Goal: Transaction & Acquisition: Purchase product/service

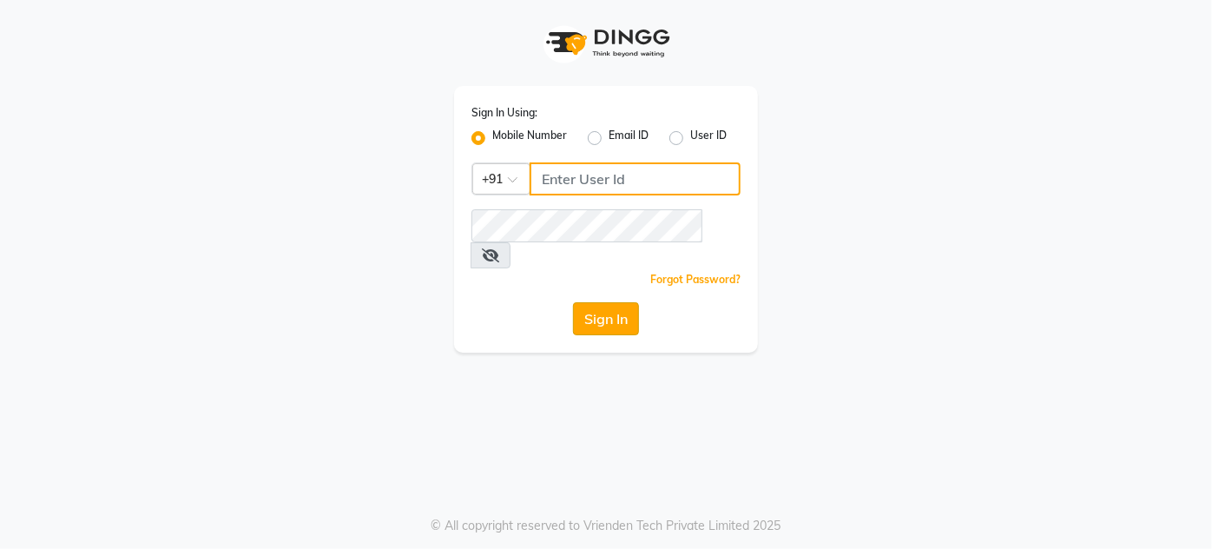
type input "9920665695"
click at [583, 302] on button "Sign In" at bounding box center [606, 318] width 66 height 33
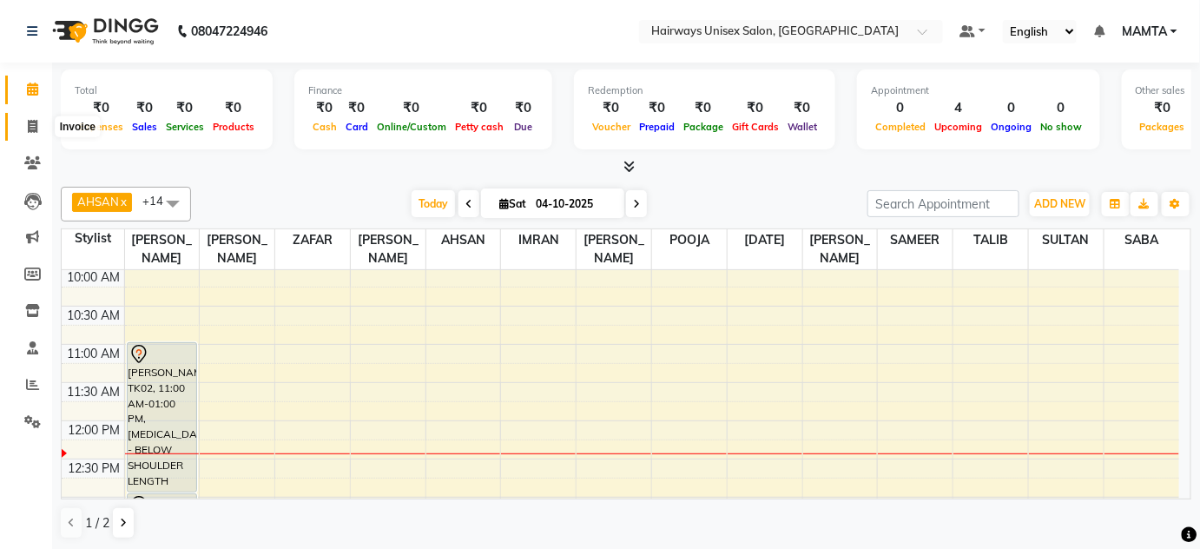
click at [25, 125] on span at bounding box center [32, 127] width 30 height 20
select select "service"
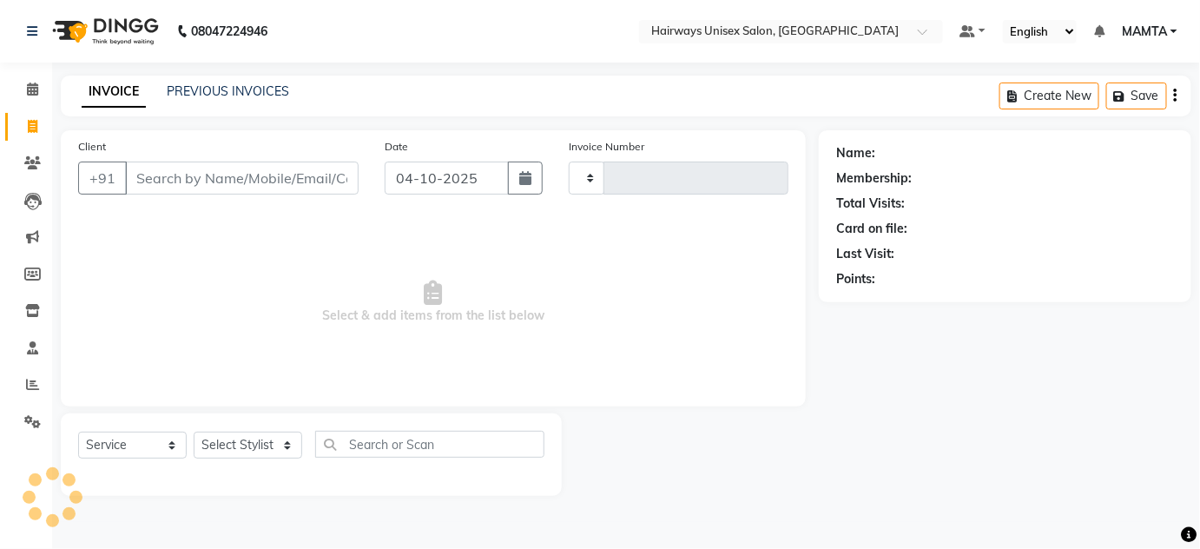
type input "1938"
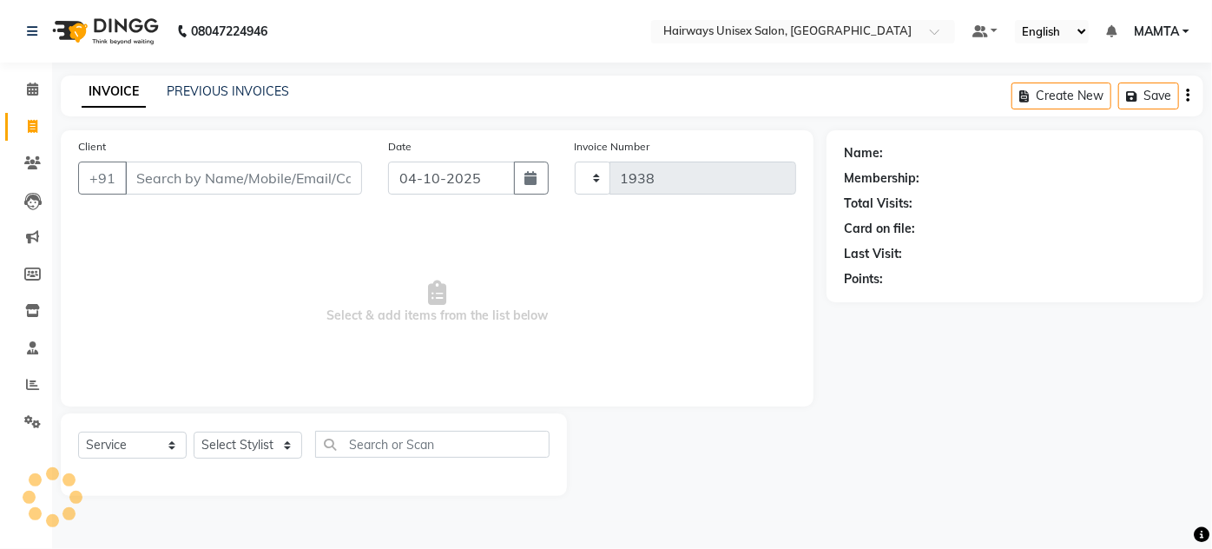
select select "8320"
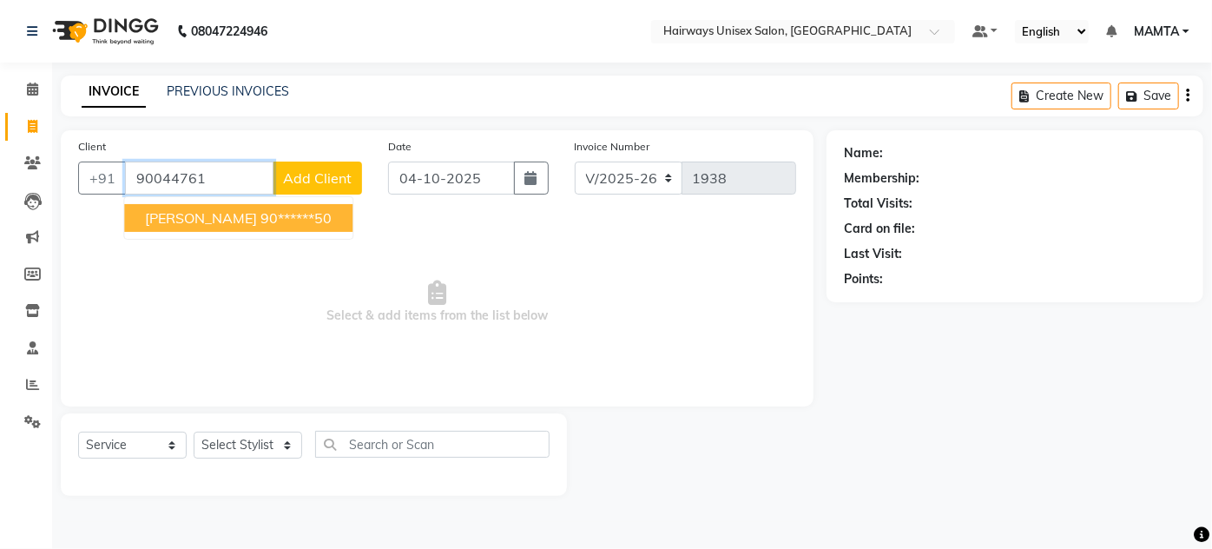
click at [266, 213] on ngb-highlight "90******50" at bounding box center [295, 217] width 71 height 17
type input "90******50"
select select "1: Object"
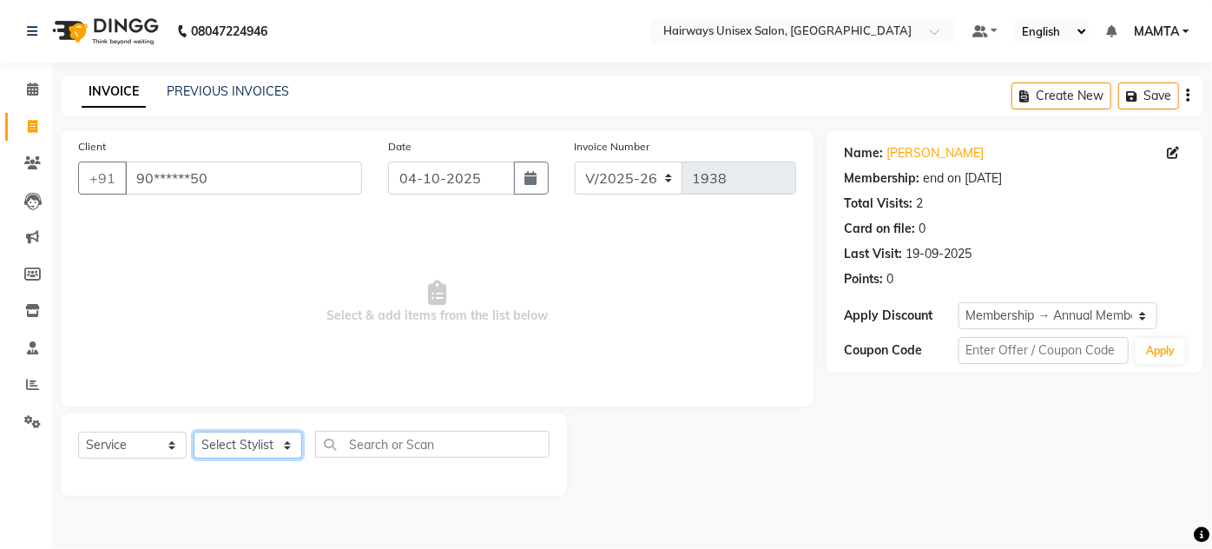
click at [216, 451] on select "Select Stylist [PERSON_NAME] [PERSON_NAME] [PERSON_NAME] MAMTA POOJA [PERSON_NA…" at bounding box center [248, 444] width 109 height 27
select select "81020"
click at [194, 431] on select "Select Stylist [PERSON_NAME] [PERSON_NAME] [PERSON_NAME] MAMTA POOJA [PERSON_NA…" at bounding box center [248, 444] width 109 height 27
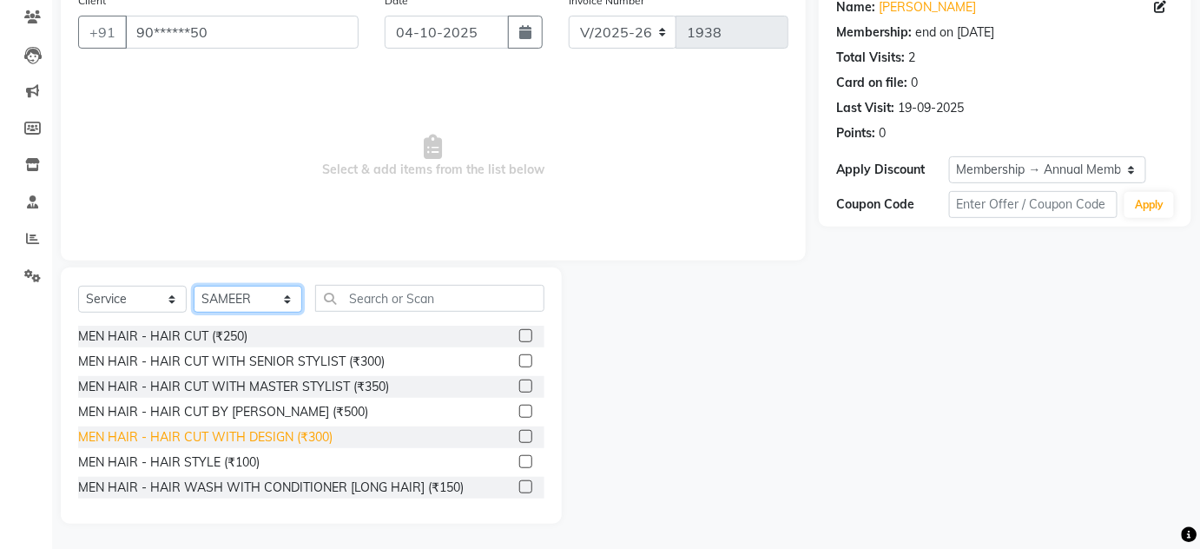
scroll to position [78, 0]
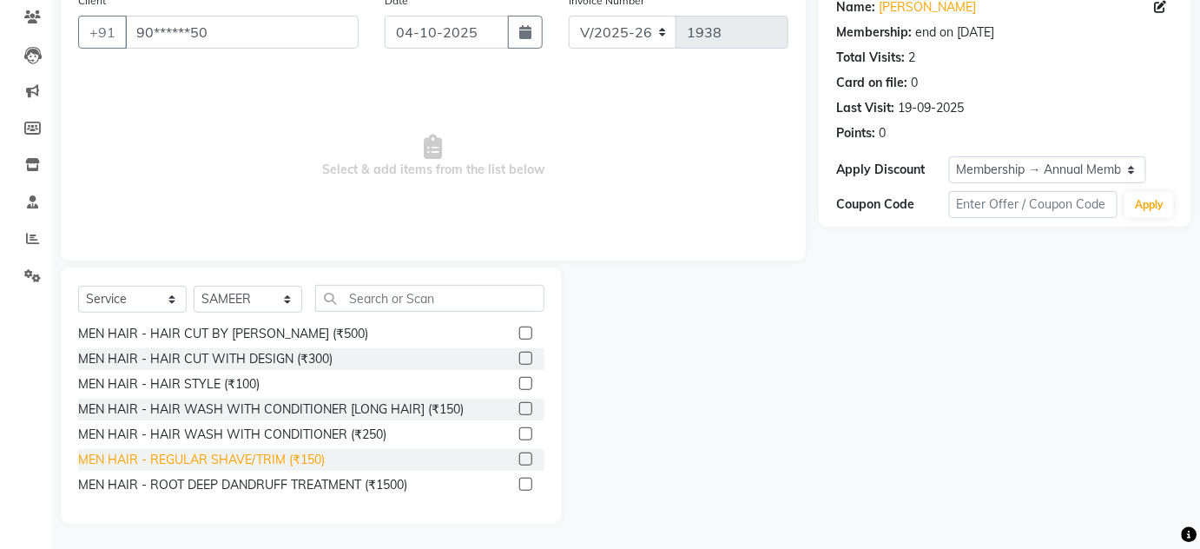
click at [305, 457] on div "MEN HAIR - REGULAR SHAVE/TRIM (₹150)" at bounding box center [201, 460] width 247 height 18
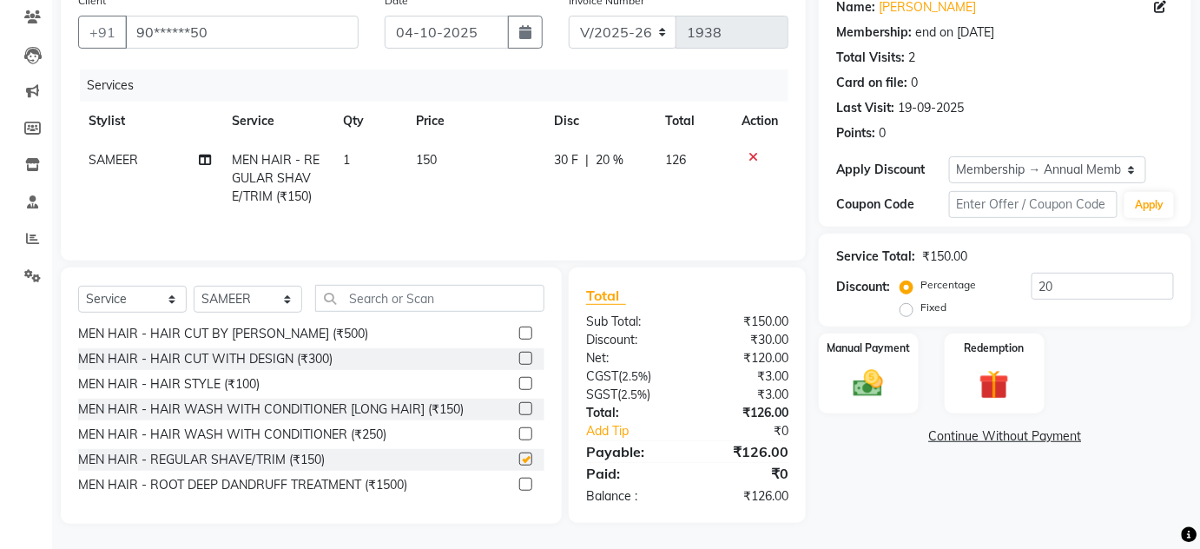
checkbox input "false"
click at [877, 345] on label "Manual Payment" at bounding box center [868, 347] width 87 height 16
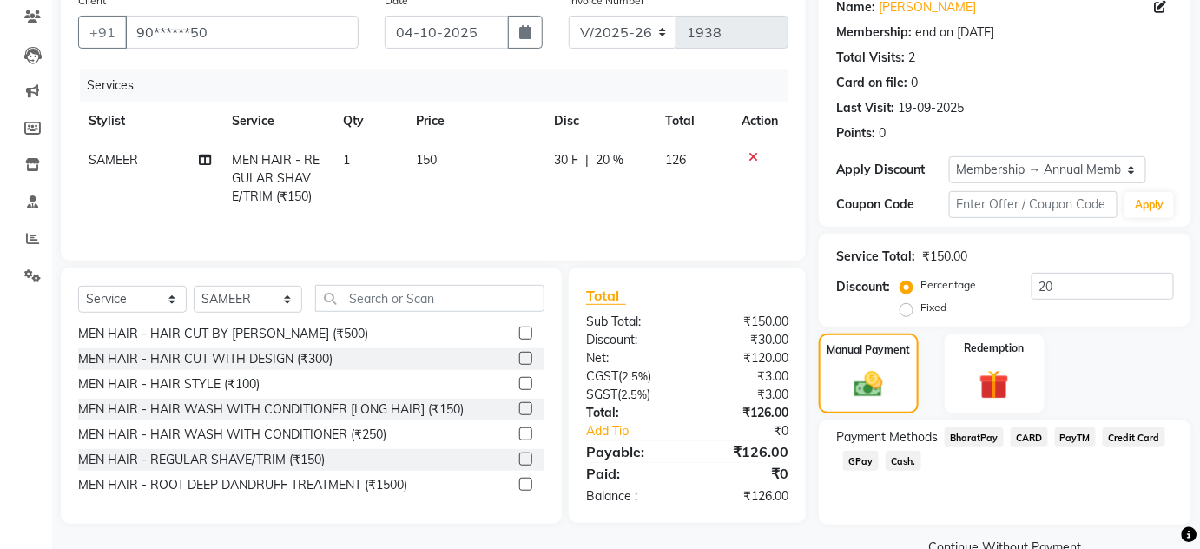
click at [869, 457] on span "GPay" at bounding box center [861, 461] width 36 height 20
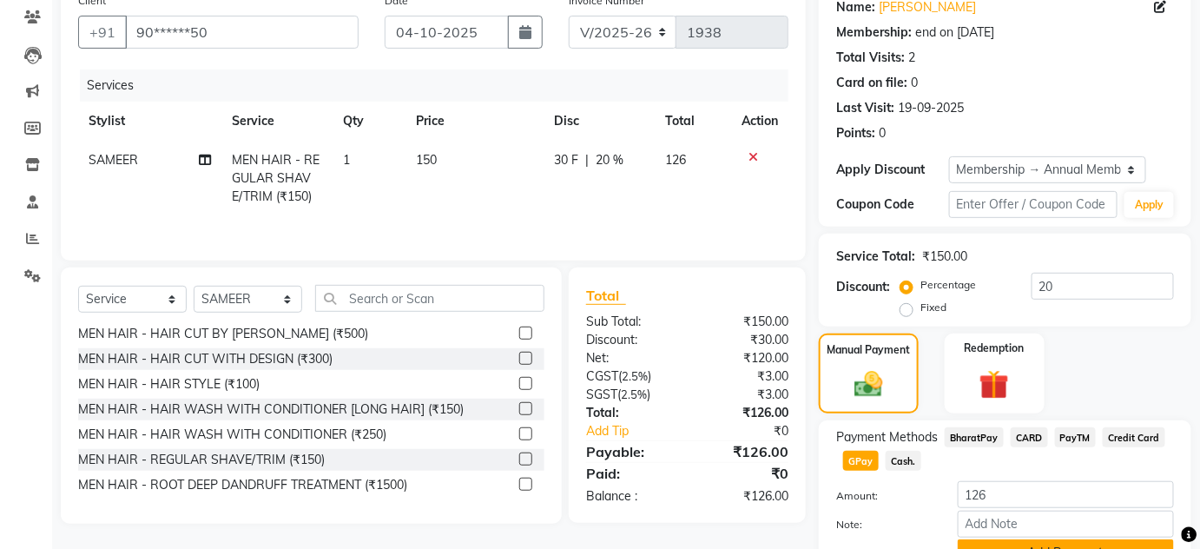
scroll to position [231, 0]
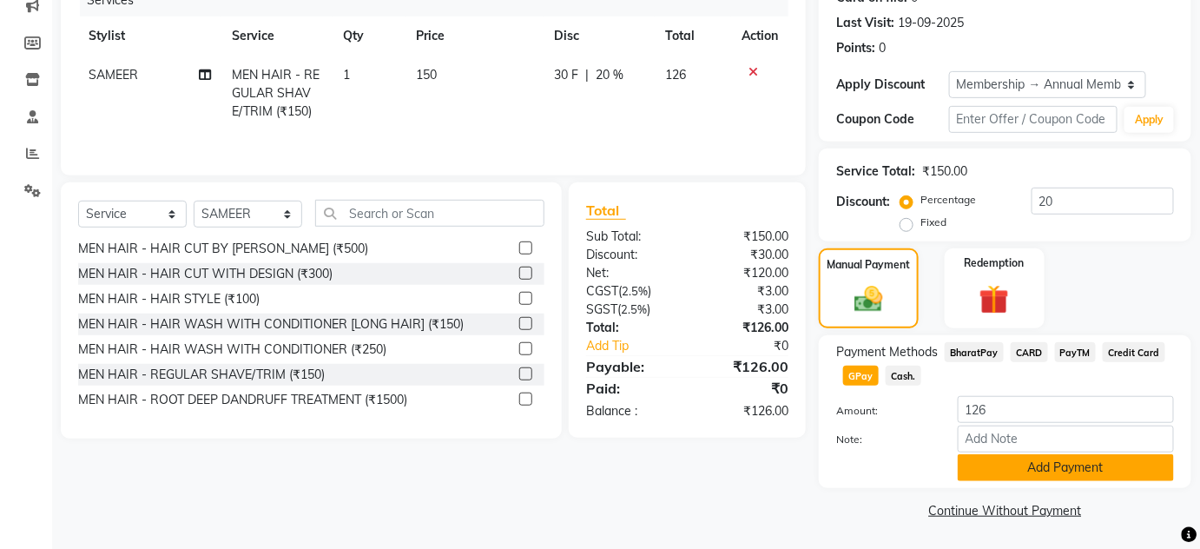
click at [1005, 471] on button "Add Payment" at bounding box center [1065, 467] width 216 height 27
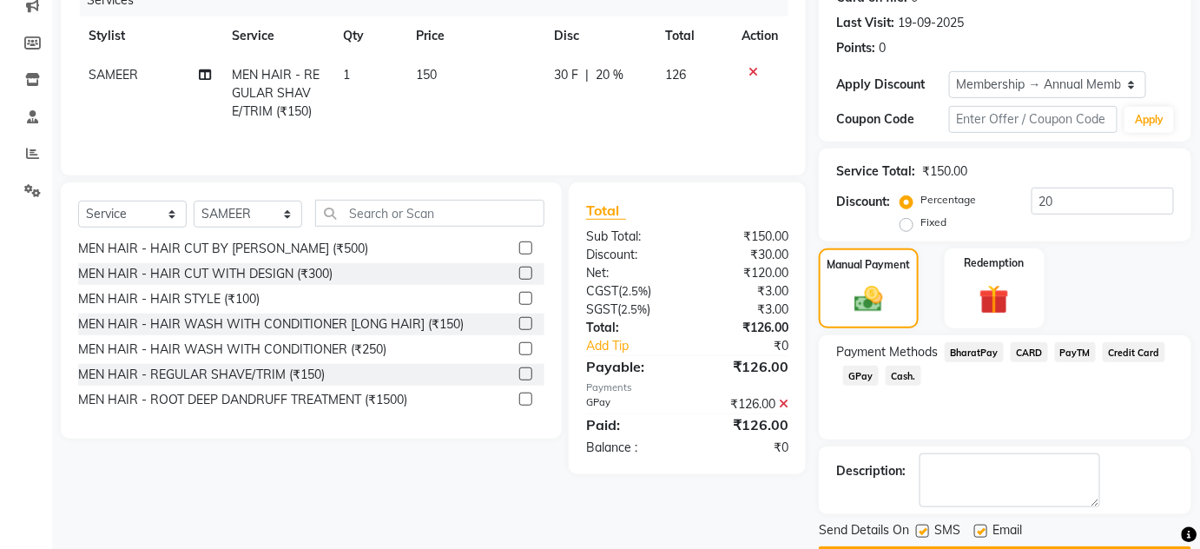
scroll to position [280, 0]
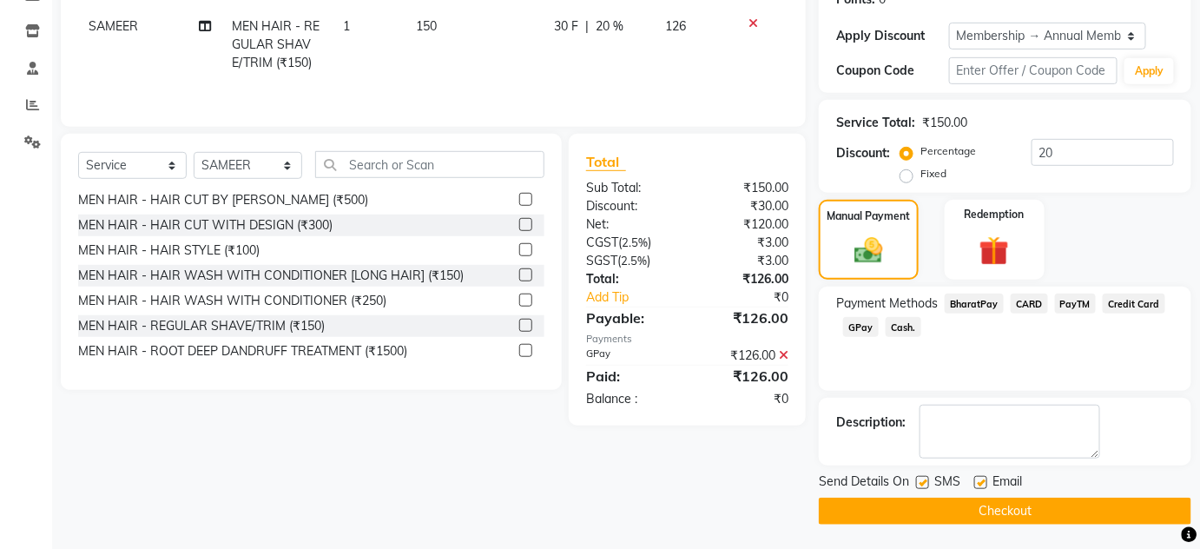
click at [1012, 513] on button "Checkout" at bounding box center [1005, 510] width 372 height 27
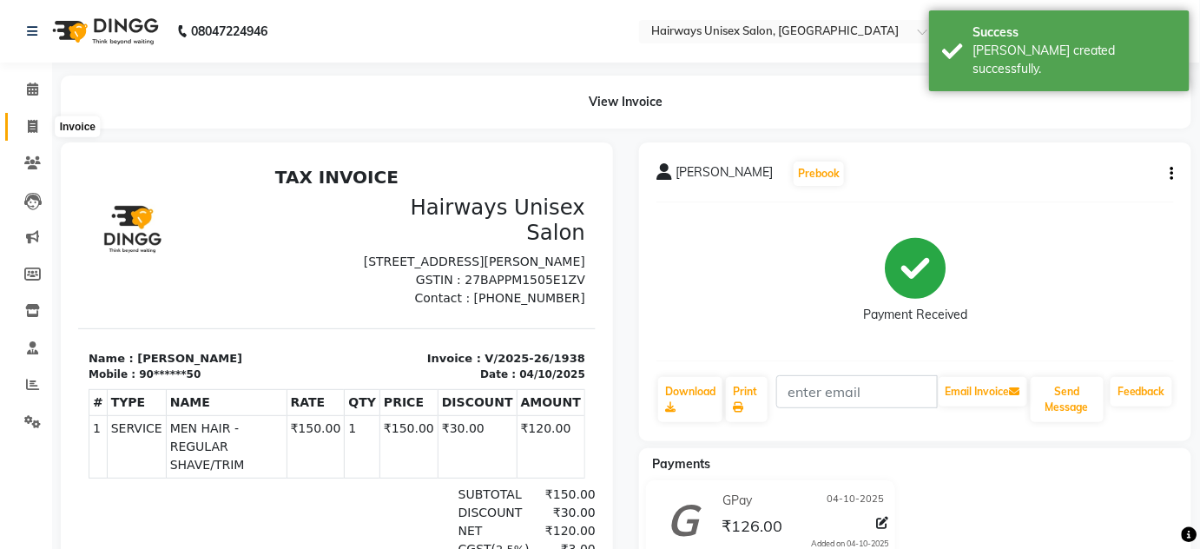
click at [32, 128] on icon at bounding box center [33, 126] width 10 height 13
select select "service"
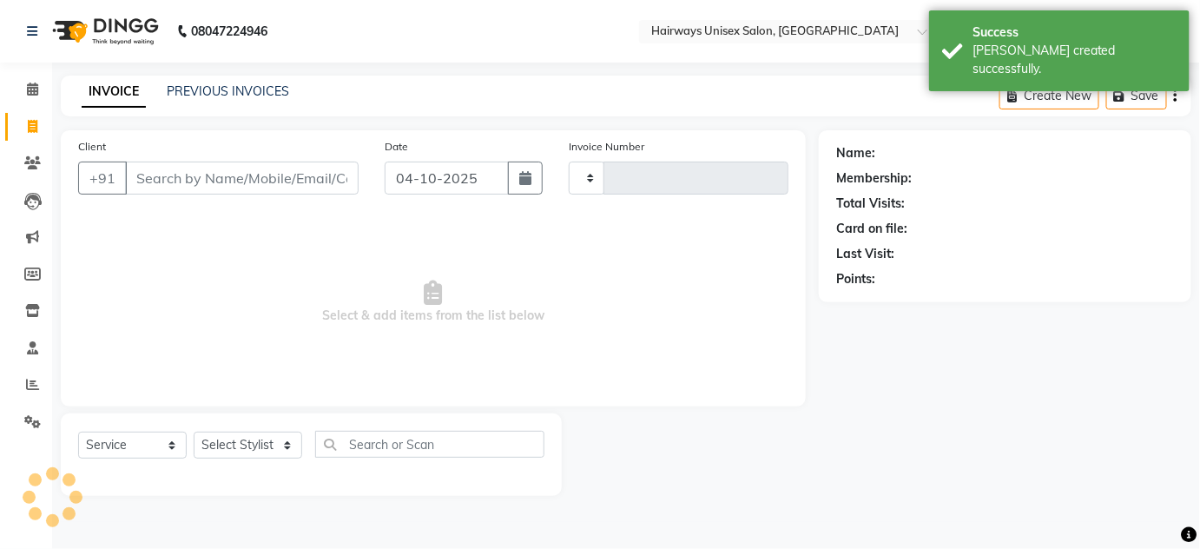
type input "1939"
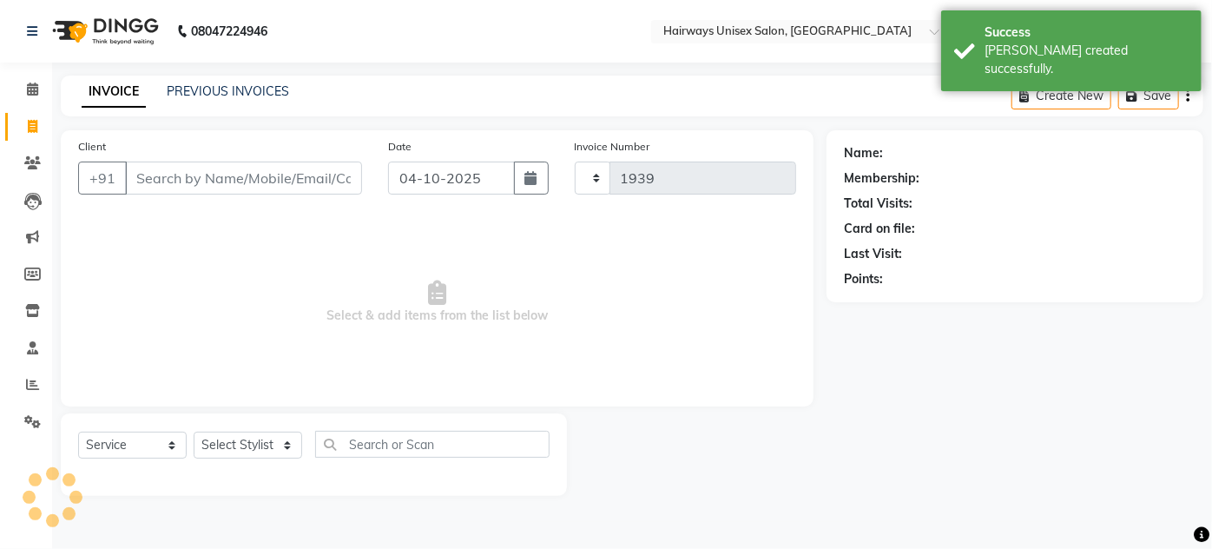
select select "8320"
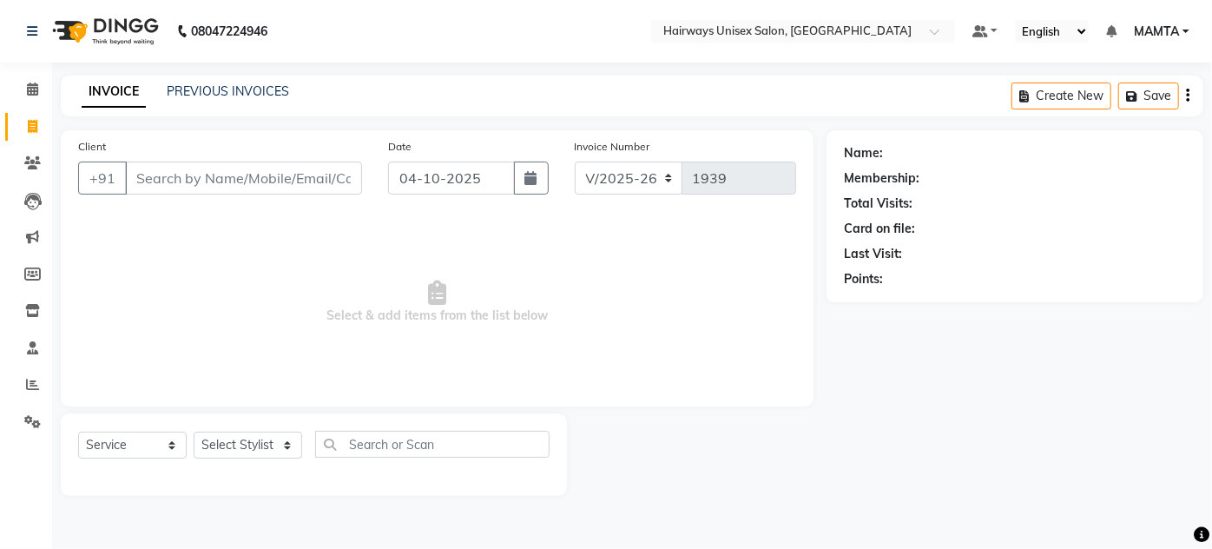
click at [868, 423] on div "Name: Membership: Total Visits: Card on file: Last Visit: Points:" at bounding box center [1021, 312] width 390 height 365
click at [613, 544] on div "08047224946 Select Location × Hairways Unisex Salon, Goregaon Default Panel My …" at bounding box center [606, 274] width 1212 height 549
click at [29, 99] on span at bounding box center [32, 90] width 30 height 20
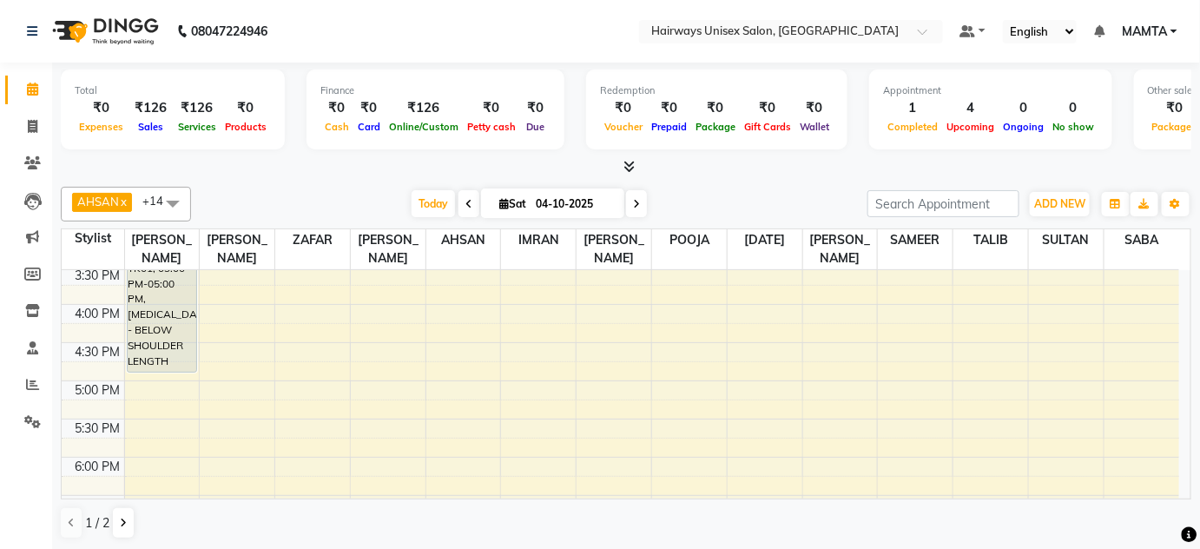
scroll to position [552, 0]
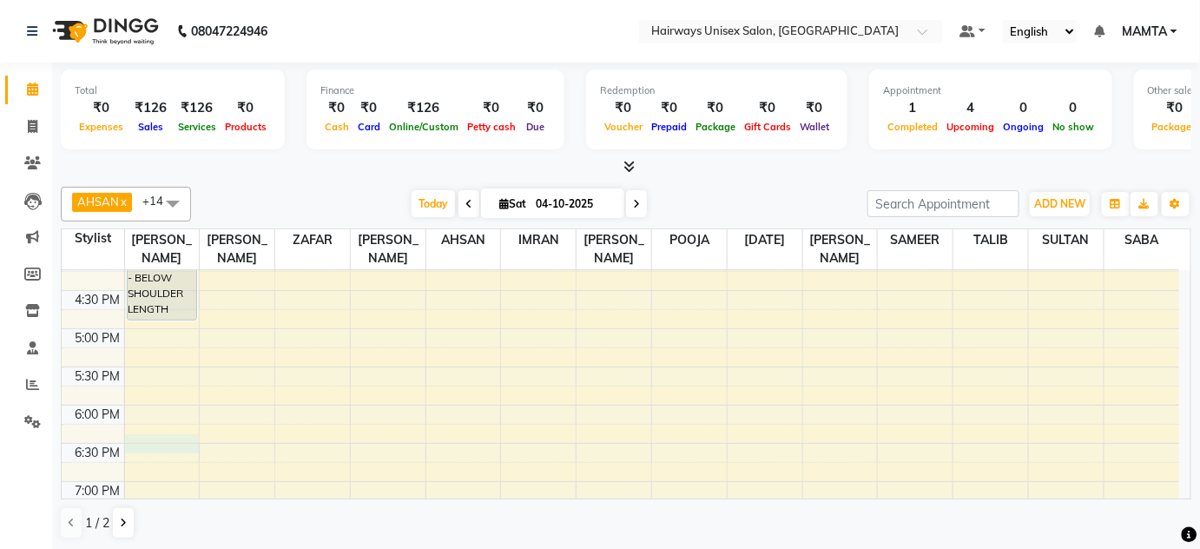
click at [160, 440] on div "9:00 AM 9:30 AM 10:00 AM 10:30 AM 11:00 AM 11:30 AM 12:00 PM 12:30 PM 1:00 PM 1…" at bounding box center [620, 252] width 1117 height 1069
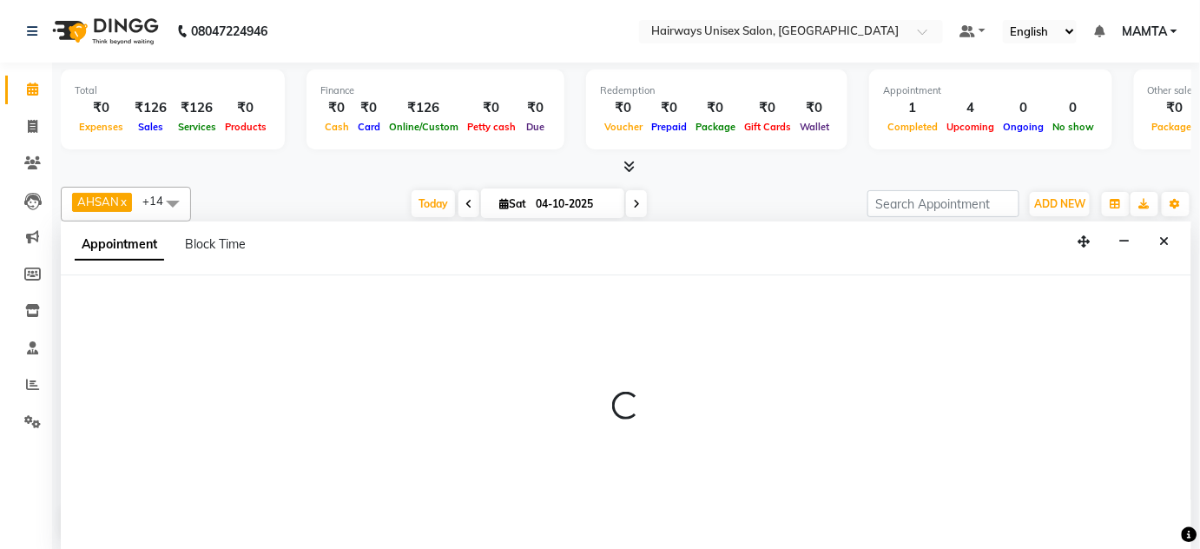
scroll to position [0, 0]
select select "80504"
select select "1110"
select select "tentative"
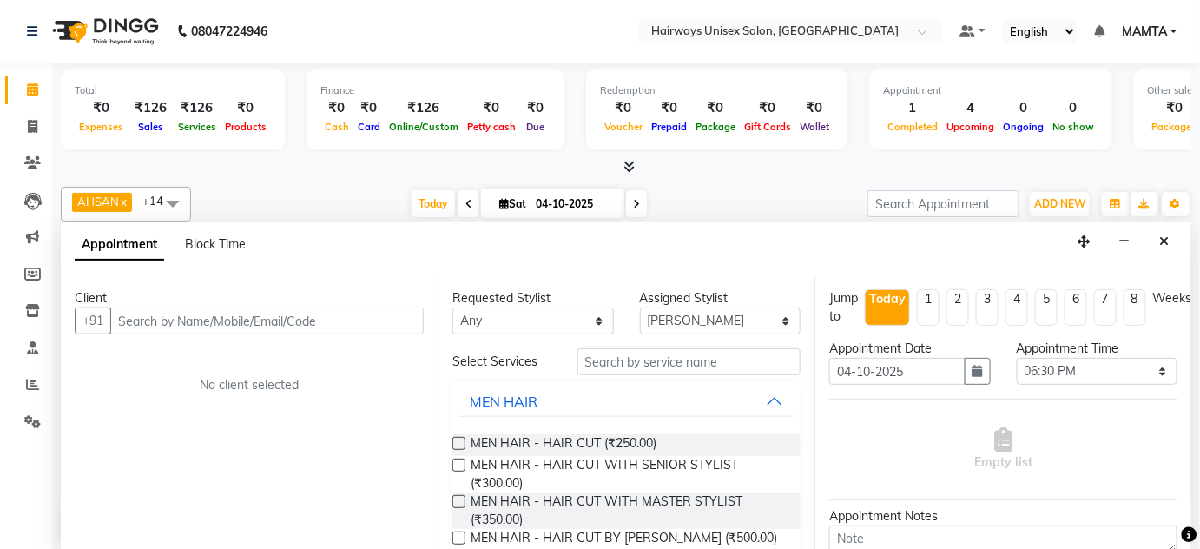
click at [202, 323] on input "text" at bounding box center [266, 320] width 313 height 27
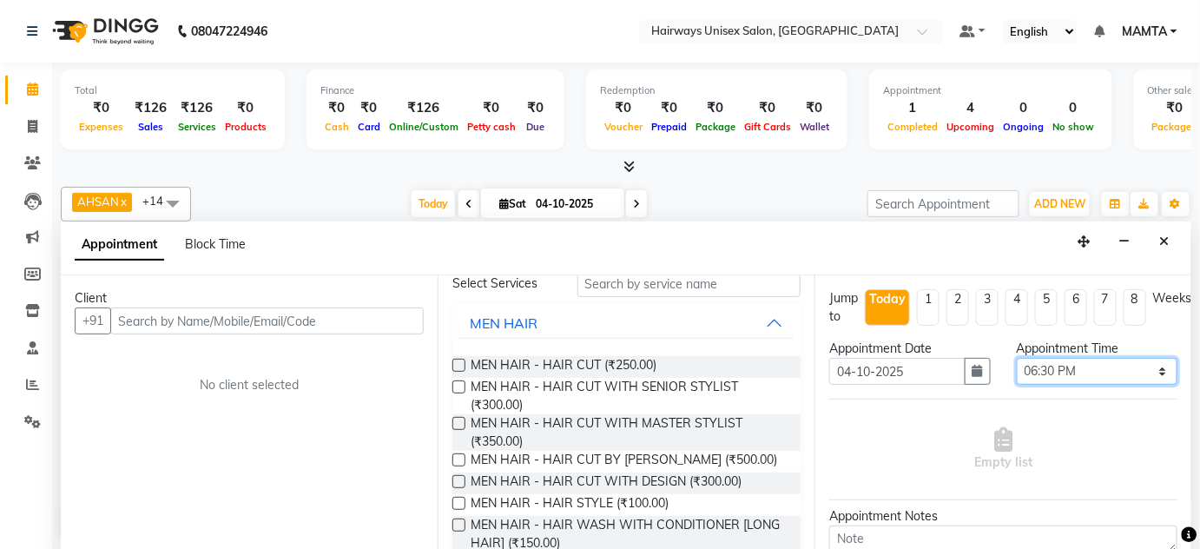
click at [1030, 374] on select "Select 10:00 AM 10:15 AM 10:30 AM 10:45 AM 11:00 AM 11:15 AM 11:30 AM 11:45 AM …" at bounding box center [1096, 371] width 161 height 27
select select "1200"
click at [1016, 358] on select "Select 10:00 AM 10:15 AM 10:30 AM 10:45 AM 11:00 AM 11:15 AM 11:30 AM 11:45 AM …" at bounding box center [1096, 371] width 161 height 27
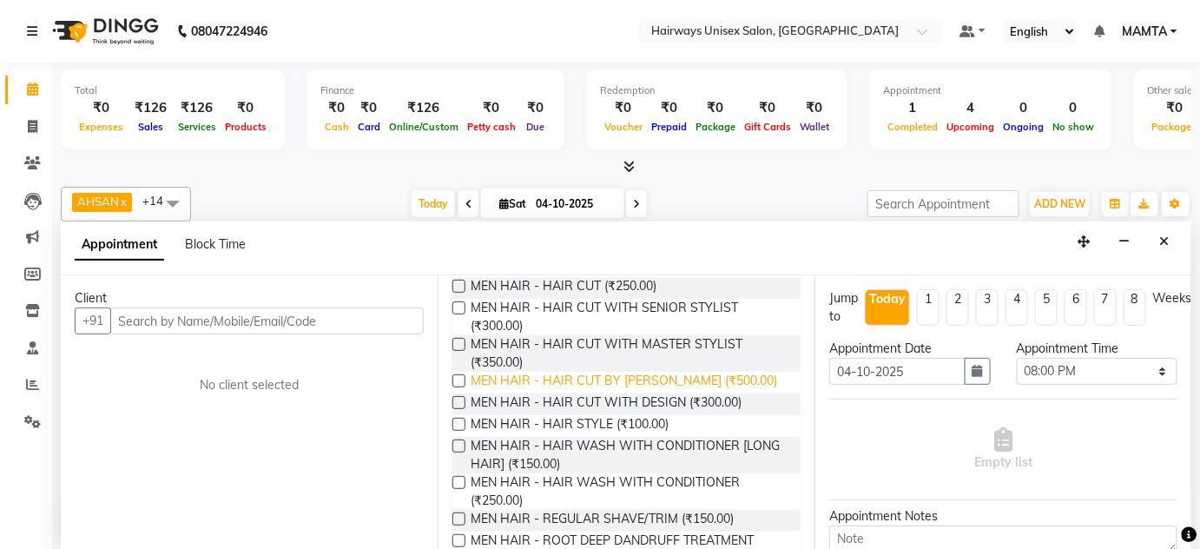
click at [502, 378] on span "MEN HAIR - HAIR CUT BY KAMAL SALMANI (₹500.00)" at bounding box center [623, 383] width 306 height 22
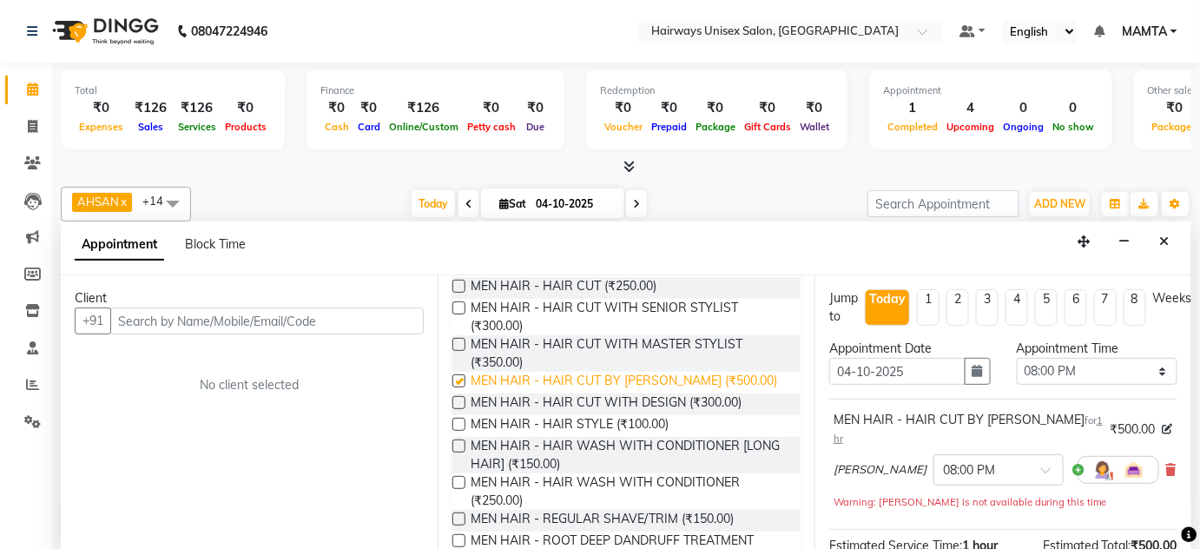
checkbox input "false"
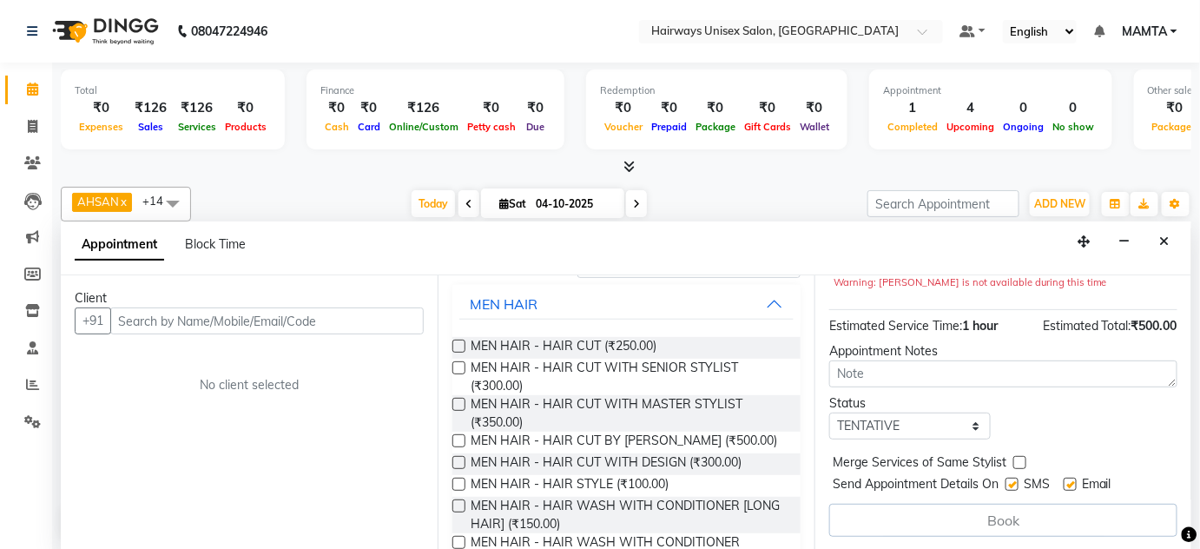
scroll to position [78, 0]
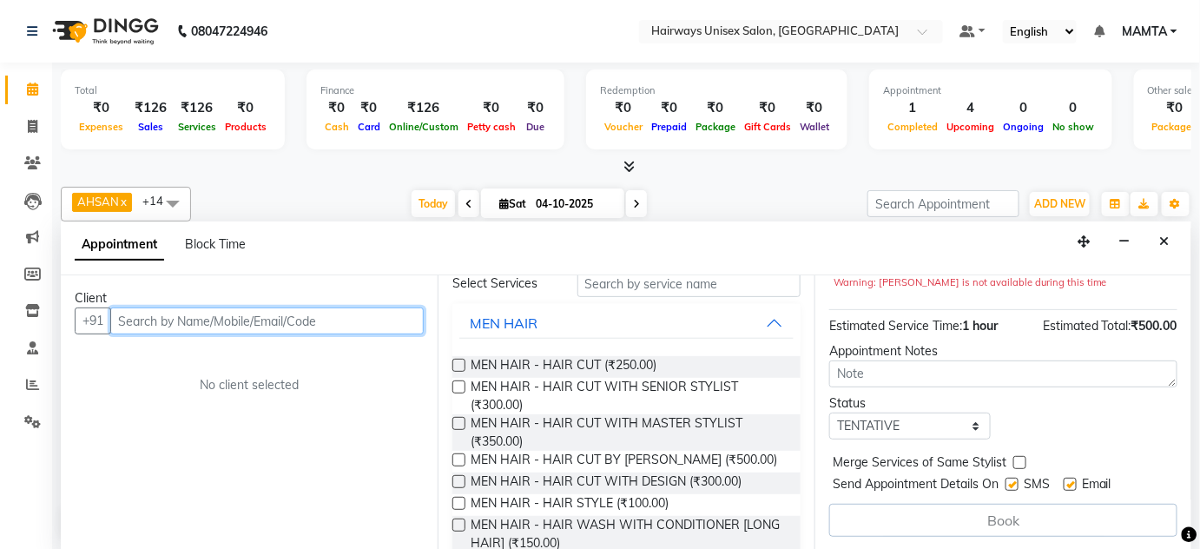
click at [145, 310] on input "text" at bounding box center [266, 320] width 313 height 27
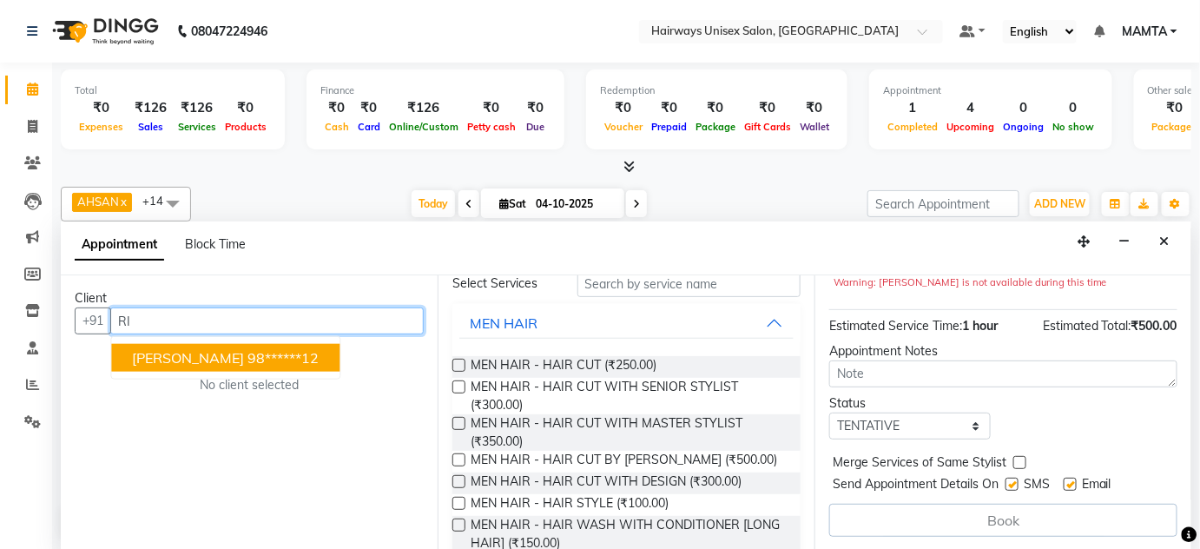
type input "R"
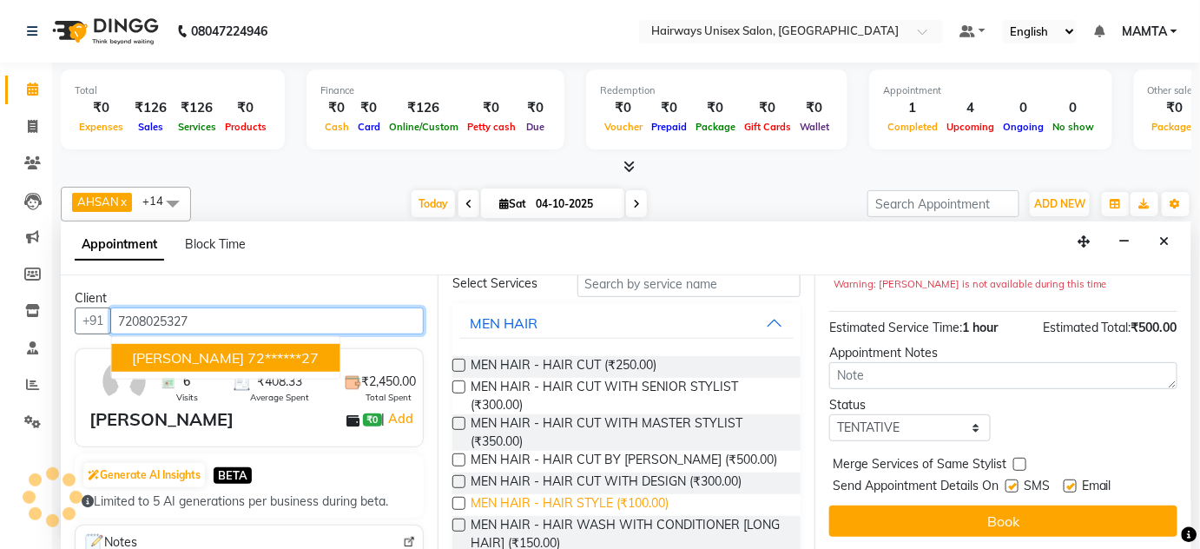
scroll to position [219, 0]
click at [148, 356] on span "[PERSON_NAME]" at bounding box center [188, 357] width 112 height 17
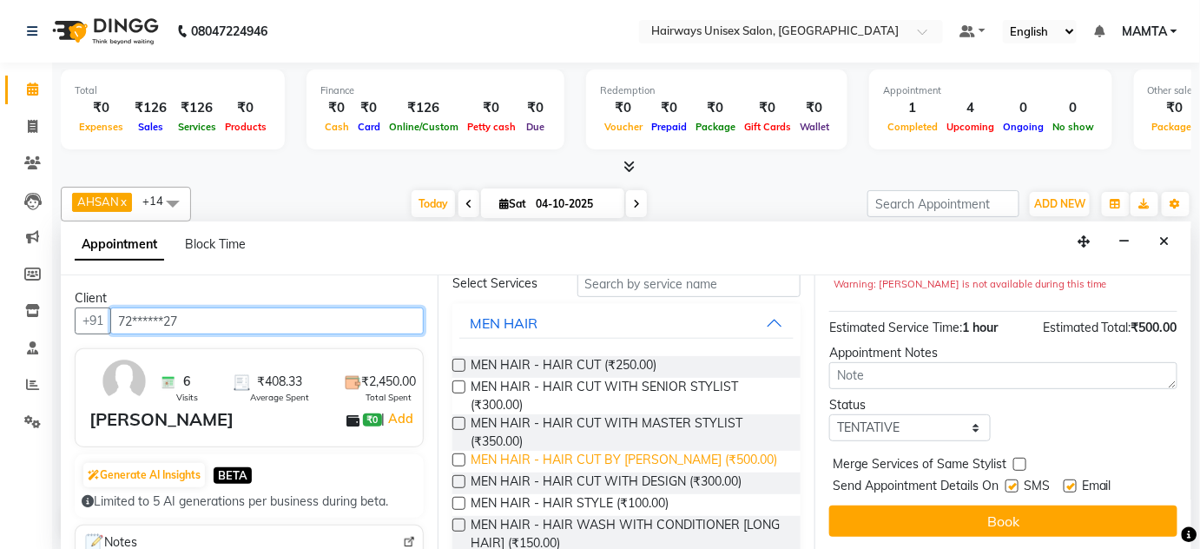
type input "72******27"
click at [546, 464] on span "MEN HAIR - HAIR CUT BY KAMAL SALMANI (₹500.00)" at bounding box center [623, 462] width 306 height 22
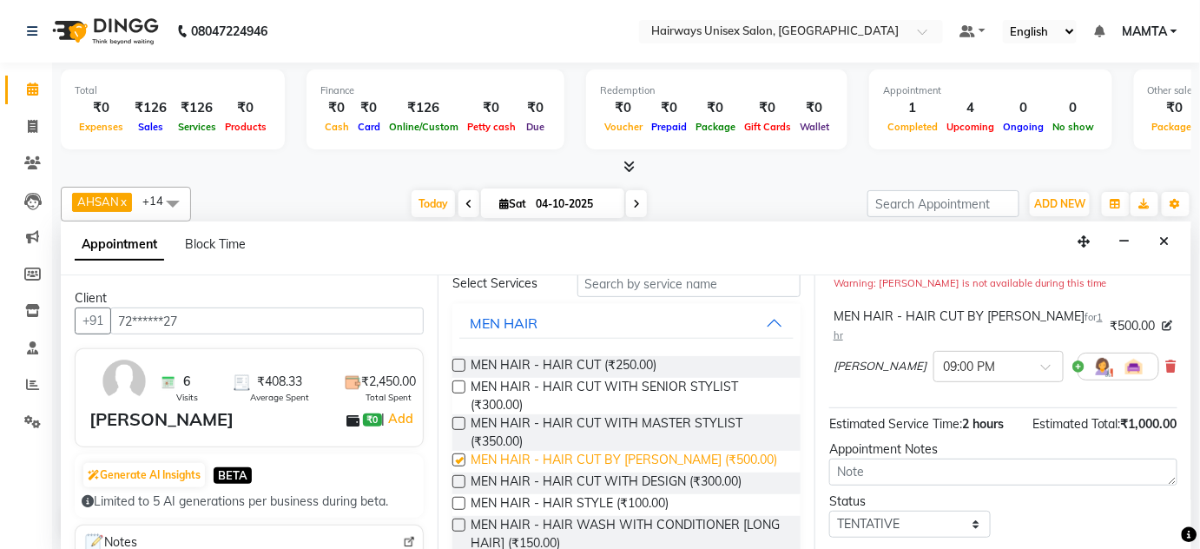
scroll to position [220, 0]
checkbox input "false"
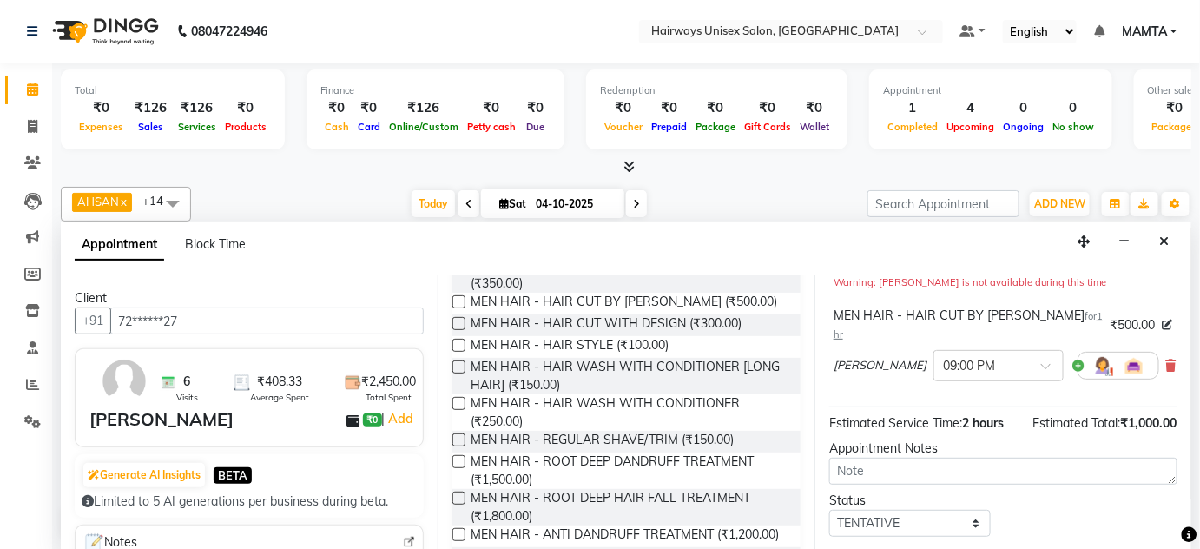
scroll to position [319, 0]
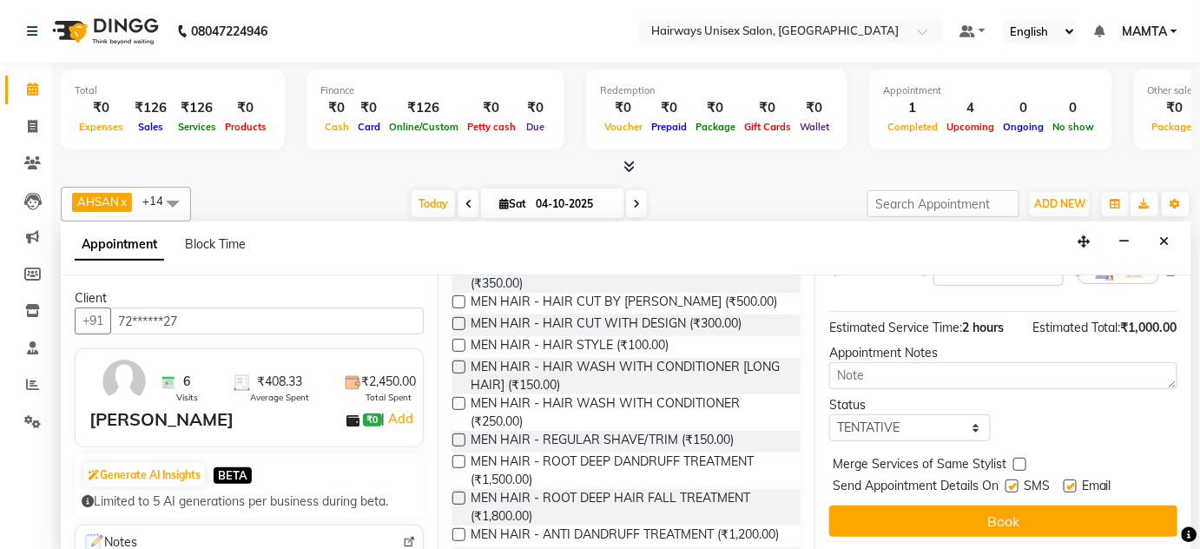
click at [1012, 483] on label at bounding box center [1011, 485] width 13 height 13
click at [1012, 483] on input "checkbox" at bounding box center [1010, 487] width 11 height 11
checkbox input "false"
click at [1071, 482] on label at bounding box center [1069, 485] width 13 height 13
click at [1071, 482] on input "checkbox" at bounding box center [1068, 487] width 11 height 11
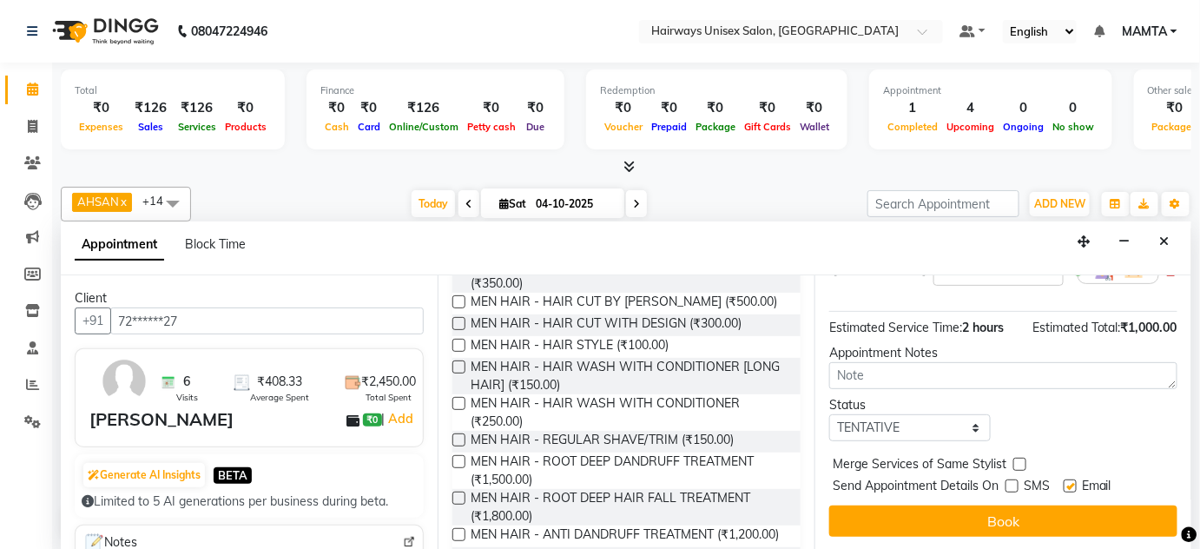
checkbox input "false"
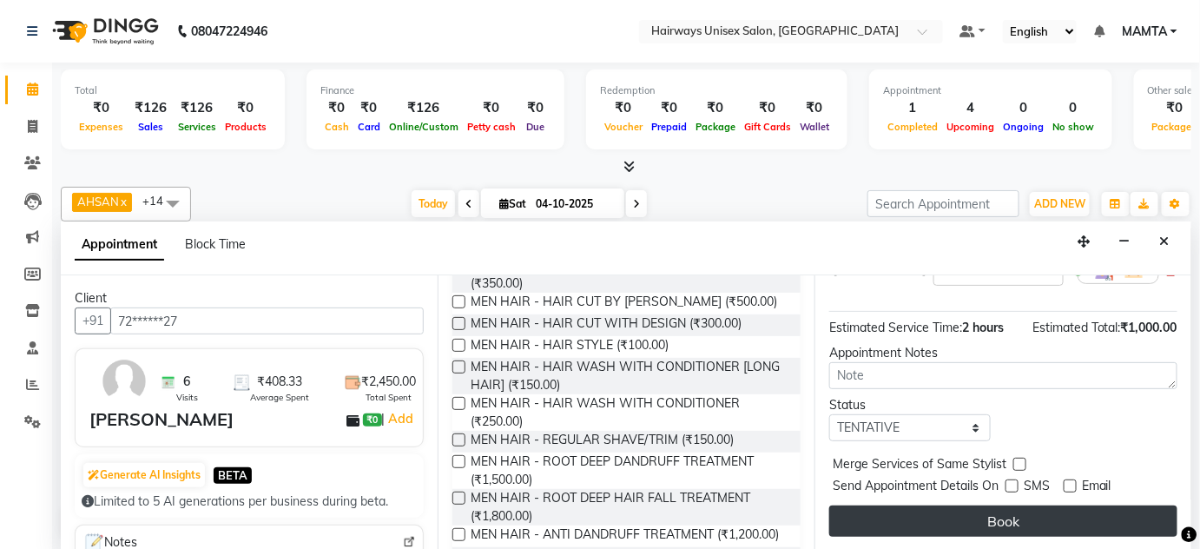
click at [1034, 527] on button "Book" at bounding box center [1003, 520] width 348 height 31
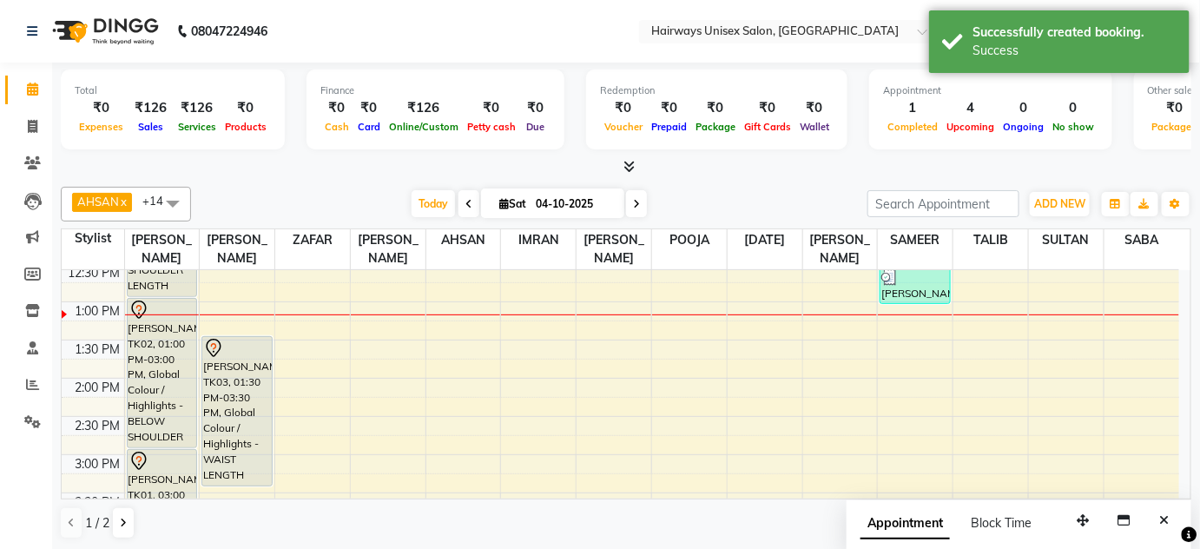
scroll to position [352, 0]
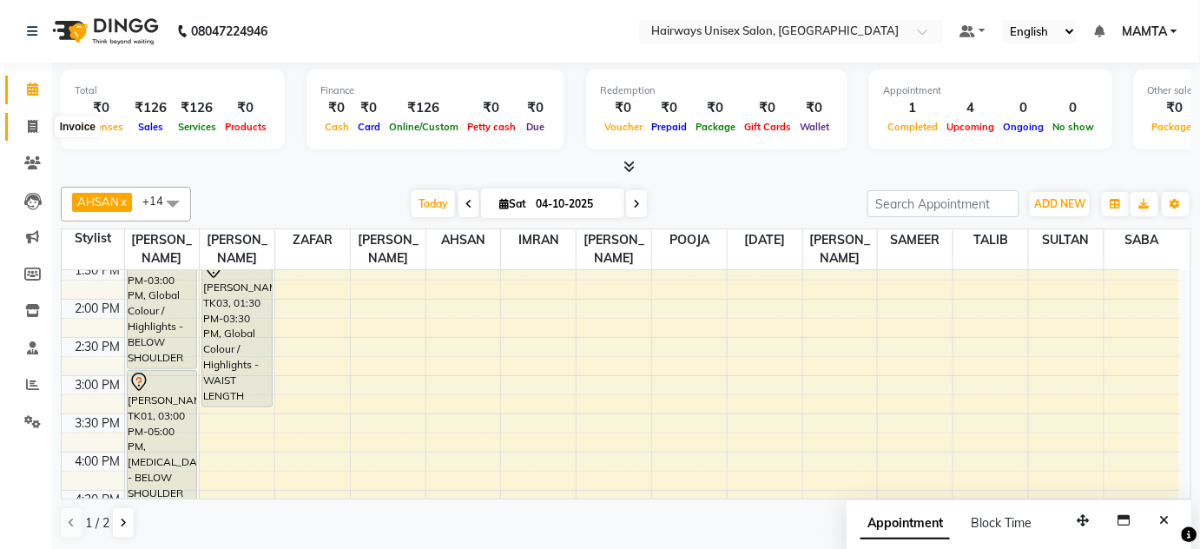
drag, startPoint x: 36, startPoint y: 126, endPoint x: 75, endPoint y: 139, distance: 40.4
click at [36, 126] on icon at bounding box center [33, 126] width 10 height 13
select select "service"
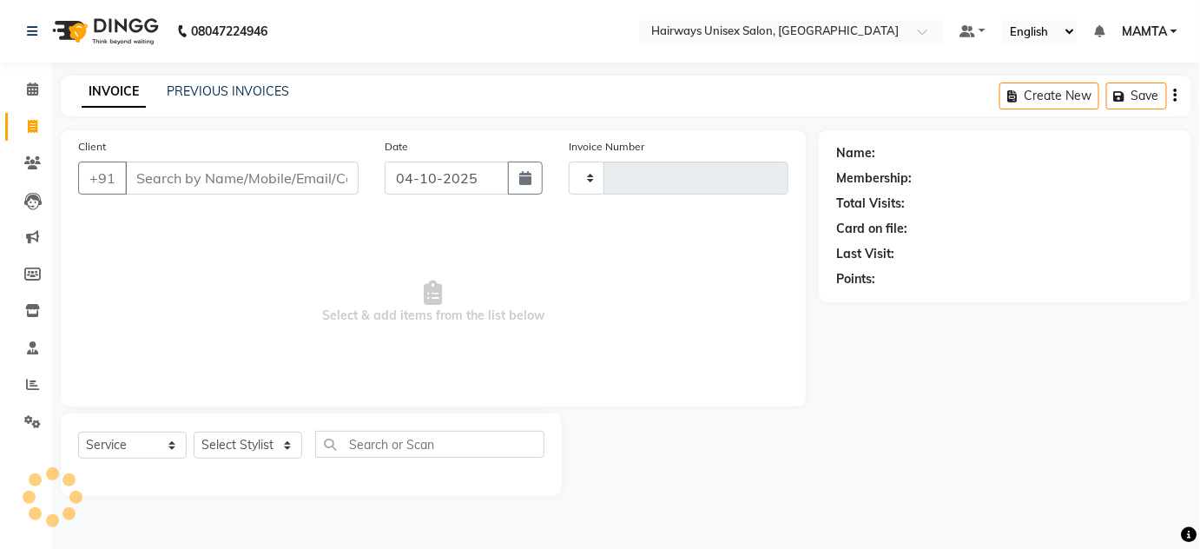
type input "1939"
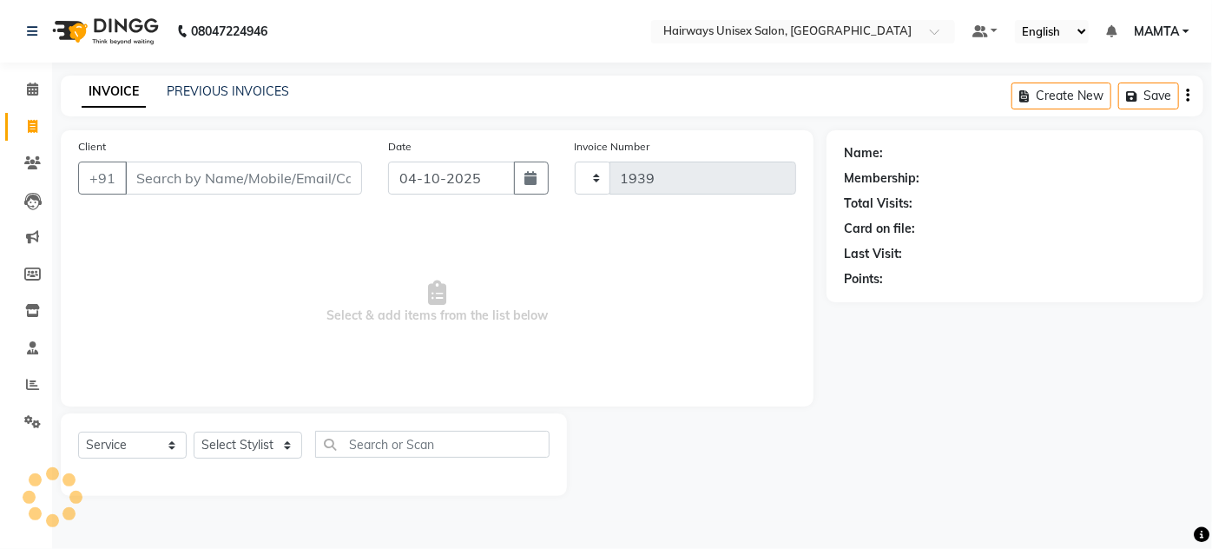
select select "8320"
click at [198, 187] on input "Client" at bounding box center [243, 177] width 237 height 33
click at [192, 177] on input "Client" at bounding box center [243, 177] width 237 height 33
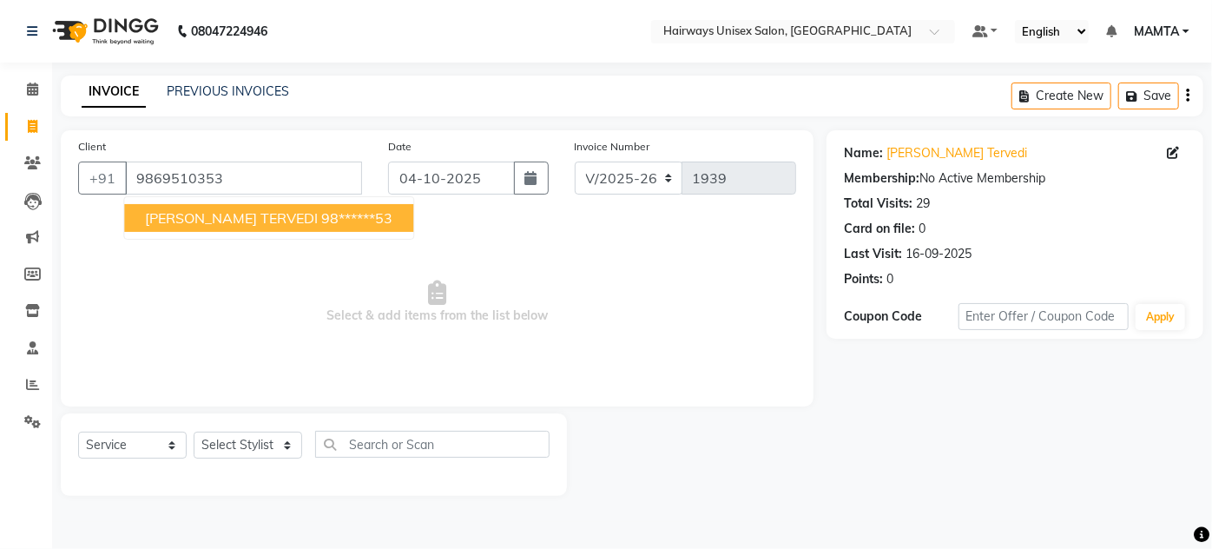
click at [249, 216] on span "[PERSON_NAME] TERVEDI" at bounding box center [231, 217] width 173 height 17
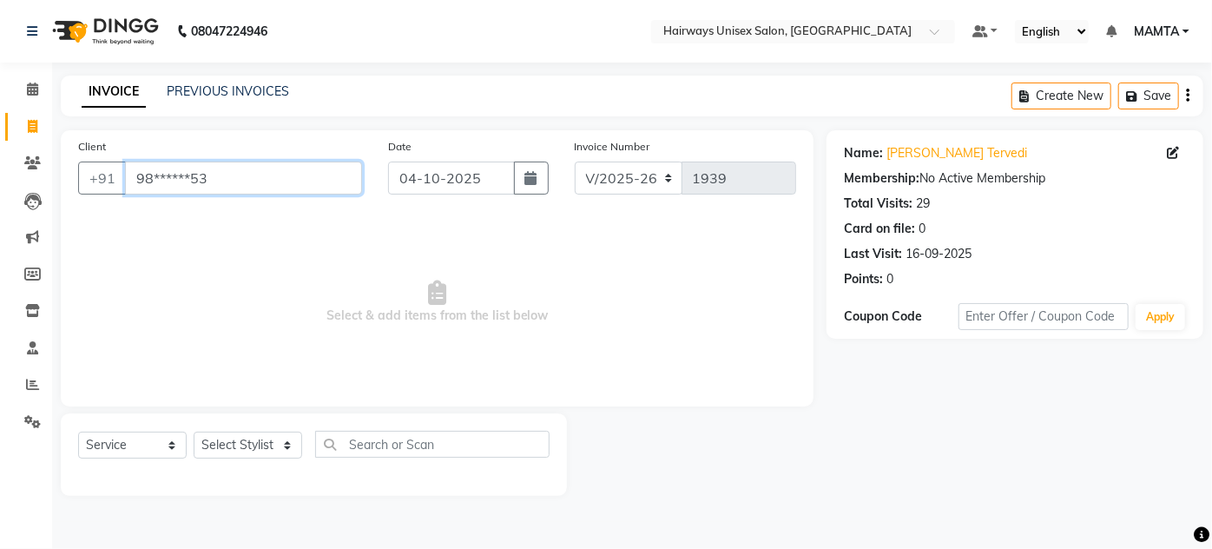
drag, startPoint x: 238, startPoint y: 170, endPoint x: 155, endPoint y: 189, distance: 85.5
click at [155, 189] on input "98******53" at bounding box center [243, 177] width 237 height 33
type input "9"
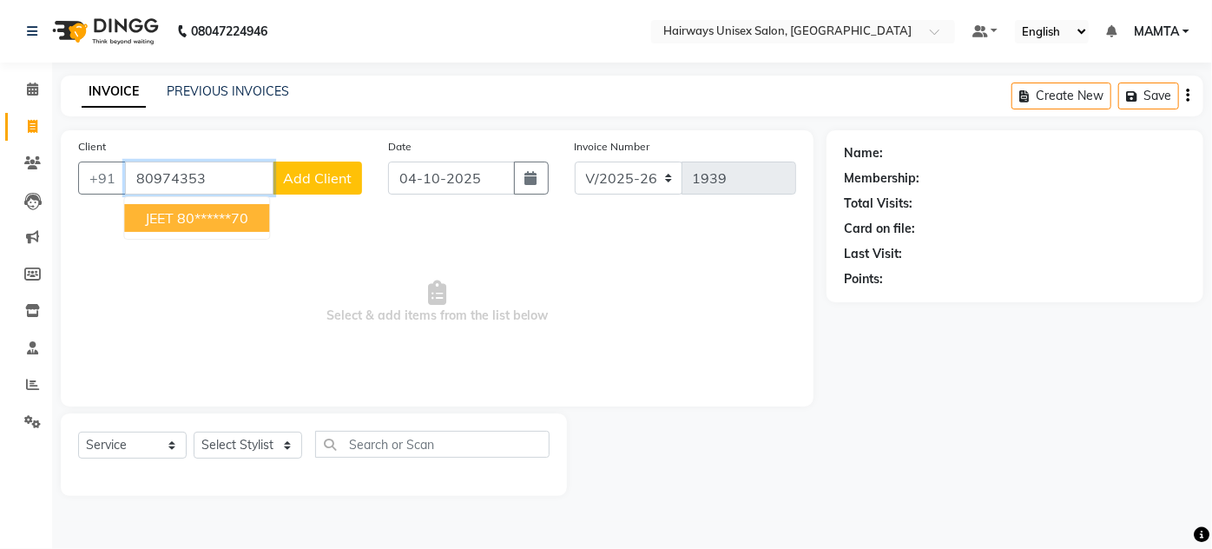
click at [229, 201] on ngb-typeahead-window "JEET 80******70" at bounding box center [196, 217] width 147 height 43
click at [222, 234] on ngb-typeahead-window "JEET 80******70" at bounding box center [196, 217] width 147 height 43
click at [222, 226] on ngb-highlight "80******70" at bounding box center [212, 217] width 71 height 17
type input "80******70"
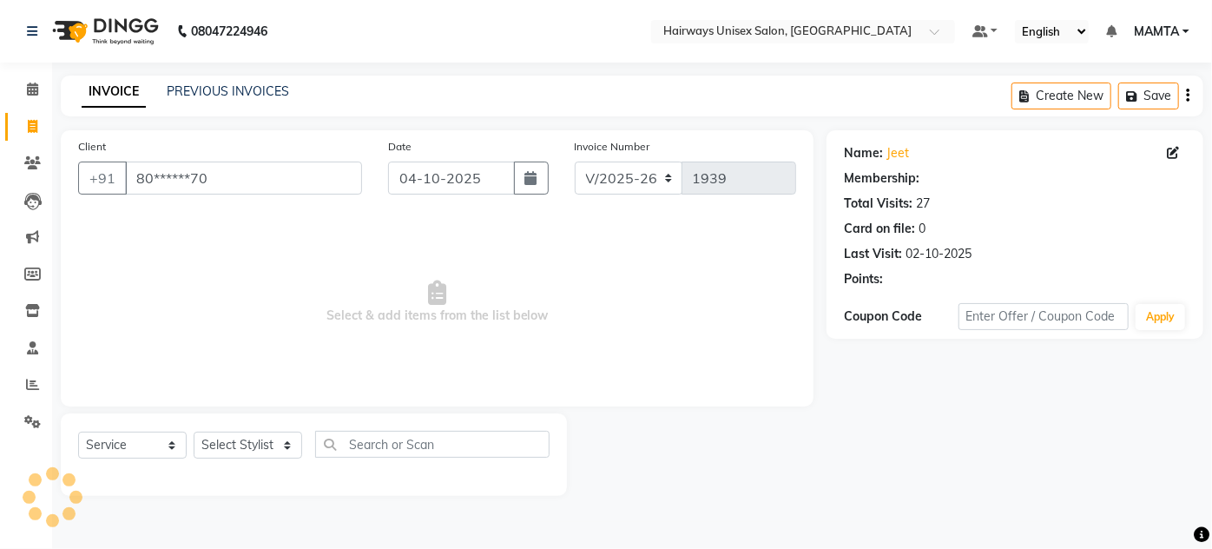
select select "1: Object"
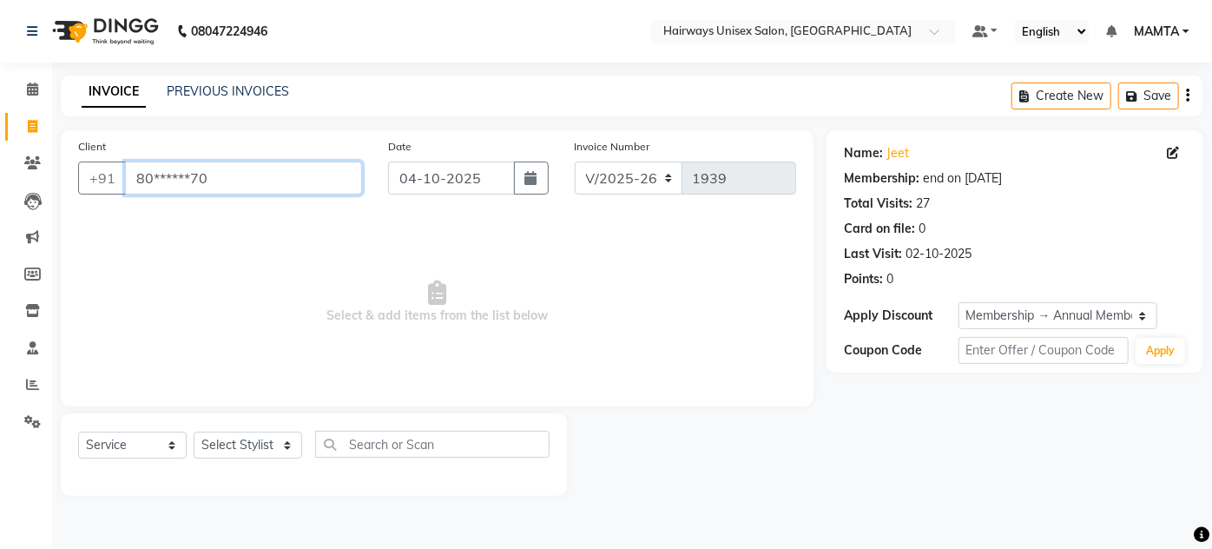
drag, startPoint x: 225, startPoint y: 161, endPoint x: 64, endPoint y: 135, distance: 162.8
click at [64, 135] on div "Client +91 80******70 Date 04-10-2025 Invoice Number INV/25-26 V/2025-26 1939 S…" at bounding box center [437, 268] width 753 height 276
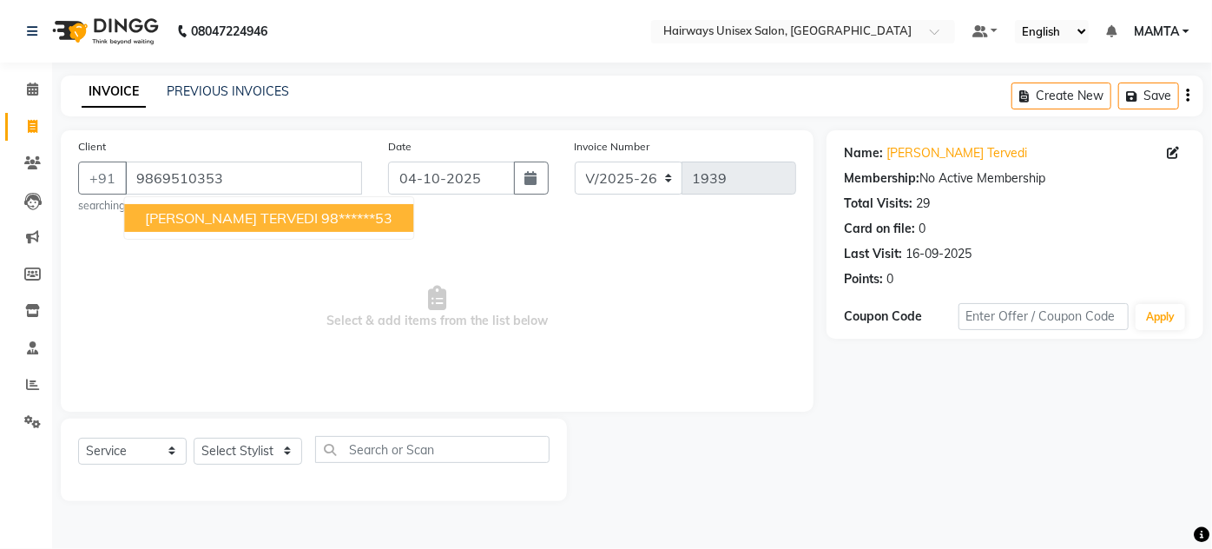
click at [187, 224] on span "[PERSON_NAME] TERVEDI" at bounding box center [231, 217] width 173 height 17
type input "98******53"
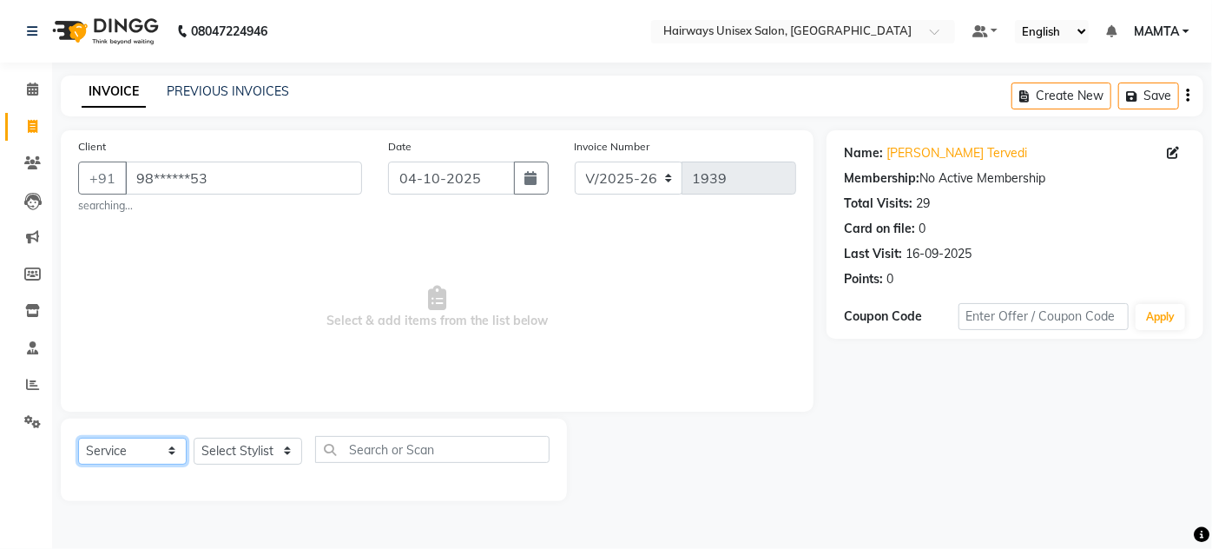
click at [127, 459] on select "Select Service Product Membership Package Voucher Prepaid Gift Card" at bounding box center [132, 450] width 109 height 27
select select "membership"
click at [78, 437] on select "Select Service Product Membership Package Voucher Prepaid Gift Card" at bounding box center [132, 450] width 109 height 27
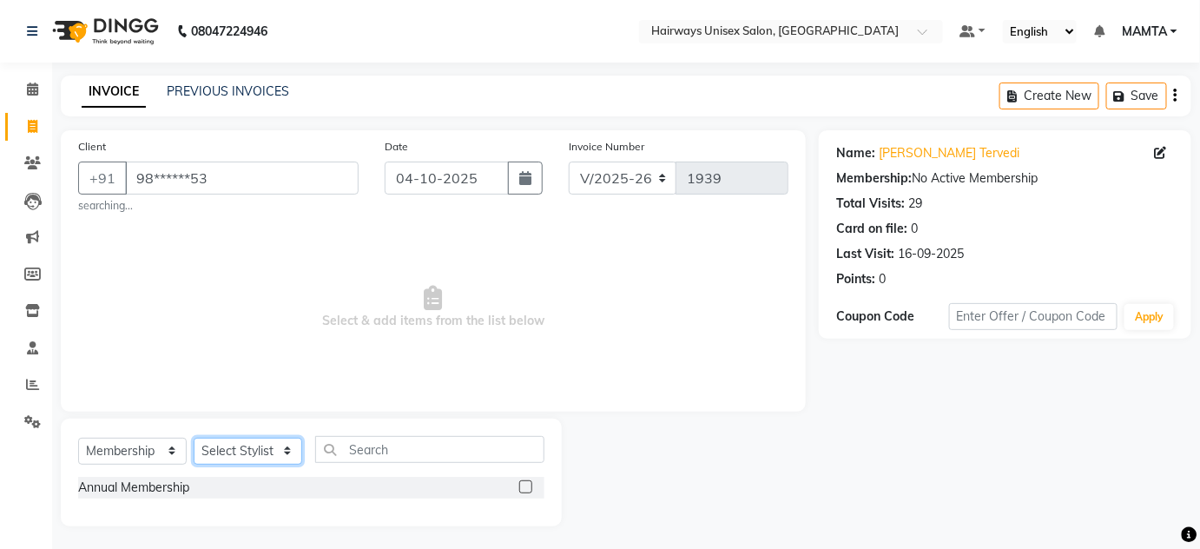
click at [264, 456] on select "Select Stylist [PERSON_NAME] [PERSON_NAME] [PERSON_NAME] MAMTA POOJA [PERSON_NA…" at bounding box center [248, 450] width 109 height 27
select select "80493"
click at [194, 437] on select "Select Stylist [PERSON_NAME] [PERSON_NAME] [PERSON_NAME] MAMTA POOJA [PERSON_NA…" at bounding box center [248, 450] width 109 height 27
click at [535, 483] on div at bounding box center [531, 488] width 25 height 22
click at [523, 487] on label at bounding box center [525, 486] width 13 height 13
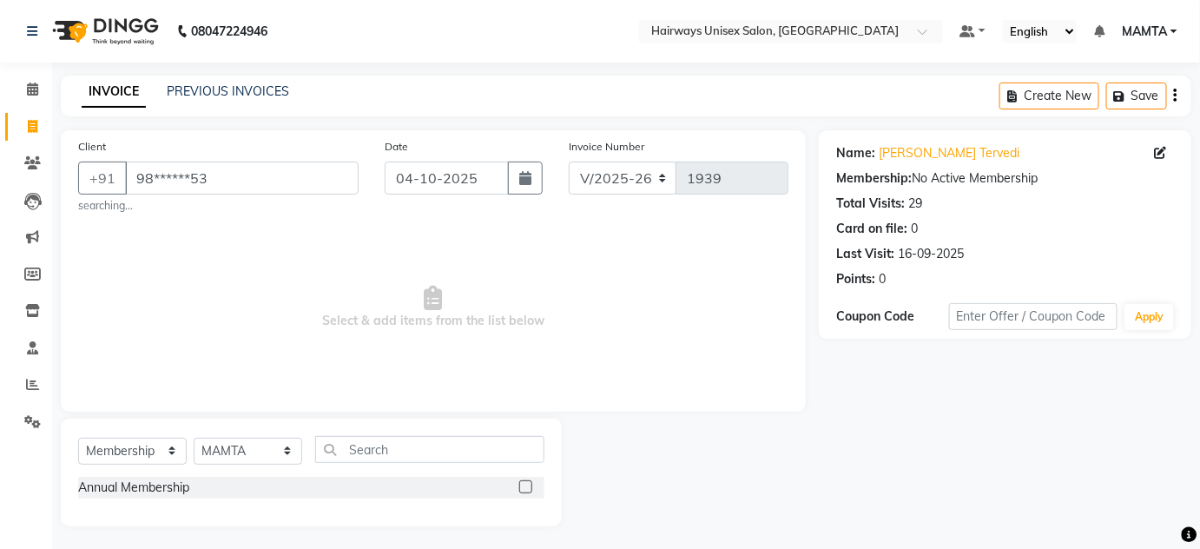
click at [523, 487] on input "checkbox" at bounding box center [524, 487] width 11 height 11
select select "select"
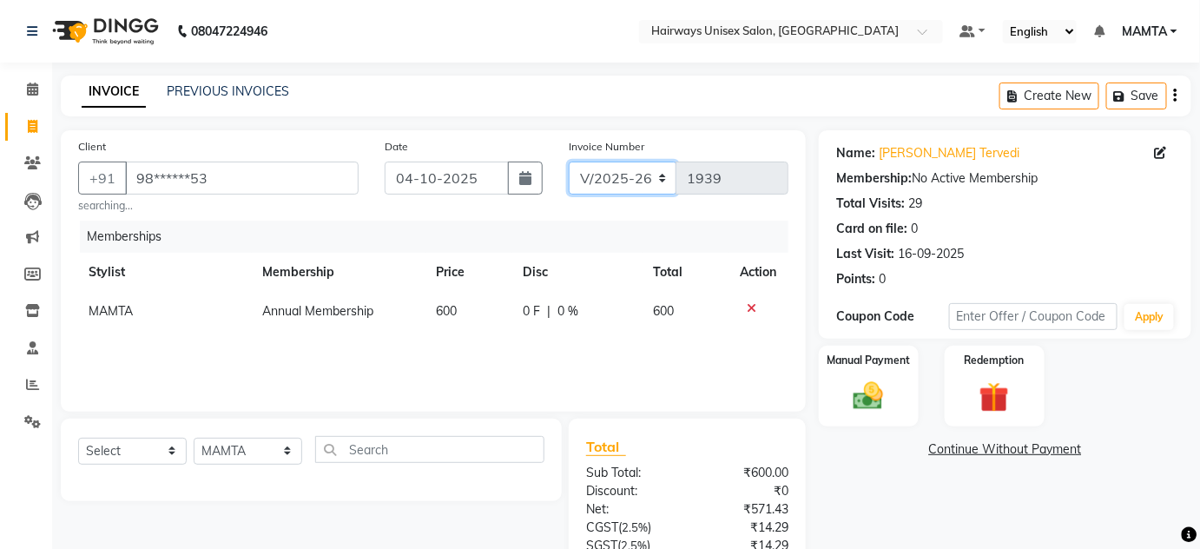
click at [602, 163] on select "INV/25-26 V/2025-26" at bounding box center [623, 177] width 109 height 33
select select "8645"
click at [569, 161] on select "INV/25-26 V/2025-26" at bounding box center [623, 177] width 109 height 33
type input "0882"
click at [1174, 96] on icon "button" at bounding box center [1175, 95] width 3 height 1
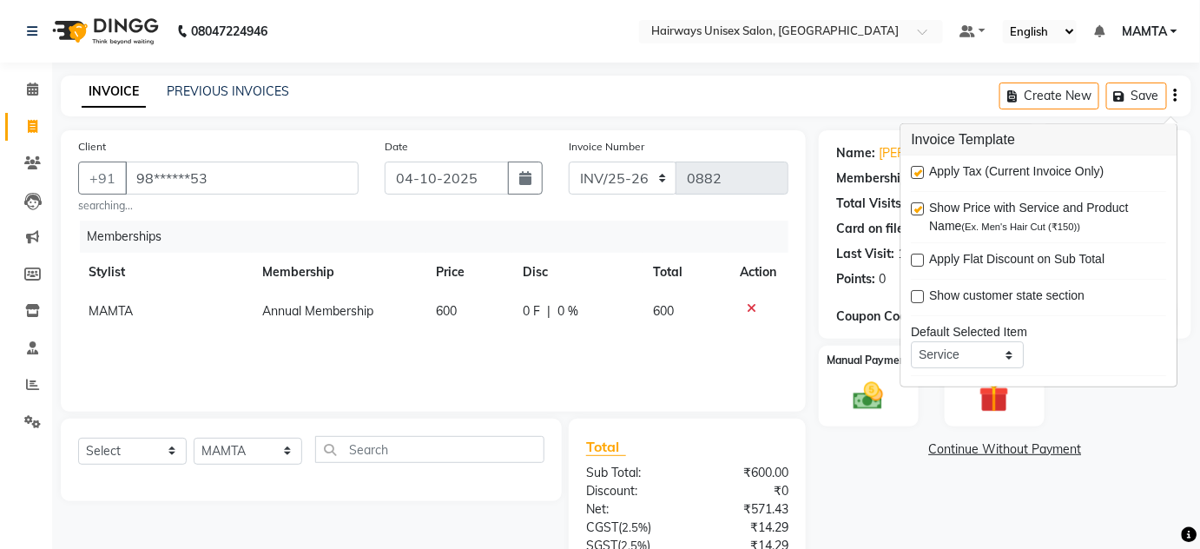
click at [920, 167] on label at bounding box center [917, 172] width 13 height 13
click at [920, 168] on input "checkbox" at bounding box center [916, 173] width 11 height 11
checkbox input "false"
click at [835, 113] on div "INVOICE PREVIOUS INVOICES Create New Save" at bounding box center [626, 96] width 1130 height 41
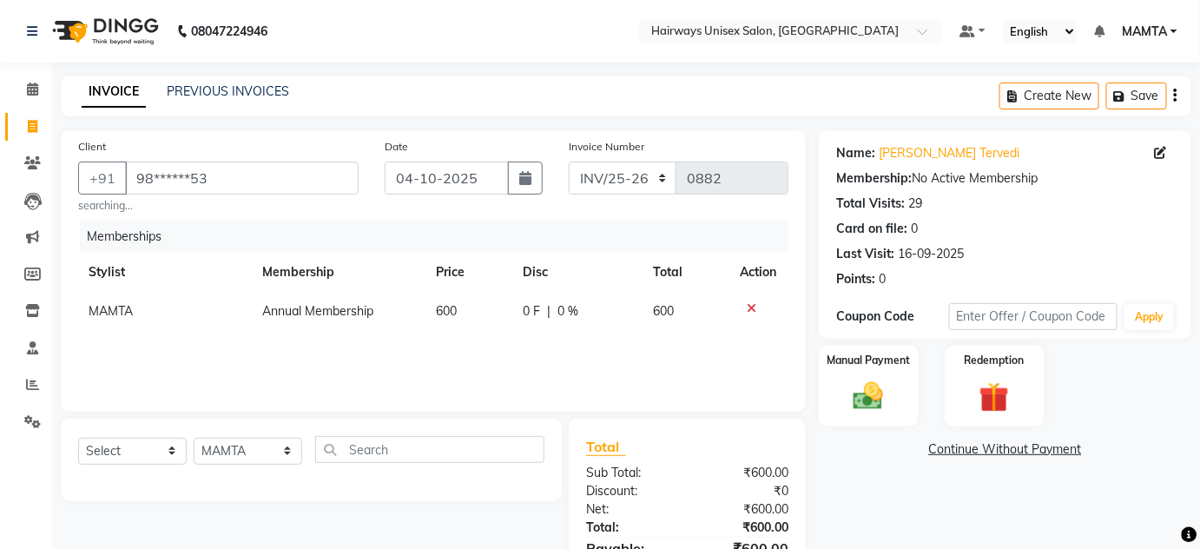
scroll to position [95, 0]
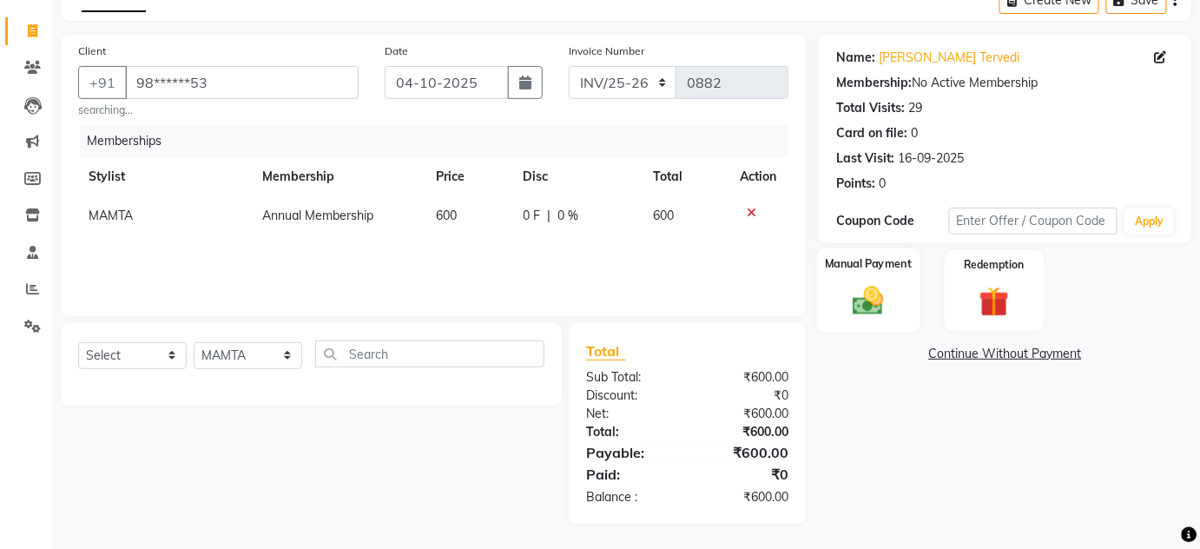
click at [885, 288] on img at bounding box center [868, 301] width 50 height 36
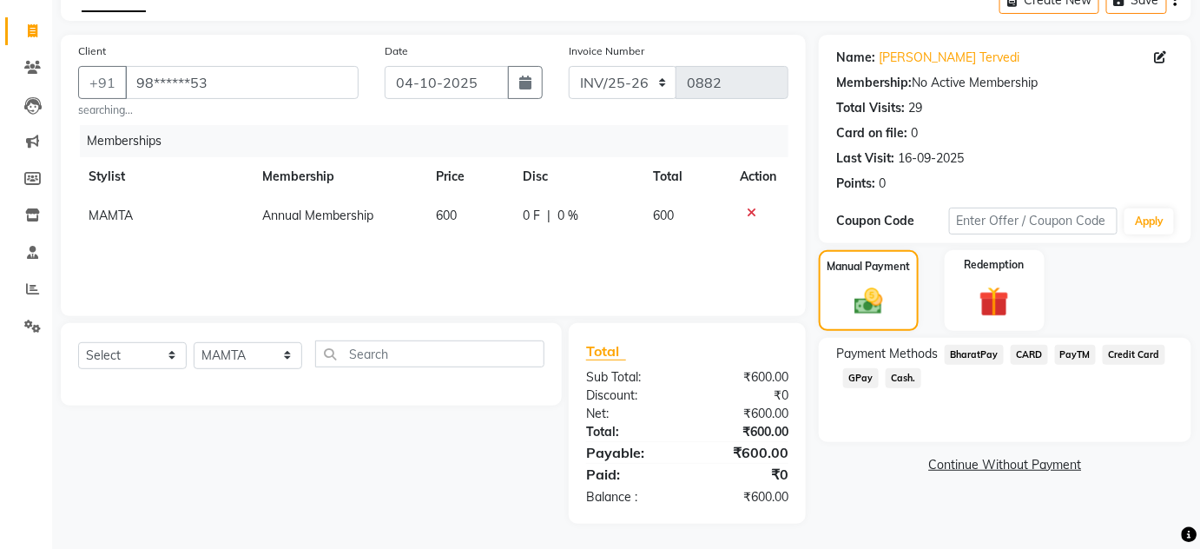
click at [901, 374] on span "Cash." at bounding box center [903, 378] width 36 height 20
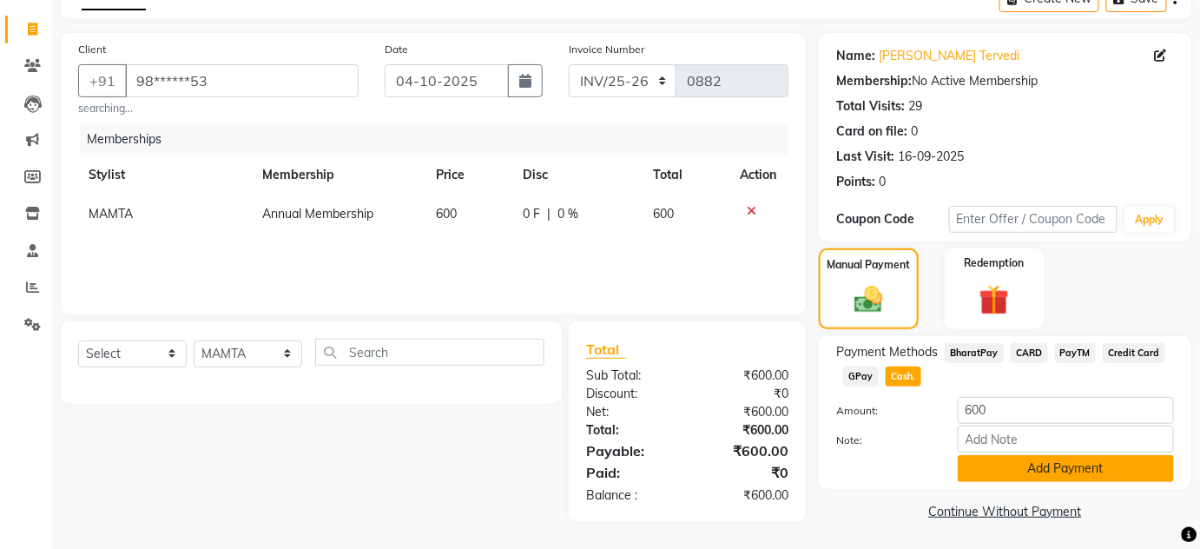
click at [1003, 469] on button "Add Payment" at bounding box center [1065, 468] width 216 height 27
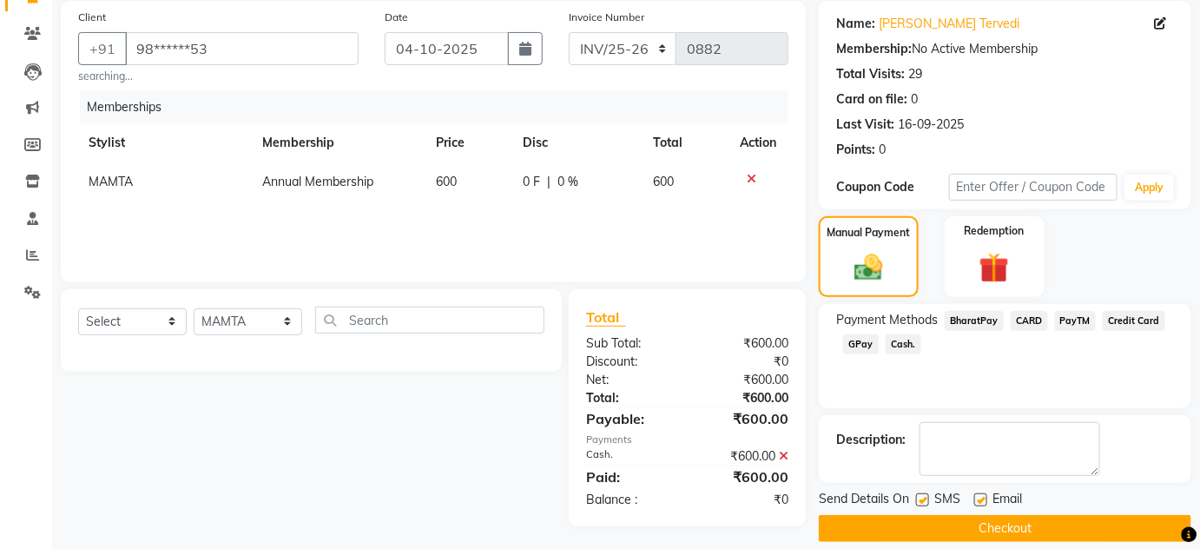
scroll to position [147, 0]
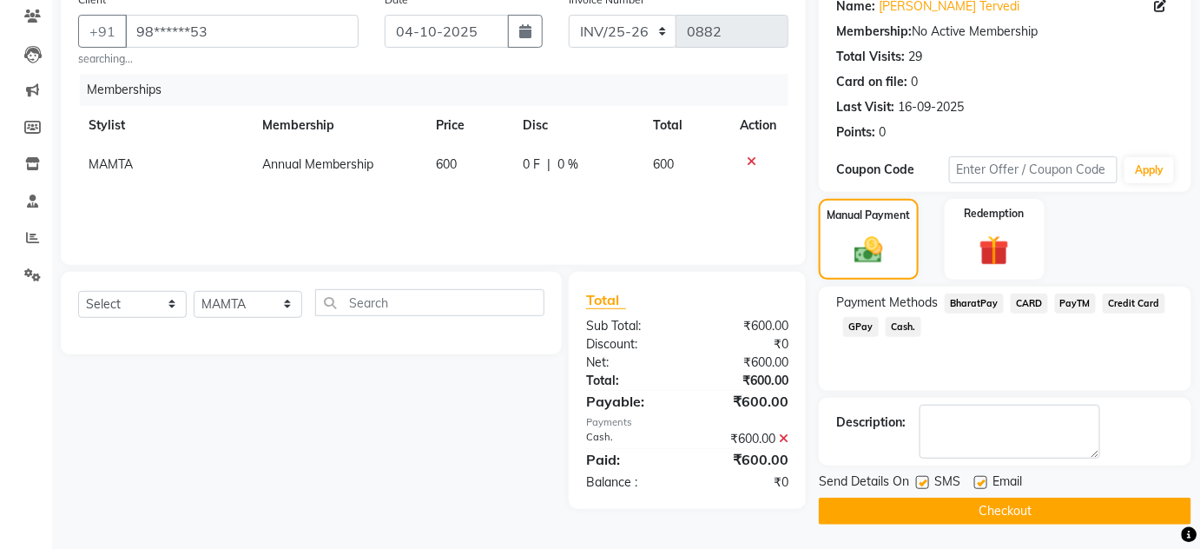
click at [933, 497] on button "Checkout" at bounding box center [1005, 510] width 372 height 27
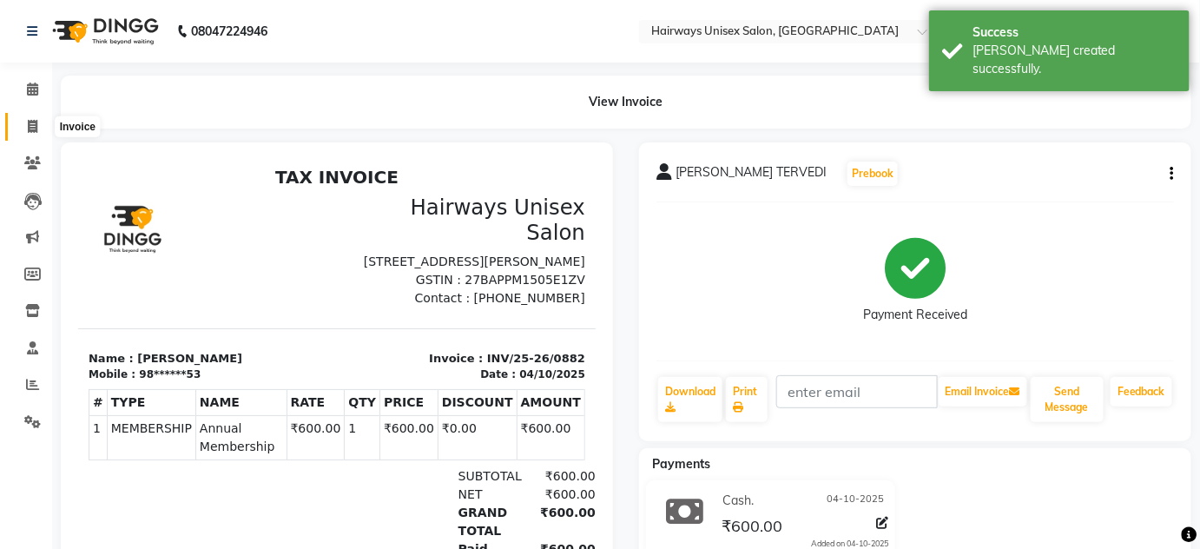
click at [30, 135] on span at bounding box center [32, 127] width 30 height 20
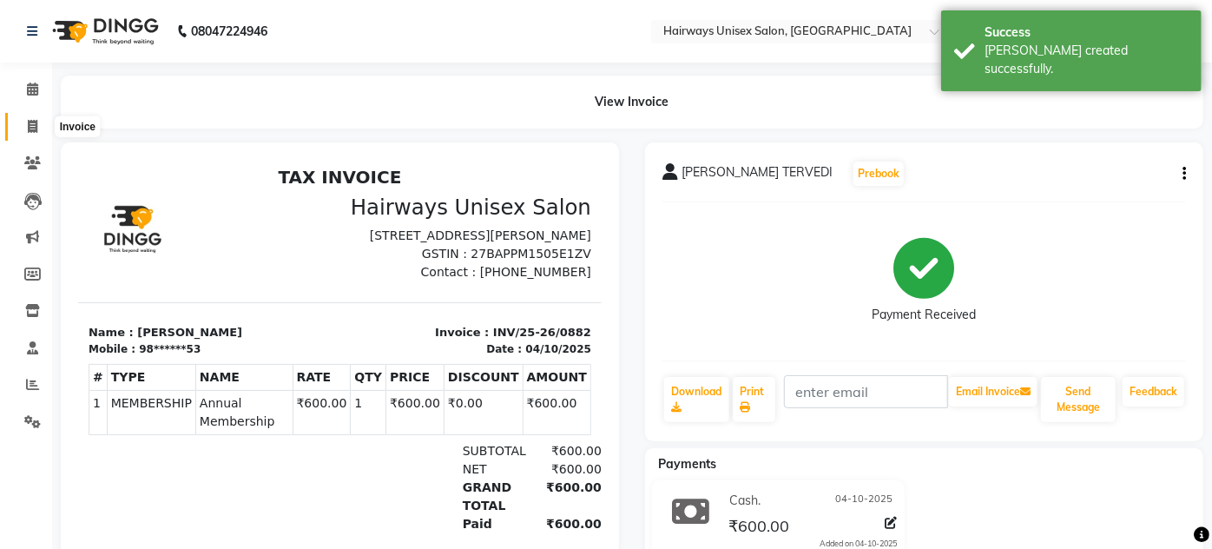
select select "8320"
select select "service"
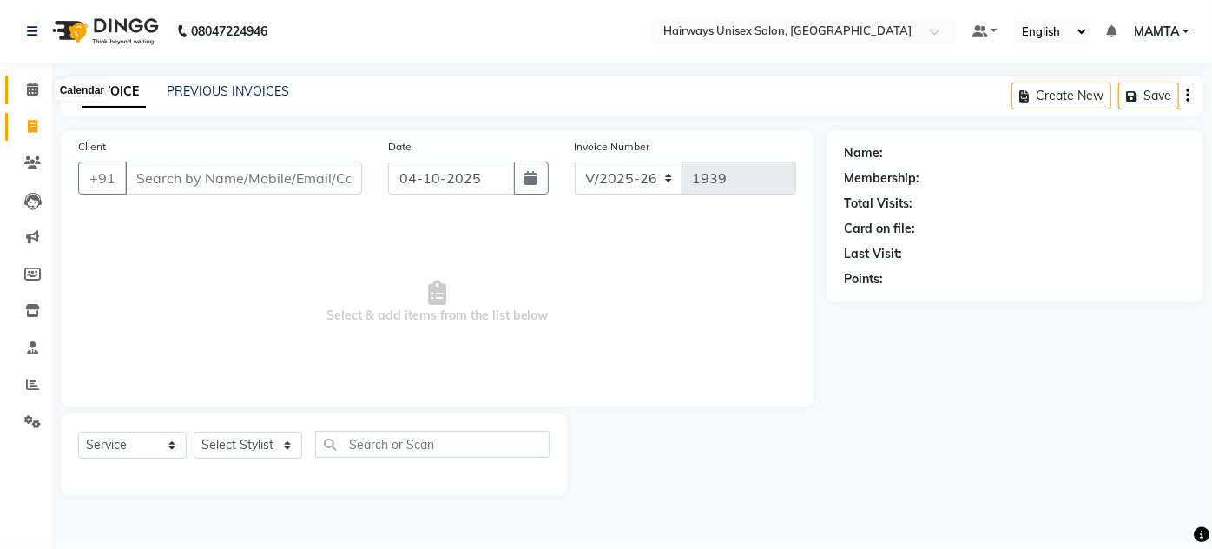
click at [23, 97] on span at bounding box center [32, 90] width 30 height 20
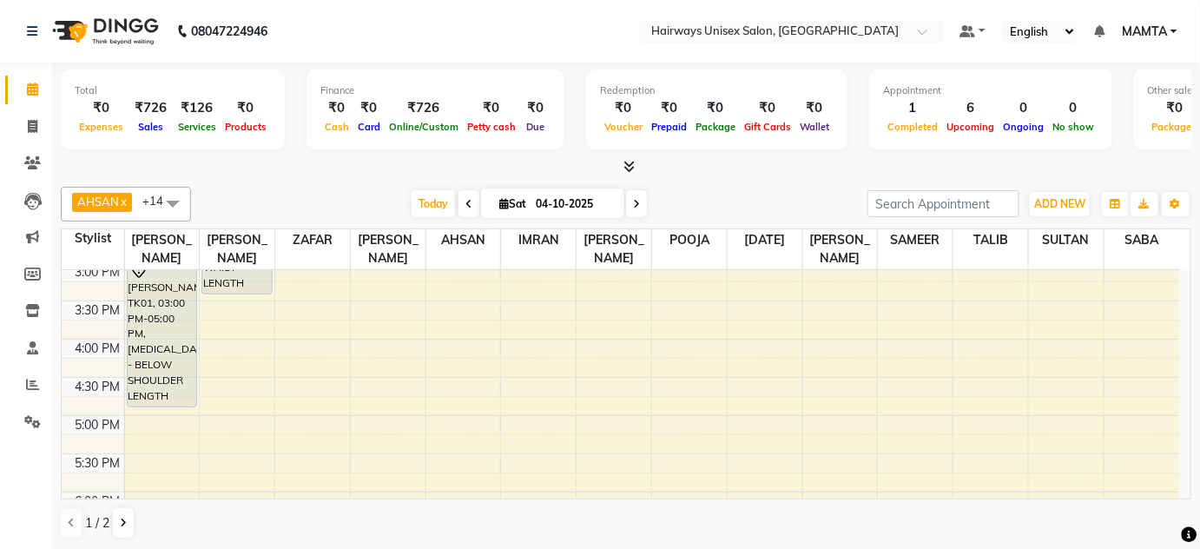
scroll to position [473, 0]
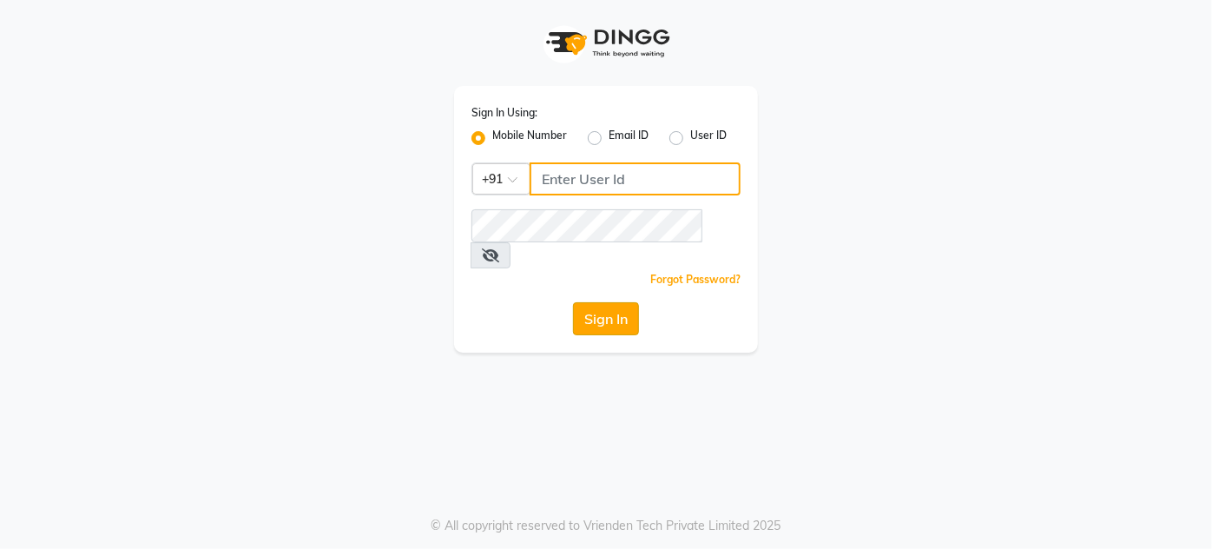
type input "9920665695"
click at [623, 302] on button "Sign In" at bounding box center [606, 318] width 66 height 33
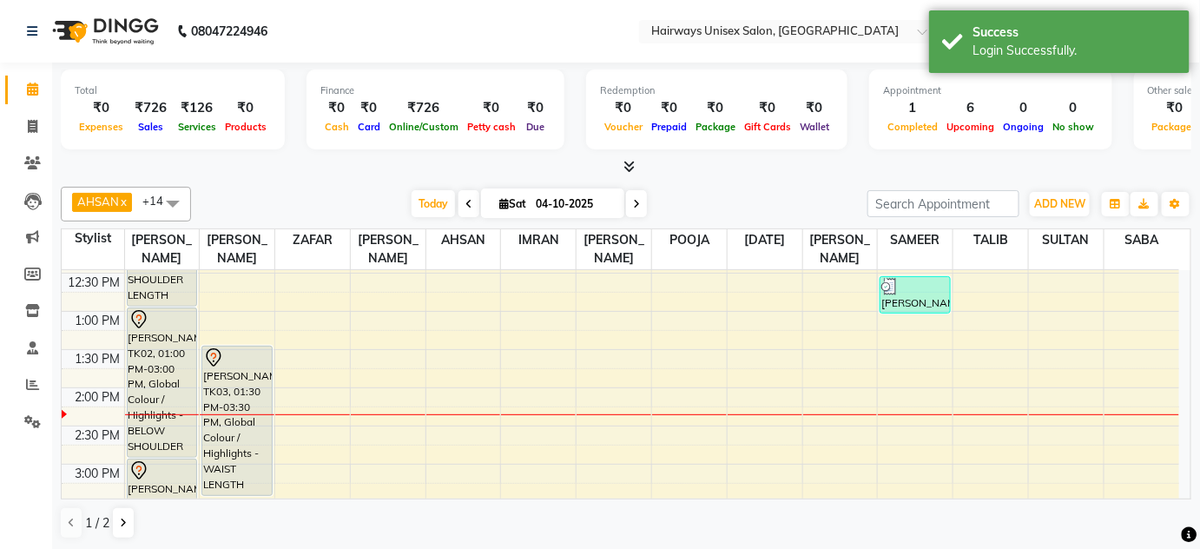
scroll to position [236, 0]
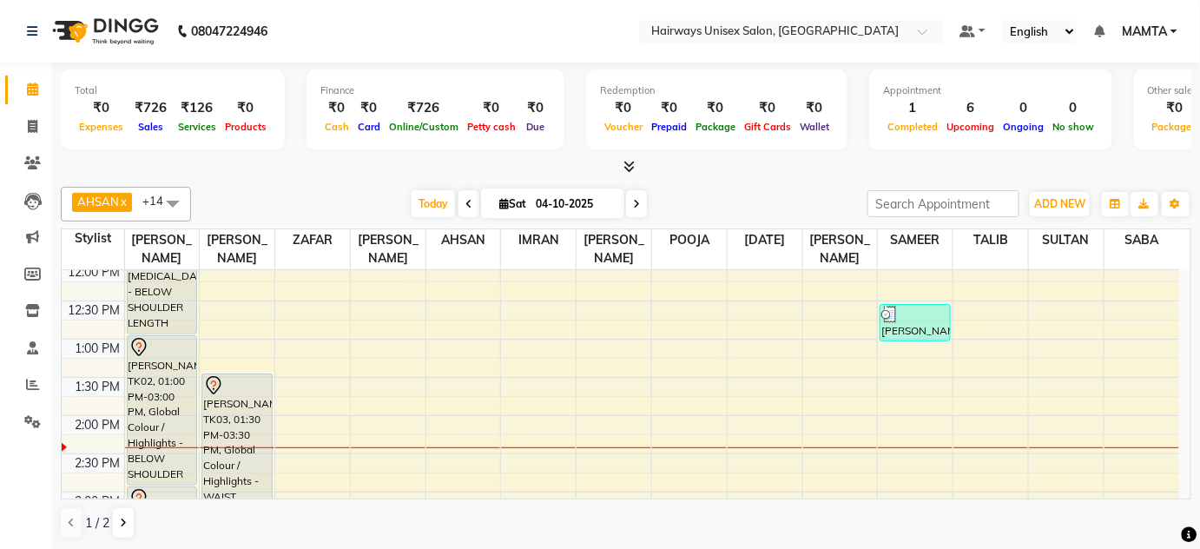
click at [470, 207] on span at bounding box center [468, 203] width 21 height 27
type input "03-10-2025"
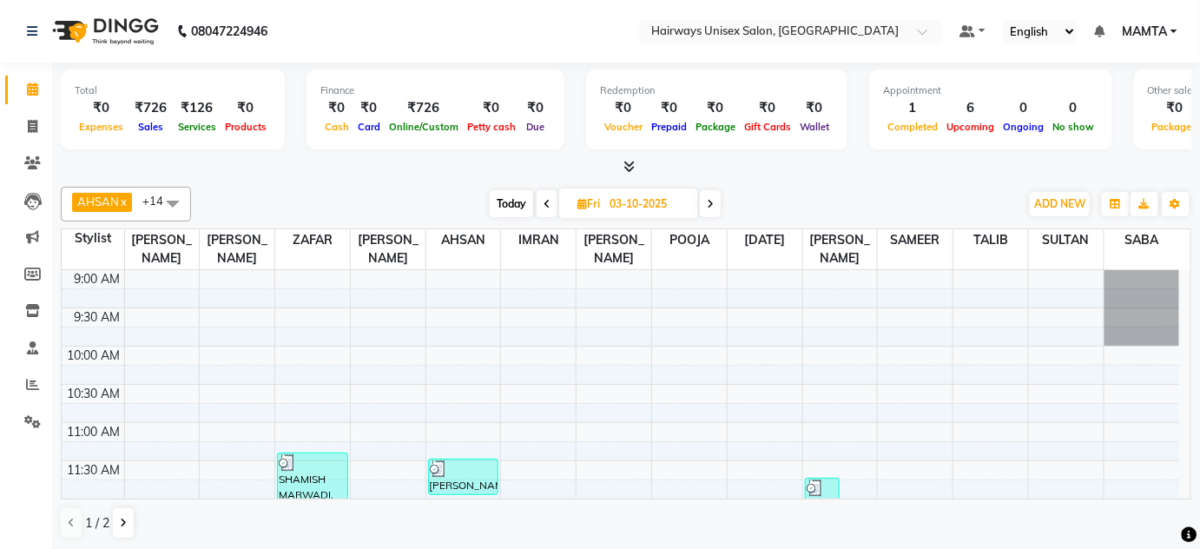
scroll to position [0, 0]
click at [30, 89] on icon at bounding box center [32, 88] width 11 height 13
click at [25, 123] on span at bounding box center [32, 127] width 30 height 20
select select "8320"
select select "service"
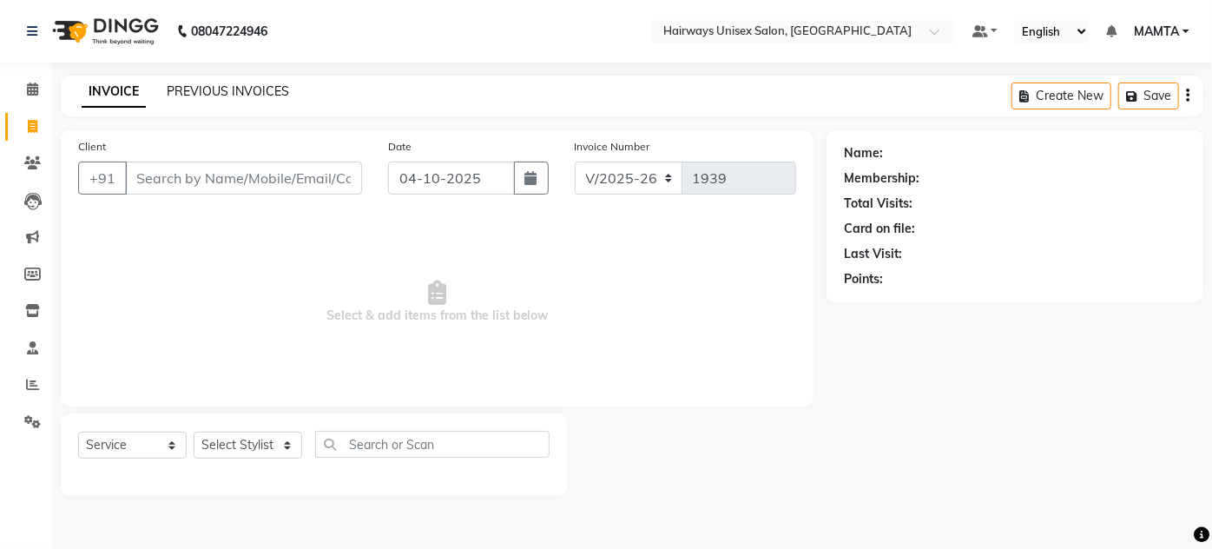
click at [205, 85] on link "PREVIOUS INVOICES" at bounding box center [228, 91] width 122 height 16
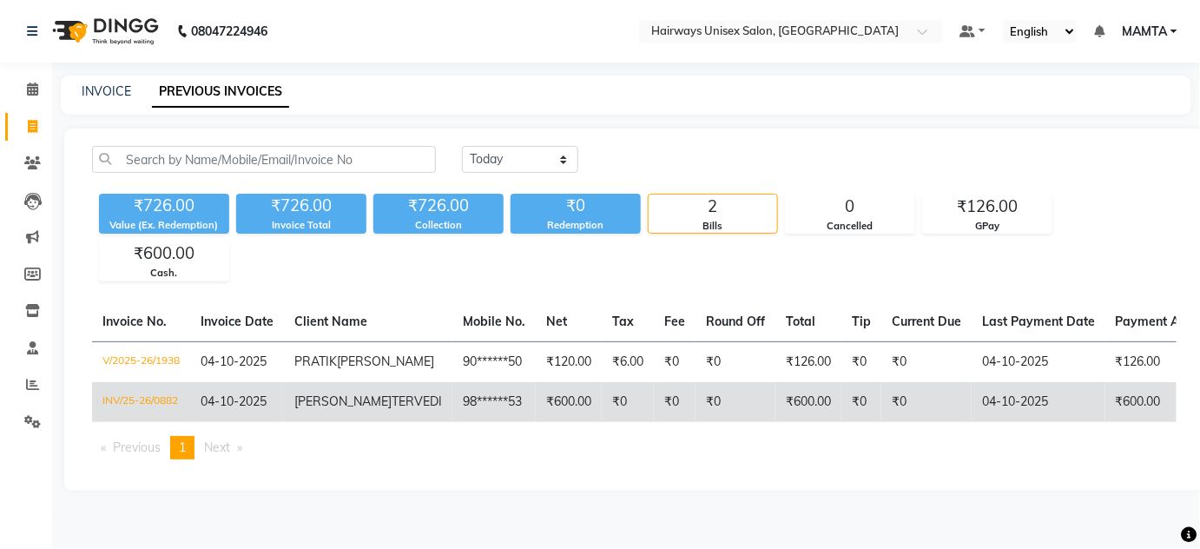
click at [328, 409] on span "[PERSON_NAME]" at bounding box center [342, 401] width 97 height 16
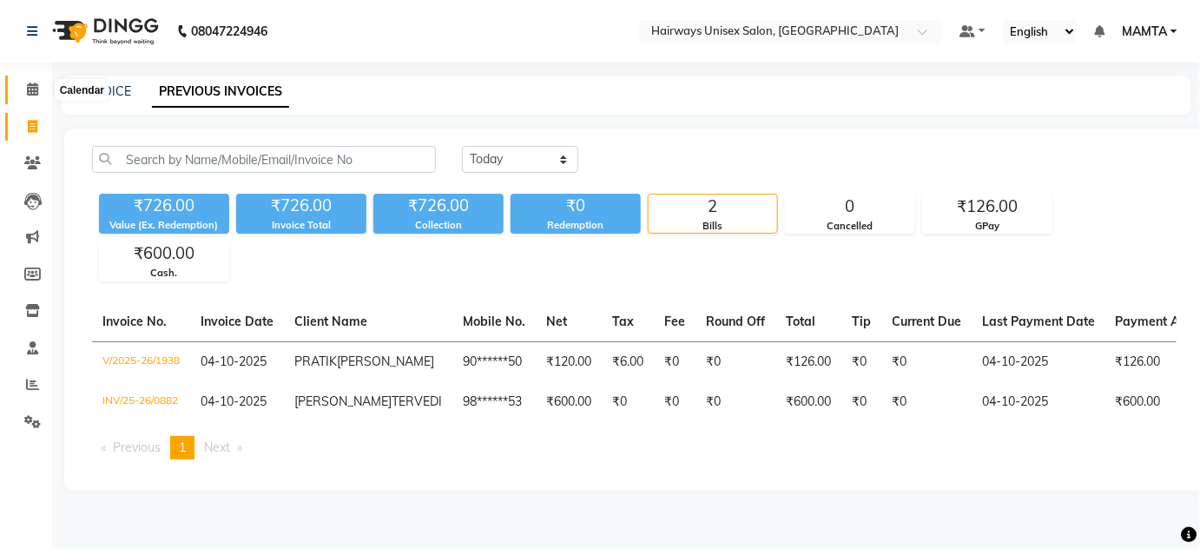
click at [42, 94] on span at bounding box center [32, 90] width 30 height 20
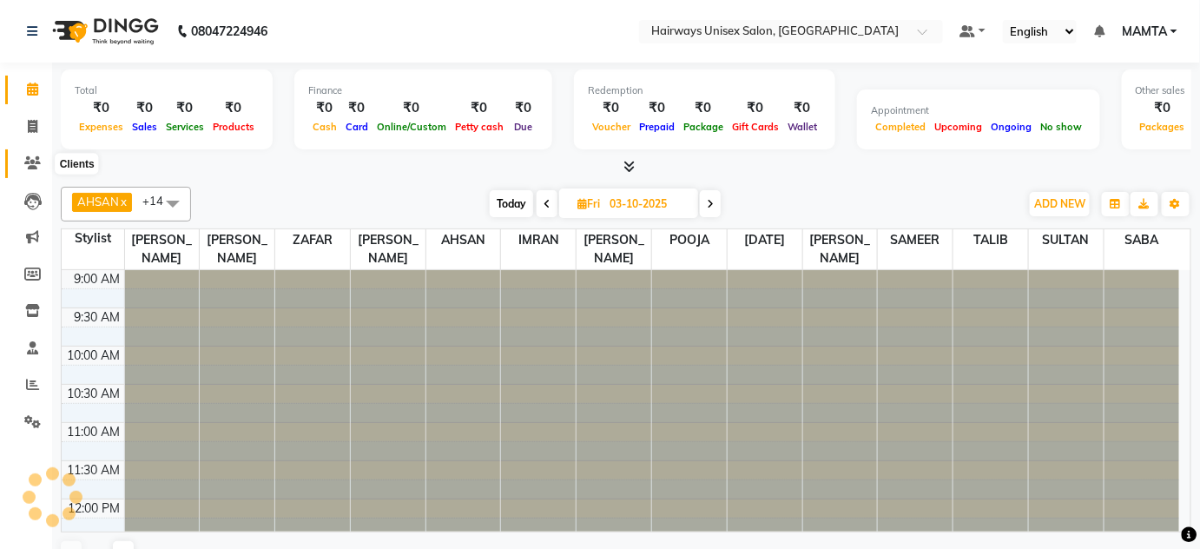
scroll to position [378, 0]
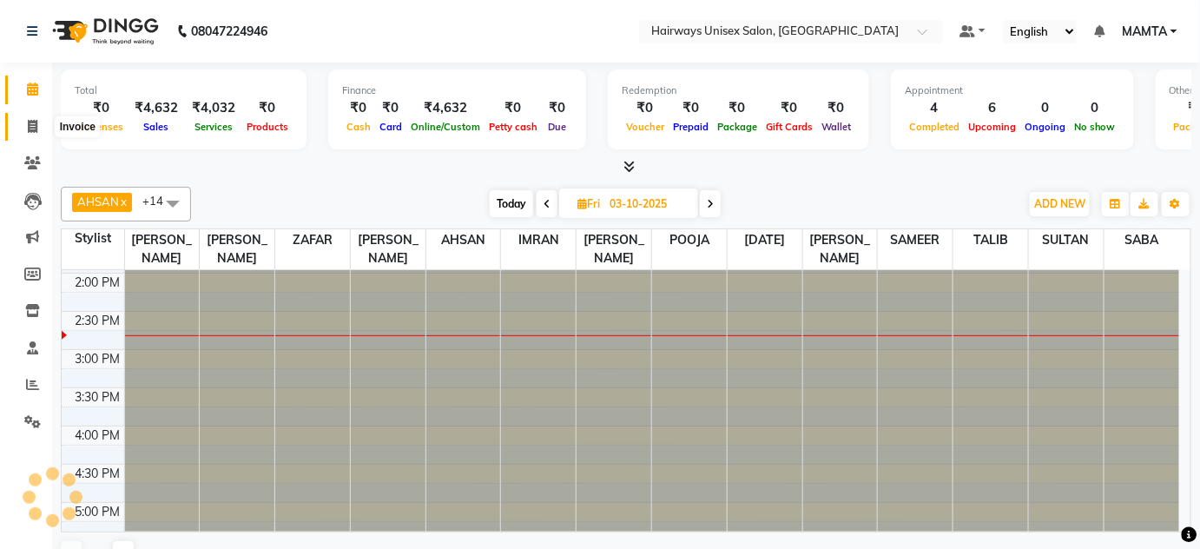
click at [28, 129] on icon at bounding box center [33, 126] width 10 height 13
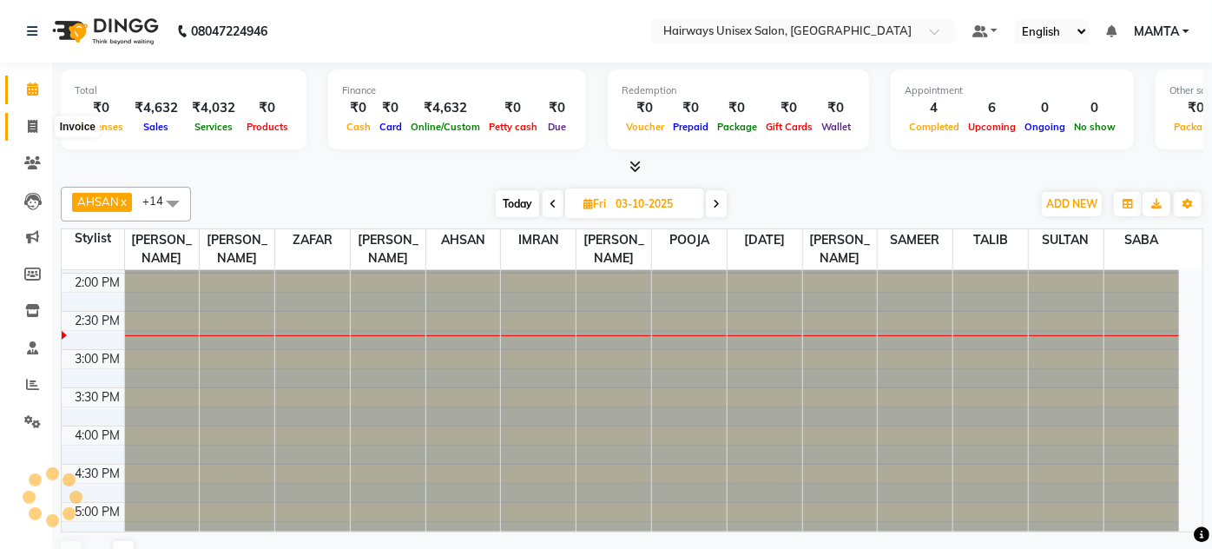
select select "8320"
select select "service"
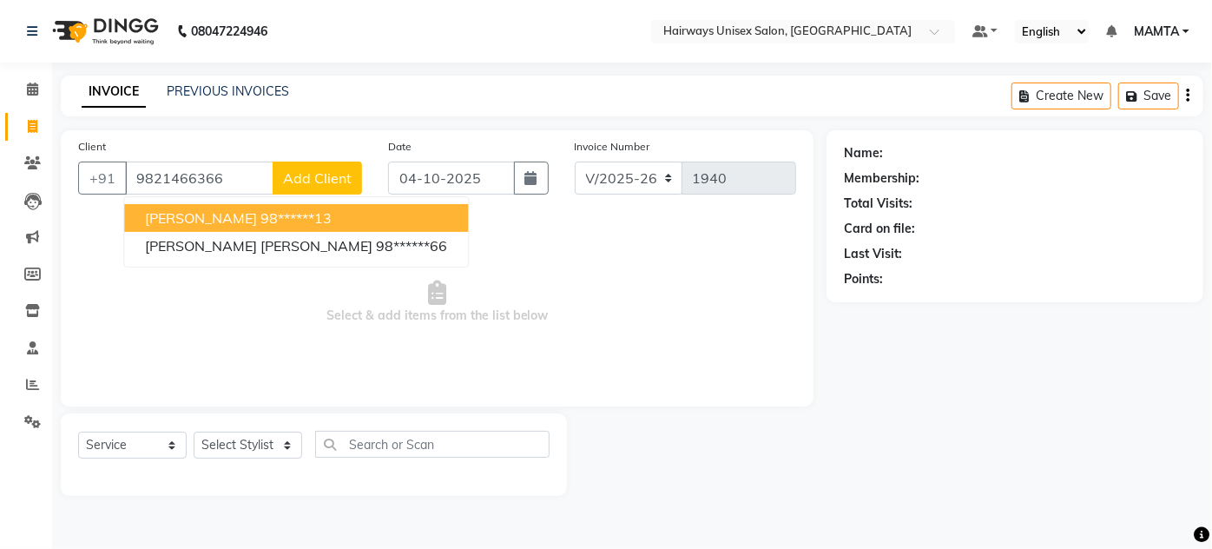
type input "9821466366"
select select "1: Object"
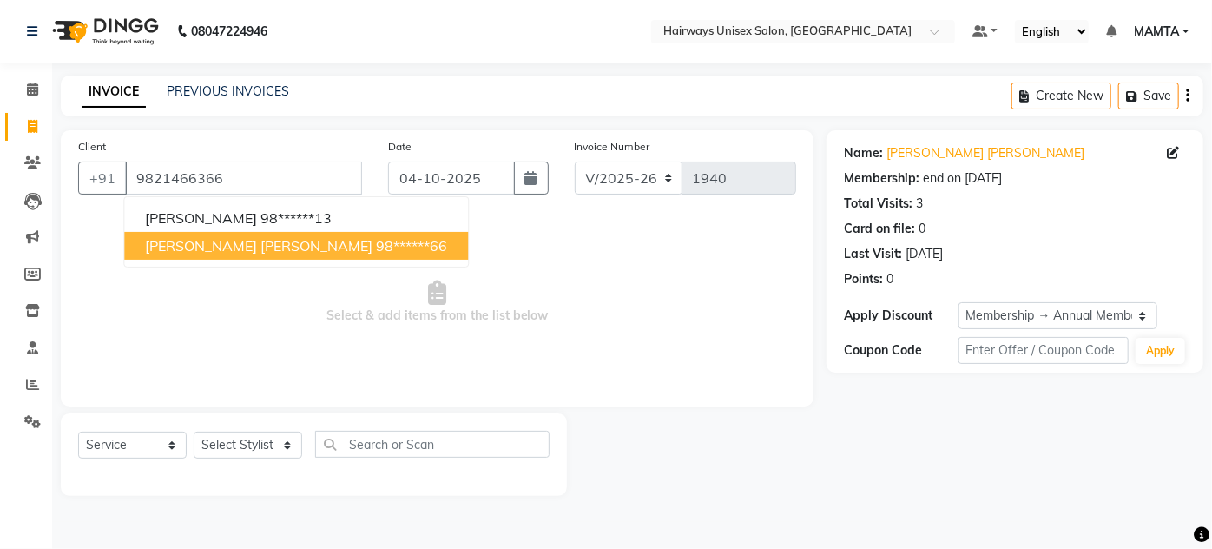
click at [285, 254] on button "SIMONI DOSHI 98******66" at bounding box center [296, 246] width 344 height 28
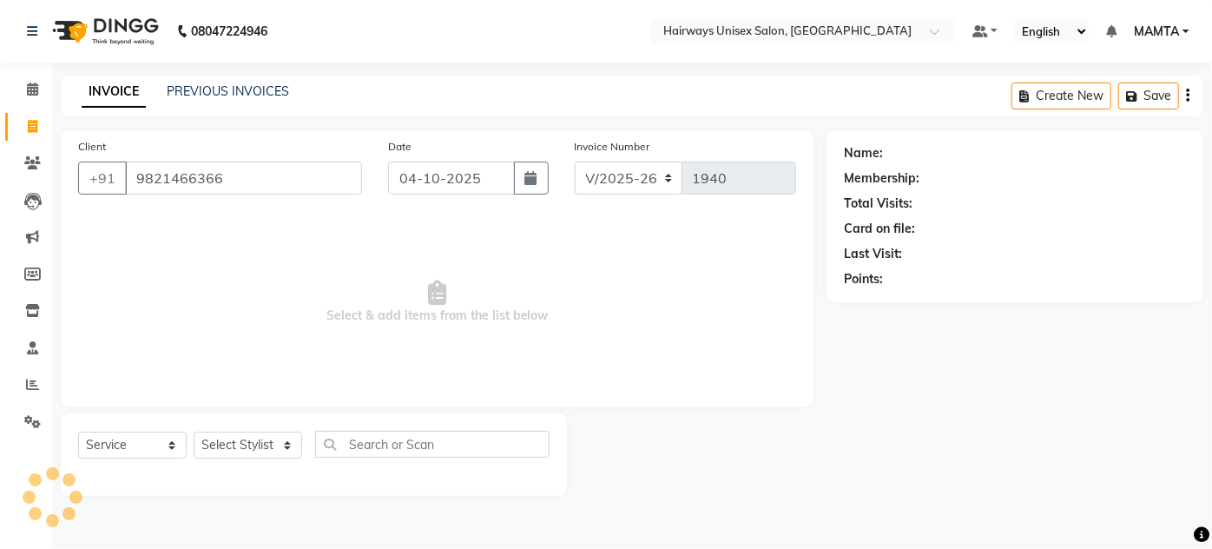
type input "98******66"
select select "1: Object"
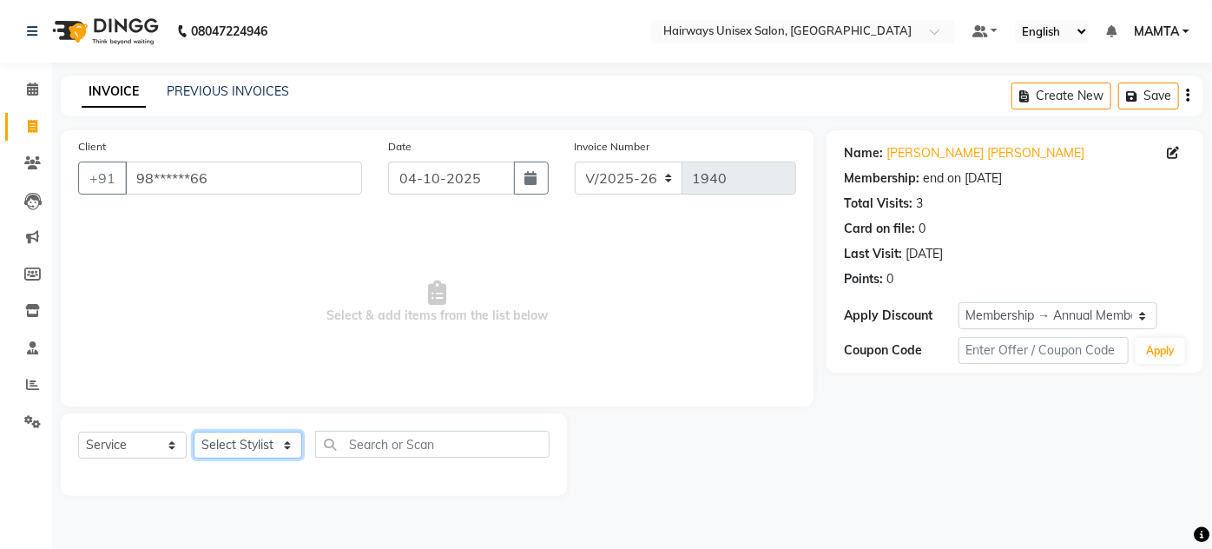
click at [266, 454] on select "Select Stylist [PERSON_NAME] [PERSON_NAME] [PERSON_NAME] MAMTA POOJA [PERSON_NA…" at bounding box center [248, 444] width 109 height 27
select select "80511"
click at [194, 431] on select "Select Stylist [PERSON_NAME] [PERSON_NAME] [PERSON_NAME] MAMTA POOJA [PERSON_NA…" at bounding box center [248, 444] width 109 height 27
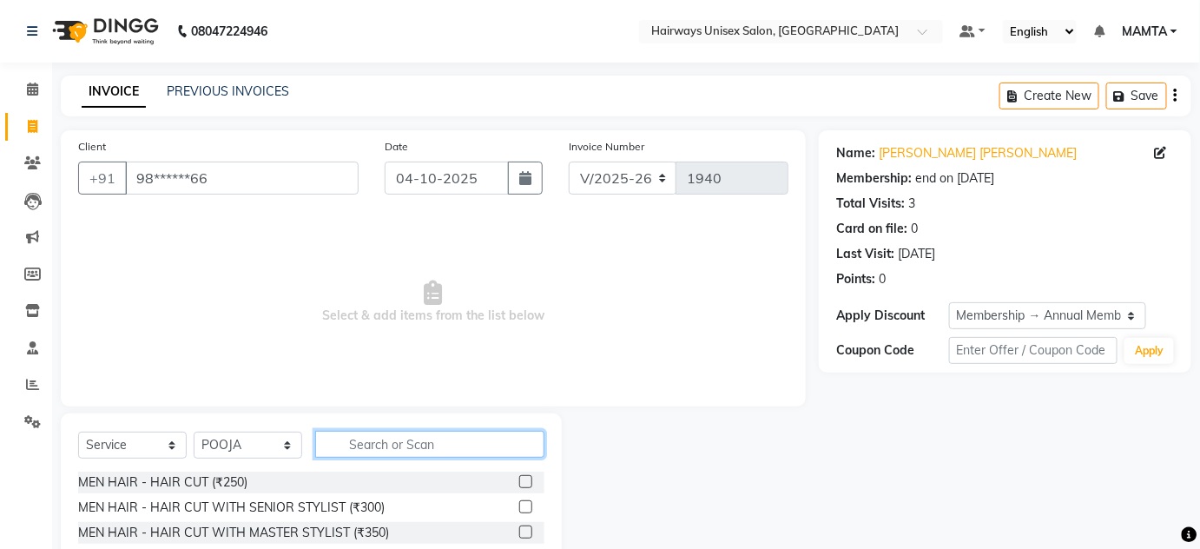
click at [429, 444] on input "text" at bounding box center [429, 444] width 229 height 27
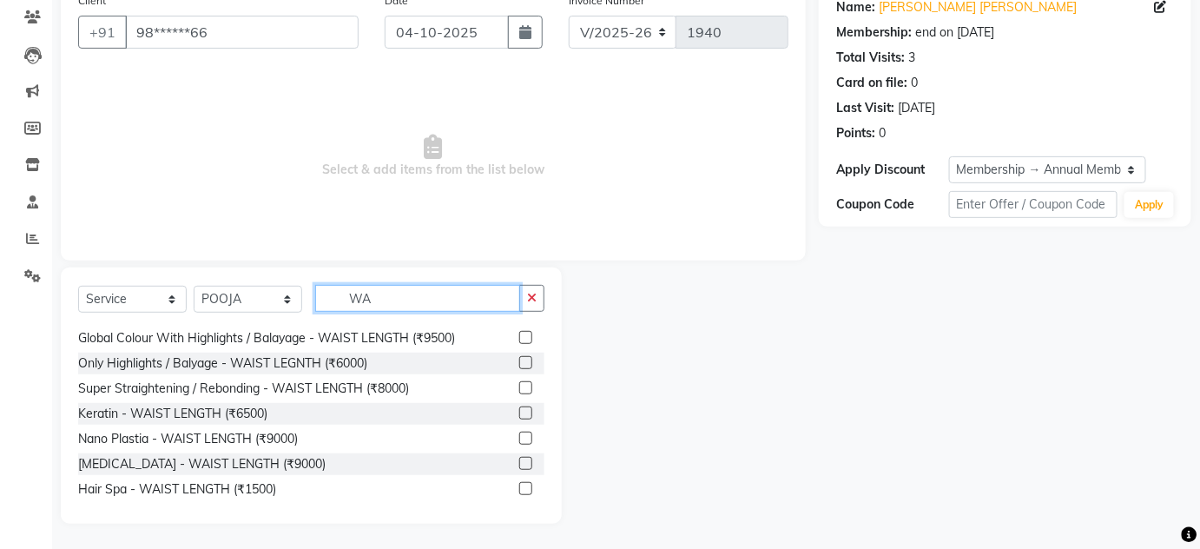
scroll to position [394, 0]
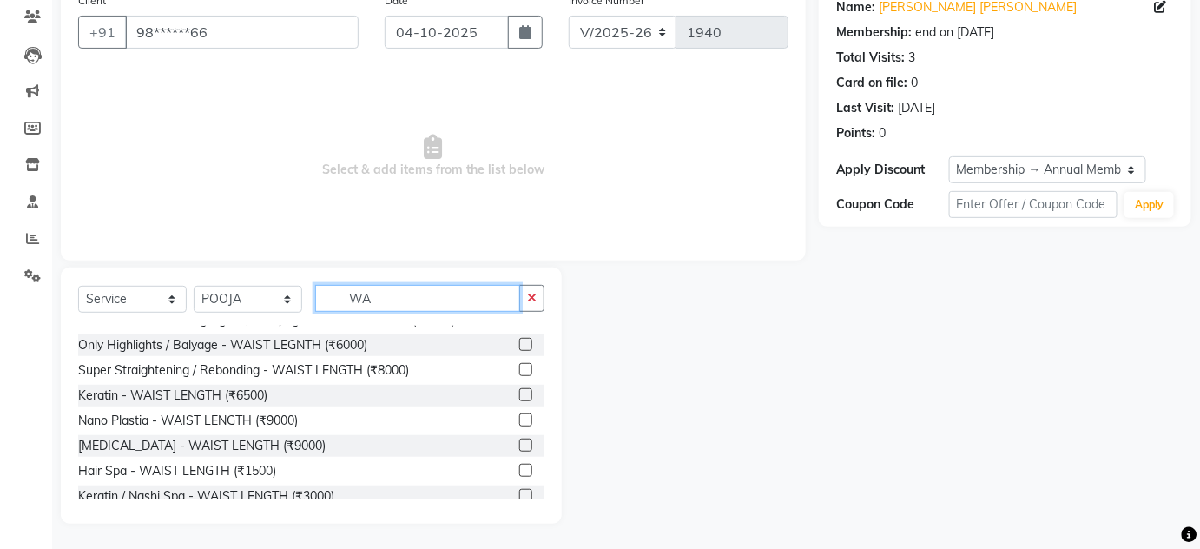
drag, startPoint x: 404, startPoint y: 306, endPoint x: 235, endPoint y: 303, distance: 169.3
click at [235, 303] on div "Select Service Product Membership Package Voucher Prepaid Gift Card Select Styl…" at bounding box center [311, 305] width 466 height 41
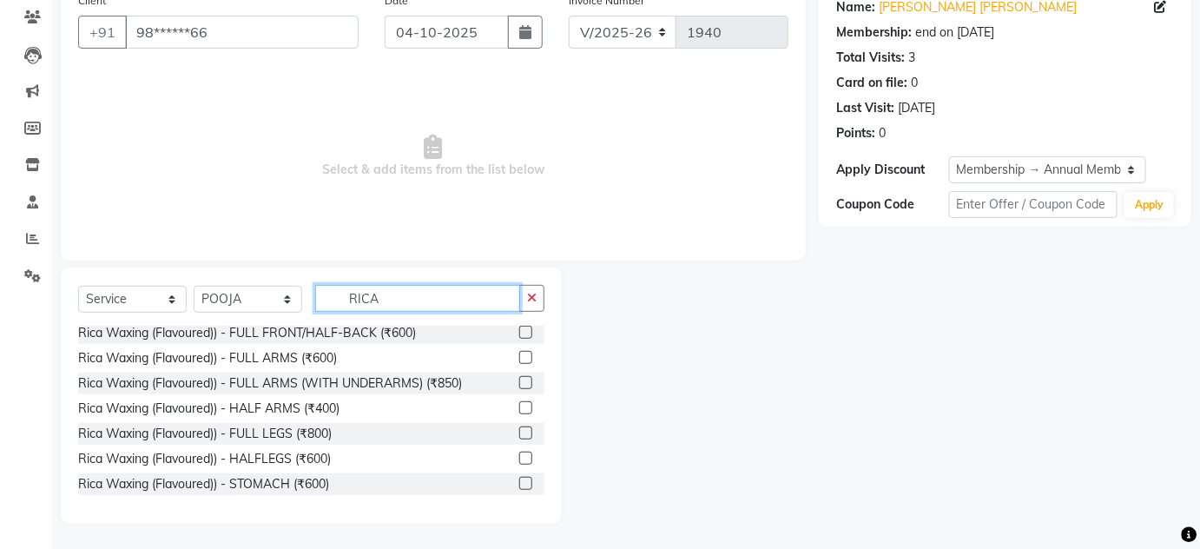
scroll to position [157, 0]
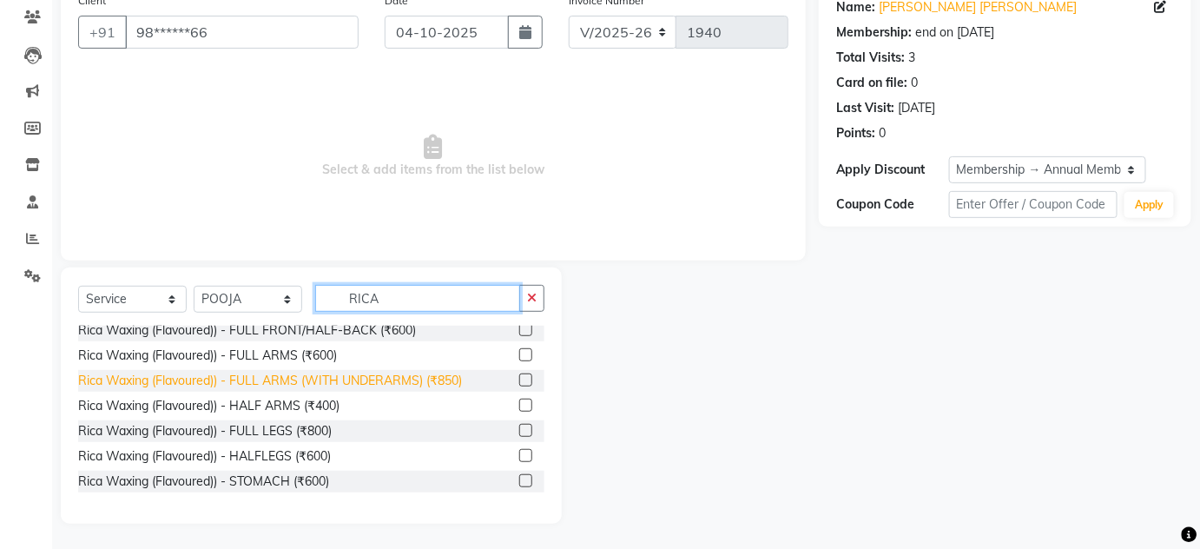
type input "RICA"
click at [379, 374] on div "Rica Waxing (Flavoured)) - FULL ARMS (WITH UNDERARMS) (₹850)" at bounding box center [270, 381] width 384 height 18
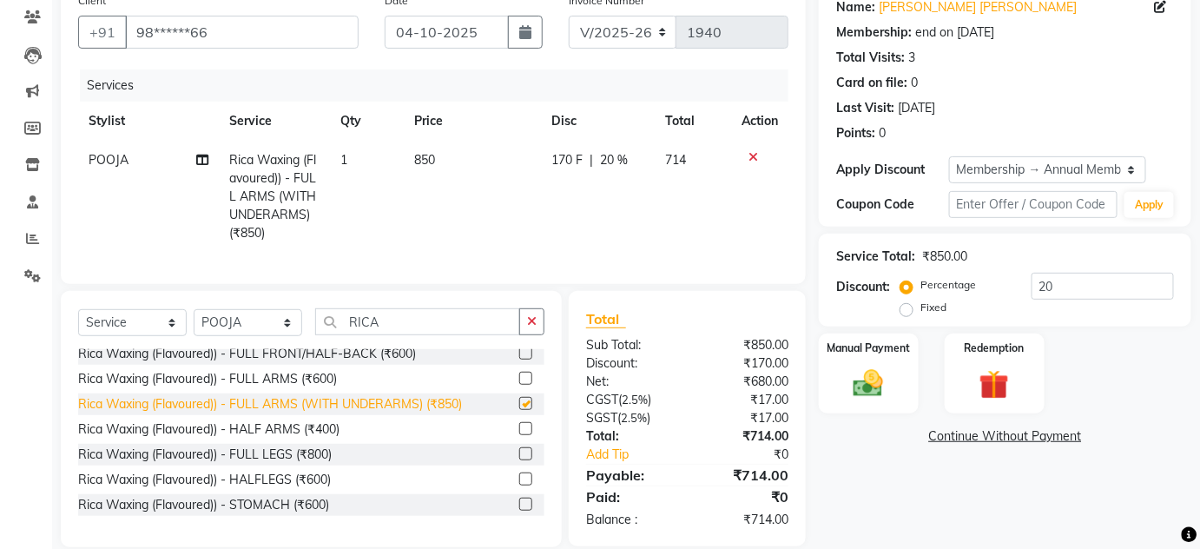
checkbox input "false"
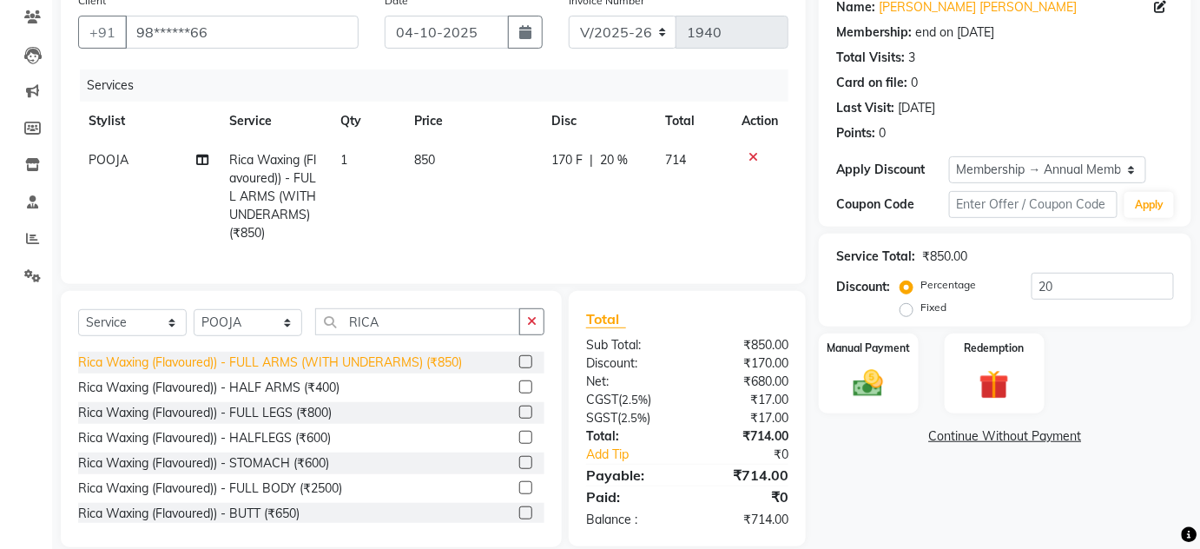
scroll to position [236, 0]
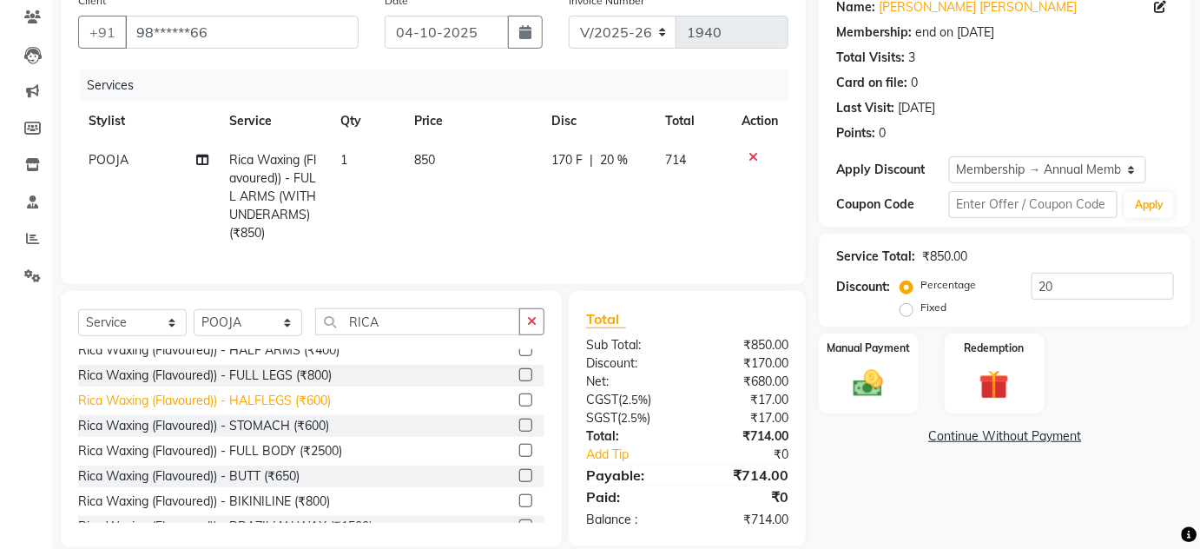
click at [303, 410] on div "Rica Waxing (Flavoured)) - HALFLEGS (₹600)" at bounding box center [204, 400] width 253 height 18
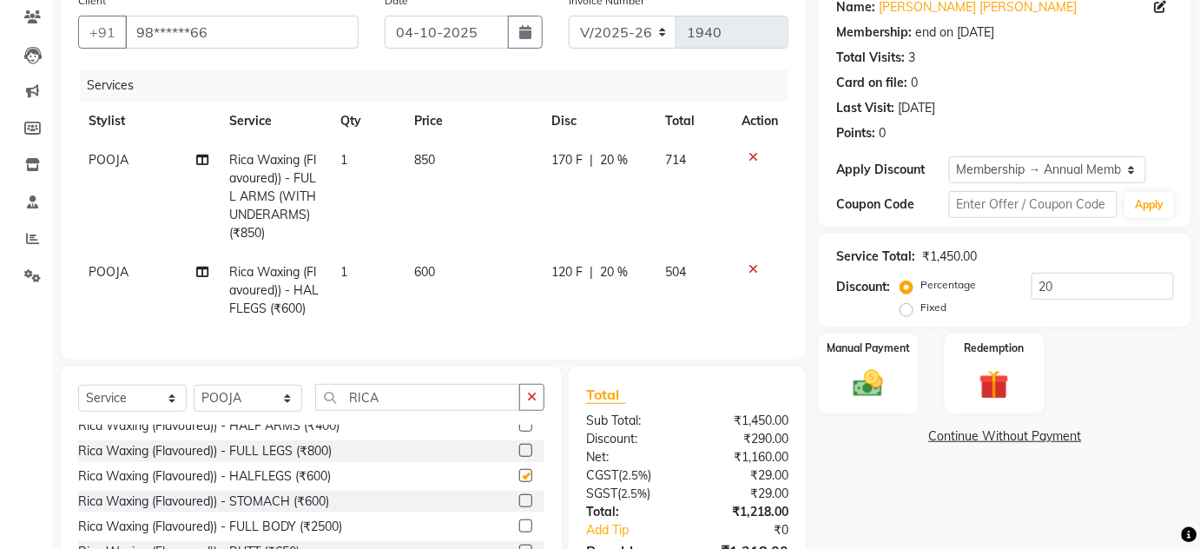
checkbox input "false"
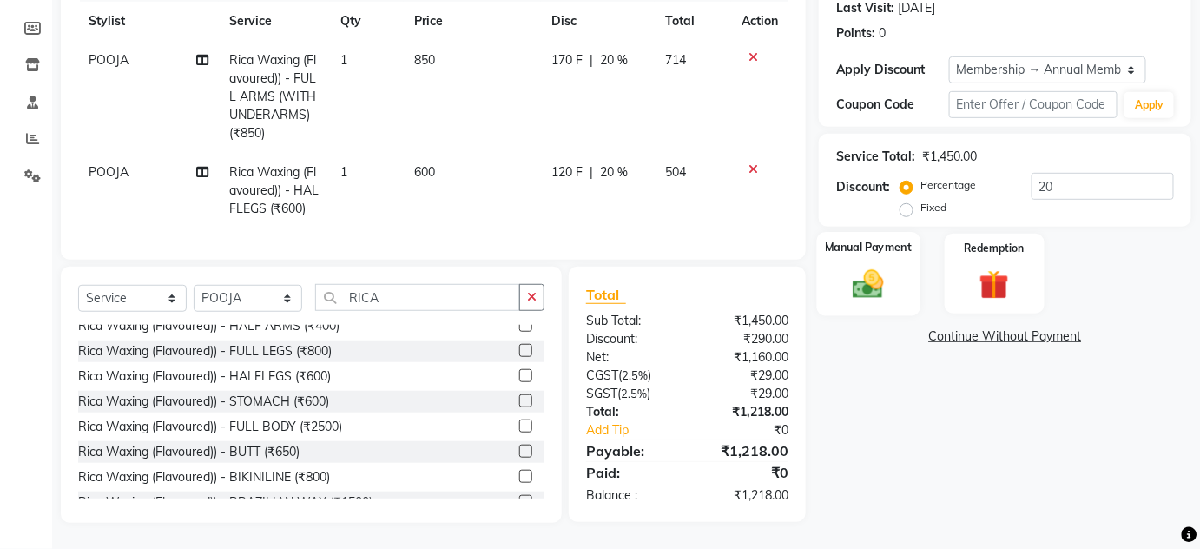
click at [839, 277] on div "Manual Payment" at bounding box center [868, 274] width 103 height 84
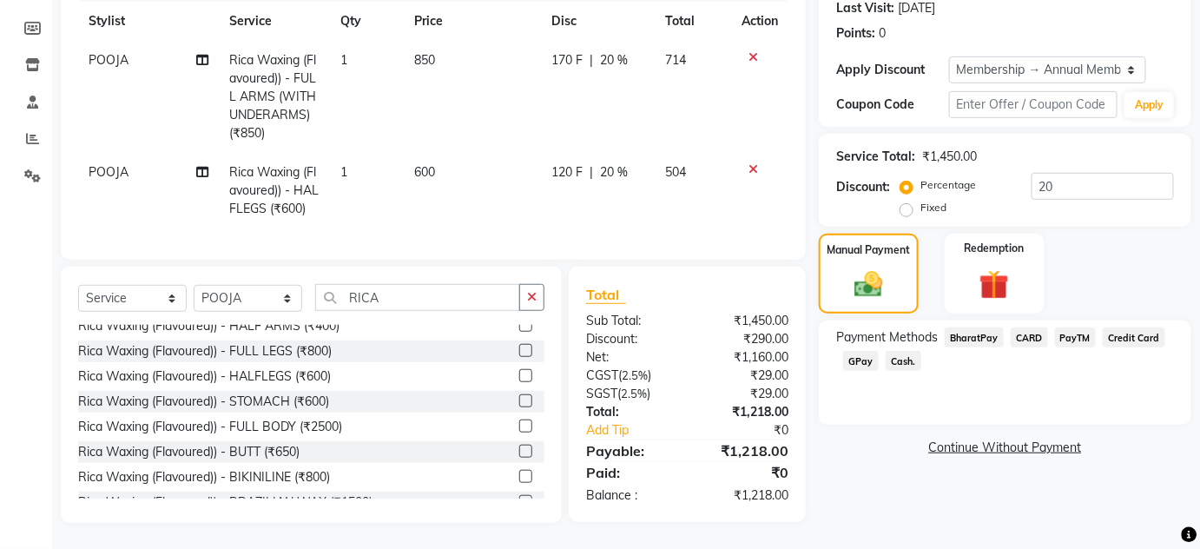
click at [867, 352] on span "GPay" at bounding box center [861, 361] width 36 height 20
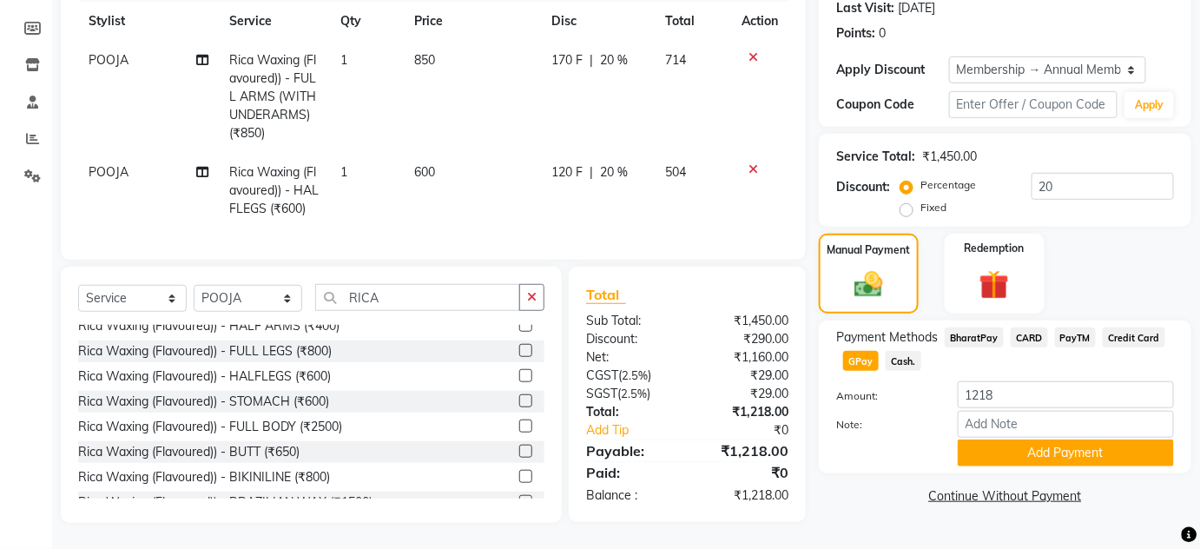
scroll to position [178, 0]
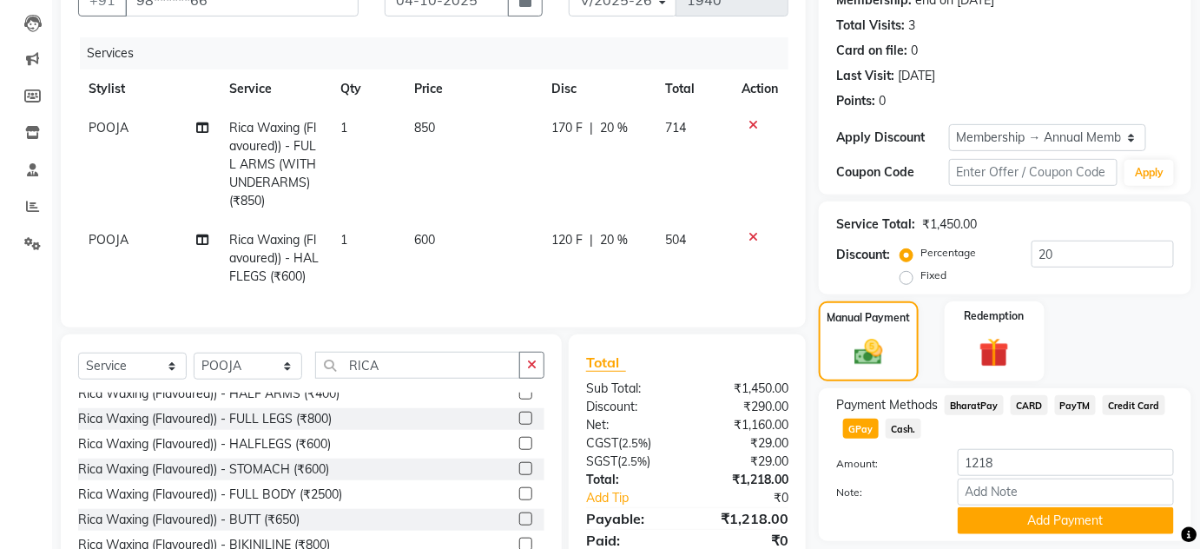
click at [901, 426] on span "Cash." at bounding box center [903, 428] width 36 height 20
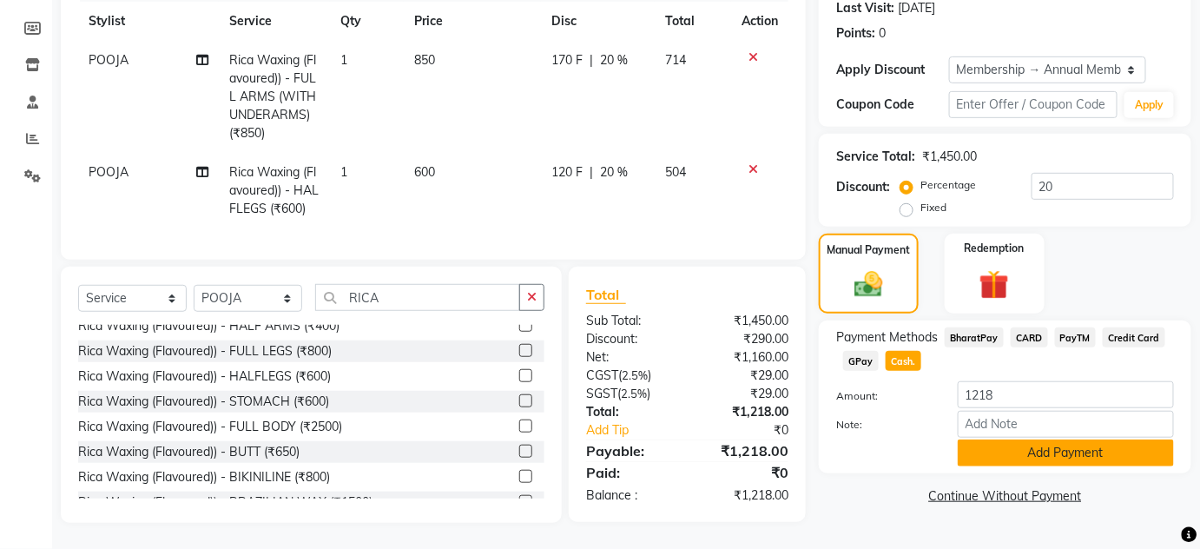
click at [1011, 439] on button "Add Payment" at bounding box center [1065, 452] width 216 height 27
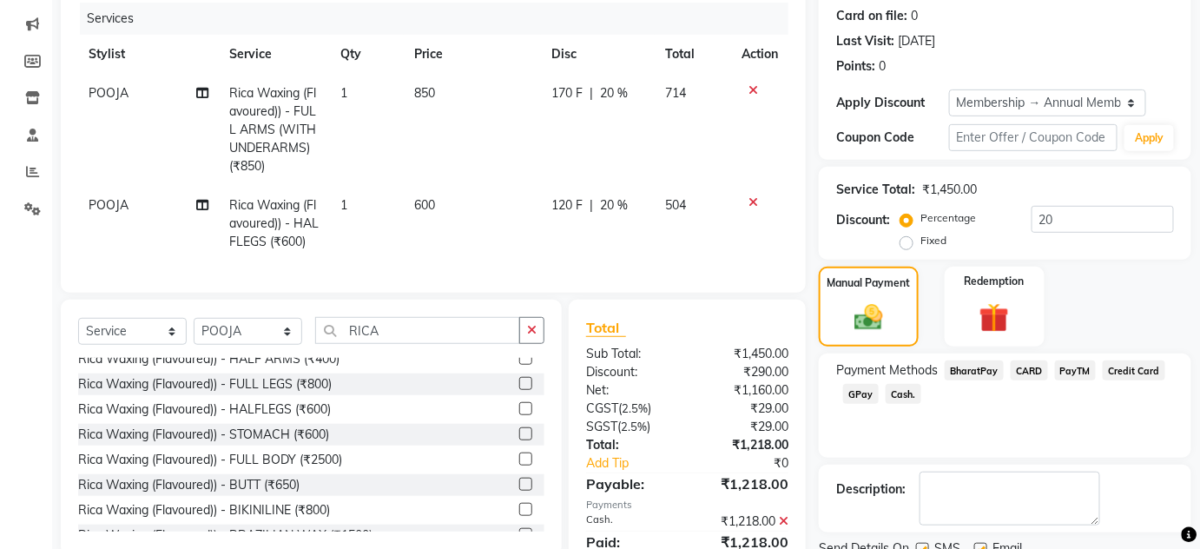
scroll to position [292, 0]
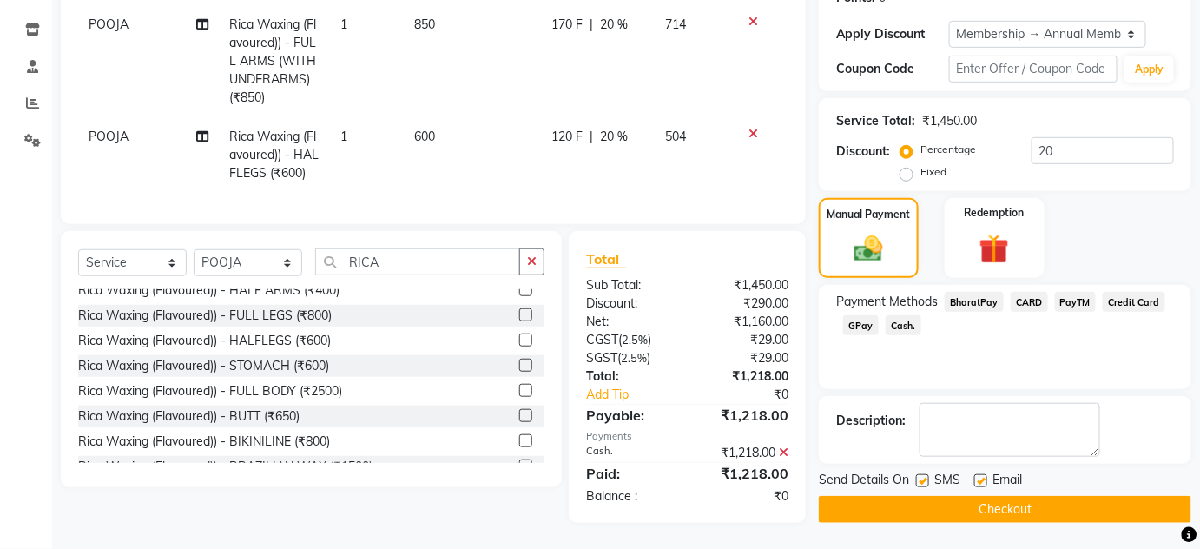
click at [925, 474] on label at bounding box center [922, 480] width 13 height 13
click at [925, 476] on input "checkbox" at bounding box center [921, 481] width 11 height 11
checkbox input "false"
click at [981, 474] on label at bounding box center [980, 480] width 13 height 13
click at [981, 476] on input "checkbox" at bounding box center [979, 481] width 11 height 11
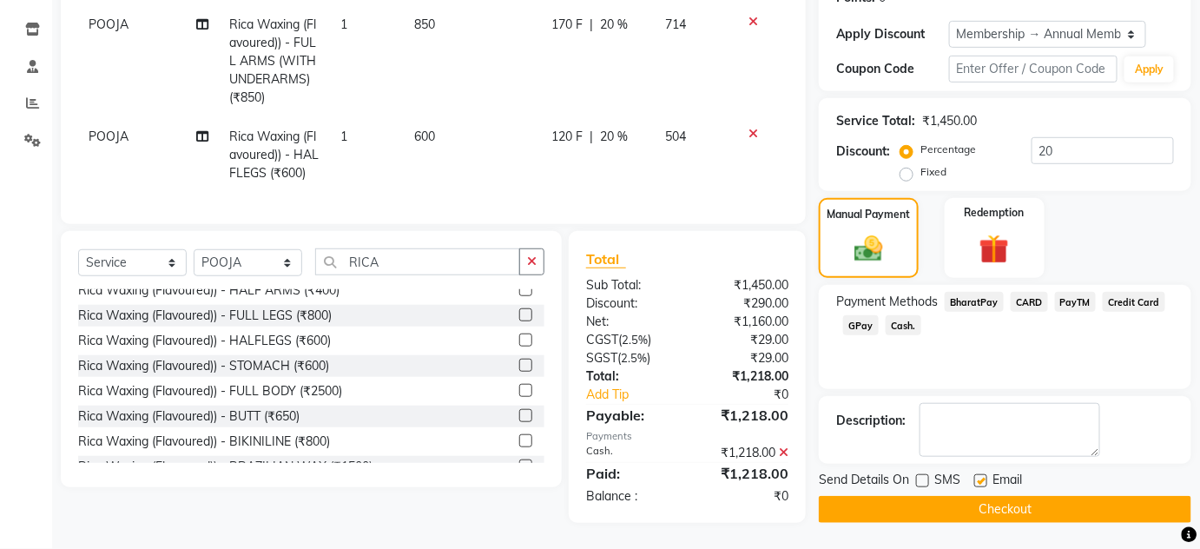
checkbox input "false"
click at [981, 496] on button "Checkout" at bounding box center [1005, 509] width 372 height 27
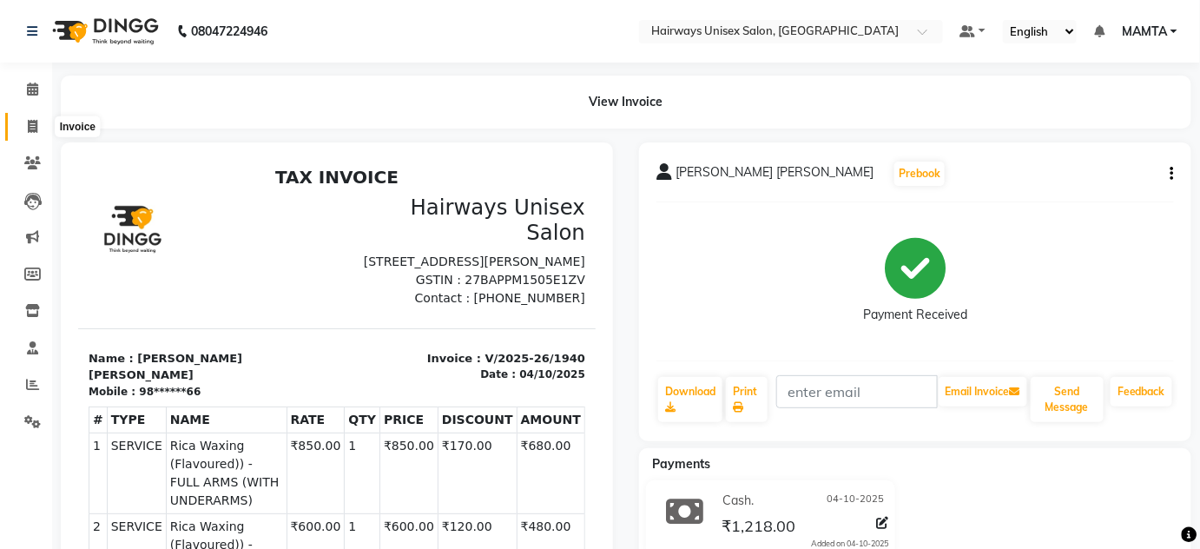
click at [44, 120] on span at bounding box center [32, 127] width 30 height 20
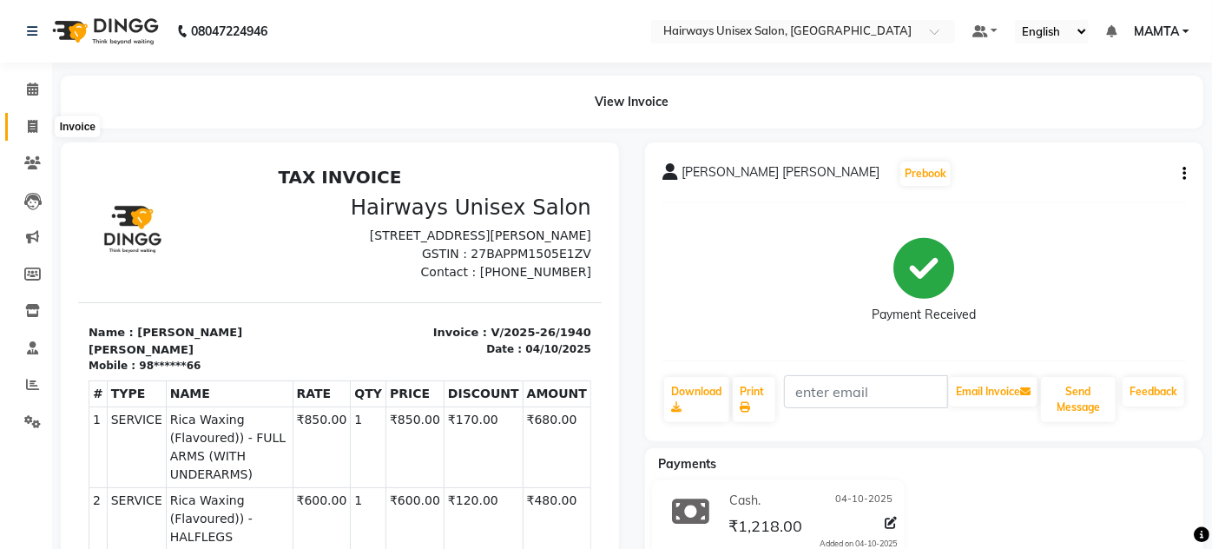
select select "8320"
select select "service"
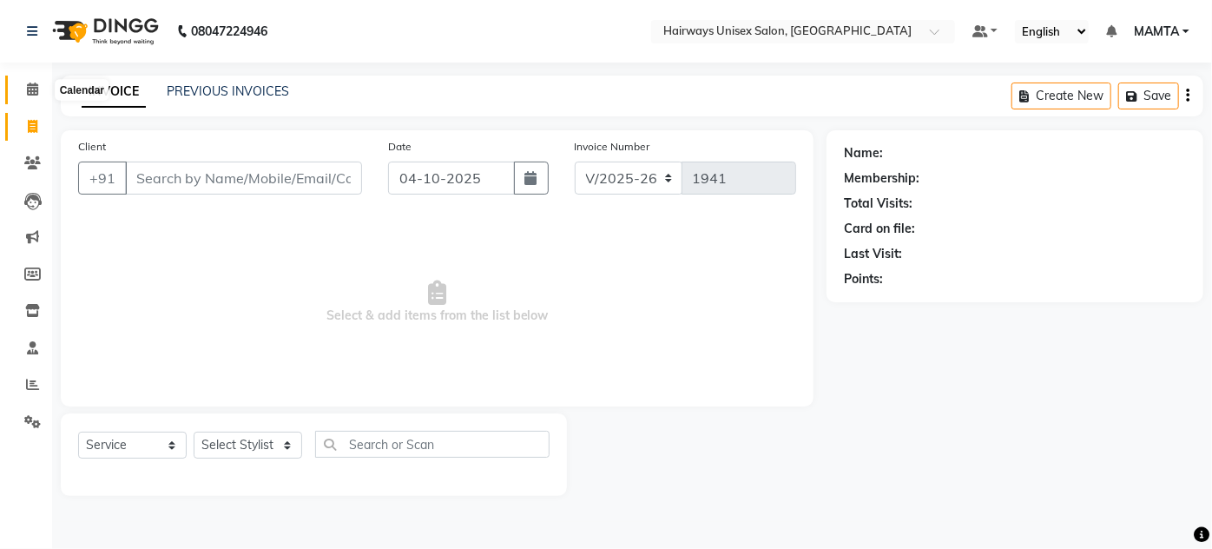
click at [21, 90] on span at bounding box center [32, 90] width 30 height 20
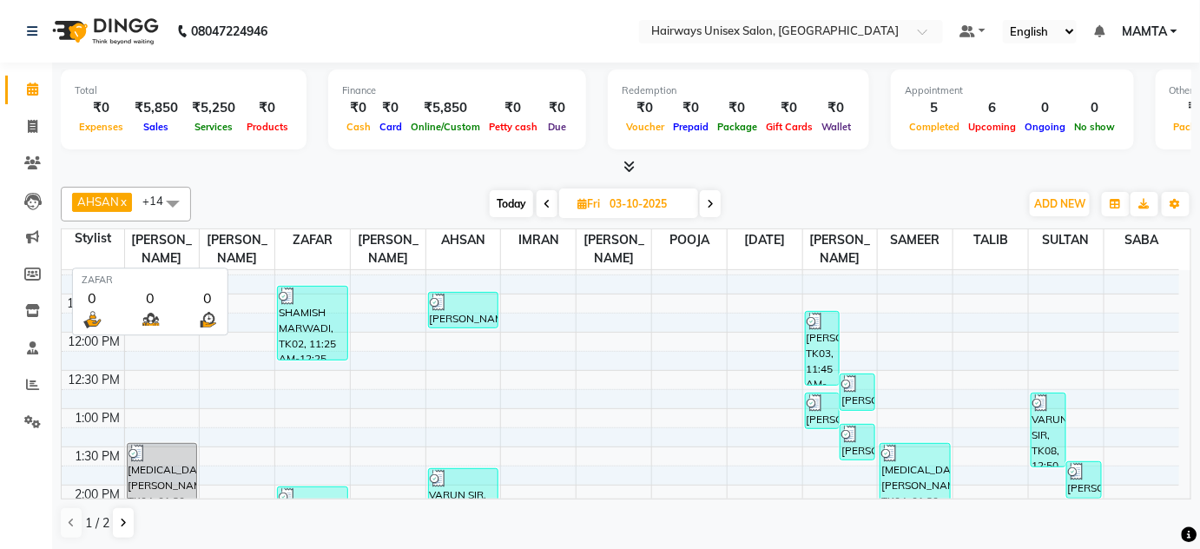
scroll to position [138, 0]
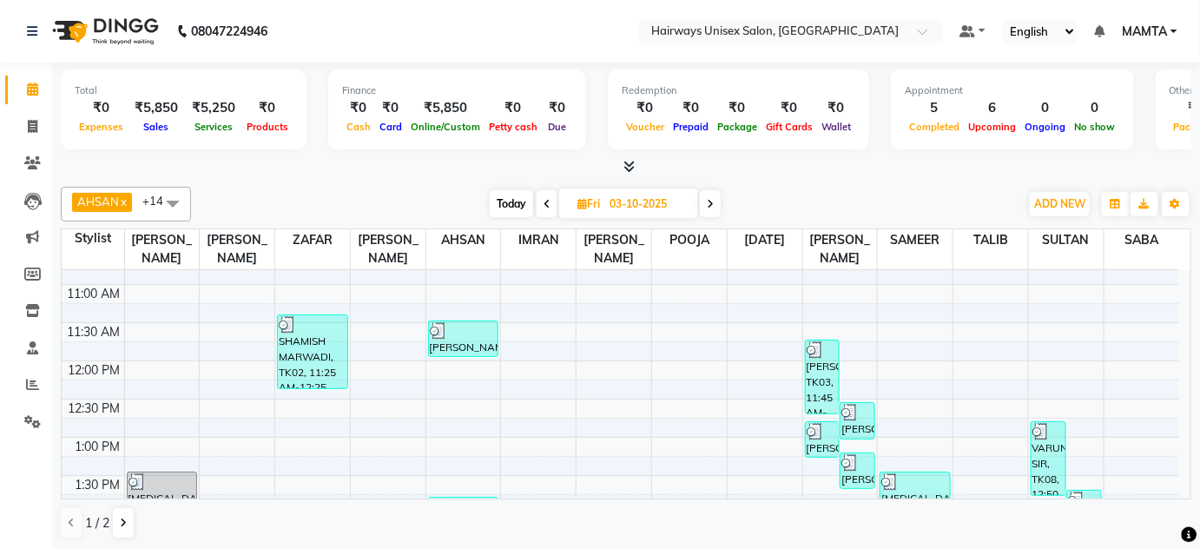
click at [712, 203] on icon at bounding box center [710, 204] width 7 height 10
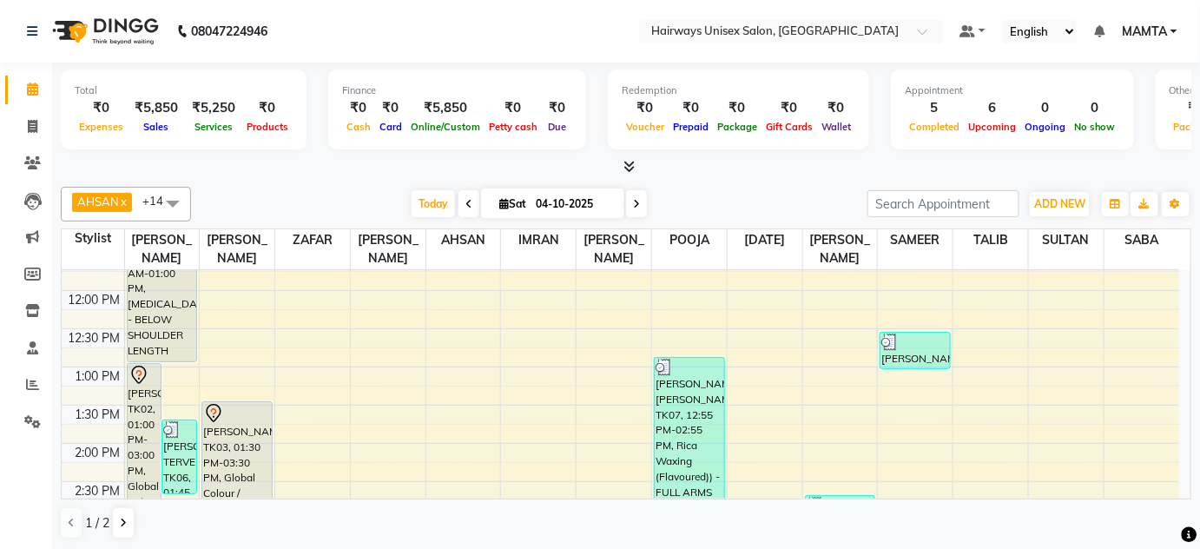
scroll to position [217, 0]
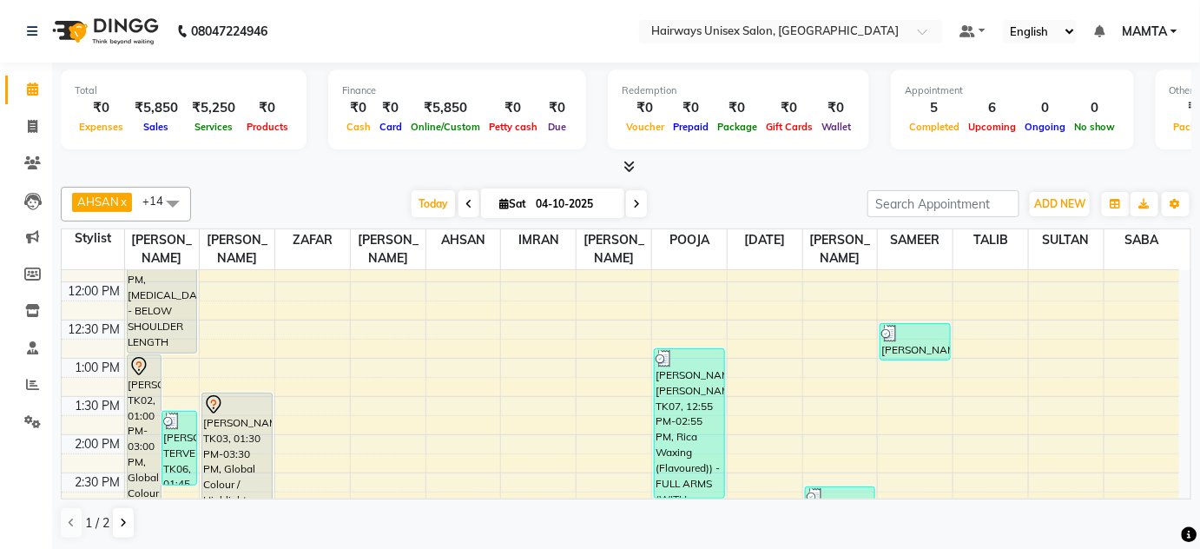
click at [629, 203] on span at bounding box center [636, 203] width 21 height 27
type input "05-10-2025"
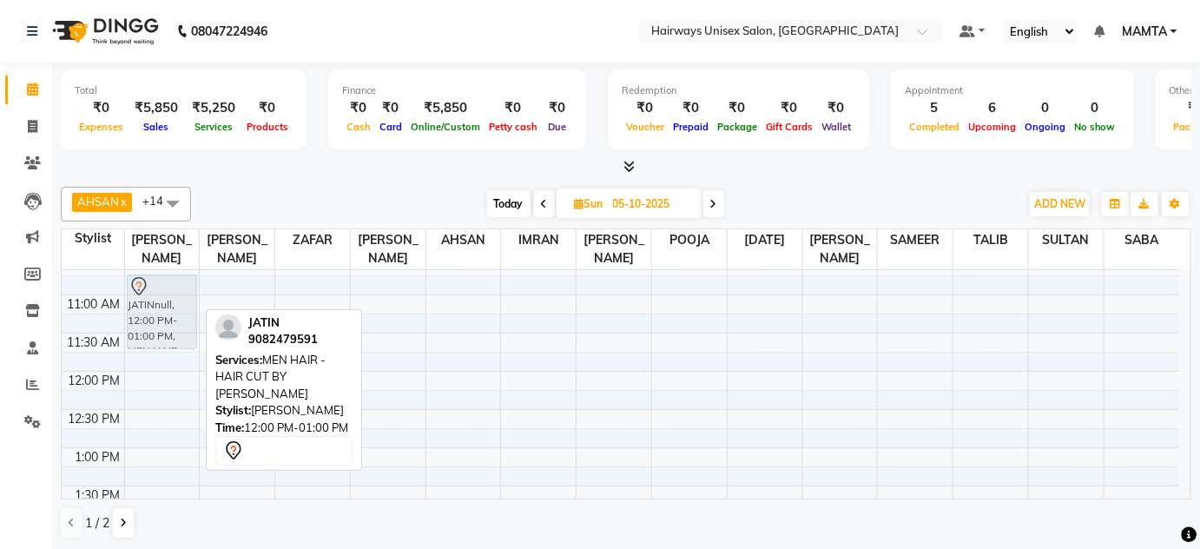
scroll to position [111, 0]
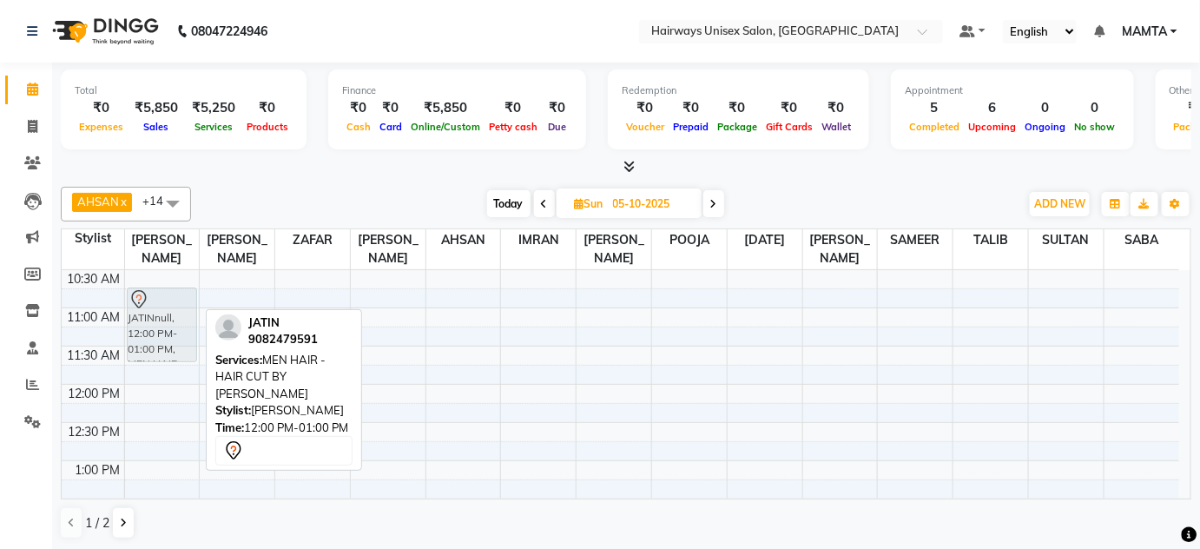
drag, startPoint x: 164, startPoint y: 378, endPoint x: 166, endPoint y: 290, distance: 87.7
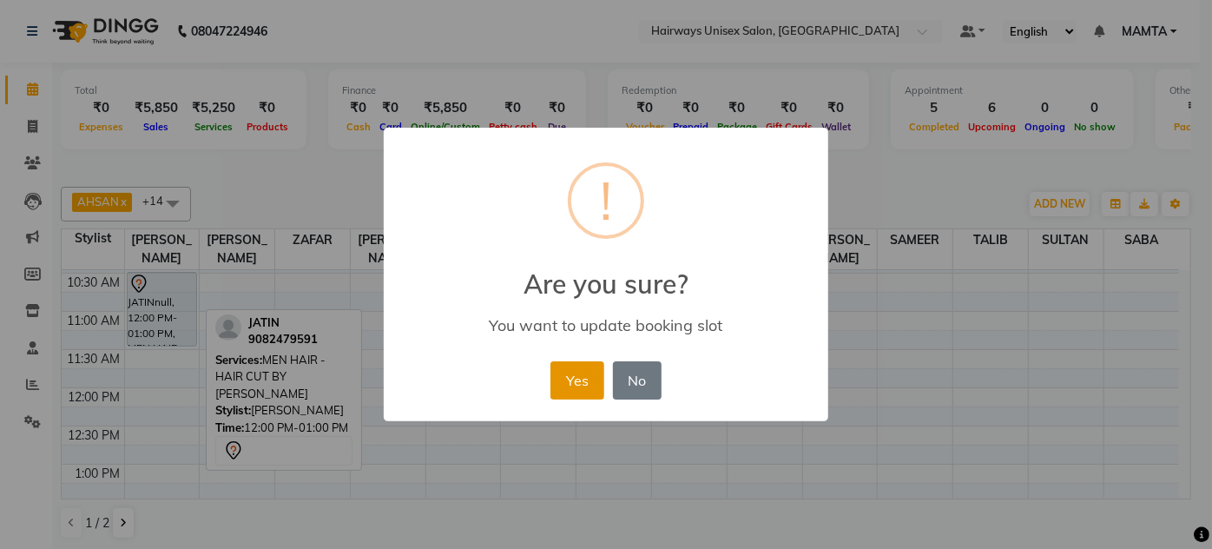
click at [567, 382] on button "Yes" at bounding box center [576, 380] width 53 height 38
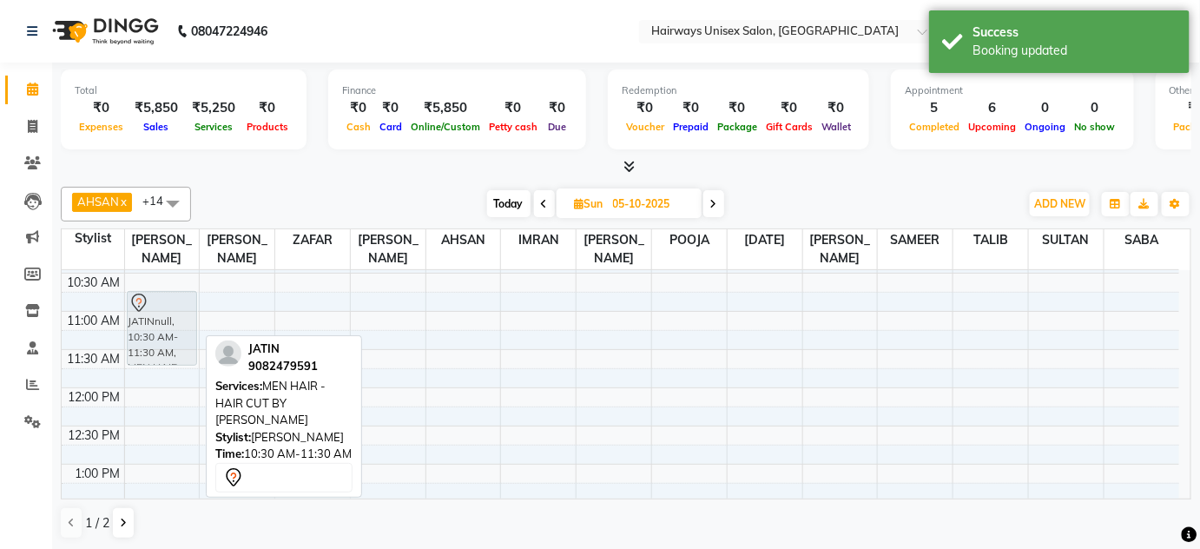
drag, startPoint x: 161, startPoint y: 311, endPoint x: 159, endPoint y: 330, distance: 19.3
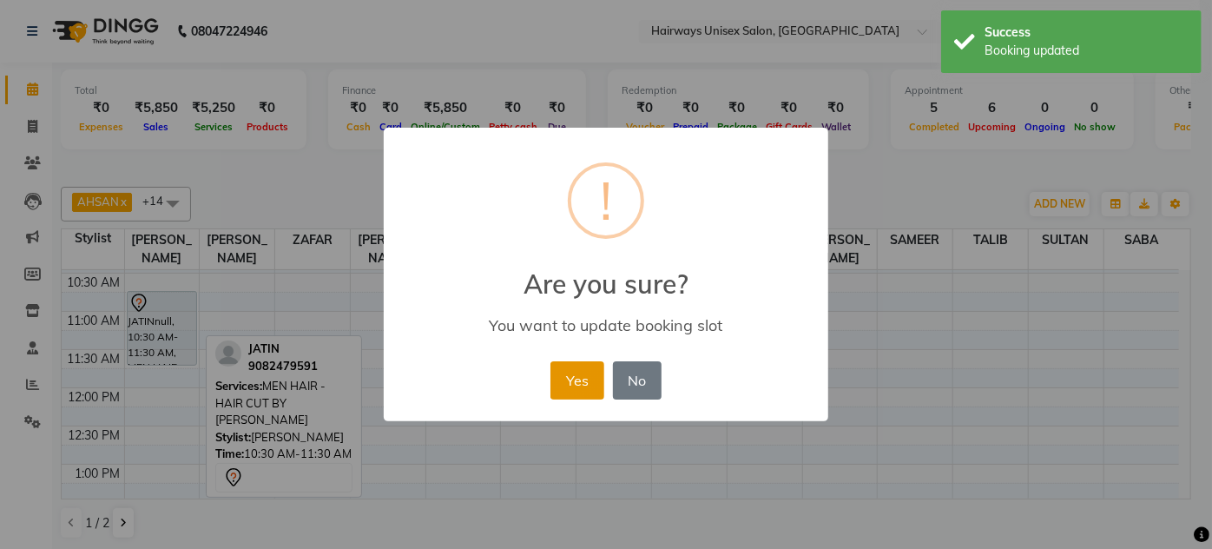
click at [585, 378] on button "Yes" at bounding box center [576, 380] width 53 height 38
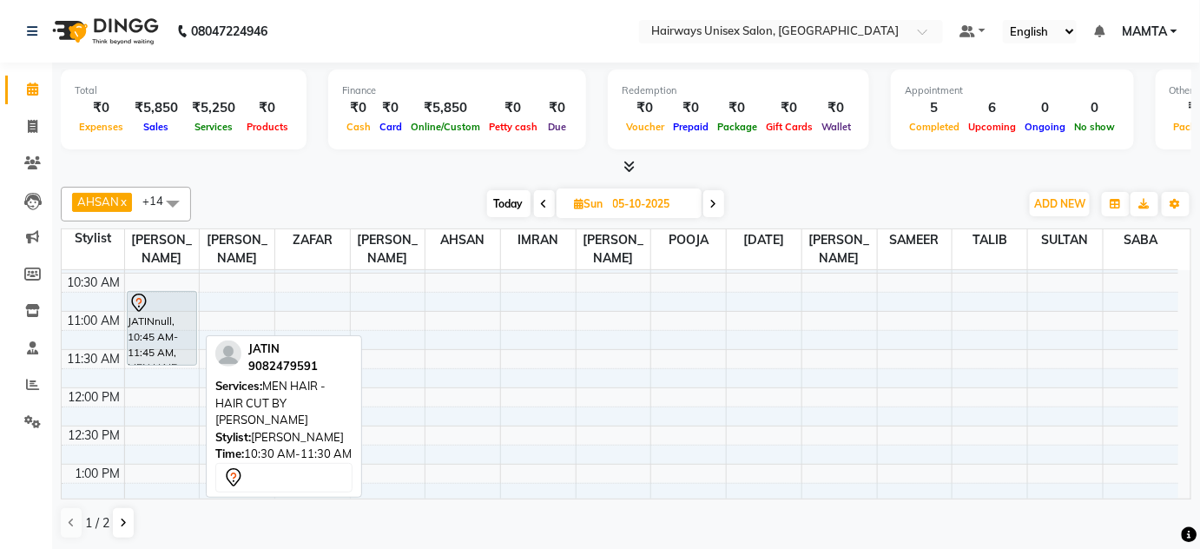
click at [404, 349] on td at bounding box center [651, 358] width 1054 height 19
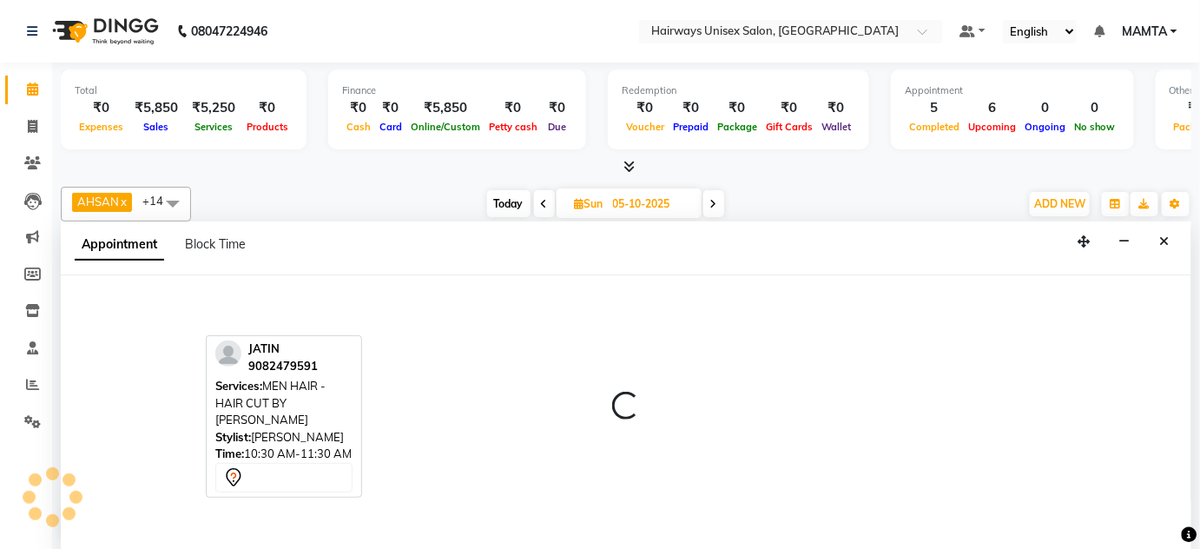
scroll to position [0, 0]
select select "80507"
select select "675"
select select "tentative"
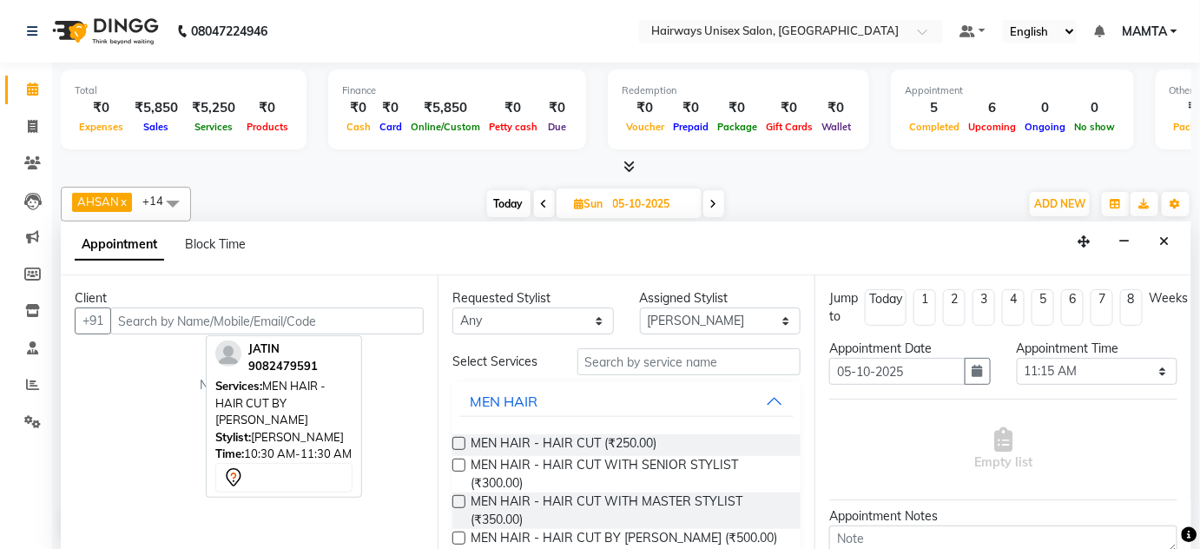
click at [544, 201] on icon at bounding box center [544, 204] width 7 height 10
type input "04-10-2025"
select select "675"
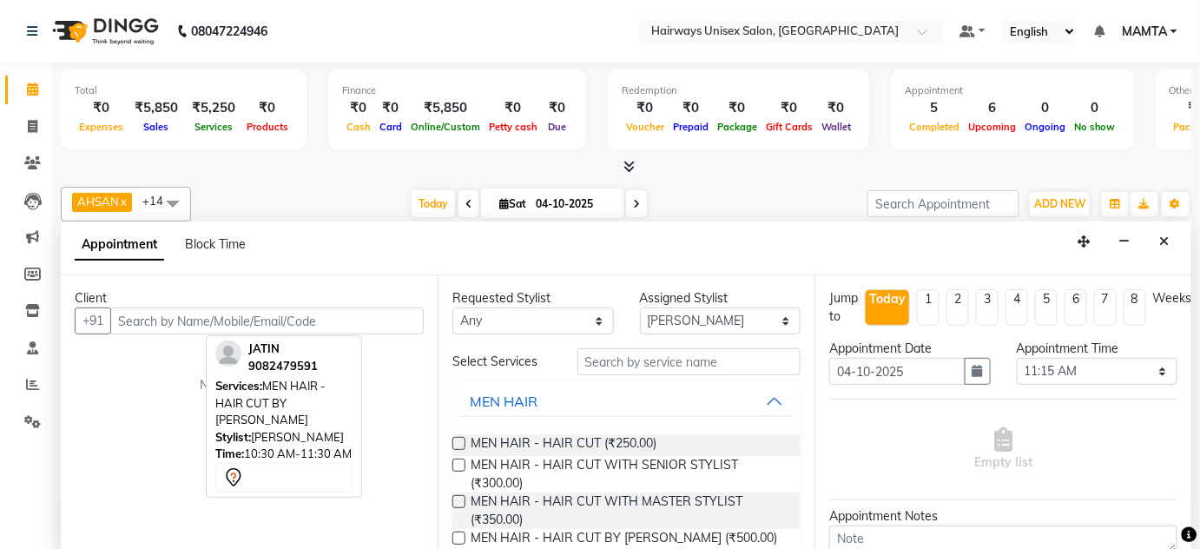
click at [381, 187] on div "AHSAN x AZAD x IMRAN x Kamal Salmani x KASHISH x POOJA x PUMMY x RAJA x SADDAM …" at bounding box center [626, 204] width 1130 height 35
click at [470, 201] on span at bounding box center [468, 203] width 21 height 27
type input "03-10-2025"
select select "675"
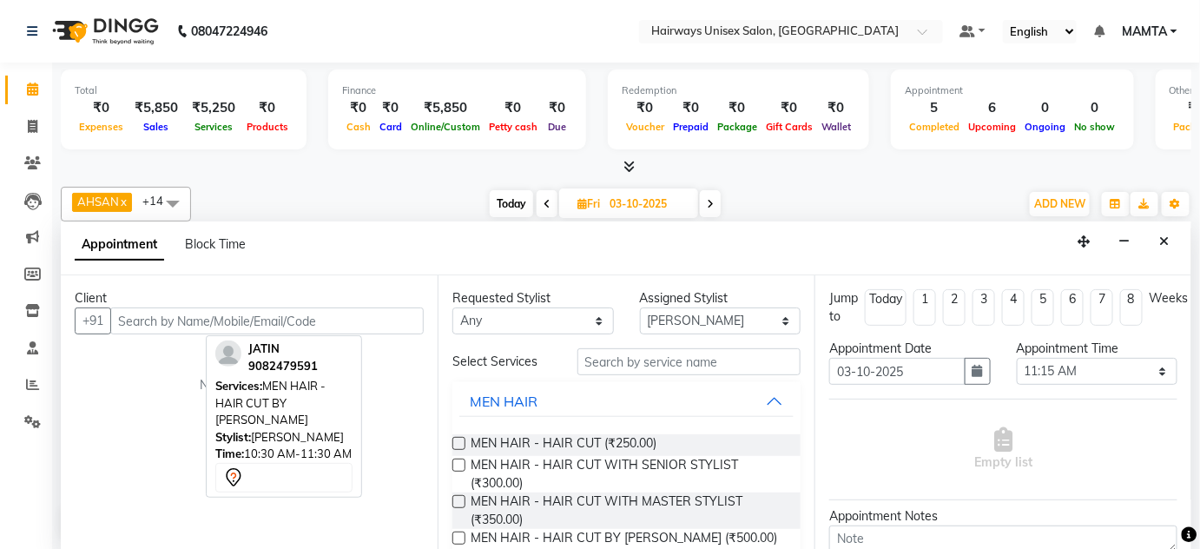
click at [715, 205] on span at bounding box center [710, 203] width 21 height 27
type input "04-10-2025"
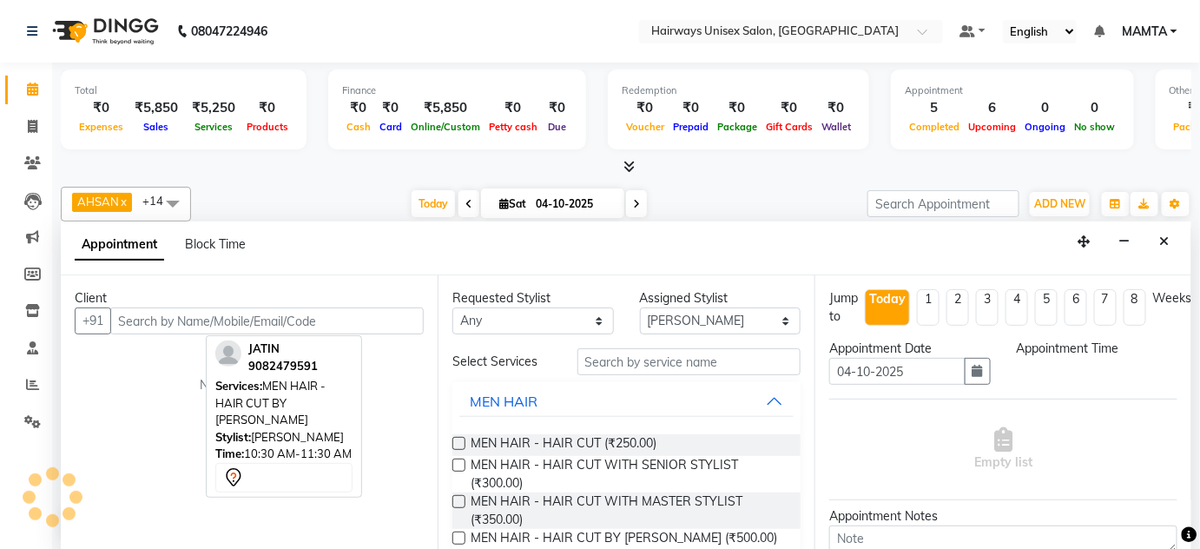
select select "675"
click at [274, 395] on span "MEN HAIR - HAIR CUT BY KAMAL SALMANI" at bounding box center [270, 402] width 110 height 48
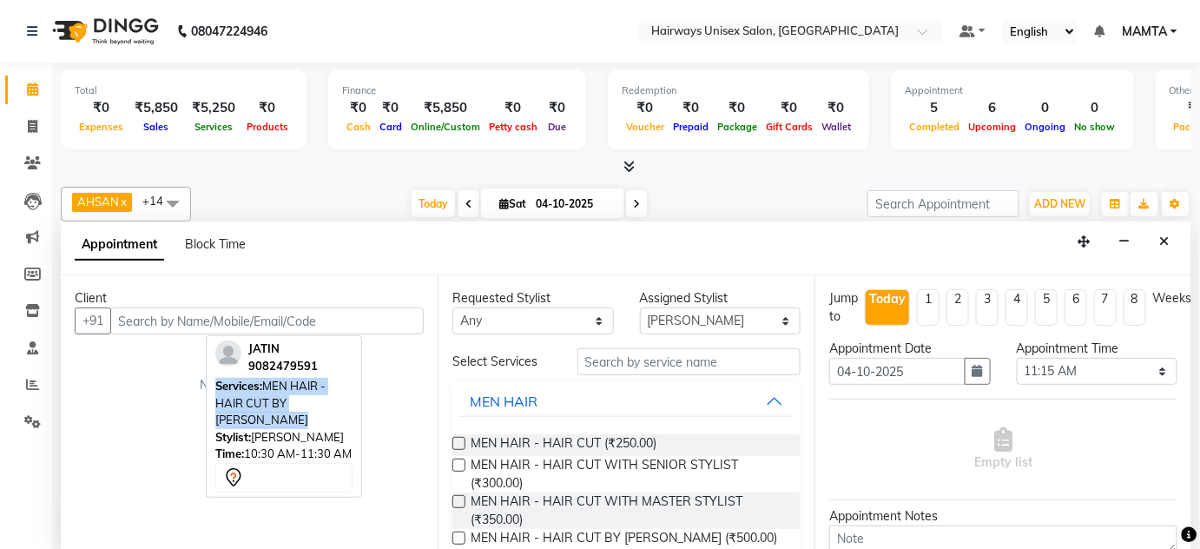
click at [274, 395] on span "MEN HAIR - HAIR CUT BY KAMAL SALMANI" at bounding box center [270, 402] width 110 height 48
click at [32, 92] on icon at bounding box center [32, 88] width 11 height 13
click at [32, 120] on icon at bounding box center [33, 126] width 10 height 13
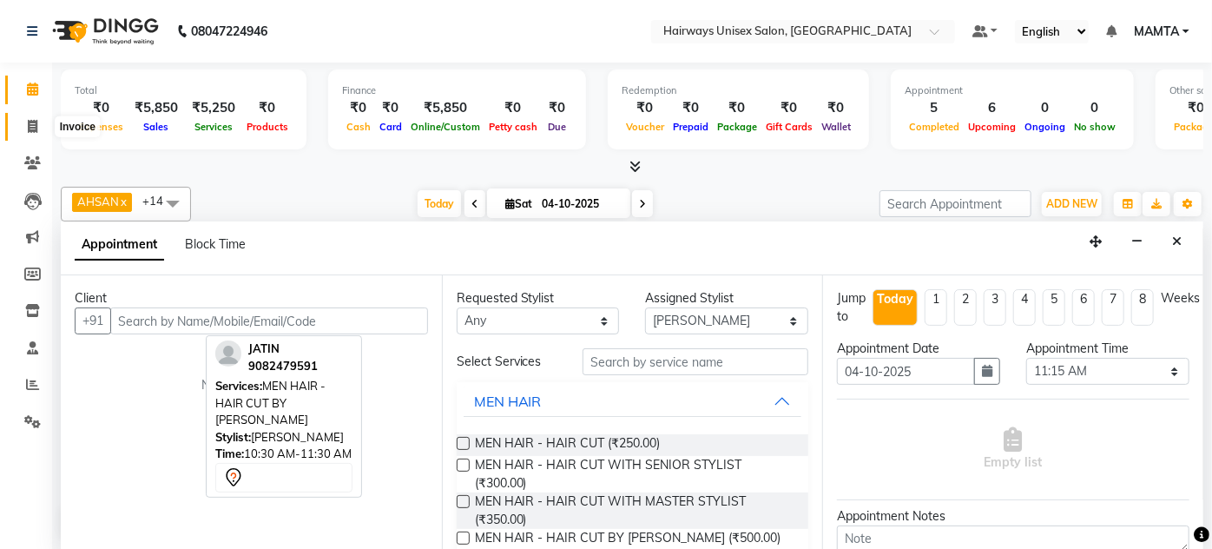
select select "8320"
select select "service"
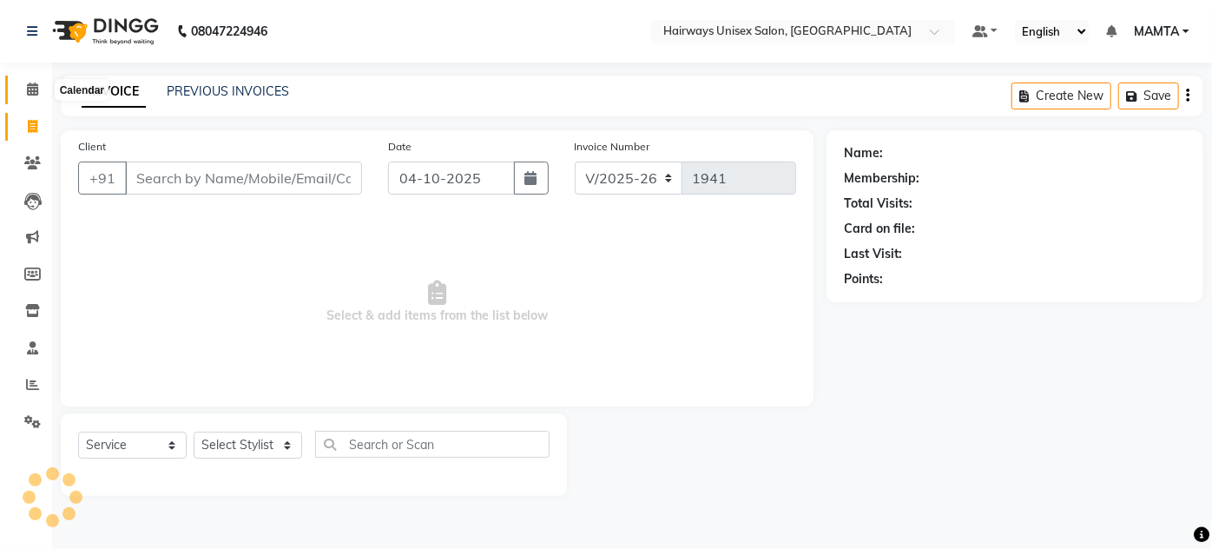
click at [35, 90] on icon at bounding box center [32, 88] width 11 height 13
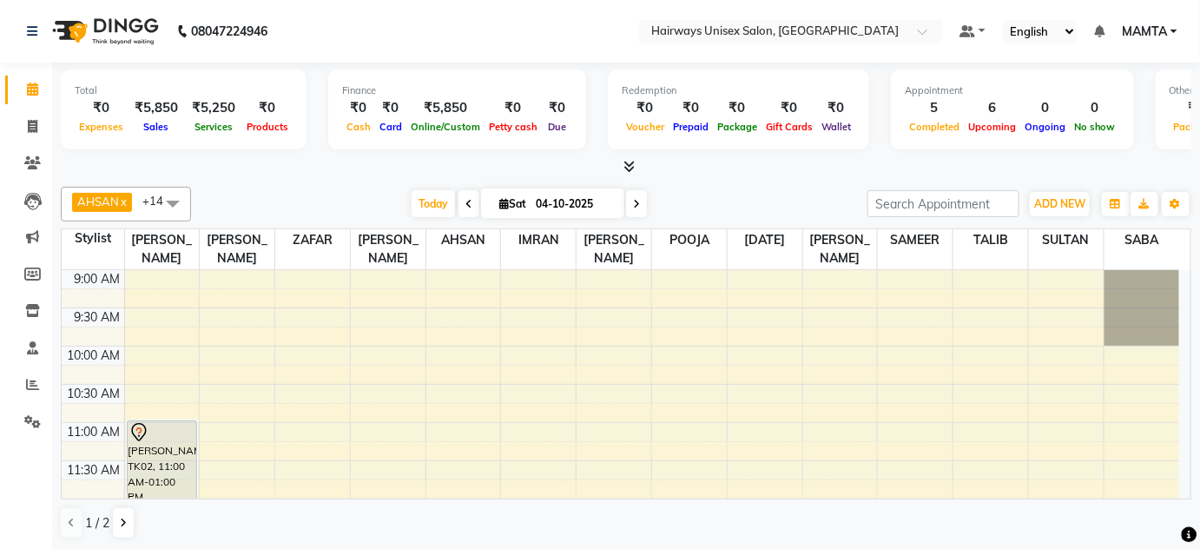
click at [631, 196] on span at bounding box center [636, 203] width 21 height 27
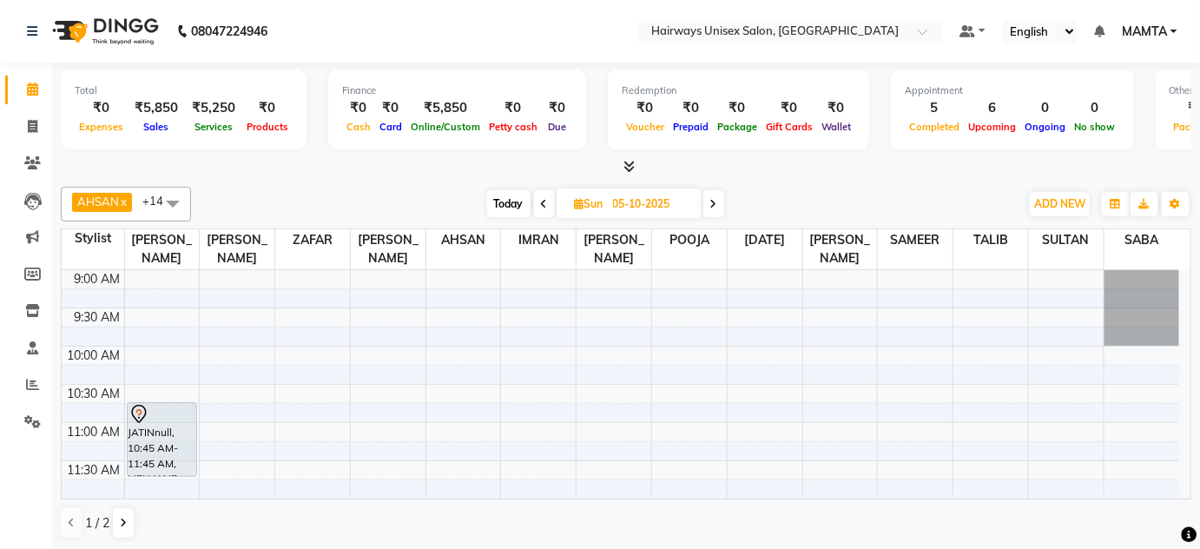
click at [541, 205] on icon at bounding box center [544, 204] width 7 height 10
type input "04-10-2025"
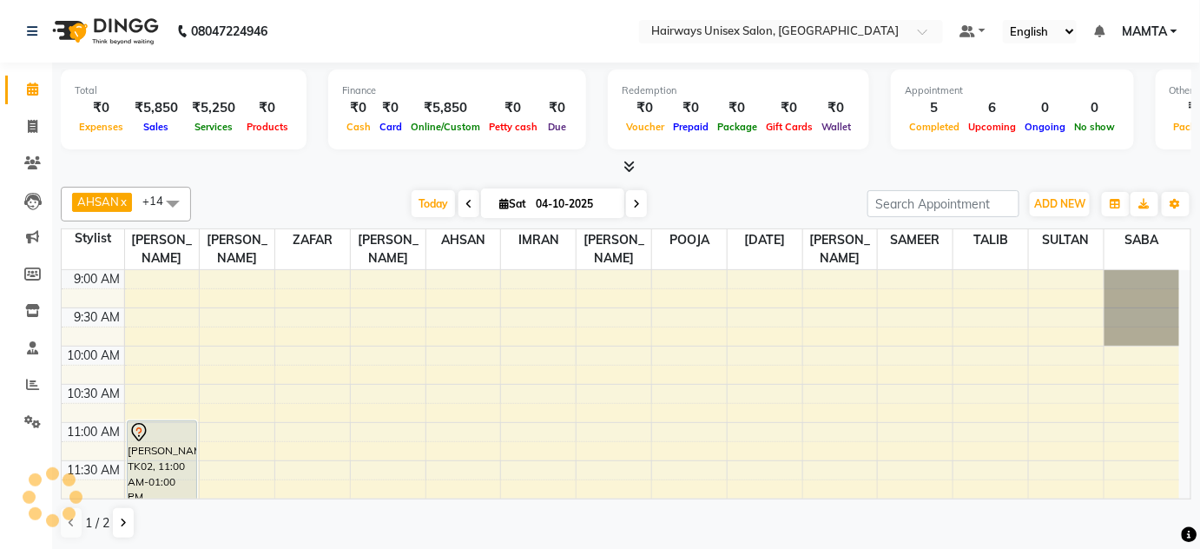
scroll to position [453, 0]
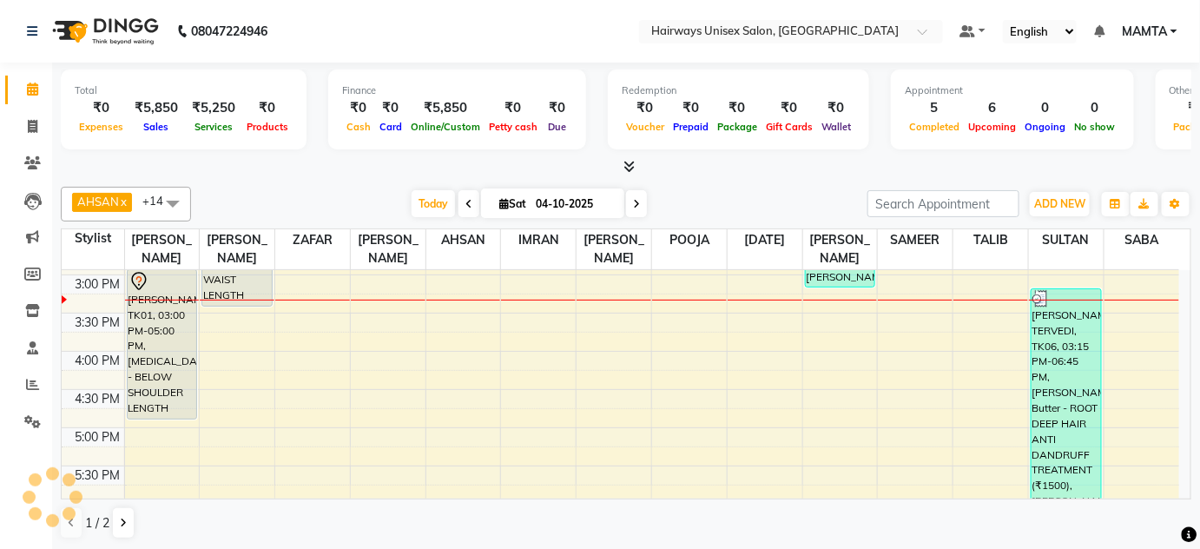
click at [539, 205] on input "04-10-2025" at bounding box center [573, 204] width 87 height 26
select select "10"
select select "2025"
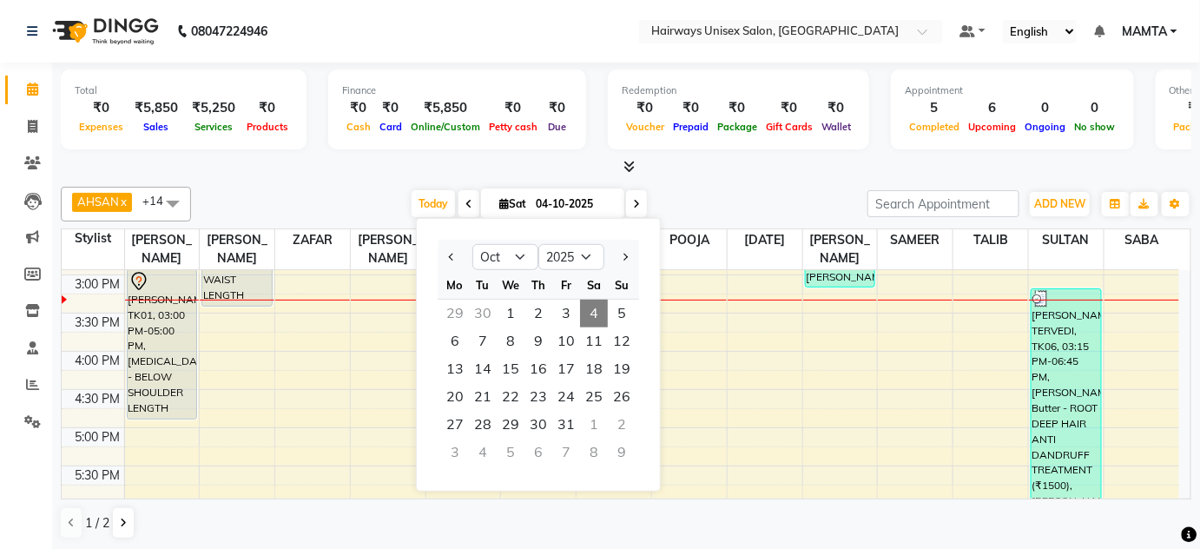
click at [748, 441] on div "9:00 AM 9:30 AM 10:00 AM 10:30 AM 11:00 AM 11:30 AM 12:00 PM 12:30 PM 1:00 PM 1…" at bounding box center [620, 351] width 1117 height 1069
select select "80512"
select select "tentative"
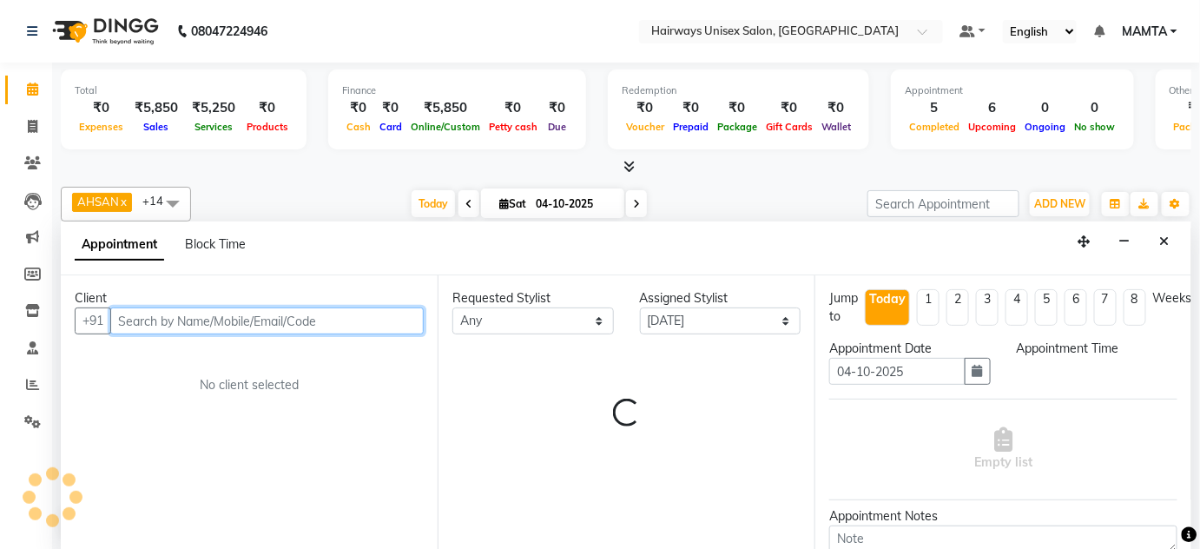
select select "1035"
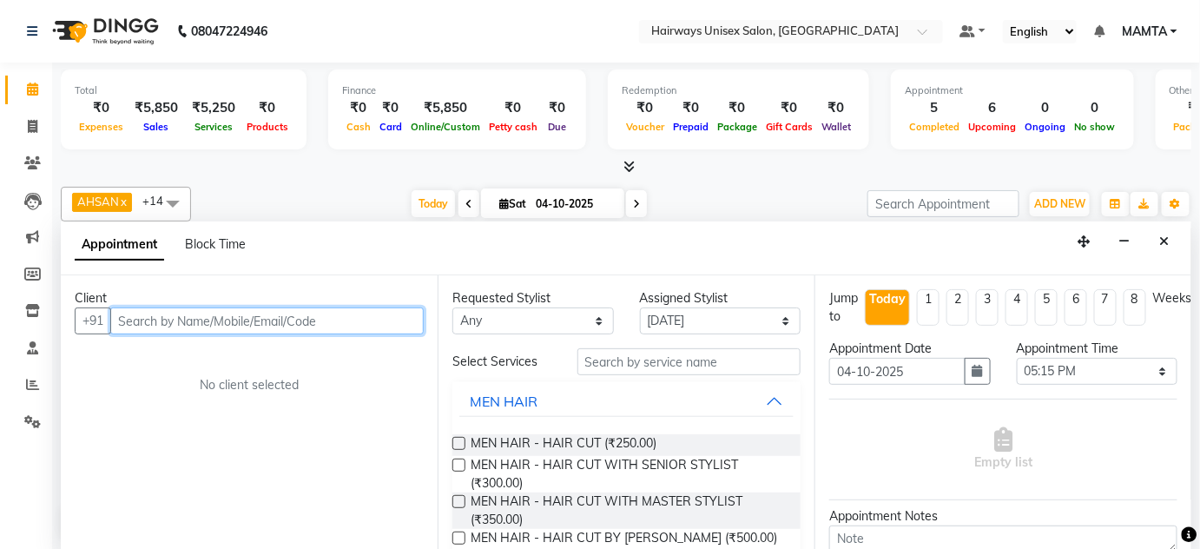
scroll to position [0, 0]
click at [33, 122] on icon at bounding box center [33, 126] width 10 height 13
select select "service"
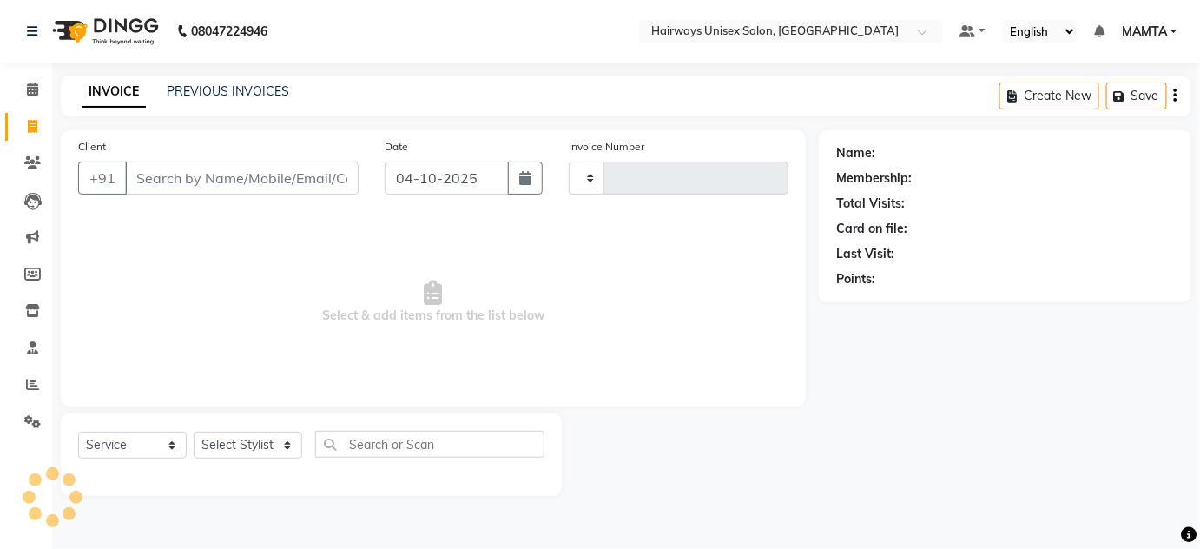
type input "1941"
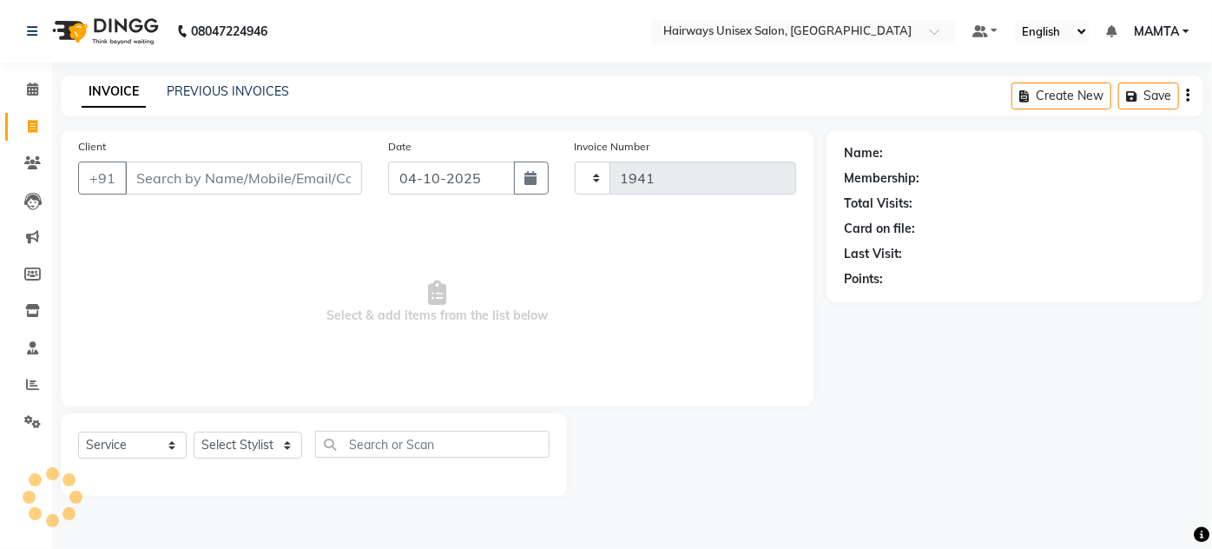
select select "8320"
click at [196, 89] on link "PREVIOUS INVOICES" at bounding box center [228, 91] width 122 height 16
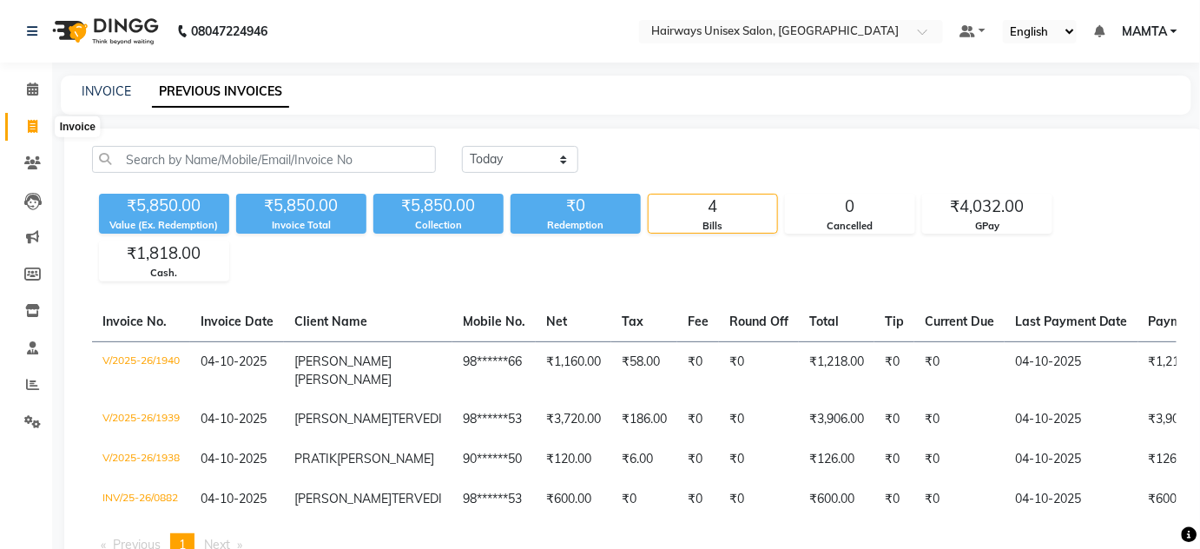
click at [30, 127] on icon at bounding box center [33, 126] width 10 height 13
select select "service"
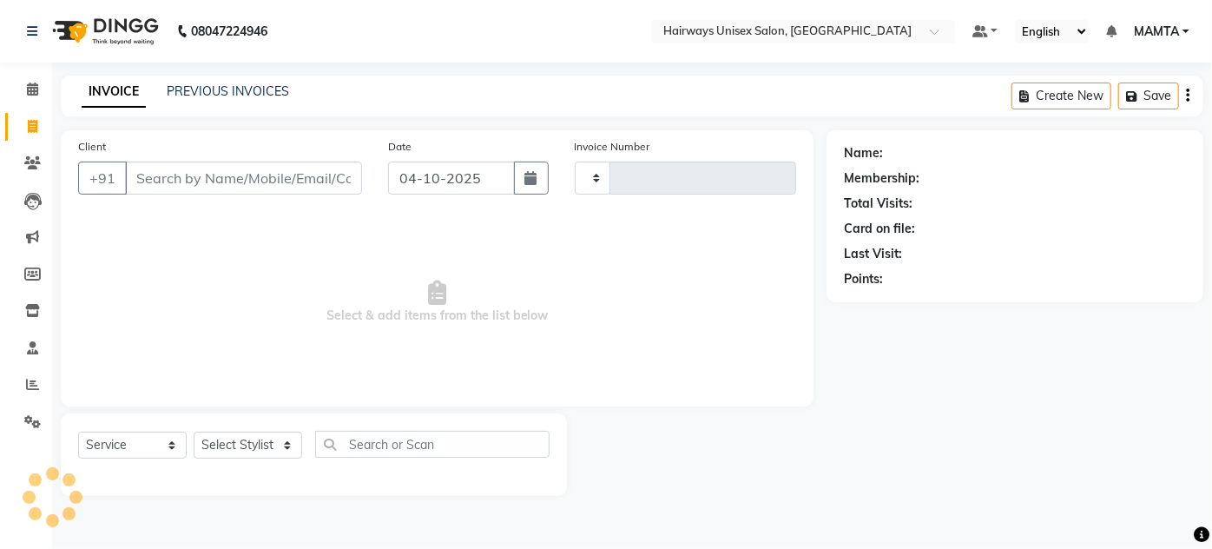
type input "1941"
select select "8320"
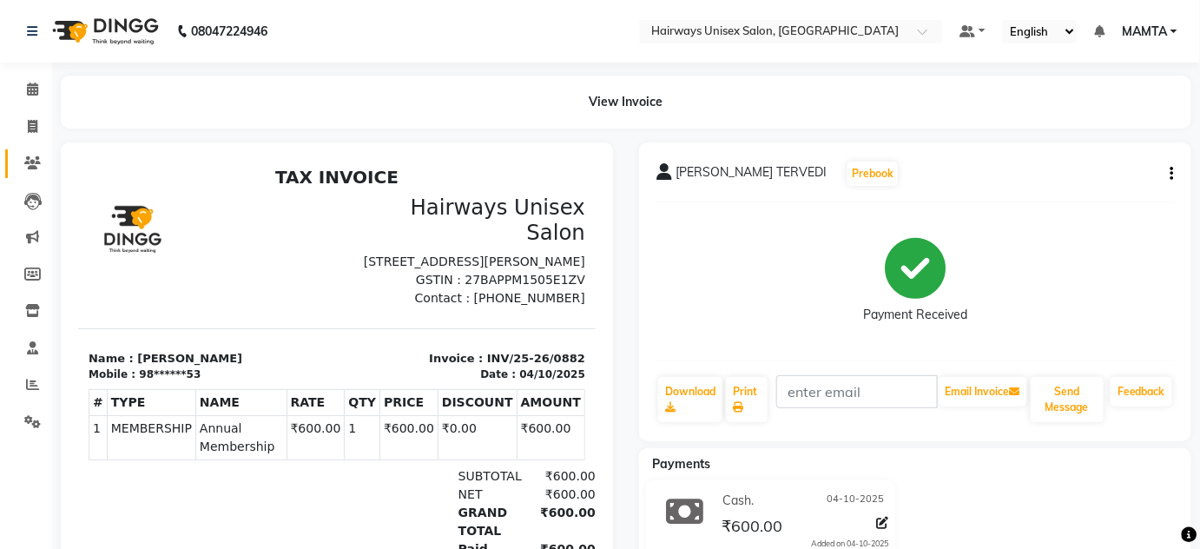
click at [30, 173] on link "Clients" at bounding box center [26, 163] width 42 height 29
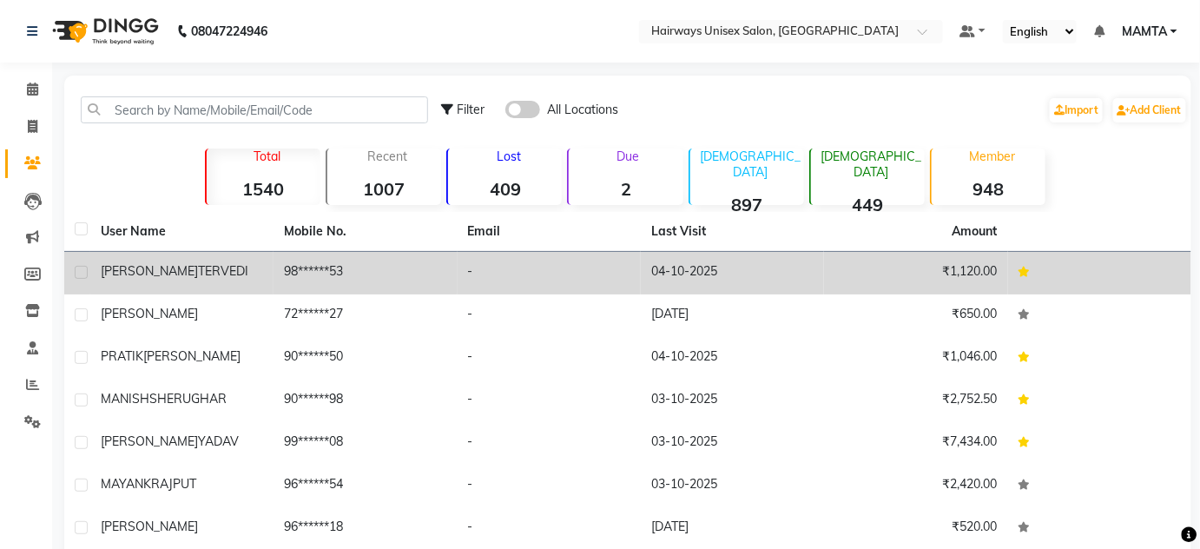
click at [300, 285] on td "98******53" at bounding box center [364, 273] width 183 height 43
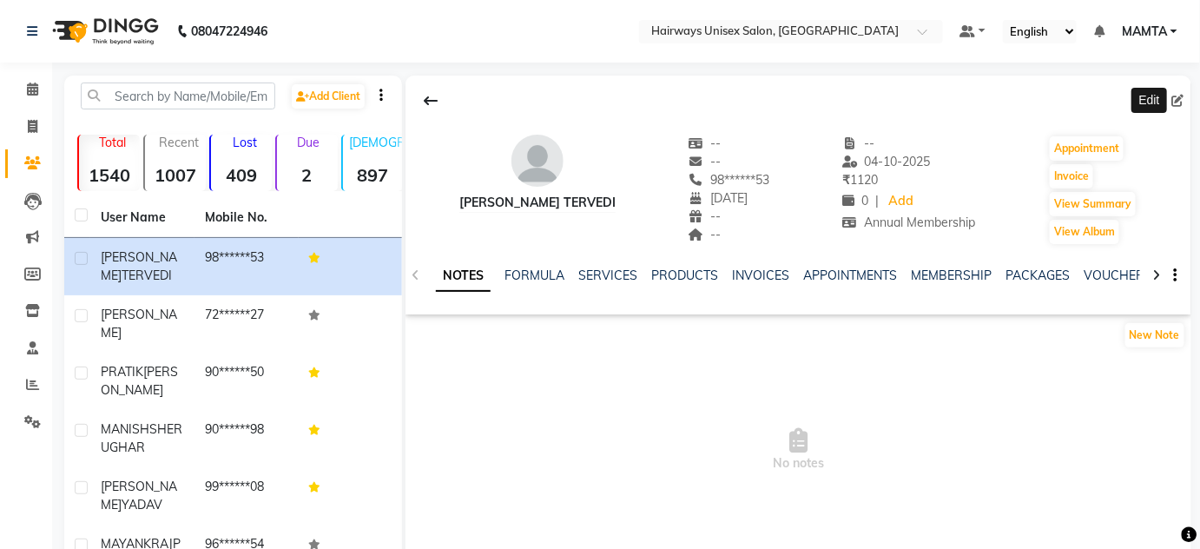
click at [1181, 101] on icon at bounding box center [1178, 101] width 12 height 12
select select "15"
select select "12"
select select "1990"
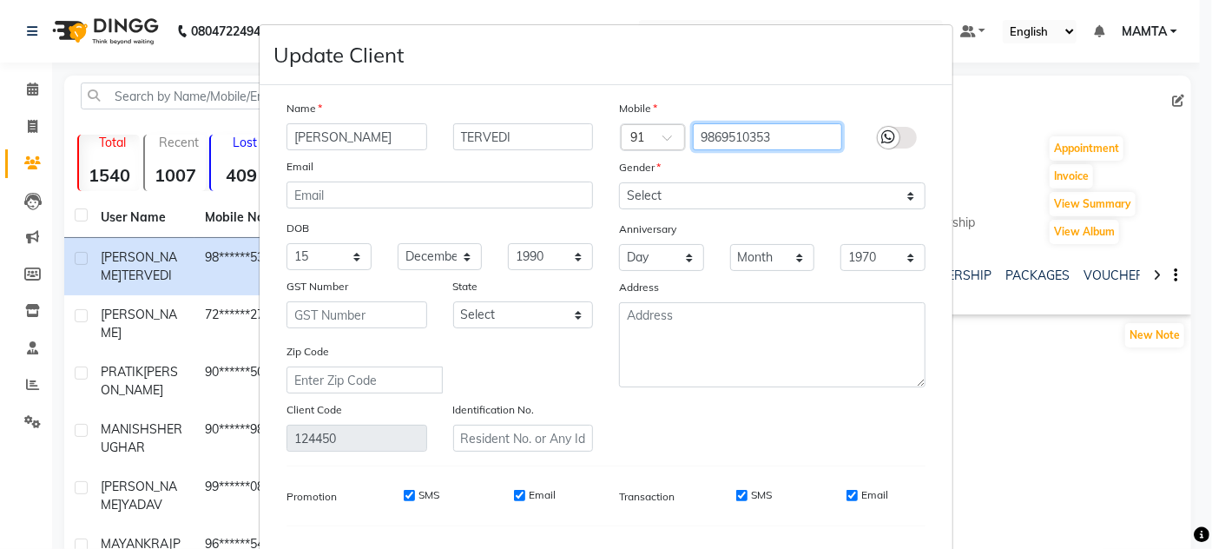
drag, startPoint x: 785, startPoint y: 136, endPoint x: 621, endPoint y: 112, distance: 165.8
click at [621, 112] on div "Mobile Country Code × 91 9869510353 Gender Select [DEMOGRAPHIC_DATA] [DEMOGRAPH…" at bounding box center [772, 275] width 332 height 352
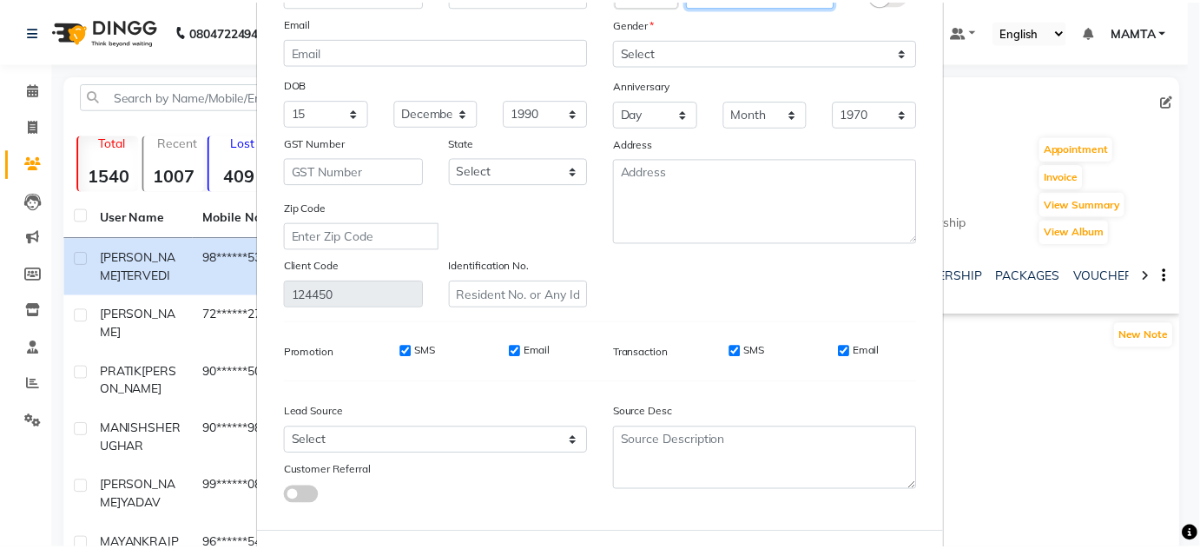
scroll to position [220, 0]
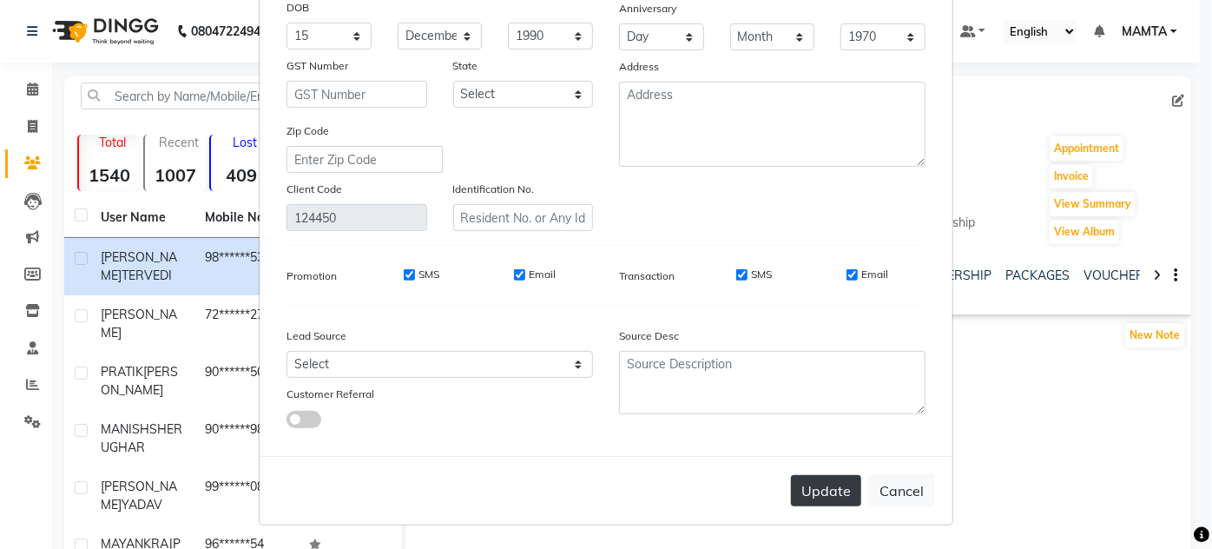
click at [806, 495] on button "Update" at bounding box center [826, 490] width 70 height 31
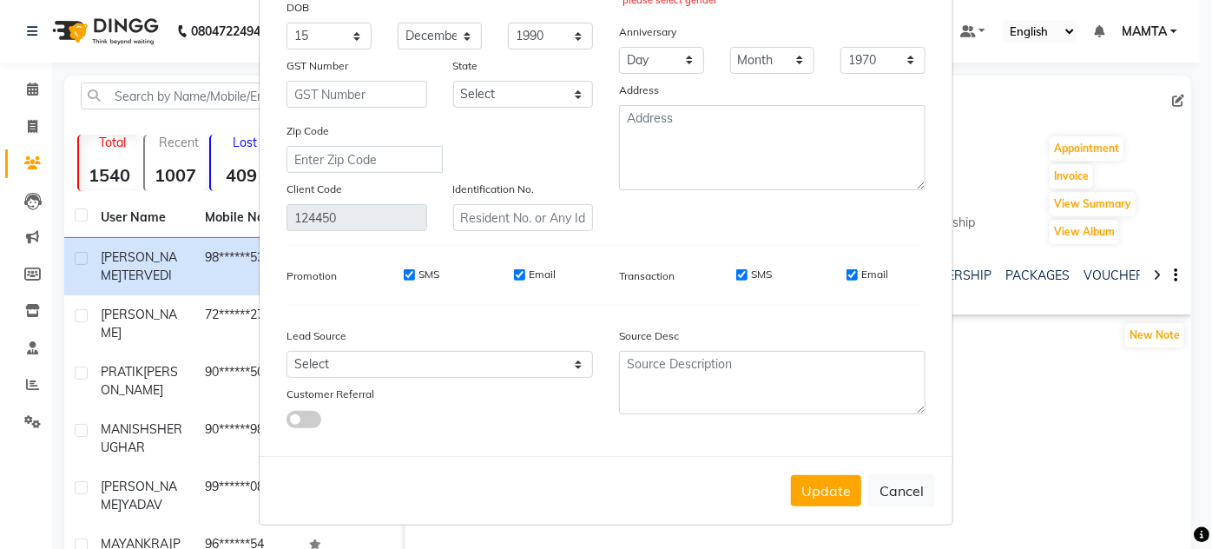
click at [21, 125] on ngb-modal-window "Update Client Name [PERSON_NAME] TERVEDI Email DOB Day 01 02 03 04 05 06 07 08 …" at bounding box center [606, 274] width 1212 height 549
click at [29, 126] on ngb-modal-window "Update Client Name [PERSON_NAME] TERVEDI Email DOB Day 01 02 03 04 05 06 07 08 …" at bounding box center [606, 274] width 1212 height 549
click at [829, 486] on button "Update" at bounding box center [826, 490] width 70 height 31
click at [868, 483] on button "Cancel" at bounding box center [901, 490] width 67 height 33
select select
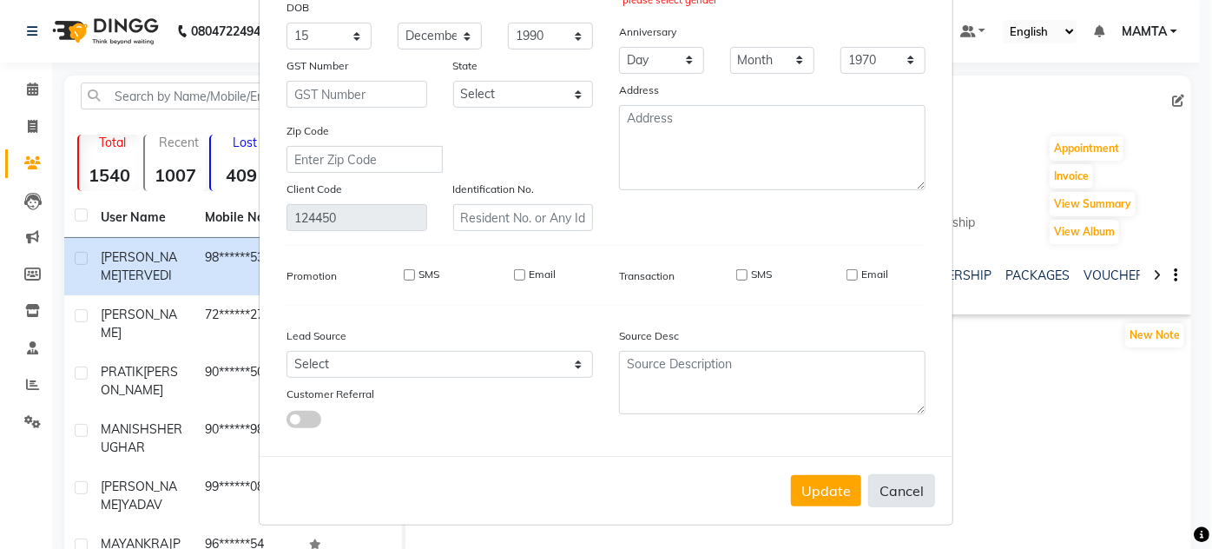
select select
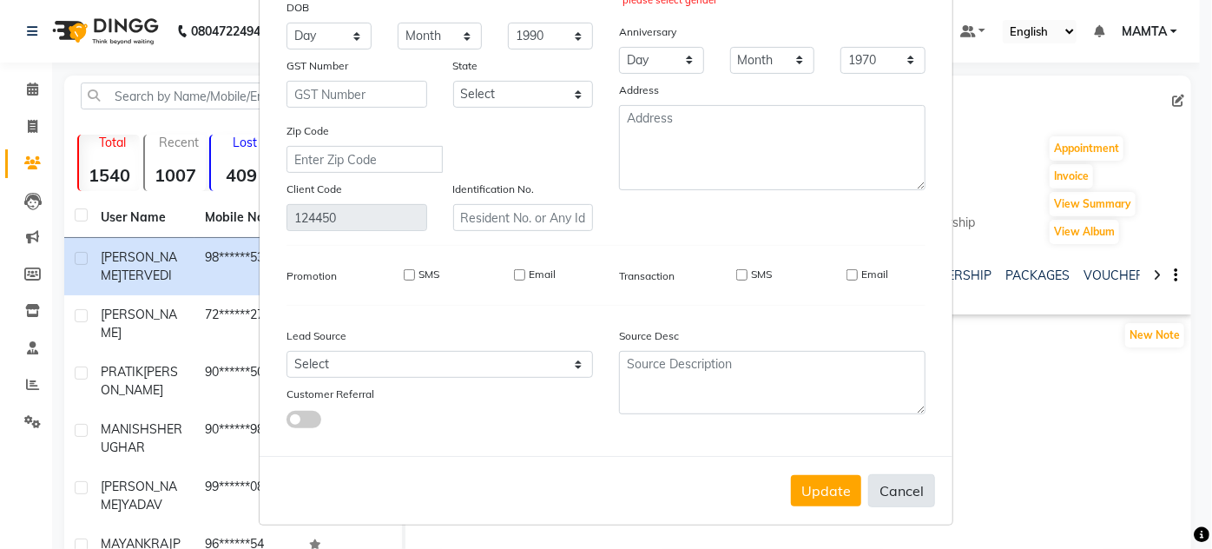
select select
checkbox input "false"
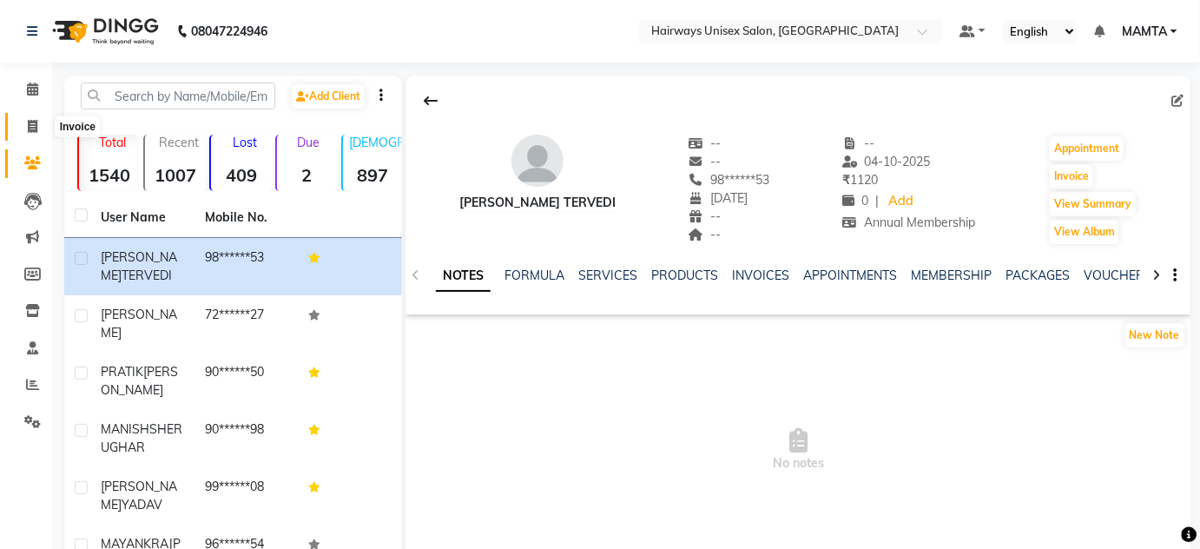
click at [32, 122] on icon at bounding box center [33, 126] width 10 height 13
select select "8320"
select select "service"
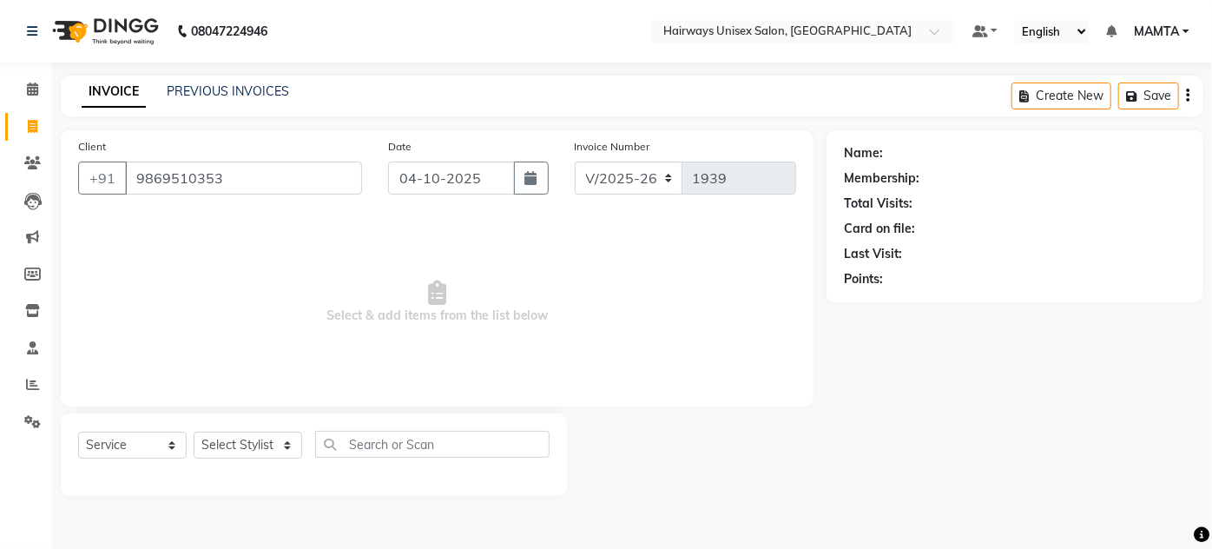
type input "9869510353"
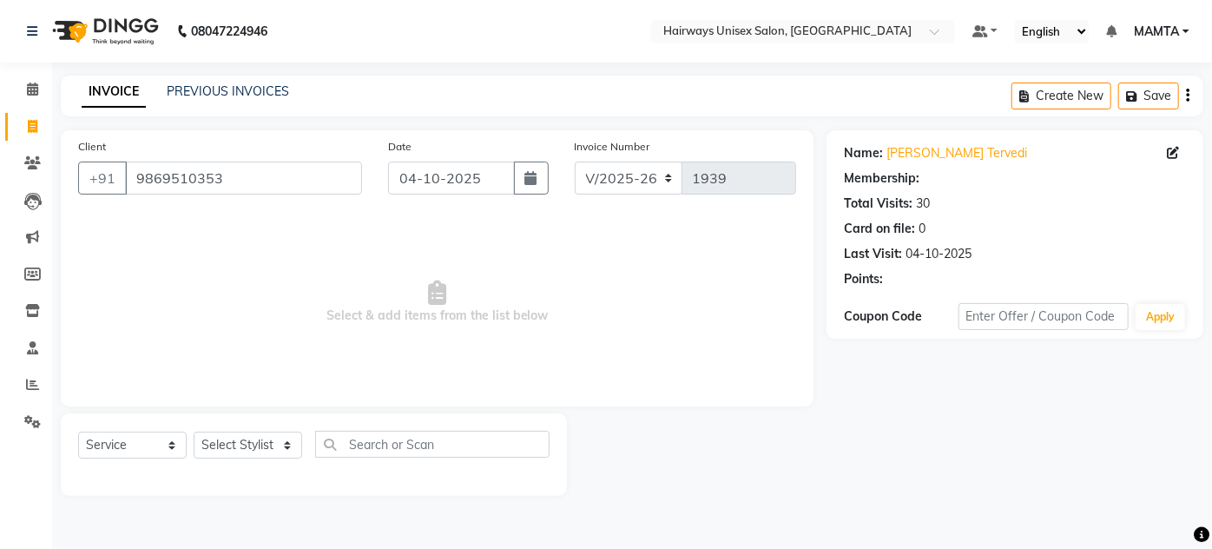
select select "1: Object"
click at [237, 194] on div "Client [PHONE_NUMBER]" at bounding box center [220, 172] width 310 height 71
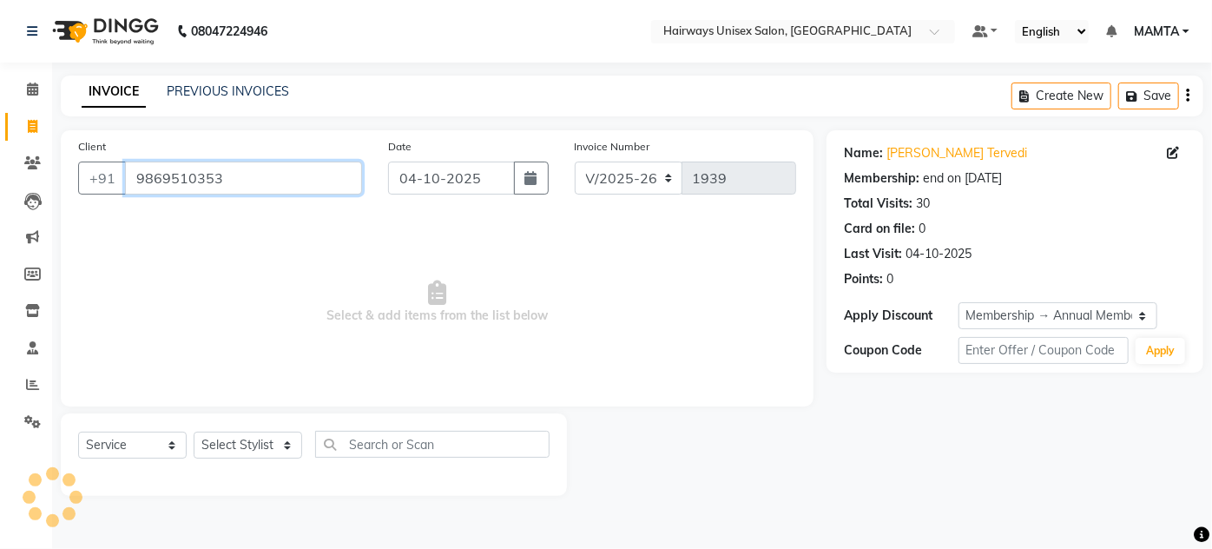
click at [233, 182] on input "9869510353" at bounding box center [243, 177] width 237 height 33
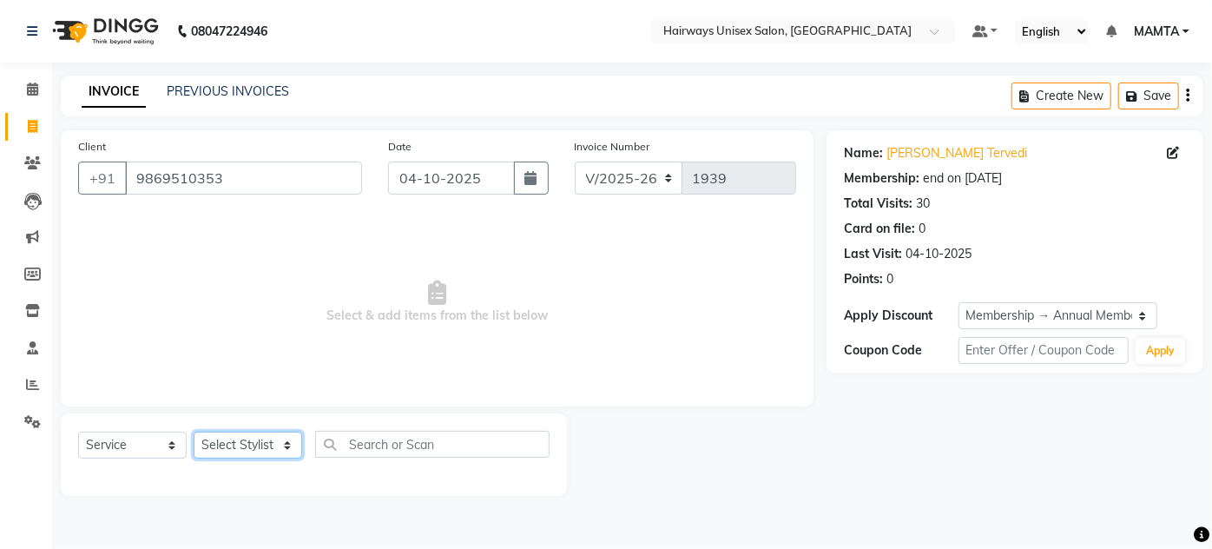
click at [243, 457] on select "Select Stylist [PERSON_NAME] [PERSON_NAME] [PERSON_NAME] MAMTA POOJA [PERSON_NA…" at bounding box center [248, 444] width 109 height 27
select select "80504"
click at [194, 431] on select "Select Stylist [PERSON_NAME] [PERSON_NAME] [PERSON_NAME] MAMTA POOJA [PERSON_NA…" at bounding box center [248, 444] width 109 height 27
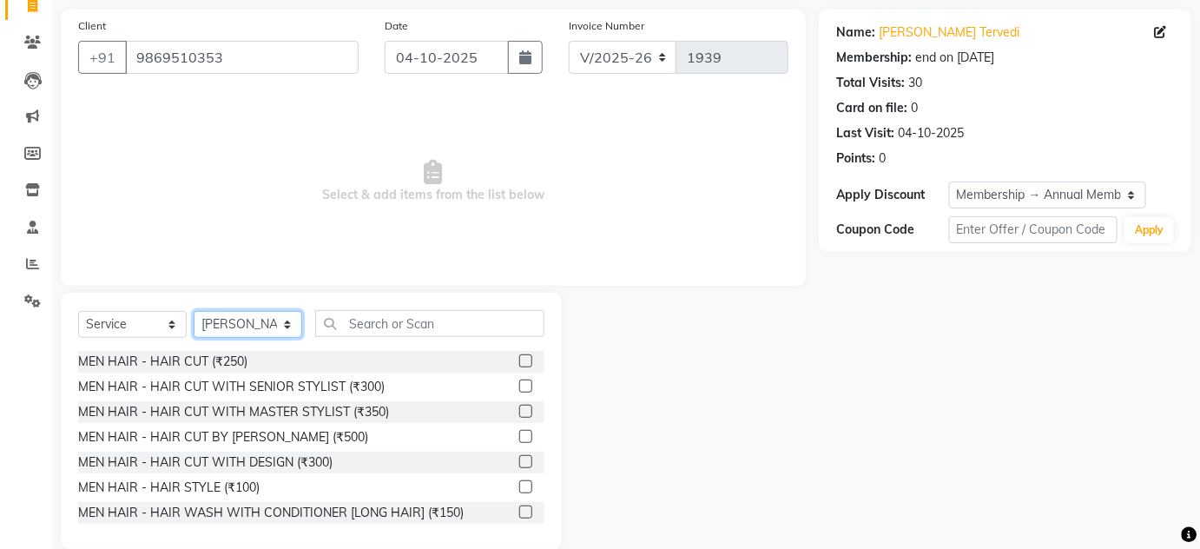
scroll to position [146, 0]
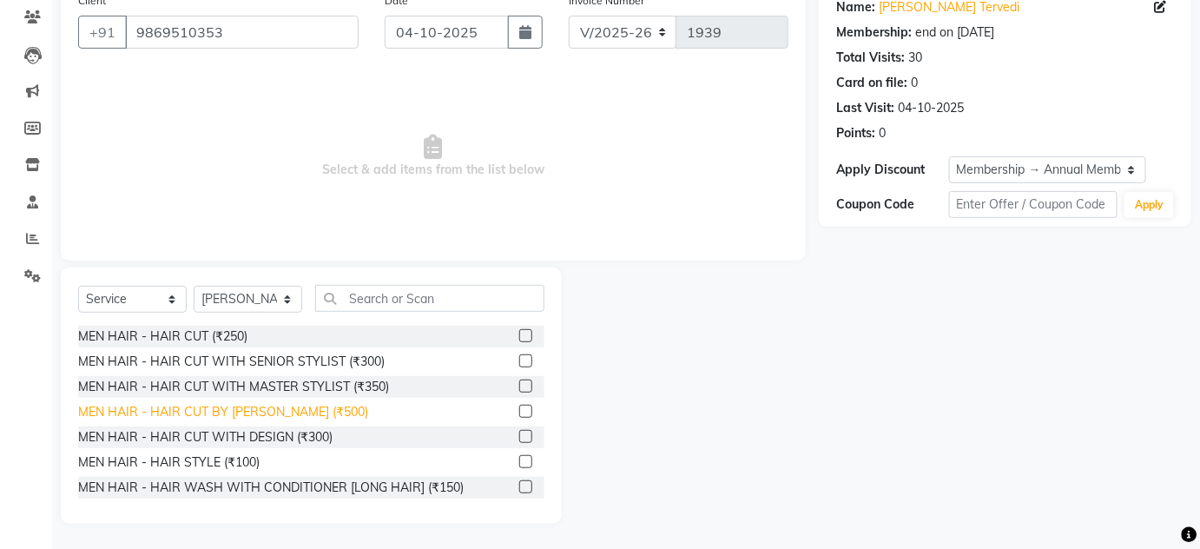
click at [338, 415] on div "MEN HAIR - HAIR CUT BY [PERSON_NAME] (₹500)" at bounding box center [223, 412] width 290 height 18
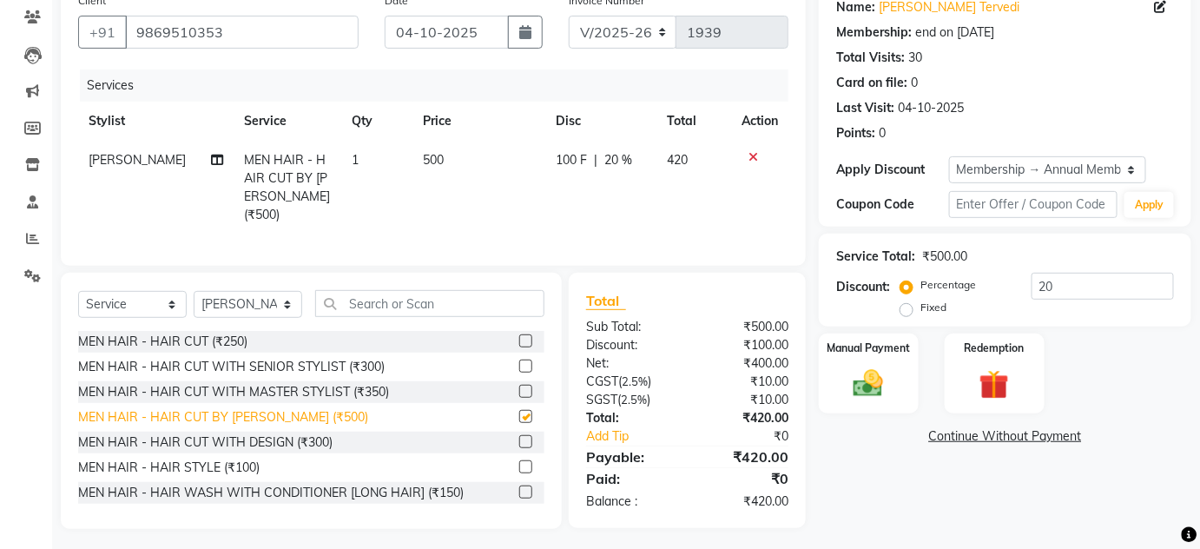
checkbox input "false"
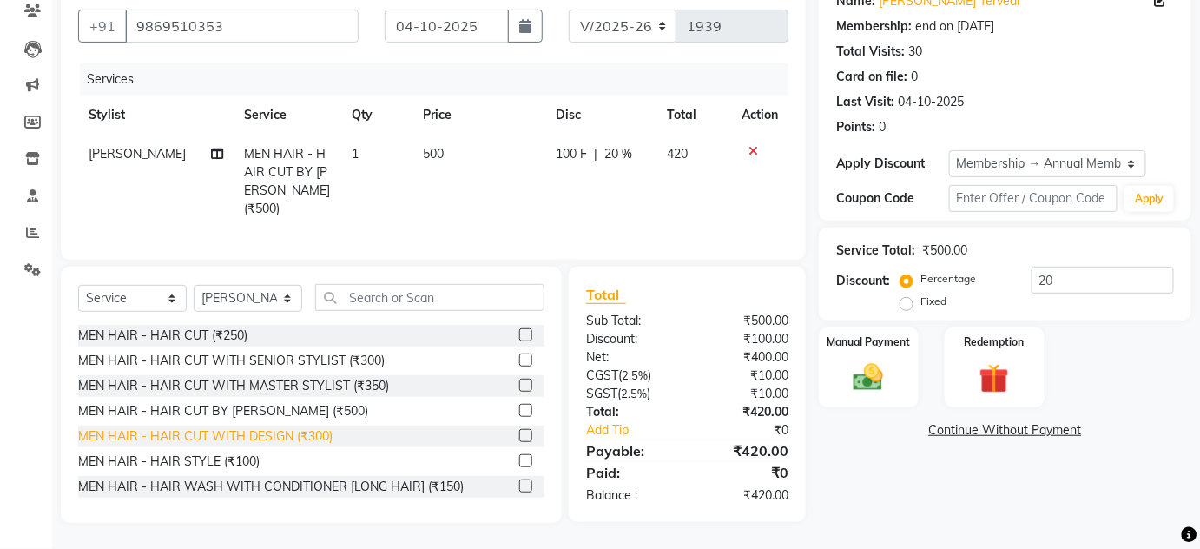
scroll to position [78, 0]
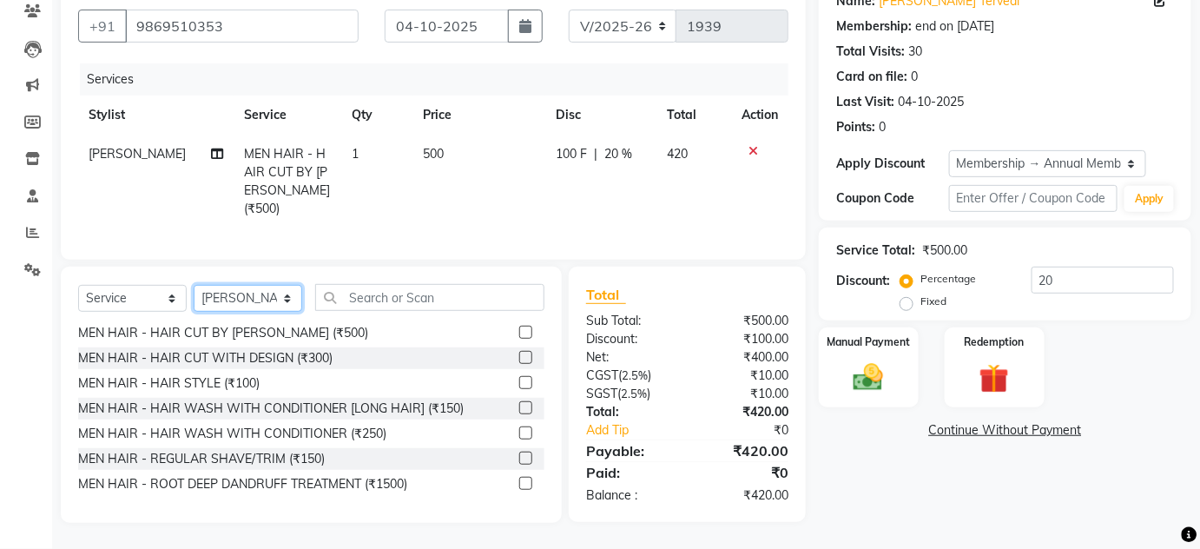
click at [220, 299] on select "Select Stylist [PERSON_NAME] [PERSON_NAME] [PERSON_NAME] MAMTA POOJA [PERSON_NA…" at bounding box center [248, 298] width 109 height 27
select select "80856"
click at [194, 285] on select "Select Stylist [PERSON_NAME] [PERSON_NAME] [PERSON_NAME] MAMTA POOJA [PERSON_NA…" at bounding box center [248, 298] width 109 height 27
click at [280, 464] on div "MEN HAIR - REGULAR SHAVE/TRIM (₹150)" at bounding box center [201, 459] width 247 height 18
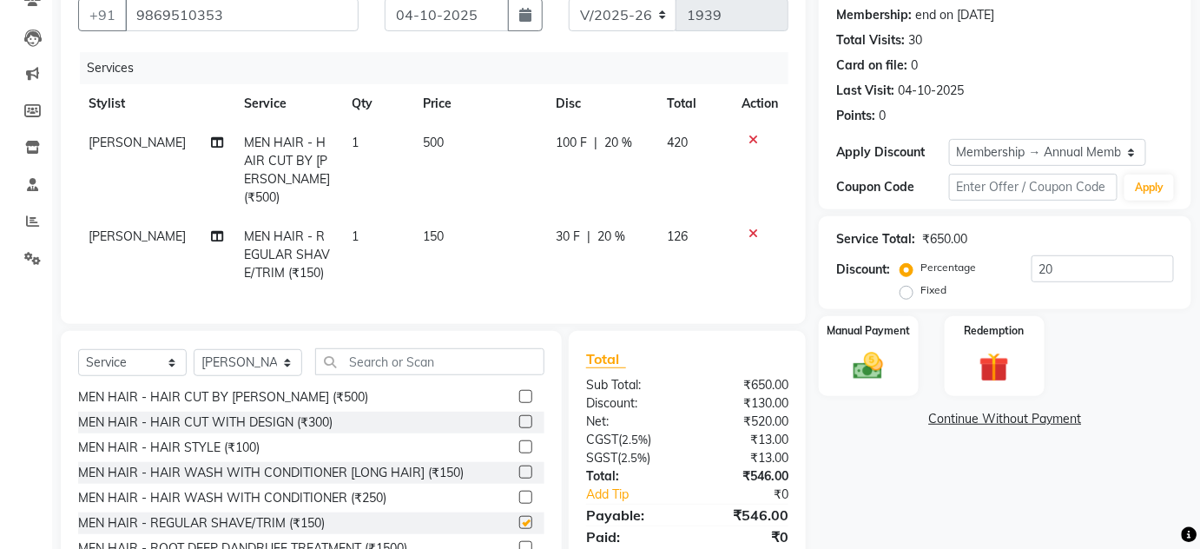
checkbox input "false"
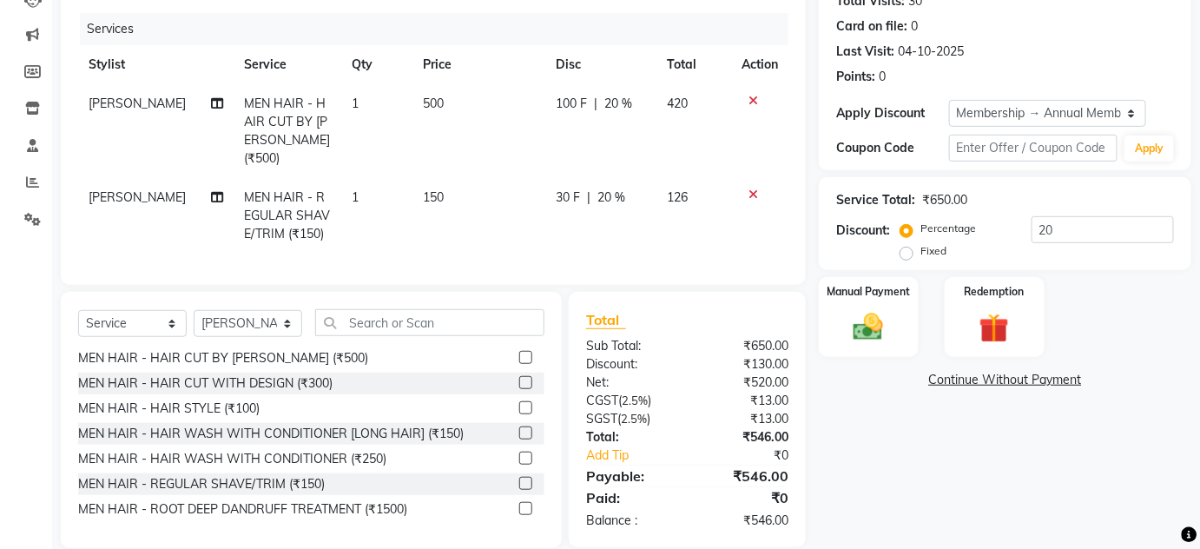
scroll to position [239, 0]
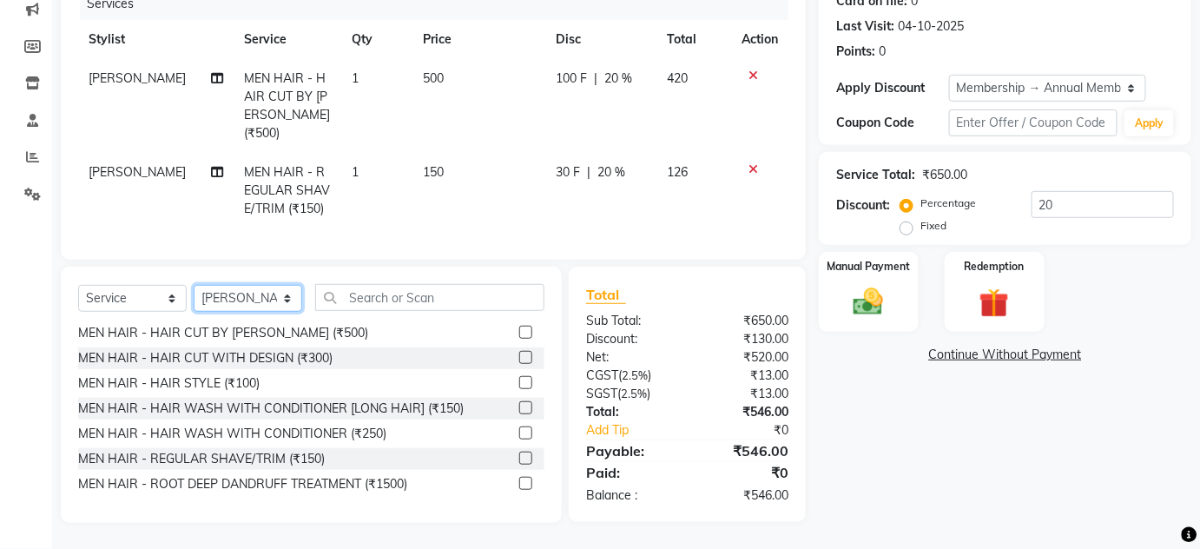
click at [256, 296] on select "Select Stylist [PERSON_NAME] [PERSON_NAME] [PERSON_NAME] MAMTA POOJA [PERSON_NA…" at bounding box center [248, 298] width 109 height 27
select select "81201"
click at [194, 285] on select "Select Stylist [PERSON_NAME] [PERSON_NAME] [PERSON_NAME] MAMTA POOJA [PERSON_NA…" at bounding box center [248, 298] width 109 height 27
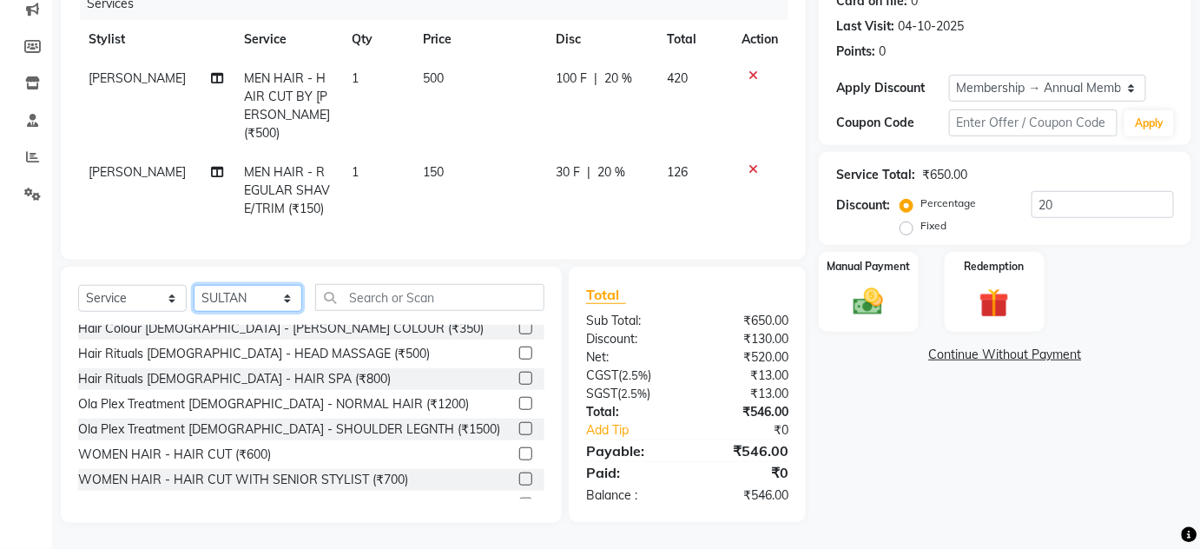
scroll to position [552, 0]
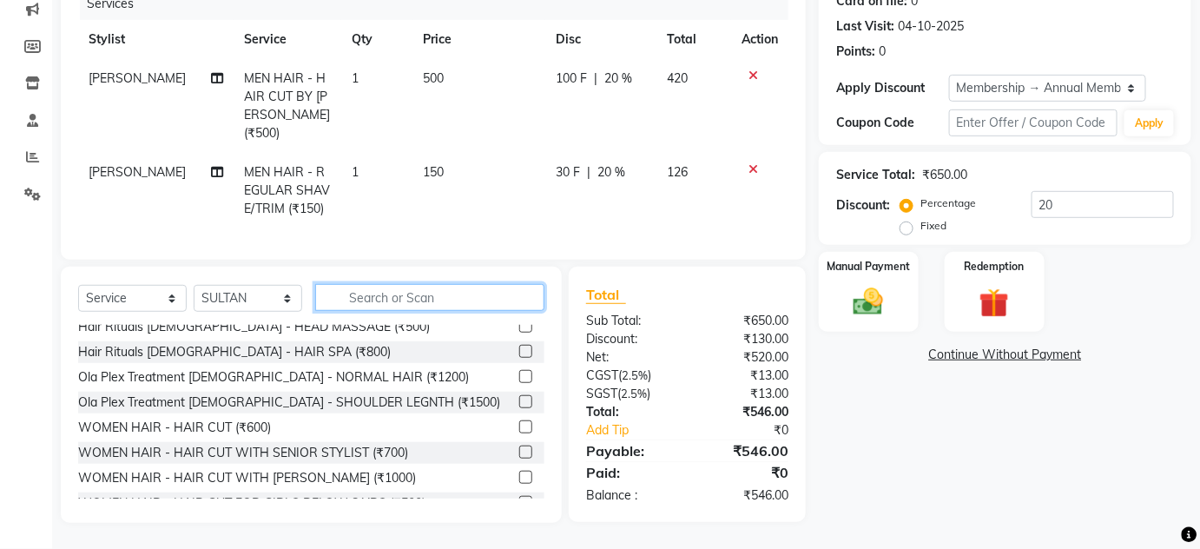
click at [385, 302] on input "text" at bounding box center [429, 297] width 229 height 27
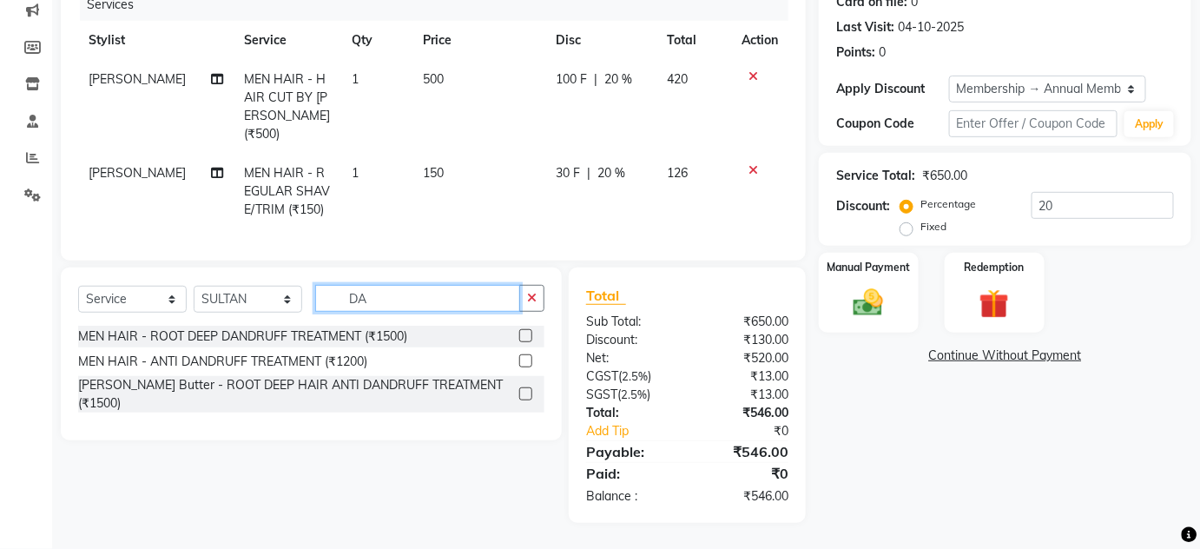
scroll to position [238, 0]
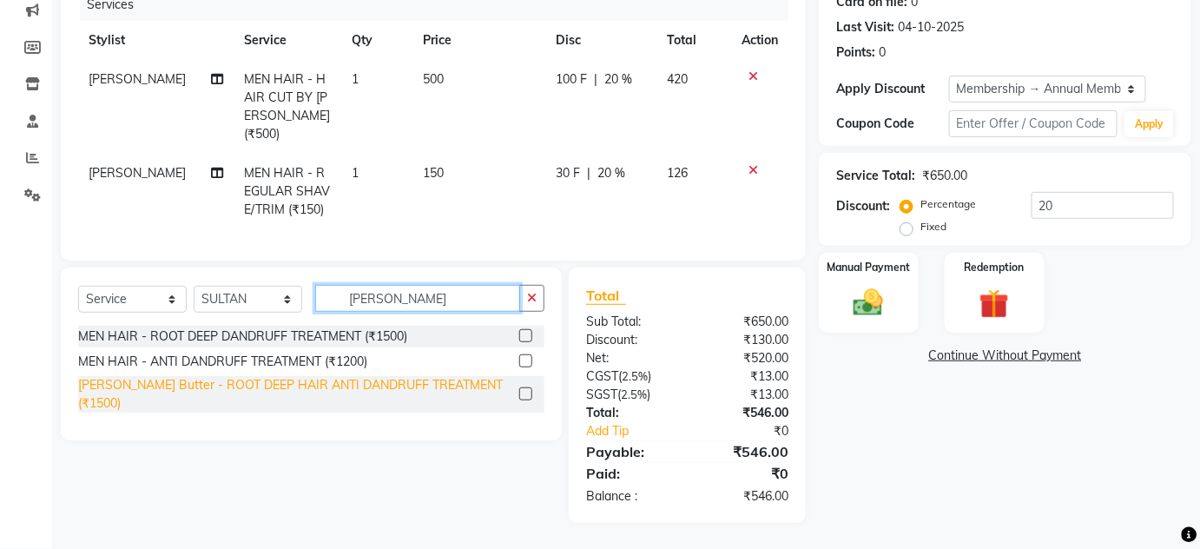
type input "[PERSON_NAME]"
click at [378, 385] on div "[PERSON_NAME] Butter - ROOT DEEP HAIR ANTI DANDRUFF TREATMENT (₹1500)" at bounding box center [295, 394] width 434 height 36
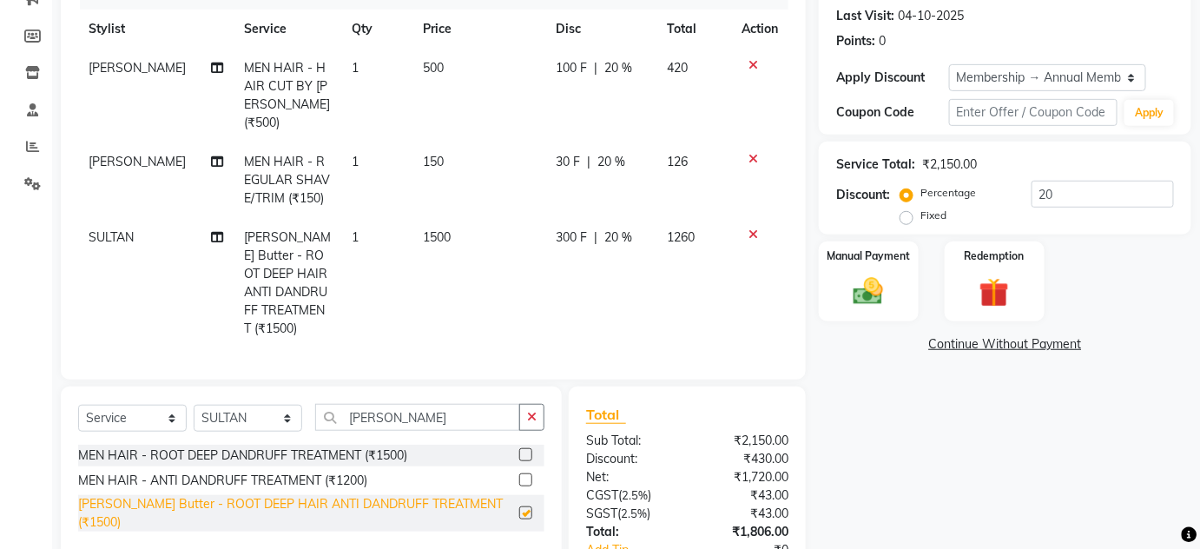
checkbox input "false"
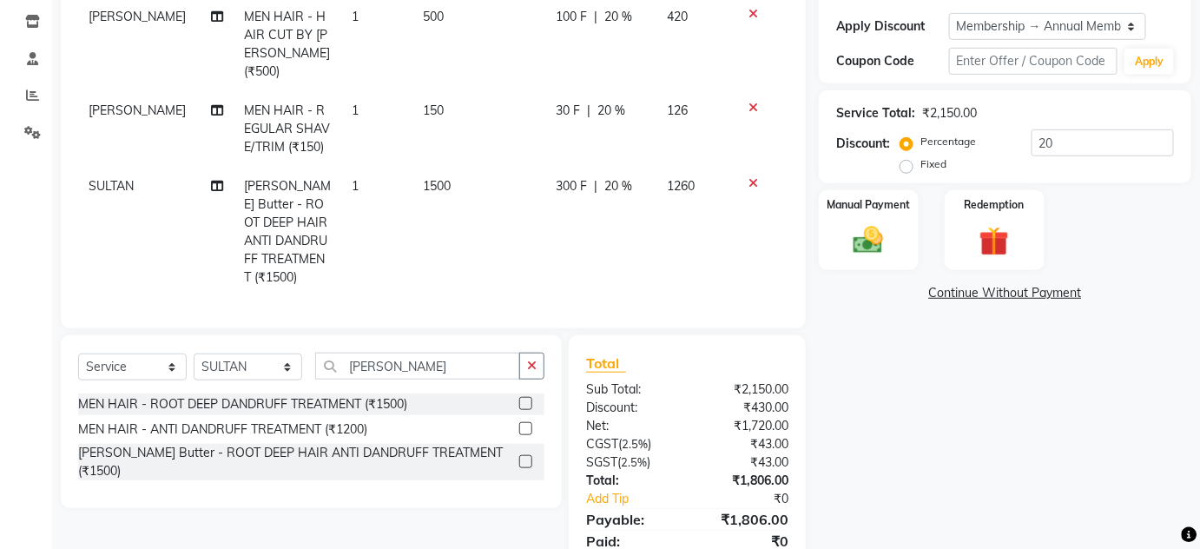
scroll to position [349, 0]
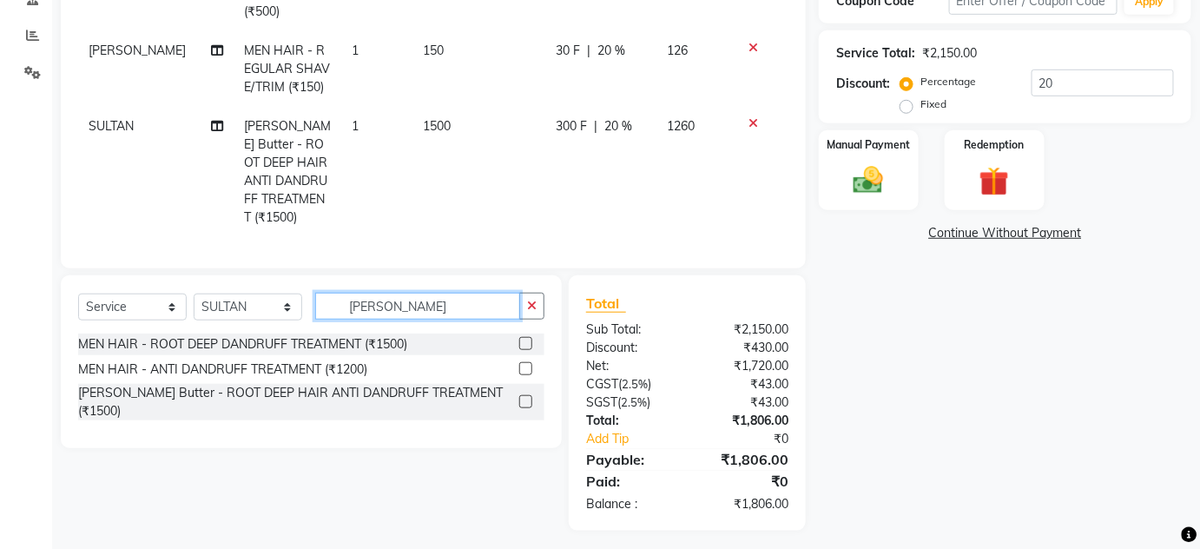
click at [397, 293] on input "[PERSON_NAME]" at bounding box center [417, 306] width 205 height 27
type input "D"
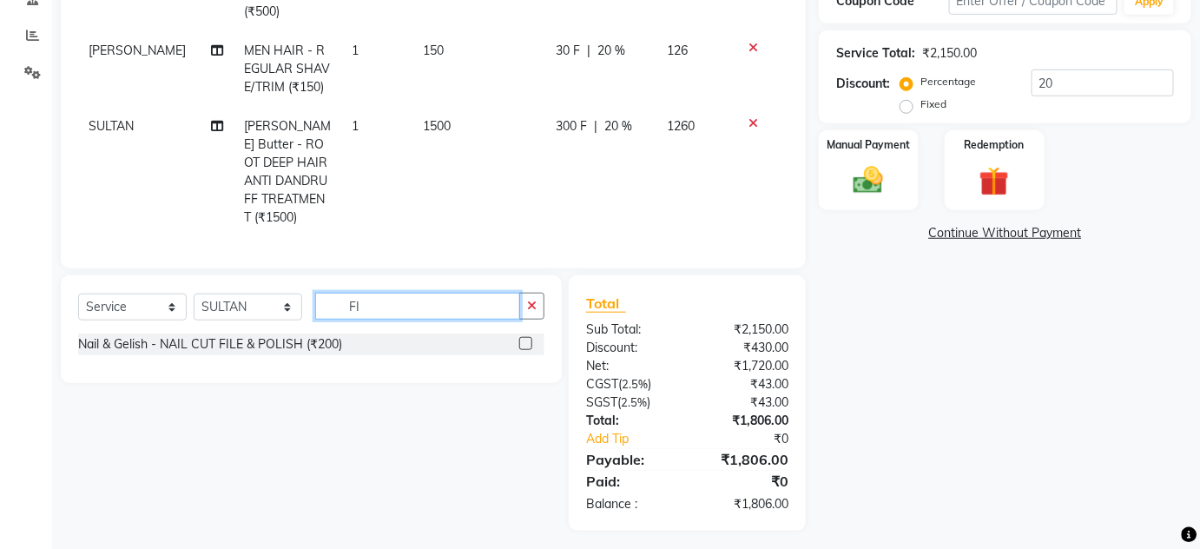
type input "F"
type input "S"
type input "F"
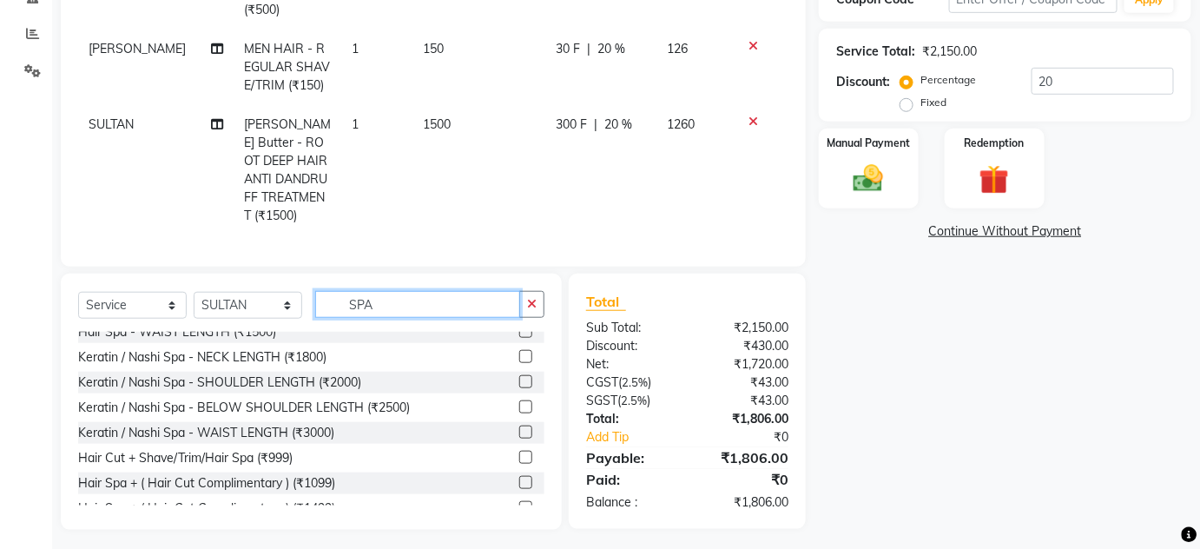
scroll to position [128, 0]
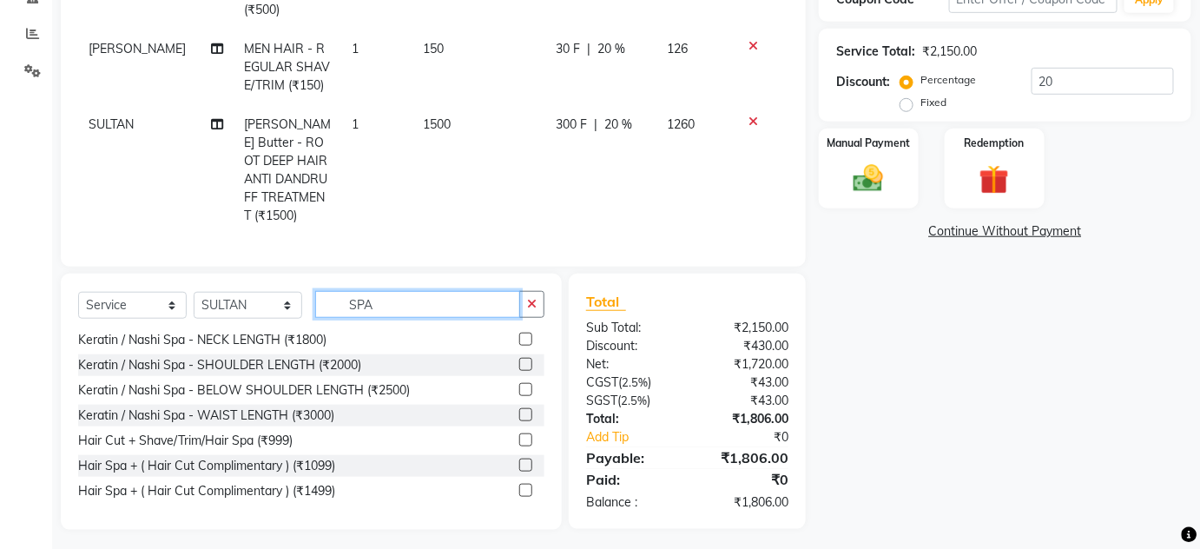
drag, startPoint x: 375, startPoint y: 291, endPoint x: 342, endPoint y: 293, distance: 33.1
click at [342, 293] on input "SPA" at bounding box center [417, 304] width 205 height 27
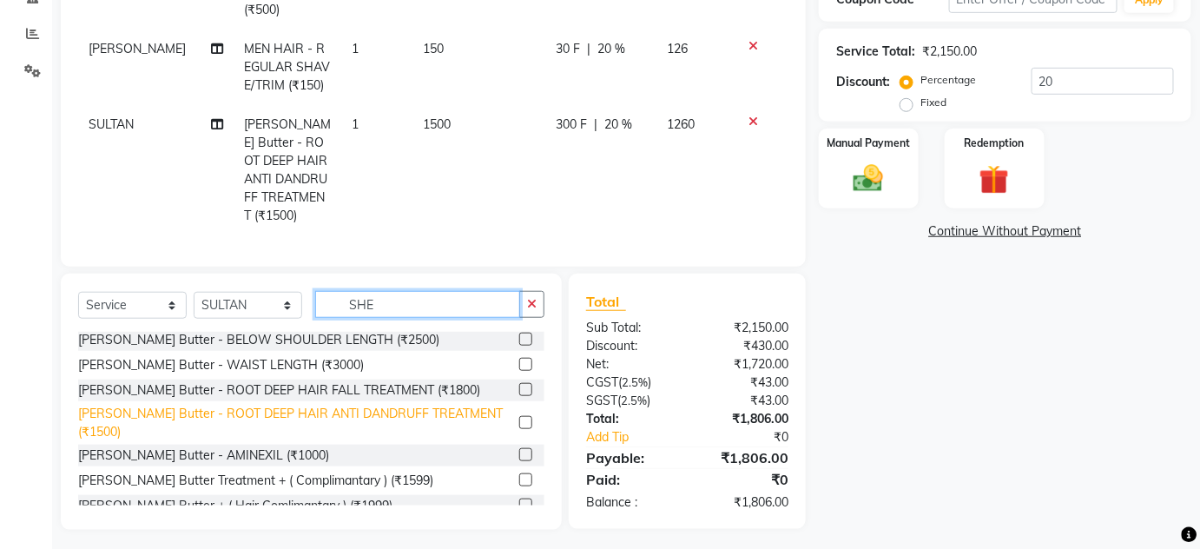
scroll to position [0, 0]
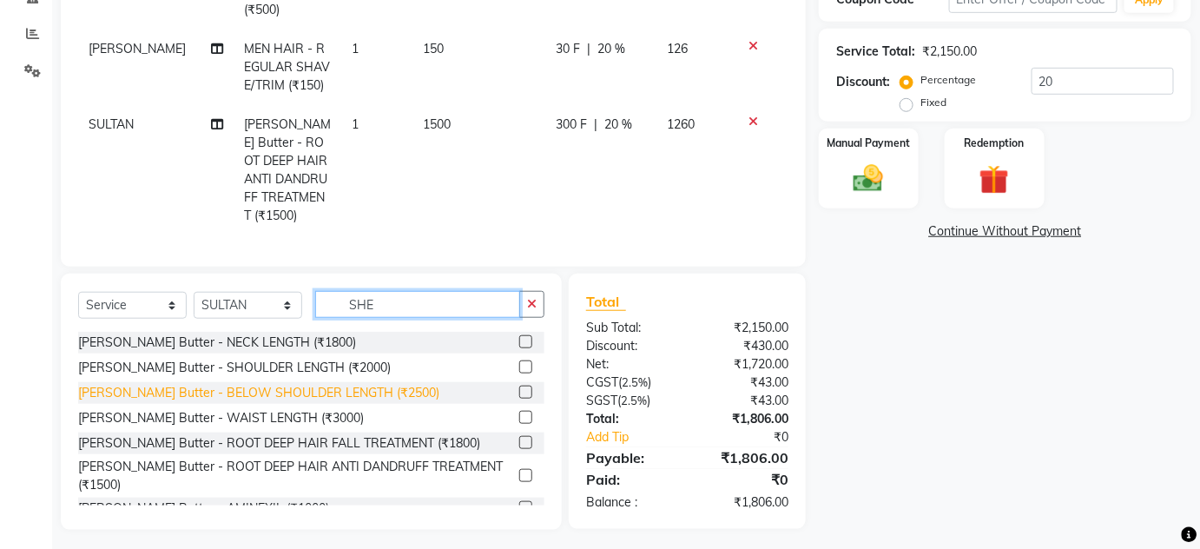
type input "SHE"
click at [340, 385] on div "[PERSON_NAME] Butter - BELOW SHOULDER LENGTH (₹2500)" at bounding box center [258, 393] width 361 height 18
checkbox input "false"
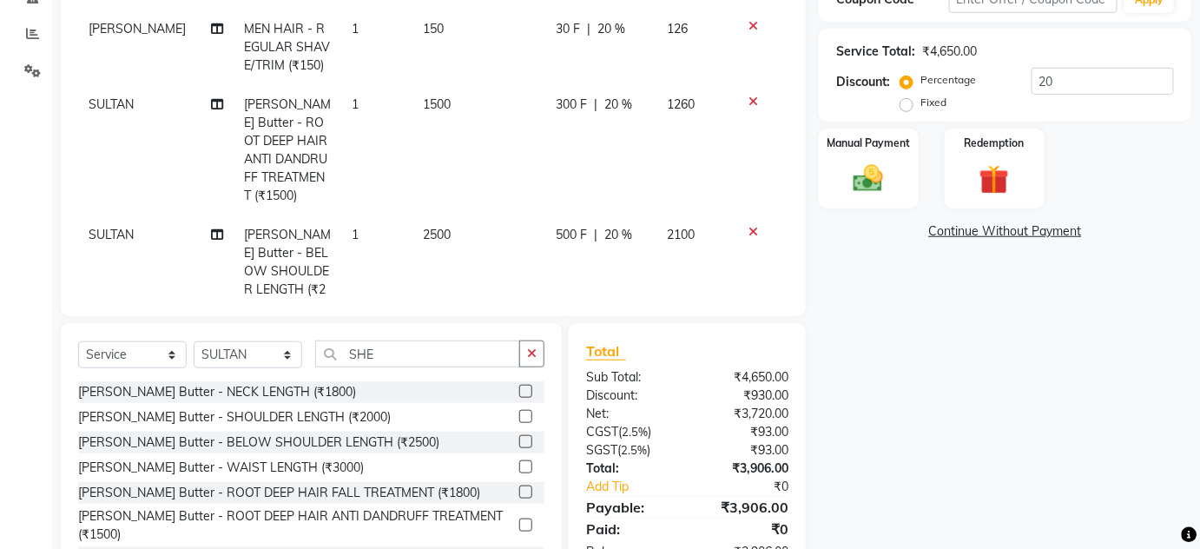
scroll to position [37, 0]
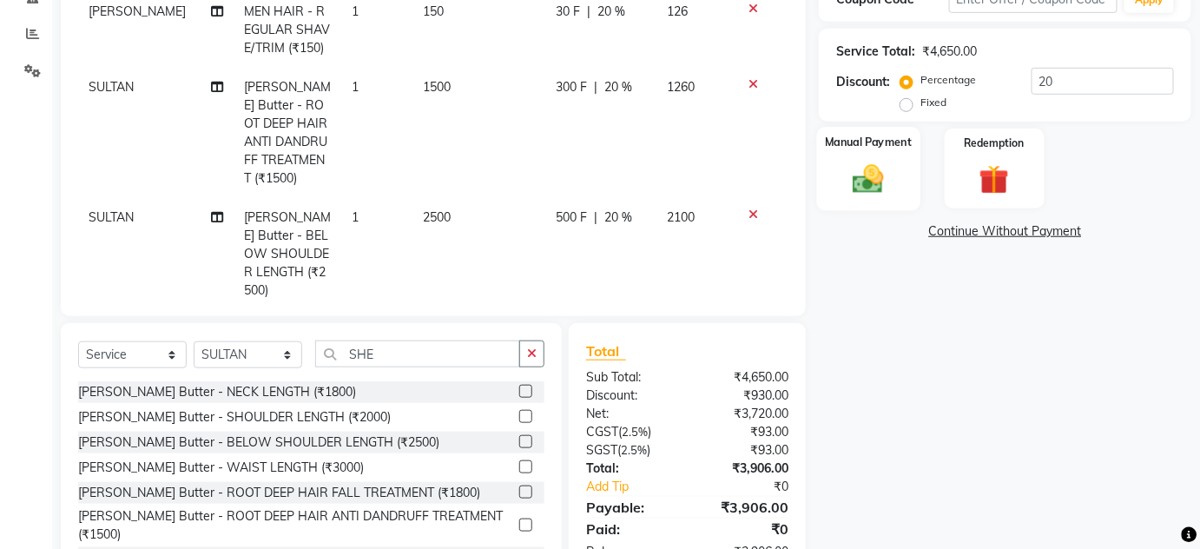
click at [870, 156] on div "Manual Payment" at bounding box center [868, 169] width 103 height 84
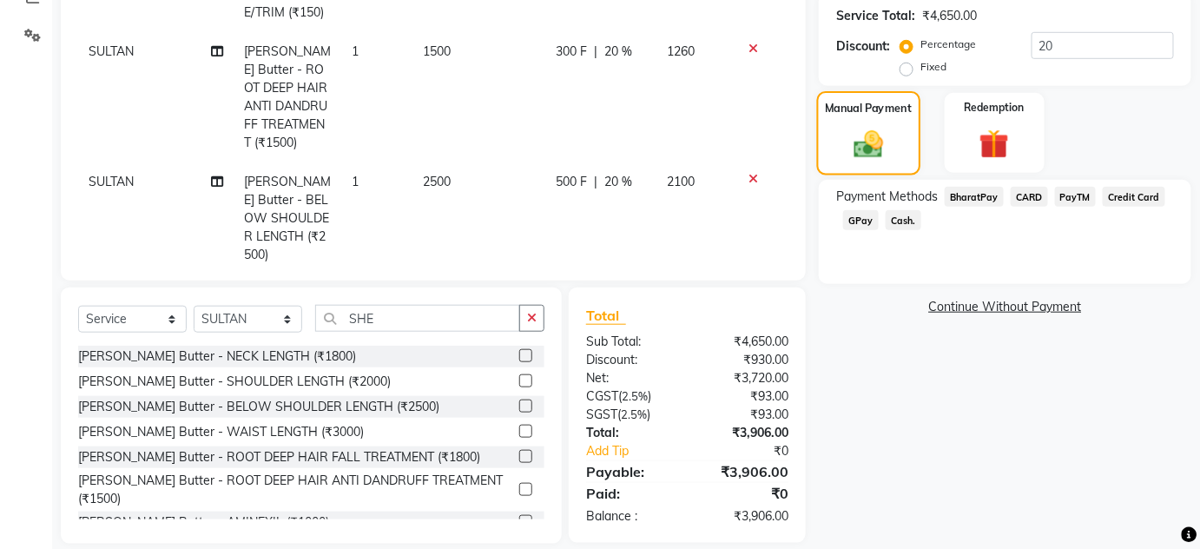
scroll to position [406, 0]
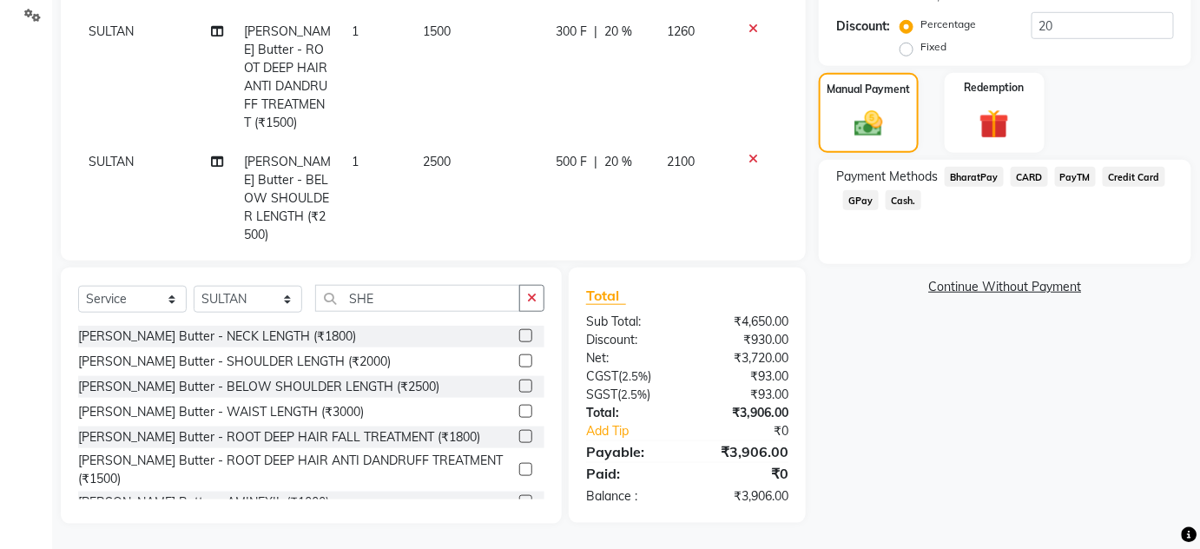
click at [857, 198] on span "GPay" at bounding box center [861, 200] width 36 height 20
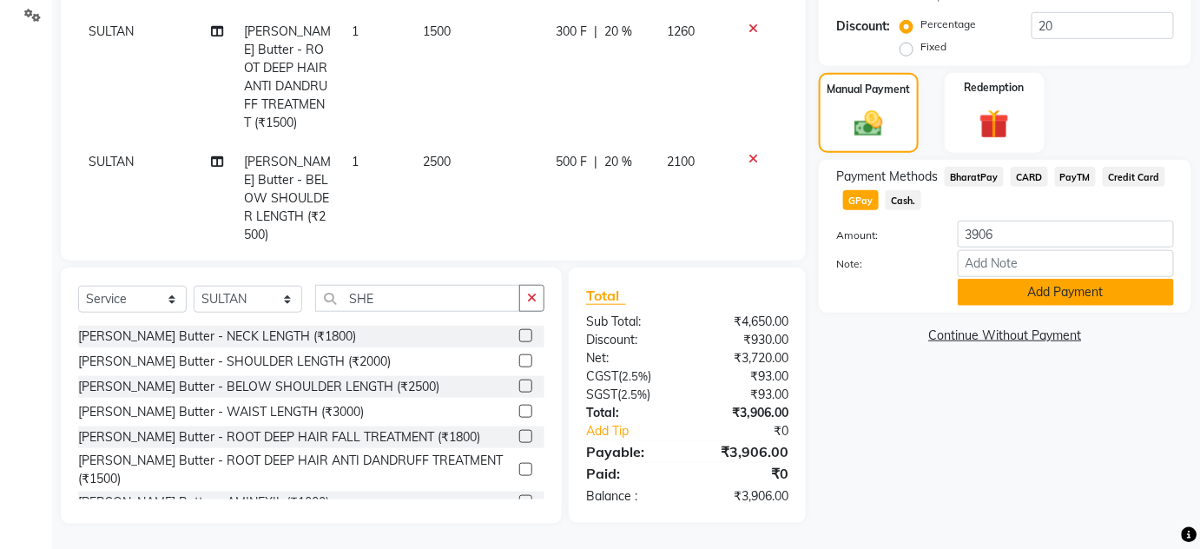
click at [979, 283] on button "Add Payment" at bounding box center [1065, 292] width 216 height 27
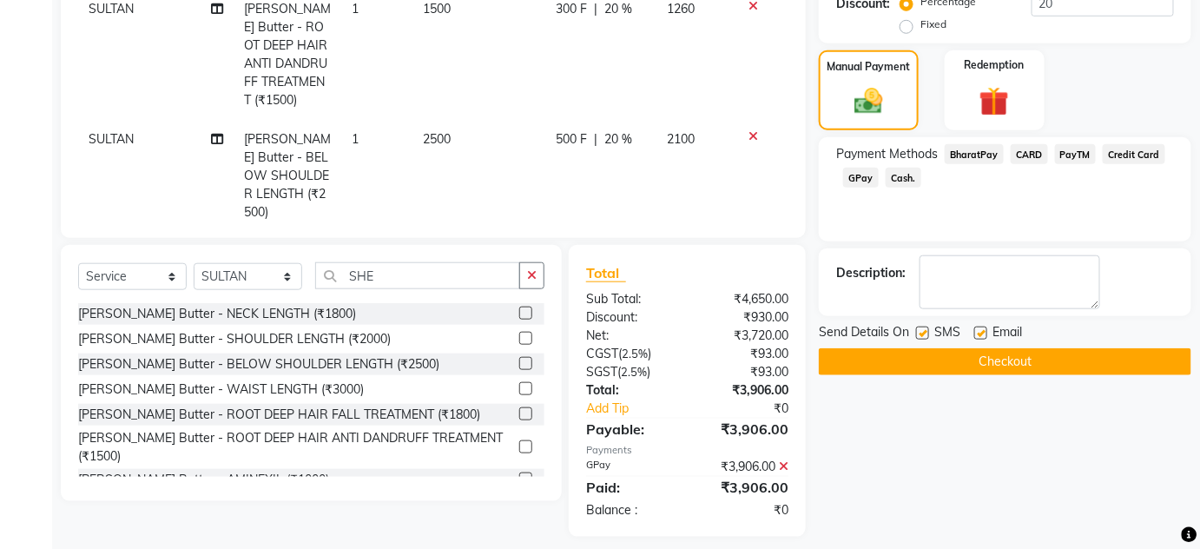
scroll to position [442, 0]
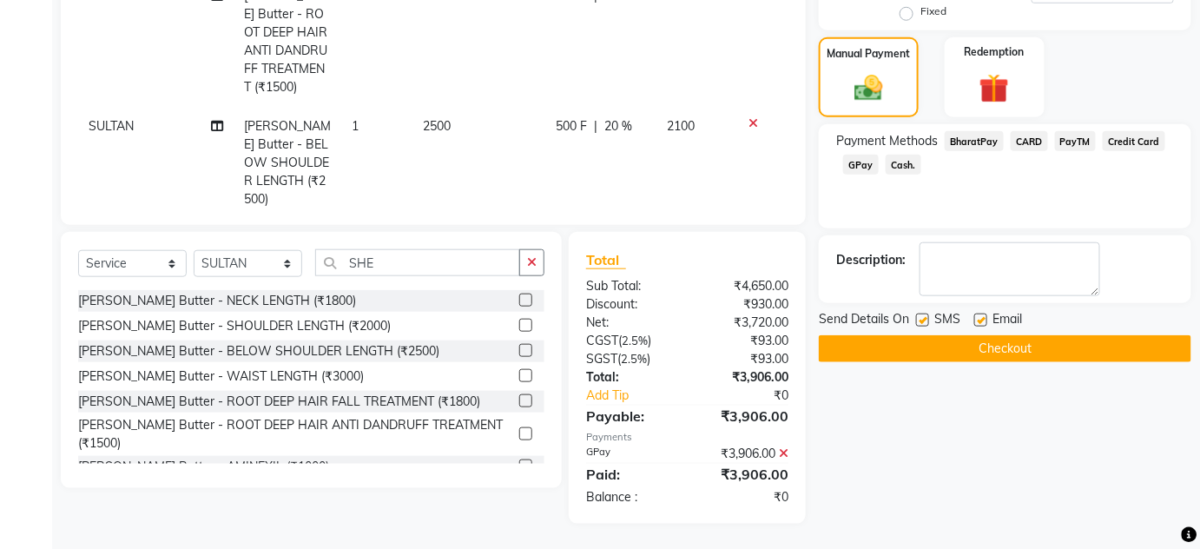
click at [915, 319] on div "Send Details On SMS Email" at bounding box center [1005, 321] width 372 height 22
click at [976, 318] on label at bounding box center [980, 319] width 13 height 13
click at [976, 318] on input "checkbox" at bounding box center [979, 320] width 11 height 11
checkbox input "false"
click at [917, 317] on label at bounding box center [922, 319] width 13 height 13
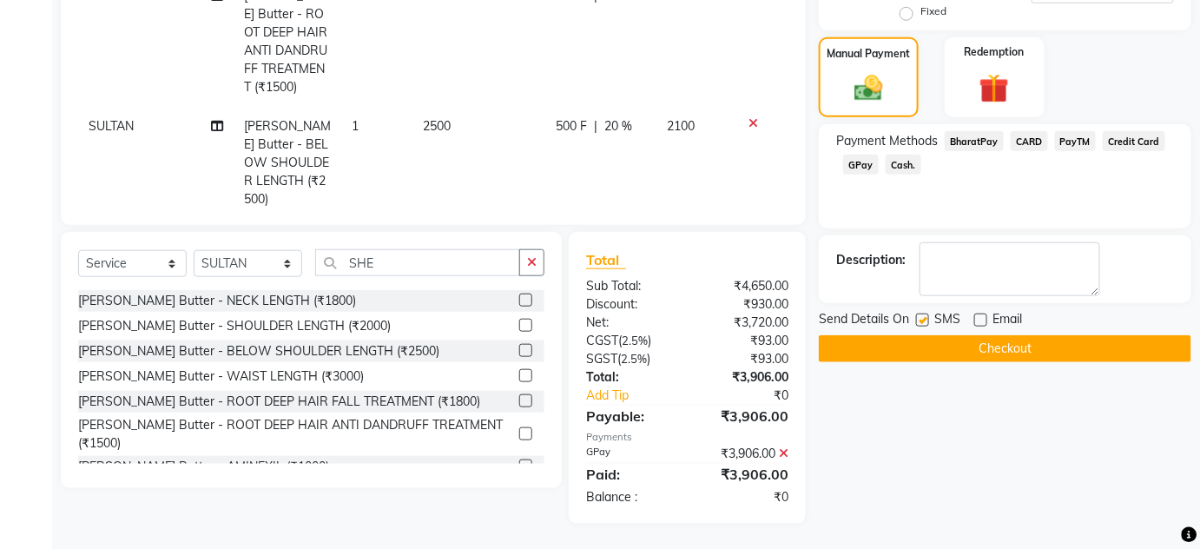
click at [917, 317] on input "checkbox" at bounding box center [921, 320] width 11 height 11
checkbox input "false"
click at [922, 341] on button "Checkout" at bounding box center [1005, 348] width 372 height 27
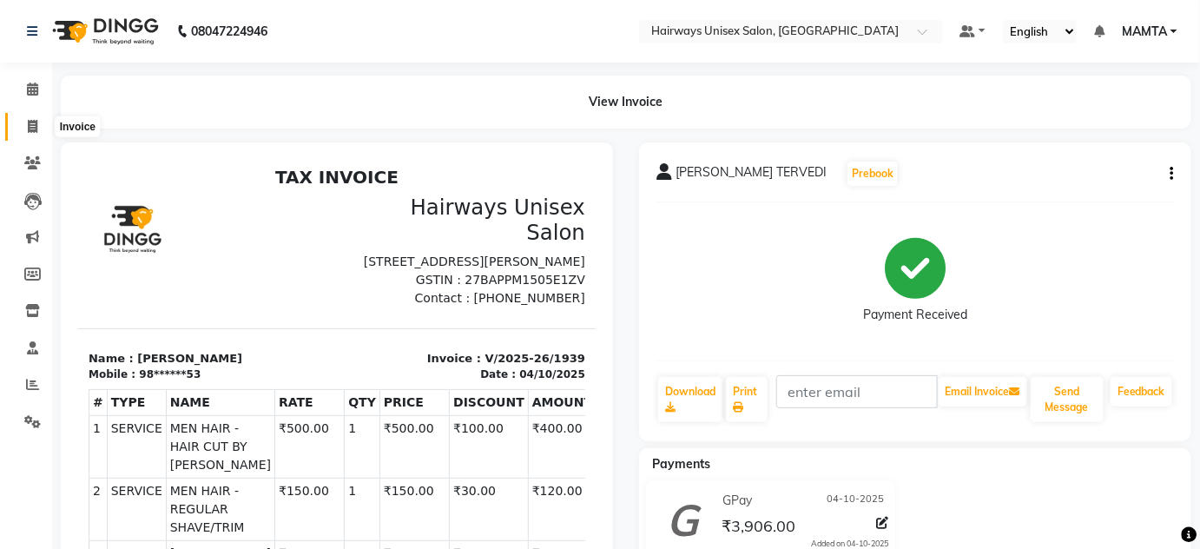
click at [40, 121] on span at bounding box center [32, 127] width 30 height 20
select select "service"
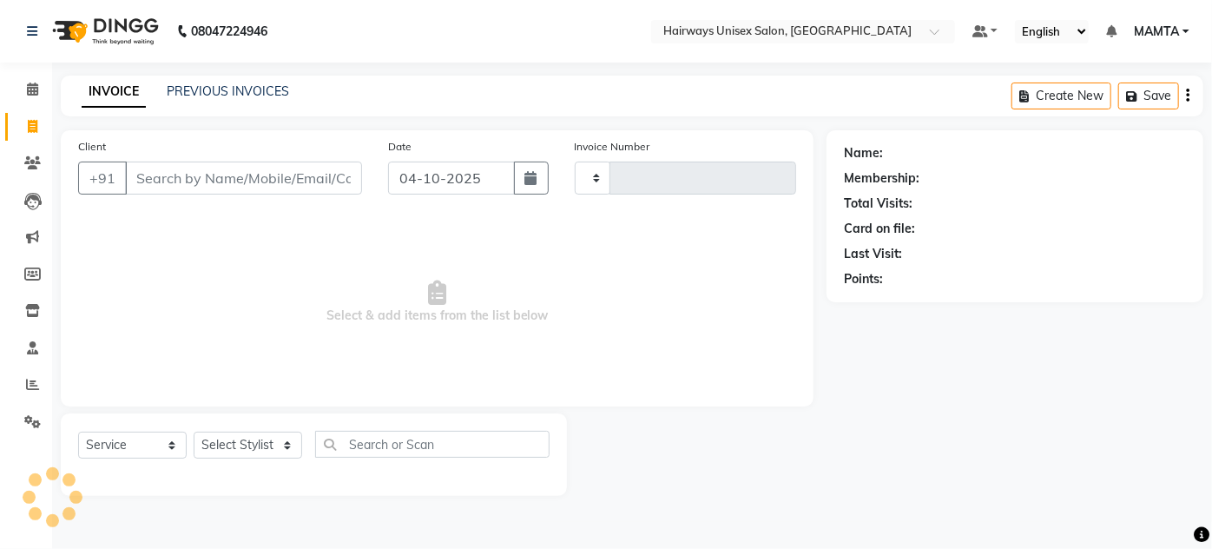
type input "1940"
select select "8320"
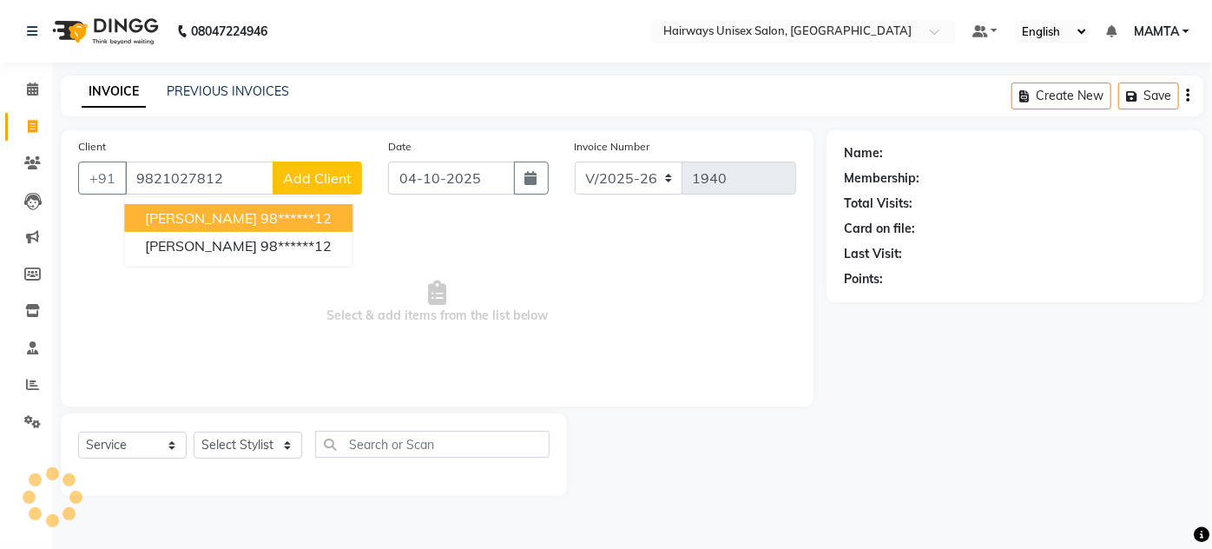
type input "9821027812"
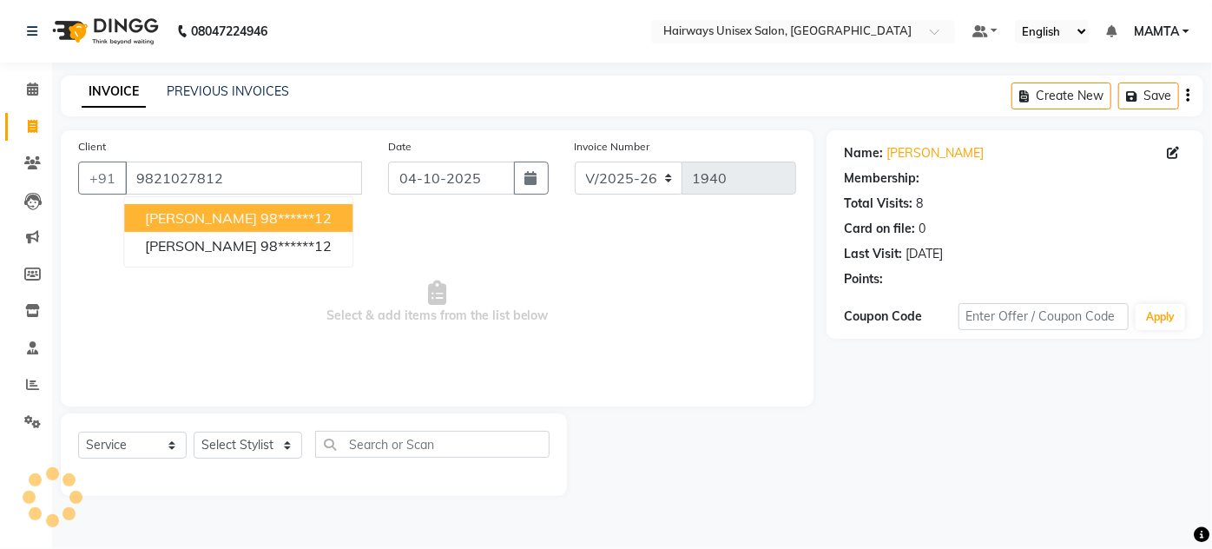
select select "1: Object"
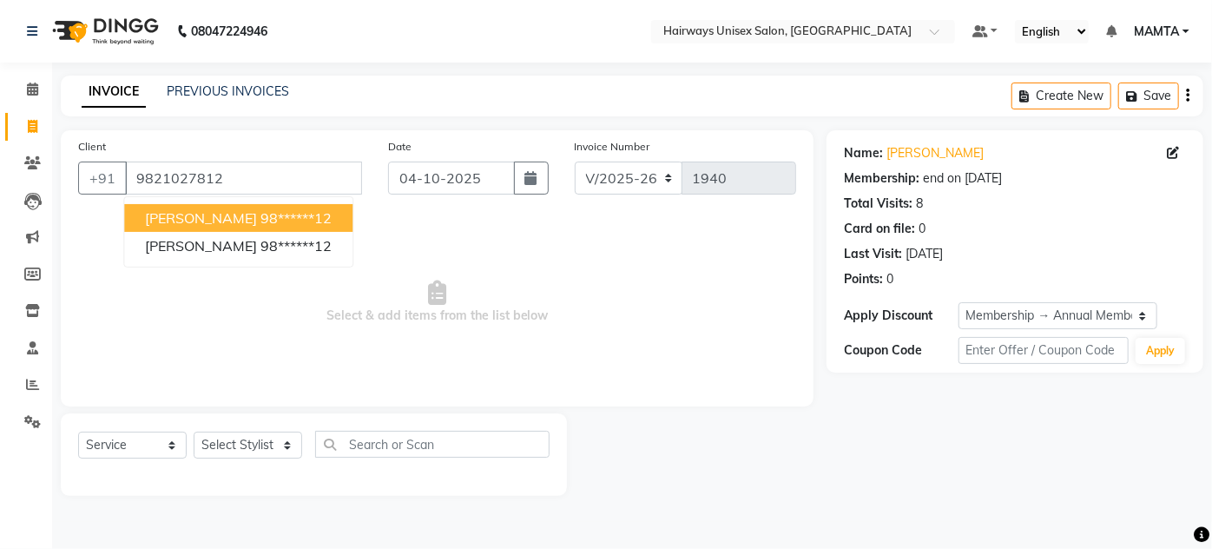
click at [291, 216] on ngb-highlight "98******12" at bounding box center [295, 217] width 71 height 17
type input "98******12"
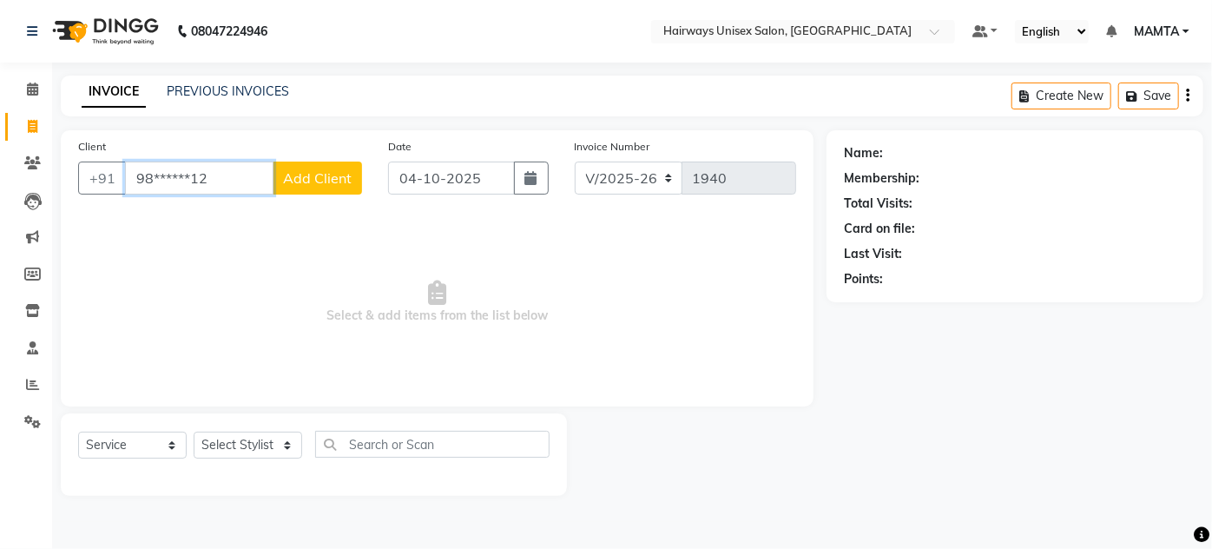
click at [243, 184] on input "98******12" at bounding box center [199, 177] width 148 height 33
click at [338, 184] on span "Add Client" at bounding box center [317, 177] width 69 height 17
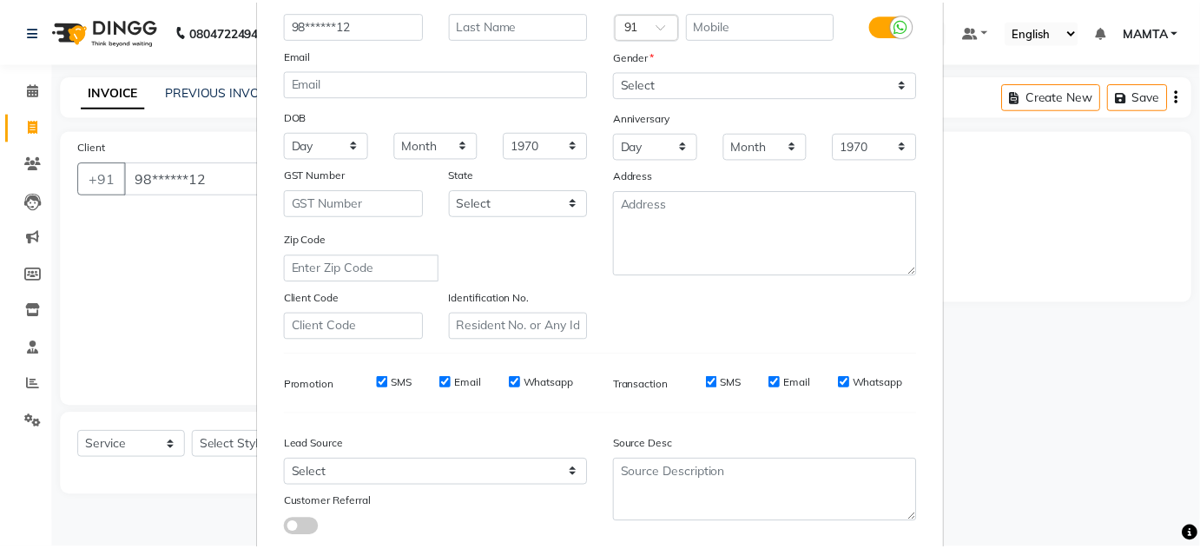
scroll to position [252, 0]
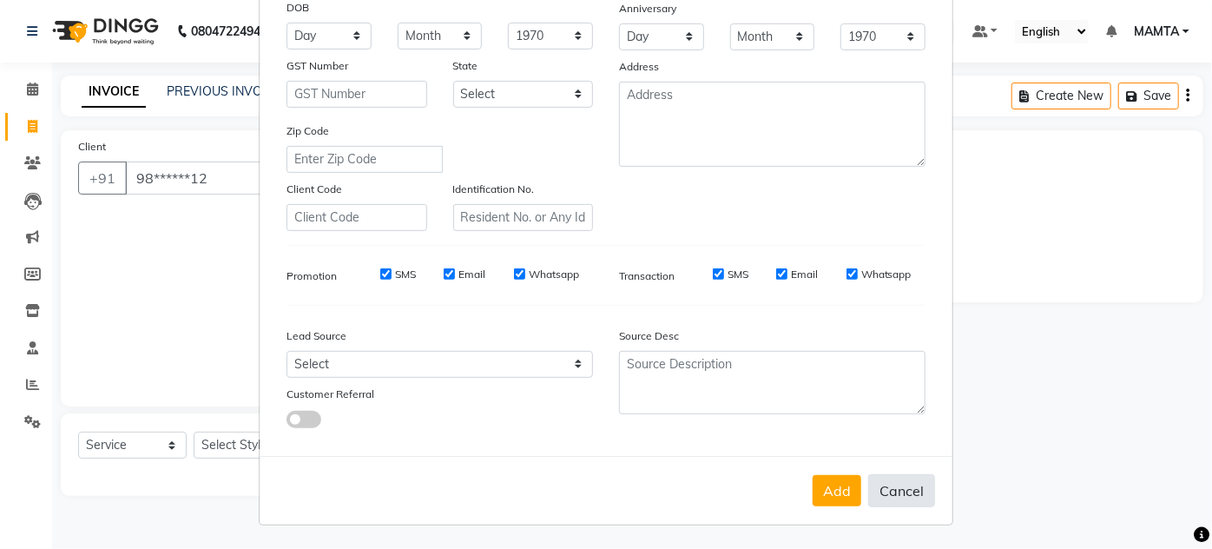
click at [914, 499] on button "Cancel" at bounding box center [901, 490] width 67 height 33
select select
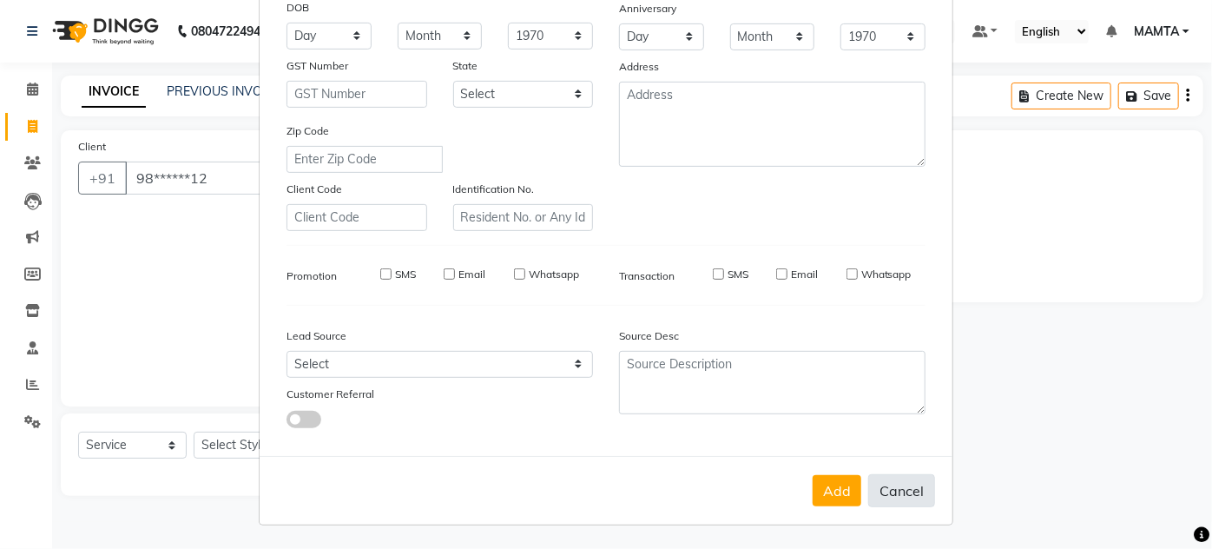
select select
checkbox input "false"
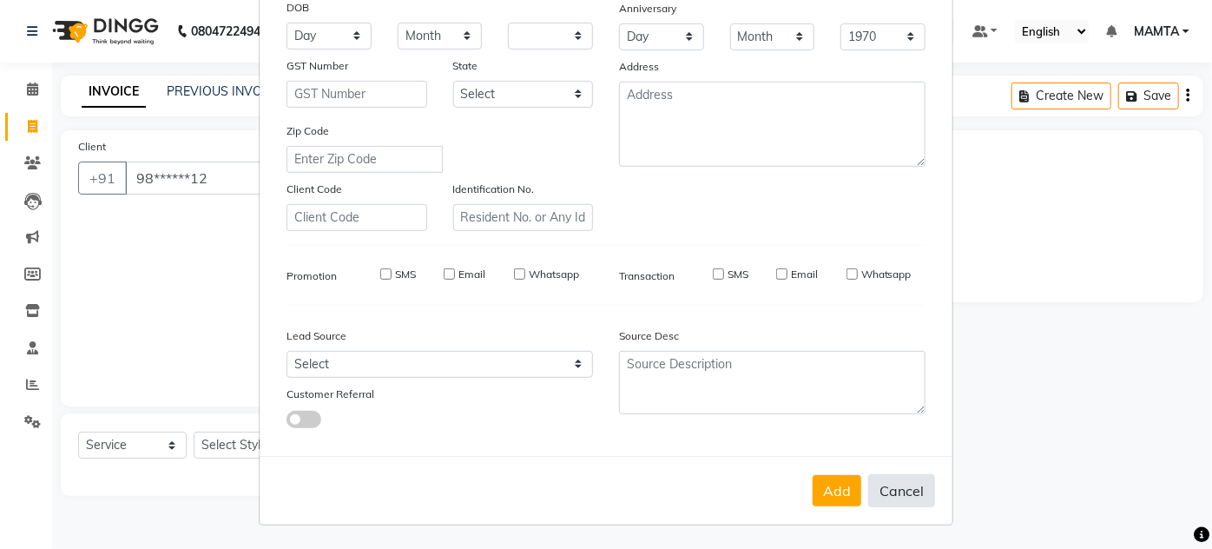
checkbox input "false"
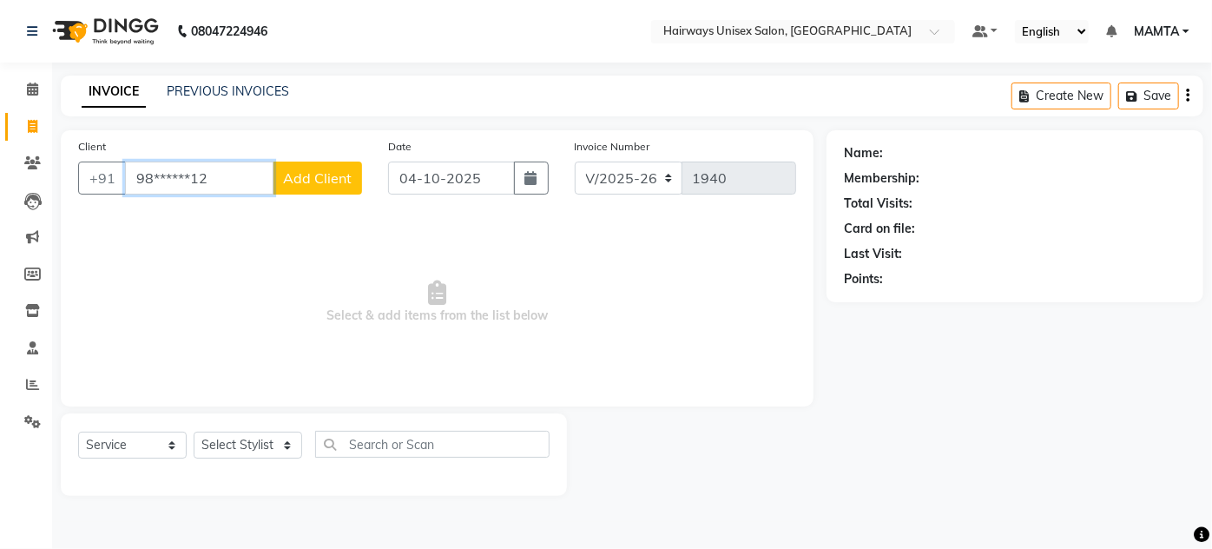
drag, startPoint x: 245, startPoint y: 175, endPoint x: 0, endPoint y: 177, distance: 244.8
click at [0, 178] on app-home "08047224946 Select Location × Hairways Unisex Salon, Goregaon Default Panel My …" at bounding box center [606, 261] width 1212 height 522
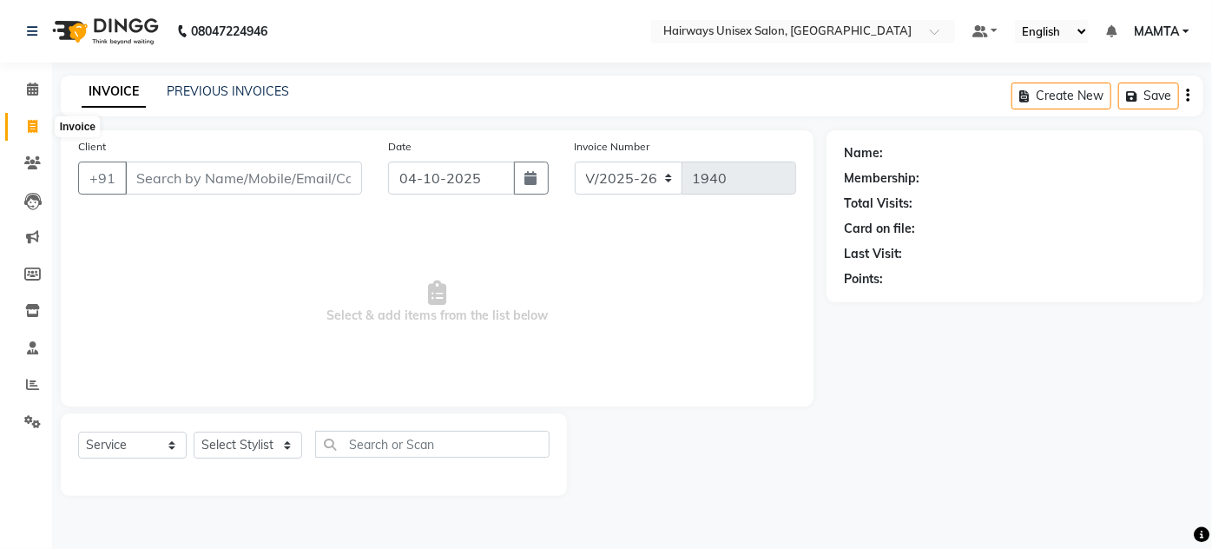
click at [25, 123] on span at bounding box center [32, 127] width 30 height 20
click at [265, 175] on input "Client" at bounding box center [243, 177] width 237 height 33
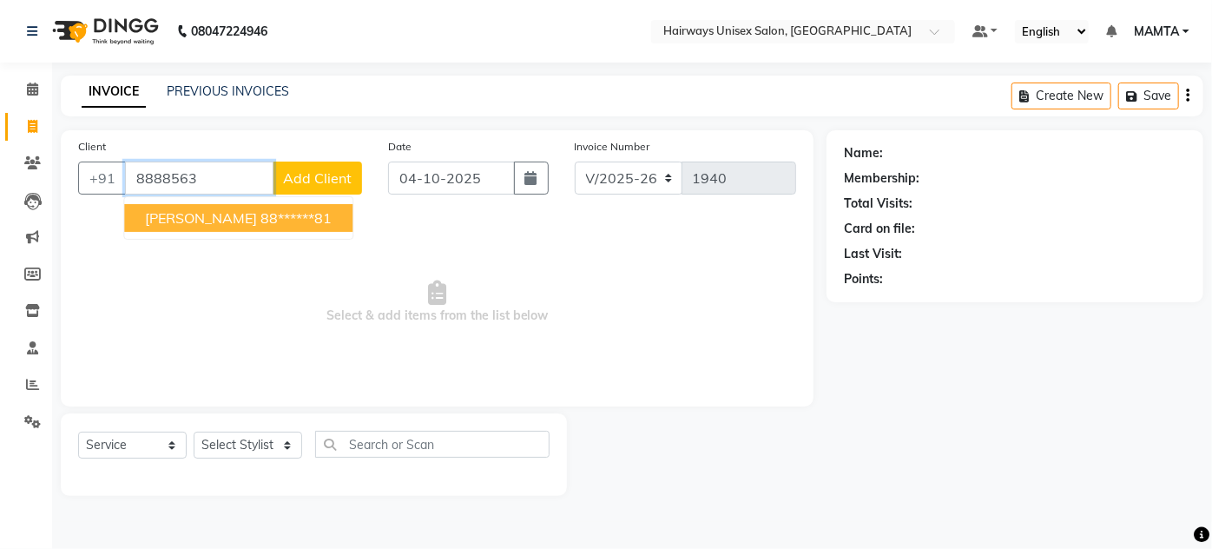
click at [260, 219] on ngb-highlight "88******81" at bounding box center [295, 217] width 71 height 17
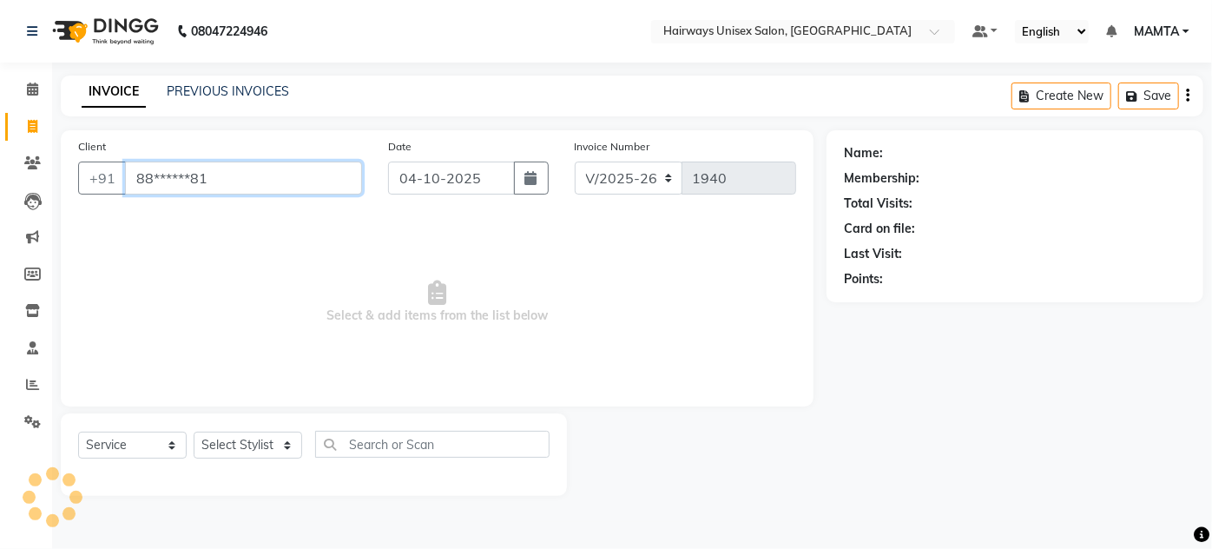
type input "88******81"
select select "1: Object"
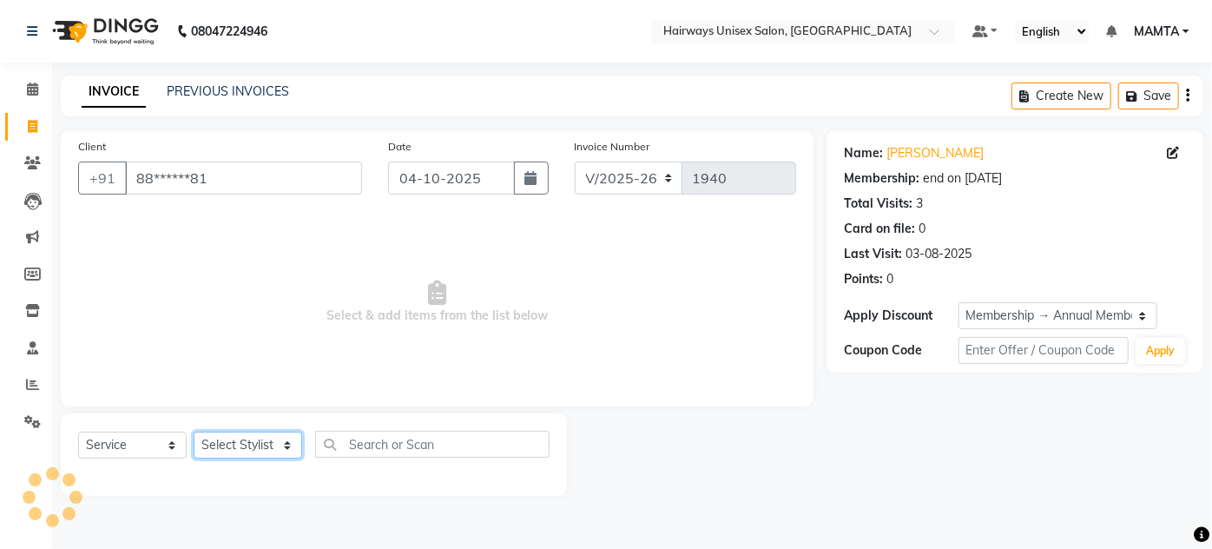
click at [253, 438] on select "Select Stylist [PERSON_NAME] [PERSON_NAME] [PERSON_NAME] MAMTA POOJA [PERSON_NA…" at bounding box center [248, 444] width 109 height 27
select select "80510"
click at [194, 431] on select "Select Stylist [PERSON_NAME] [PERSON_NAME] [PERSON_NAME] MAMTA POOJA [PERSON_NA…" at bounding box center [248, 444] width 109 height 27
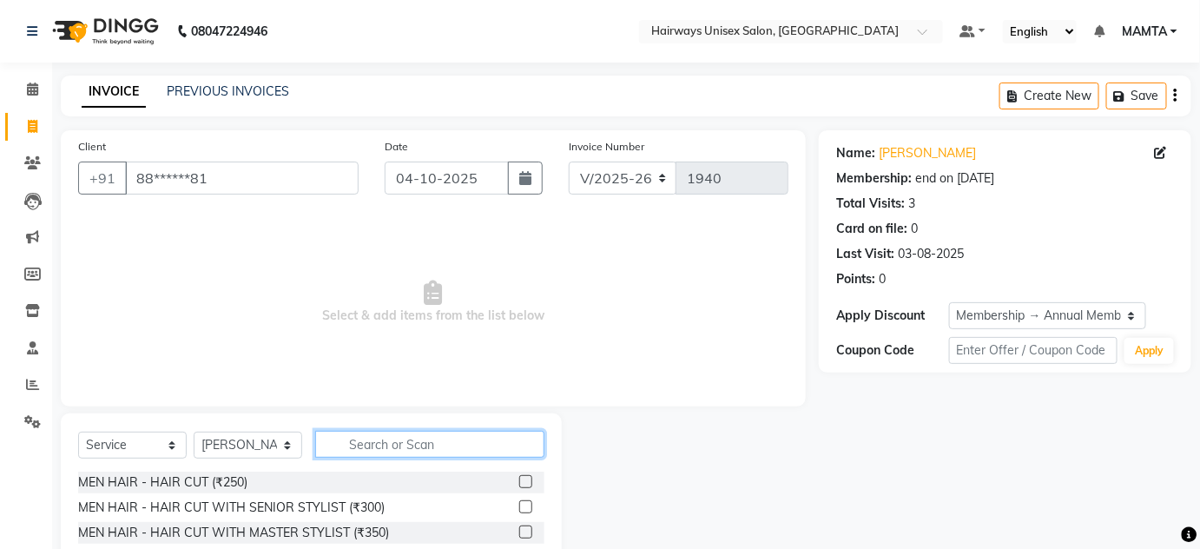
click at [391, 444] on input "text" at bounding box center [429, 444] width 229 height 27
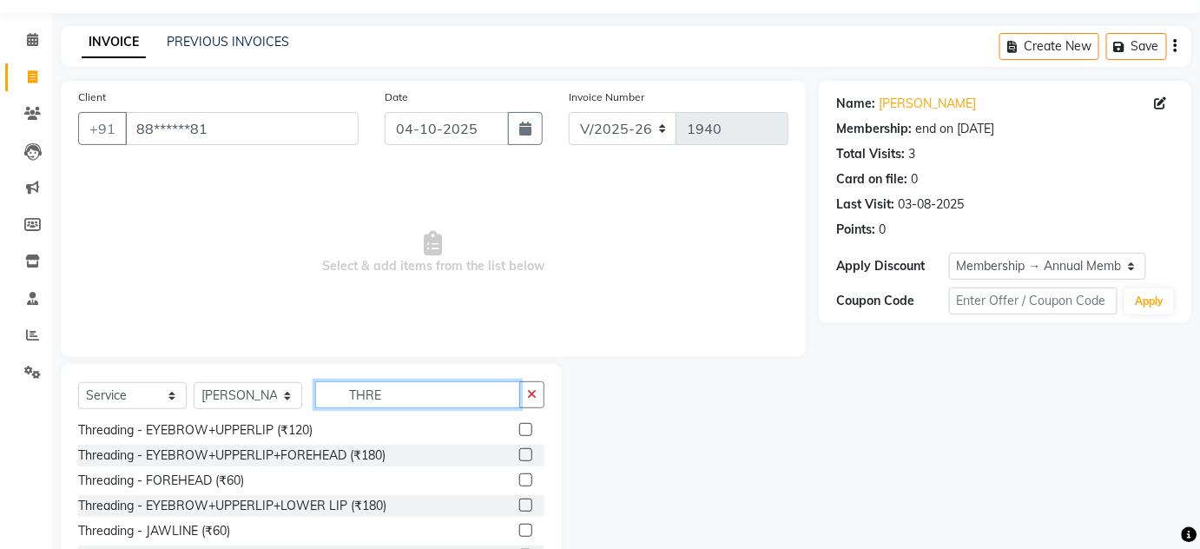
scroll to position [146, 0]
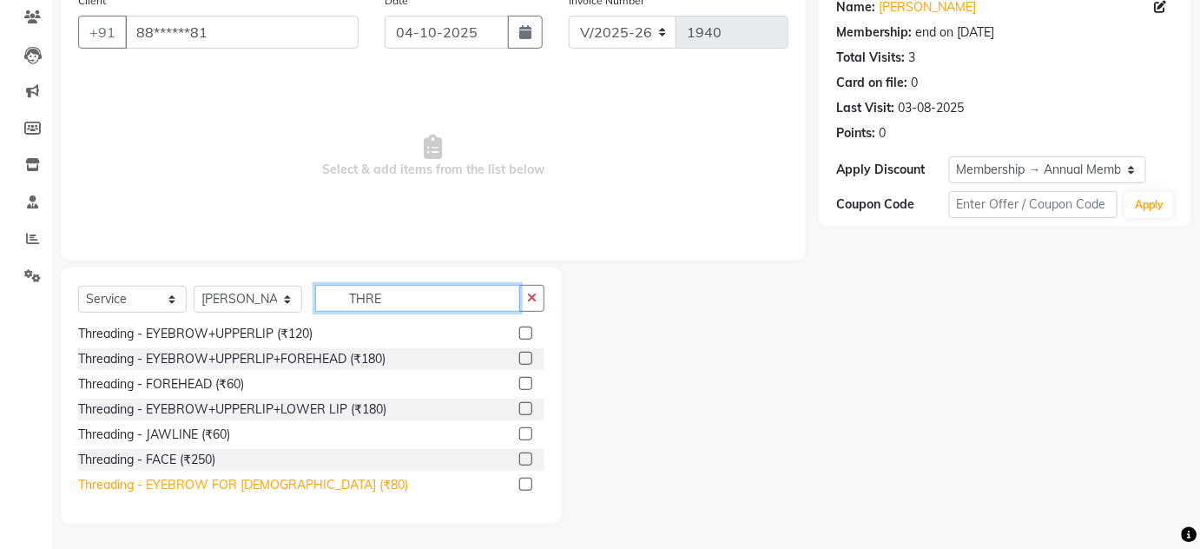
type input "THRE"
click at [292, 483] on div "Threading - EYEBROW FOR [DEMOGRAPHIC_DATA] (₹80)" at bounding box center [243, 485] width 330 height 18
checkbox input "false"
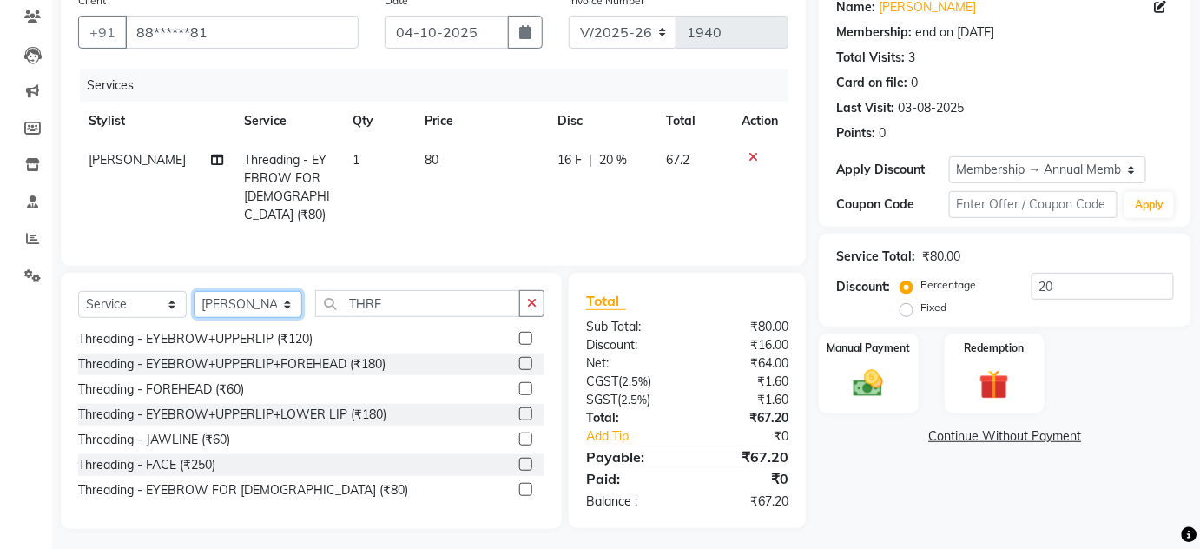
click at [224, 305] on select "Select Stylist [PERSON_NAME] [PERSON_NAME] [PERSON_NAME] MAMTA POOJA [PERSON_NA…" at bounding box center [248, 304] width 109 height 27
select select "80508"
click at [194, 291] on select "Select Stylist [PERSON_NAME] [PERSON_NAME] [PERSON_NAME] MAMTA POOJA [PERSON_NA…" at bounding box center [248, 304] width 109 height 27
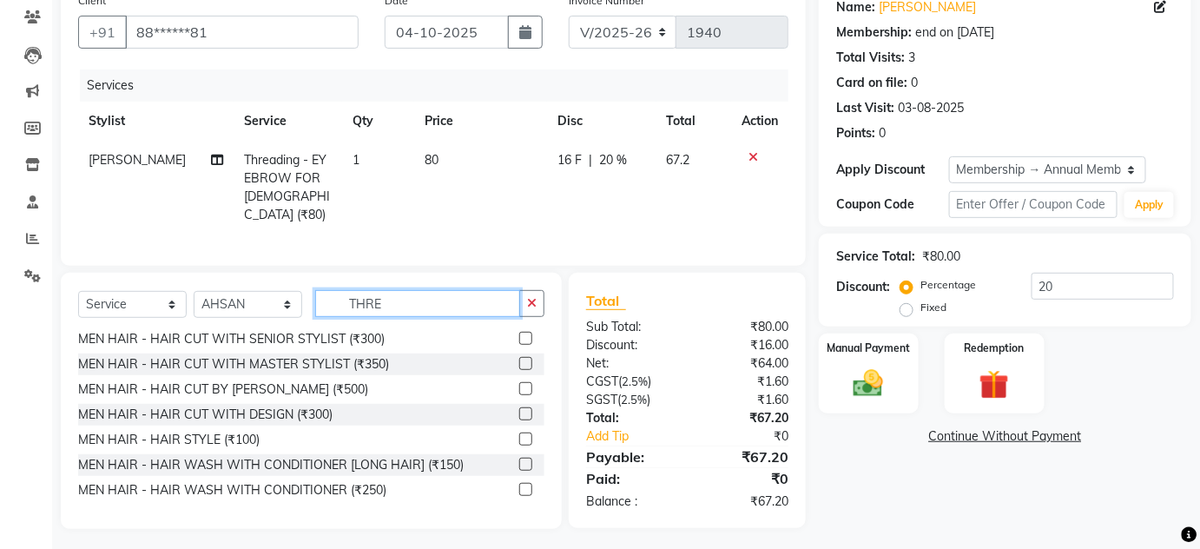
click at [385, 293] on input "THRE" at bounding box center [417, 303] width 205 height 27
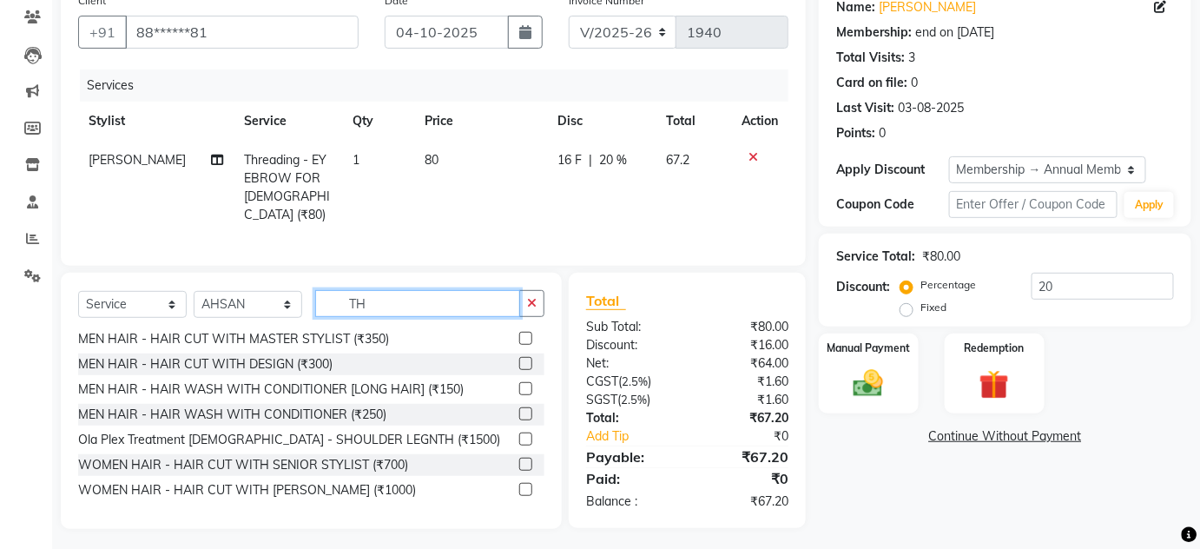
type input "T"
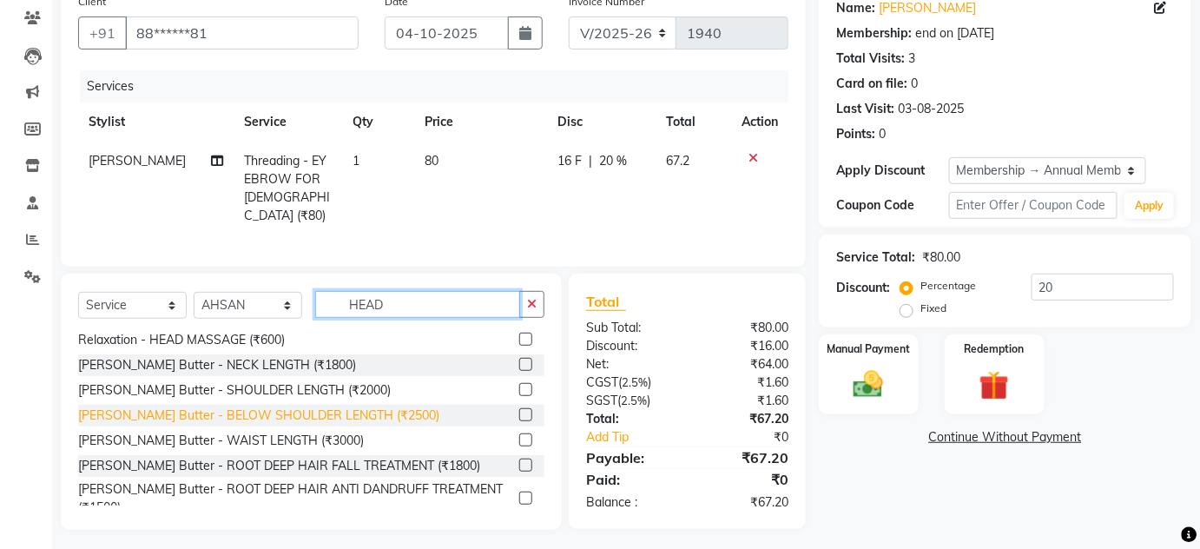
scroll to position [0, 0]
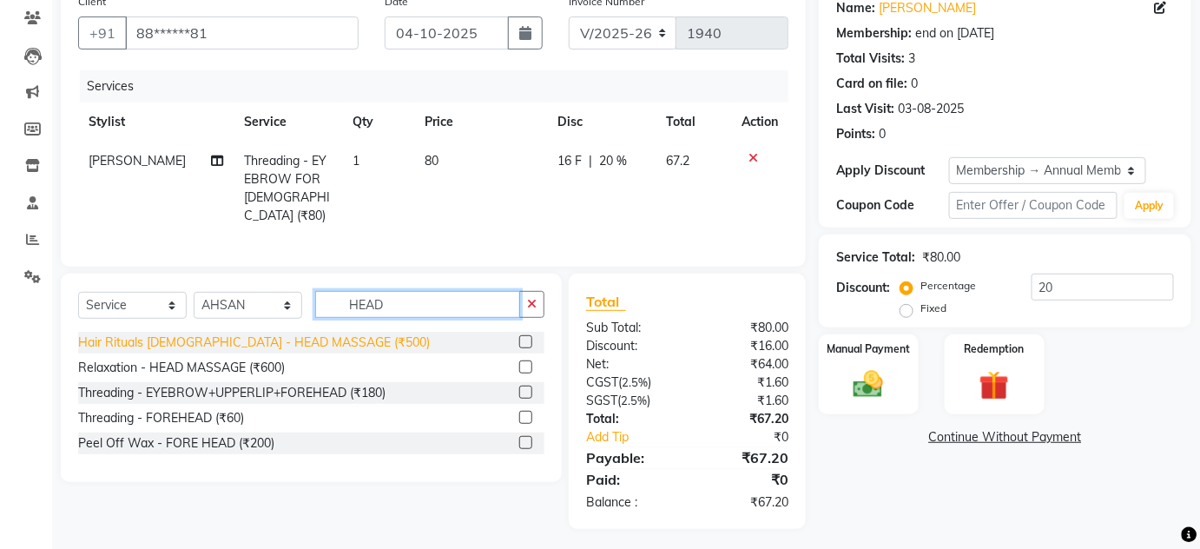
type input "HEAD"
click at [290, 337] on div "Hair Rituals [DEMOGRAPHIC_DATA] - HEAD MASSAGE (₹500)" at bounding box center [254, 342] width 352 height 18
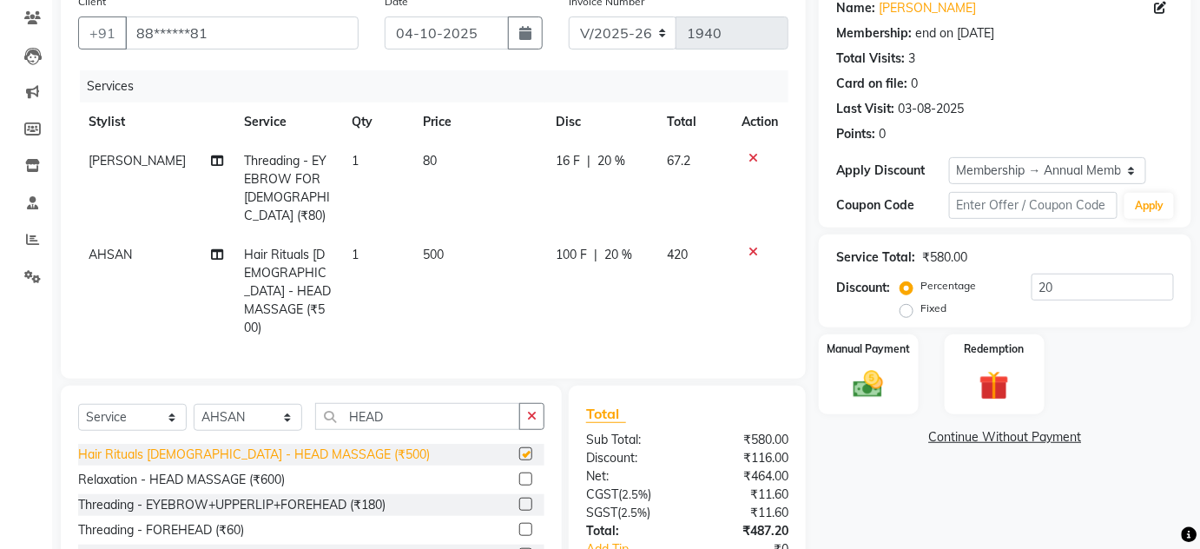
checkbox input "false"
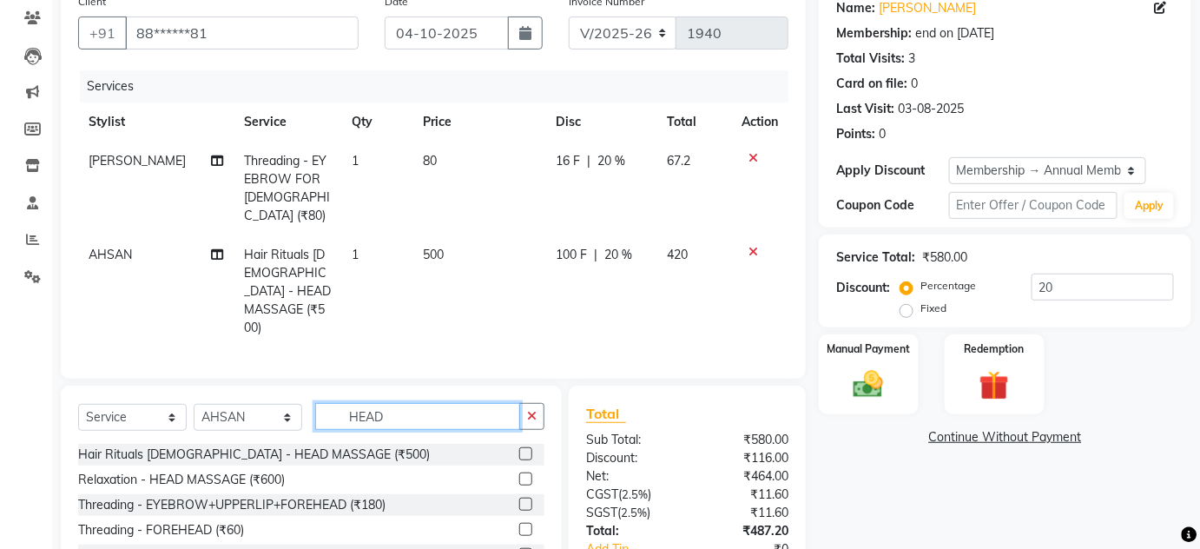
drag, startPoint x: 425, startPoint y: 364, endPoint x: 328, endPoint y: 367, distance: 97.3
click at [328, 403] on input "HEAD" at bounding box center [417, 416] width 205 height 27
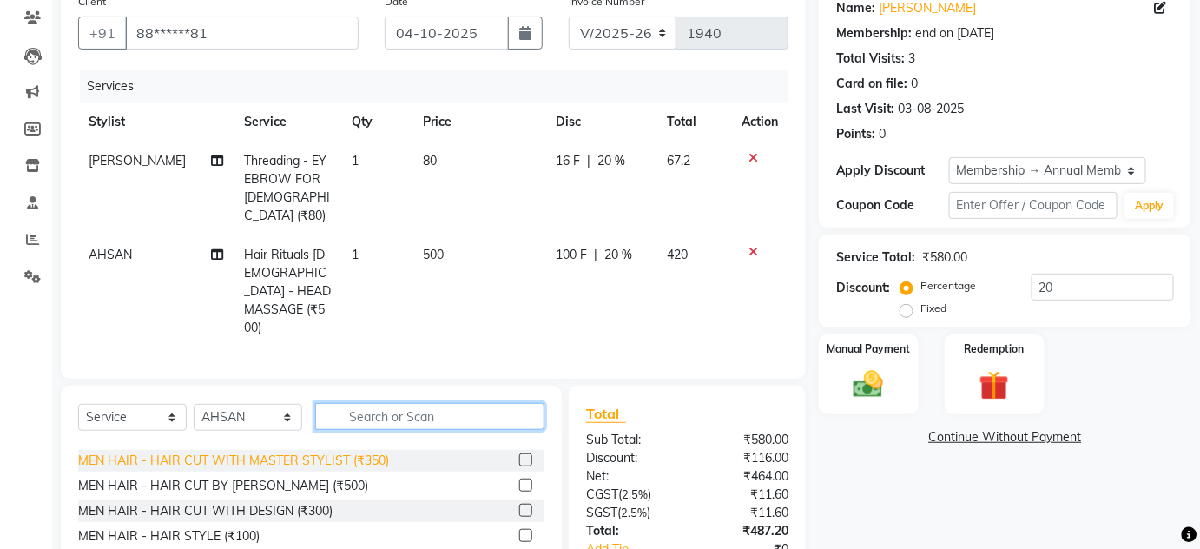
scroll to position [78, 0]
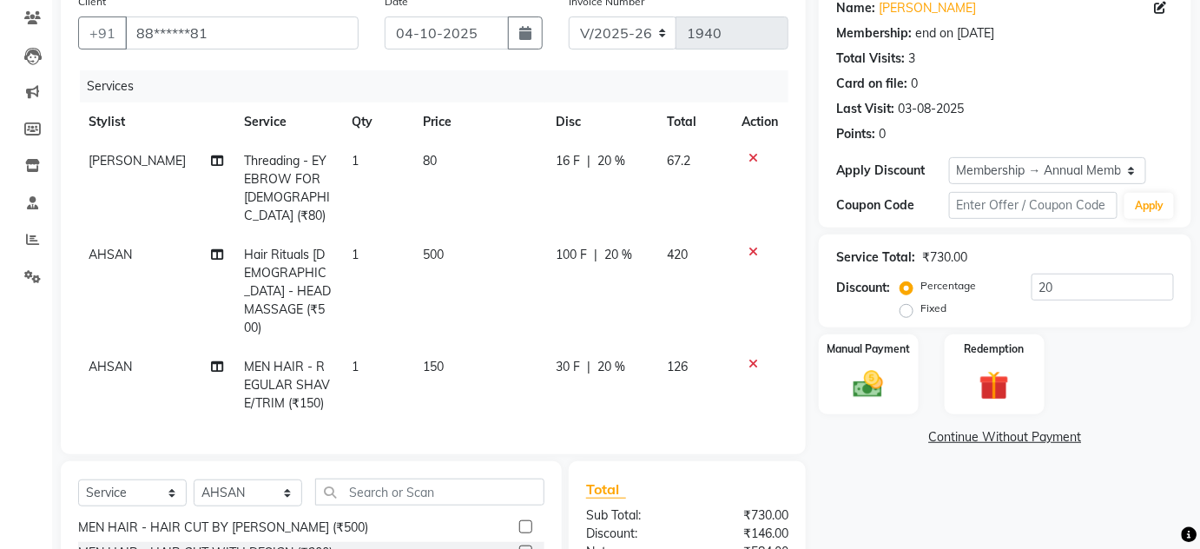
checkbox input "false"
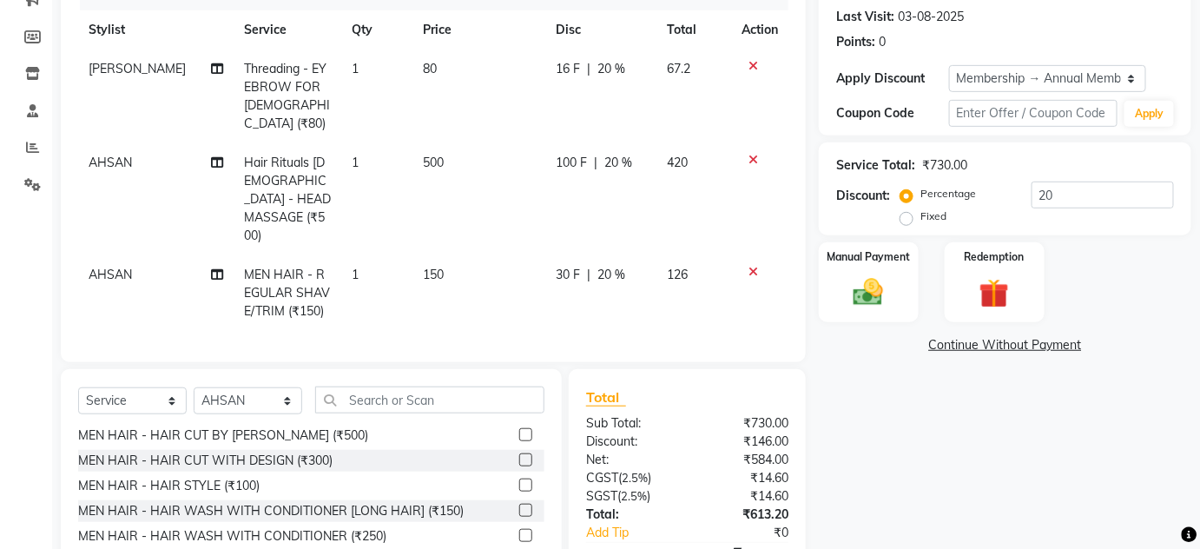
scroll to position [296, 0]
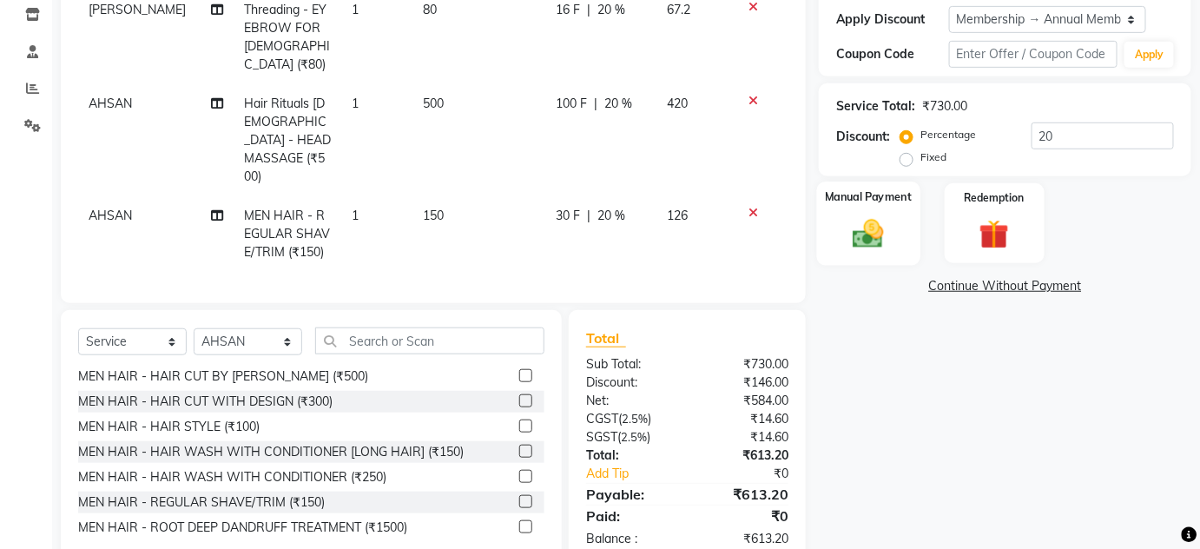
click at [840, 211] on div "Manual Payment" at bounding box center [868, 223] width 103 height 84
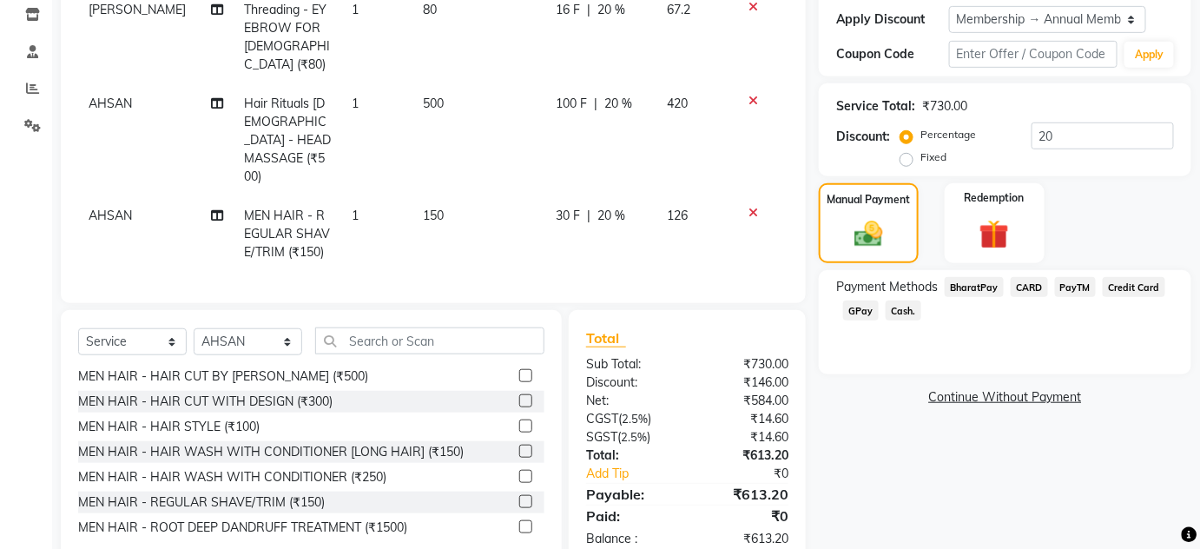
click at [911, 309] on span "Cash." at bounding box center [903, 310] width 36 height 20
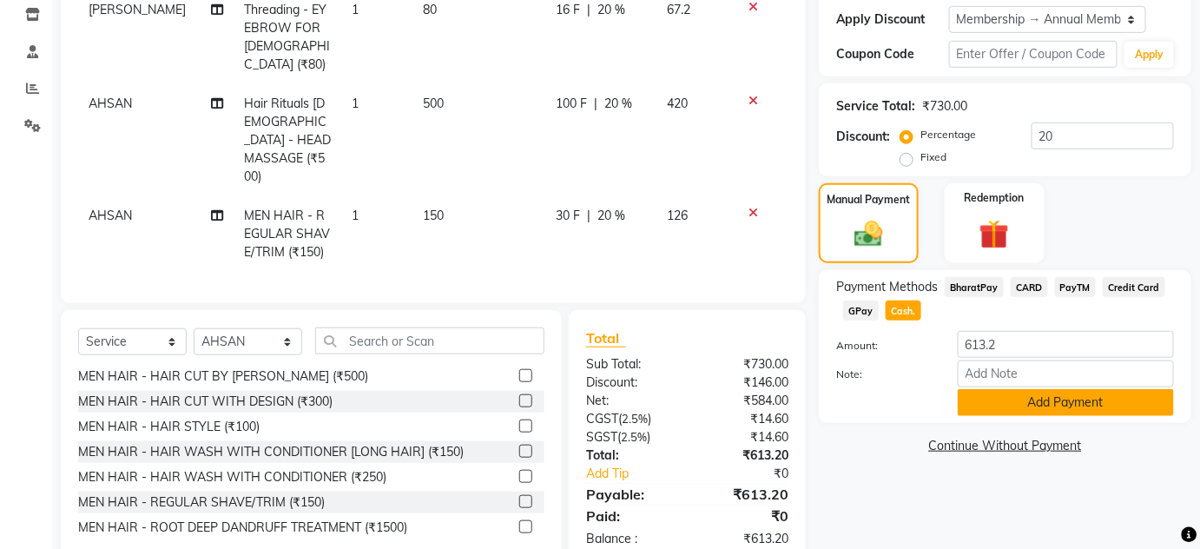
click at [1042, 408] on button "Add Payment" at bounding box center [1065, 402] width 216 height 27
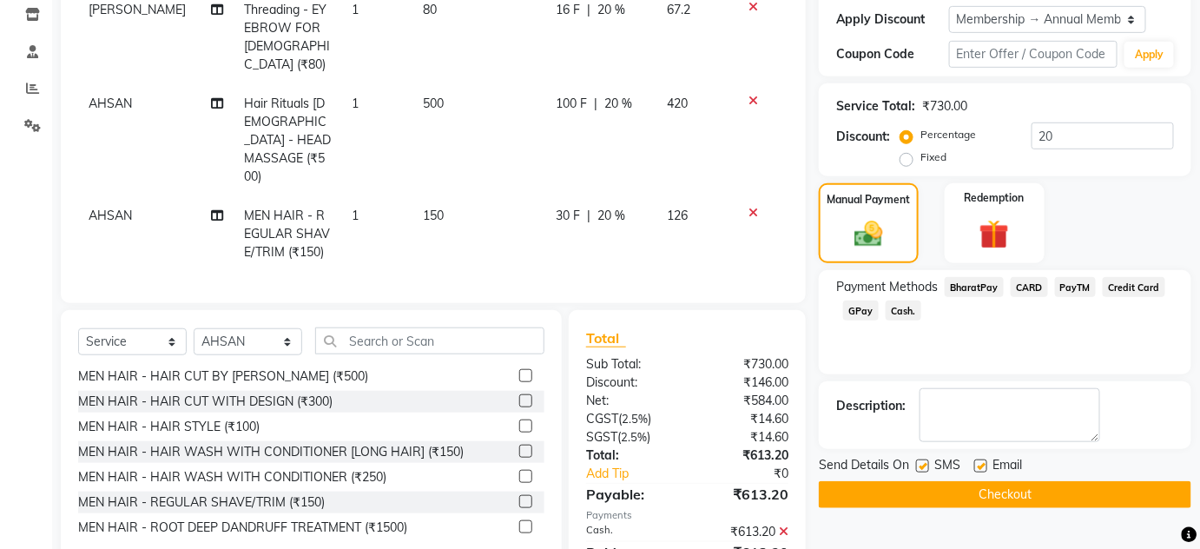
scroll to position [331, 0]
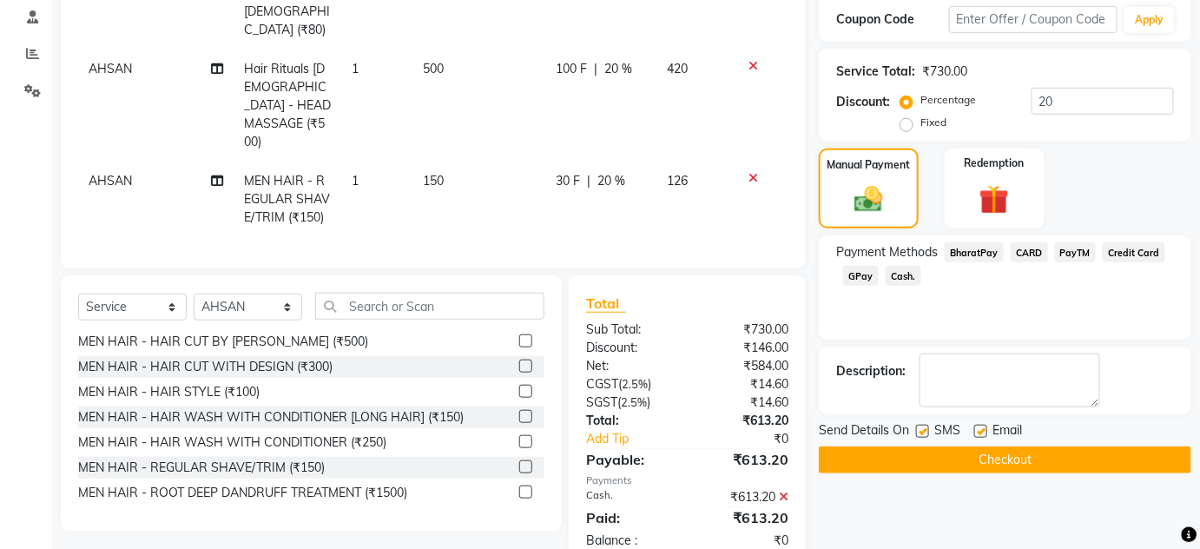
click at [928, 430] on label at bounding box center [922, 430] width 13 height 13
click at [927, 430] on input "checkbox" at bounding box center [921, 431] width 11 height 11
checkbox input "false"
click at [974, 428] on label at bounding box center [980, 430] width 13 height 13
click at [974, 428] on input "checkbox" at bounding box center [979, 431] width 11 height 11
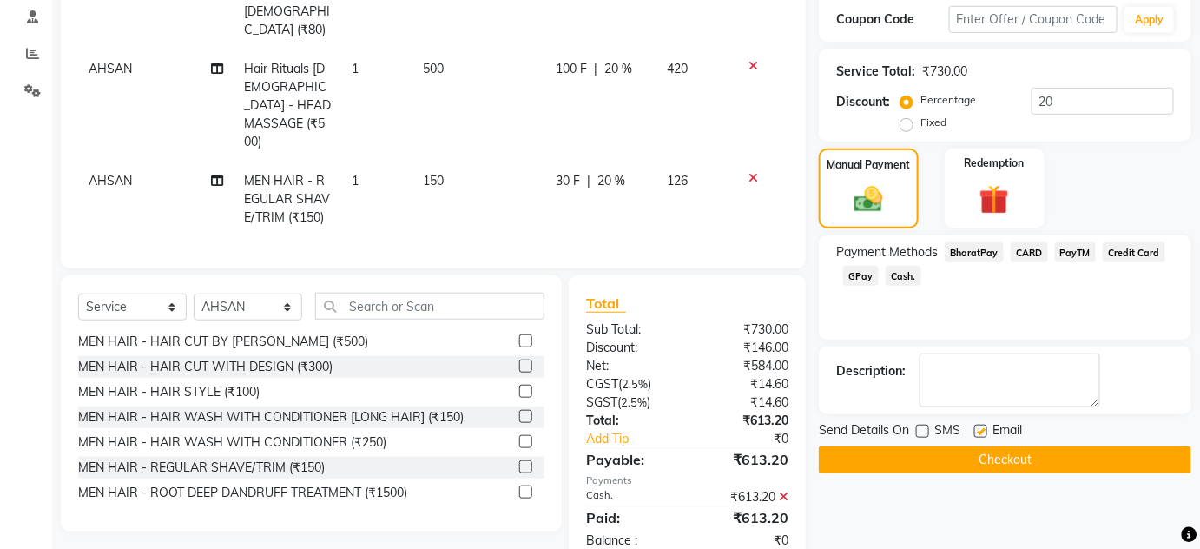
checkbox input "false"
click at [979, 469] on button "Checkout" at bounding box center [1005, 459] width 372 height 27
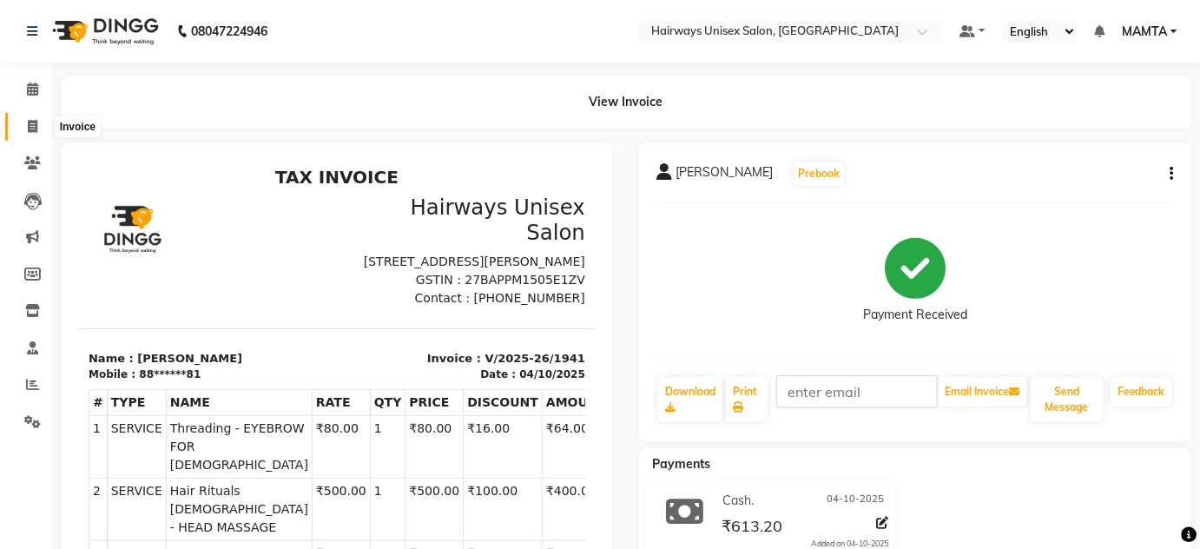
click at [30, 121] on icon at bounding box center [33, 126] width 10 height 13
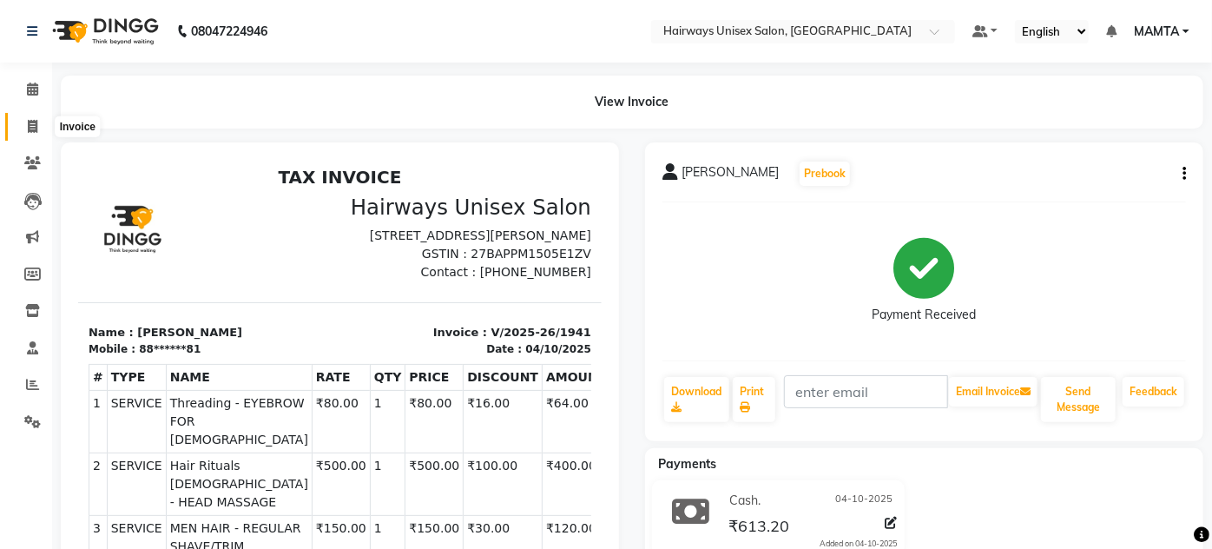
select select "8320"
select select "service"
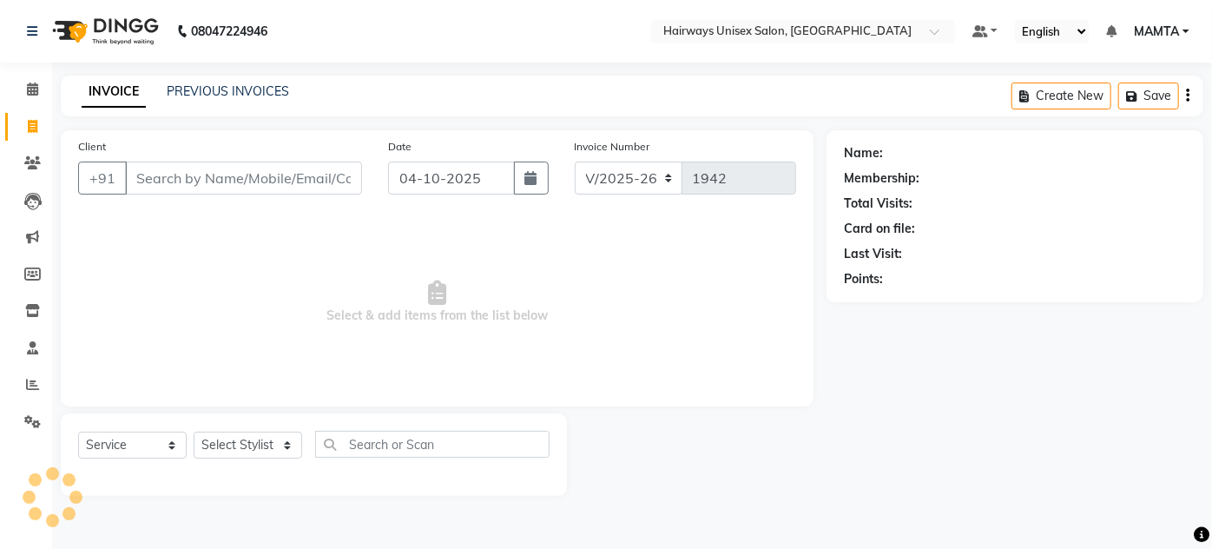
click at [181, 174] on input "Client" at bounding box center [243, 177] width 237 height 33
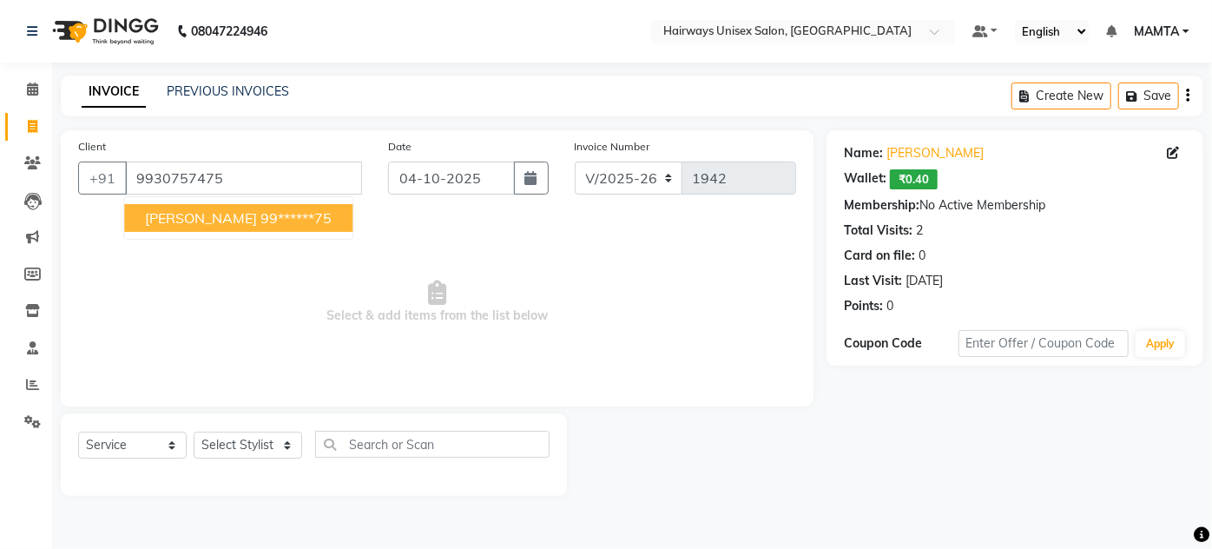
click at [213, 211] on span "TINA GADA" at bounding box center [201, 217] width 112 height 17
type input "99******75"
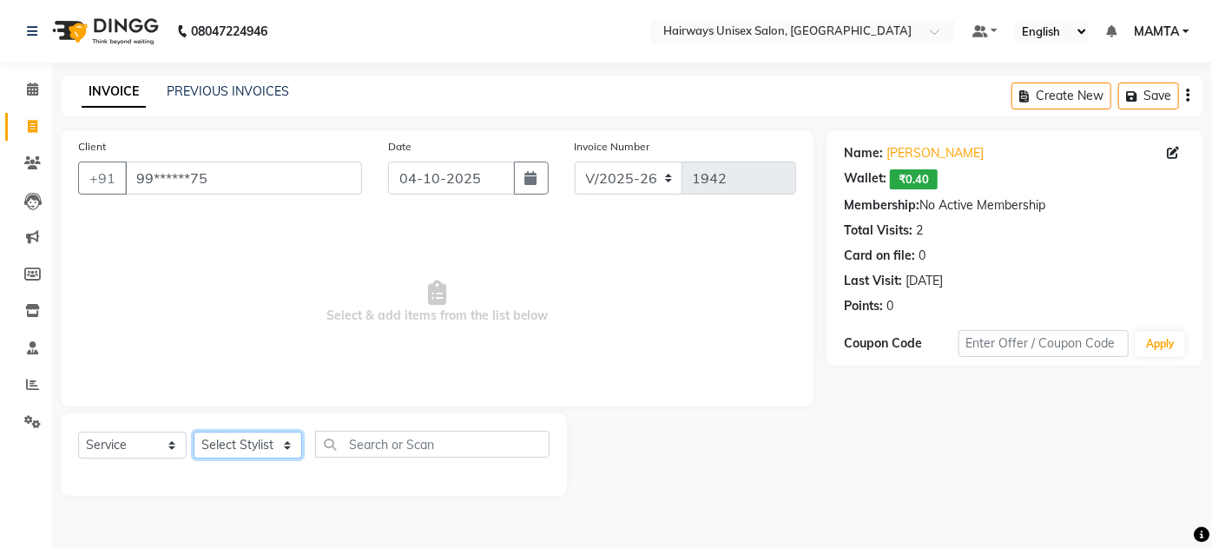
click at [222, 448] on select "Select Stylist [PERSON_NAME] [PERSON_NAME] [PERSON_NAME] MAMTA POOJA [PERSON_NA…" at bounding box center [248, 444] width 109 height 27
select select "80504"
click at [194, 431] on select "Select Stylist [PERSON_NAME] [PERSON_NAME] [PERSON_NAME] MAMTA POOJA [PERSON_NA…" at bounding box center [248, 444] width 109 height 27
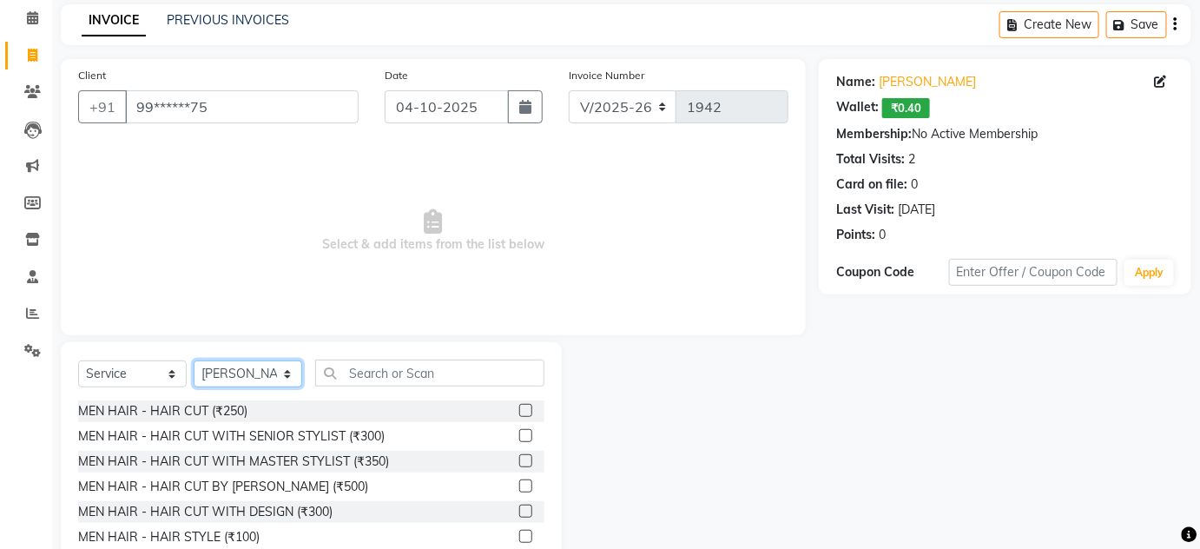
scroll to position [146, 0]
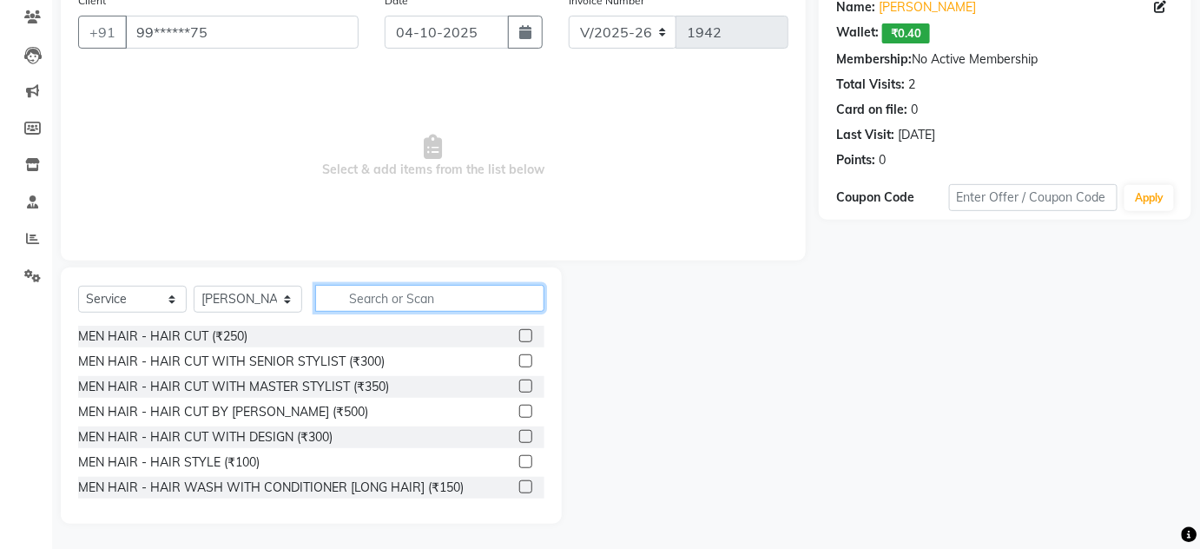
click at [370, 299] on input "text" at bounding box center [429, 298] width 229 height 27
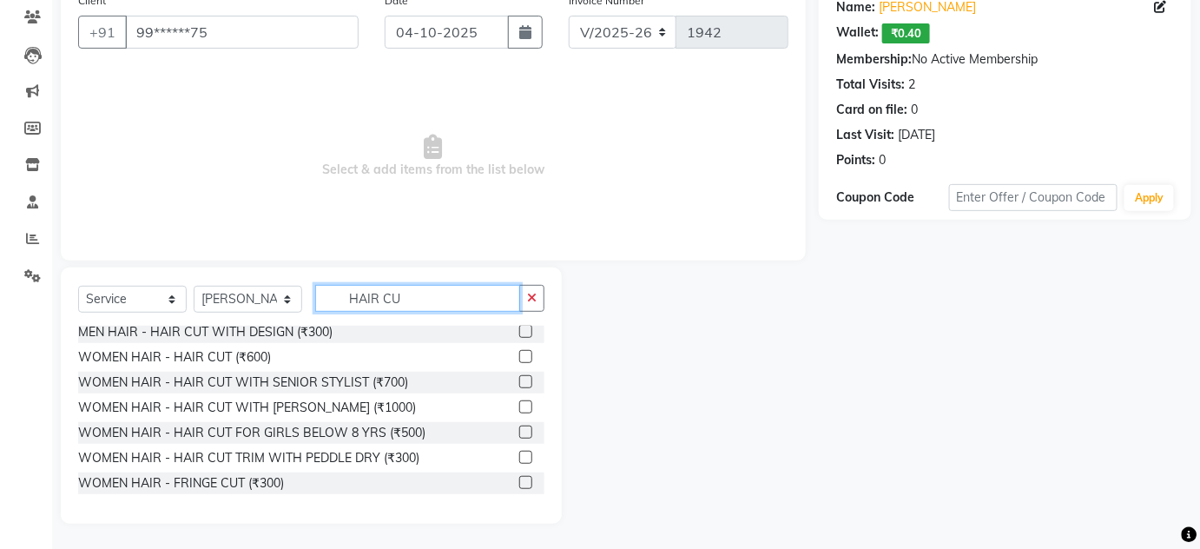
scroll to position [78, 0]
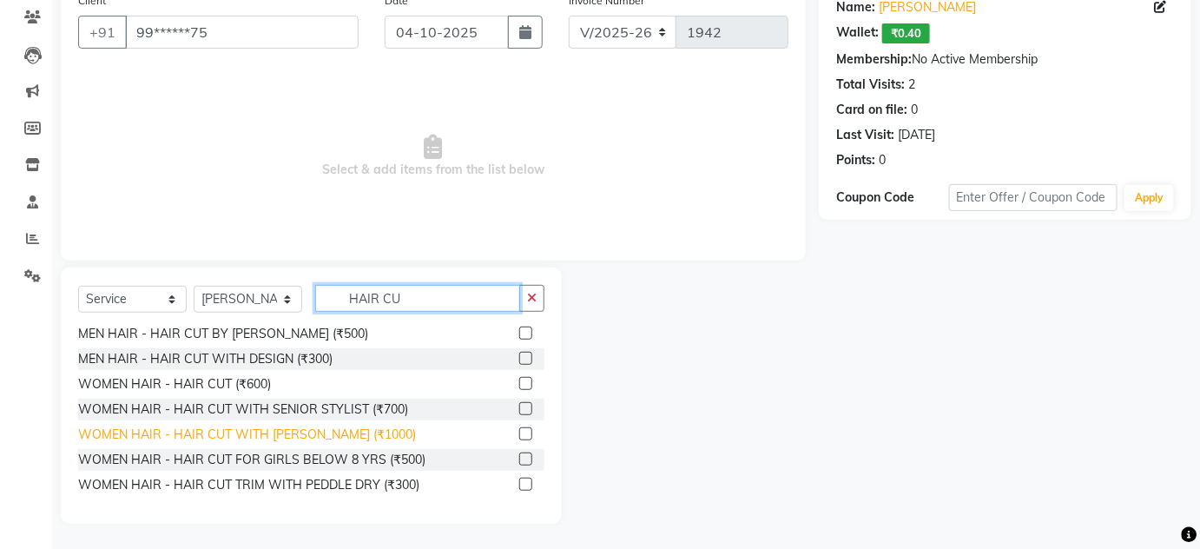
type input "HAIR CU"
click at [347, 425] on div "WOMEN HAIR - HAIR CUT WITH [PERSON_NAME] (₹1000)" at bounding box center [247, 434] width 338 height 18
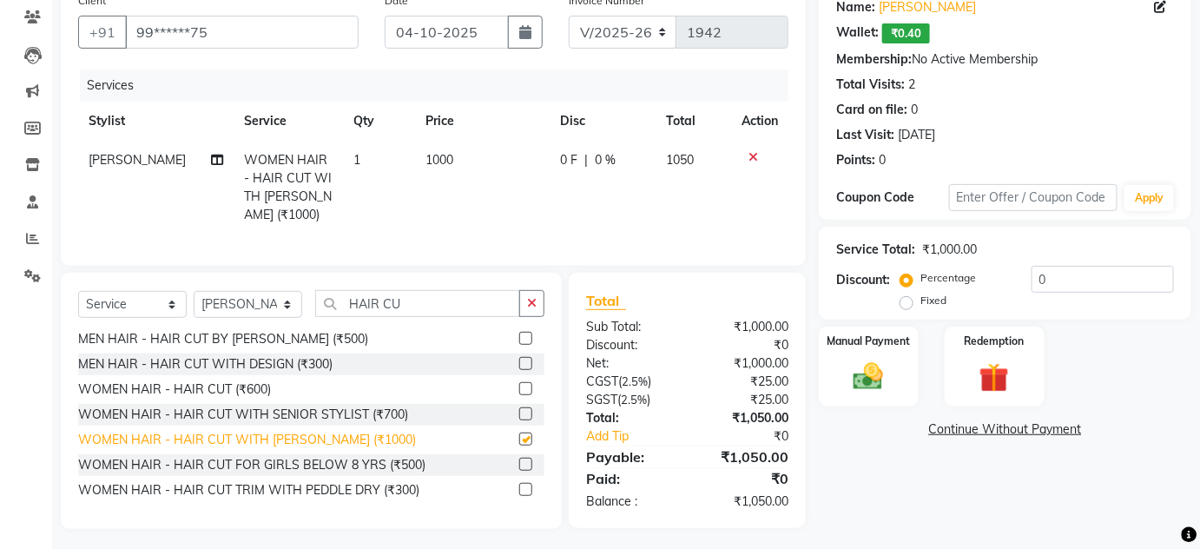
checkbox input "false"
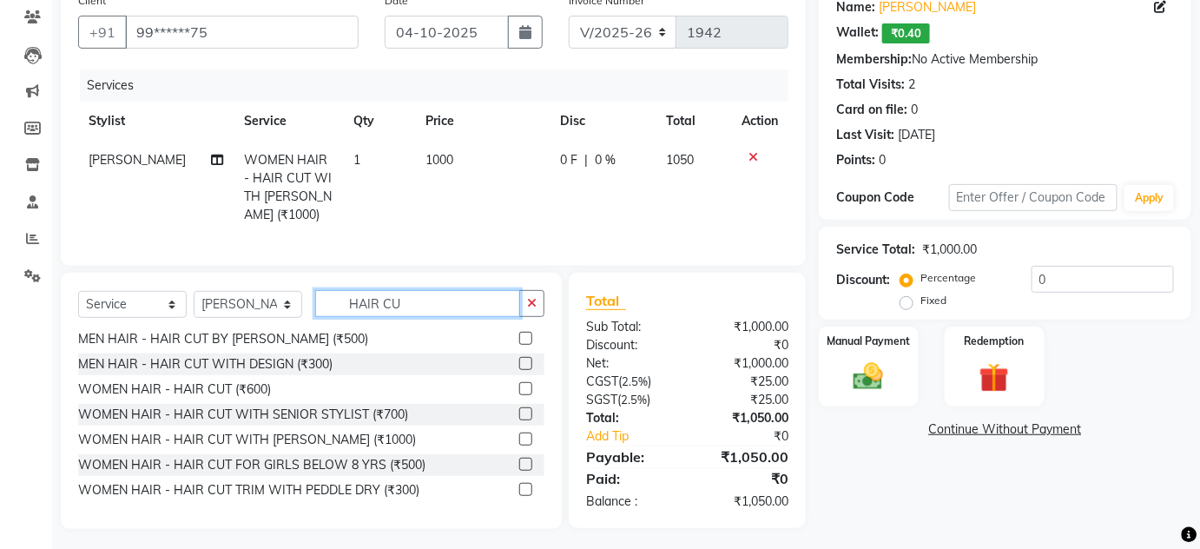
drag, startPoint x: 404, startPoint y: 310, endPoint x: 344, endPoint y: 314, distance: 60.1
click at [344, 314] on input "HAIR CU" at bounding box center [417, 303] width 205 height 27
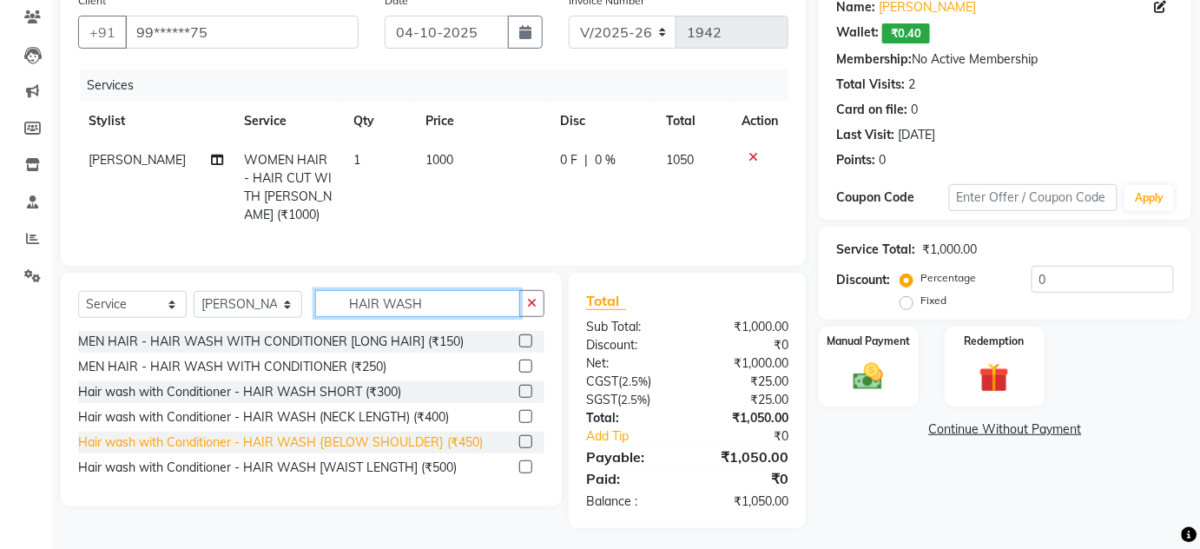
type input "HAIR WASH"
click at [354, 451] on div "Hair wash with Conditioner - HAIR WASH {BELOW SHOULDER} (₹450)" at bounding box center [280, 442] width 404 height 18
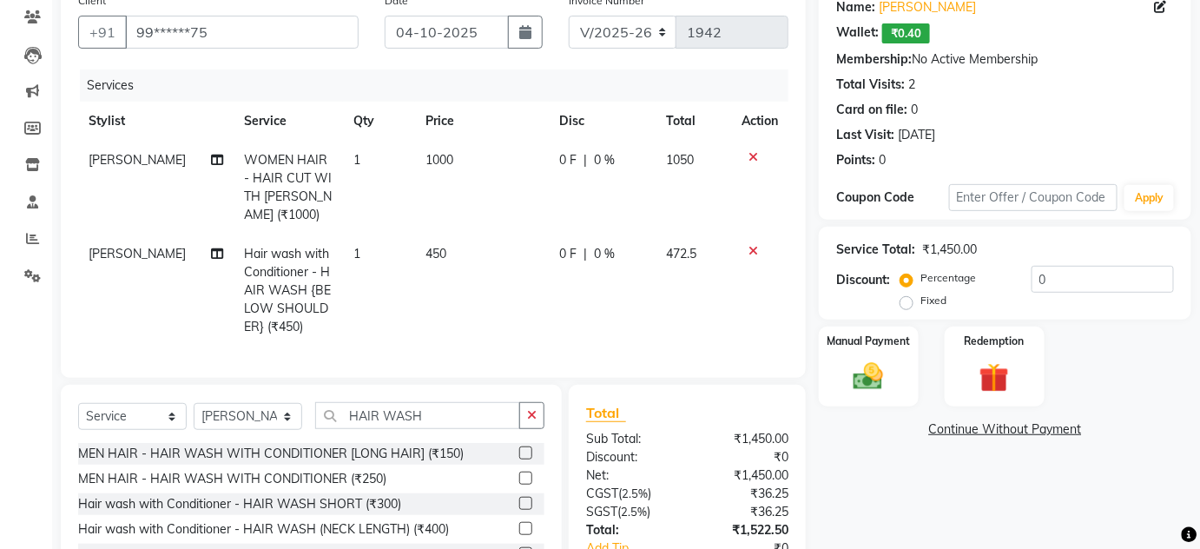
checkbox input "false"
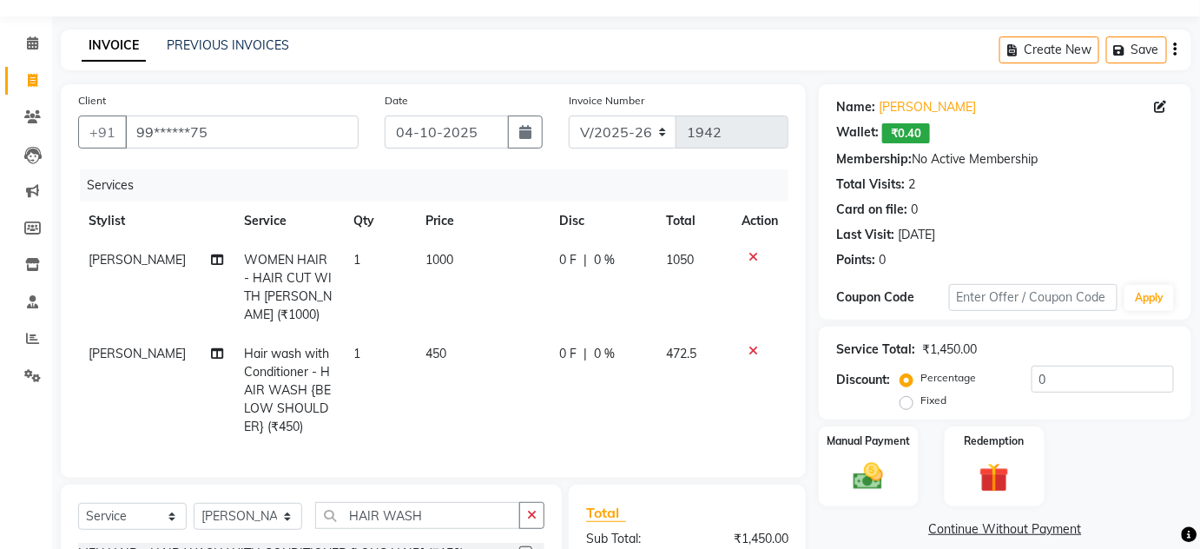
scroll to position [36, 0]
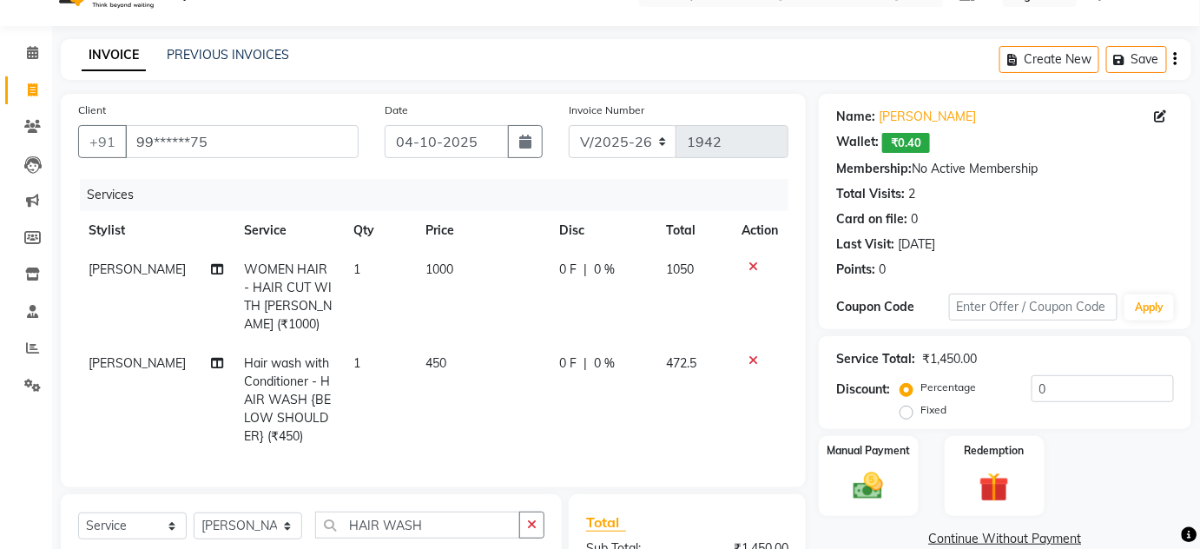
click at [602, 266] on span "0 %" at bounding box center [605, 269] width 21 height 18
select select "80504"
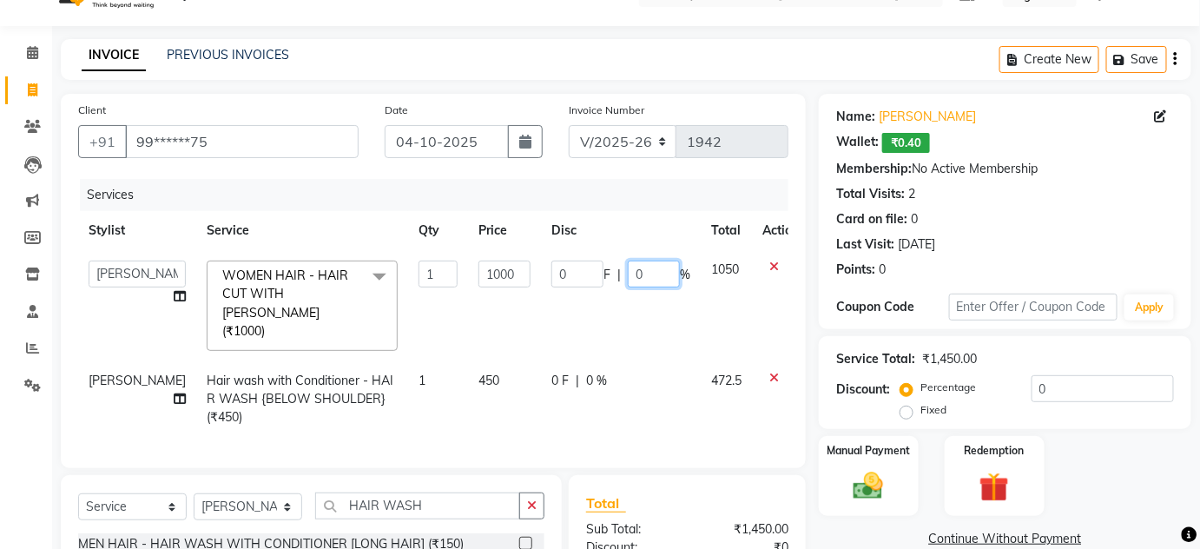
drag, startPoint x: 618, startPoint y: 274, endPoint x: 578, endPoint y: 277, distance: 40.0
click at [578, 277] on div "0 F | 0 %" at bounding box center [620, 273] width 139 height 27
type input "20"
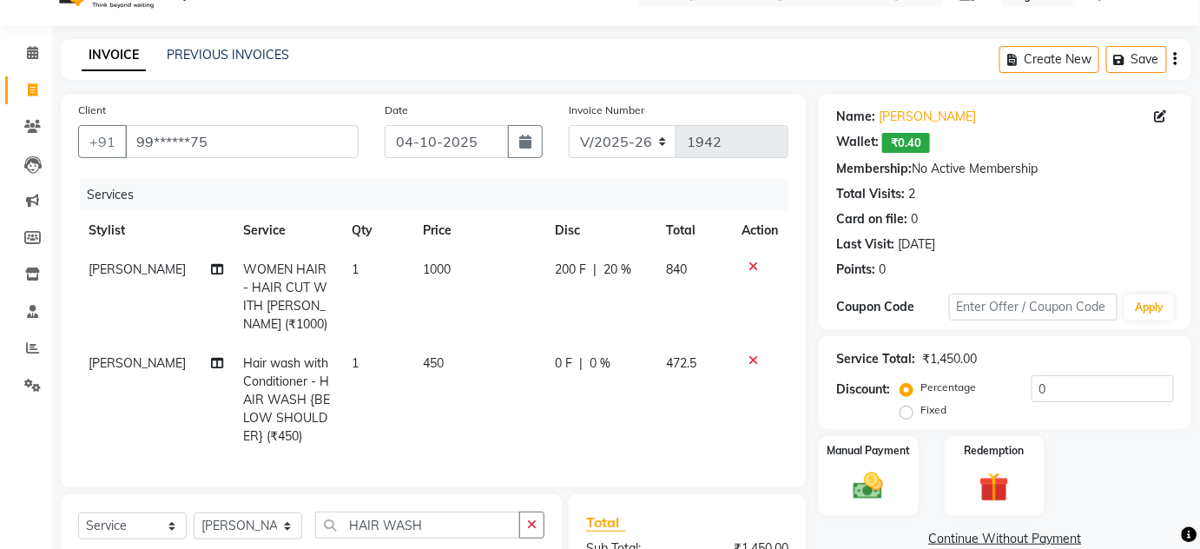
click at [699, 184] on div "Services" at bounding box center [440, 195] width 721 height 32
click at [593, 354] on span "0 %" at bounding box center [600, 363] width 21 height 18
select select "80504"
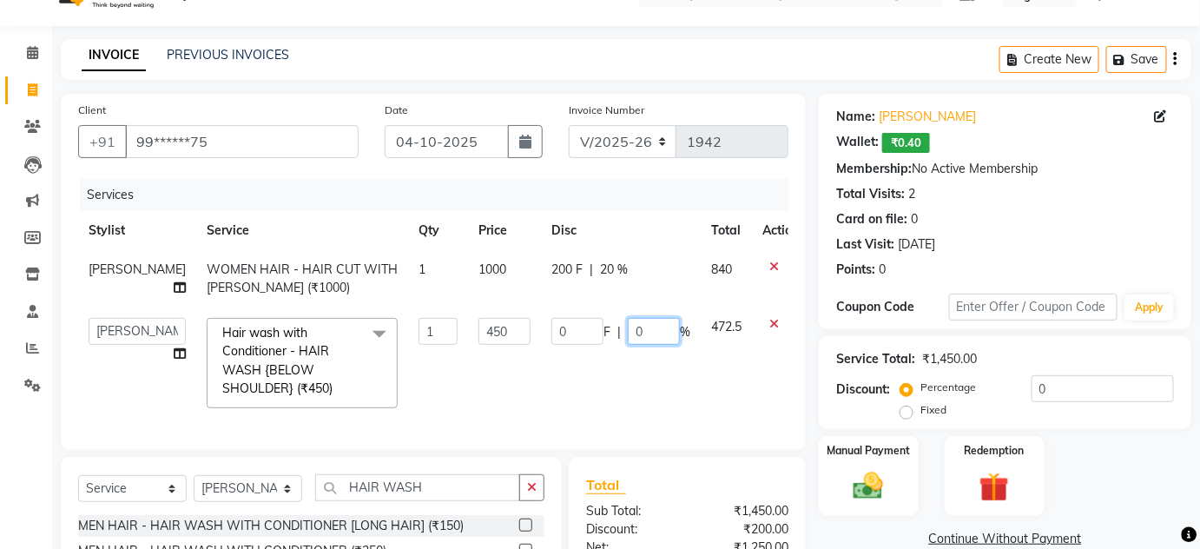
drag, startPoint x: 634, startPoint y: 351, endPoint x: 587, endPoint y: 358, distance: 47.4
click at [588, 345] on div "0 F | 0 %" at bounding box center [620, 331] width 139 height 27
type input "20"
click at [653, 172] on div "Client +91 99******75 Date 04-10-2025 Invoice Number INV/25-26 V/2025-26 1942 S…" at bounding box center [433, 272] width 745 height 356
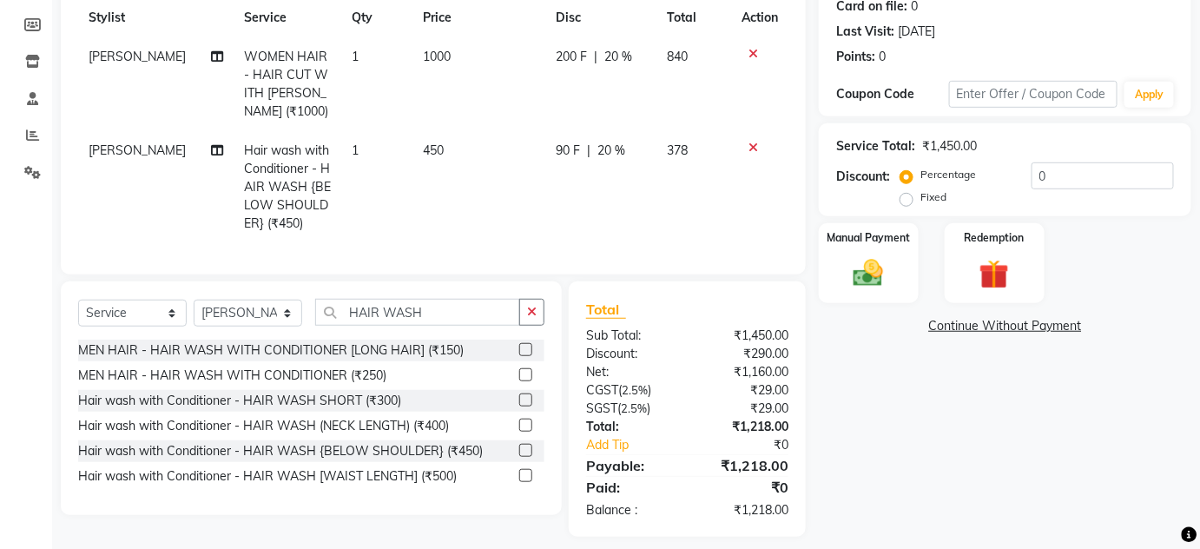
scroll to position [273, 0]
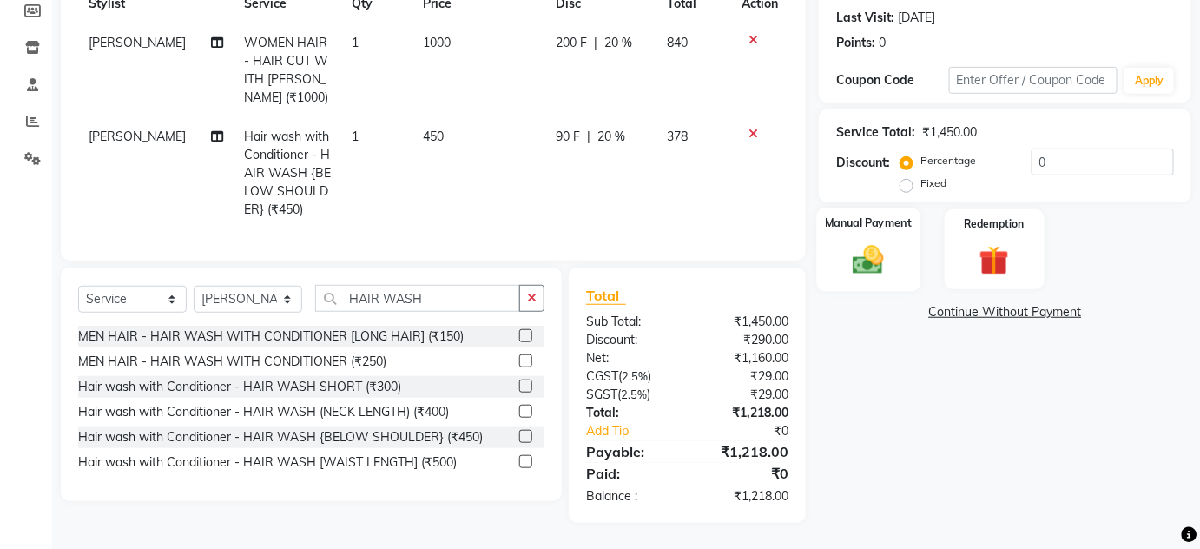
click at [854, 254] on img at bounding box center [868, 259] width 50 height 36
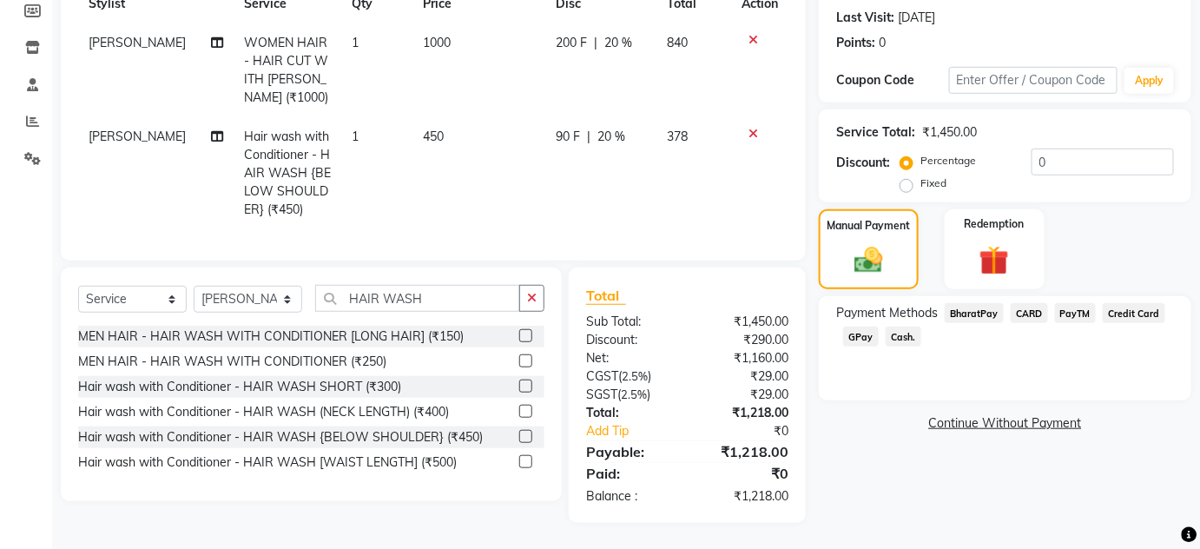
click at [904, 327] on span "Cash." at bounding box center [903, 336] width 36 height 20
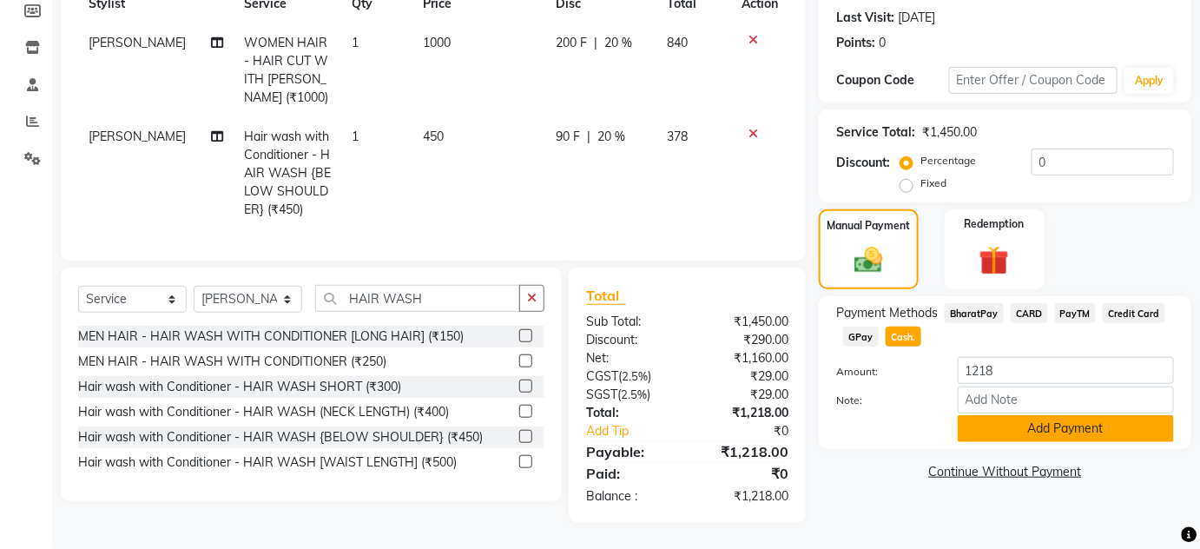
click at [1016, 427] on button "Add Payment" at bounding box center [1065, 428] width 216 height 27
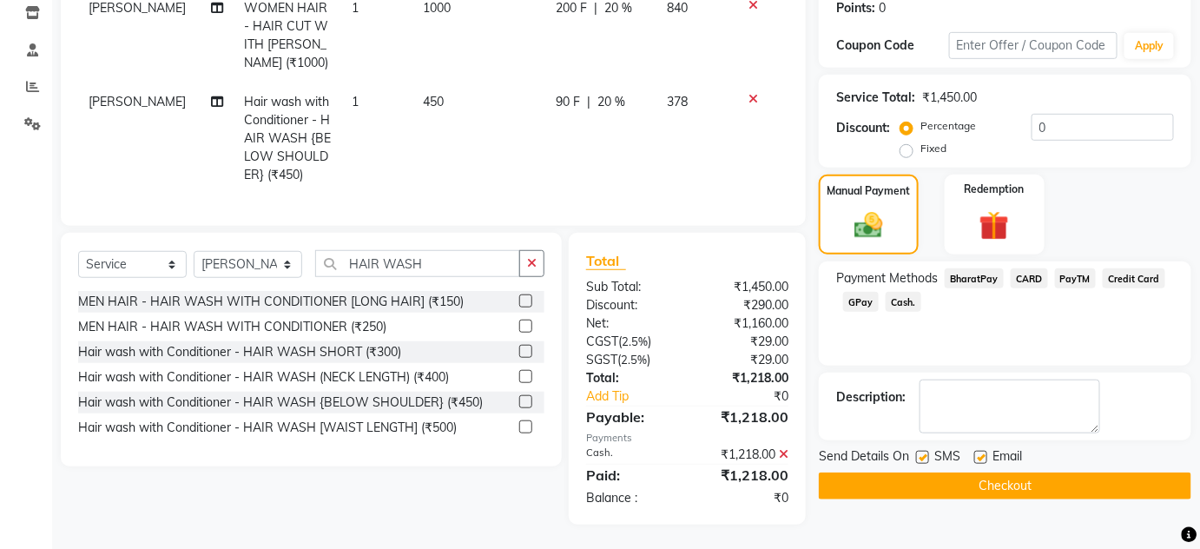
scroll to position [310, 0]
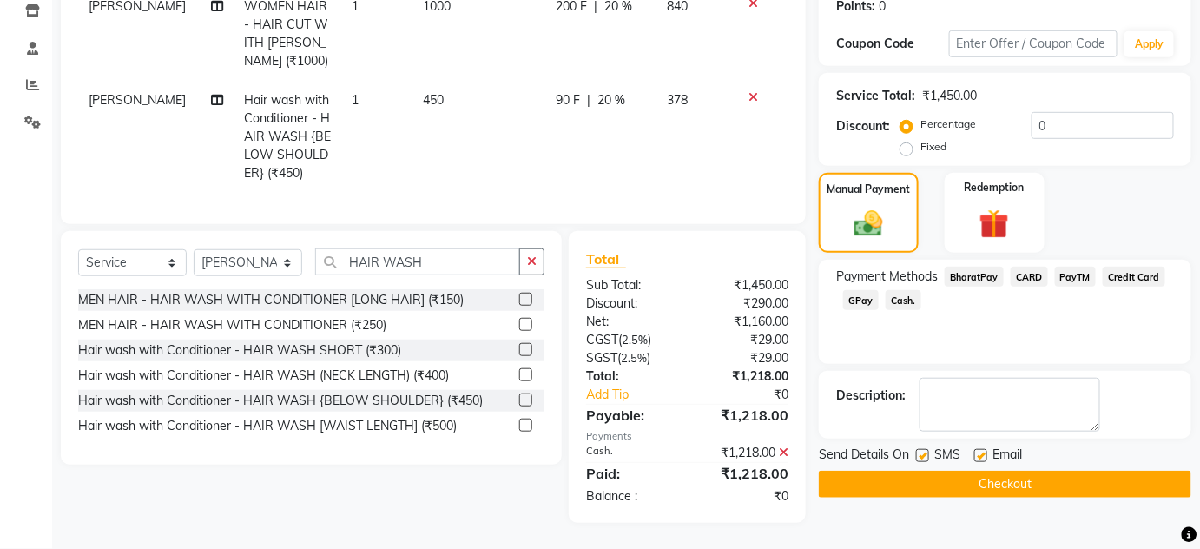
click at [924, 449] on label at bounding box center [922, 455] width 13 height 13
click at [924, 451] on input "checkbox" at bounding box center [921, 456] width 11 height 11
checkbox input "false"
click at [983, 449] on label at bounding box center [980, 455] width 13 height 13
click at [983, 451] on input "checkbox" at bounding box center [979, 456] width 11 height 11
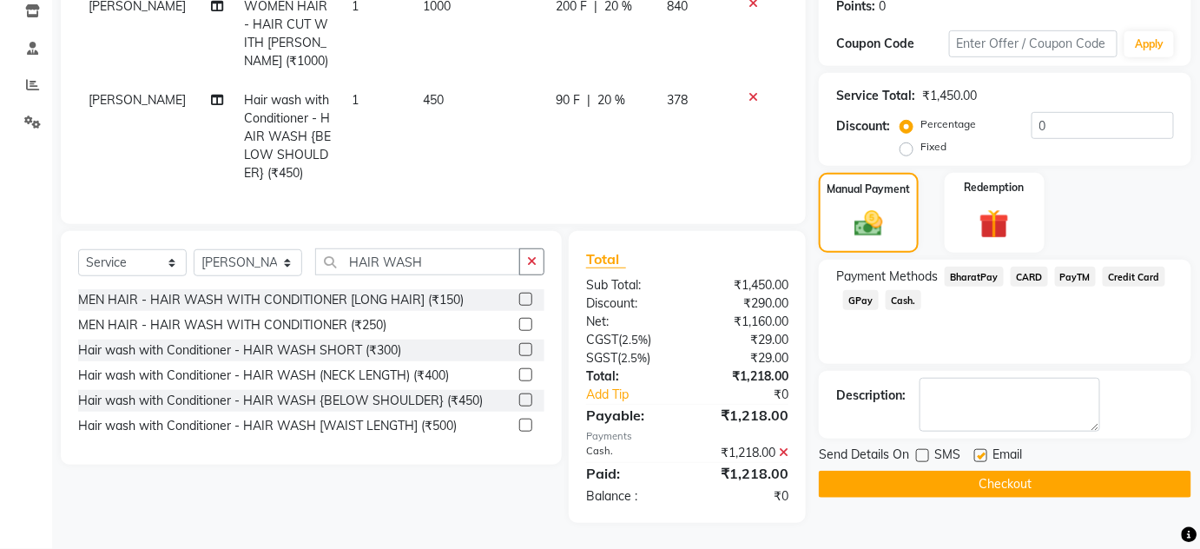
checkbox input "false"
click at [983, 470] on button "Checkout" at bounding box center [1005, 483] width 372 height 27
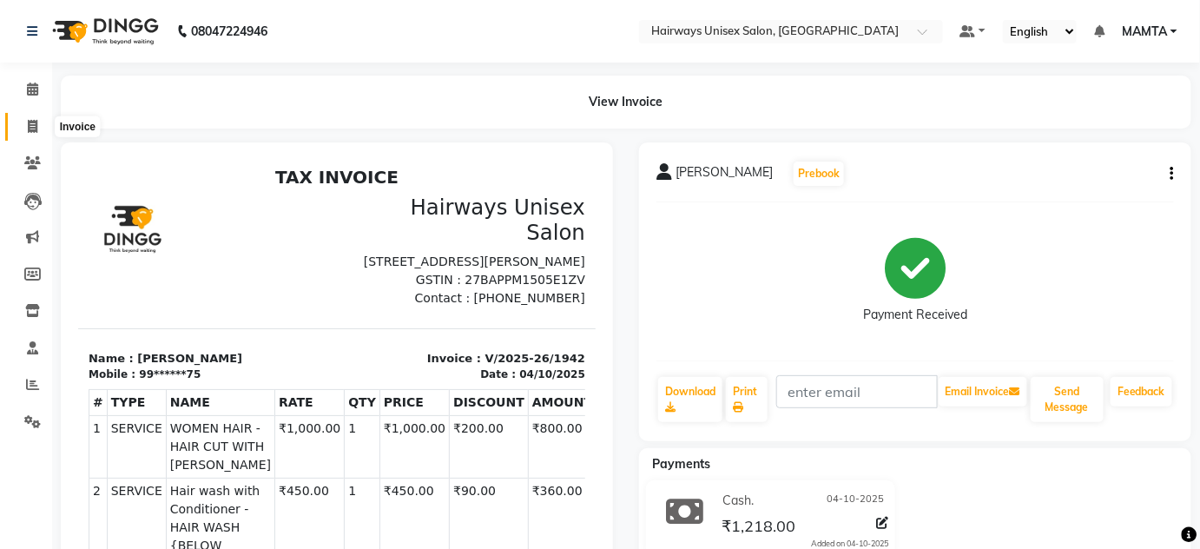
click at [36, 133] on icon at bounding box center [33, 126] width 10 height 13
select select "service"
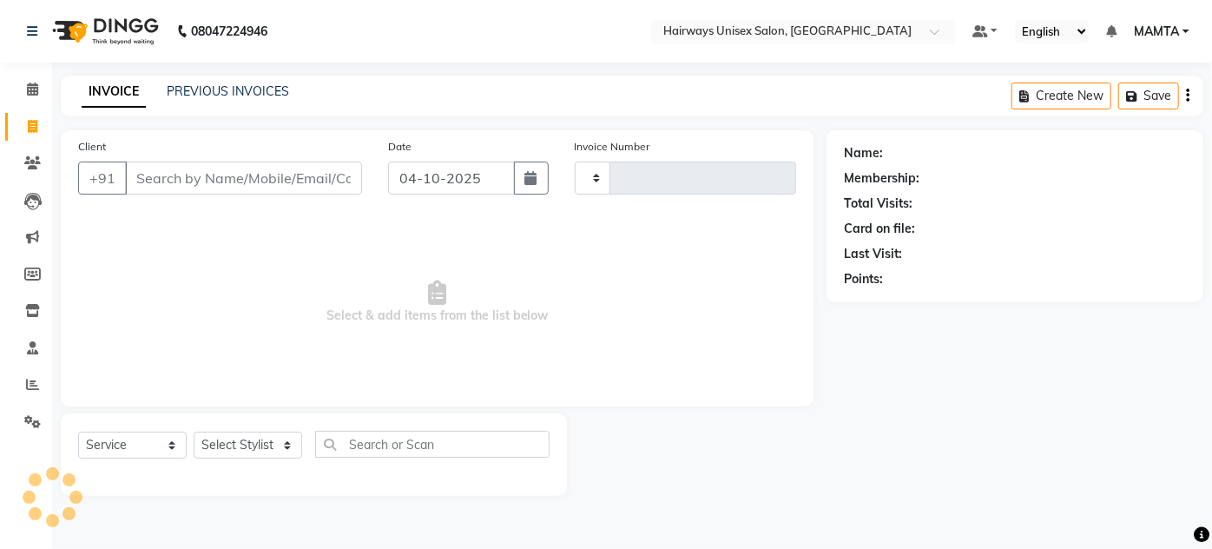
type input "1943"
select select "8320"
click at [229, 182] on input "Client" at bounding box center [243, 177] width 237 height 33
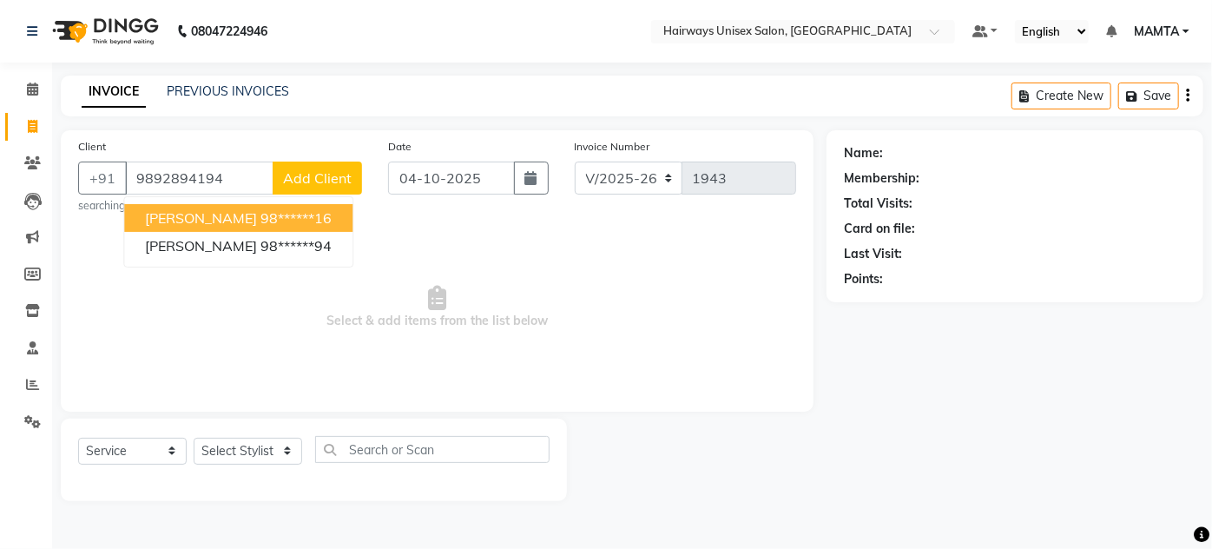
type input "9892894194"
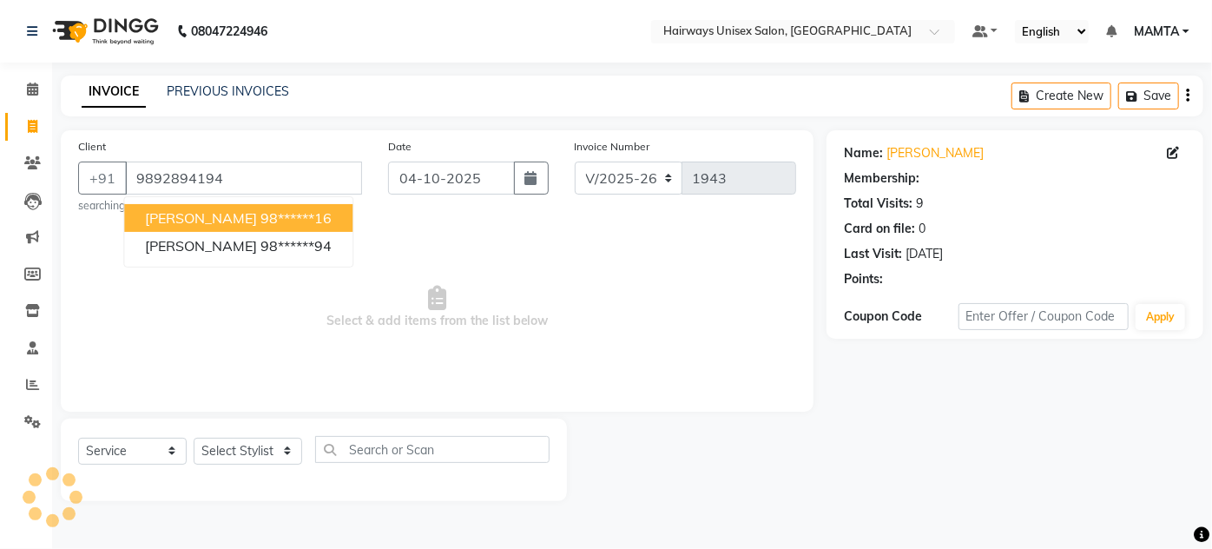
select select "1: Object"
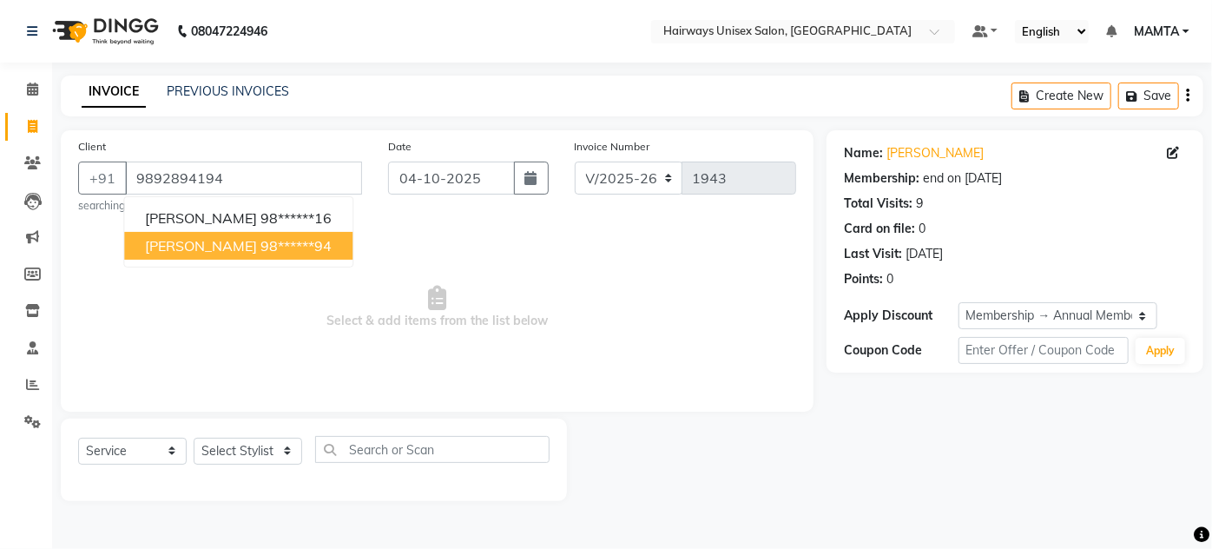
click at [266, 254] on button "PRIYAM JAIN 98******94" at bounding box center [238, 246] width 228 height 28
type input "98******94"
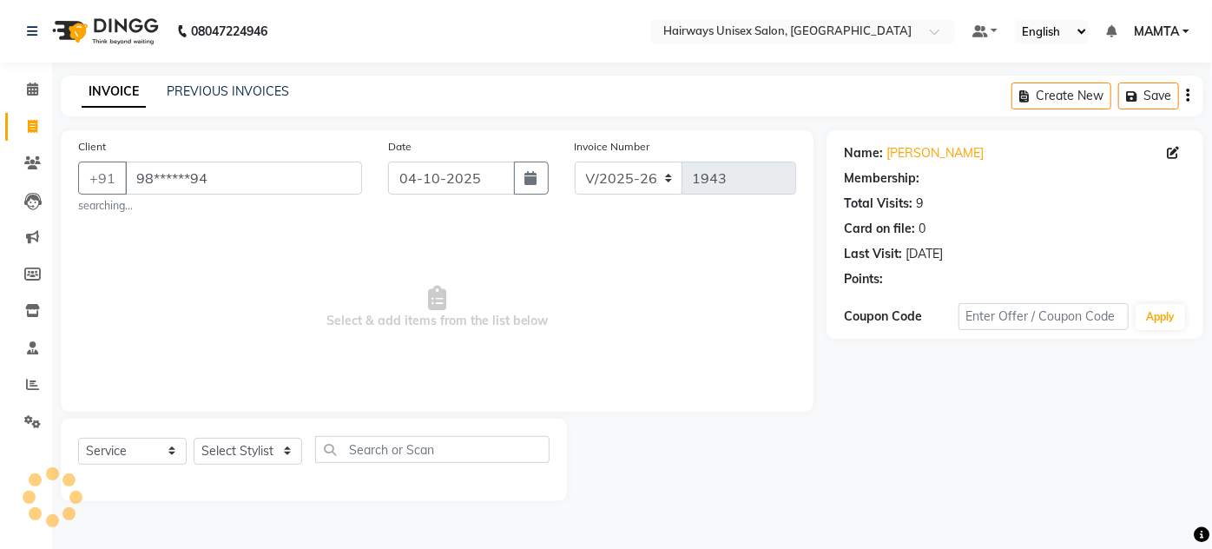
select select "1: Object"
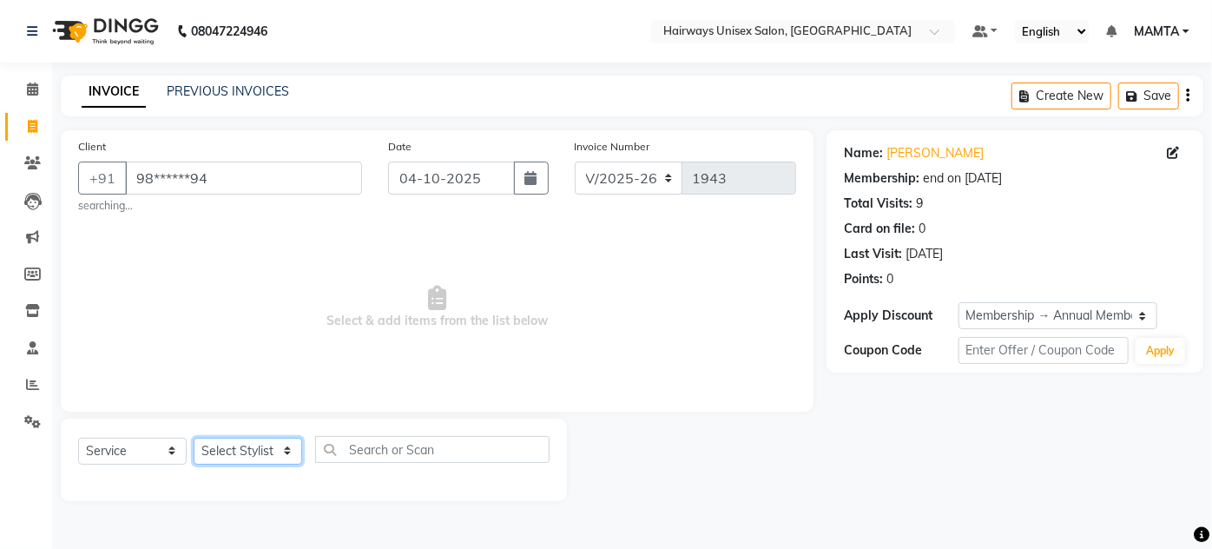
click at [249, 448] on select "Select Stylist [PERSON_NAME] [PERSON_NAME] [PERSON_NAME] MAMTA POOJA [PERSON_NA…" at bounding box center [248, 450] width 109 height 27
select select "81201"
click at [194, 437] on select "Select Stylist [PERSON_NAME] [PERSON_NAME] [PERSON_NAME] MAMTA POOJA [PERSON_NA…" at bounding box center [248, 450] width 109 height 27
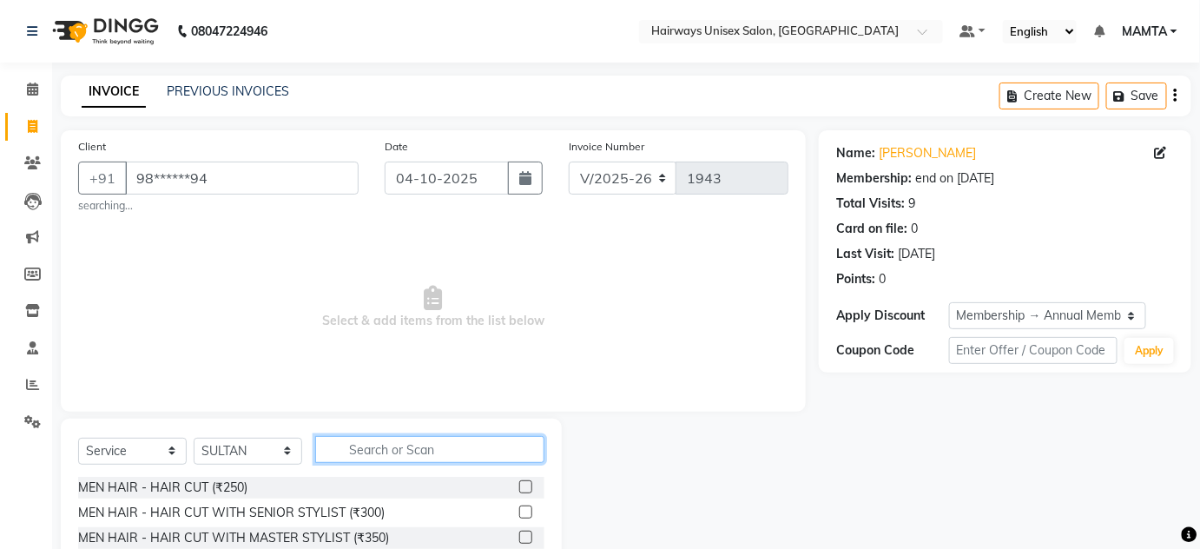
click at [397, 451] on input "text" at bounding box center [429, 449] width 229 height 27
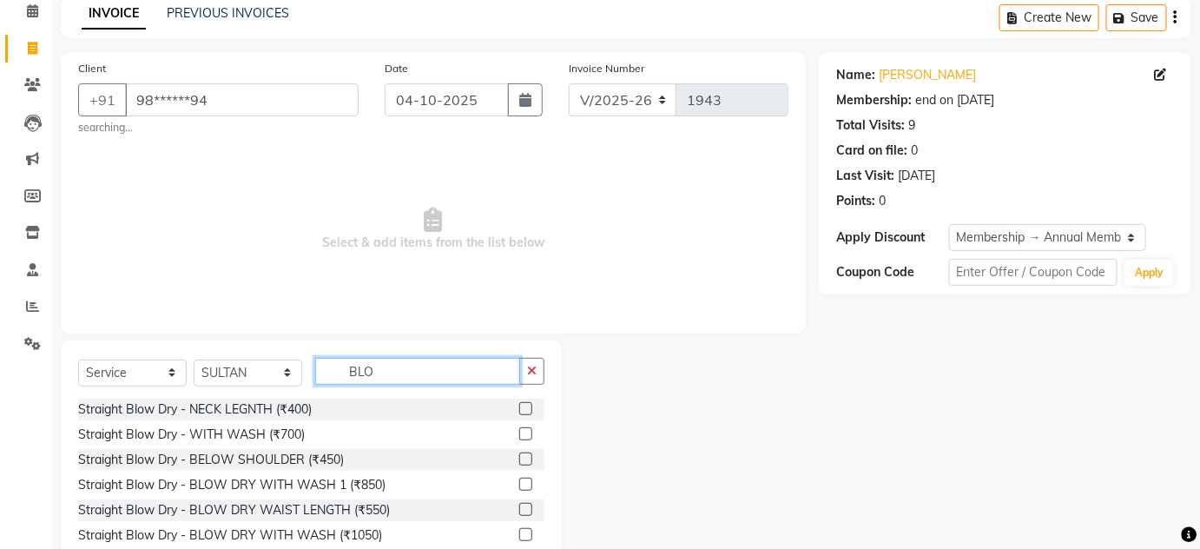
scroll to position [129, 0]
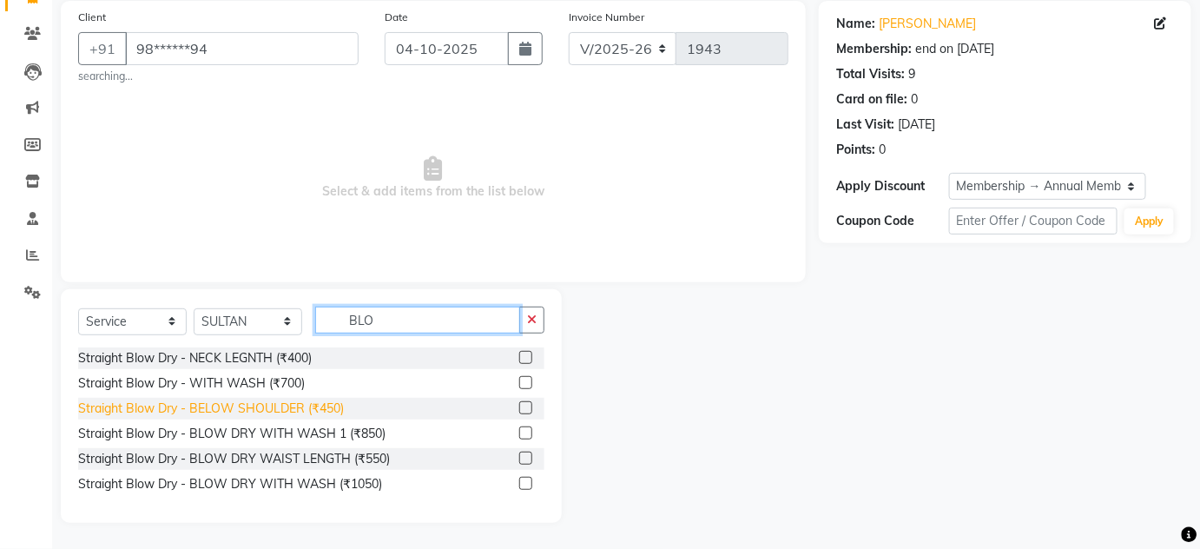
type input "BLO"
click at [275, 408] on div "Straight Blow Dry - BELOW SHOULDER (₹450)" at bounding box center [211, 408] width 266 height 18
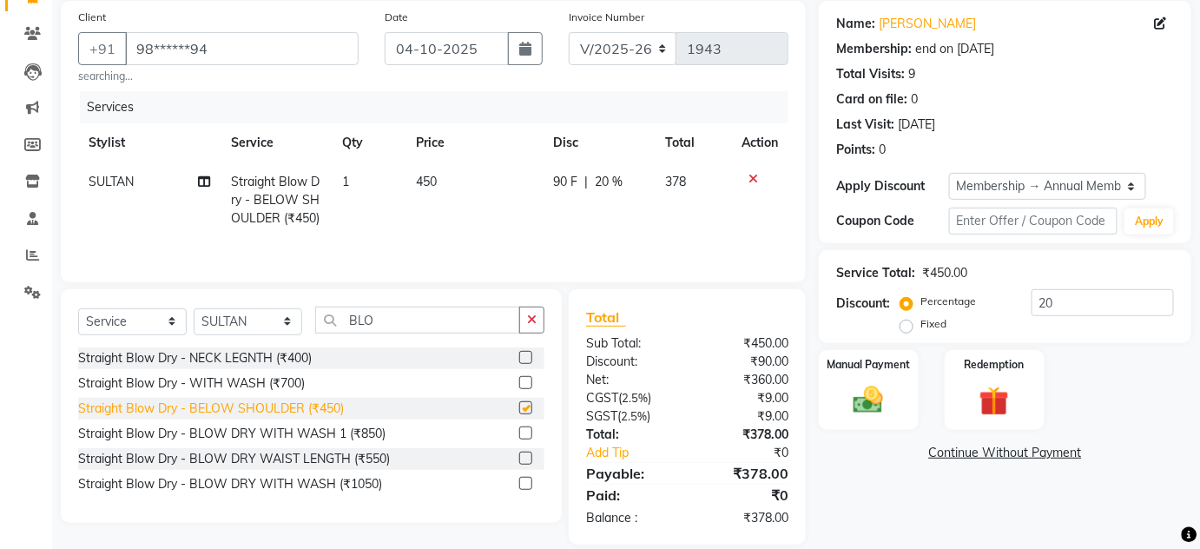
checkbox input "false"
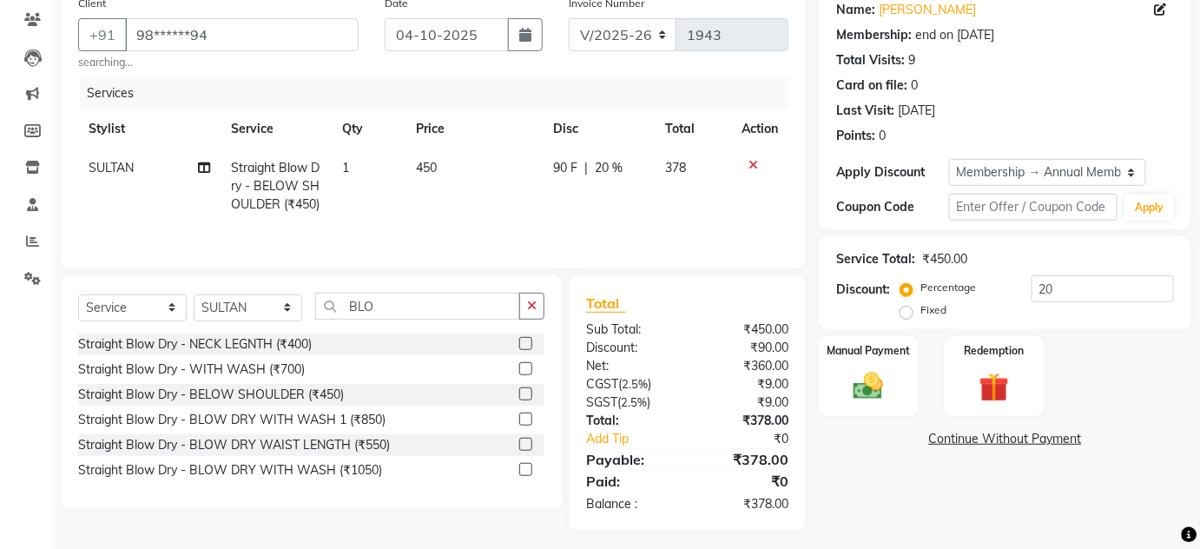
scroll to position [150, 0]
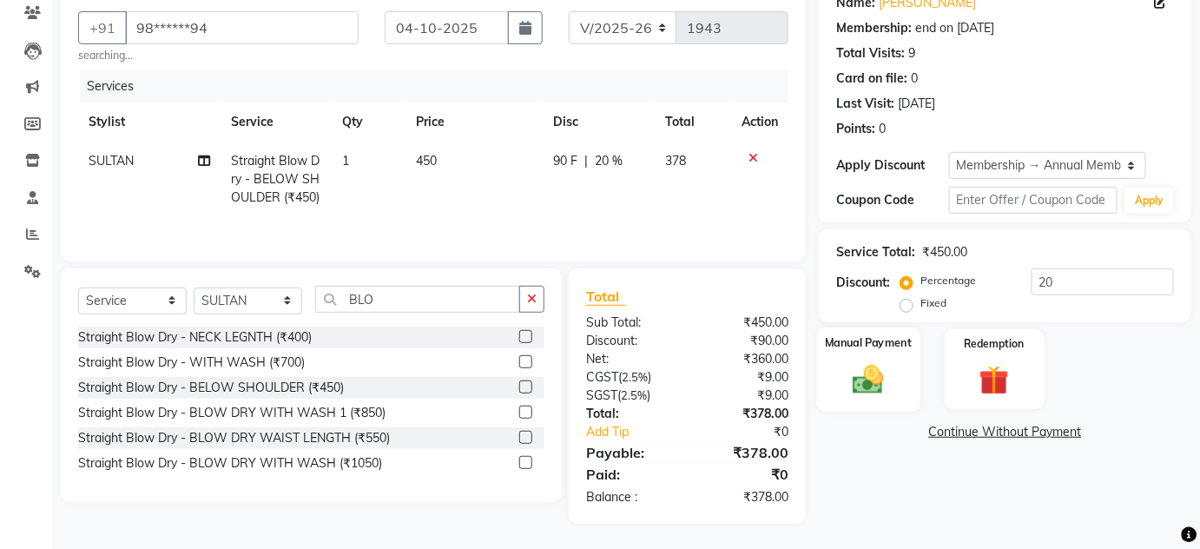
click at [869, 361] on img at bounding box center [868, 379] width 50 height 36
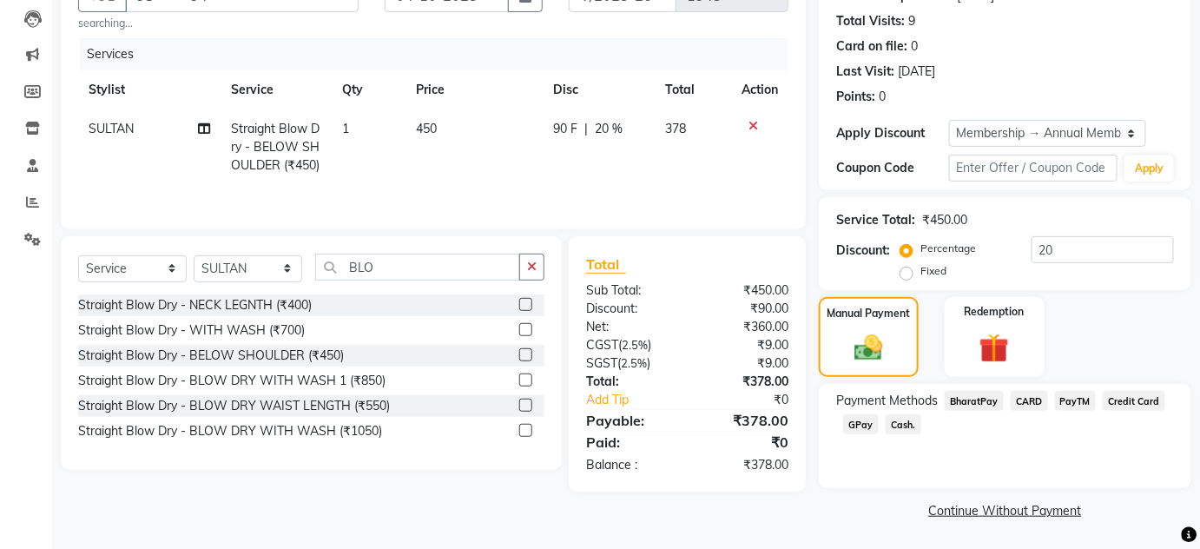
click at [868, 420] on span "GPay" at bounding box center [861, 424] width 36 height 20
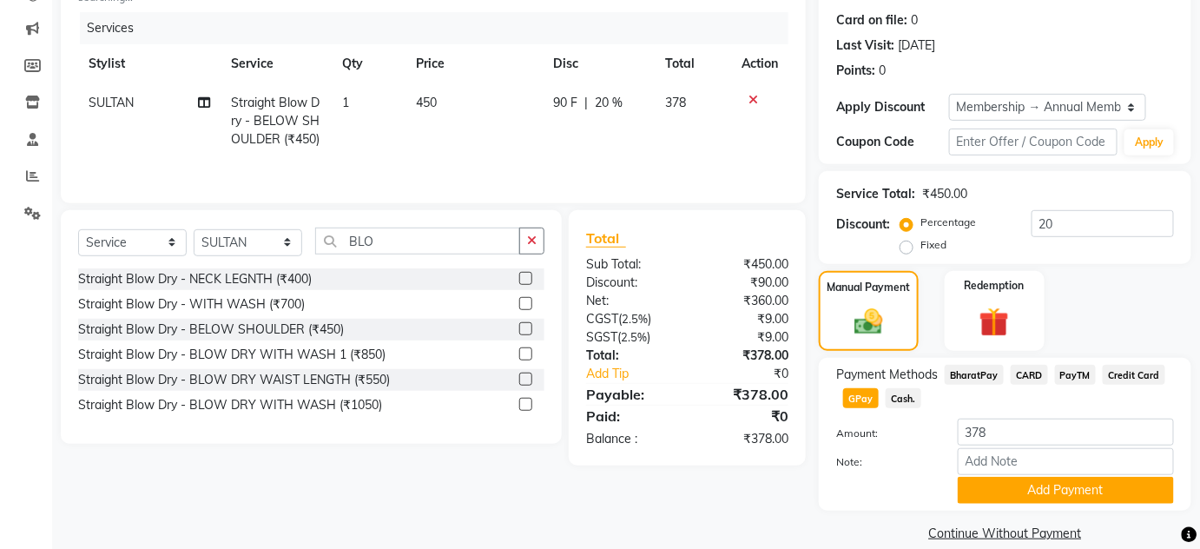
scroll to position [231, 0]
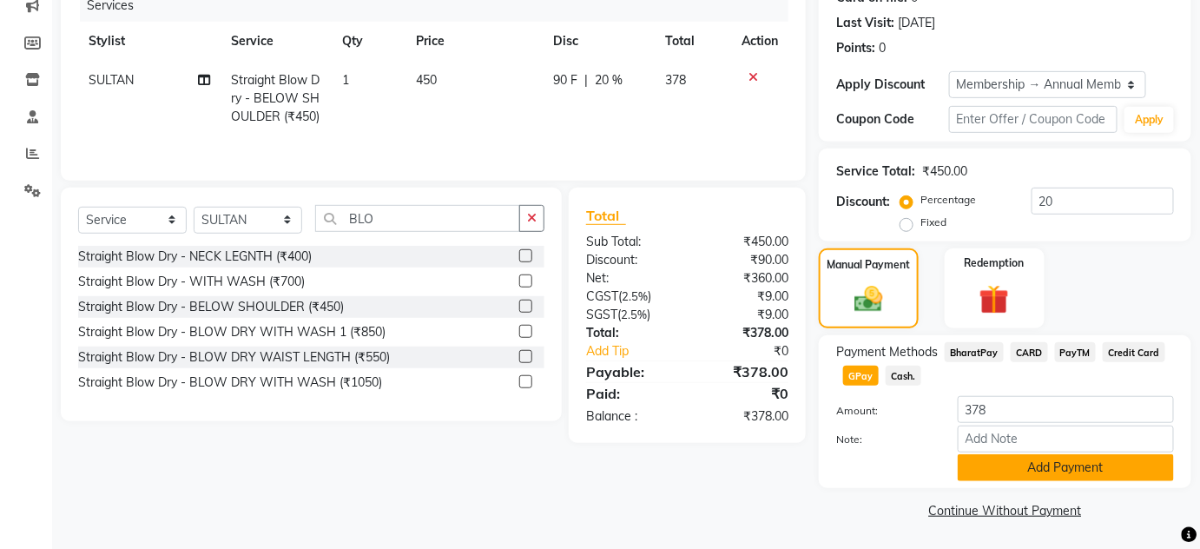
click at [1026, 457] on button "Add Payment" at bounding box center [1065, 467] width 216 height 27
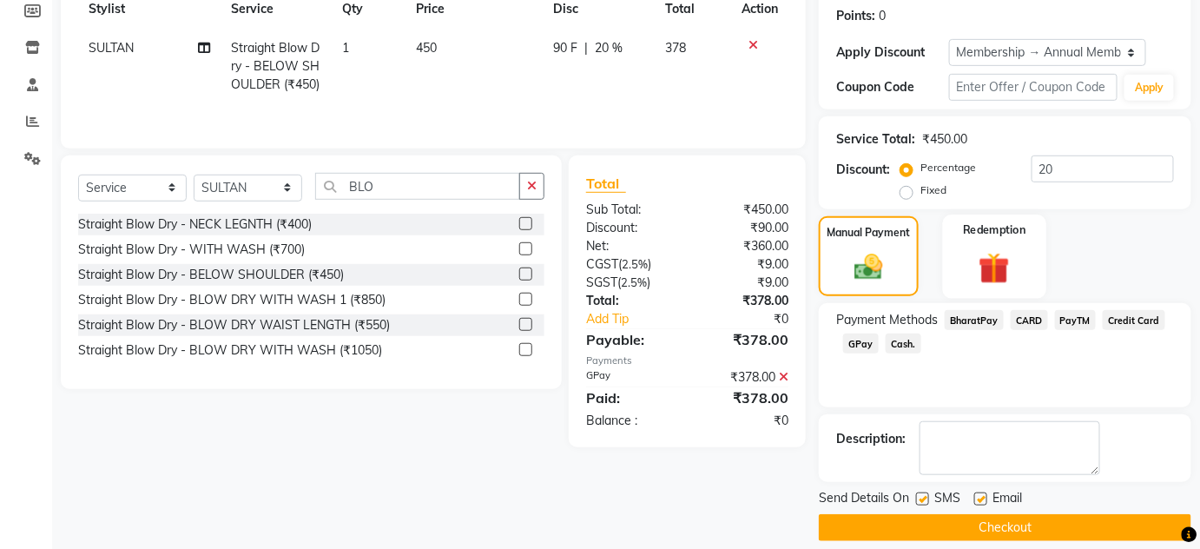
scroll to position [280, 0]
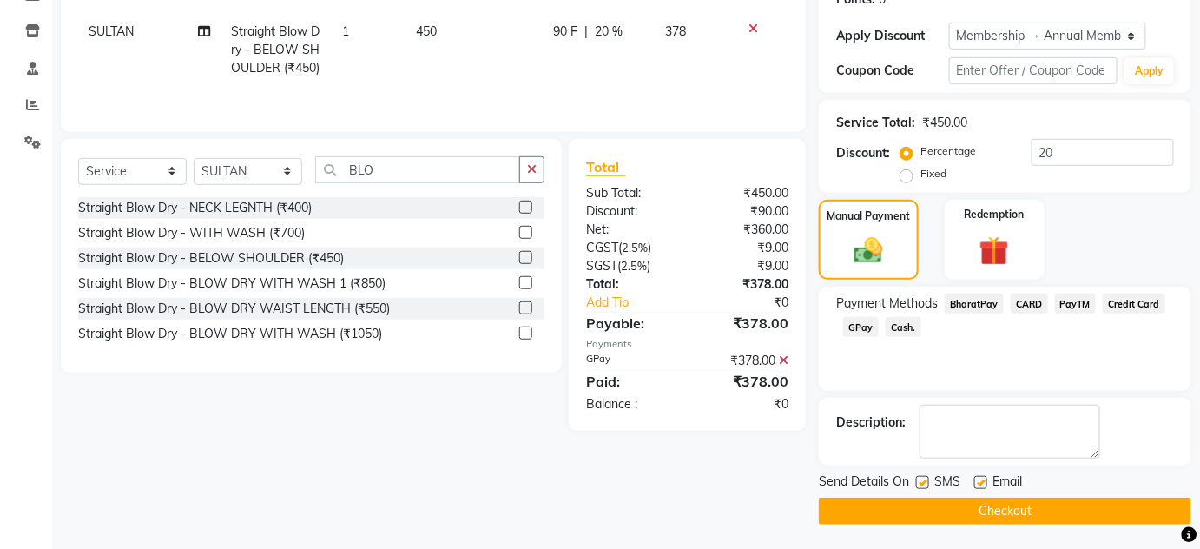
click at [962, 501] on button "Checkout" at bounding box center [1005, 510] width 372 height 27
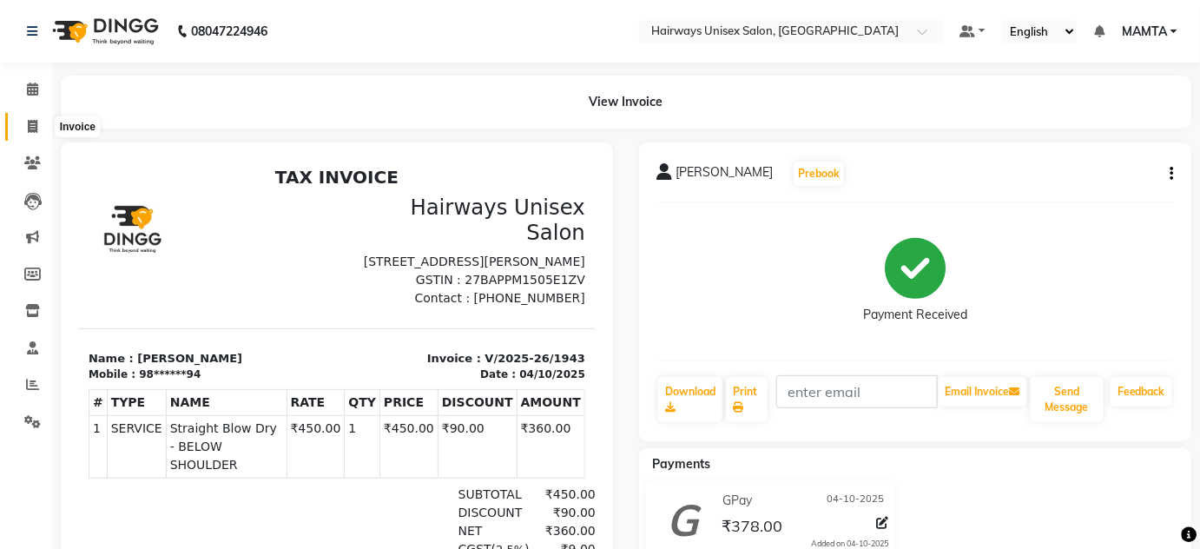
click at [40, 134] on span at bounding box center [32, 127] width 30 height 20
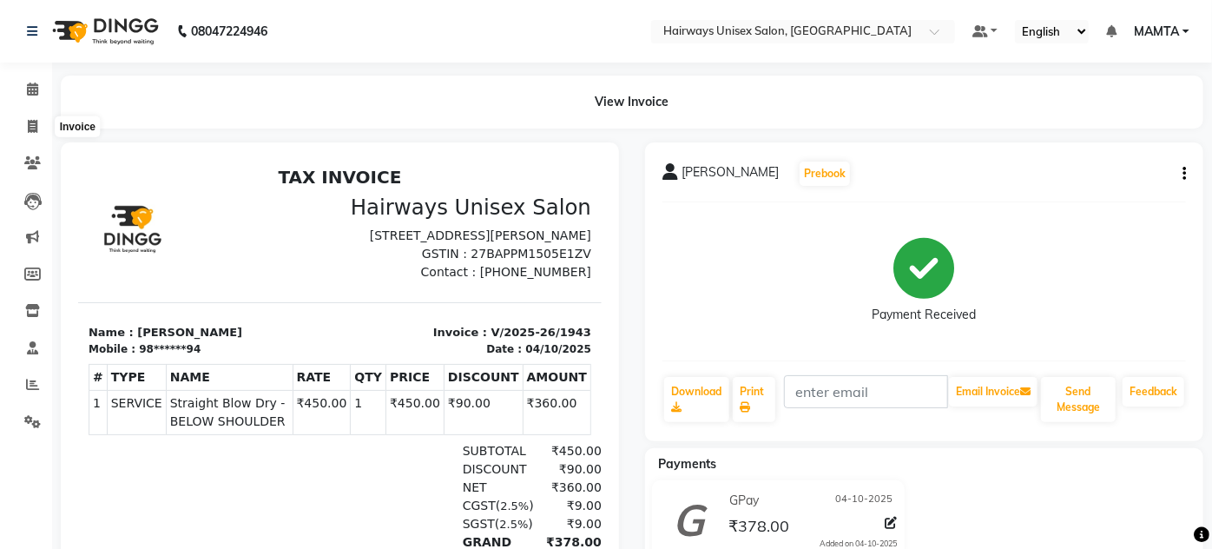
select select "8320"
select select "service"
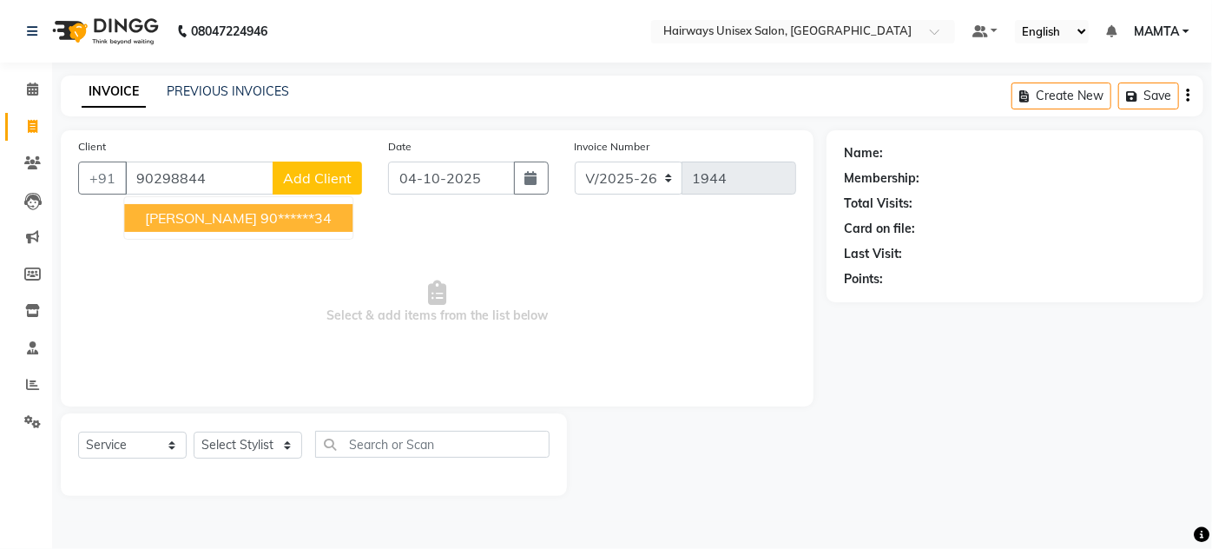
click at [172, 217] on span "NISHANT JAIN" at bounding box center [201, 217] width 112 height 17
type input "90******34"
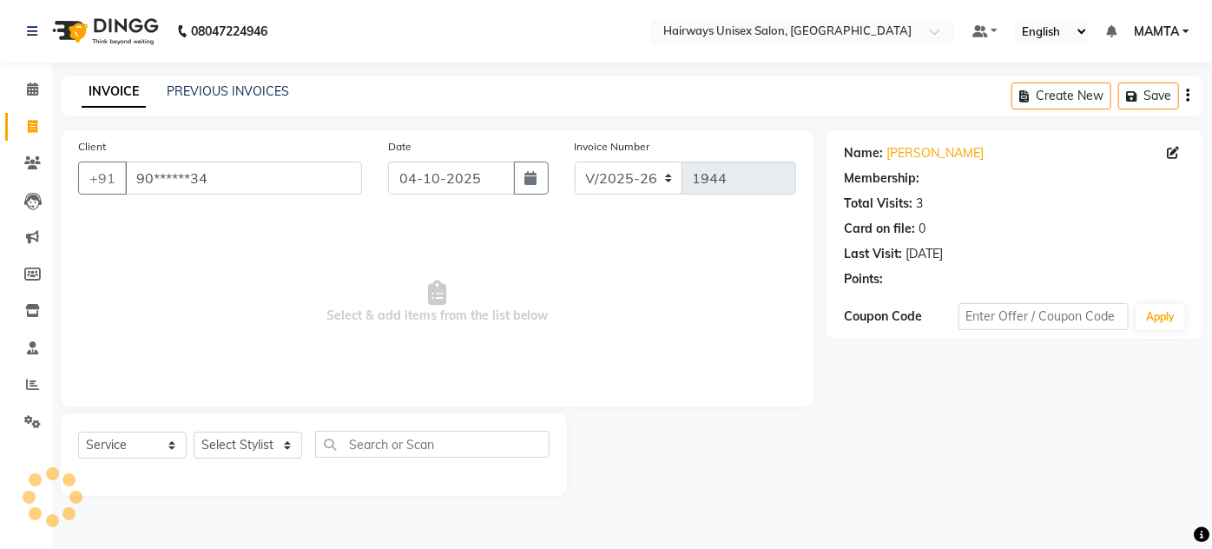
select select "1: Object"
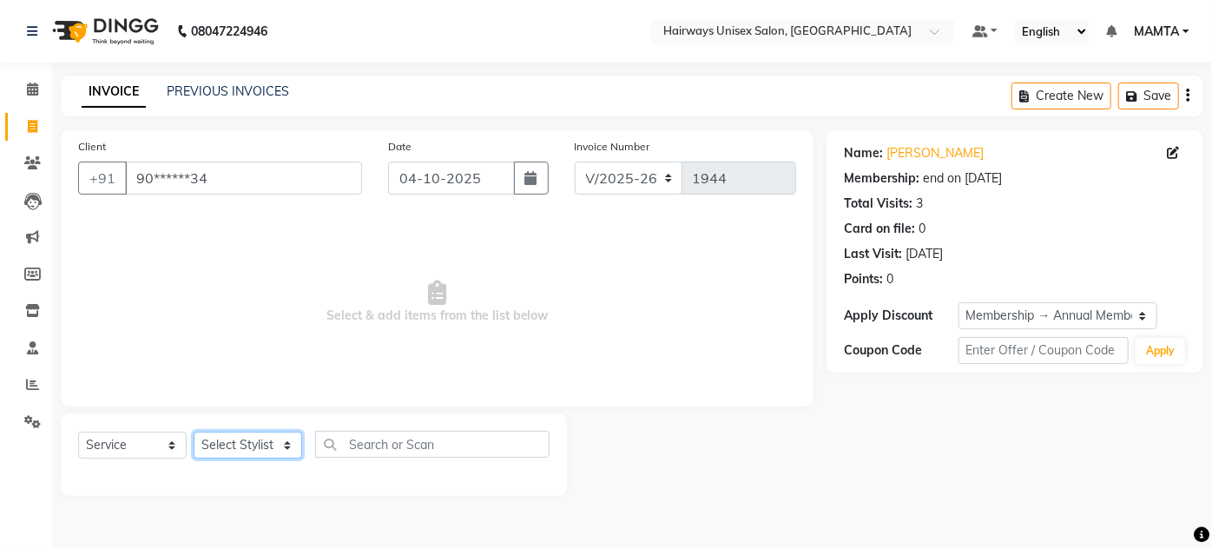
click at [222, 441] on select "Select Stylist [PERSON_NAME] [PERSON_NAME] [PERSON_NAME] MAMTA POOJA [PERSON_NA…" at bounding box center [248, 444] width 109 height 27
select select "80508"
click at [194, 431] on select "Select Stylist [PERSON_NAME] [PERSON_NAME] [PERSON_NAME] MAMTA POOJA [PERSON_NA…" at bounding box center [248, 444] width 109 height 27
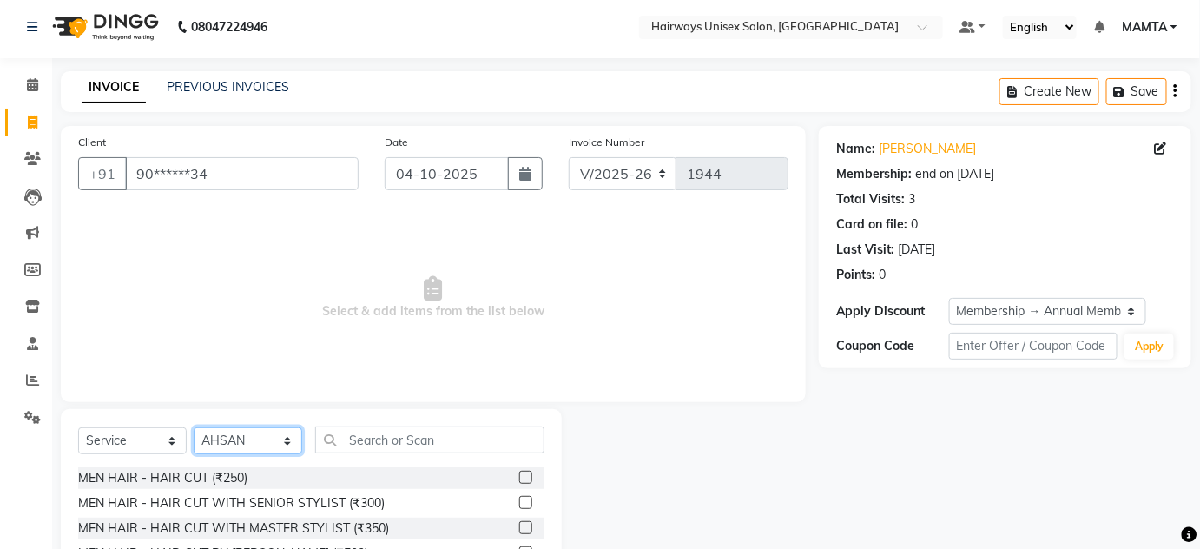
scroll to position [146, 0]
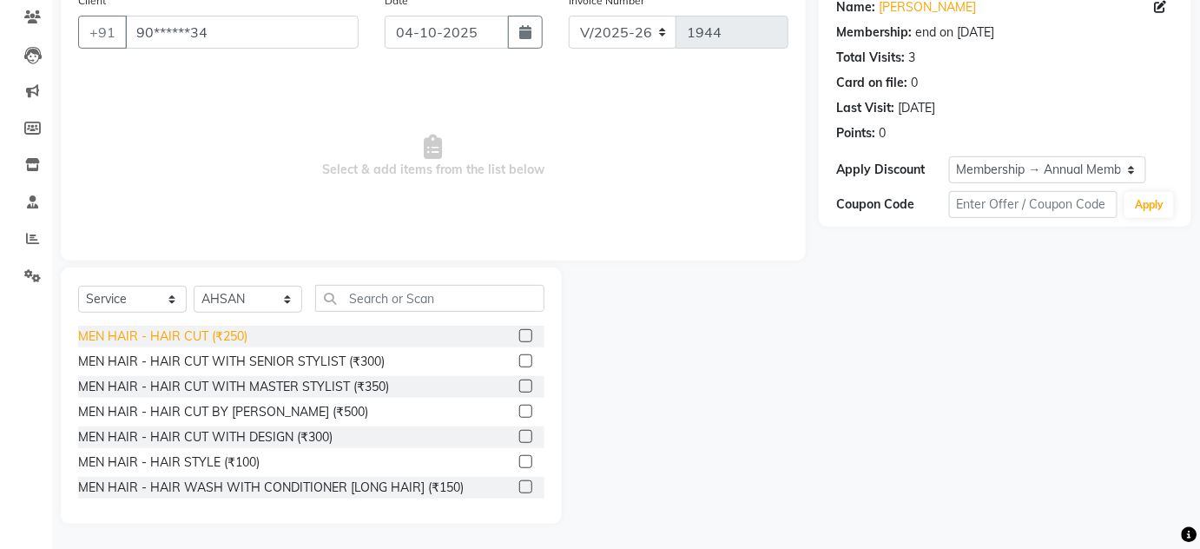
click at [213, 334] on div "MEN HAIR - HAIR CUT (₹250)" at bounding box center [162, 336] width 169 height 18
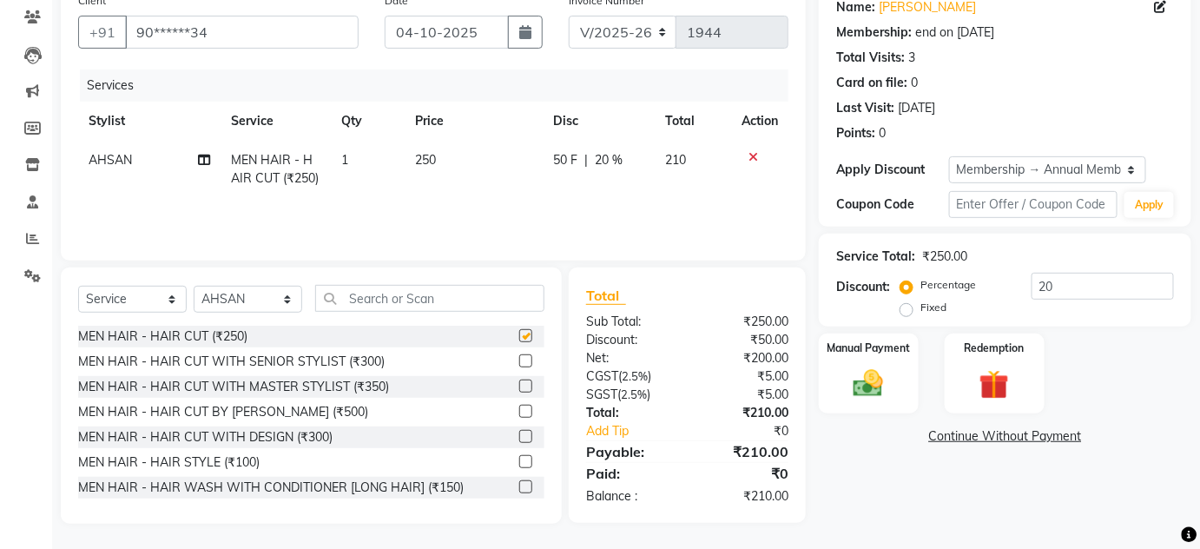
checkbox input "false"
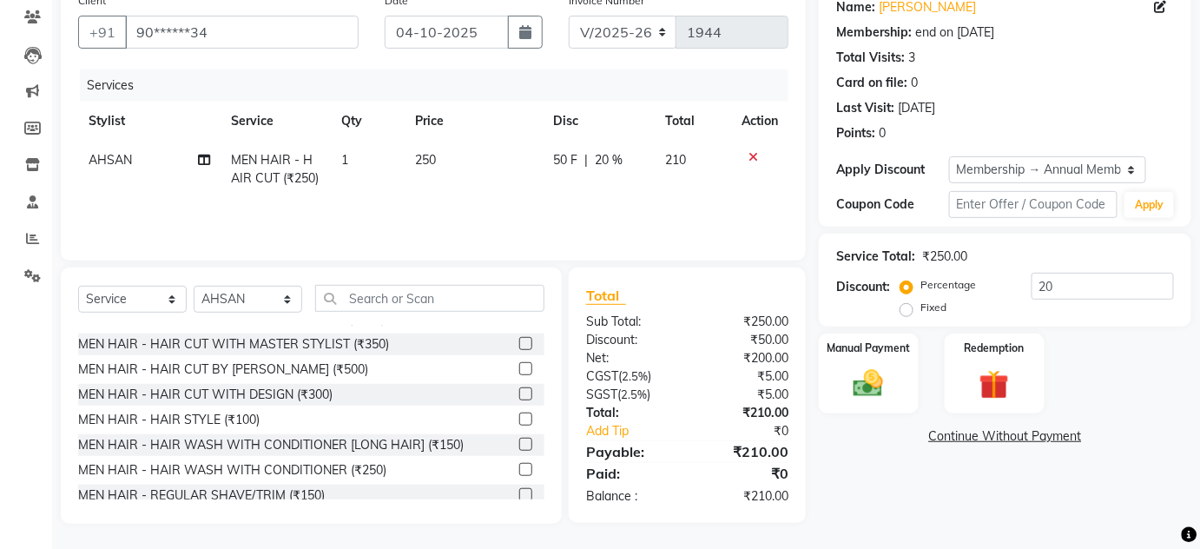
scroll to position [78, 0]
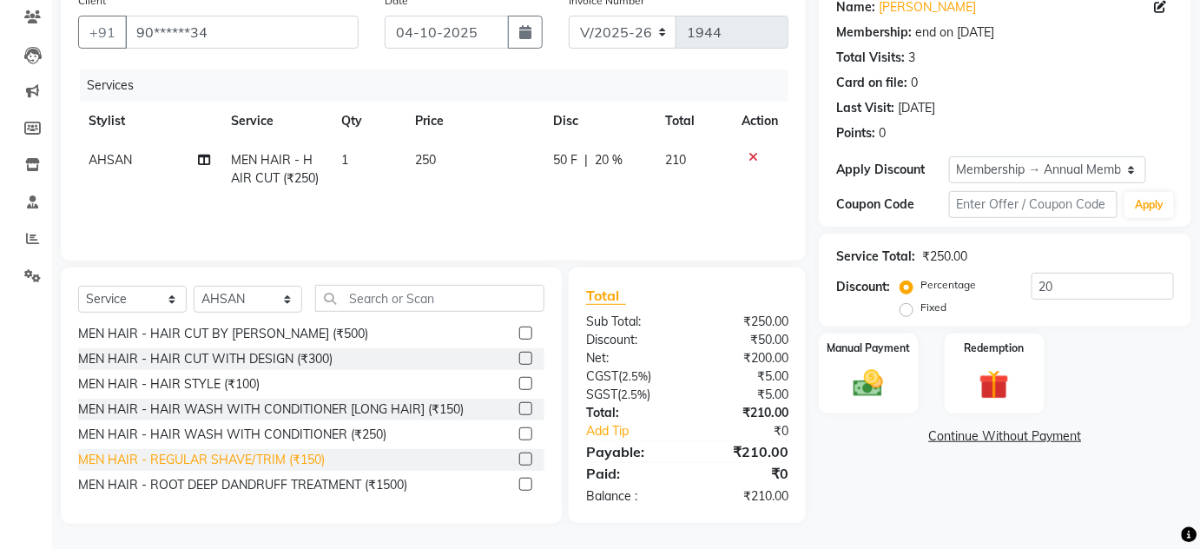
click at [287, 457] on div "MEN HAIR - REGULAR SHAVE/TRIM (₹150)" at bounding box center [201, 460] width 247 height 18
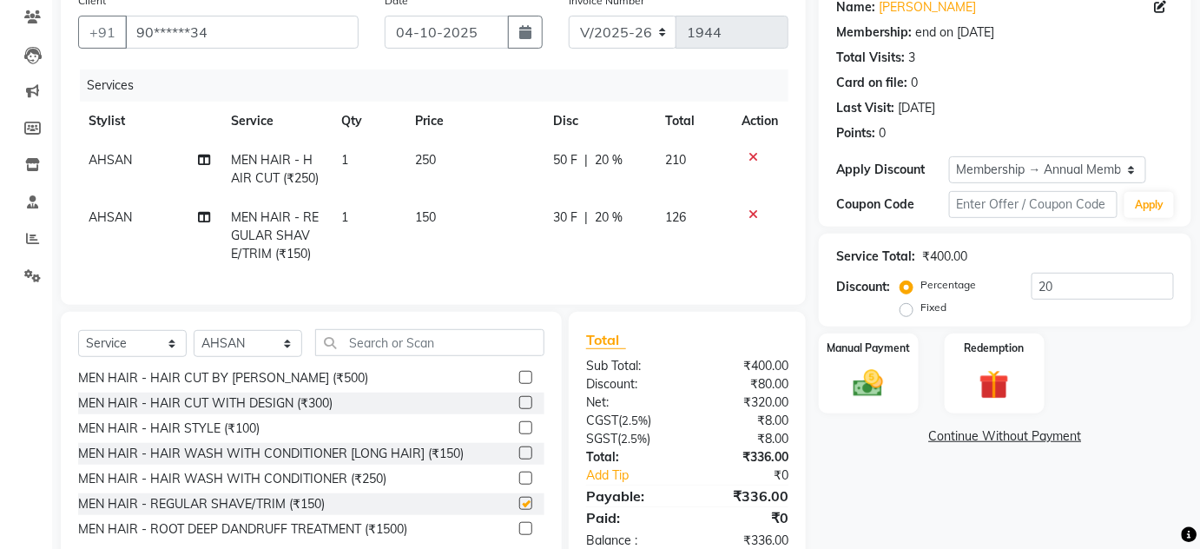
checkbox input "false"
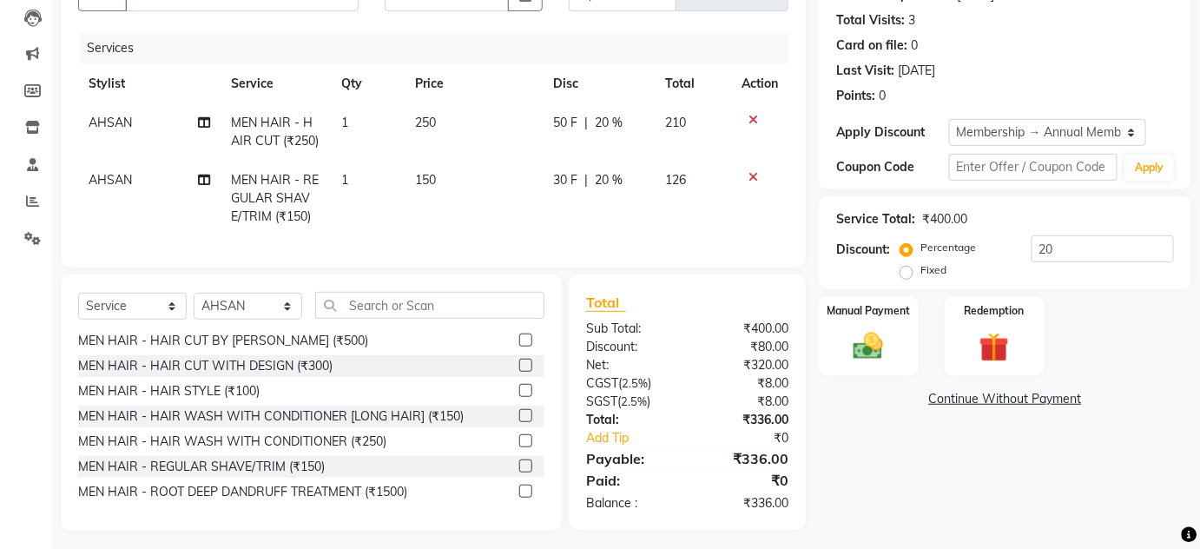
scroll to position [202, 0]
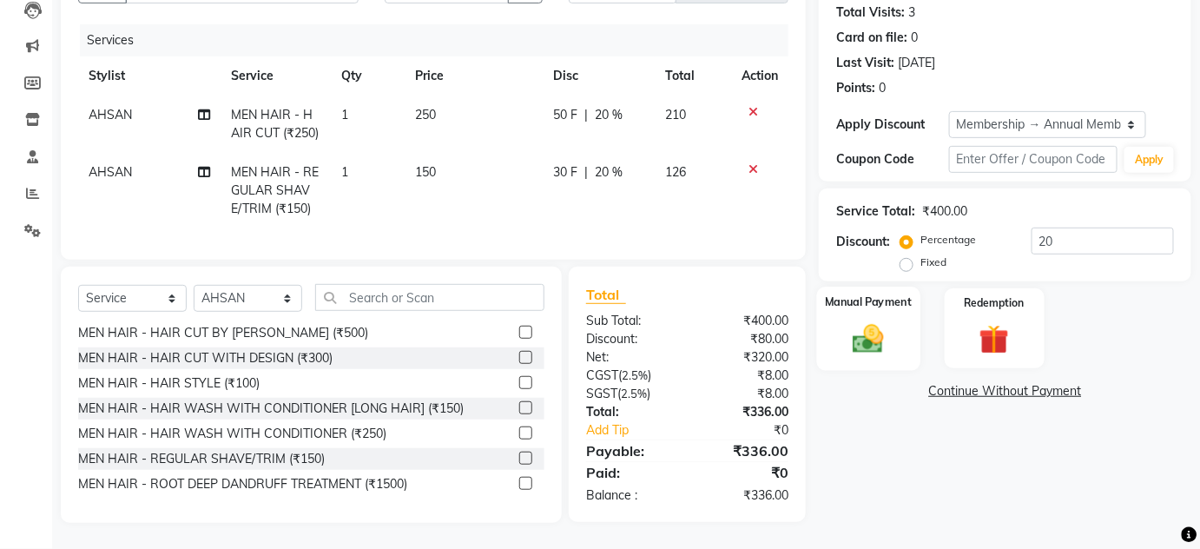
click at [872, 293] on label "Manual Payment" at bounding box center [868, 301] width 87 height 16
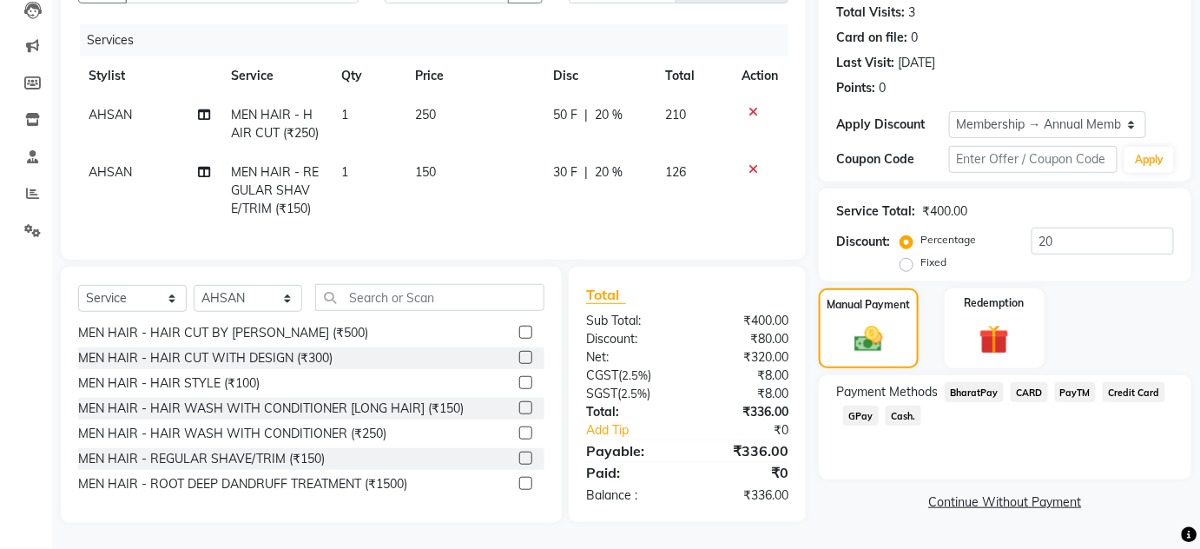
click at [858, 406] on span "GPay" at bounding box center [861, 415] width 36 height 20
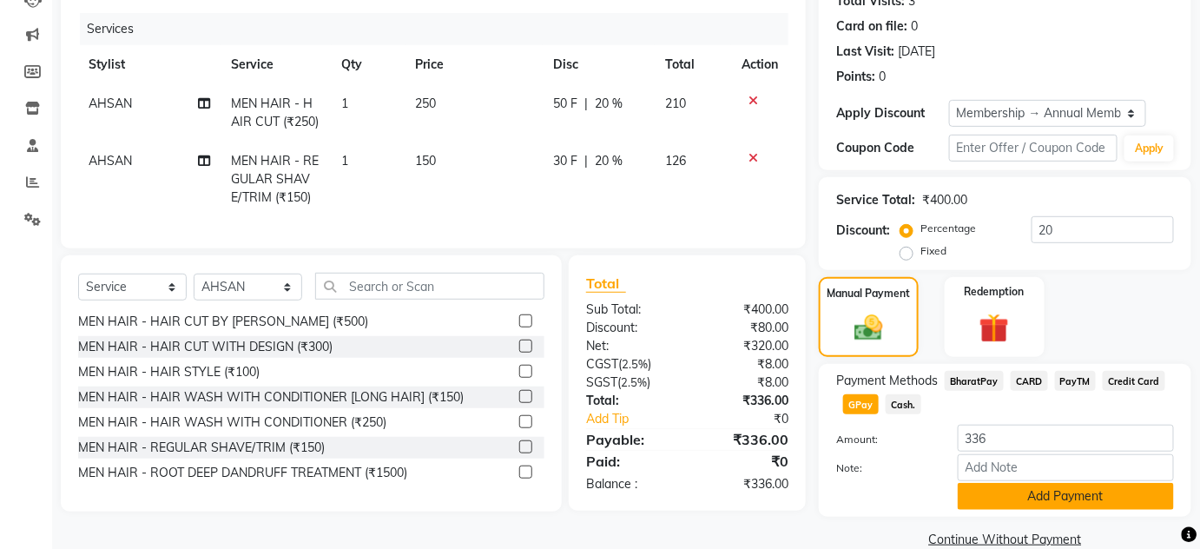
click at [1078, 494] on button "Add Payment" at bounding box center [1065, 496] width 216 height 27
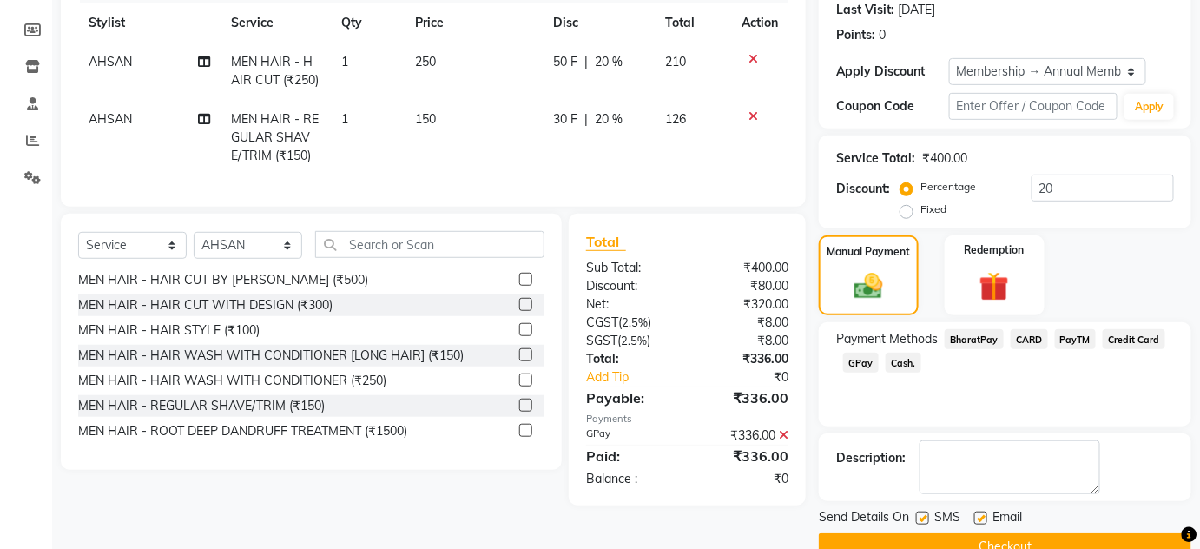
scroll to position [280, 0]
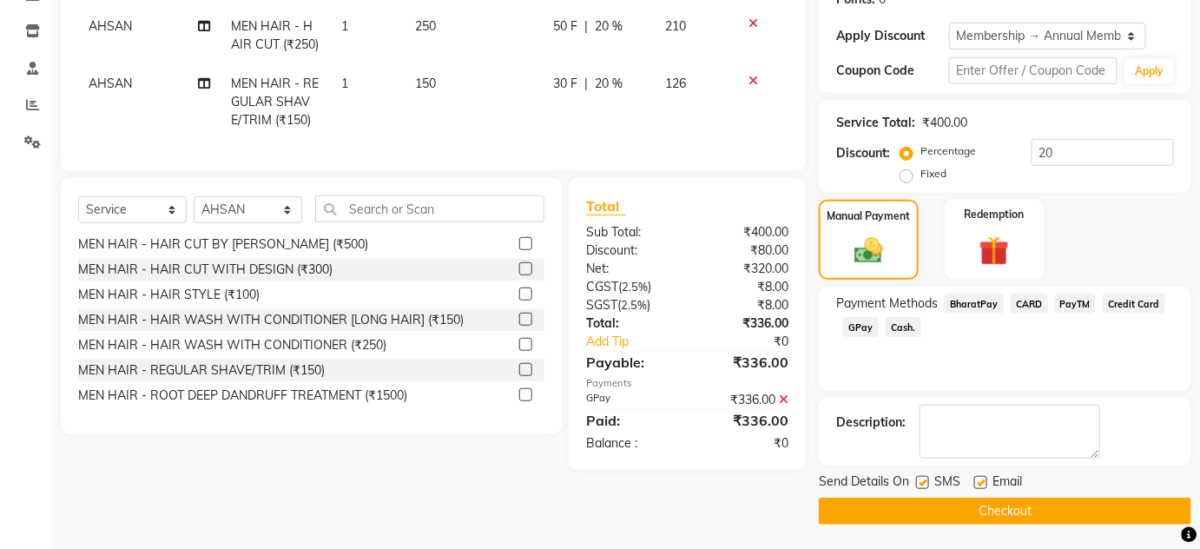
click at [1045, 503] on button "Checkout" at bounding box center [1005, 510] width 372 height 27
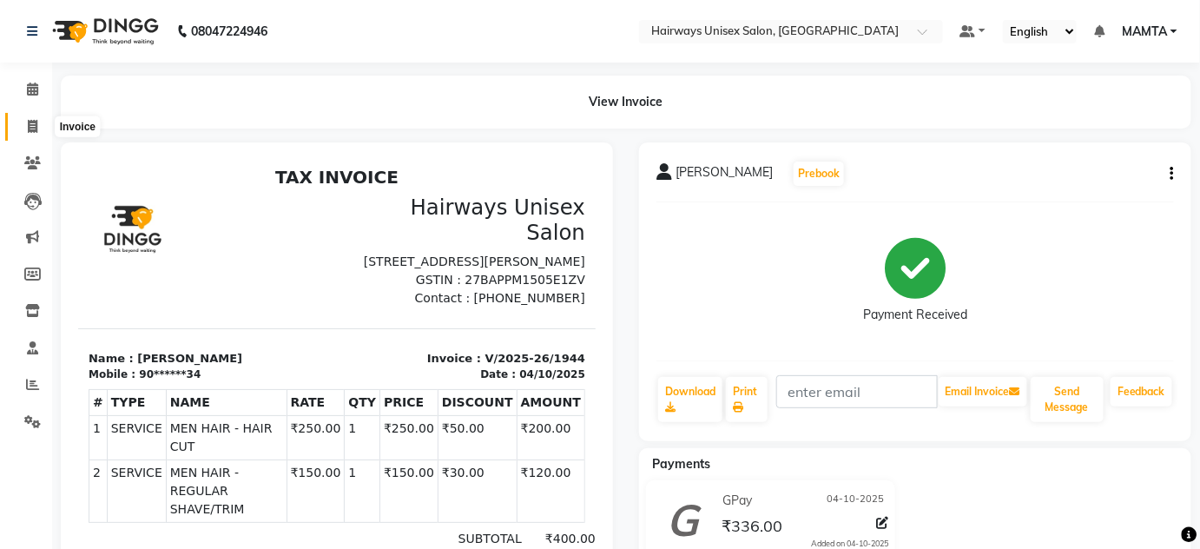
click at [42, 124] on span at bounding box center [32, 127] width 30 height 20
select select "service"
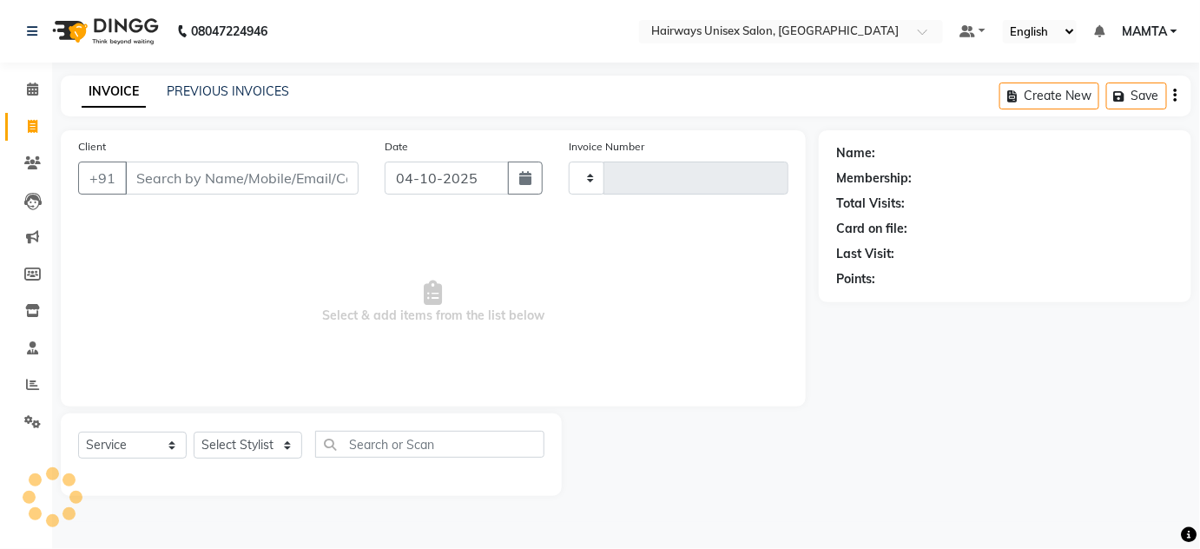
type input "1945"
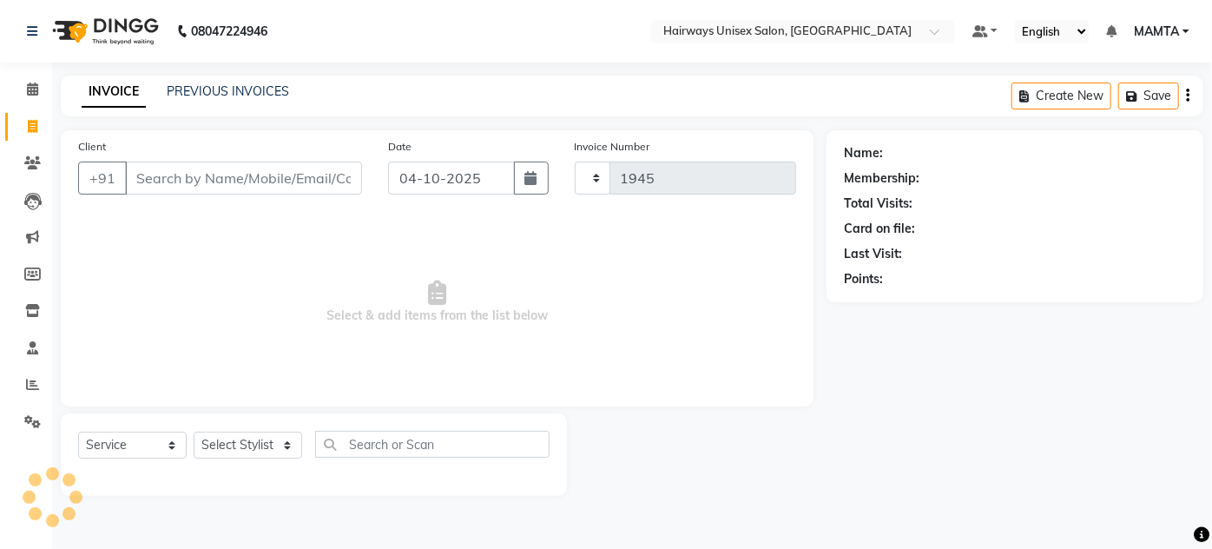
select select "8320"
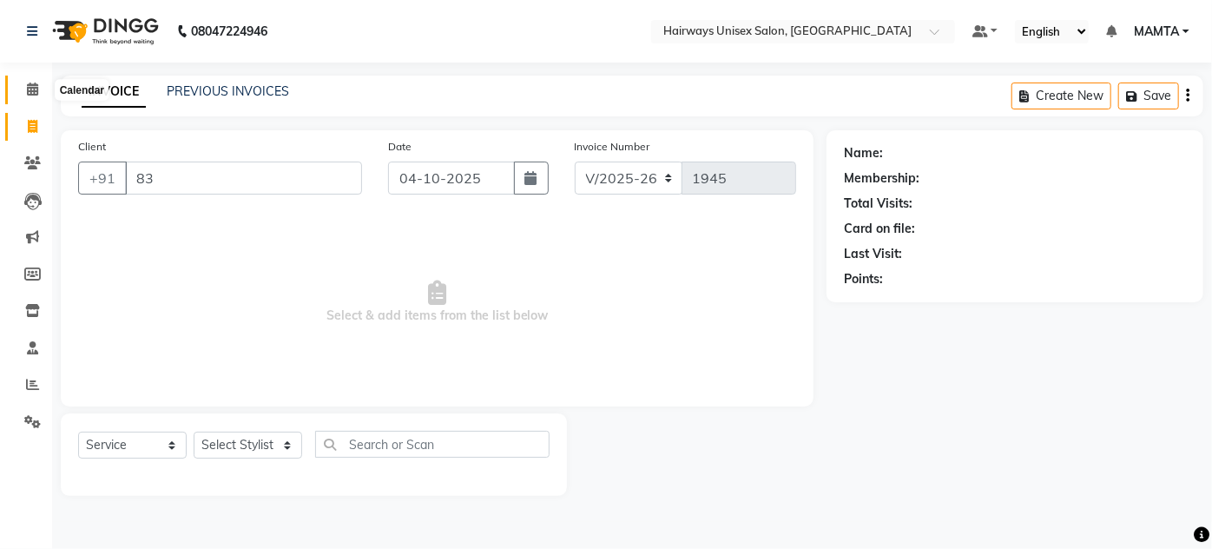
drag, startPoint x: 33, startPoint y: 89, endPoint x: 755, endPoint y: 90, distance: 722.2
click at [33, 89] on icon at bounding box center [32, 88] width 11 height 13
drag, startPoint x: 161, startPoint y: 175, endPoint x: 20, endPoint y: 161, distance: 141.3
click at [14, 163] on app-home "08047224946 Select Location × Hairways Unisex Salon, Goregaon Default Panel My …" at bounding box center [606, 261] width 1212 height 522
type input "9"
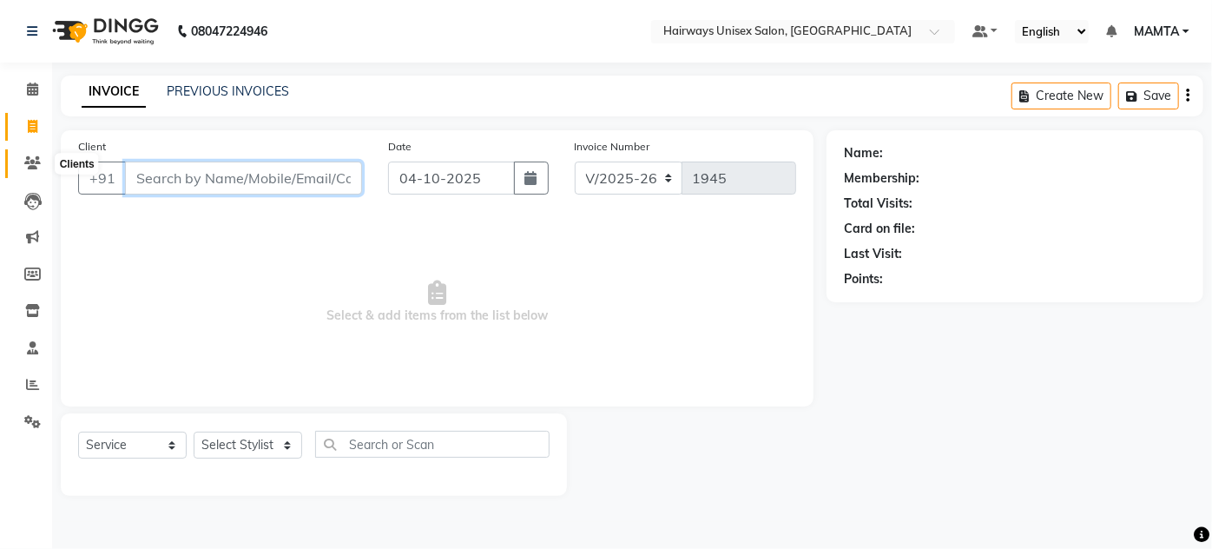
type input "9"
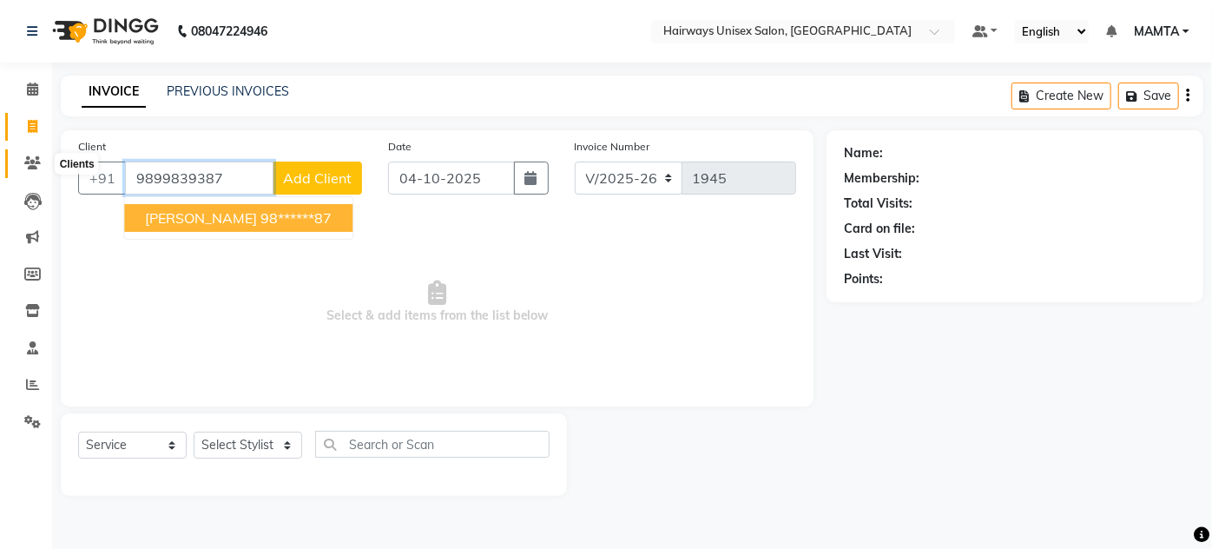
type input "9899839387"
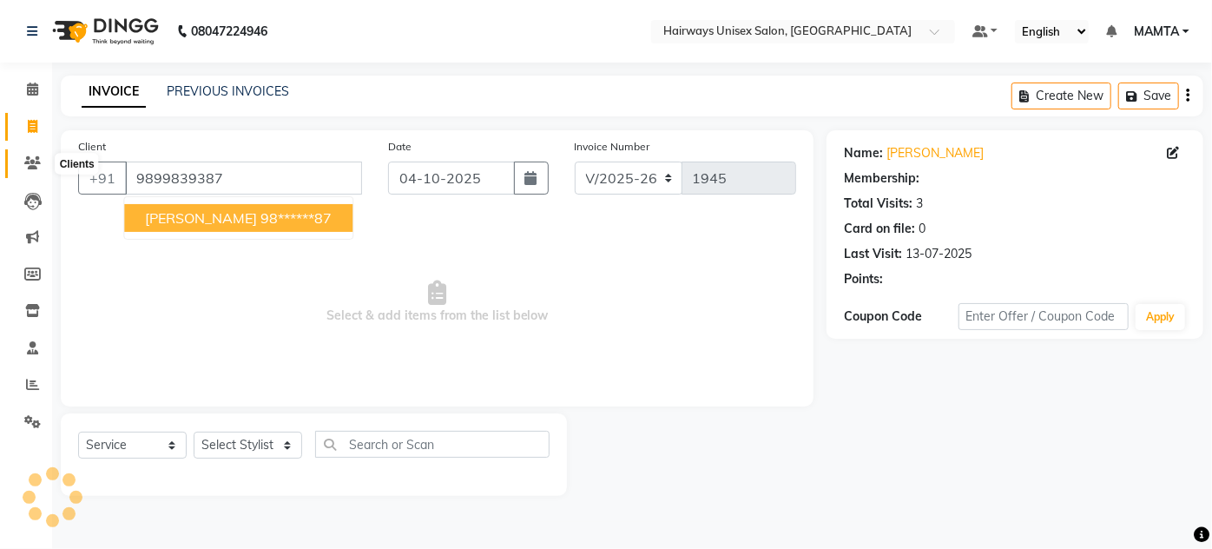
select select "1: Object"
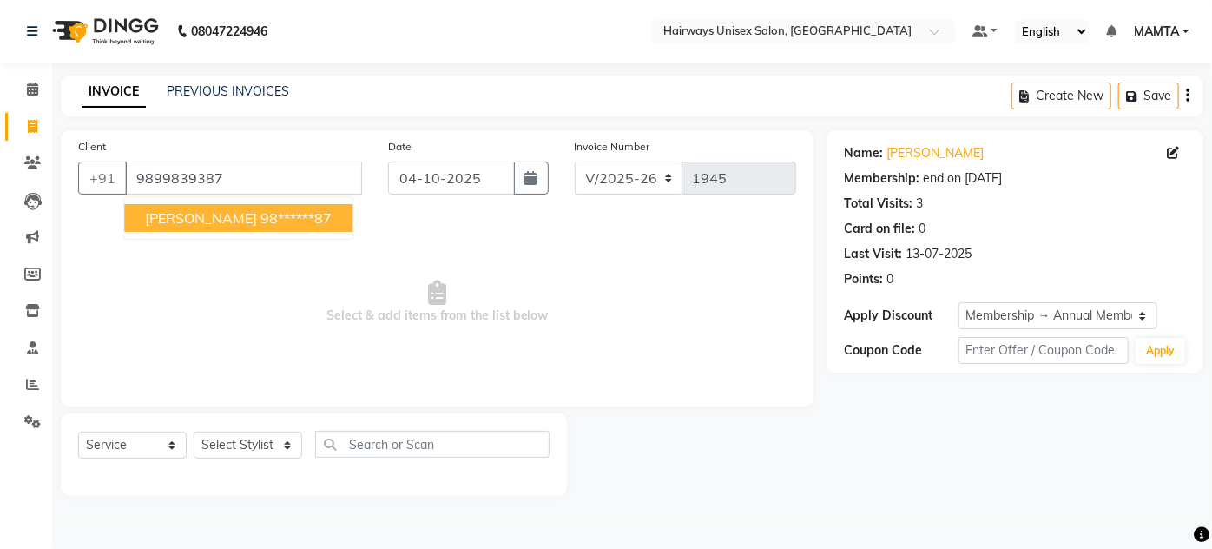
click at [168, 216] on span "MANSI JAIN" at bounding box center [201, 217] width 112 height 17
type input "98******87"
select select "1: Object"
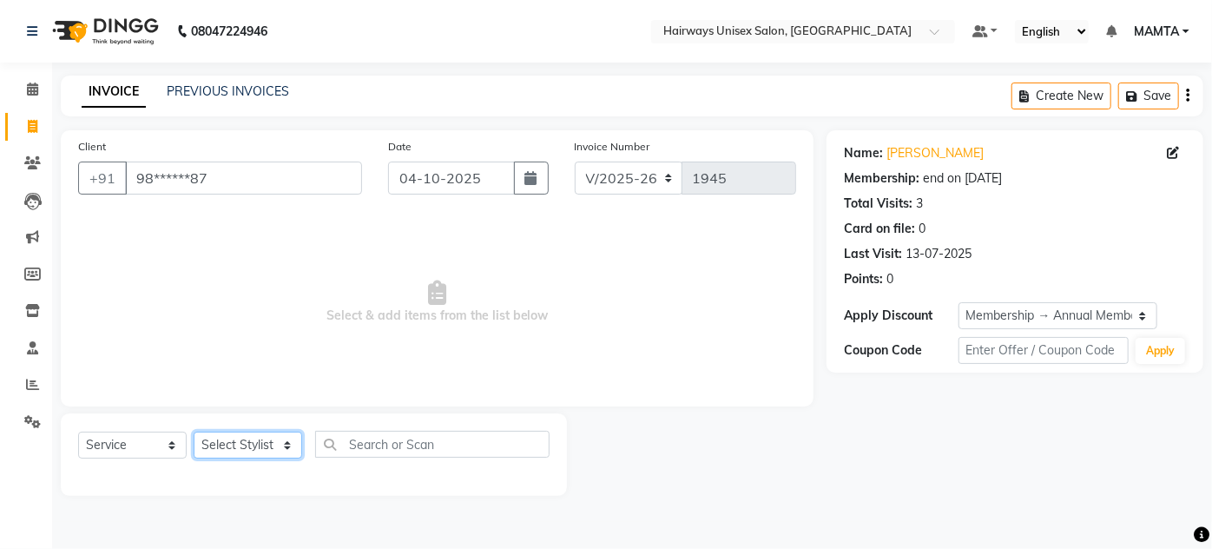
click at [238, 453] on select "Select Stylist AHSAN AZAD IMRAN Kamal Salmani KASHISH MAMTA POOJA PUMMY RAJA SA…" at bounding box center [248, 444] width 109 height 27
select select "80510"
click at [194, 431] on select "Select Stylist AHSAN AZAD IMRAN Kamal Salmani KASHISH MAMTA POOJA PUMMY RAJA SA…" at bounding box center [248, 444] width 109 height 27
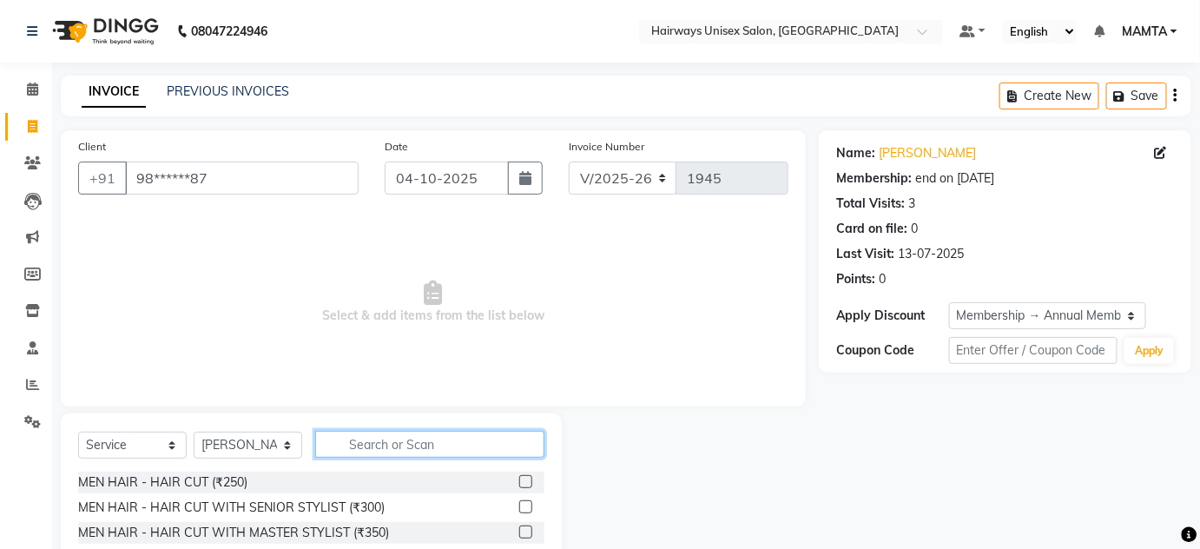
click at [387, 441] on input "text" at bounding box center [429, 444] width 229 height 27
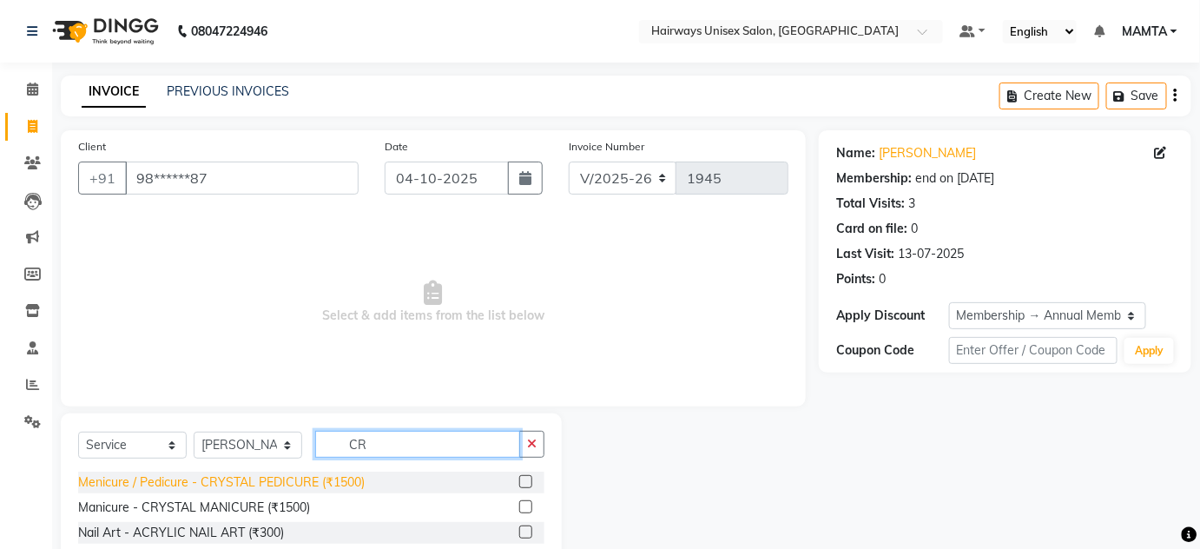
type input "CR"
click at [349, 477] on div "Menicure / Pedicure - CRYSTAL PEDICURE (₹1500)" at bounding box center [221, 482] width 286 height 18
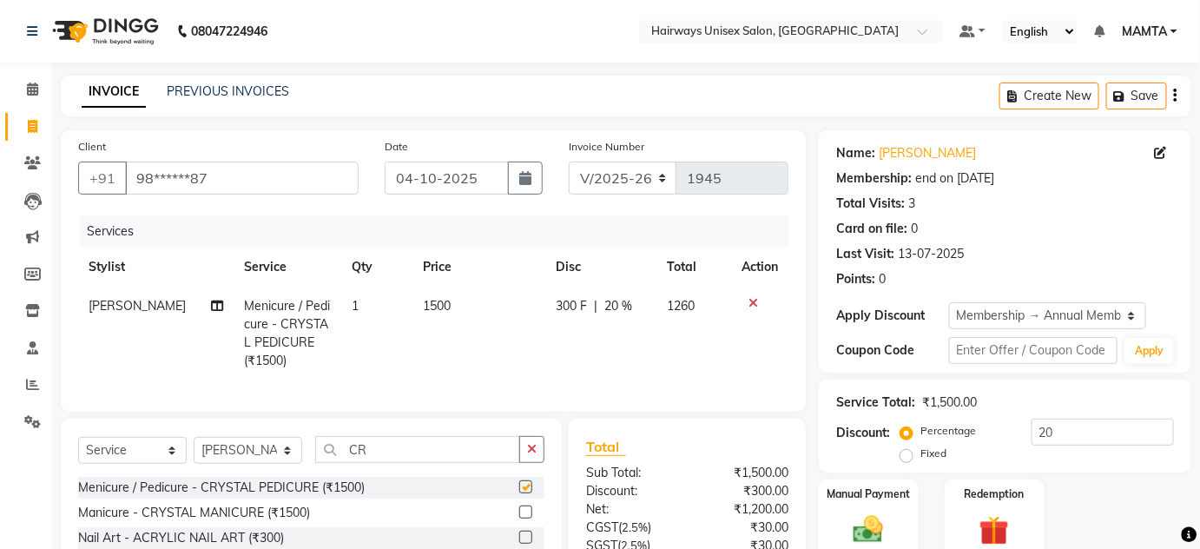
checkbox input "false"
click at [261, 464] on select "Select Stylist AHSAN AZAD IMRAN Kamal Salmani KASHISH MAMTA POOJA PUMMY RAJA SA…" at bounding box center [248, 450] width 109 height 27
select select "91587"
click at [194, 449] on select "Select Stylist AHSAN AZAD IMRAN Kamal Salmani KASHISH MAMTA POOJA PUMMY RAJA SA…" at bounding box center [248, 450] width 109 height 27
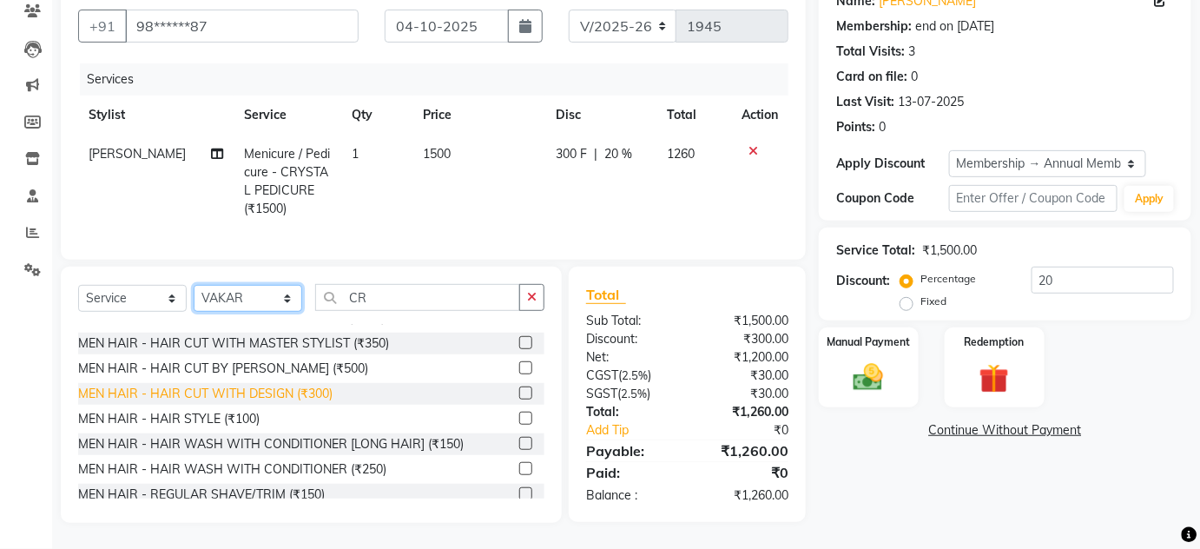
scroll to position [78, 0]
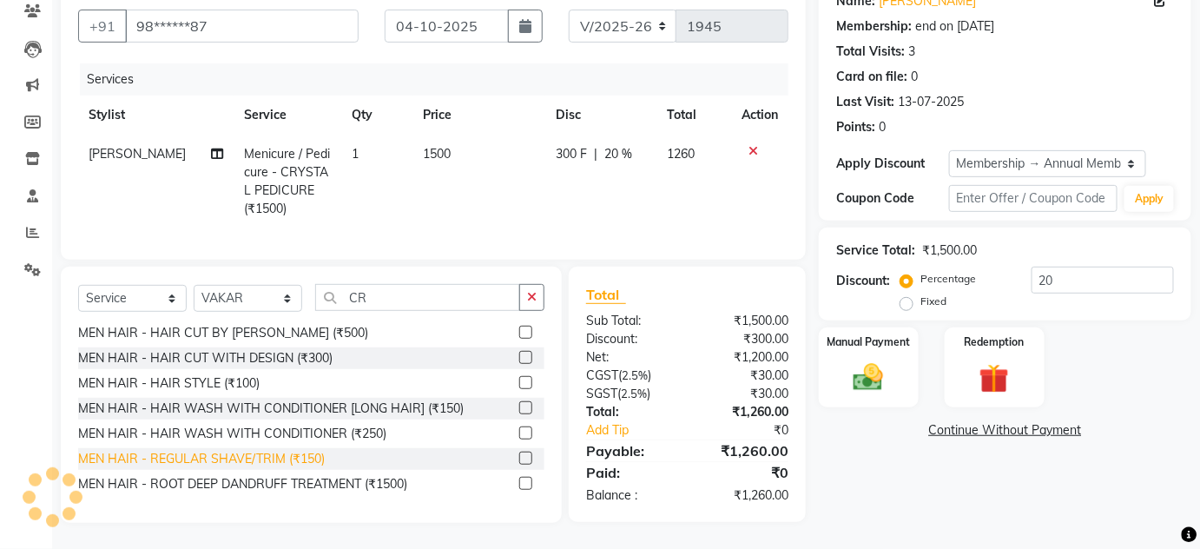
click at [286, 464] on div "MEN HAIR - REGULAR SHAVE/TRIM (₹150)" at bounding box center [201, 459] width 247 height 18
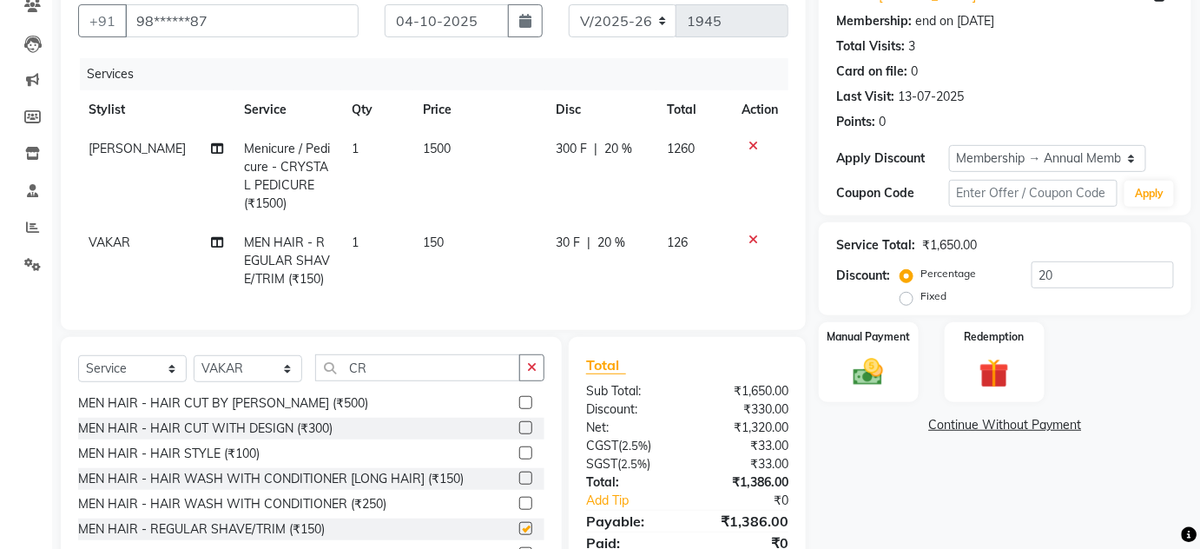
checkbox input "false"
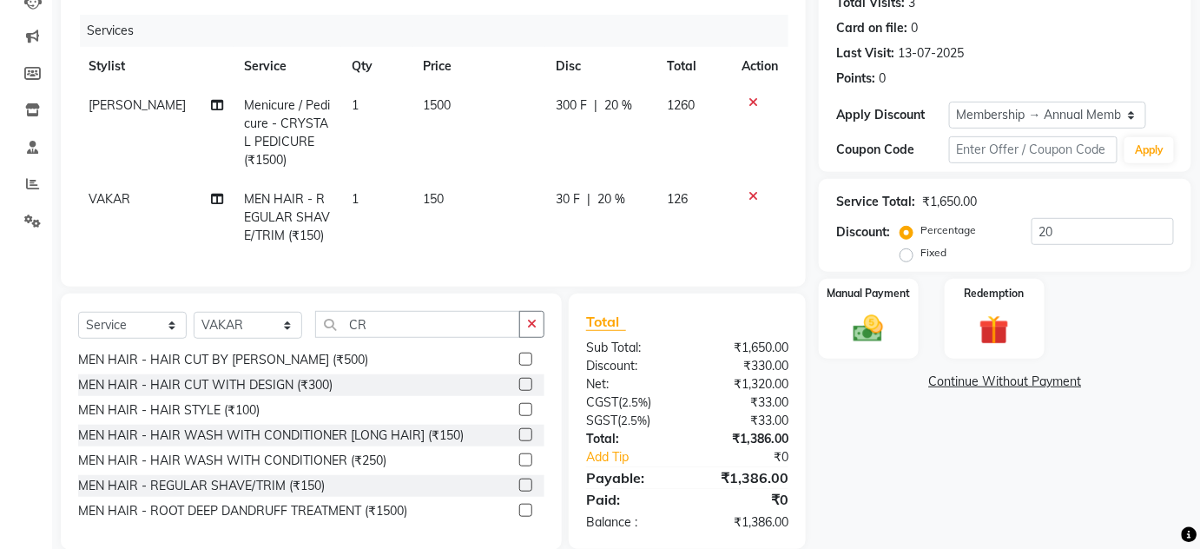
scroll to position [239, 0]
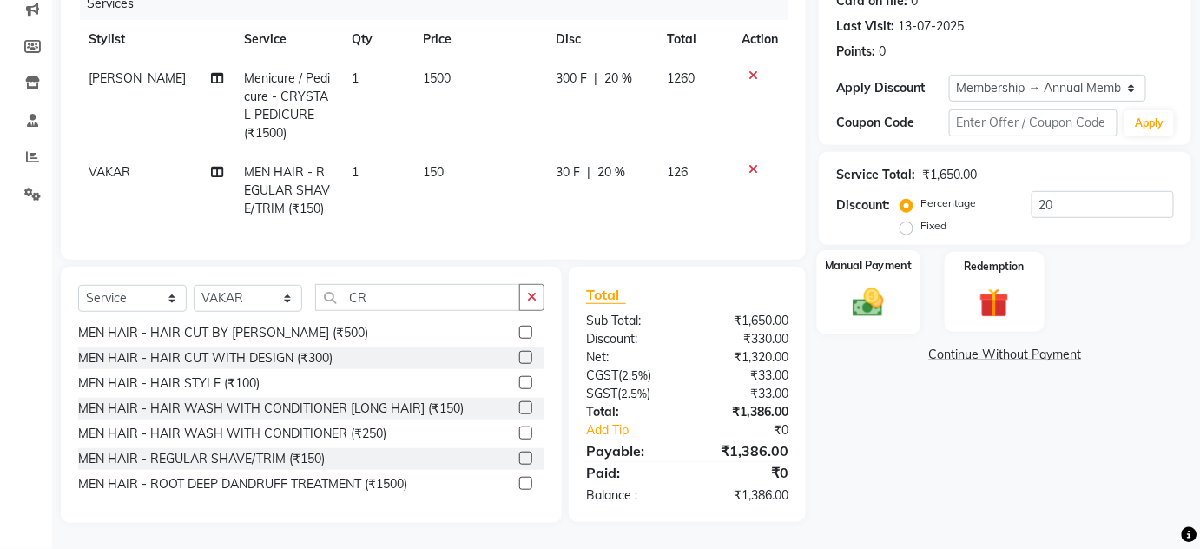
click at [842, 273] on div "Manual Payment" at bounding box center [868, 292] width 103 height 84
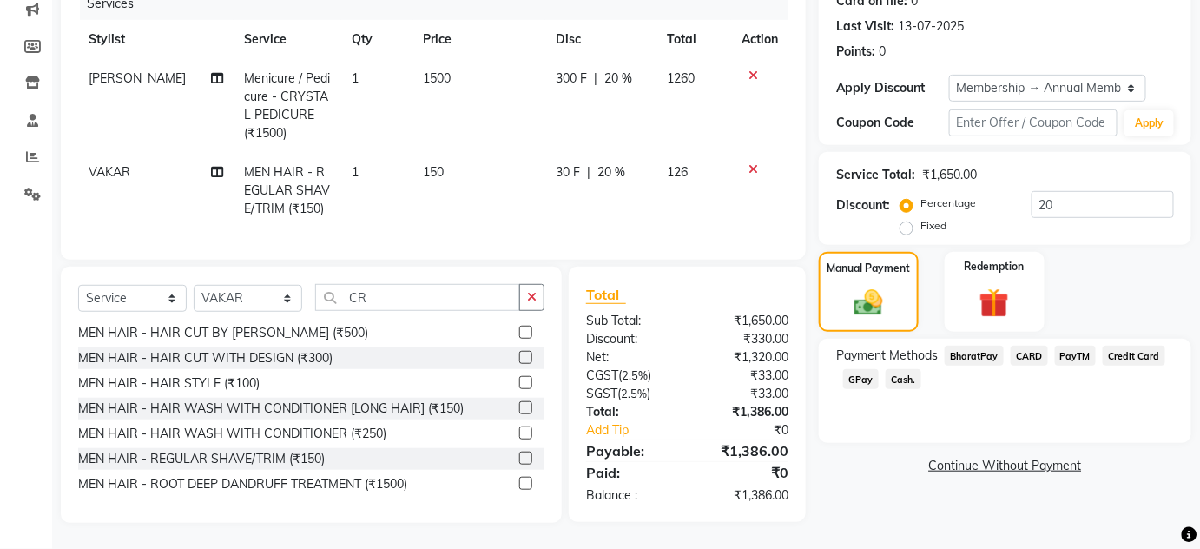
click at [898, 369] on span "Cash." at bounding box center [903, 379] width 36 height 20
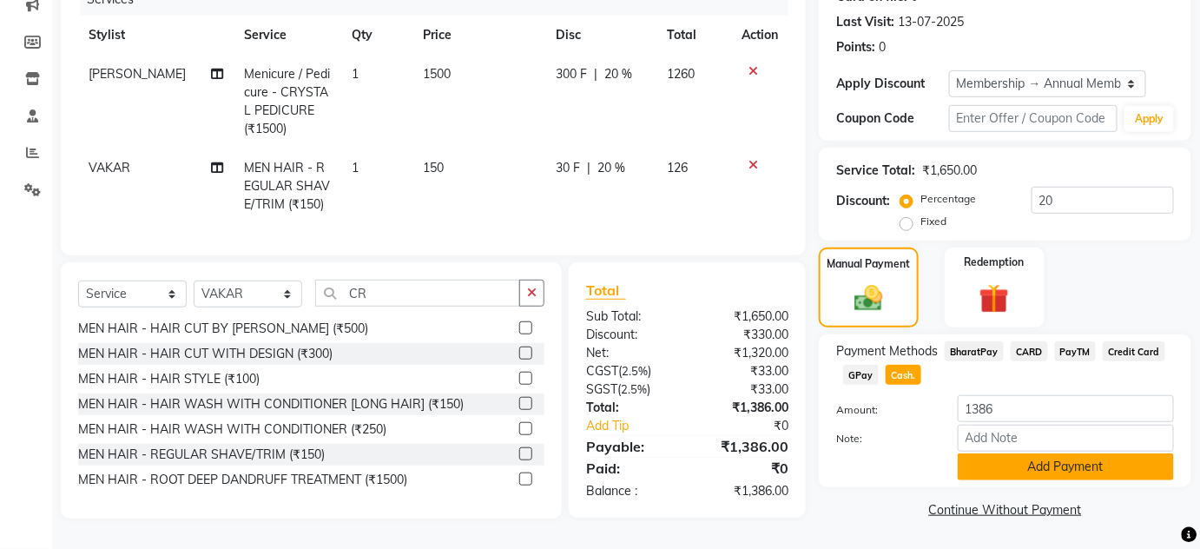
click at [970, 453] on button "Add Payment" at bounding box center [1065, 466] width 216 height 27
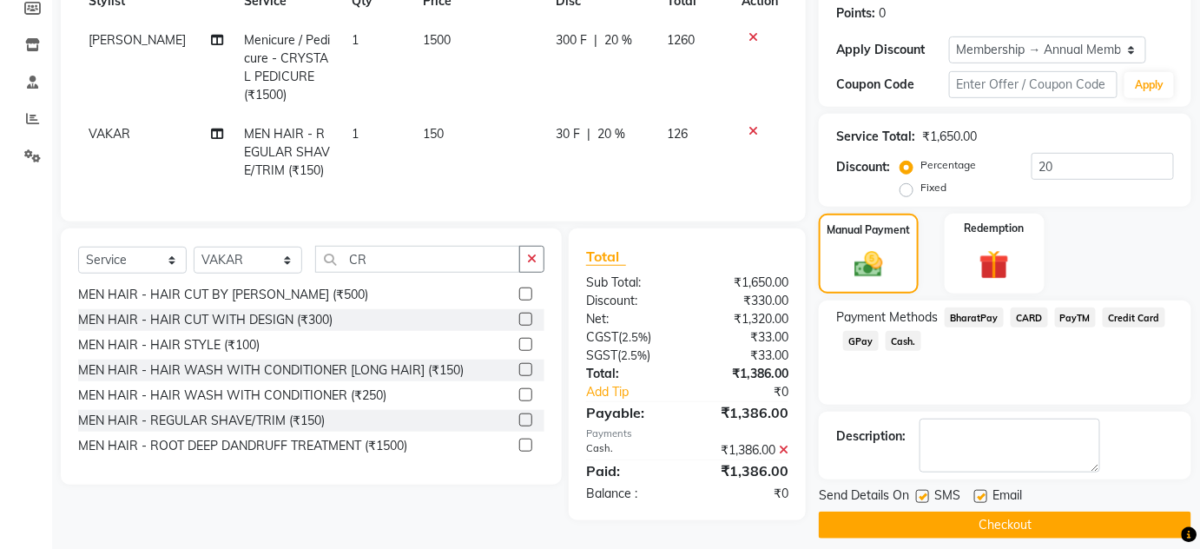
scroll to position [280, 0]
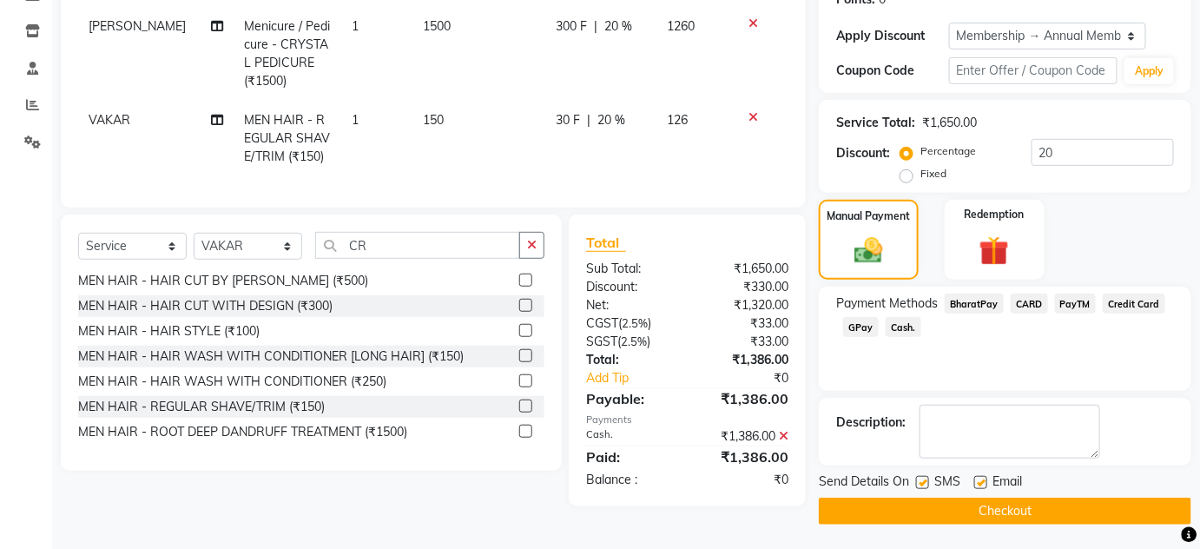
drag, startPoint x: 927, startPoint y: 479, endPoint x: 981, endPoint y: 484, distance: 54.1
click at [927, 480] on label at bounding box center [922, 482] width 13 height 13
click at [927, 480] on input "checkbox" at bounding box center [921, 482] width 11 height 11
checkbox input "false"
click at [987, 483] on div "Email" at bounding box center [1005, 483] width 62 height 22
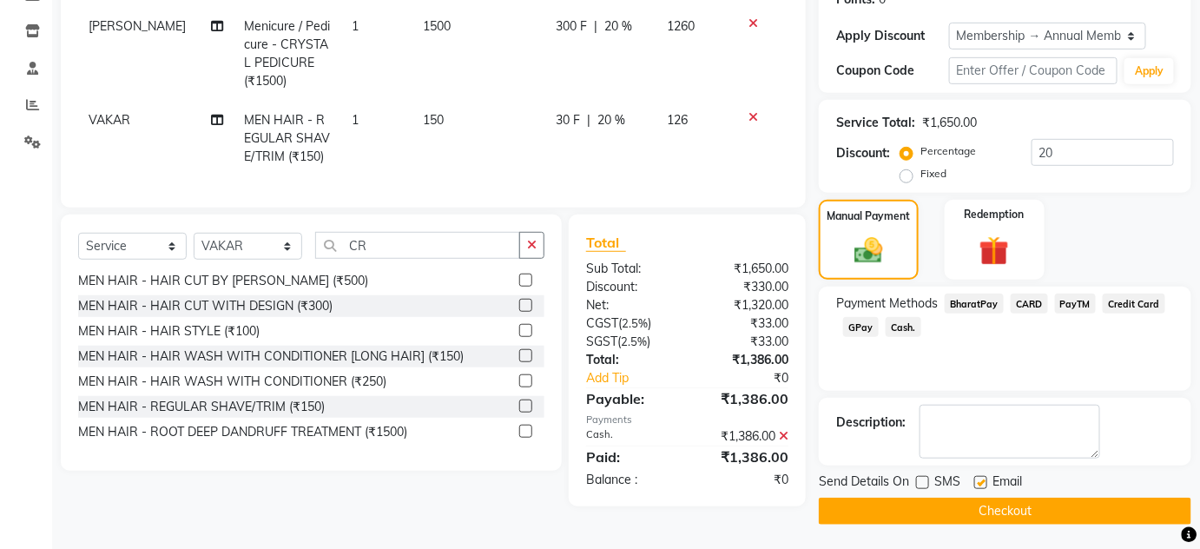
click at [979, 483] on label at bounding box center [980, 482] width 13 height 13
click at [979, 483] on input "checkbox" at bounding box center [979, 482] width 11 height 11
checkbox input "false"
click at [986, 510] on button "Checkout" at bounding box center [1005, 510] width 372 height 27
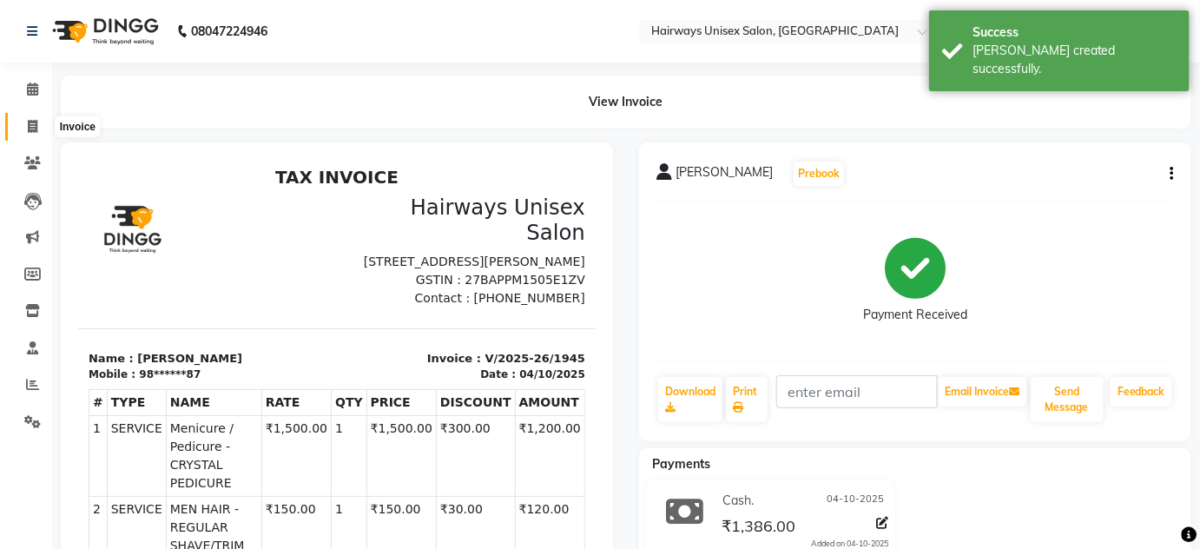
click at [40, 126] on span at bounding box center [32, 127] width 30 height 20
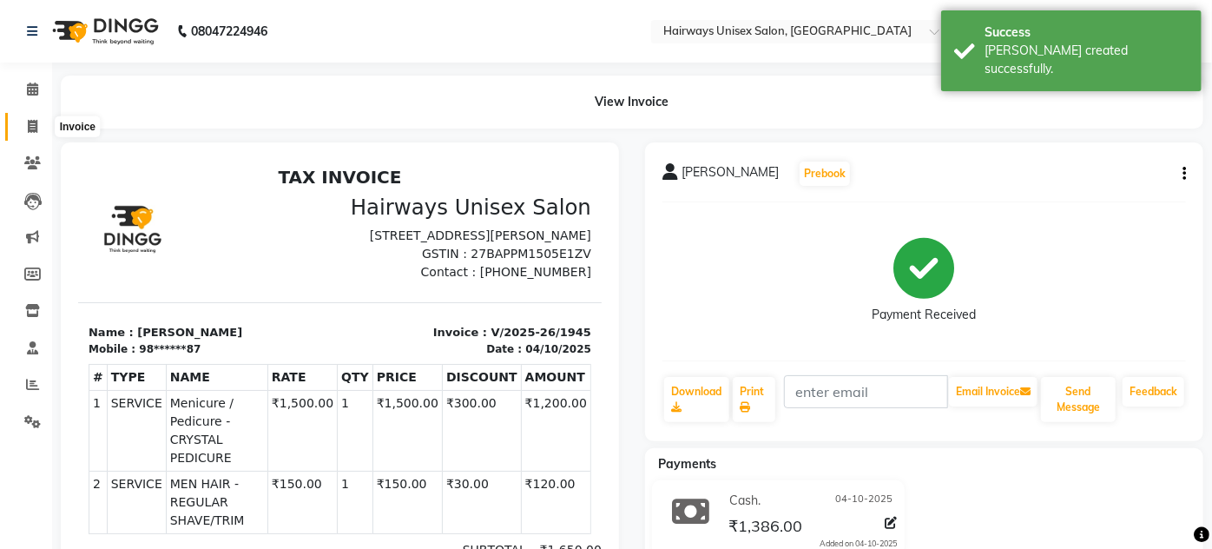
select select "8320"
select select "service"
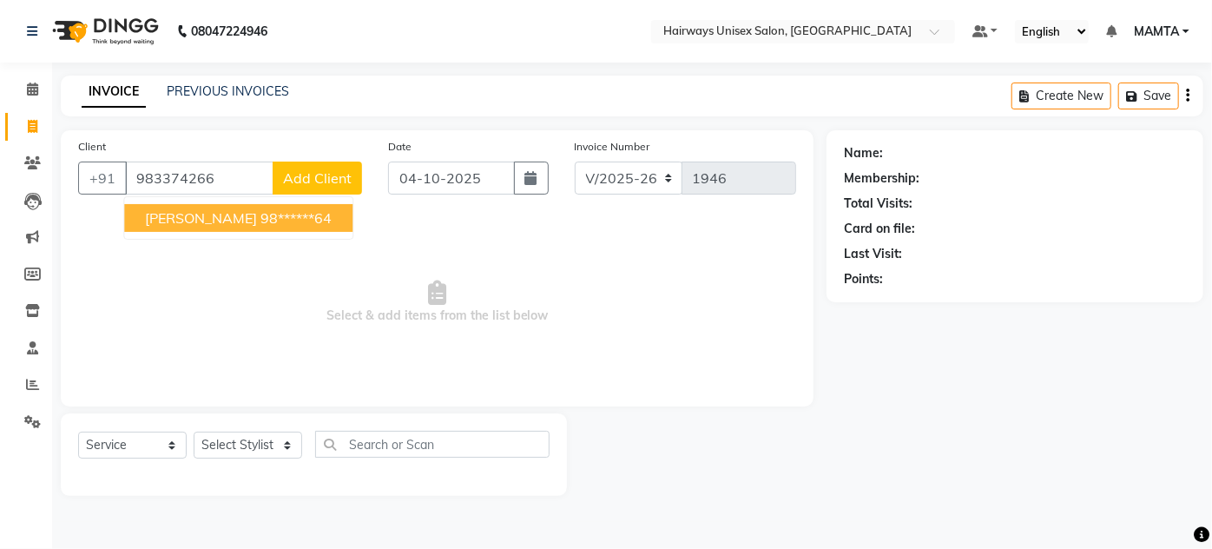
click at [208, 226] on button "SMIT 98******64" at bounding box center [238, 218] width 228 height 28
type input "98******64"
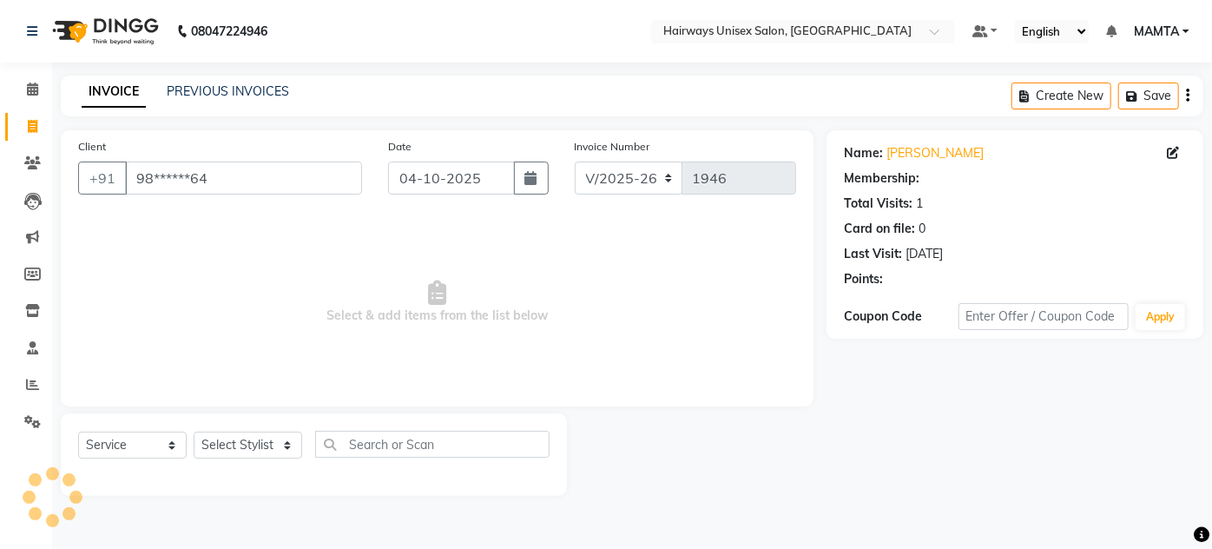
select select "1: Object"
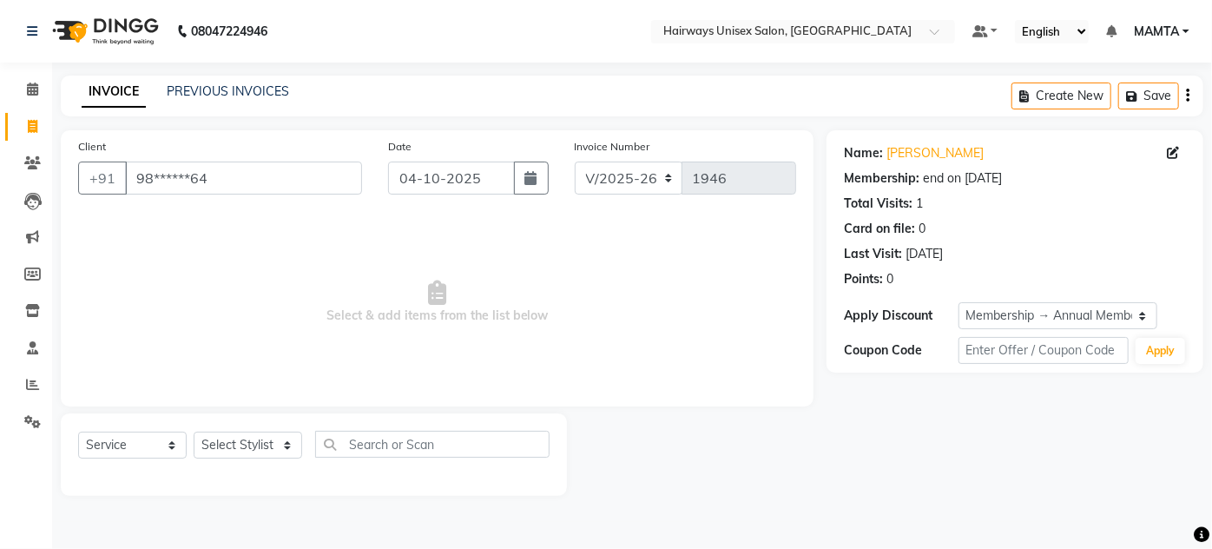
click at [239, 466] on div "Select Service Product Membership Package Voucher Prepaid Gift Card Select Styl…" at bounding box center [313, 451] width 471 height 41
click at [240, 447] on select "Select Stylist AHSAN AZAD IMRAN Kamal Salmani KASHISH MAMTA POOJA PUMMY RAJA SA…" at bounding box center [248, 444] width 109 height 27
click at [194, 431] on select "Select Stylist AHSAN AZAD IMRAN Kamal Salmani KASHISH MAMTA POOJA PUMMY RAJA SA…" at bounding box center [248, 444] width 109 height 27
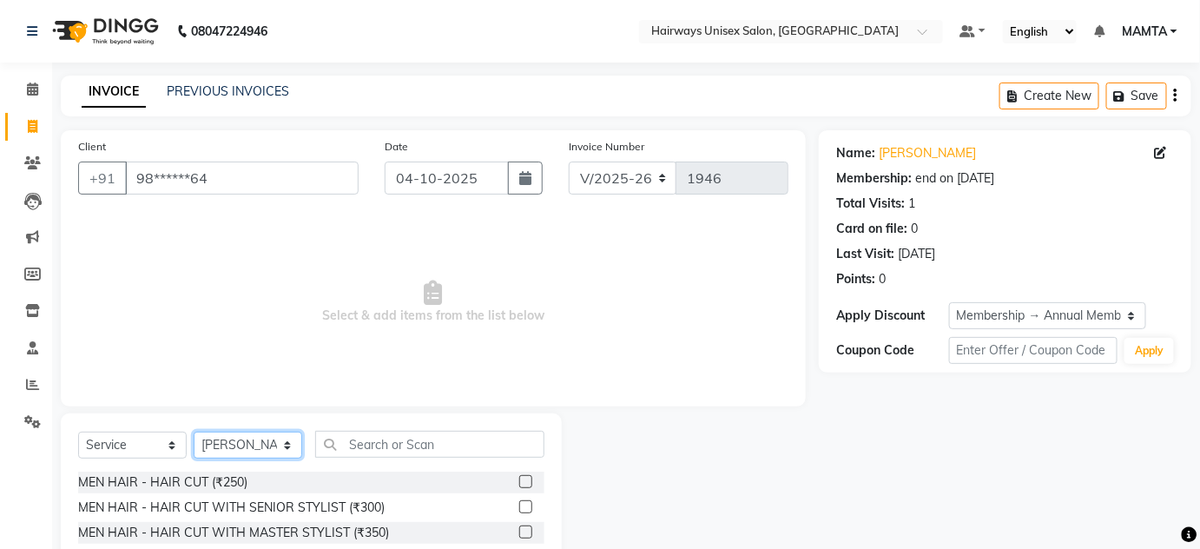
click at [203, 436] on select "Select Stylist AHSAN AZAD IMRAN Kamal Salmani KASHISH MAMTA POOJA PUMMY RAJA SA…" at bounding box center [248, 444] width 109 height 27
select select "80508"
click at [194, 431] on select "Select Stylist AHSAN AZAD IMRAN Kamal Salmani KASHISH MAMTA POOJA PUMMY RAJA SA…" at bounding box center [248, 444] width 109 height 27
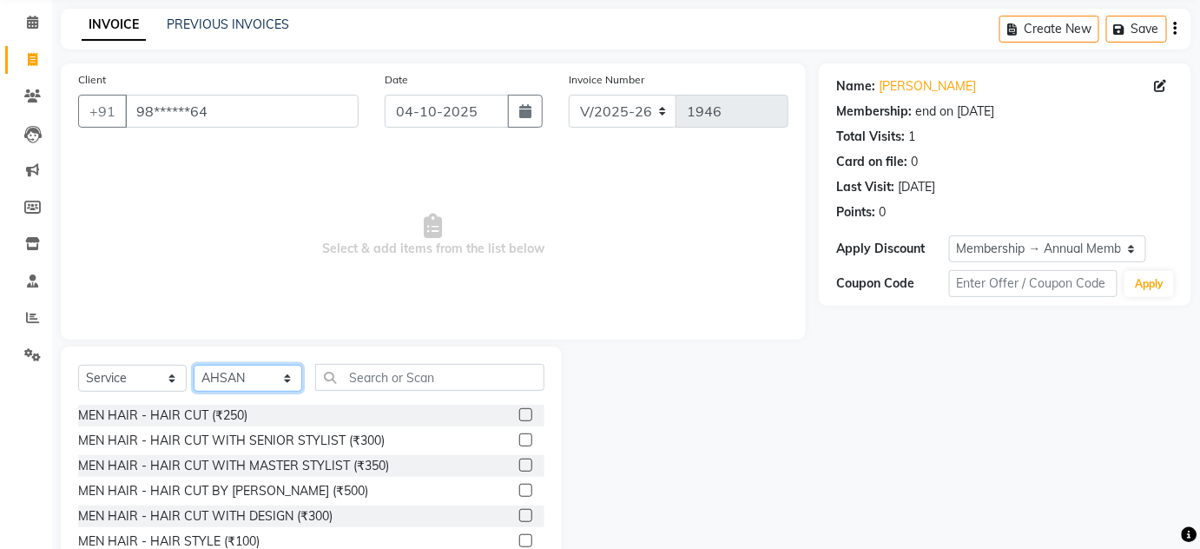
scroll to position [146, 0]
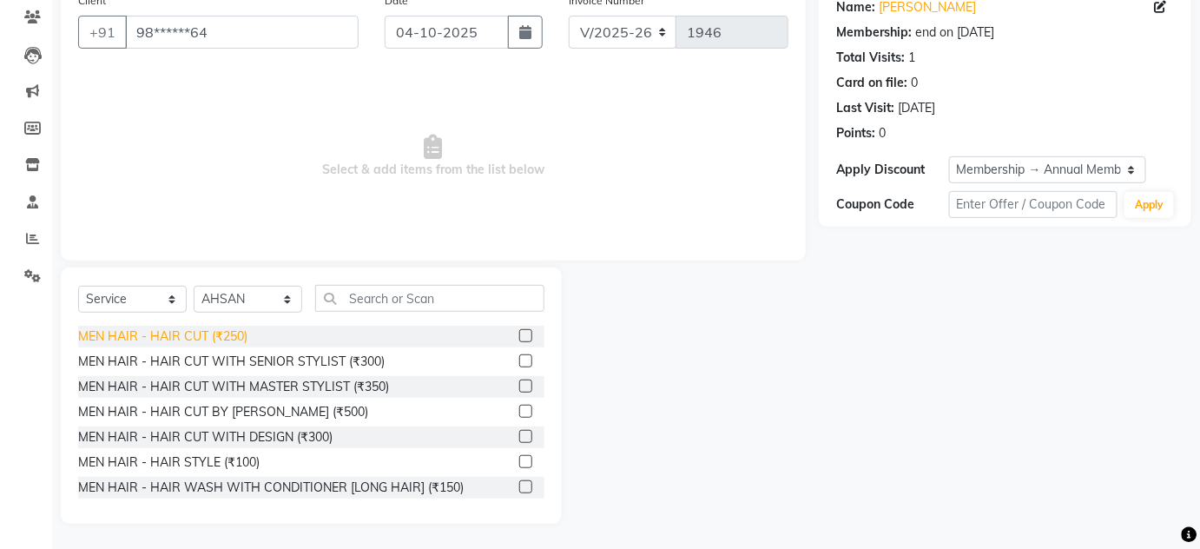
click at [169, 332] on div "MEN HAIR - HAIR CUT (₹250)" at bounding box center [162, 336] width 169 height 18
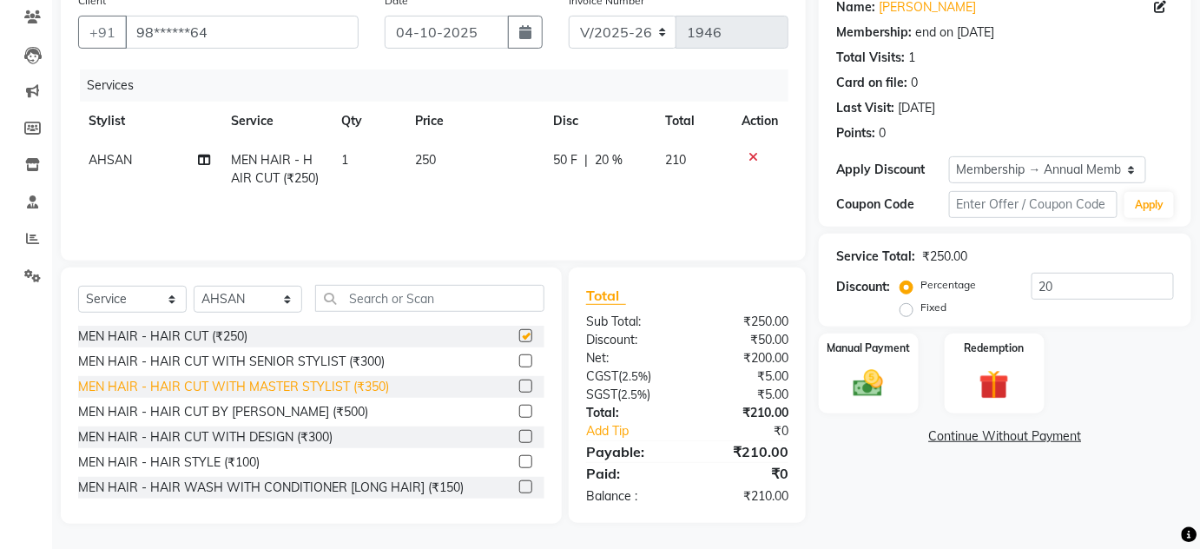
checkbox input "false"
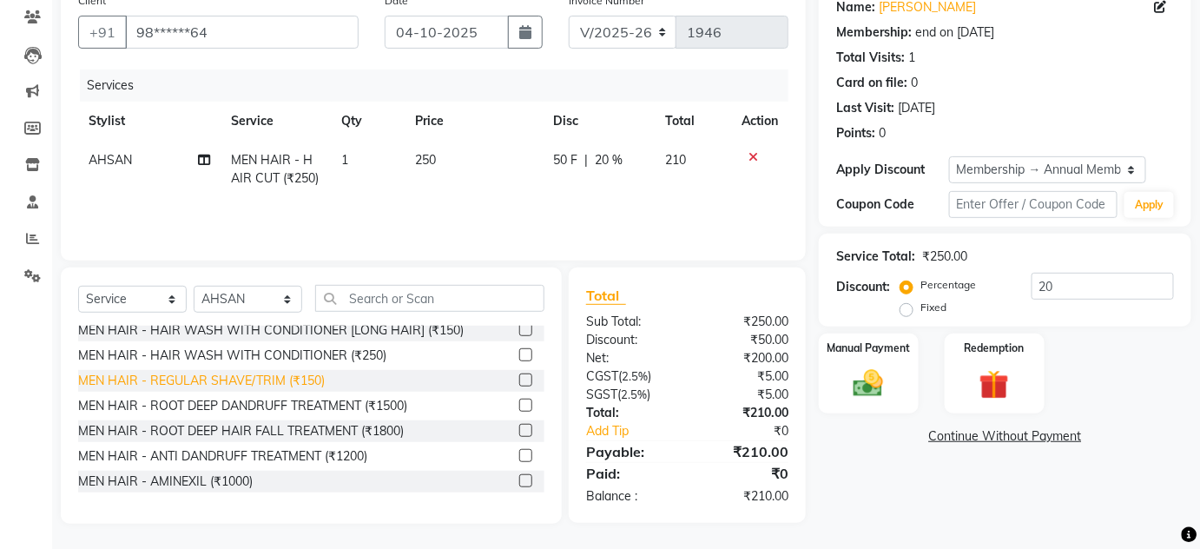
click at [257, 372] on div "MEN HAIR - REGULAR SHAVE/TRIM (₹150)" at bounding box center [201, 381] width 247 height 18
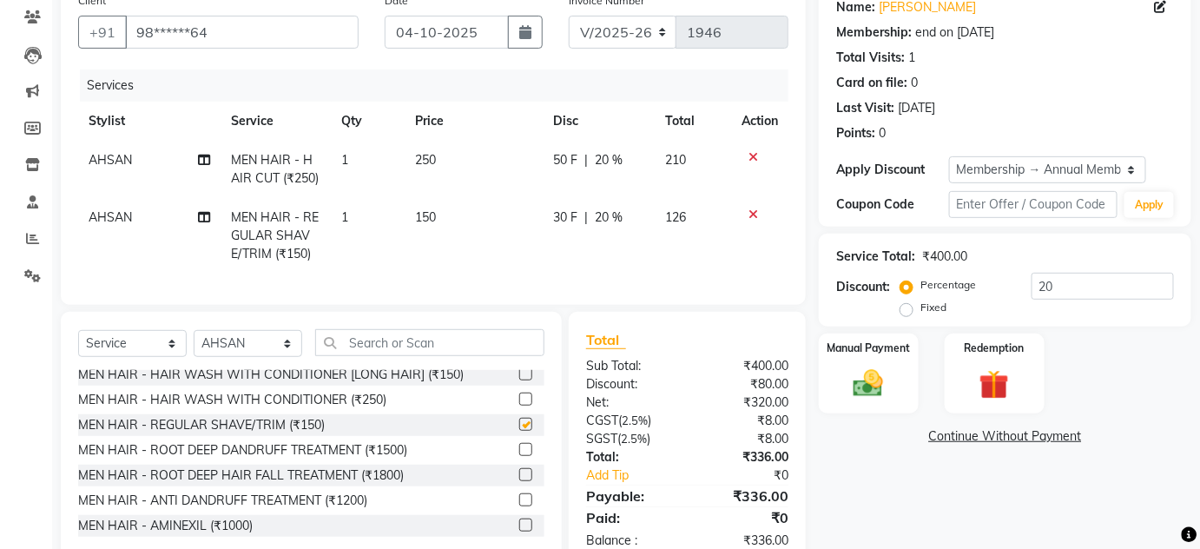
checkbox input "false"
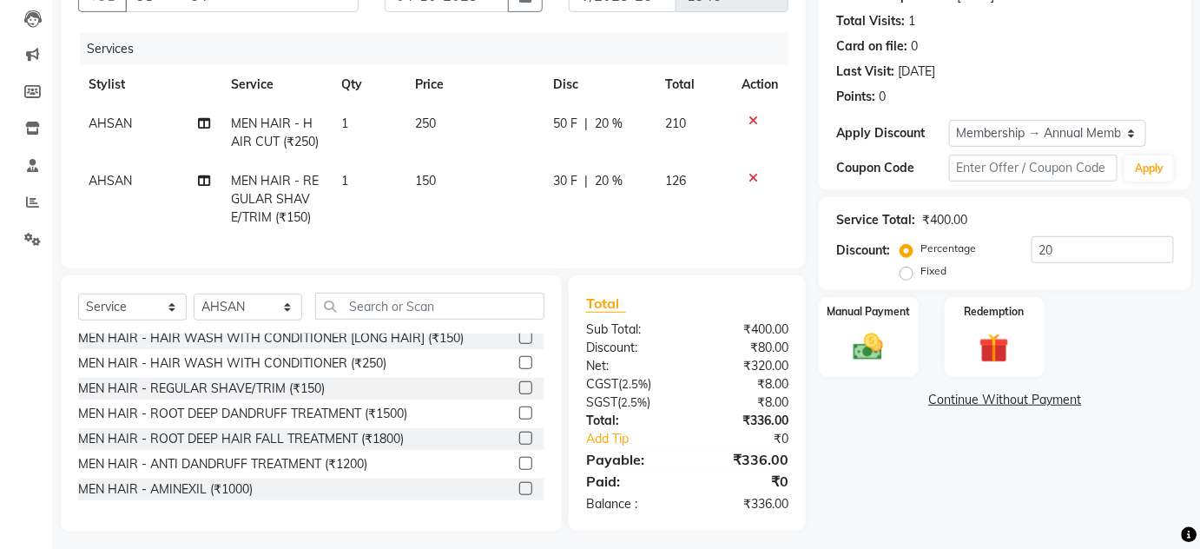
scroll to position [202, 0]
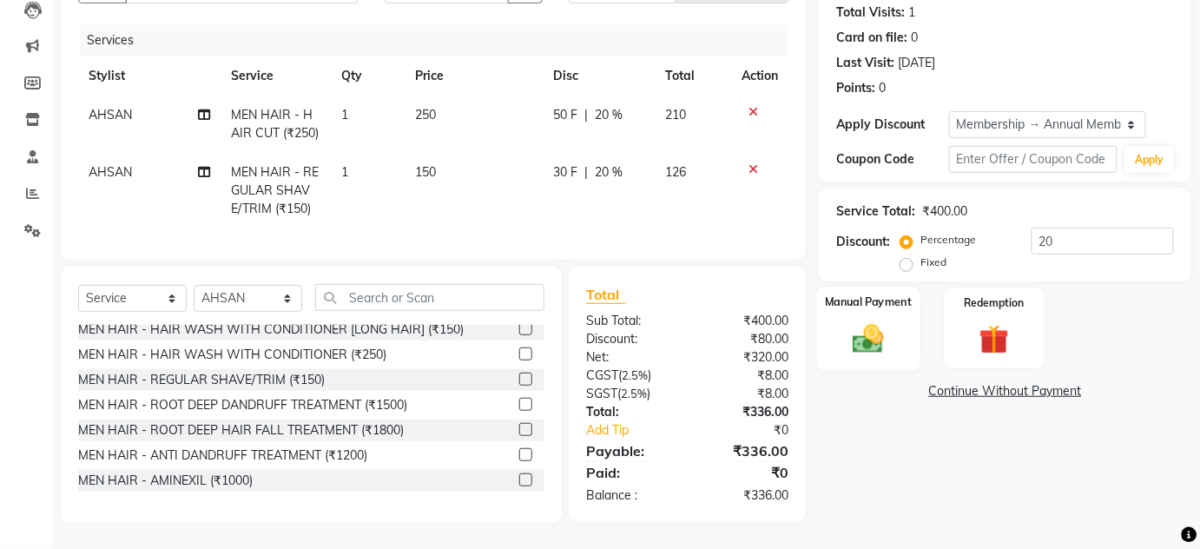
click at [884, 294] on label "Manual Payment" at bounding box center [868, 301] width 87 height 16
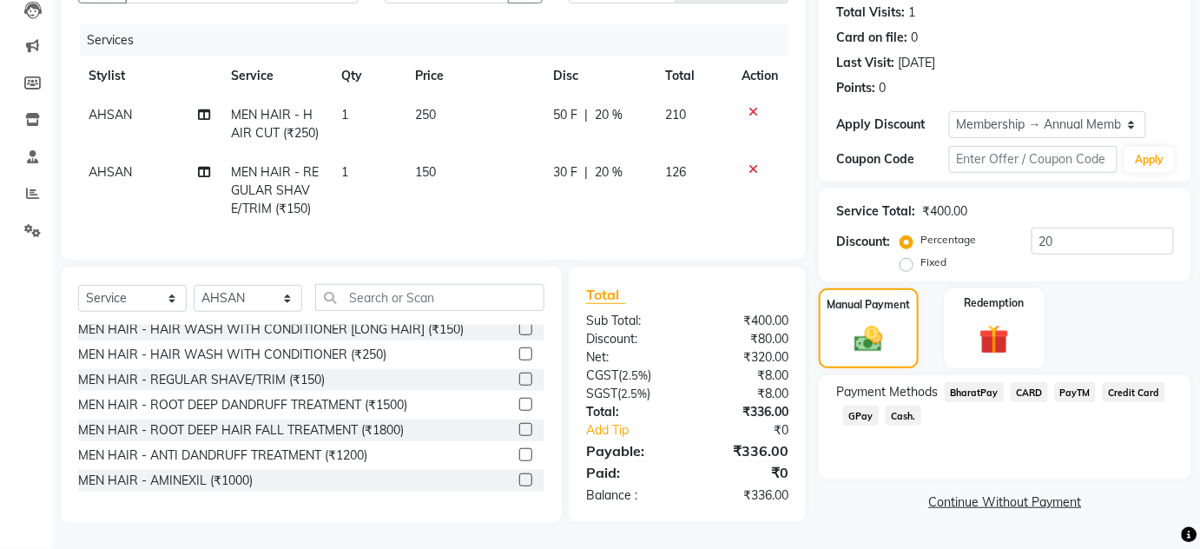
click at [865, 406] on span "GPay" at bounding box center [861, 415] width 36 height 20
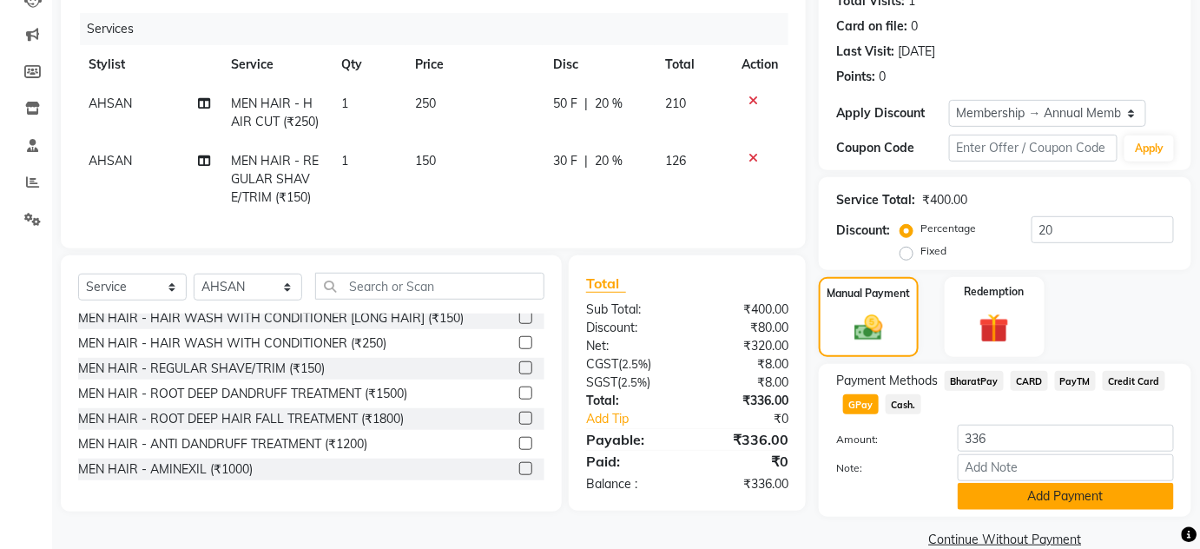
click at [985, 488] on button "Add Payment" at bounding box center [1065, 496] width 216 height 27
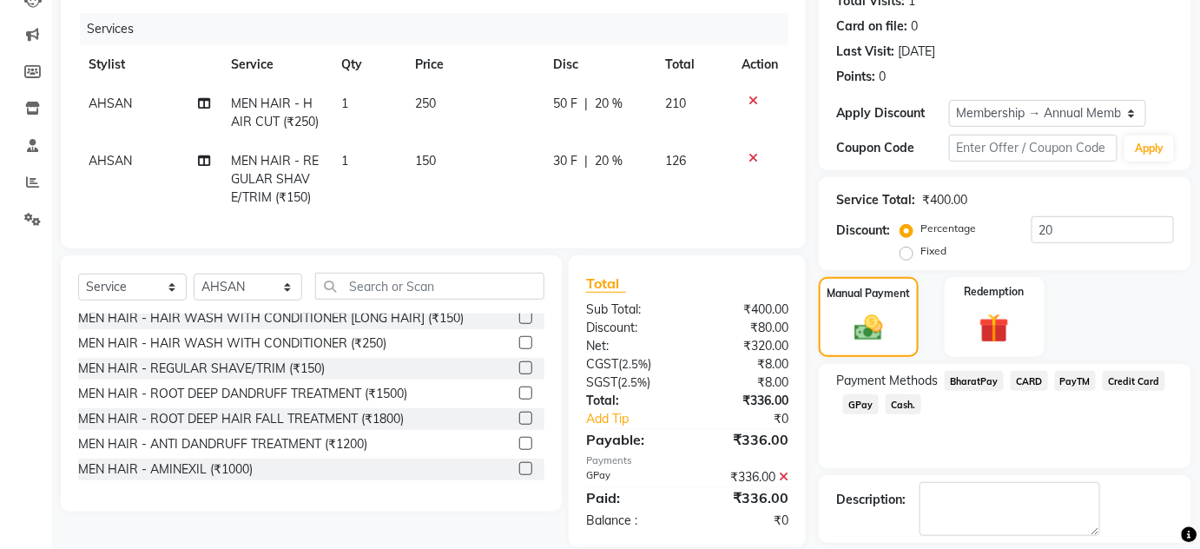
scroll to position [280, 0]
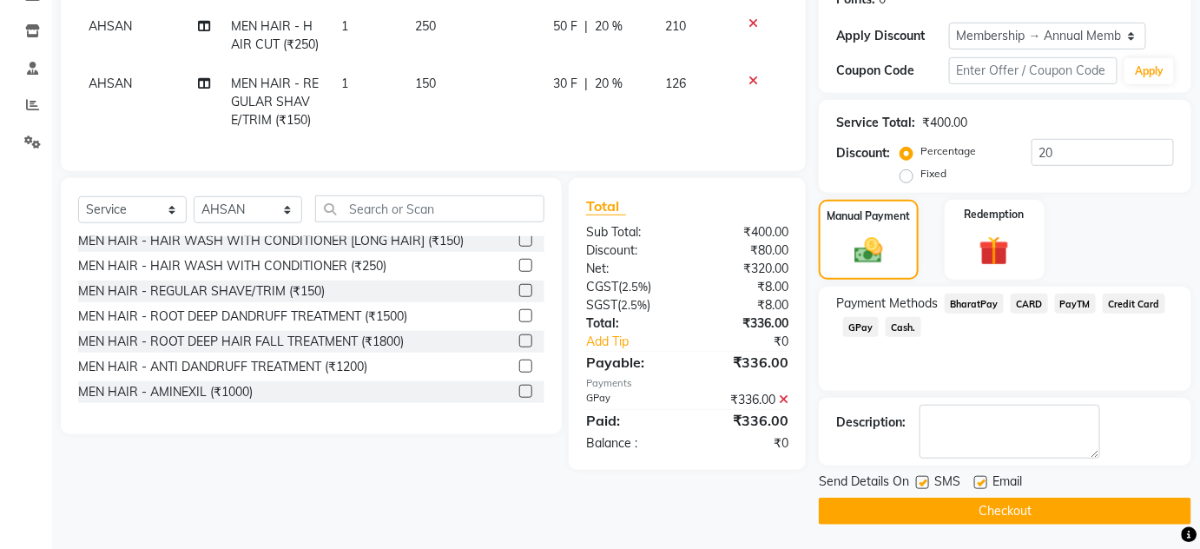
click at [990, 503] on button "Checkout" at bounding box center [1005, 510] width 372 height 27
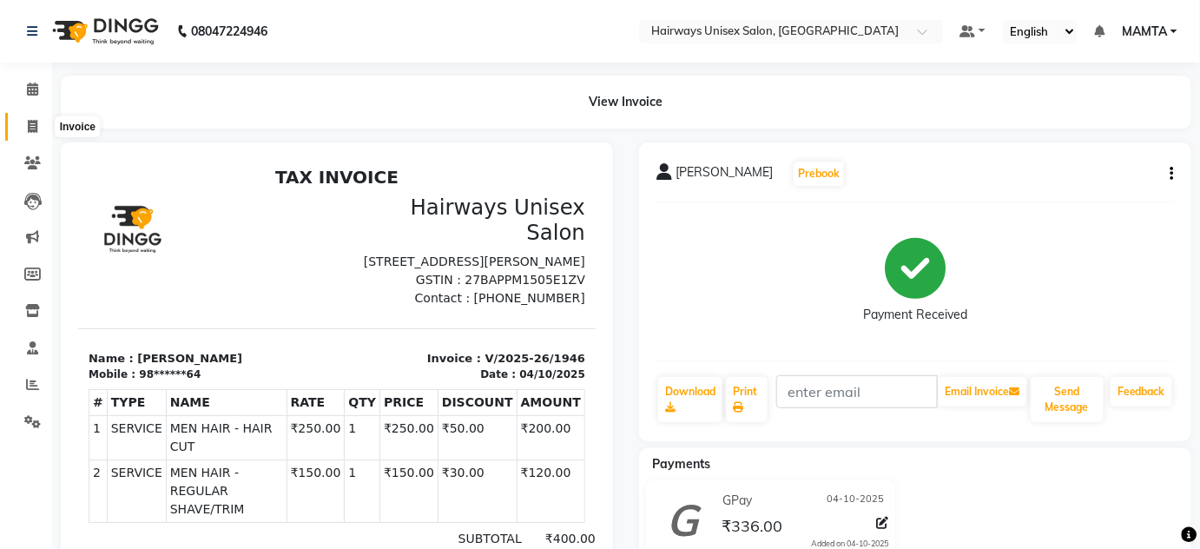
click at [42, 117] on span at bounding box center [32, 127] width 30 height 20
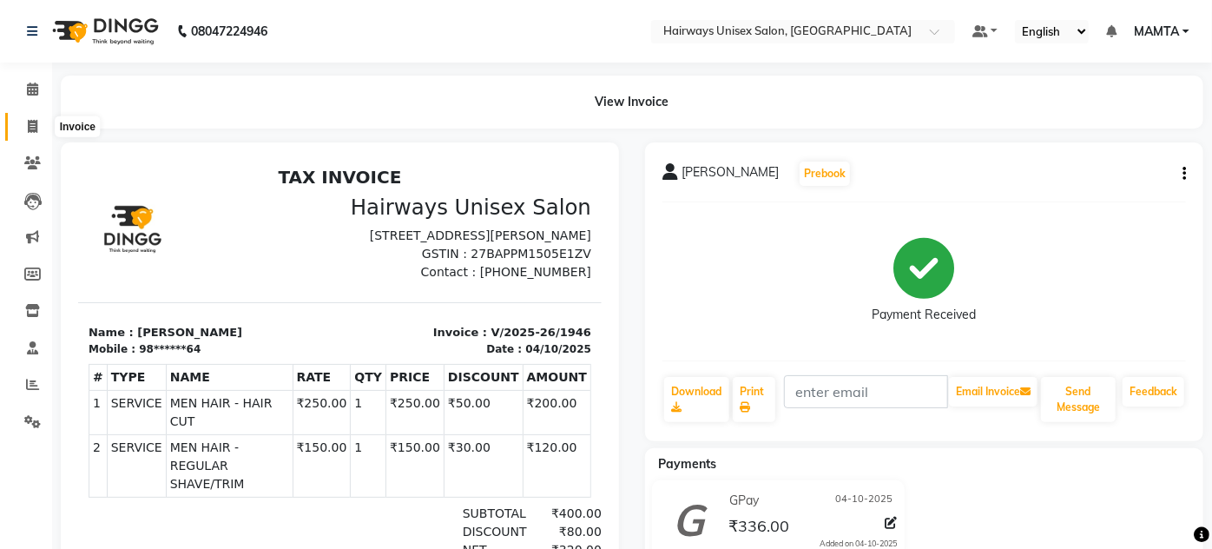
select select "8320"
select select "service"
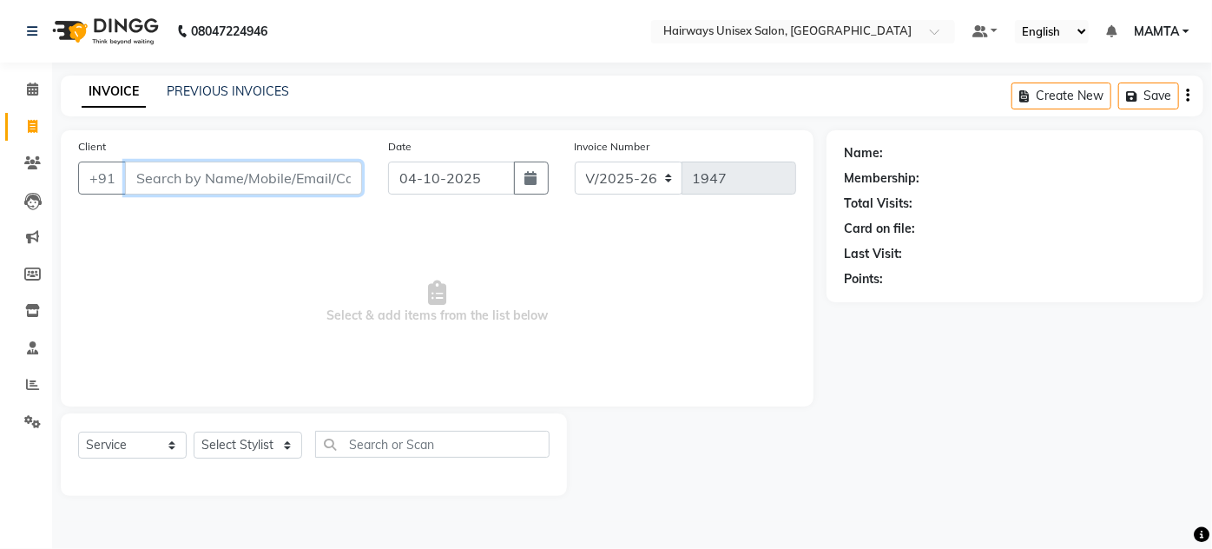
click at [161, 187] on input "Client" at bounding box center [243, 177] width 237 height 33
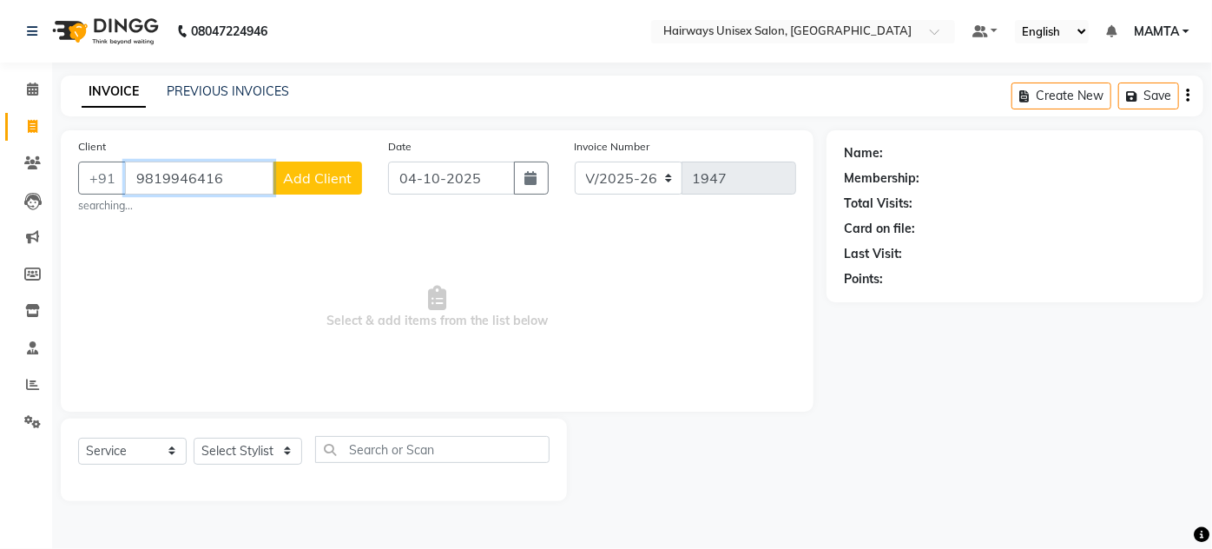
type input "9819946416"
select select "1: Object"
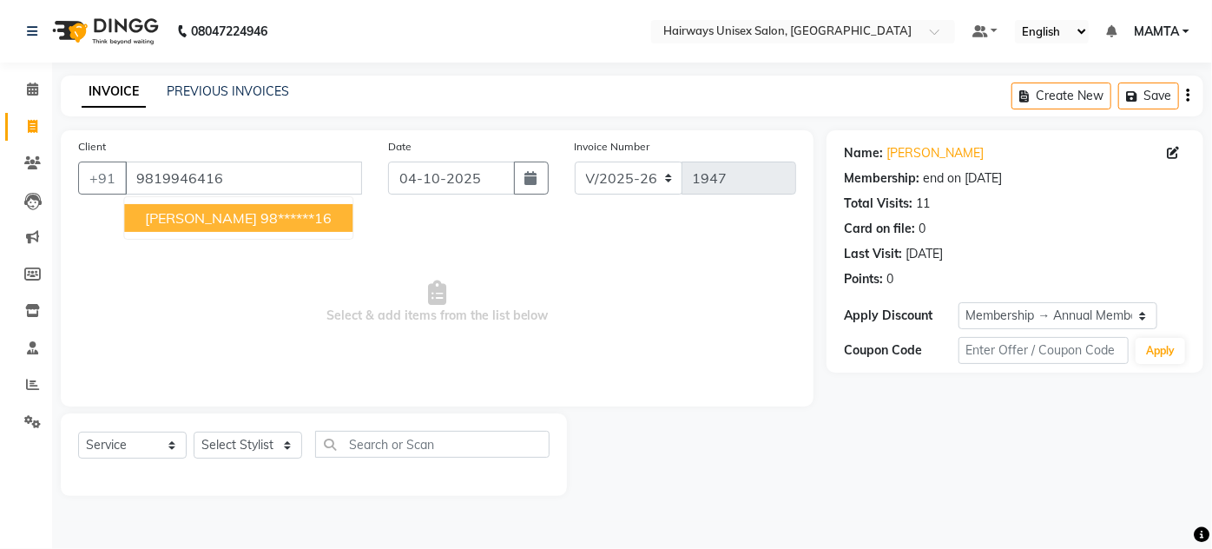
click at [201, 220] on span "NIKHIL SANGHAI" at bounding box center [201, 217] width 112 height 17
type input "98******16"
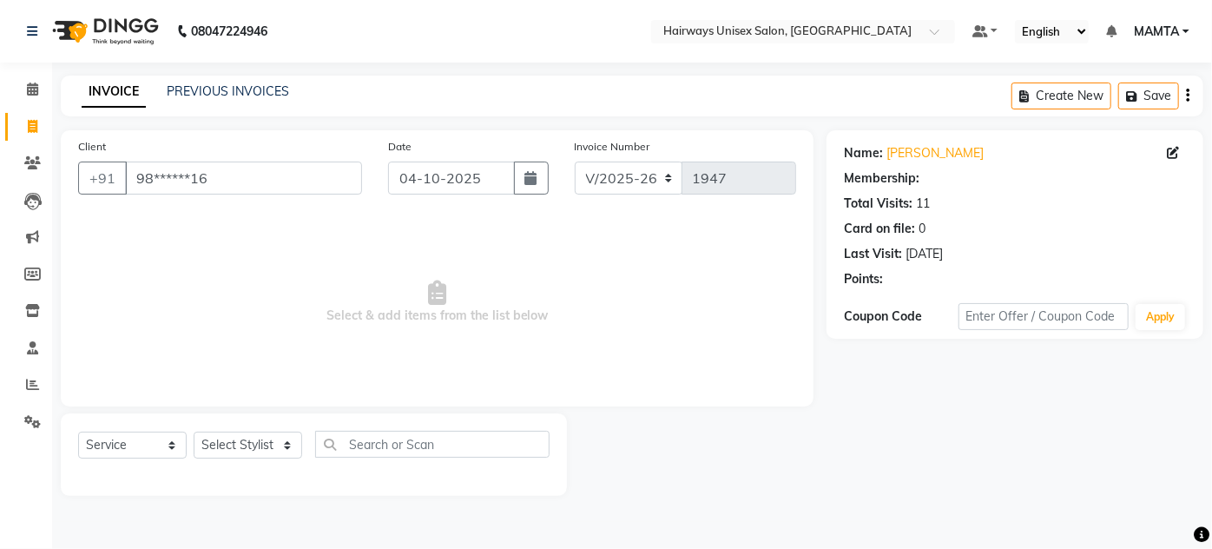
select select "1: Object"
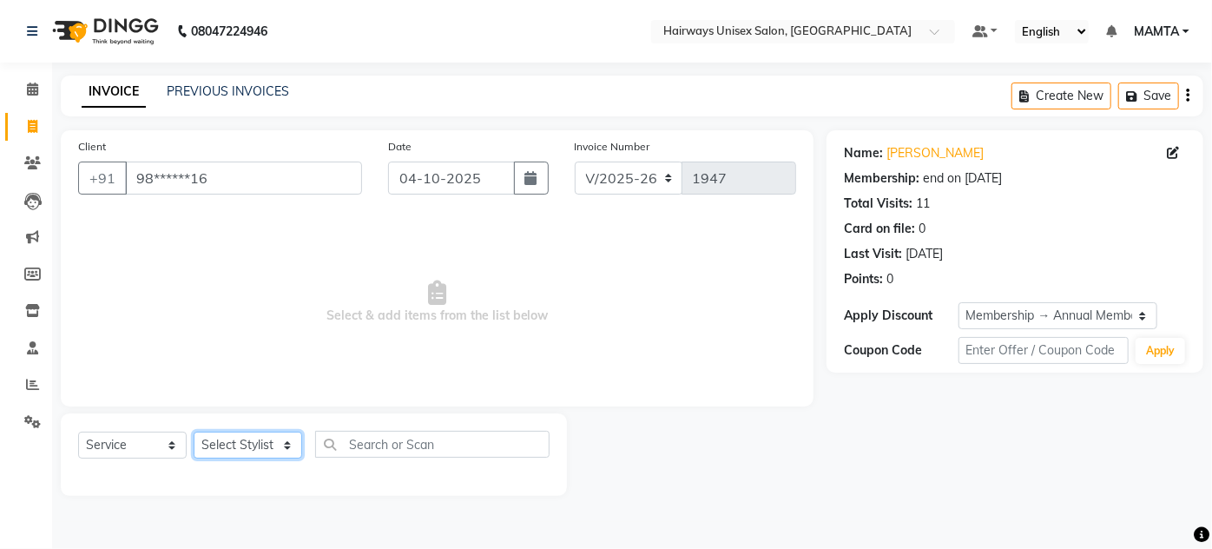
click at [254, 457] on select "Select Stylist AHSAN AZAD IMRAN Kamal Salmani KASHISH MAMTA POOJA PUMMY RAJA SA…" at bounding box center [248, 444] width 109 height 27
select select "80856"
click at [194, 431] on select "Select Stylist AHSAN AZAD IMRAN Kamal Salmani KASHISH MAMTA POOJA PUMMY RAJA SA…" at bounding box center [248, 444] width 109 height 27
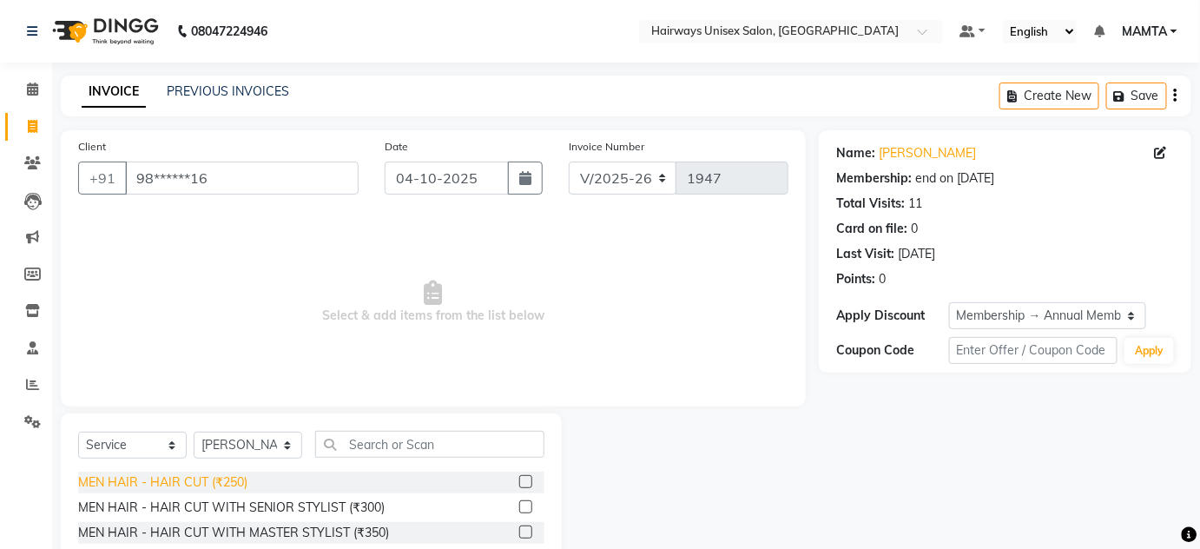
drag, startPoint x: 227, startPoint y: 483, endPoint x: 236, endPoint y: 481, distance: 9.9
click at [227, 483] on div "MEN HAIR - HAIR CUT (₹250)" at bounding box center [162, 482] width 169 height 18
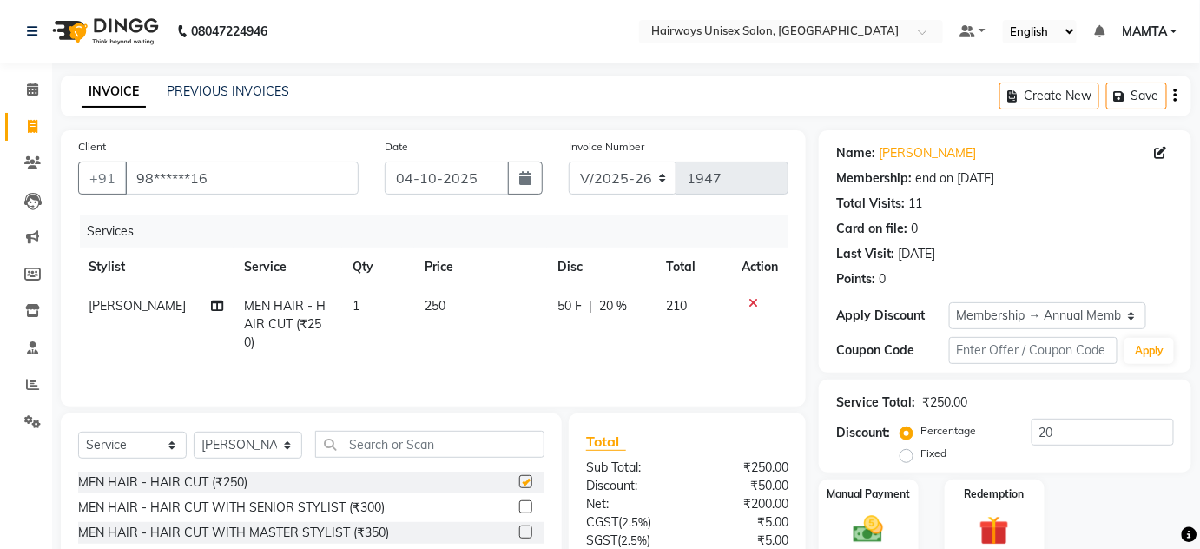
checkbox input "false"
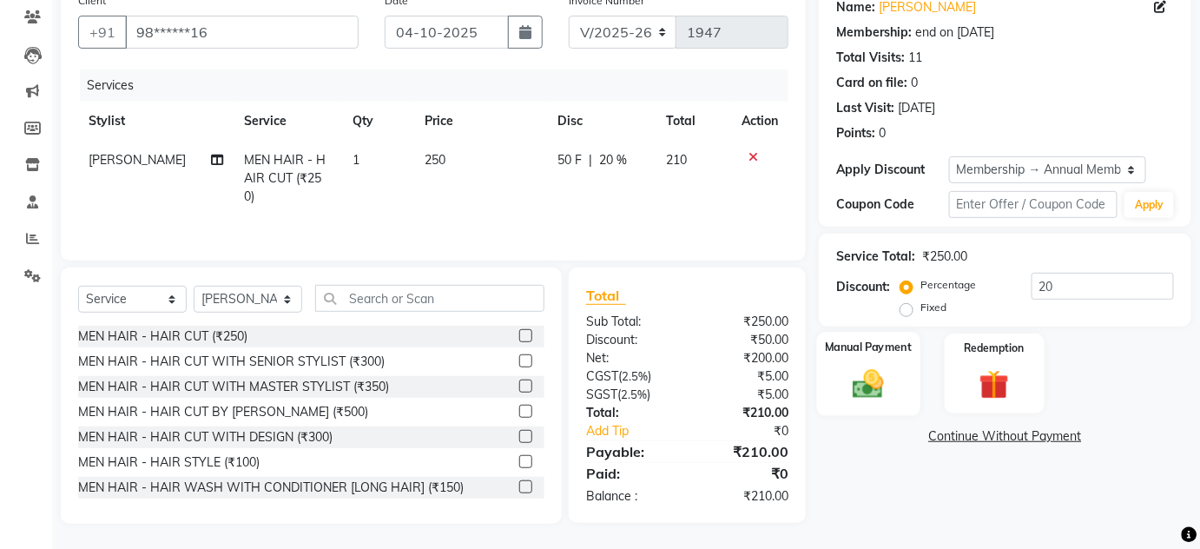
click at [882, 374] on img at bounding box center [868, 383] width 50 height 36
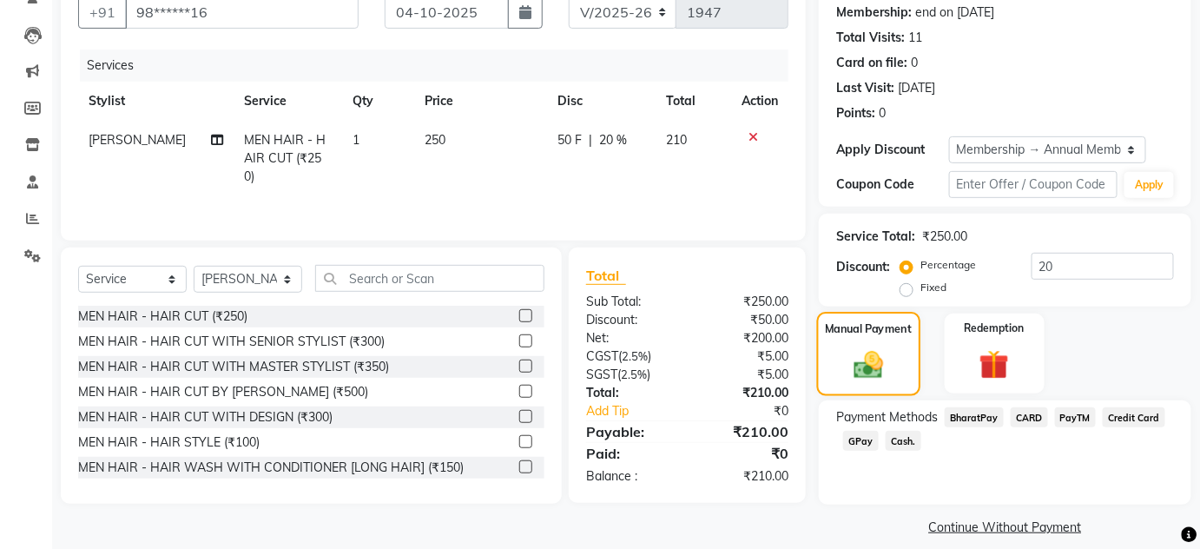
scroll to position [182, 0]
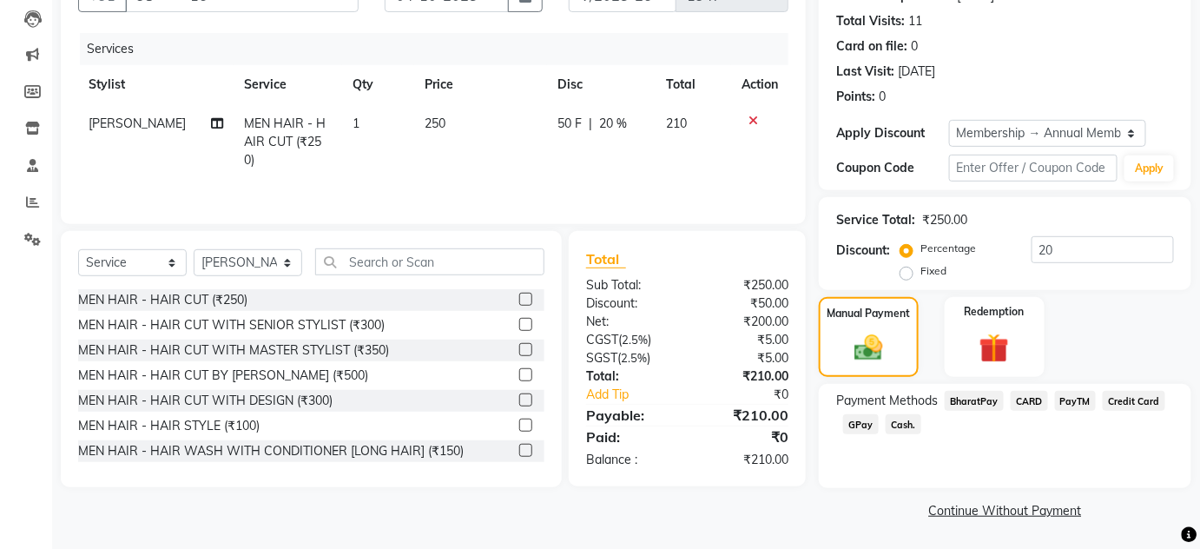
click at [915, 434] on div "Cash." at bounding box center [899, 425] width 43 height 23
click at [914, 418] on span "Cash." at bounding box center [903, 424] width 36 height 20
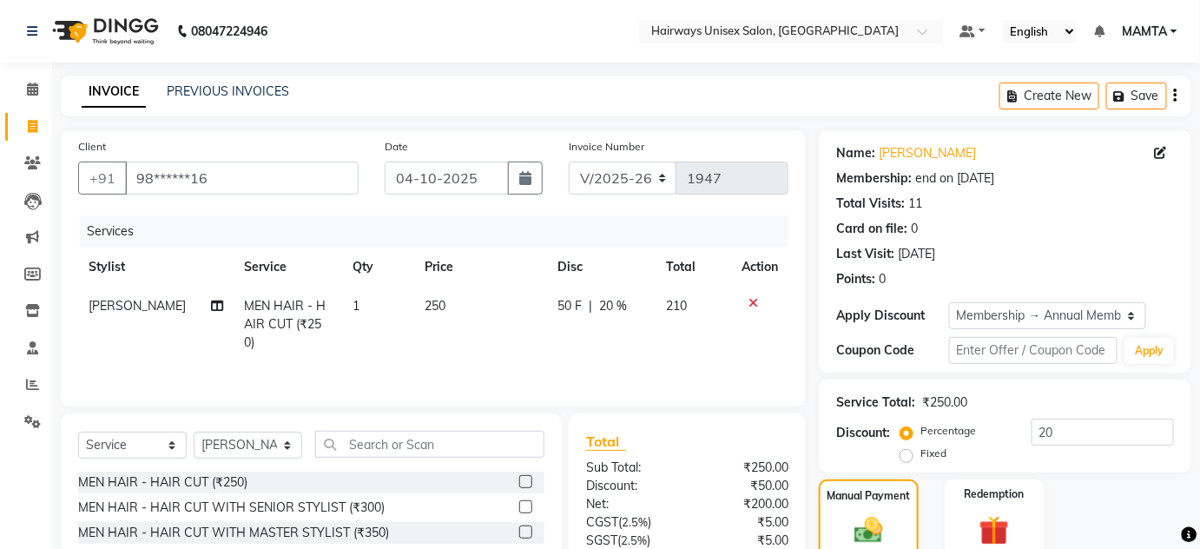
scroll to position [231, 0]
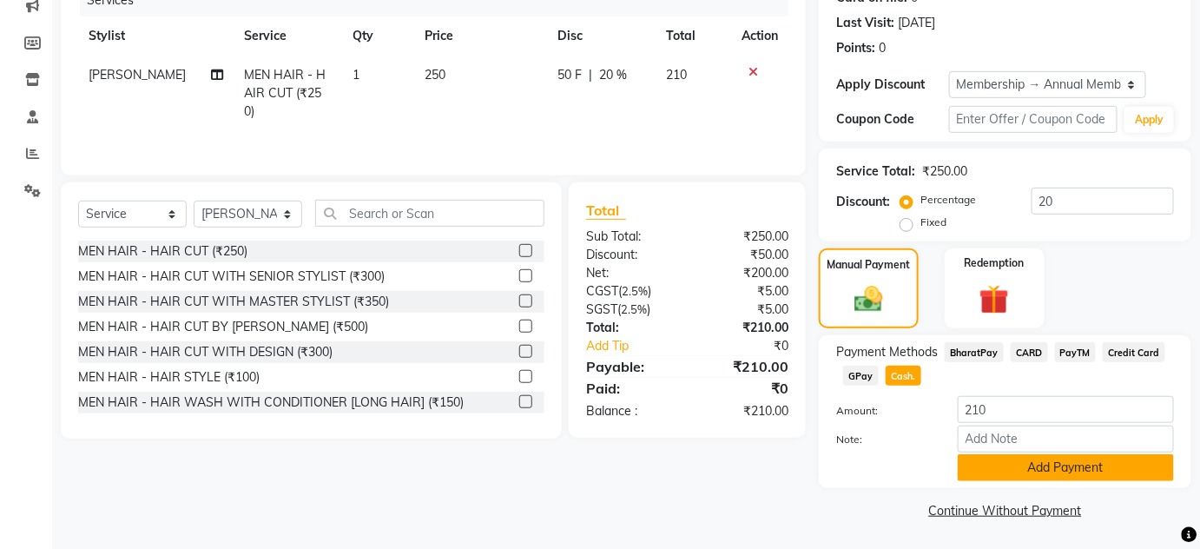
click at [1025, 469] on button "Add Payment" at bounding box center [1065, 467] width 216 height 27
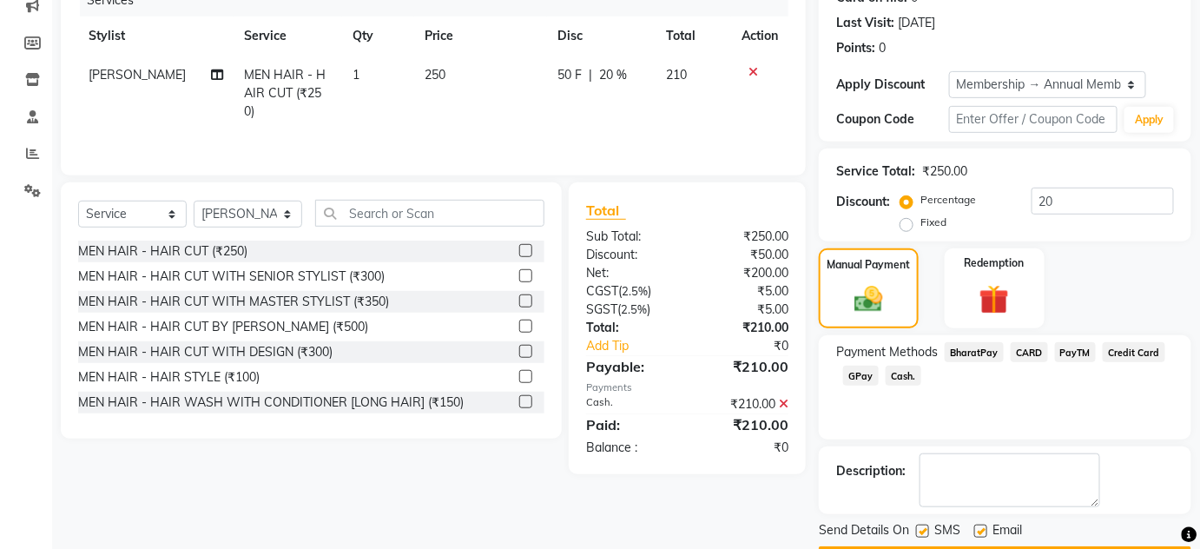
scroll to position [280, 0]
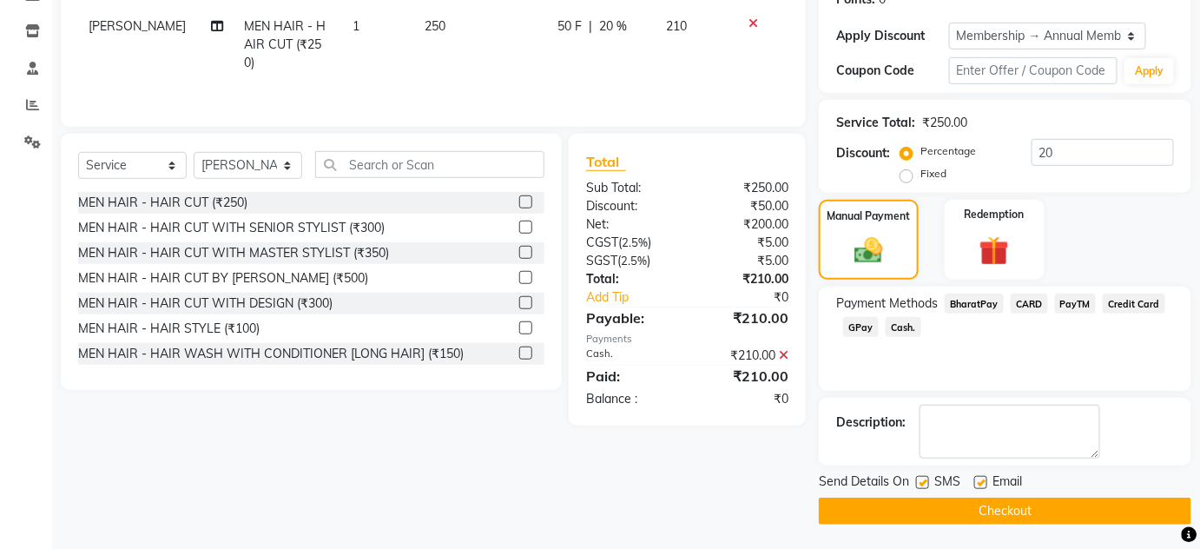
click at [922, 481] on label at bounding box center [922, 482] width 13 height 13
click at [922, 481] on input "checkbox" at bounding box center [921, 482] width 11 height 11
checkbox input "false"
click at [984, 485] on label at bounding box center [980, 482] width 13 height 13
click at [984, 485] on input "checkbox" at bounding box center [979, 482] width 11 height 11
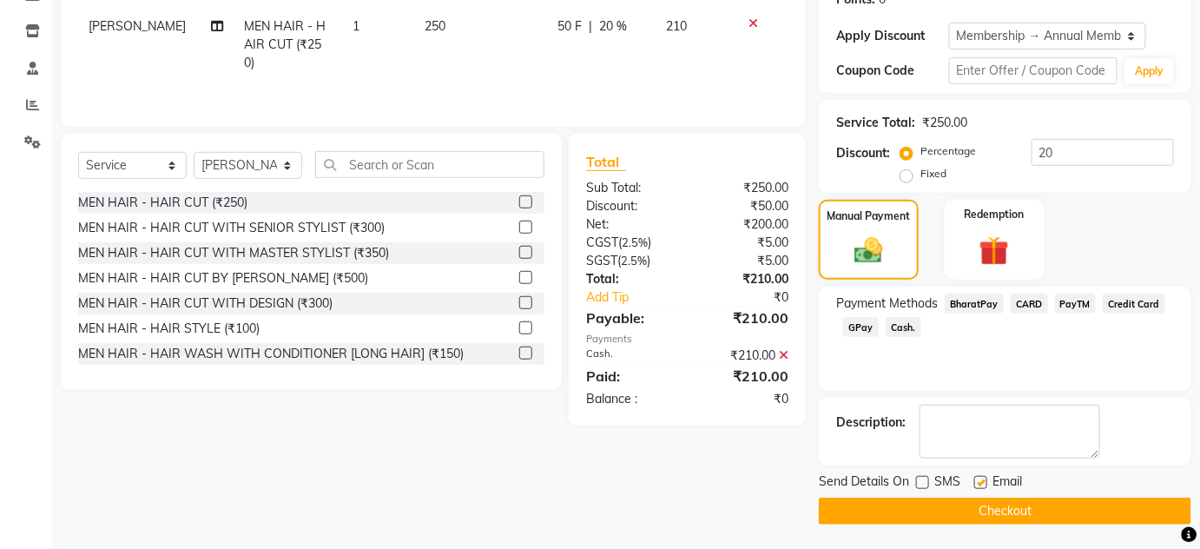
checkbox input "false"
click at [990, 518] on button "Checkout" at bounding box center [1005, 510] width 372 height 27
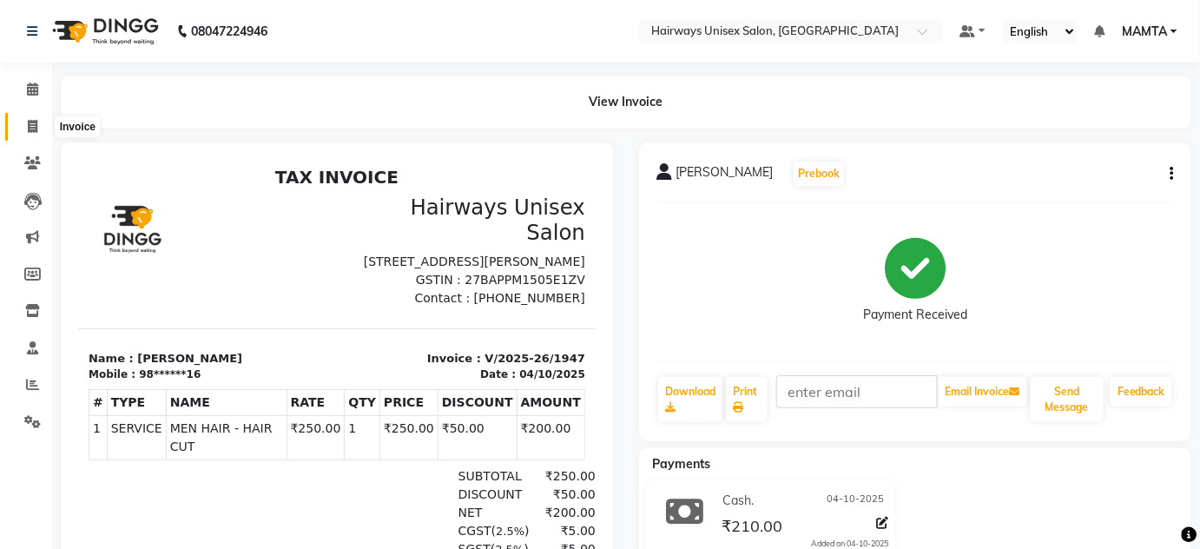
click at [30, 121] on icon at bounding box center [33, 126] width 10 height 13
select select "service"
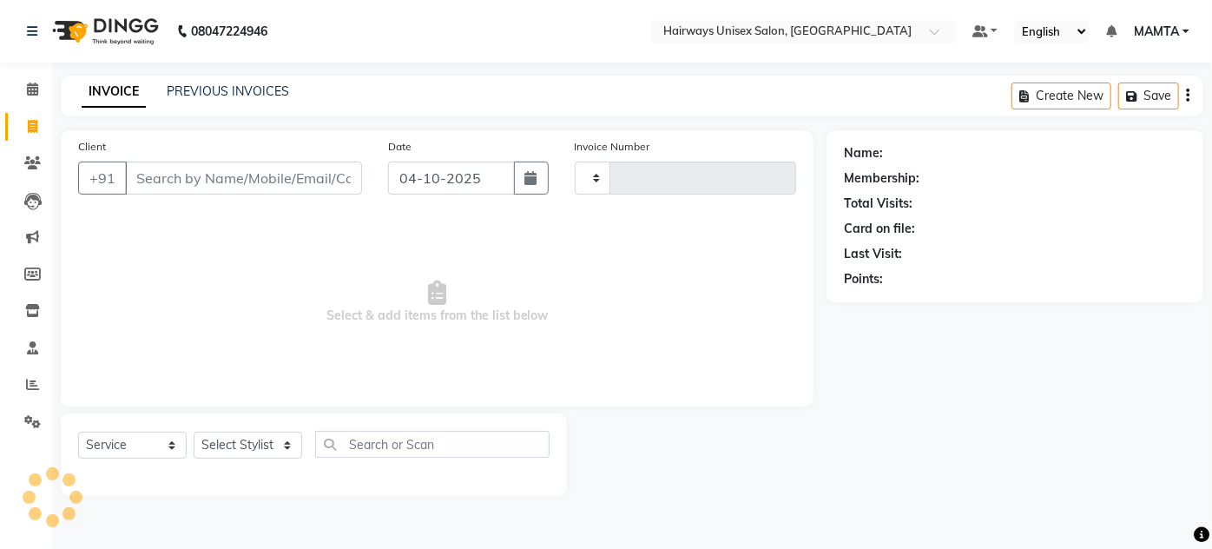
type input "1948"
select select "8320"
select select "service"
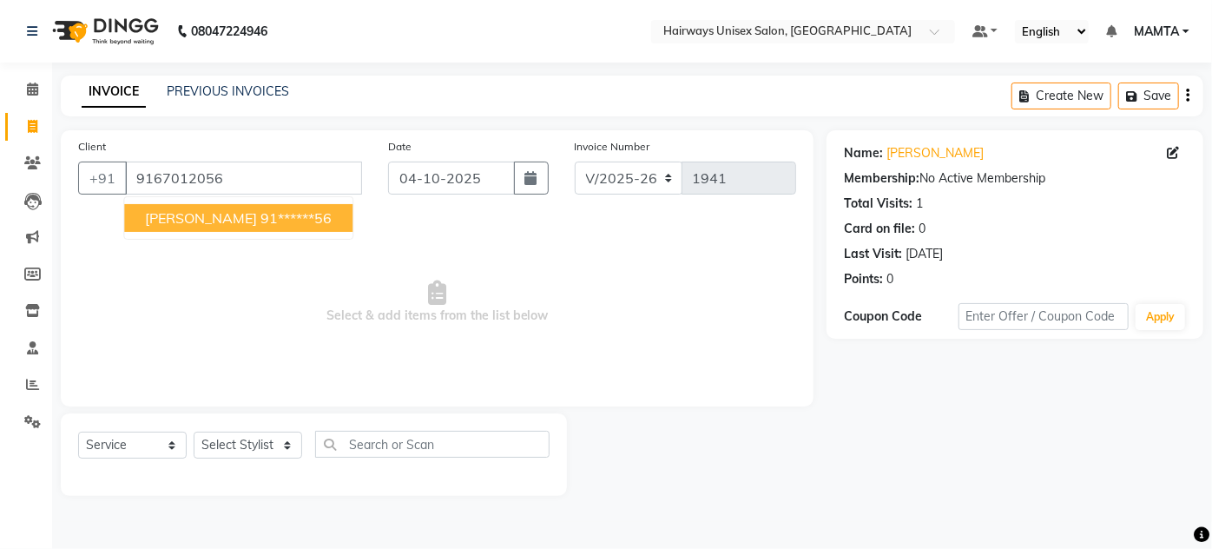
click at [201, 217] on span "RITESH SHAH" at bounding box center [201, 217] width 112 height 17
type input "91******56"
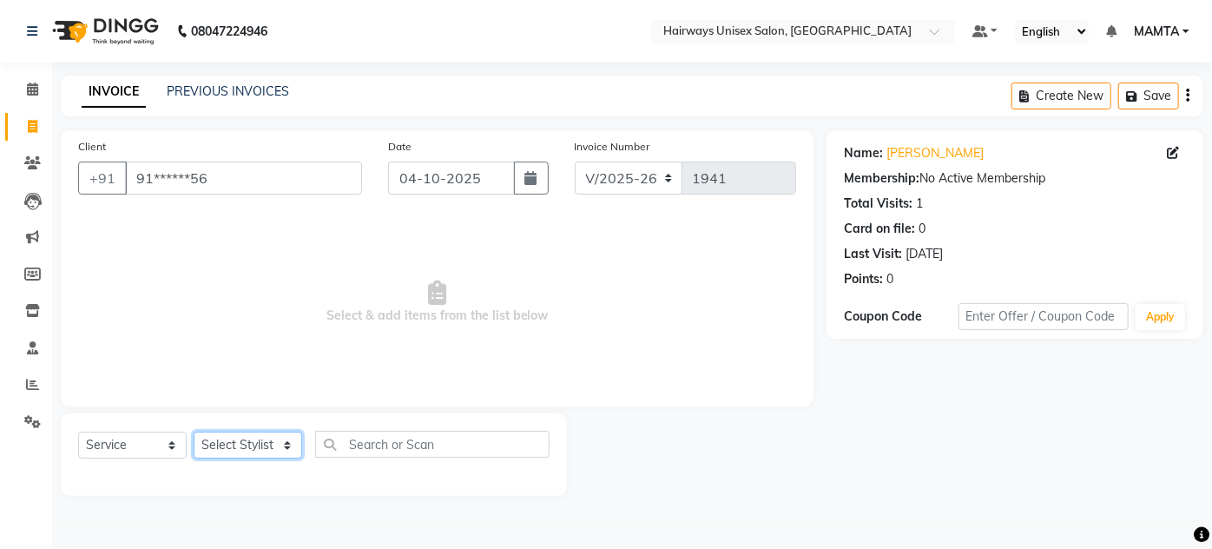
click at [247, 445] on select "Select Stylist [PERSON_NAME] [PERSON_NAME] [PERSON_NAME] MAMTA POOJA [PERSON_NA…" at bounding box center [248, 444] width 109 height 27
select select "91587"
click at [194, 431] on select "Select Stylist [PERSON_NAME] [PERSON_NAME] [PERSON_NAME] MAMTA POOJA [PERSON_NA…" at bounding box center [248, 444] width 109 height 27
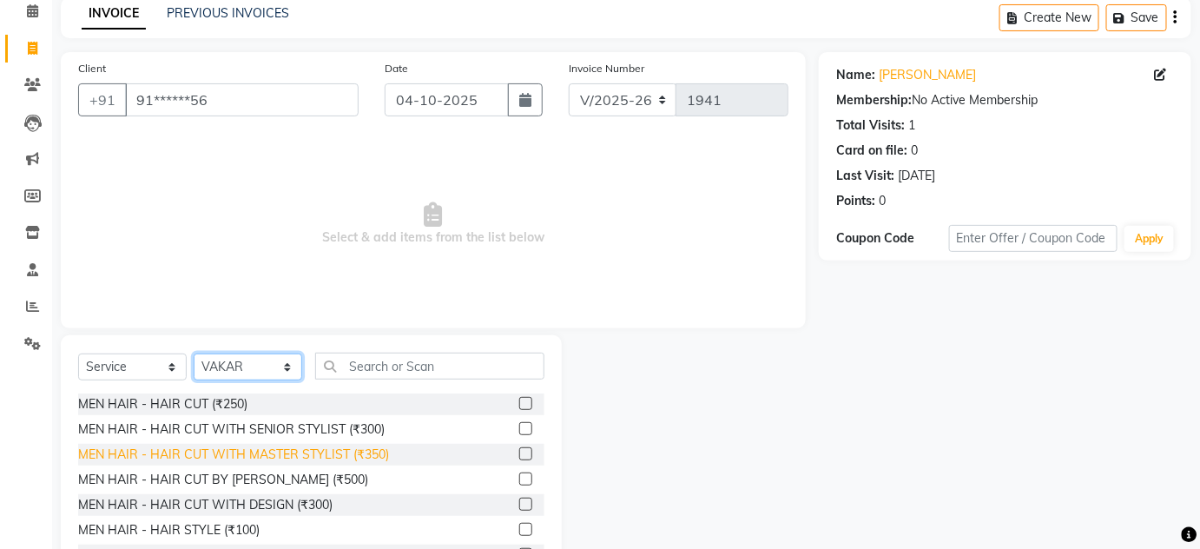
scroll to position [78, 0]
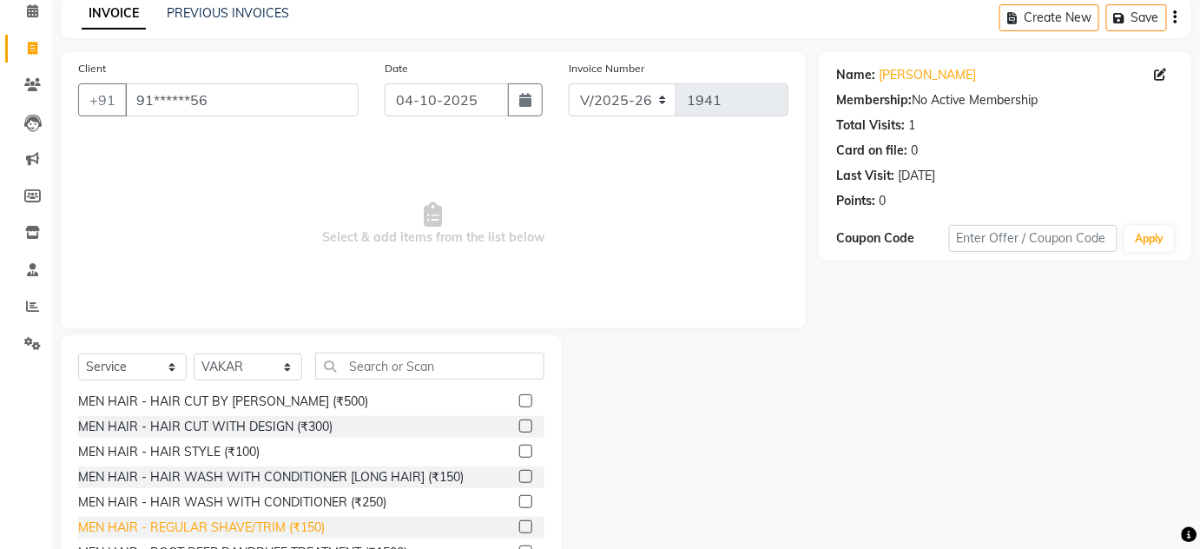
click at [300, 530] on div "MEN HAIR - REGULAR SHAVE/TRIM (₹150)" at bounding box center [201, 527] width 247 height 18
checkbox input "false"
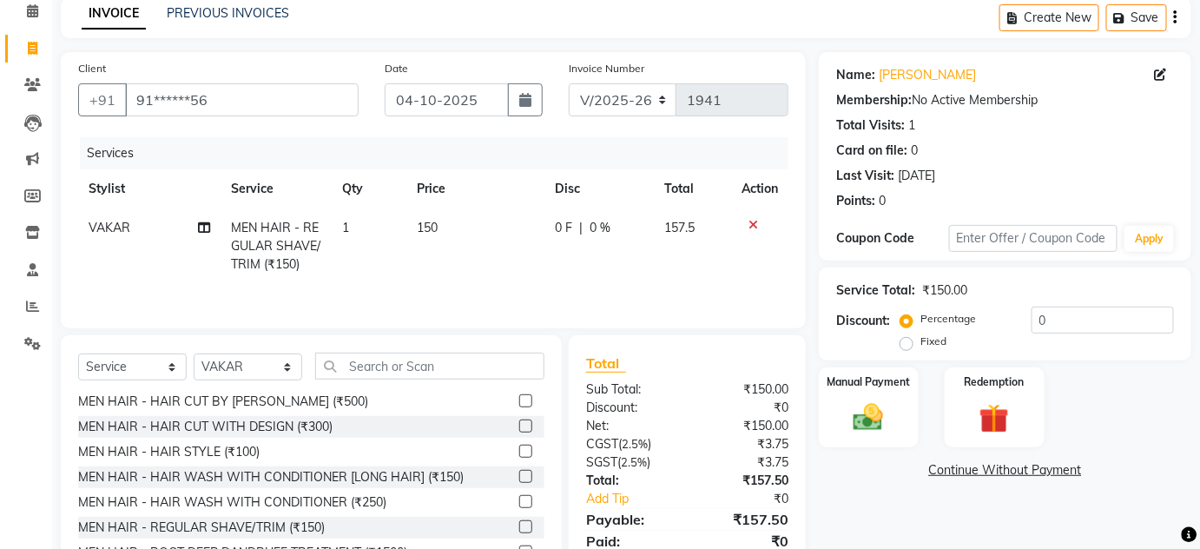
scroll to position [146, 0]
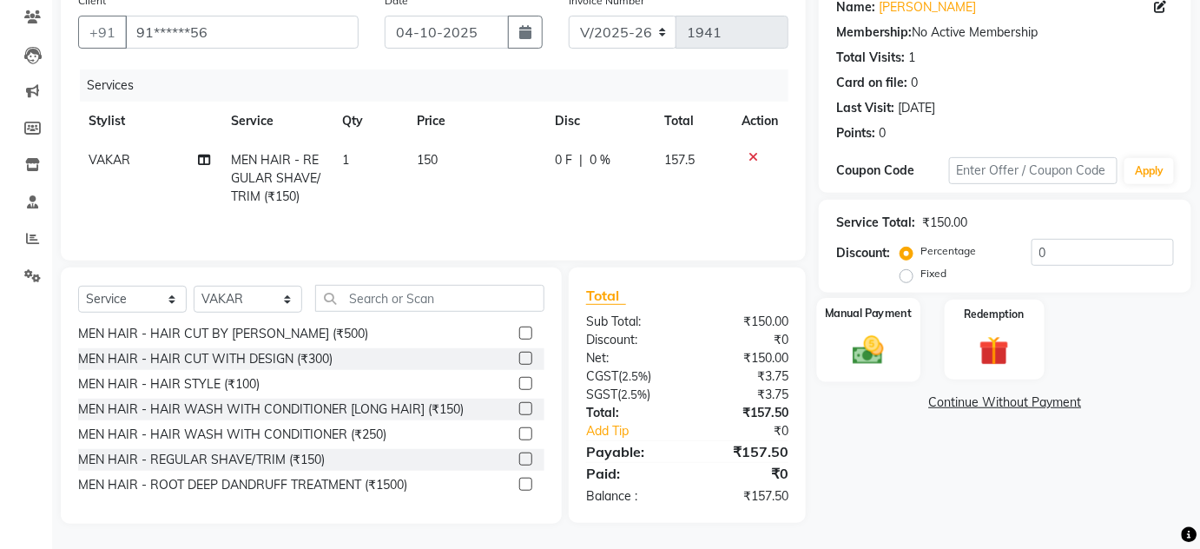
click at [875, 325] on div "Manual Payment" at bounding box center [868, 340] width 103 height 84
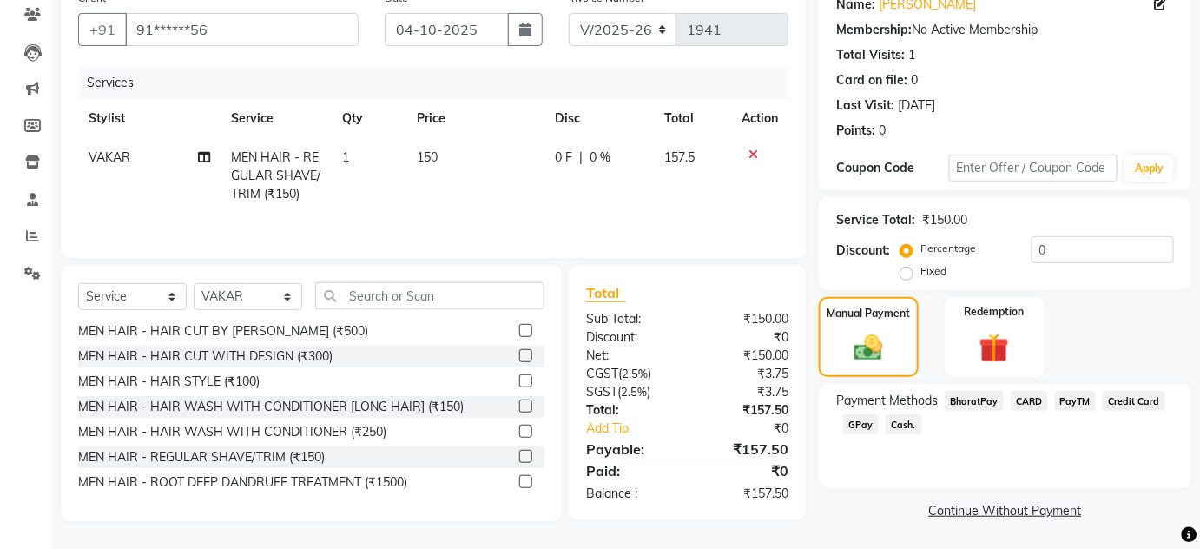
scroll to position [0, 0]
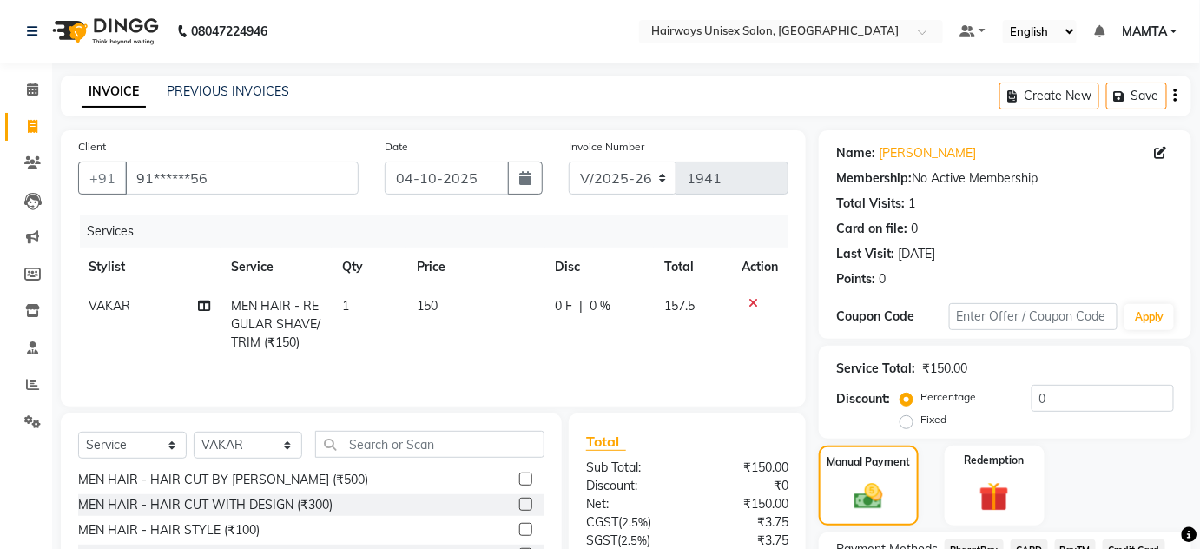
click at [1178, 90] on div "Create New Save" at bounding box center [1095, 96] width 192 height 41
click at [1175, 96] on icon "button" at bounding box center [1175, 95] width 3 height 1
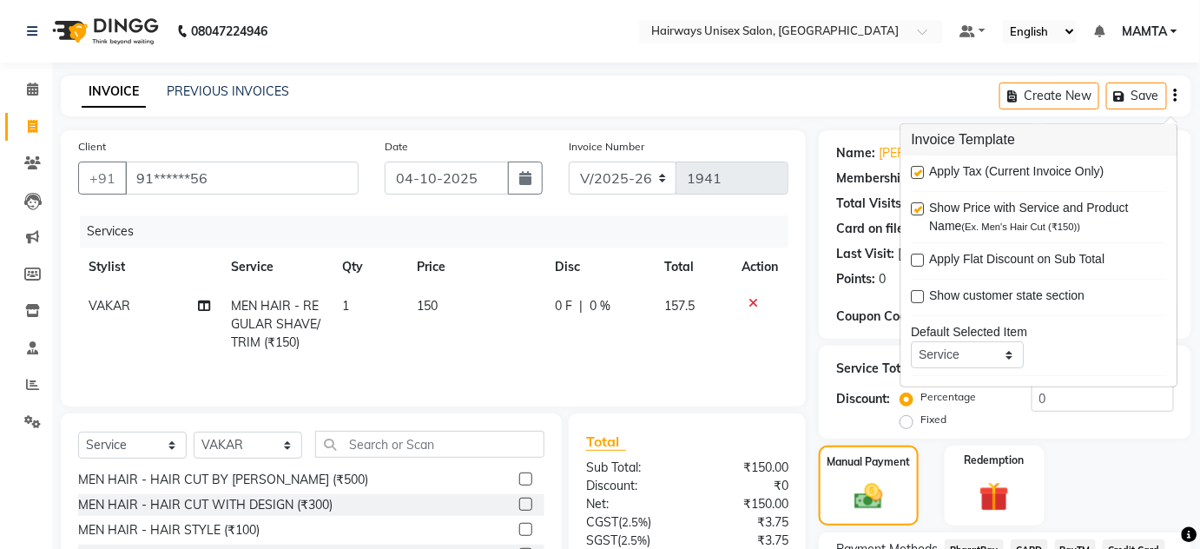
click at [913, 170] on label at bounding box center [917, 172] width 13 height 13
click at [913, 170] on input "checkbox" at bounding box center [916, 173] width 11 height 11
checkbox input "false"
click at [860, 71] on div "08047224946 Select Location × Hairways Unisex Salon, Goregaon Default Panel My …" at bounding box center [600, 349] width 1200 height 698
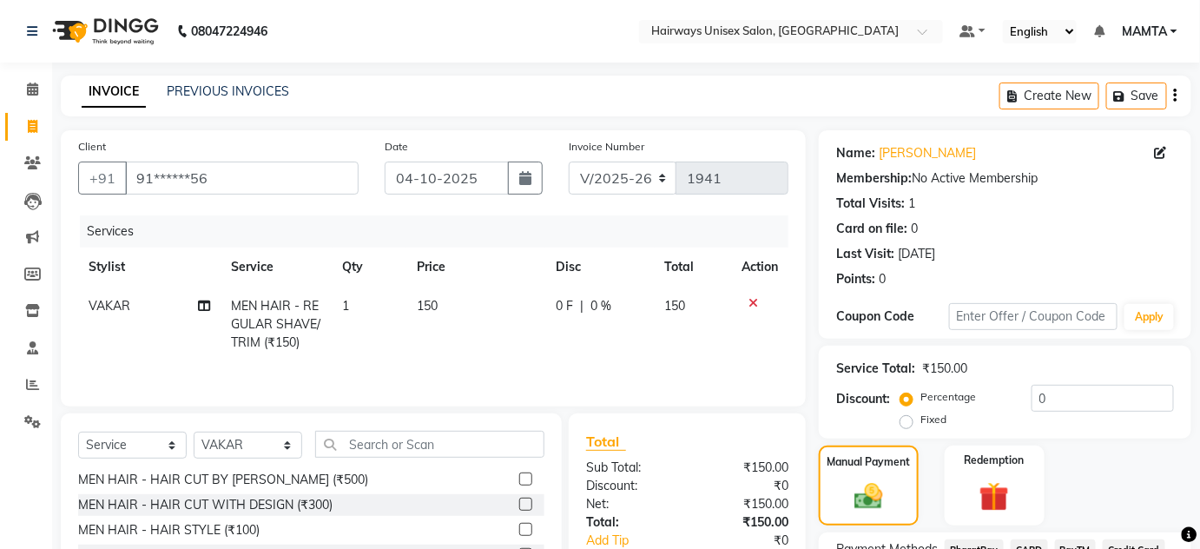
scroll to position [148, 0]
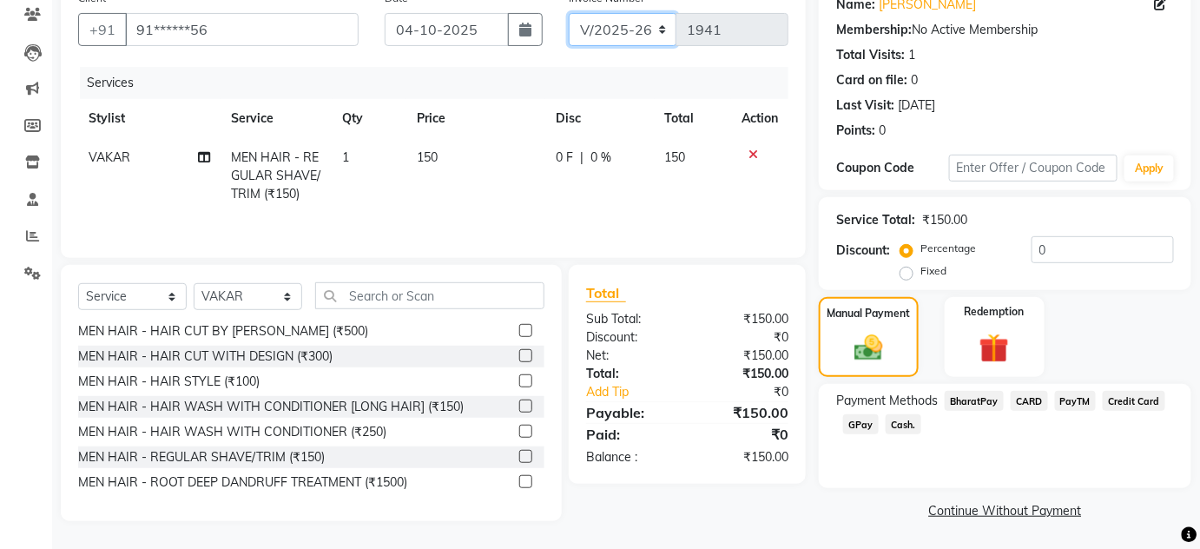
click at [623, 37] on select "INV/25-26 V/2025-26" at bounding box center [623, 29] width 109 height 33
select select "8645"
click at [569, 13] on select "INV/25-26 V/2025-26" at bounding box center [623, 29] width 109 height 33
type input "0883"
click at [901, 424] on span "Cash." at bounding box center [903, 424] width 36 height 20
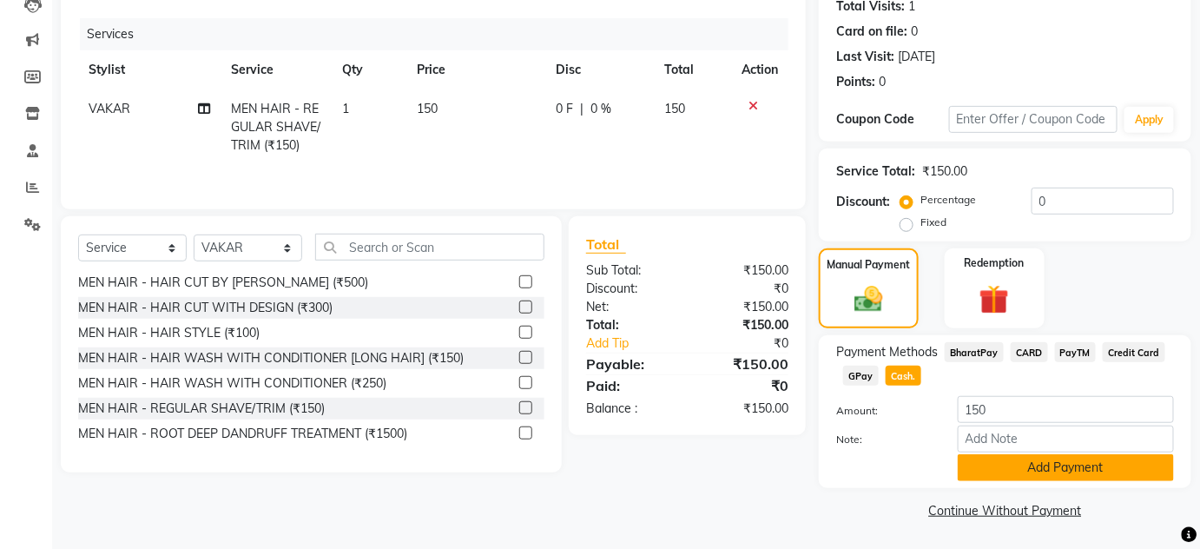
click at [1002, 469] on button "Add Payment" at bounding box center [1065, 467] width 216 height 27
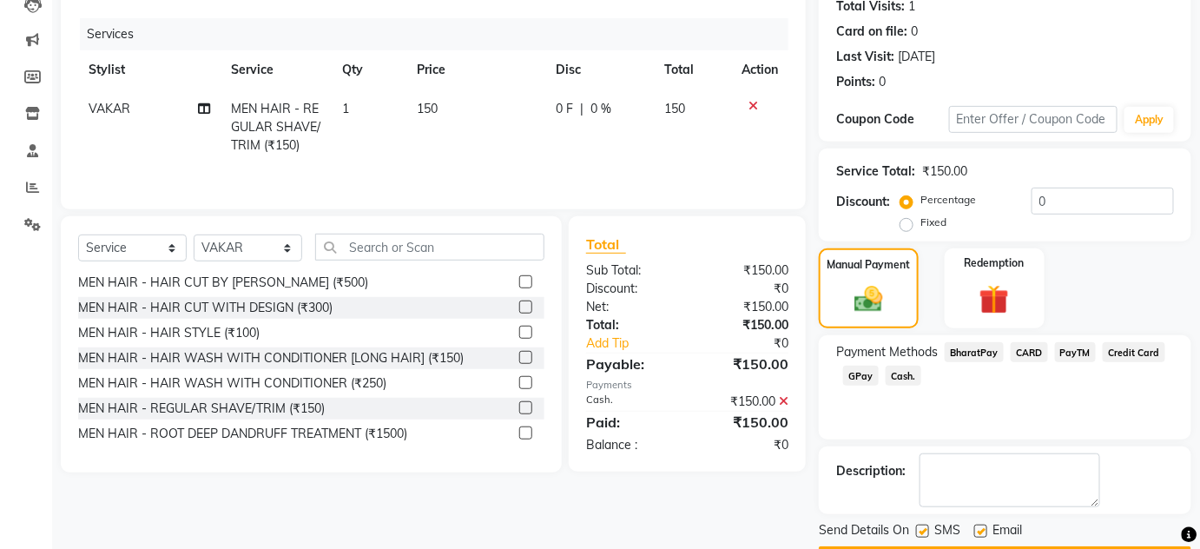
scroll to position [246, 0]
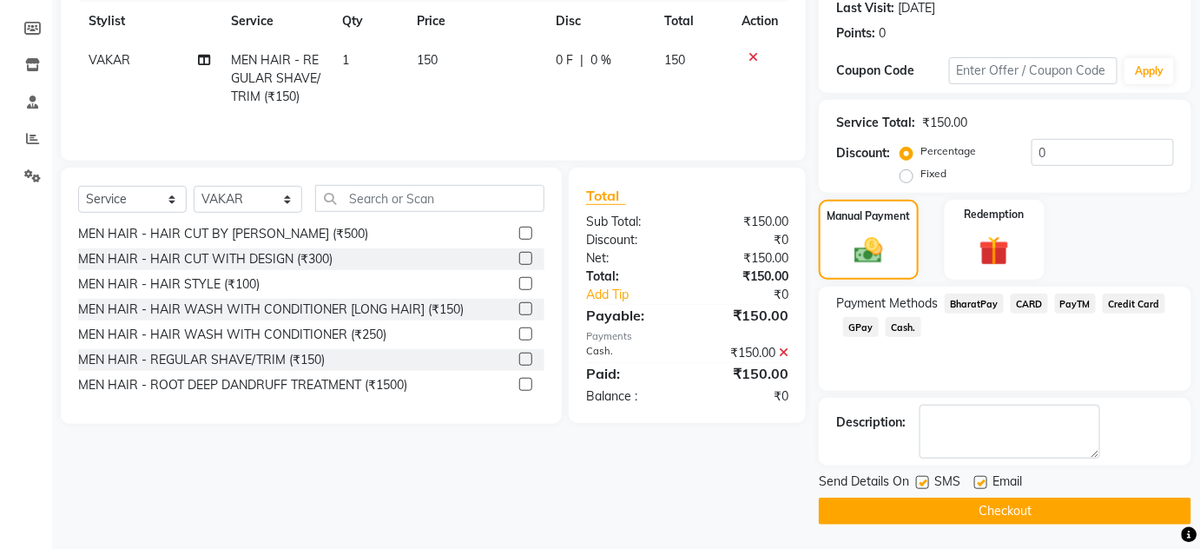
click at [922, 482] on label at bounding box center [922, 482] width 13 height 13
click at [922, 482] on input "checkbox" at bounding box center [921, 482] width 11 height 11
checkbox input "false"
click at [977, 481] on label at bounding box center [980, 482] width 13 height 13
click at [977, 481] on input "checkbox" at bounding box center [979, 482] width 11 height 11
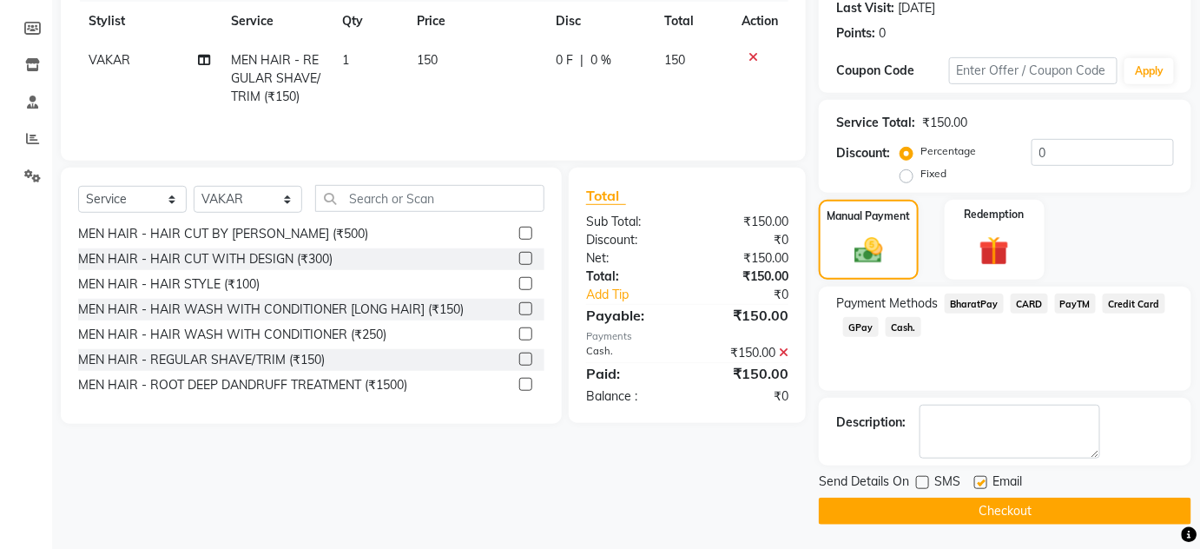
checkbox input "false"
click at [977, 516] on button "Checkout" at bounding box center [1005, 510] width 372 height 27
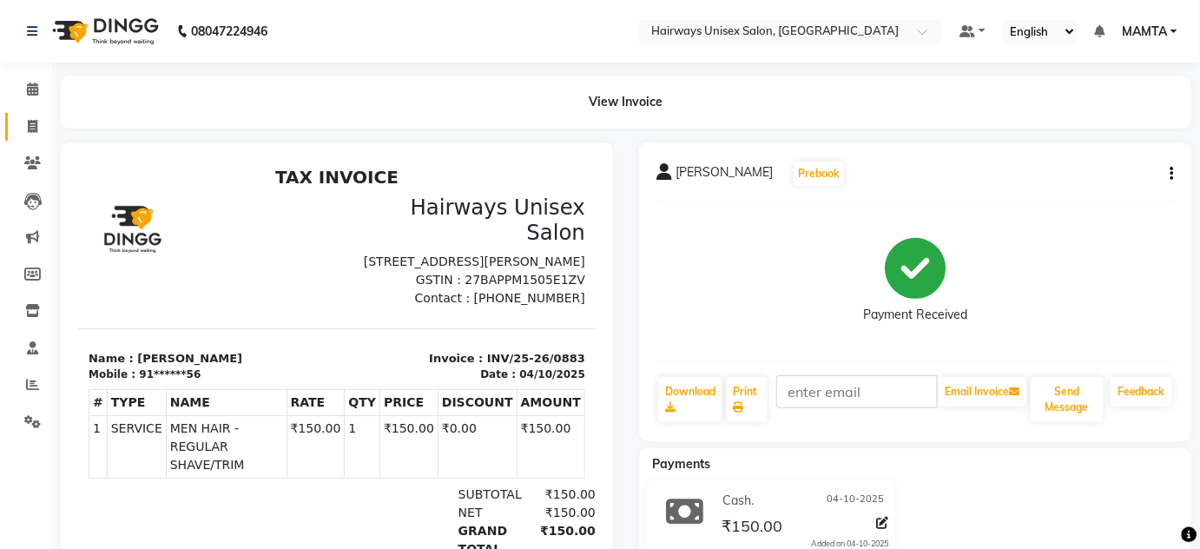
click at [31, 118] on span at bounding box center [32, 127] width 30 height 20
select select "service"
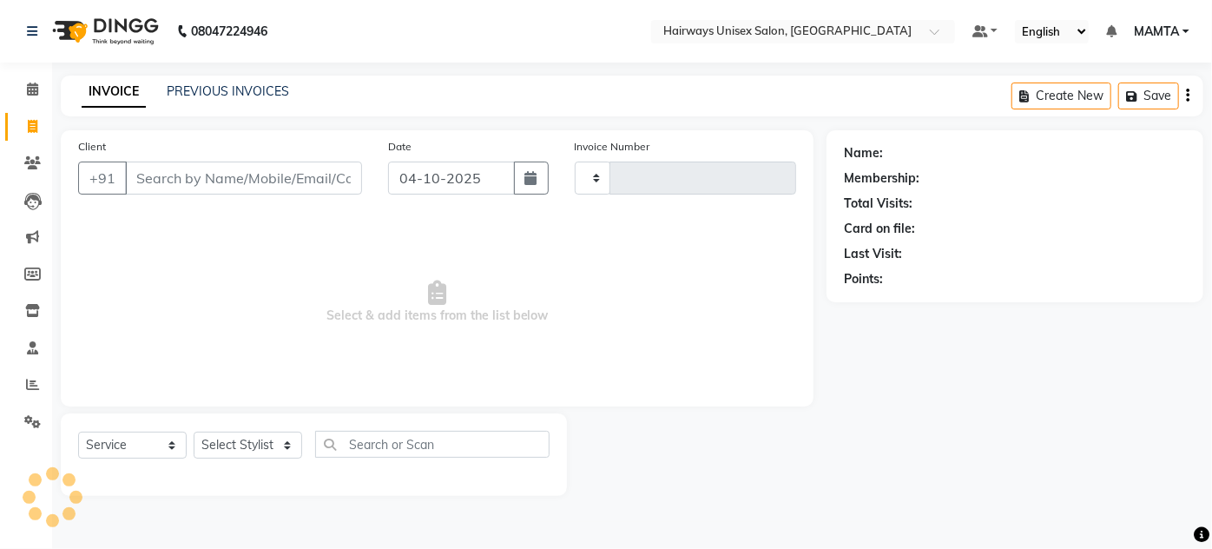
type input "1947"
select select "8320"
click at [31, 85] on icon at bounding box center [32, 88] width 11 height 13
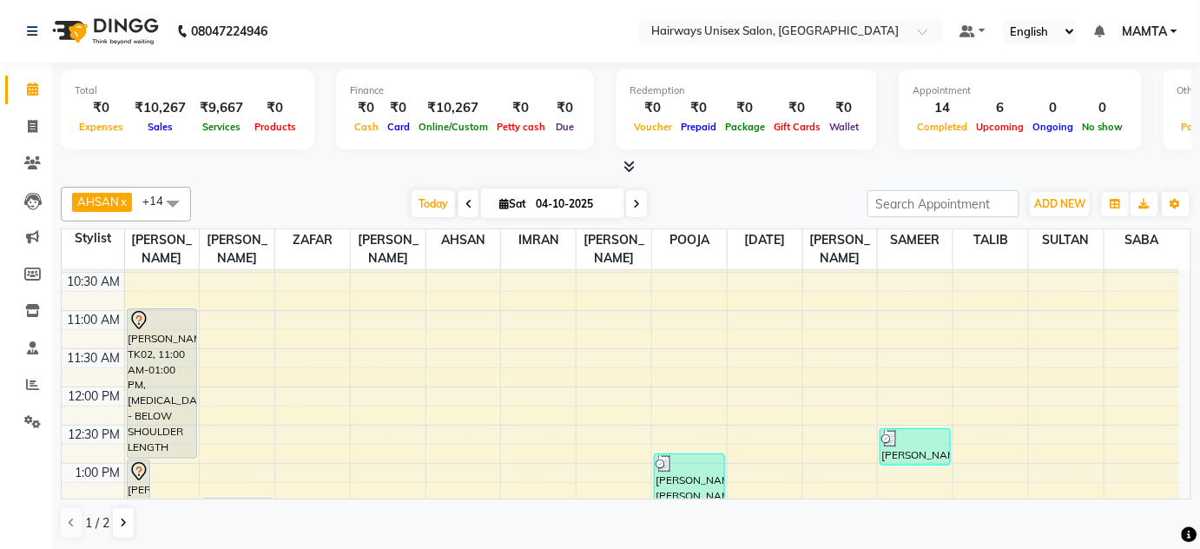
scroll to position [78, 0]
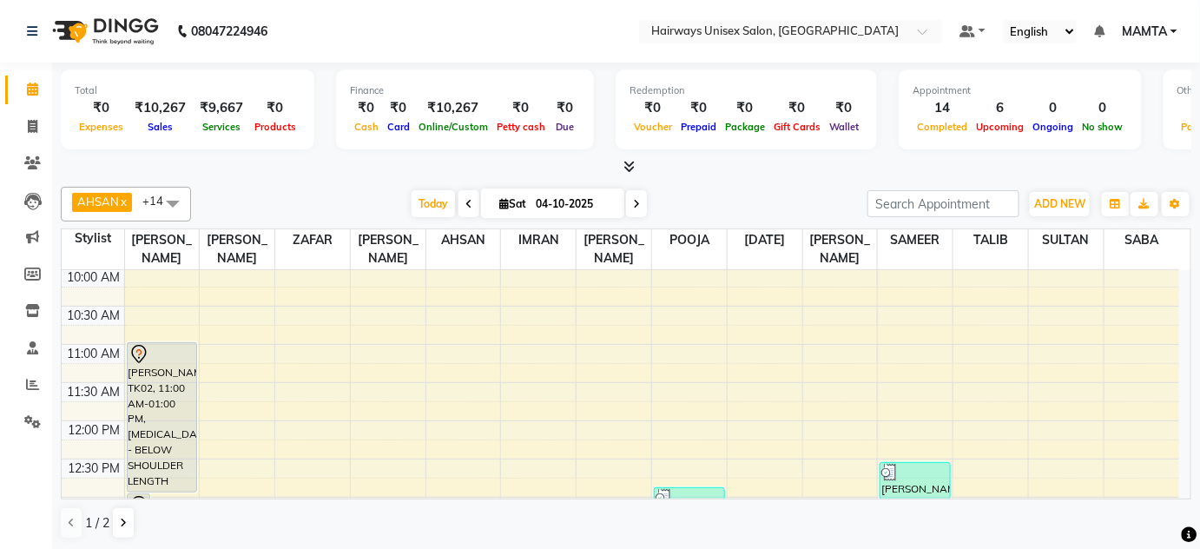
click at [638, 207] on span at bounding box center [636, 203] width 21 height 27
type input "05-10-2025"
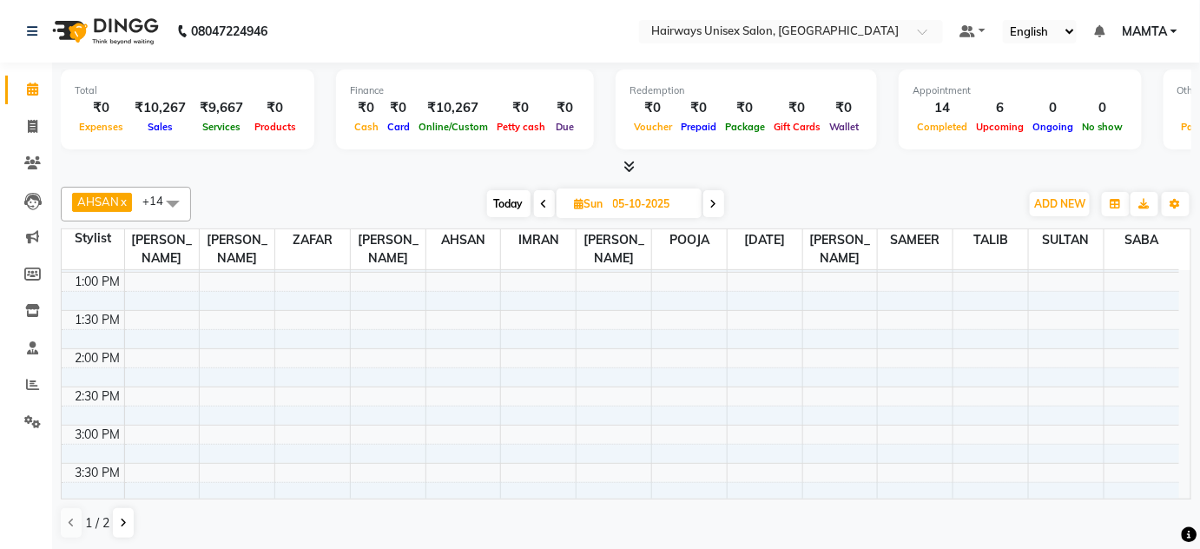
scroll to position [394, 0]
click at [161, 332] on div "9:00 AM 9:30 AM 10:00 AM 10:30 AM 11:00 AM 11:30 AM 12:00 PM 12:30 PM 1:00 PM 1…" at bounding box center [620, 410] width 1117 height 1069
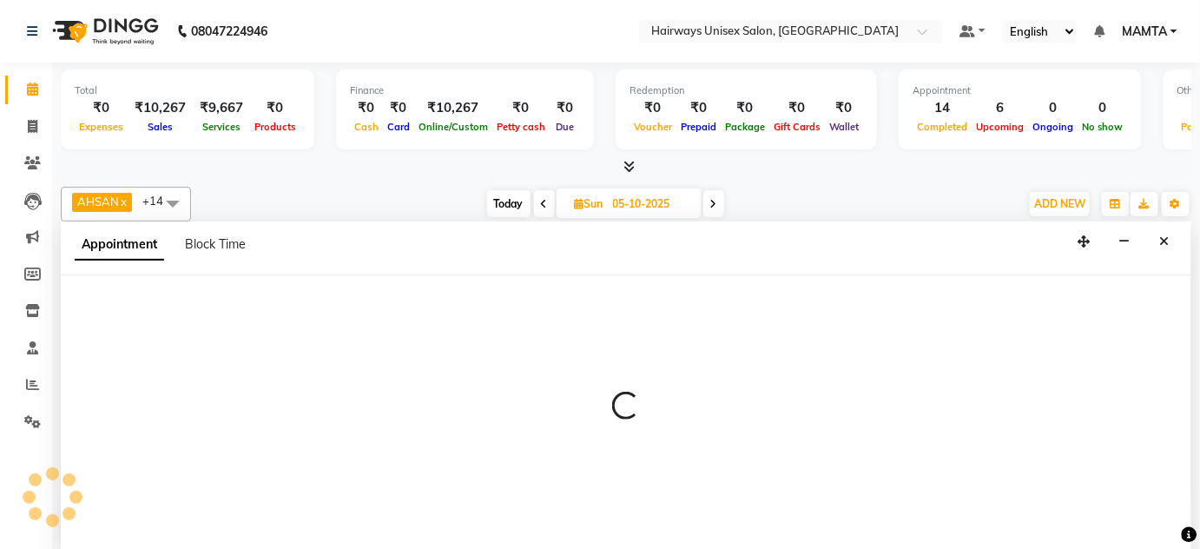
scroll to position [0, 0]
select select "80504"
select select "900"
select select "tentative"
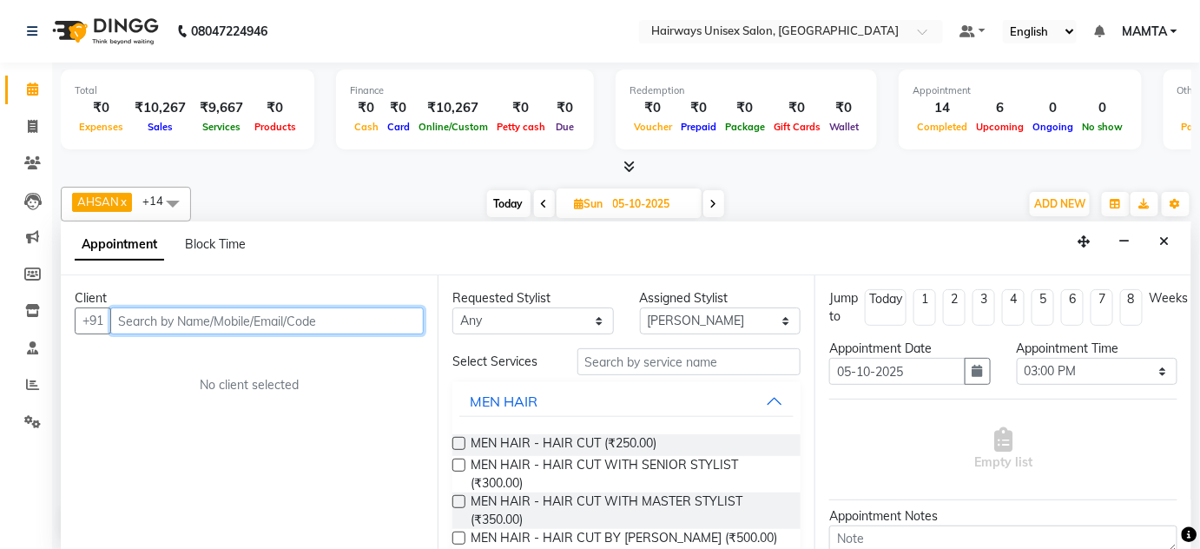
click at [210, 327] on input "text" at bounding box center [266, 320] width 313 height 27
click at [39, 128] on span at bounding box center [32, 127] width 30 height 20
select select "service"
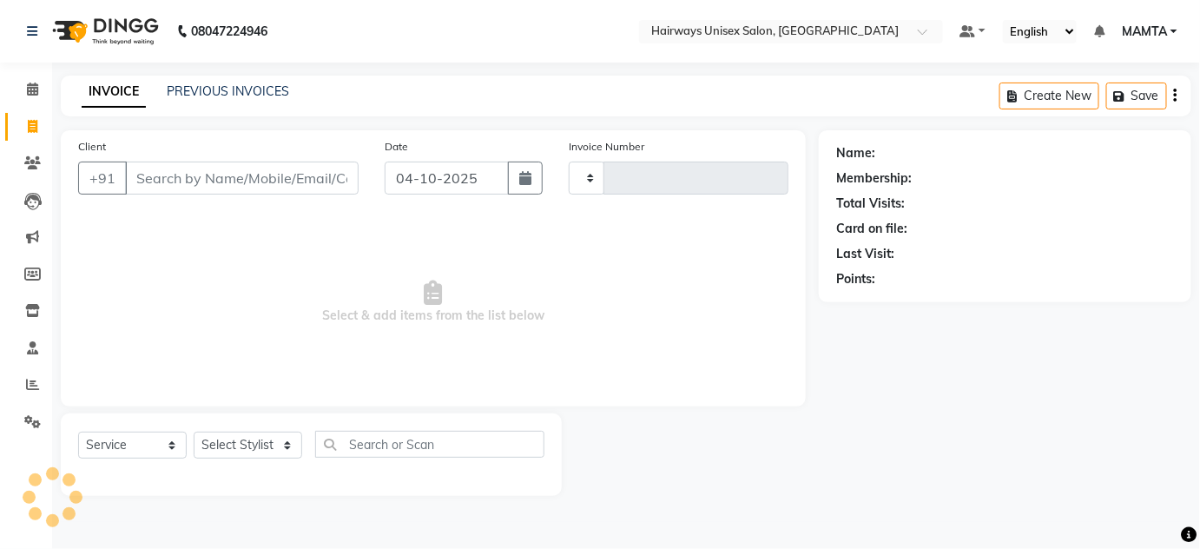
type input "1948"
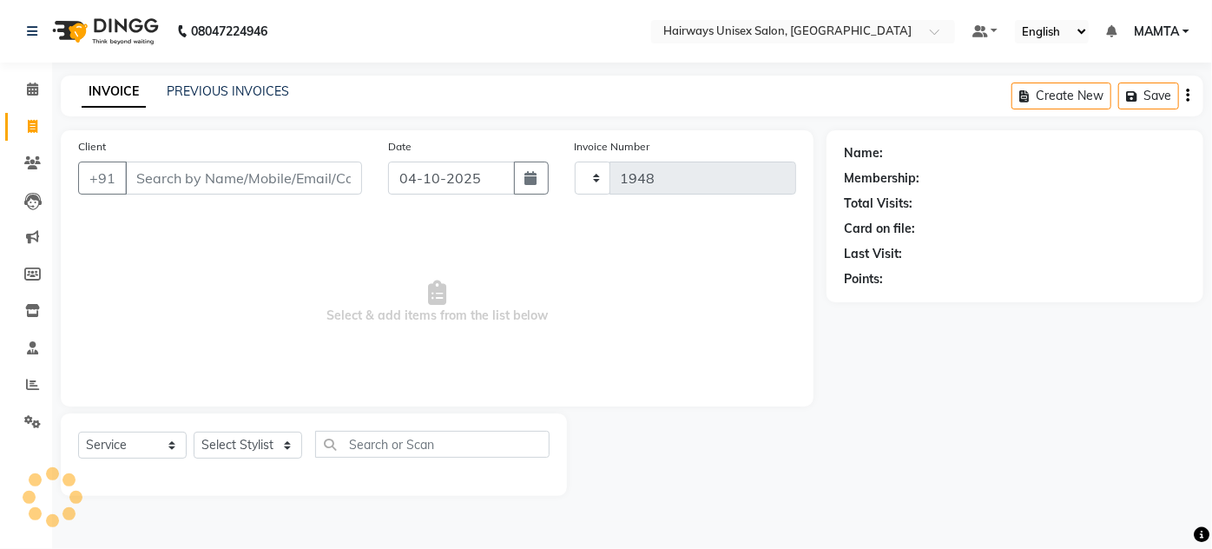
select select "8320"
click at [28, 127] on icon at bounding box center [33, 126] width 10 height 13
select select "8320"
select select "service"
click at [270, 106] on div "INVOICE PREVIOUS INVOICES Create New Save" at bounding box center [632, 96] width 1142 height 41
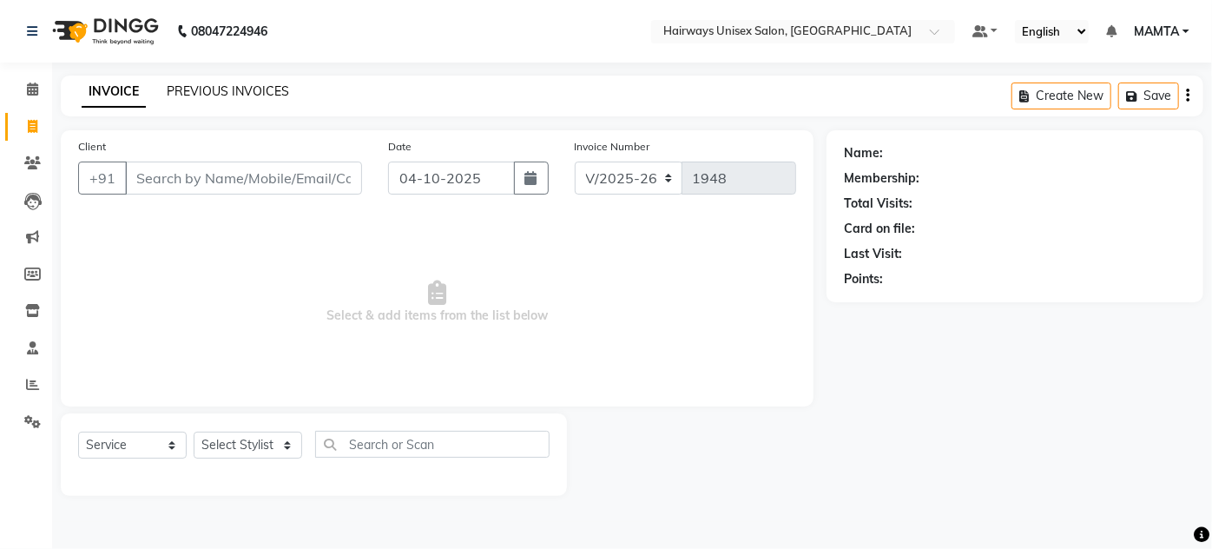
click at [269, 88] on link "PREVIOUS INVOICES" at bounding box center [228, 91] width 122 height 16
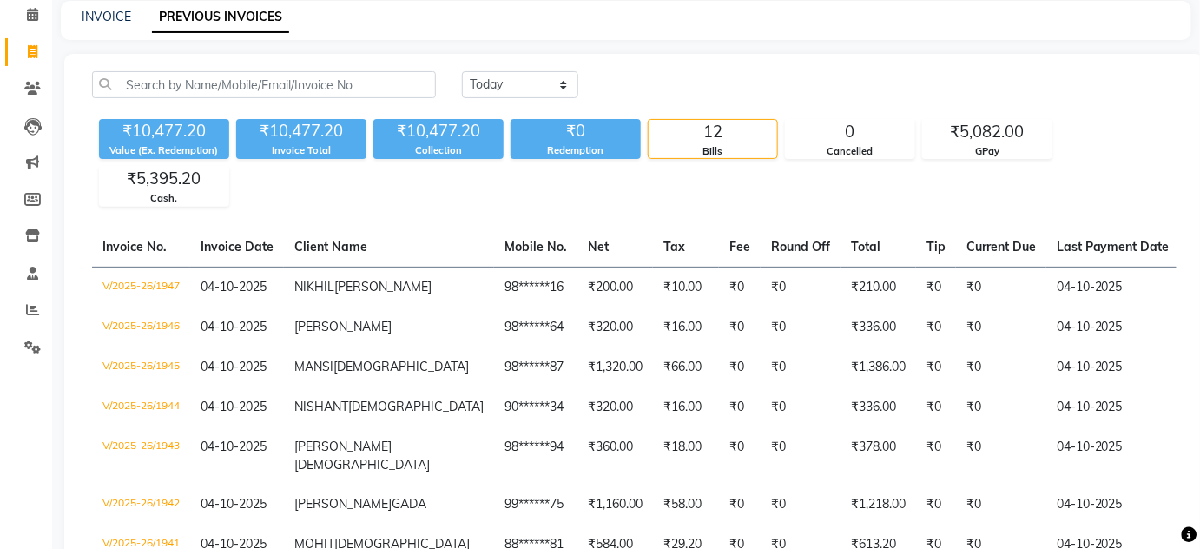
scroll to position [78, 0]
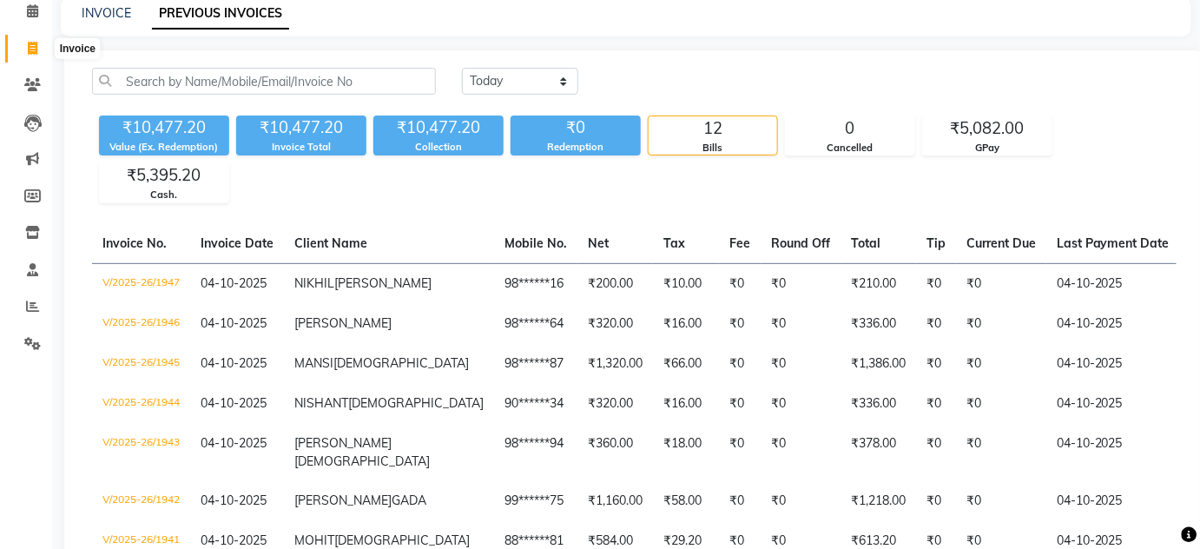
click at [29, 42] on icon at bounding box center [33, 48] width 10 height 13
select select "service"
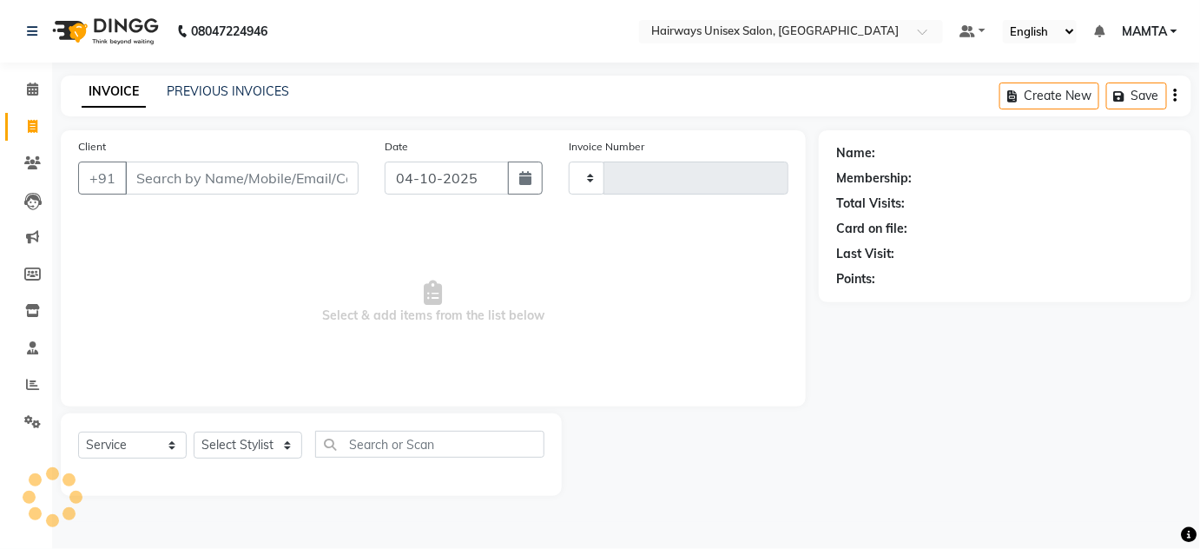
type input "1948"
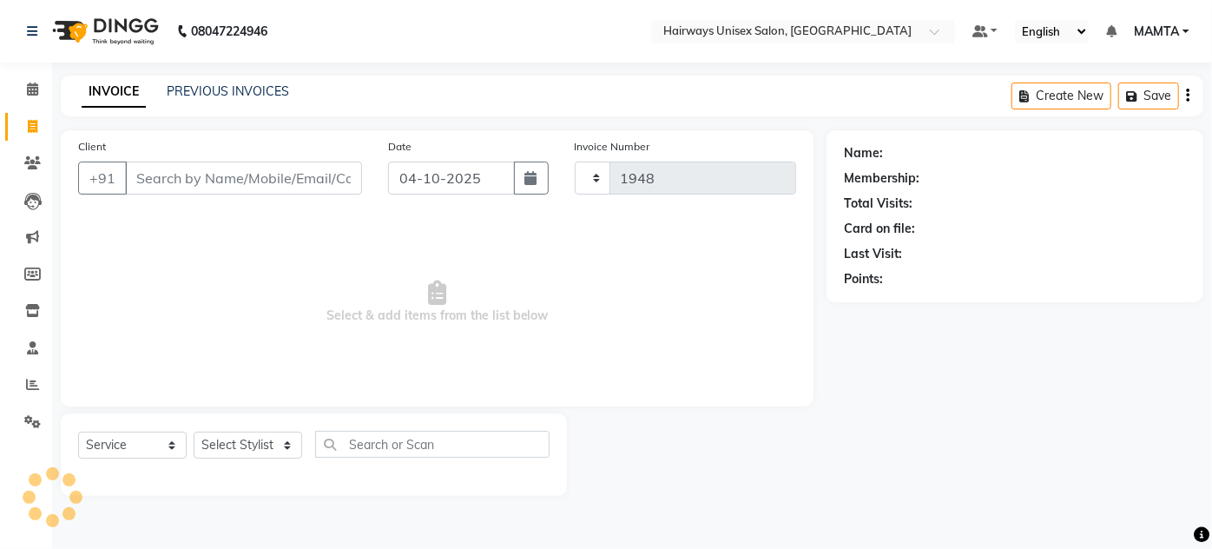
select select "8320"
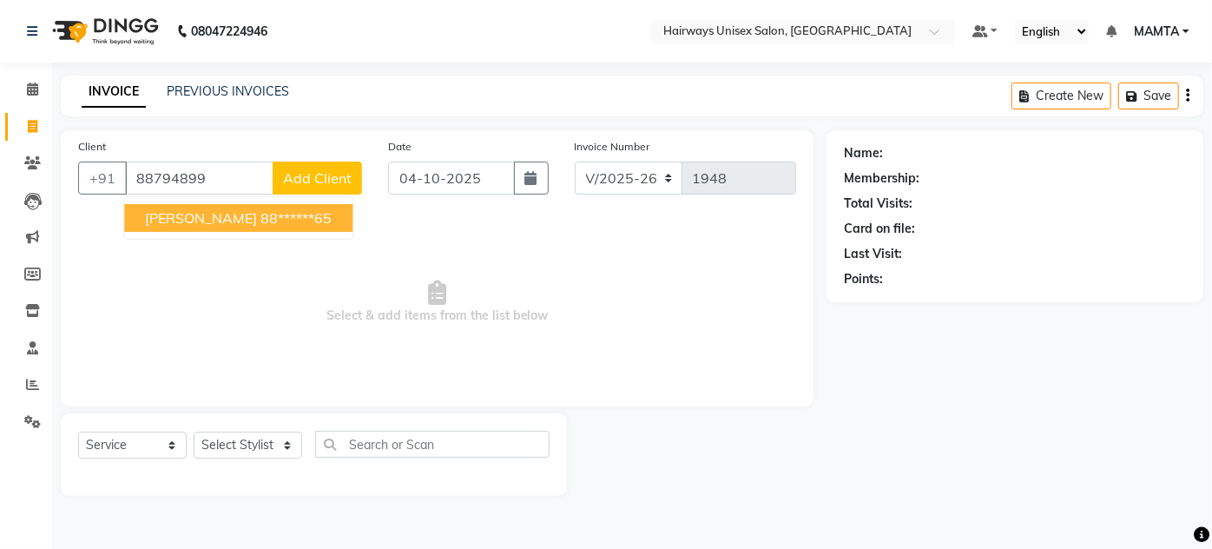
click at [186, 222] on span "RAJBIR SINGH" at bounding box center [201, 217] width 112 height 17
type input "88******65"
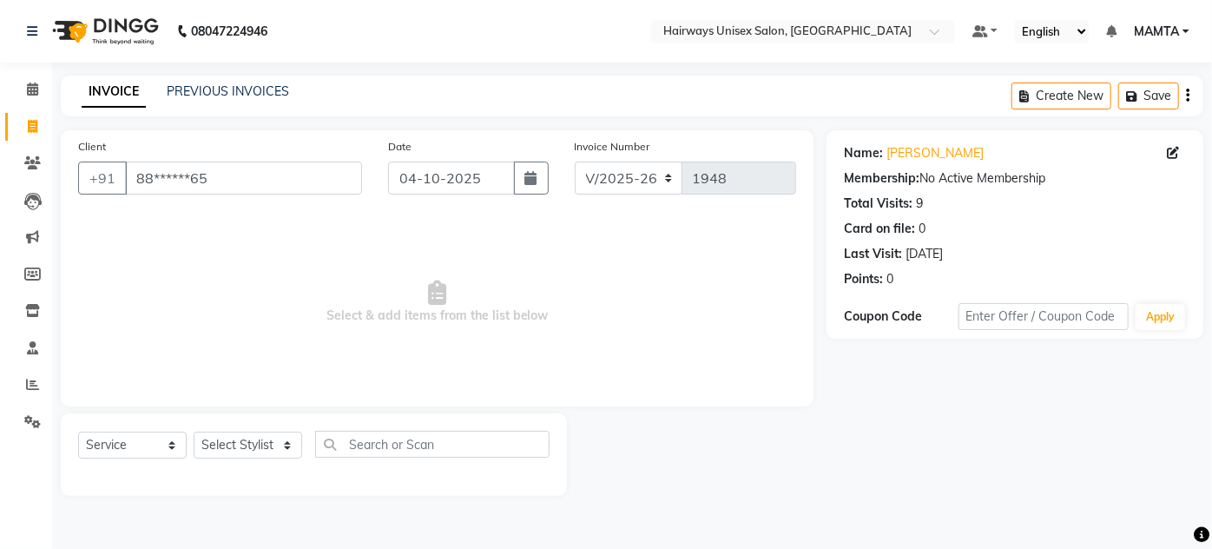
click at [249, 431] on div "Select Service Product Membership Package Voucher Prepaid Gift Card Select Styl…" at bounding box center [313, 451] width 471 height 41
click at [249, 444] on select "Select Stylist [PERSON_NAME] [PERSON_NAME] [PERSON_NAME] MAMTA POOJA [PERSON_NA…" at bounding box center [248, 444] width 109 height 27
select select "91587"
click at [194, 431] on select "Select Stylist [PERSON_NAME] [PERSON_NAME] [PERSON_NAME] MAMTA POOJA [PERSON_NA…" at bounding box center [248, 444] width 109 height 27
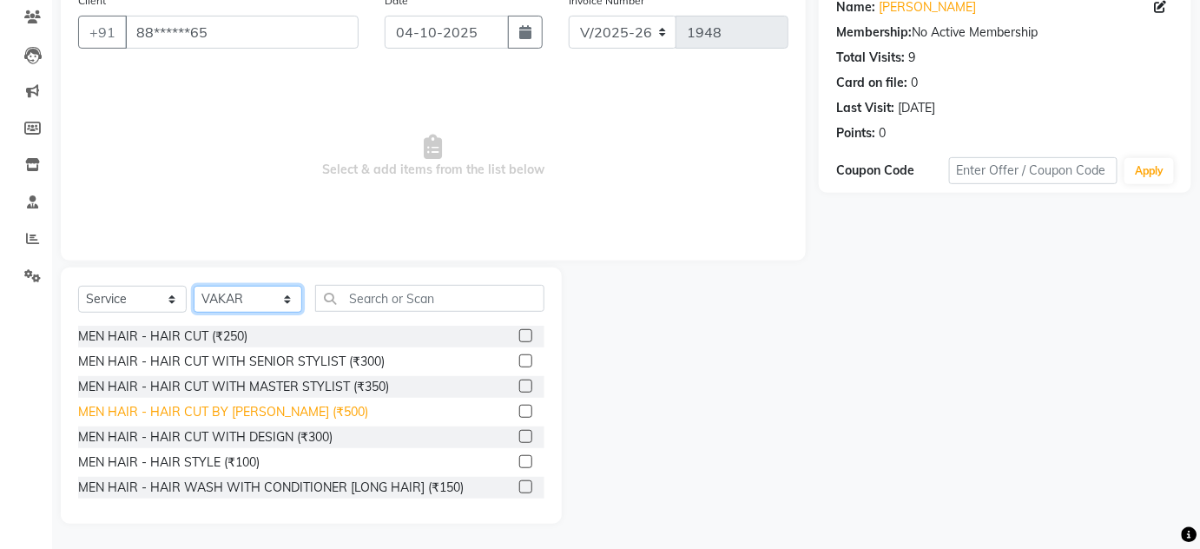
scroll to position [78, 0]
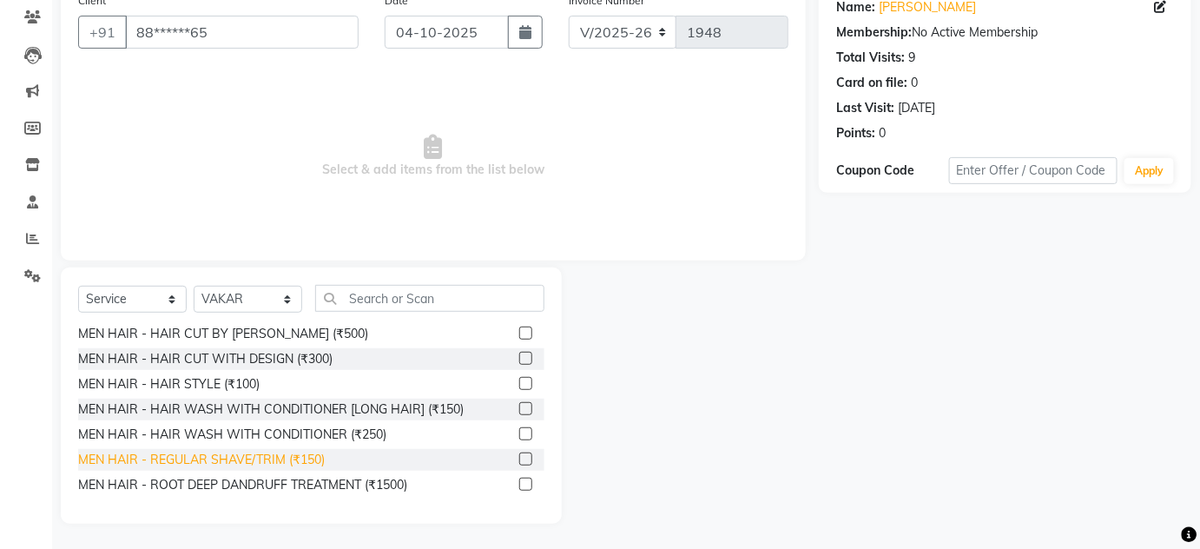
click at [278, 453] on div "MEN HAIR - REGULAR SHAVE/TRIM (₹150)" at bounding box center [201, 460] width 247 height 18
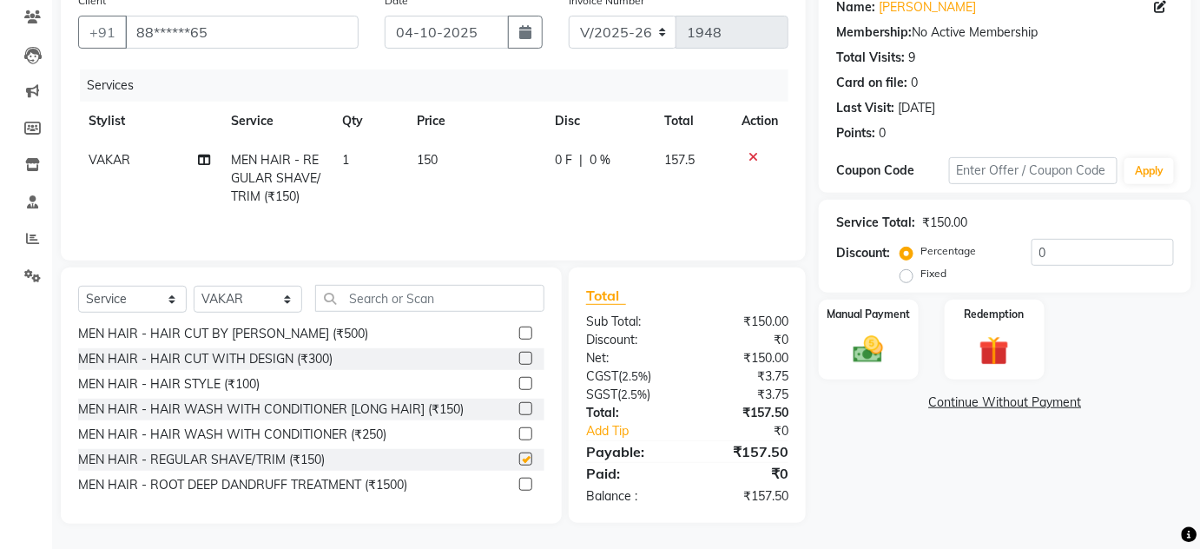
checkbox input "false"
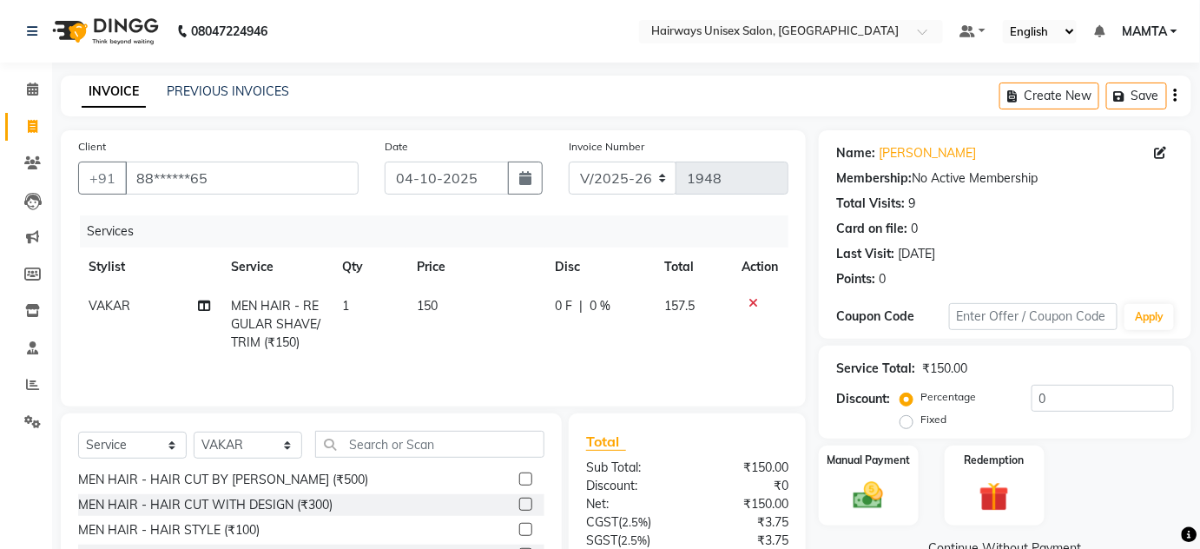
click at [1175, 96] on icon "button" at bounding box center [1175, 95] width 3 height 1
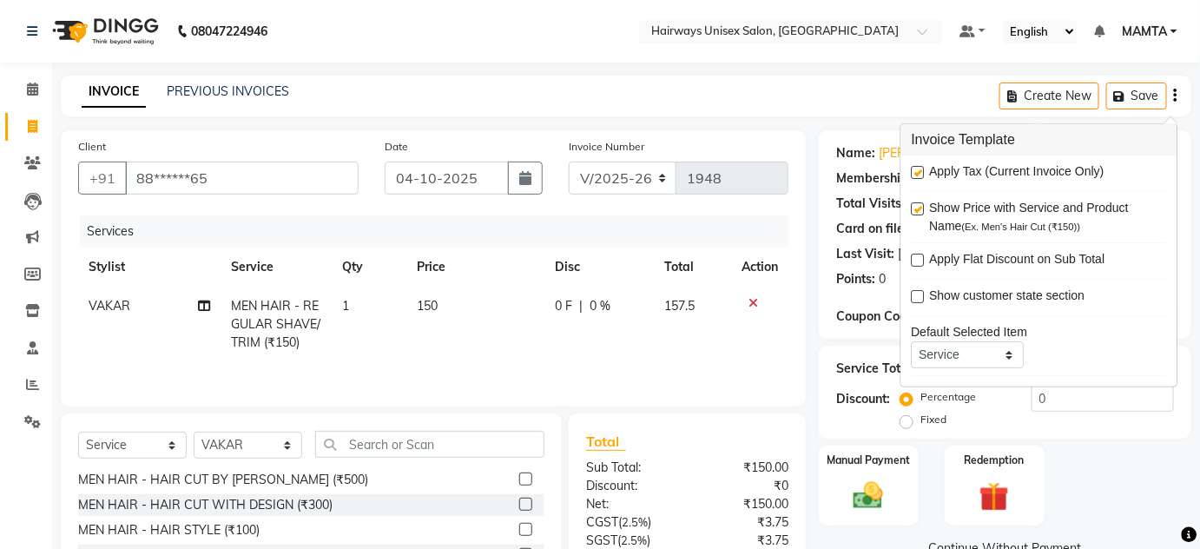
click at [917, 170] on label at bounding box center [917, 172] width 13 height 13
click at [917, 170] on input "checkbox" at bounding box center [916, 173] width 11 height 11
checkbox input "false"
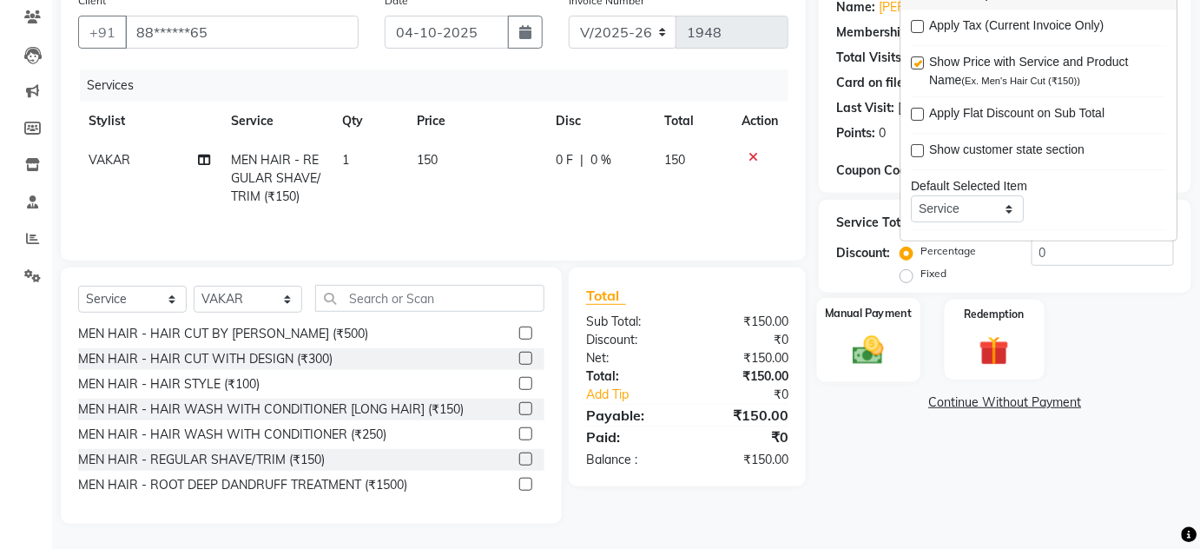
click at [884, 329] on div "Manual Payment" at bounding box center [868, 340] width 103 height 84
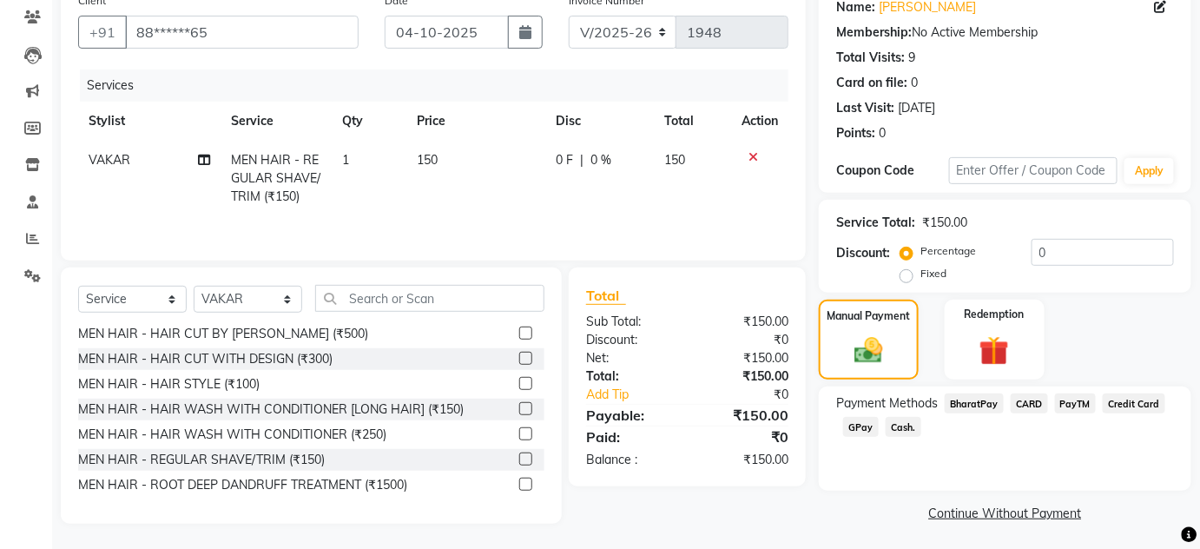
click at [898, 432] on span "Cash." at bounding box center [903, 427] width 36 height 20
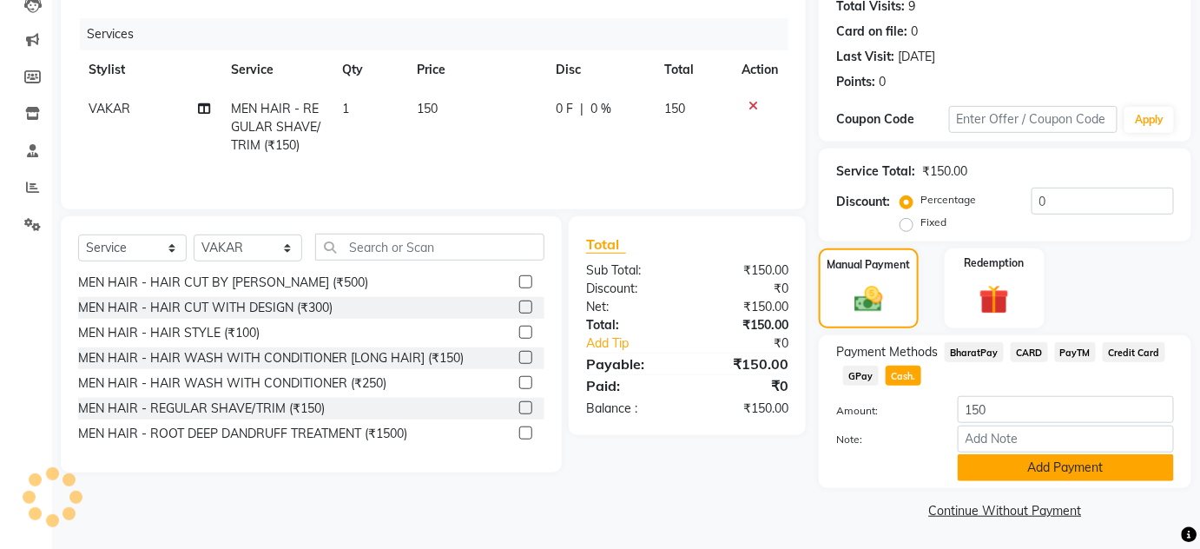
click at [1016, 473] on button "Add Payment" at bounding box center [1065, 467] width 216 height 27
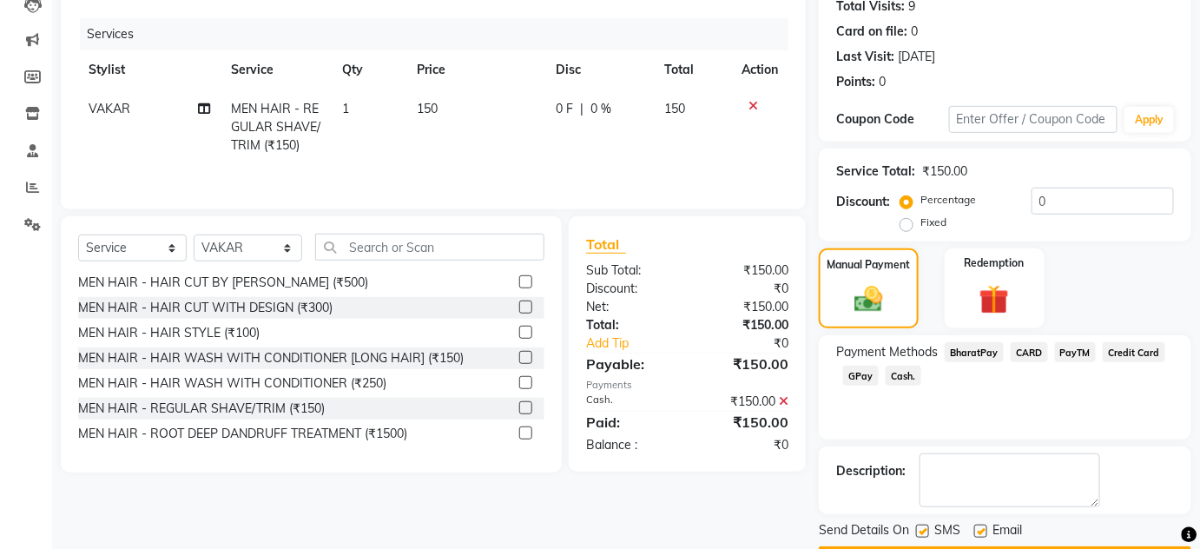
scroll to position [246, 0]
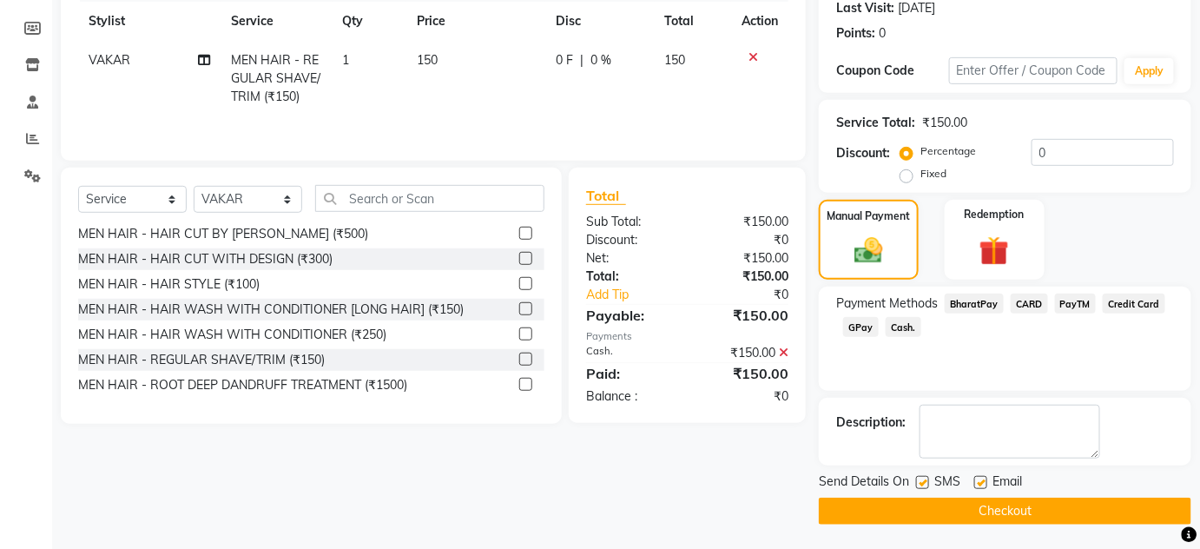
click at [918, 478] on label at bounding box center [922, 482] width 13 height 13
click at [918, 478] on input "checkbox" at bounding box center [921, 482] width 11 height 11
checkbox input "false"
click at [983, 476] on label at bounding box center [980, 482] width 13 height 13
click at [983, 477] on input "checkbox" at bounding box center [979, 482] width 11 height 11
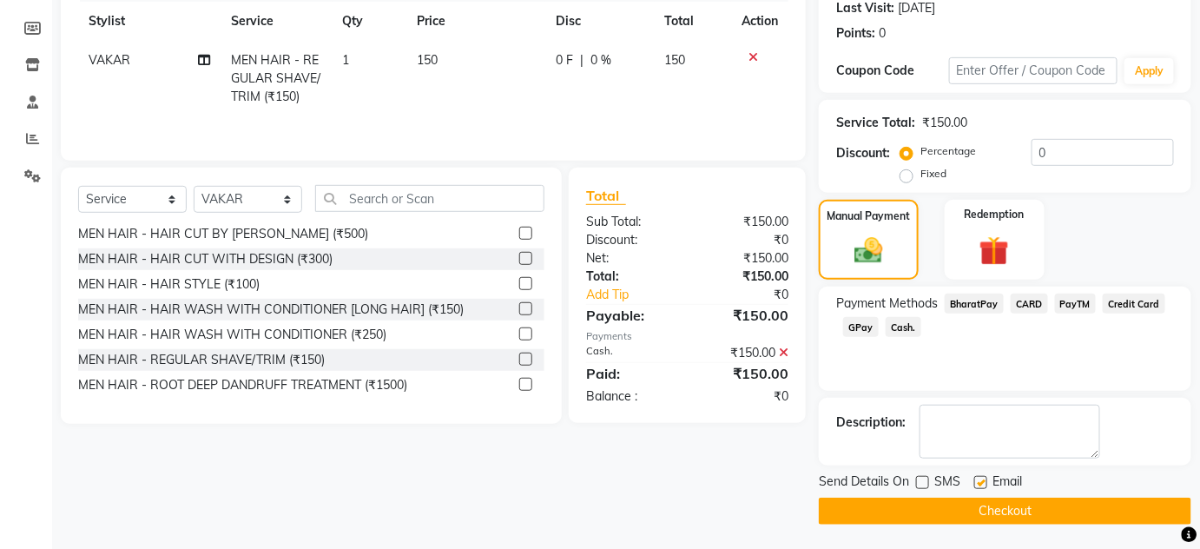
checkbox input "false"
click at [990, 506] on button "Checkout" at bounding box center [1005, 510] width 372 height 27
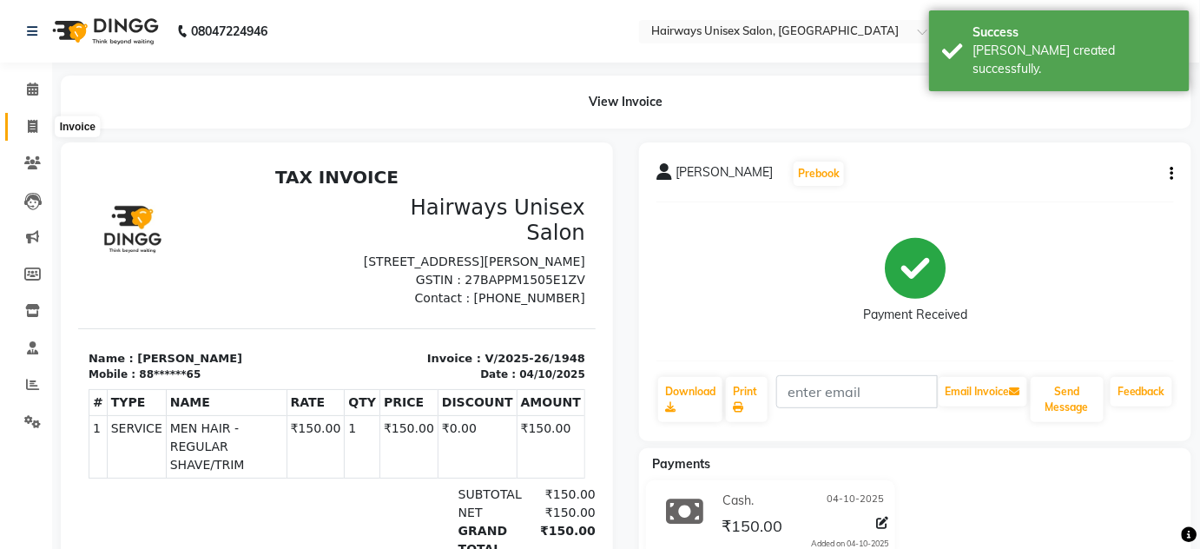
click at [26, 127] on span at bounding box center [32, 127] width 30 height 20
select select "8320"
select select "service"
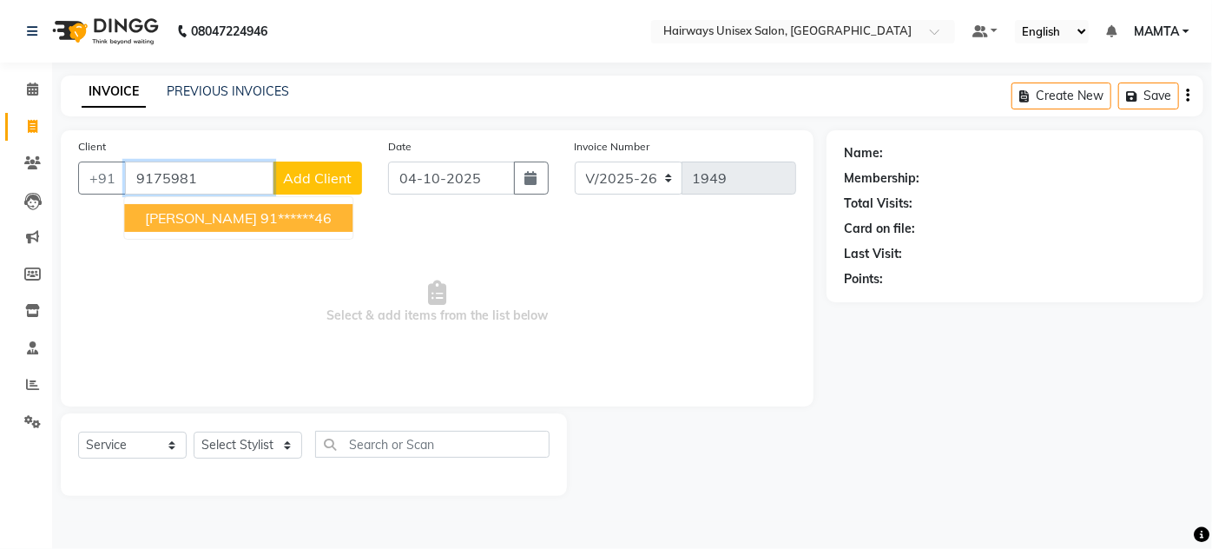
click at [281, 217] on ngb-highlight "91******46" at bounding box center [295, 217] width 71 height 17
type input "91******46"
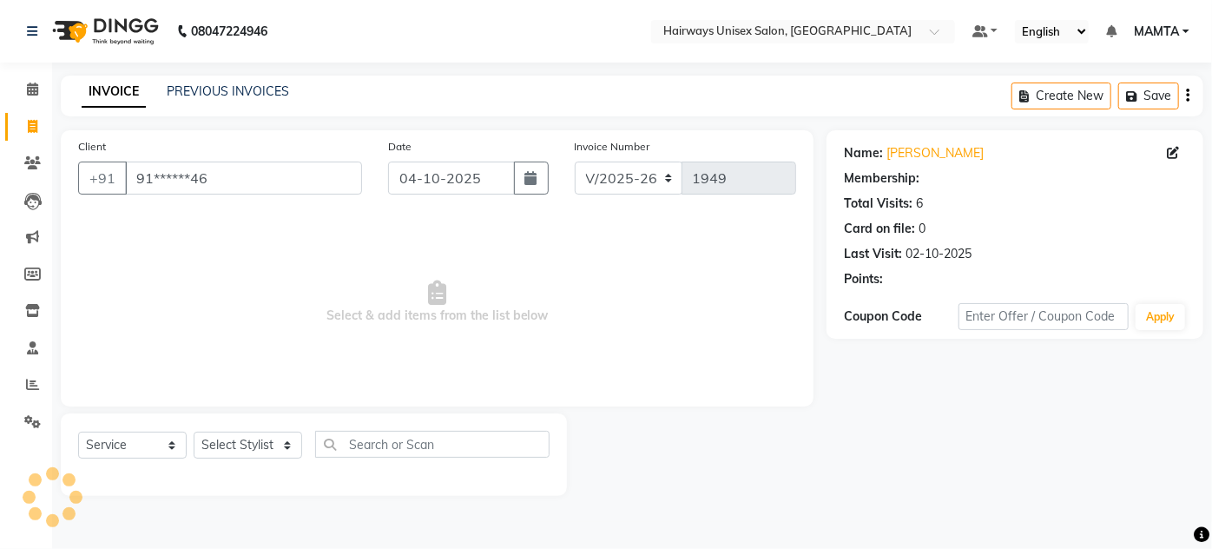
select select "1: Object"
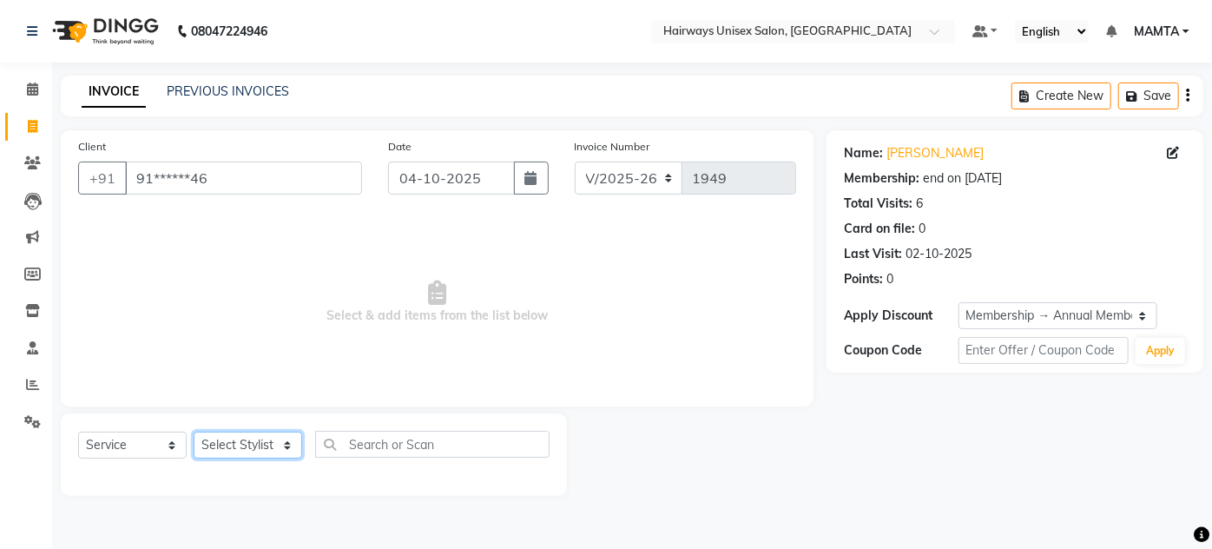
click at [247, 441] on select "Select Stylist [PERSON_NAME] [PERSON_NAME] [PERSON_NAME] MAMTA POOJA [PERSON_NA…" at bounding box center [248, 444] width 109 height 27
select select "80856"
click at [194, 431] on select "Select Stylist [PERSON_NAME] [PERSON_NAME] [PERSON_NAME] MAMTA POOJA [PERSON_NA…" at bounding box center [248, 444] width 109 height 27
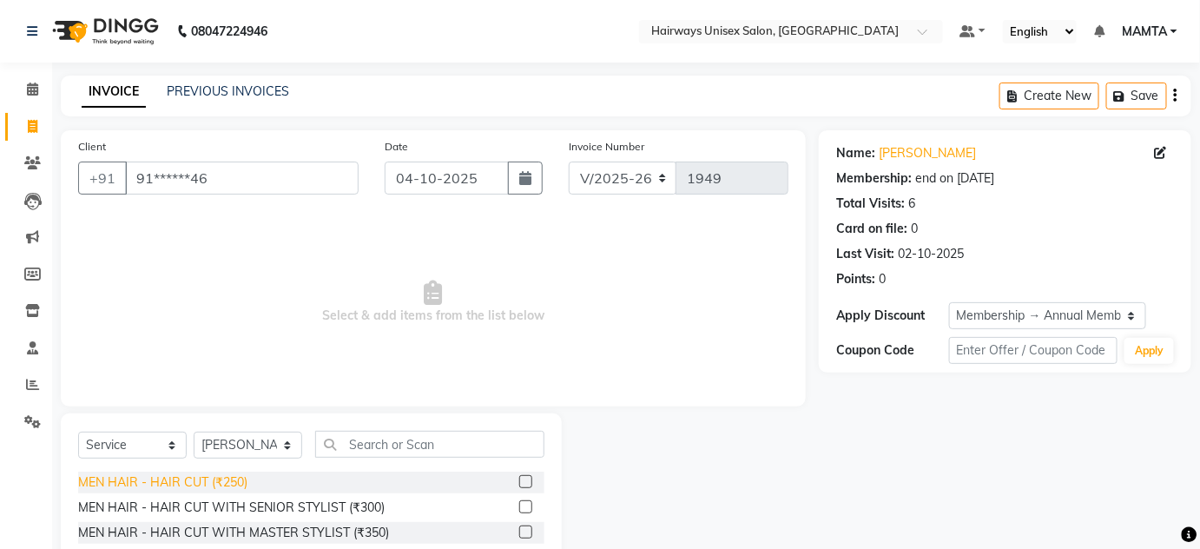
click at [158, 481] on div "MEN HAIR - HAIR CUT (₹250)" at bounding box center [162, 482] width 169 height 18
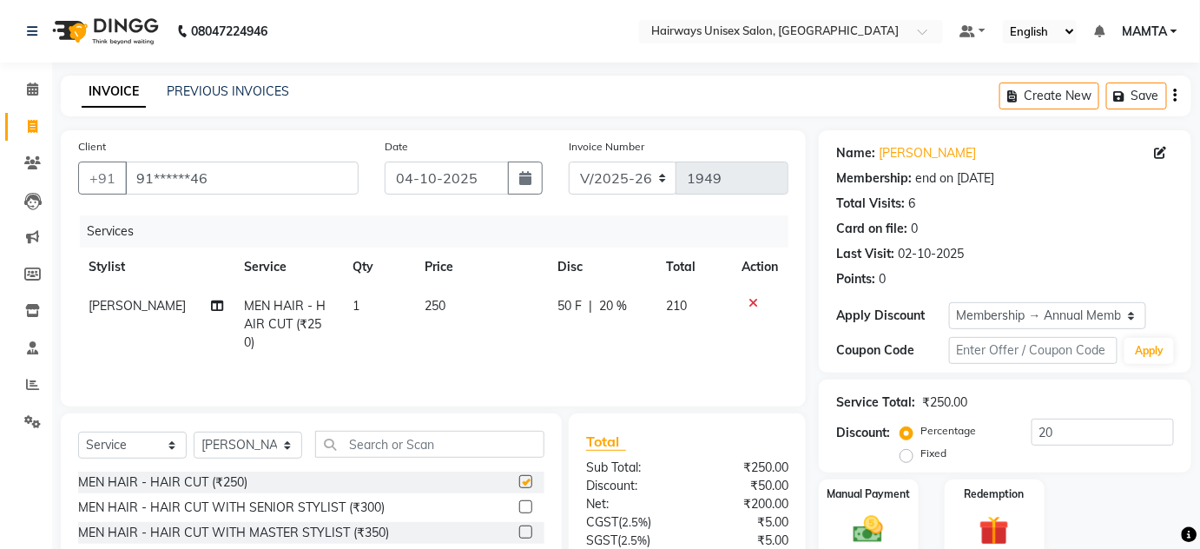
checkbox input "false"
click at [238, 431] on select "Select Stylist [PERSON_NAME] [PERSON_NAME] [PERSON_NAME] MAMTA POOJA [PERSON_NA…" at bounding box center [248, 444] width 109 height 27
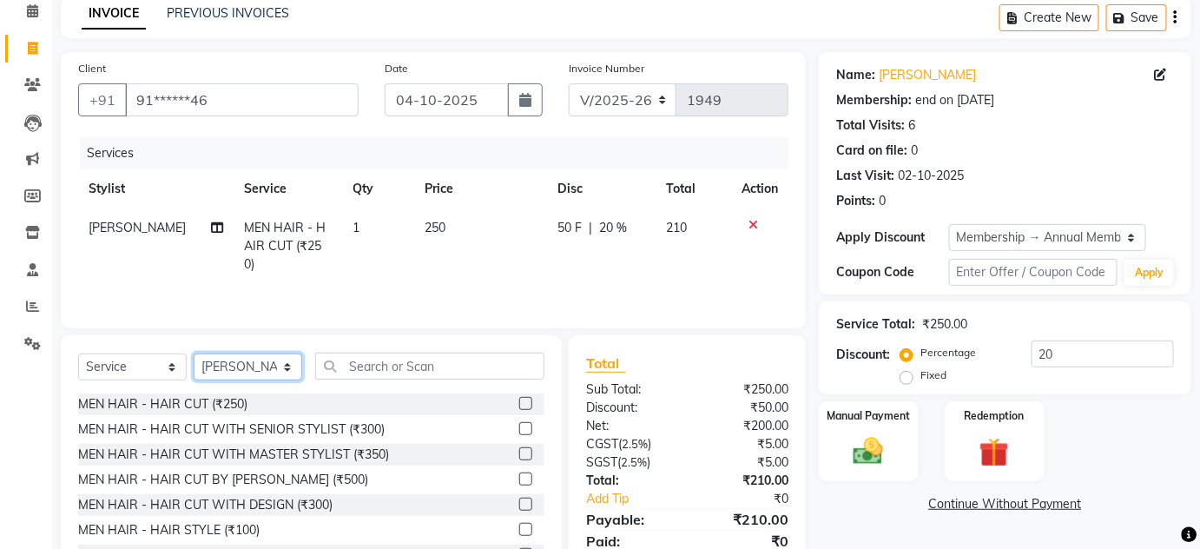
select select "80508"
click at [194, 353] on select "Select Stylist [PERSON_NAME] [PERSON_NAME] [PERSON_NAME] MAMTA POOJA [PERSON_NA…" at bounding box center [248, 366] width 109 height 27
click at [218, 401] on div "MEN HAIR - HAIR CUT (₹250)" at bounding box center [162, 404] width 169 height 18
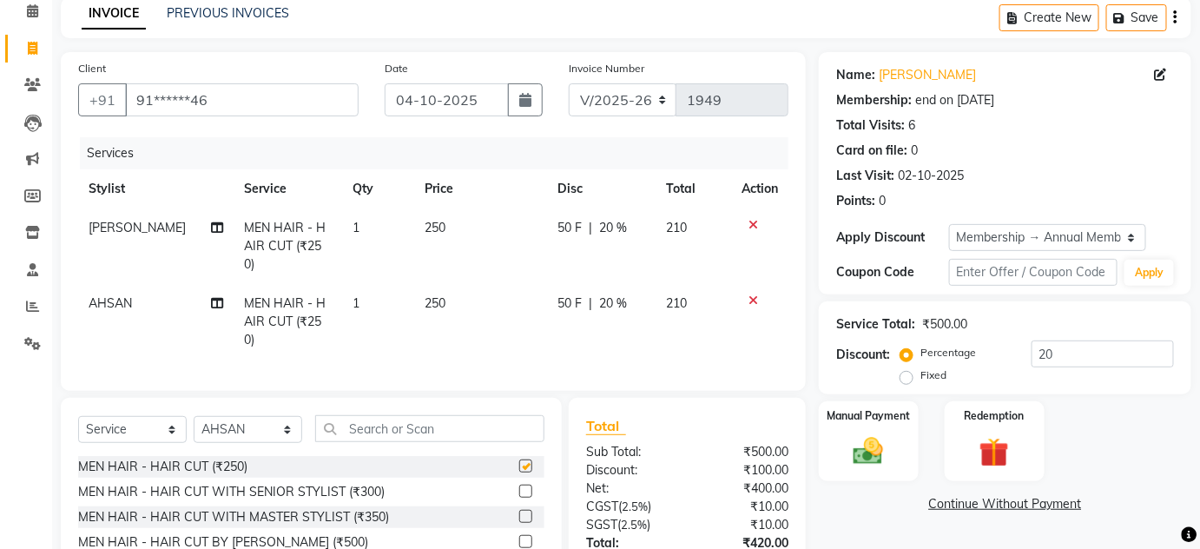
checkbox input "false"
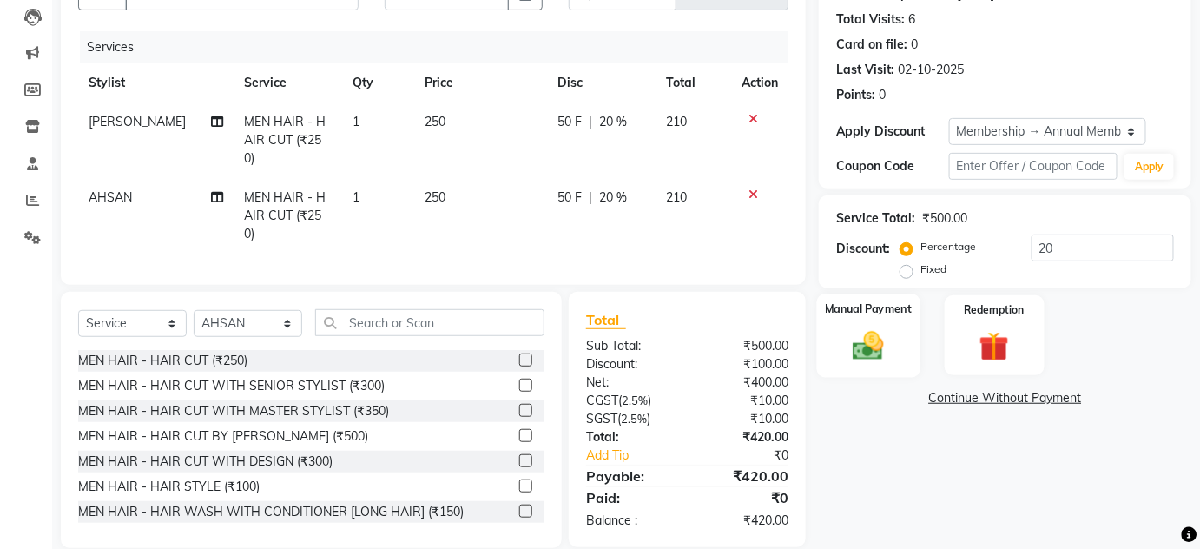
click at [865, 371] on div "Manual Payment" at bounding box center [868, 335] width 103 height 84
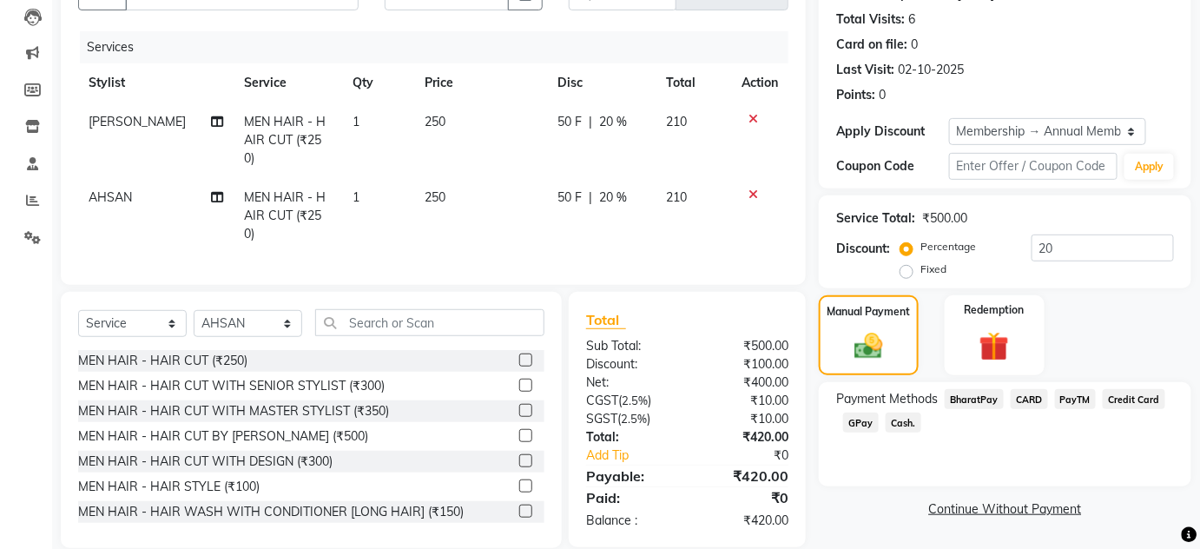
click at [1022, 395] on span "CARD" at bounding box center [1028, 399] width 37 height 20
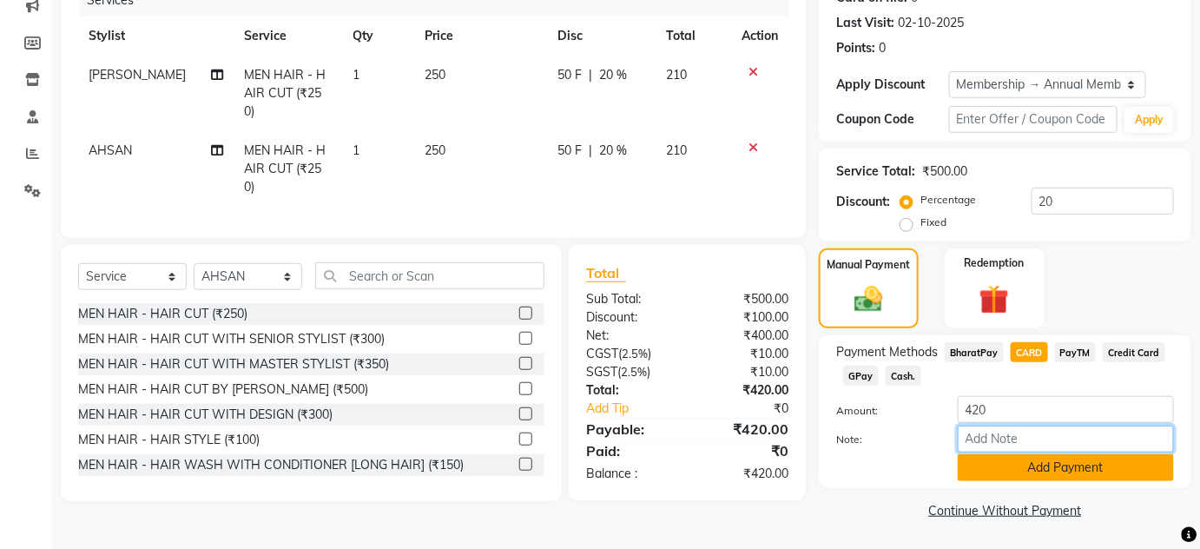
drag, startPoint x: 1027, startPoint y: 450, endPoint x: 1029, endPoint y: 459, distance: 9.9
click at [1028, 452] on div "Note:" at bounding box center [1005, 440] width 364 height 30
click at [1029, 459] on button "Add Payment" at bounding box center [1065, 467] width 216 height 27
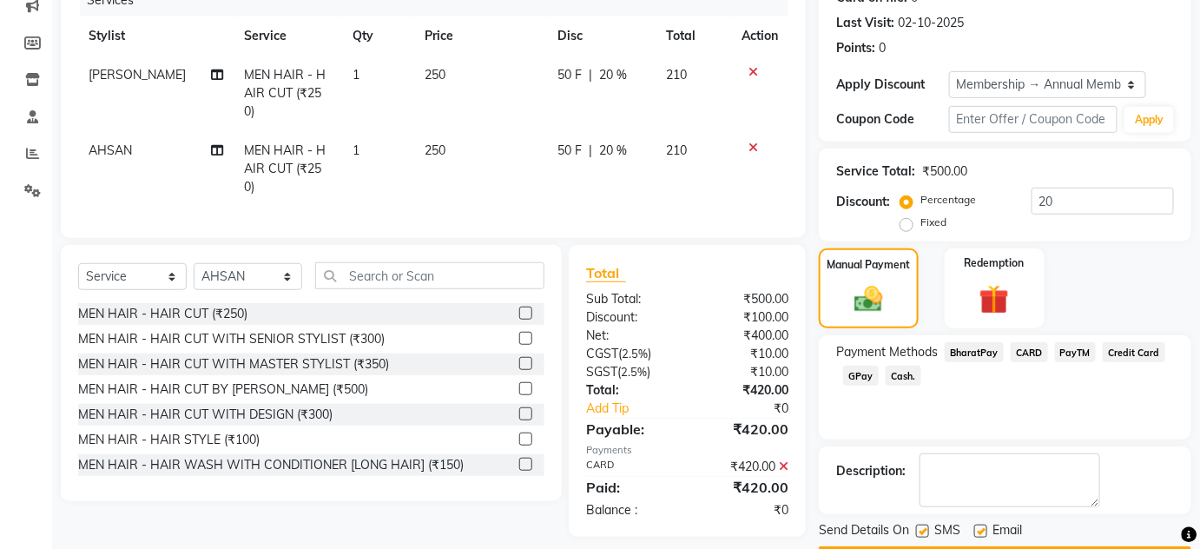
scroll to position [280, 0]
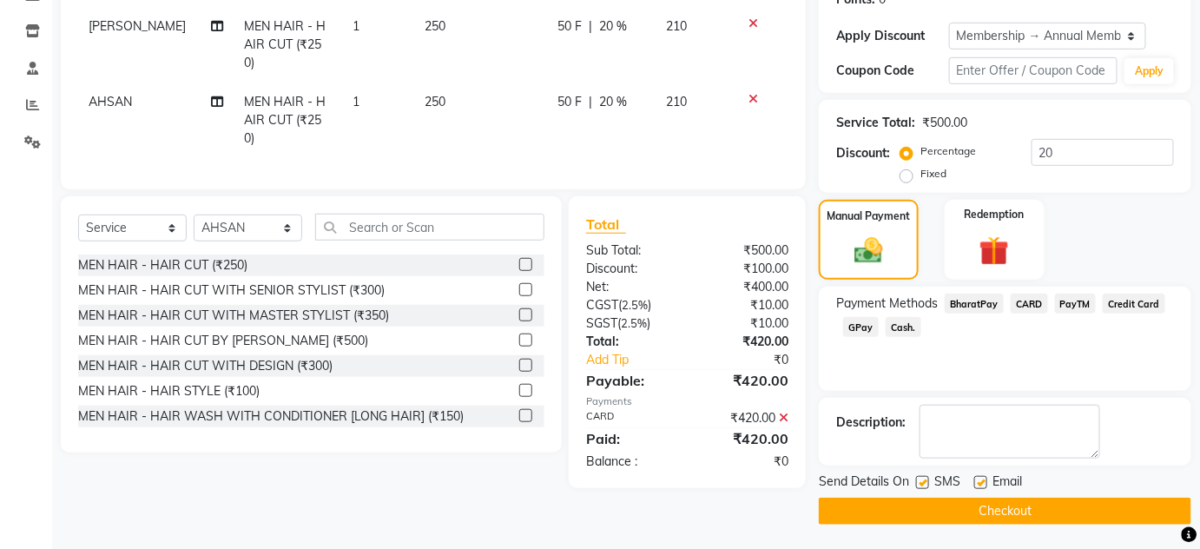
click at [958, 492] on span "SMS" at bounding box center [947, 483] width 26 height 22
click at [962, 513] on button "Checkout" at bounding box center [1005, 510] width 372 height 27
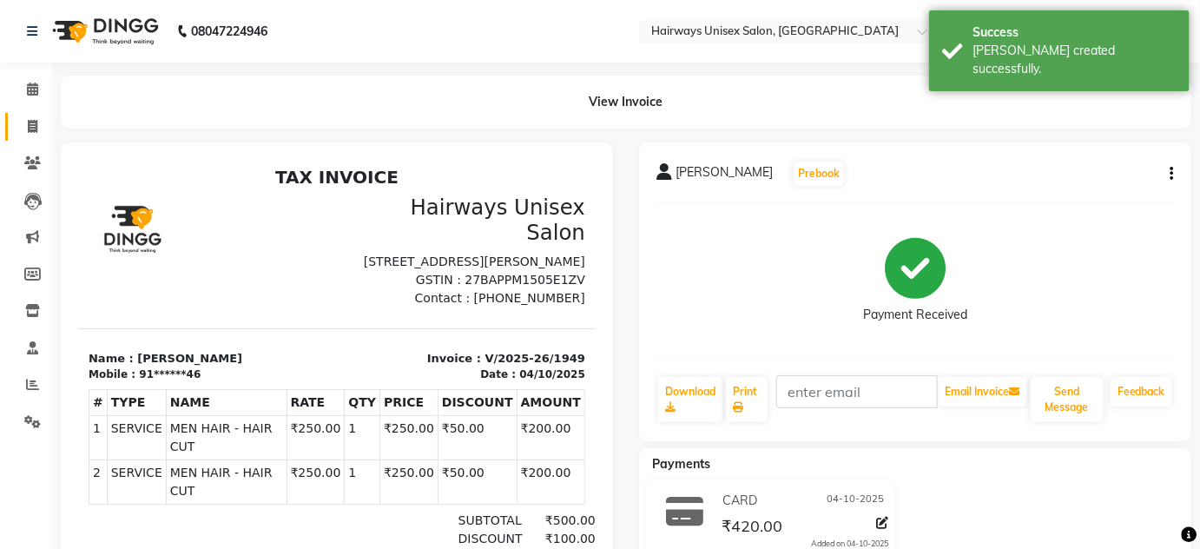
click at [36, 115] on link "Invoice" at bounding box center [26, 127] width 42 height 29
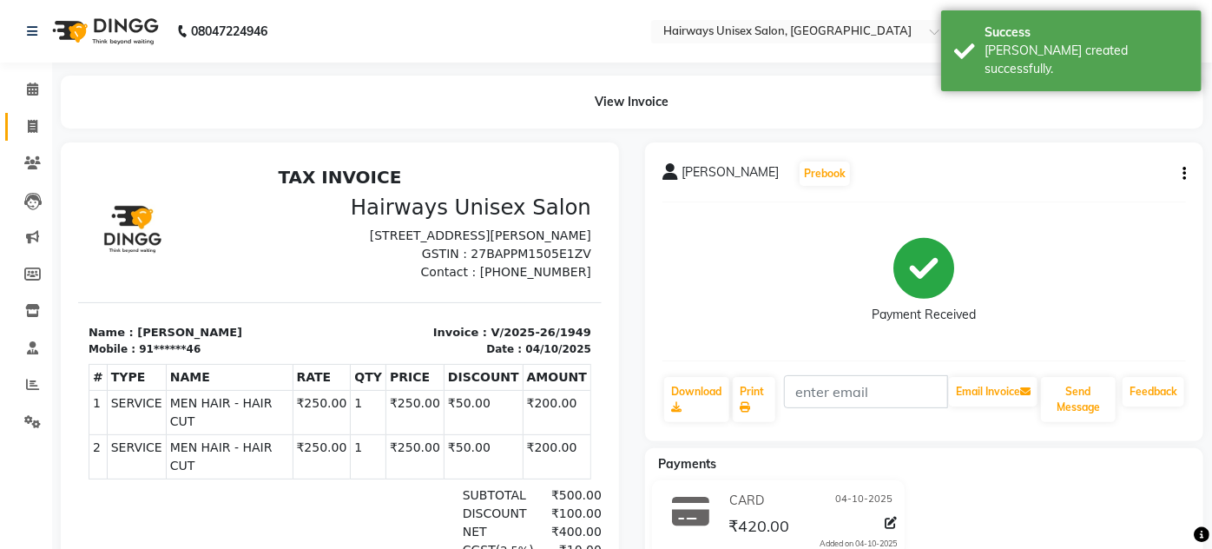
select select "8320"
select select "service"
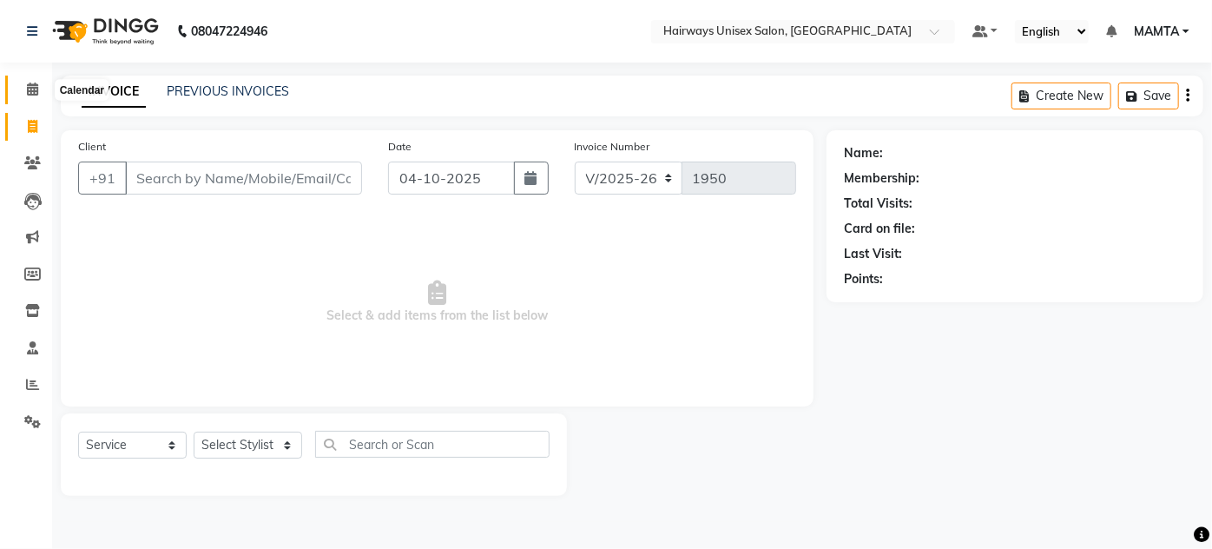
click at [24, 93] on span at bounding box center [32, 90] width 30 height 20
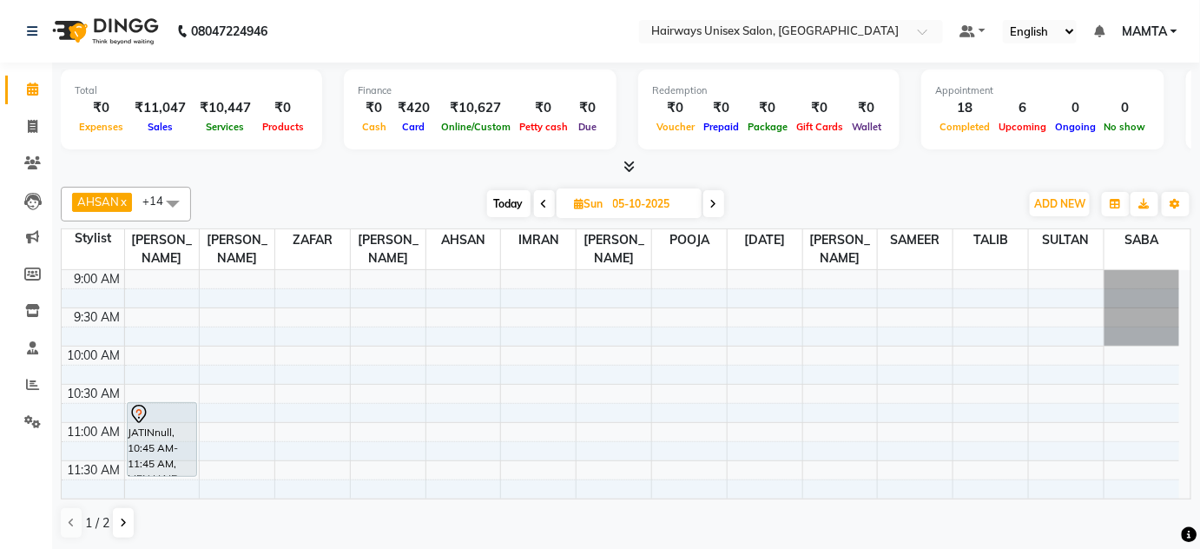
click at [543, 199] on icon at bounding box center [544, 204] width 7 height 10
type input "04-10-2025"
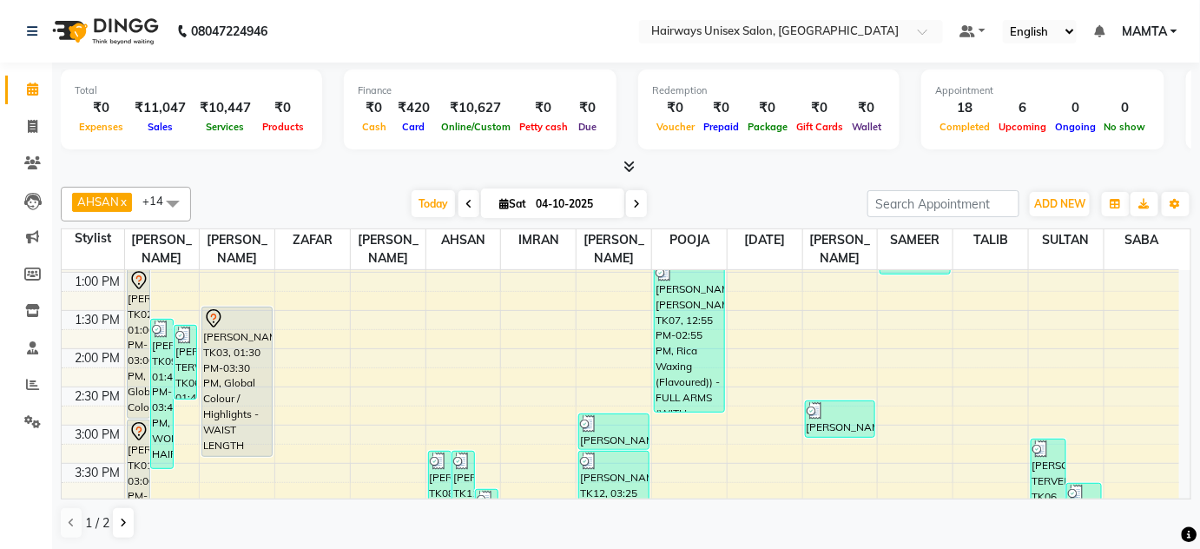
scroll to position [206, 0]
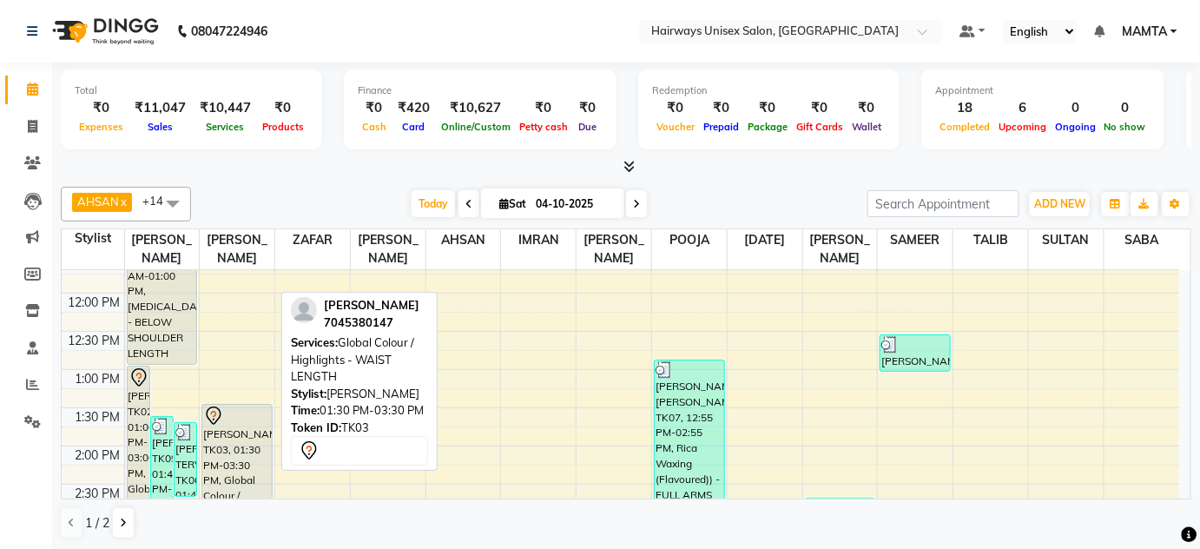
click at [240, 439] on div "[PERSON_NAME], TK03, 01:30 PM-03:30 PM, Global Colour / Highlights - WAIST LENG…" at bounding box center [236, 478] width 69 height 148
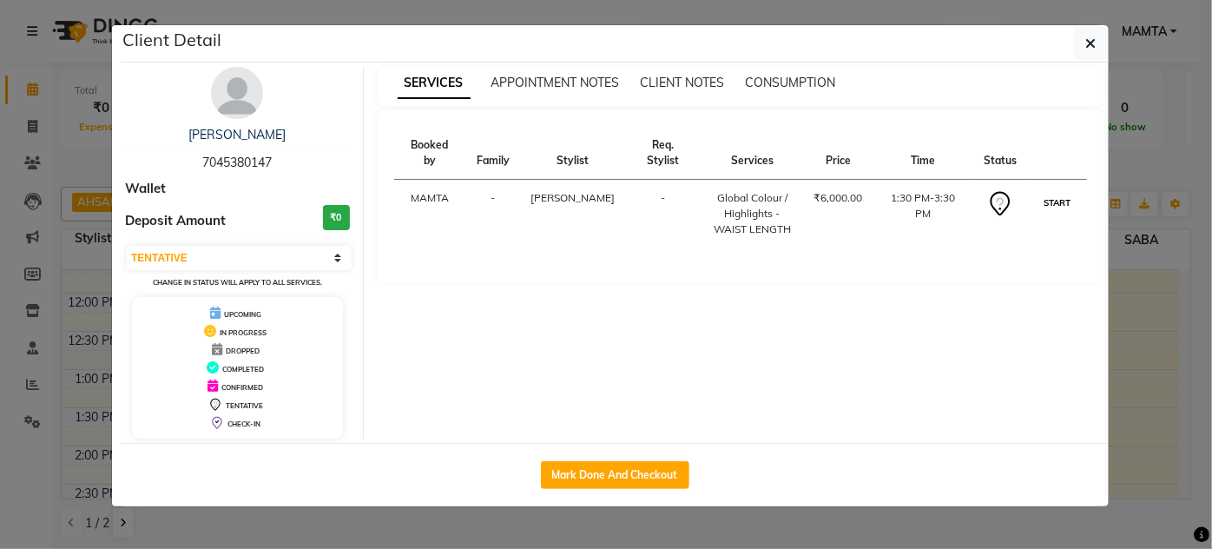
click at [1058, 194] on button "START" at bounding box center [1057, 203] width 36 height 22
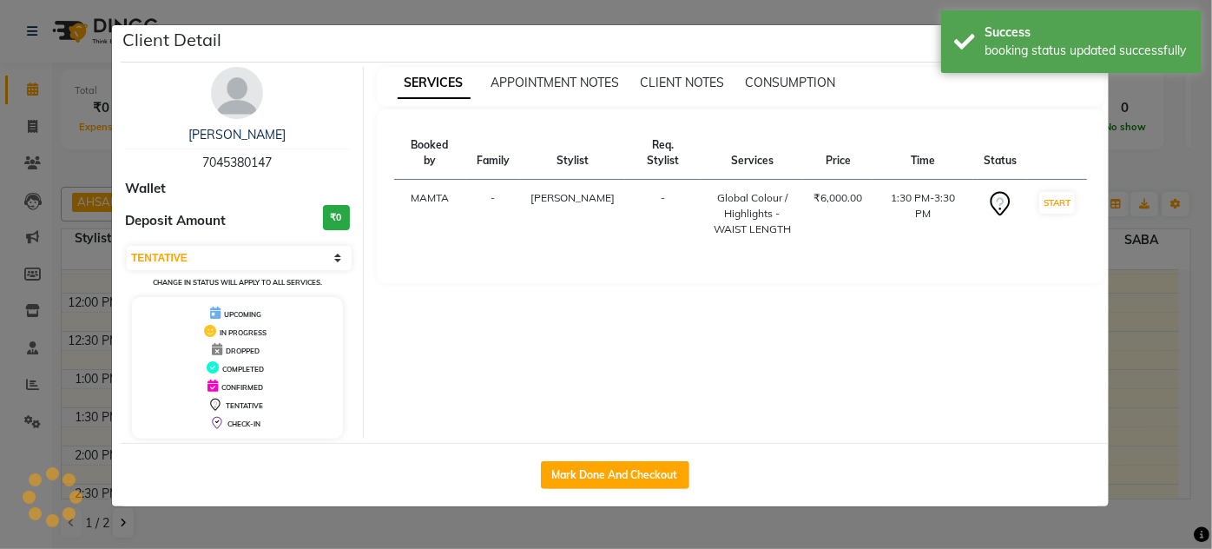
select select "1"
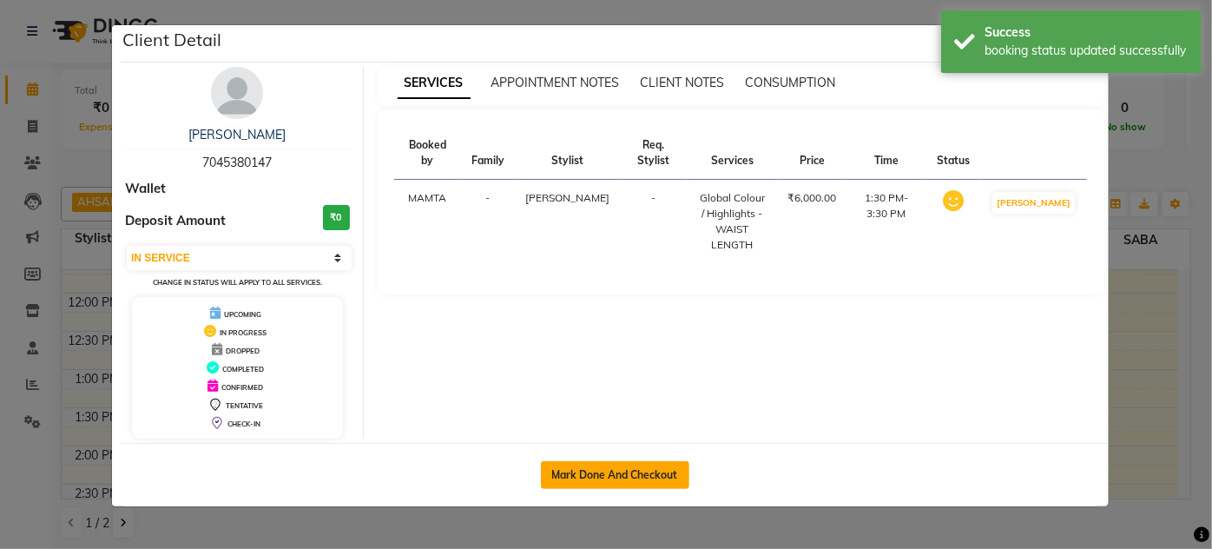
click at [620, 476] on button "Mark Done And Checkout" at bounding box center [615, 475] width 148 height 28
select select "service"
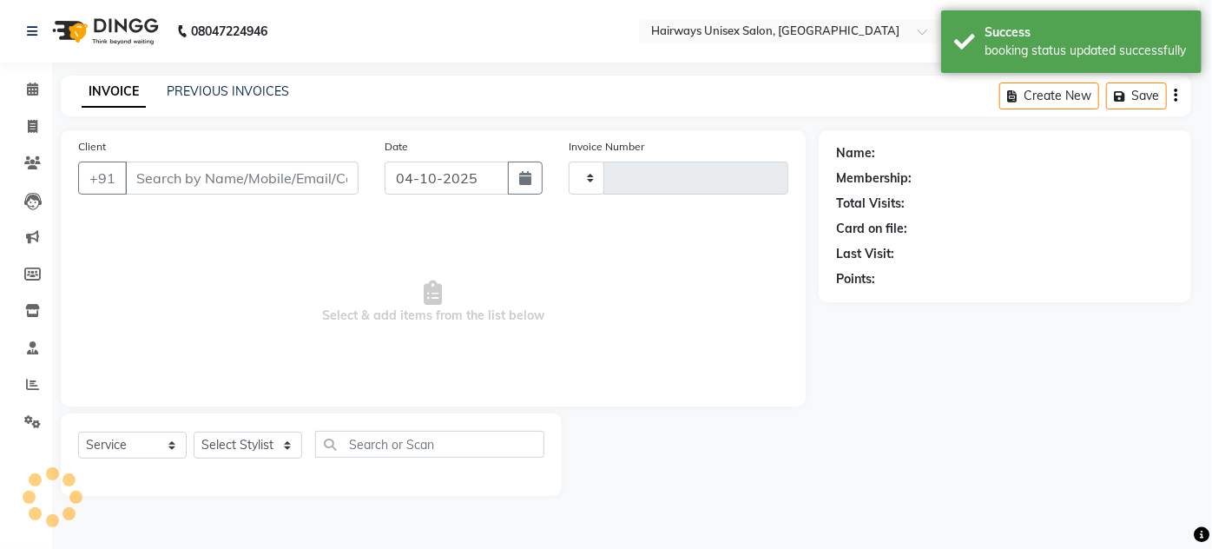
type input "1950"
select select "3"
select select "8320"
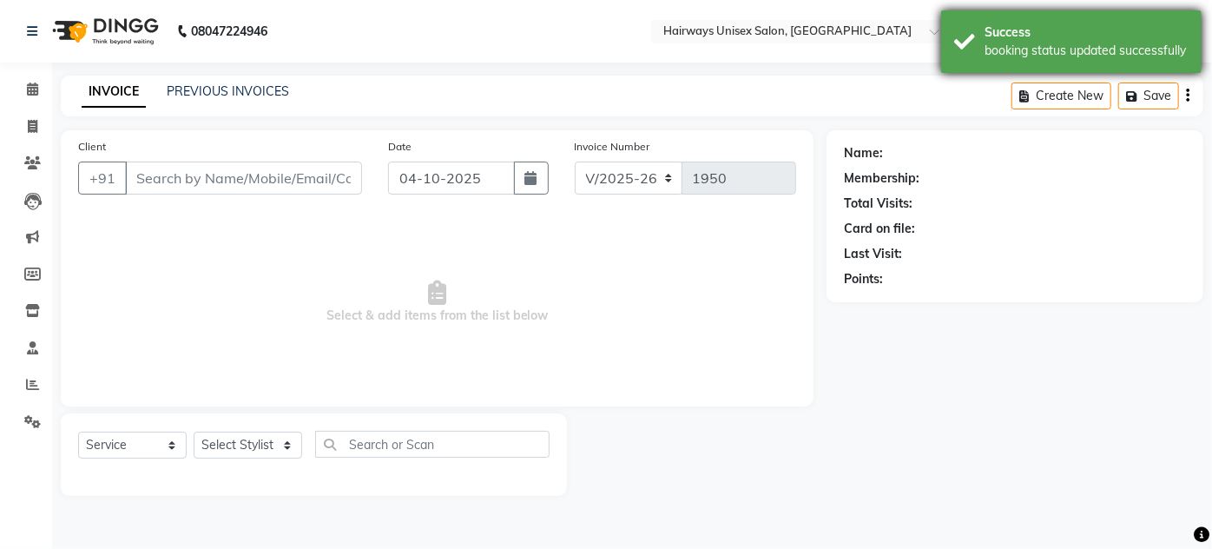
type input "70******47"
select select "80505"
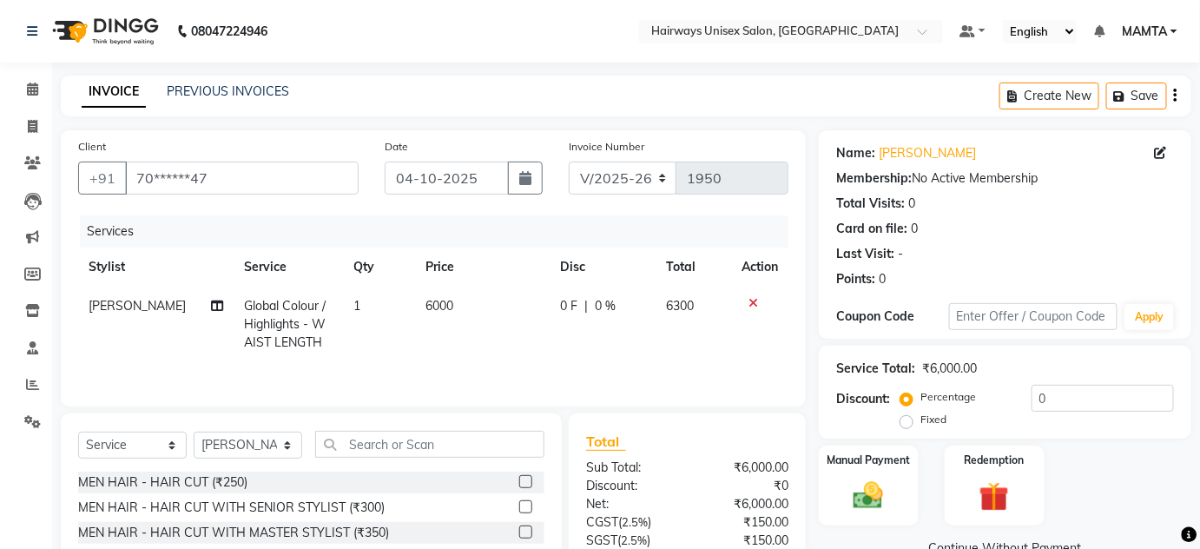
scroll to position [146, 0]
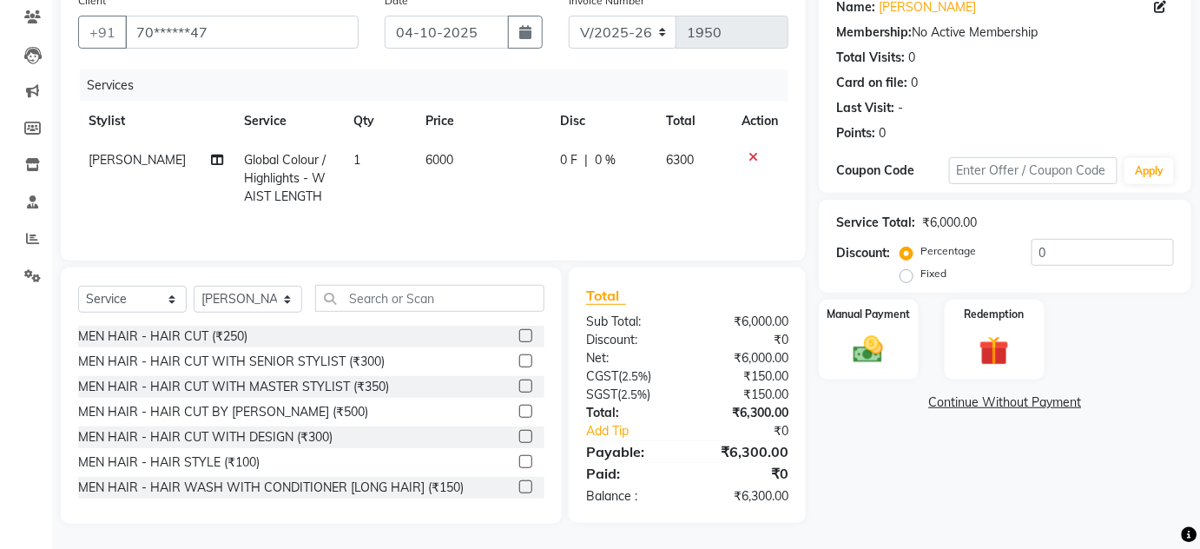
click at [123, 159] on span "[PERSON_NAME]" at bounding box center [137, 160] width 97 height 16
select select "80505"
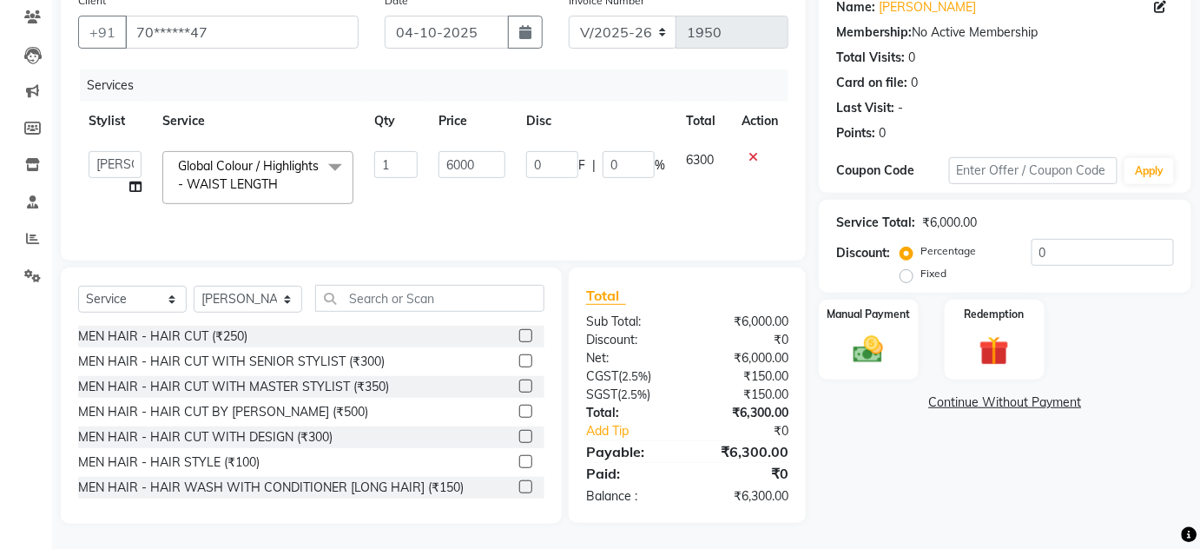
click at [145, 183] on td "AHSAN AZAD IMRAN Kamal Salmani KASHISH MAMTA POOJA PUMMY RAJA SABA SADDAM SAMEE…" at bounding box center [115, 178] width 74 height 74
click at [129, 183] on icon at bounding box center [135, 187] width 12 height 12
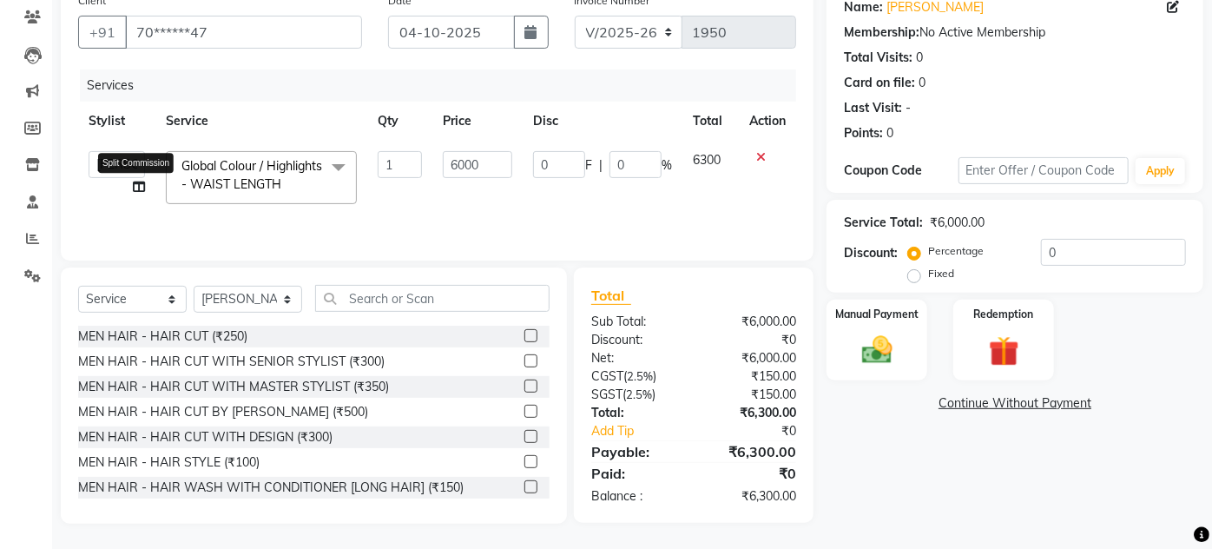
select select "80505"
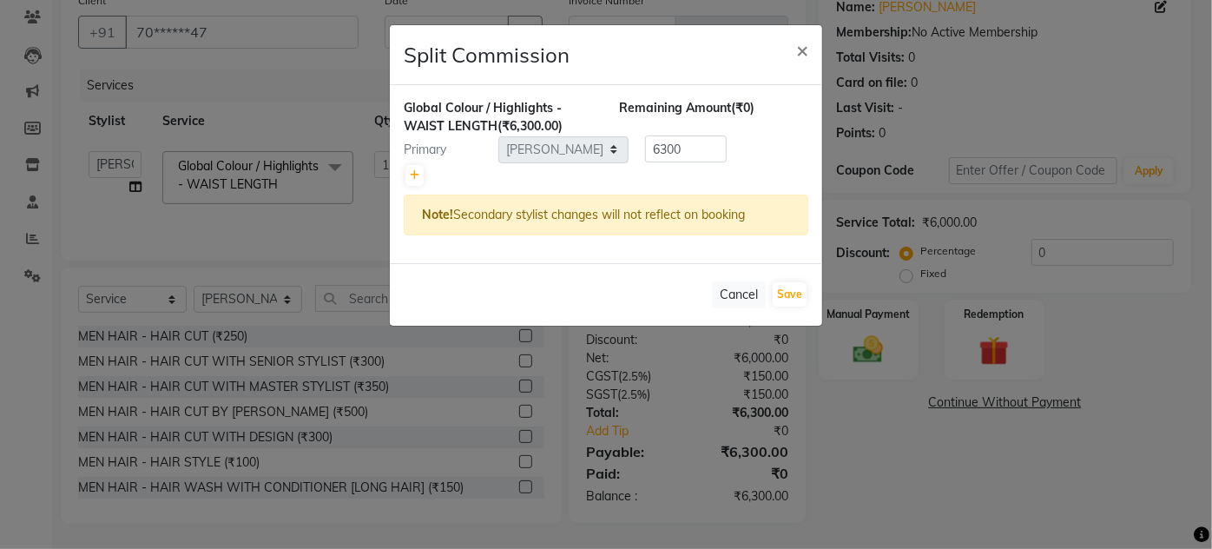
click at [150, 168] on ngb-modal-window "Split Commission × Global Colour / Highlights - WAIST LENGTH (₹6,300.00) Remain…" at bounding box center [606, 274] width 1212 height 549
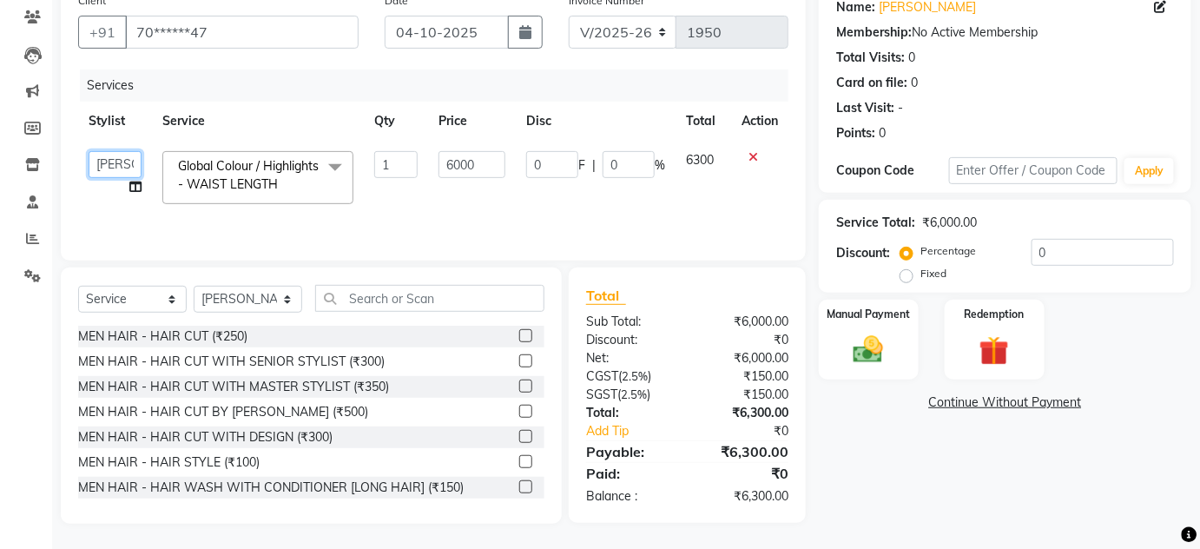
click at [104, 163] on select "AHSAN AZAD IMRAN Kamal Salmani KASHISH MAMTA POOJA PUMMY RAJA SABA SADDAM SAMEE…" at bounding box center [115, 164] width 53 height 27
select select "81201"
click at [259, 179] on span "Global Colour / Highlights - WAIST LENGTH" at bounding box center [248, 175] width 141 height 34
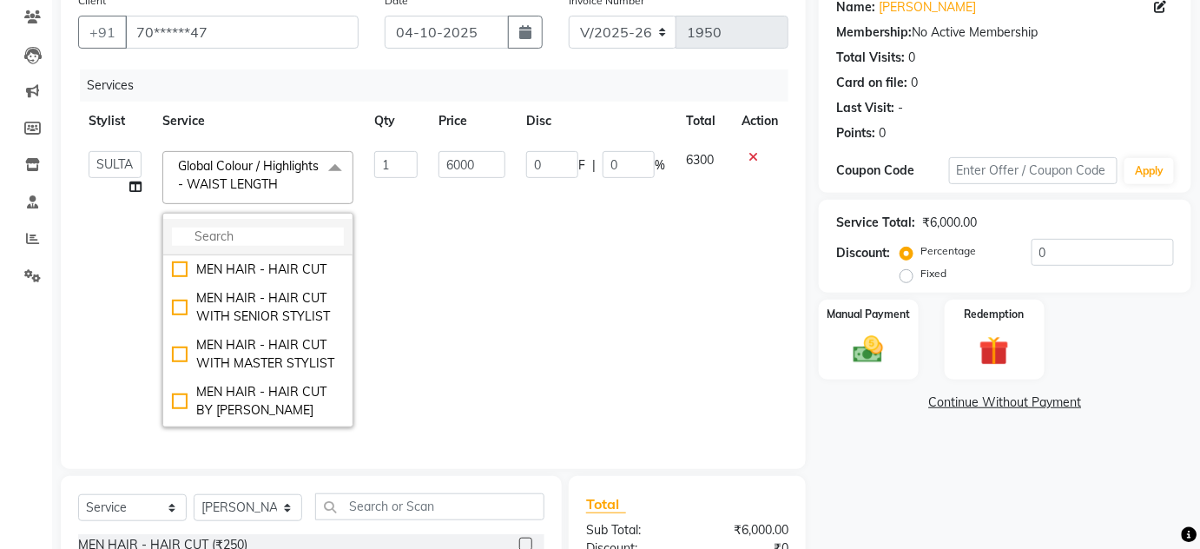
click at [231, 235] on input "multiselect-search" at bounding box center [258, 236] width 172 height 18
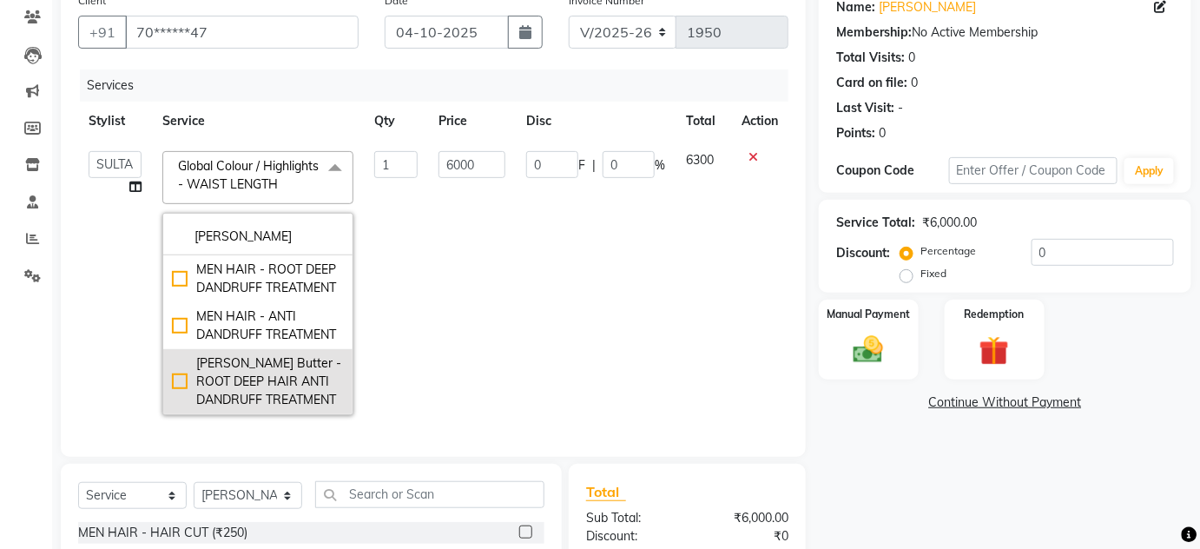
scroll to position [42, 0]
type input "DAN"
click at [188, 392] on div "[PERSON_NAME] Butter - ROOT DEEP HAIR ANTI DANDRUFF TREATMENT" at bounding box center [258, 381] width 172 height 55
checkbox input "true"
type input "1500"
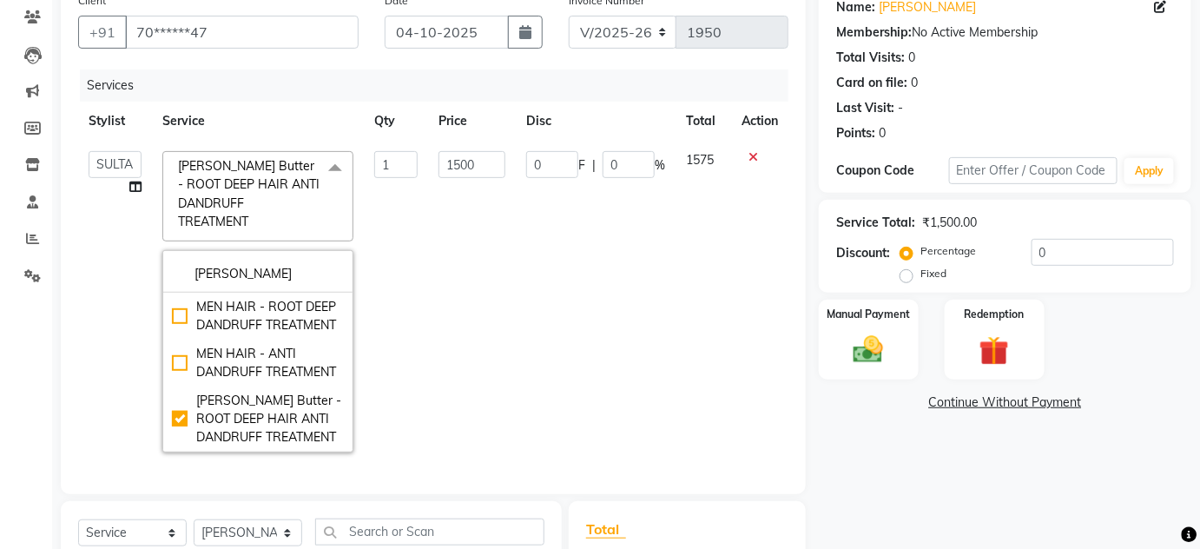
click at [595, 248] on td "0 F | 0 %" at bounding box center [596, 302] width 160 height 322
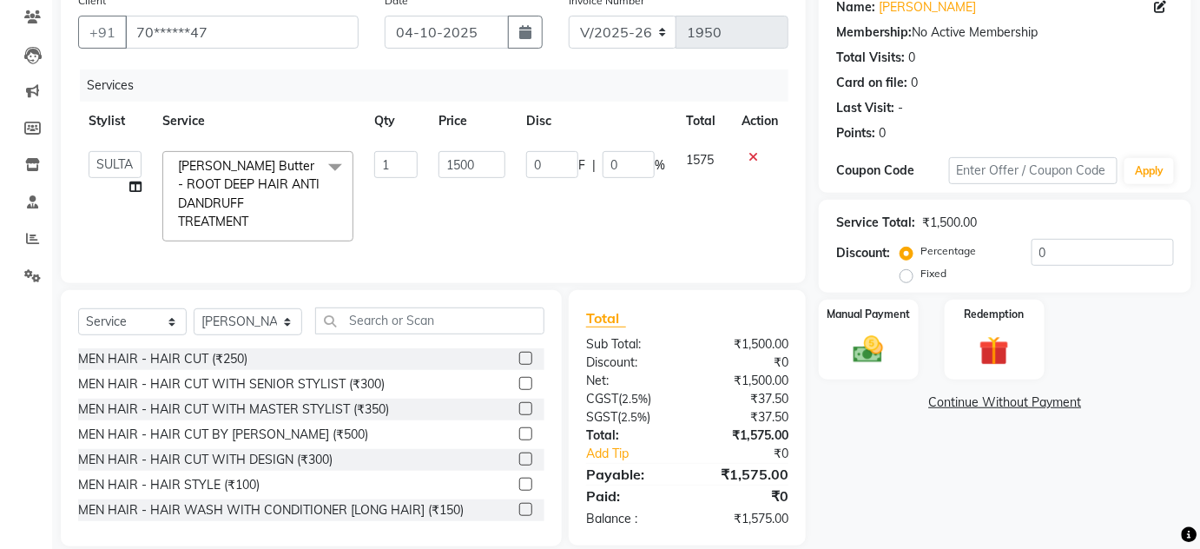
scroll to position [22, 0]
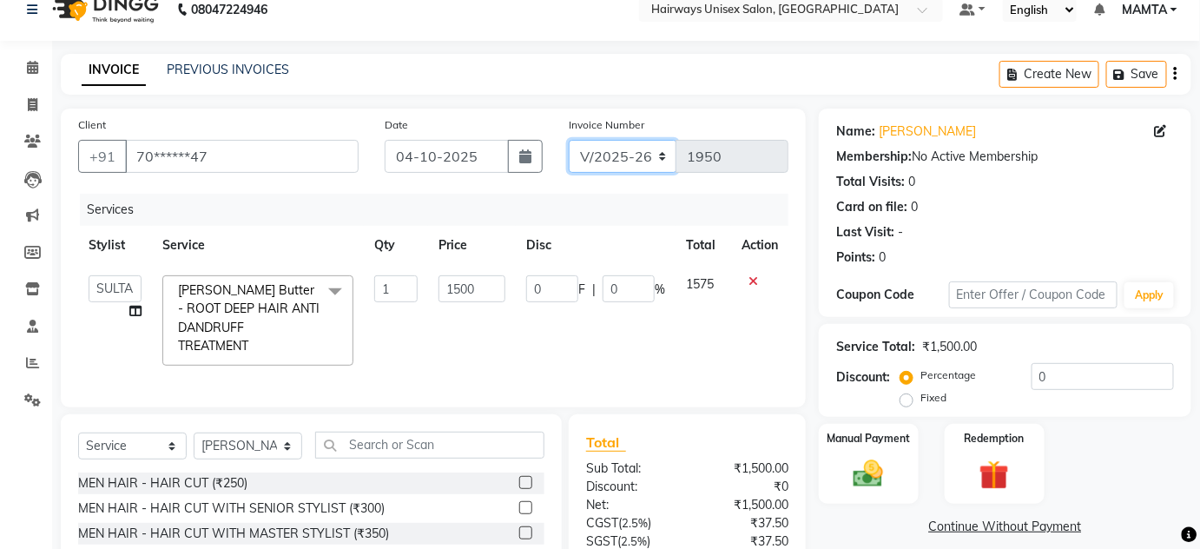
click at [610, 163] on select "INV/25-26 V/2025-26" at bounding box center [623, 156] width 109 height 33
click at [615, 157] on select "INV/25-26 V/2025-26" at bounding box center [623, 156] width 109 height 33
click at [604, 166] on select "INV/25-26 V/2025-26" at bounding box center [623, 156] width 109 height 33
select select "8645"
click at [569, 140] on select "INV/25-26 V/2025-26" at bounding box center [623, 156] width 109 height 33
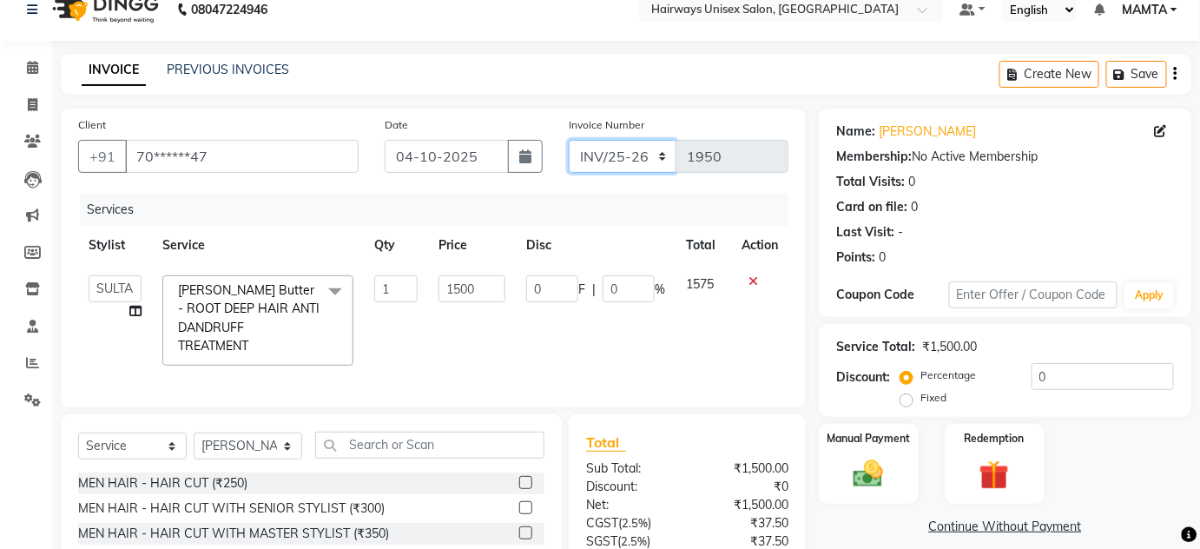
type input "0884"
click at [1177, 77] on button "button" at bounding box center [1175, 74] width 3 height 41
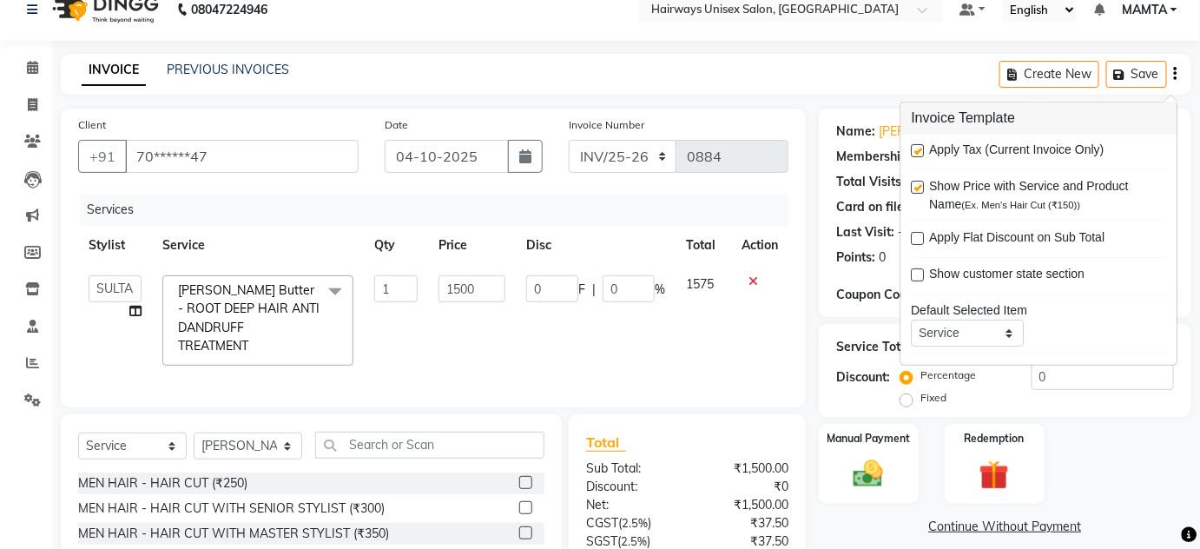
click at [922, 149] on label at bounding box center [917, 150] width 13 height 13
click at [922, 149] on input "checkbox" at bounding box center [916, 151] width 11 height 11
checkbox input "false"
click at [867, 86] on div "INVOICE PREVIOUS INVOICES Create New Save" at bounding box center [626, 74] width 1130 height 41
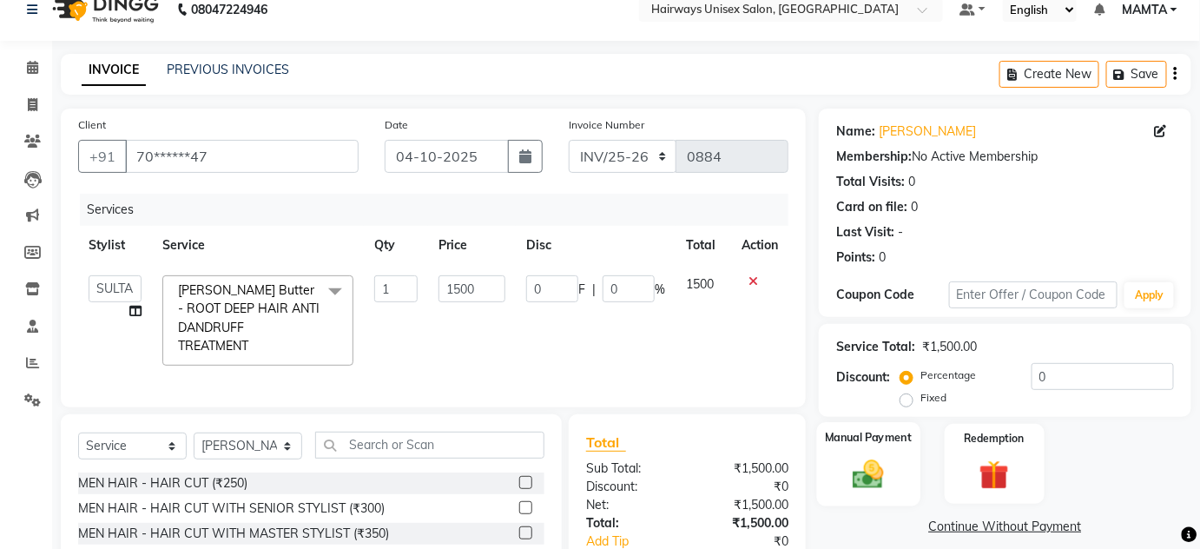
scroll to position [180, 0]
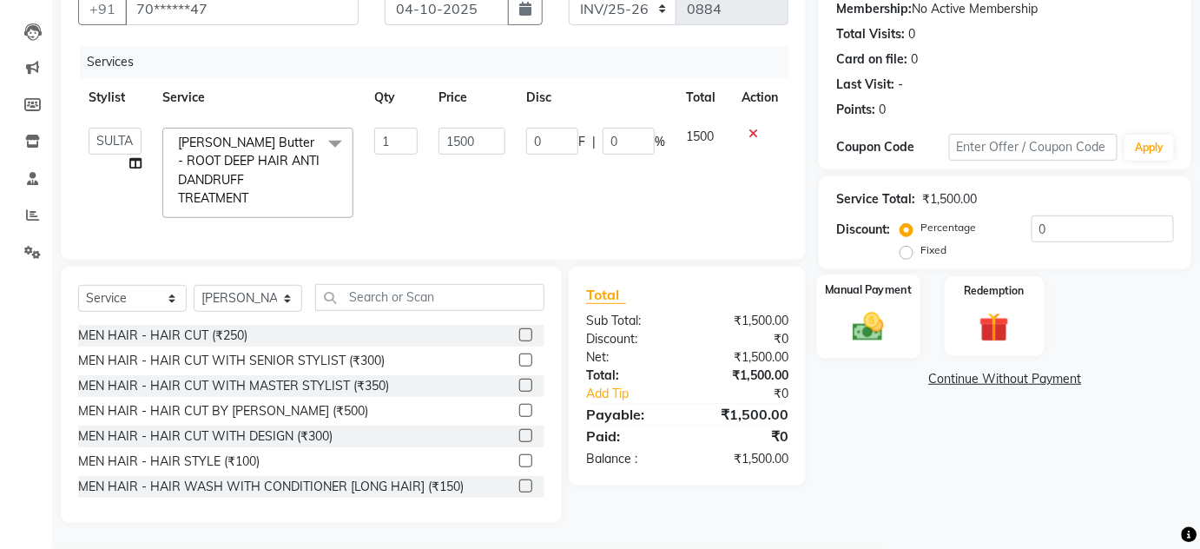
click at [854, 308] on img at bounding box center [868, 326] width 50 height 36
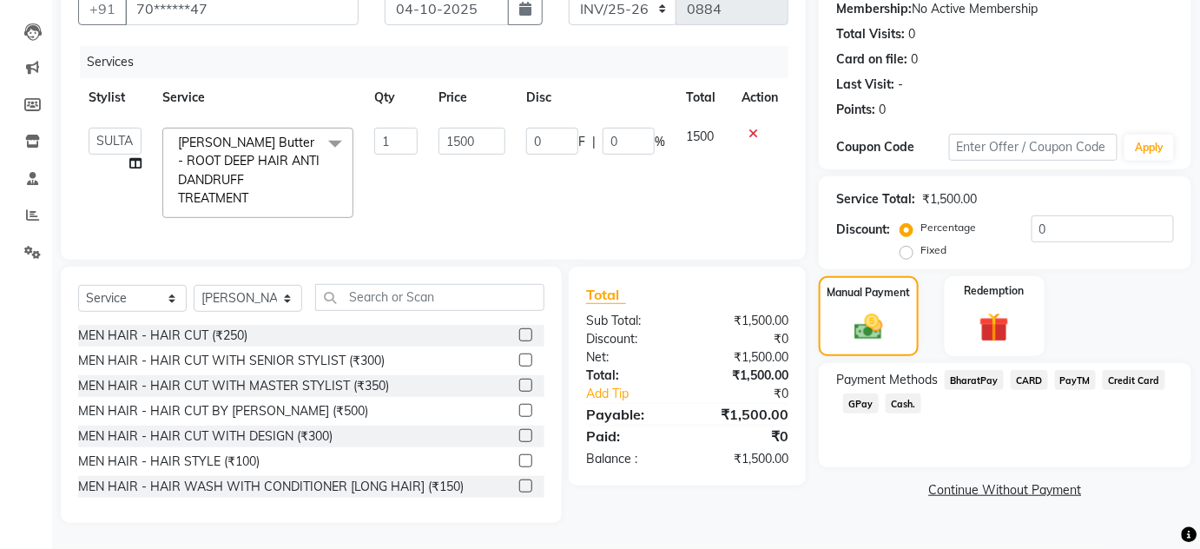
click at [896, 393] on span "Cash." at bounding box center [903, 403] width 36 height 20
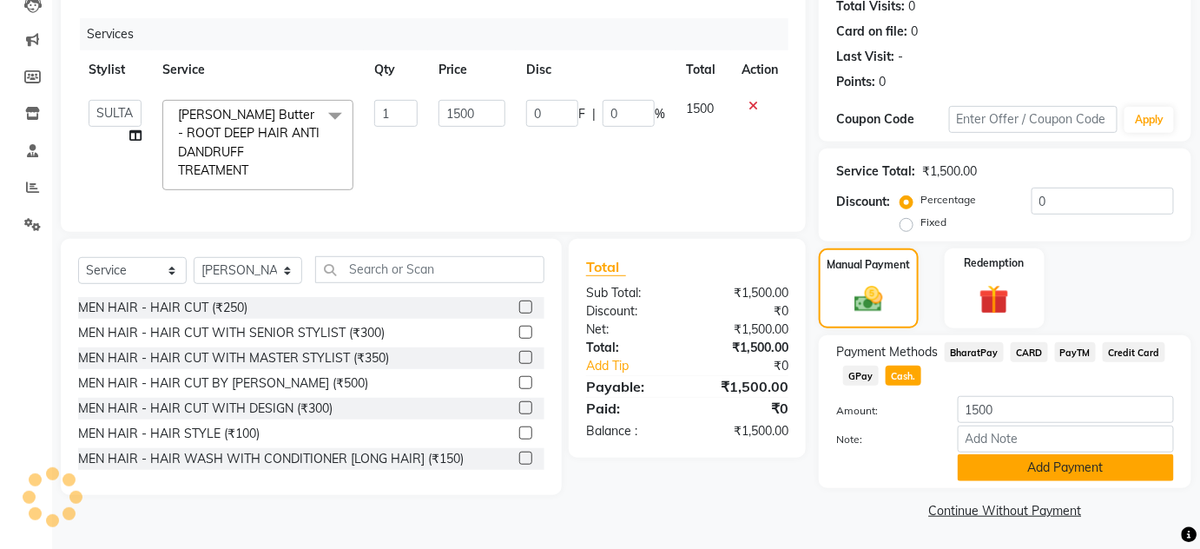
click at [993, 469] on button "Add Payment" at bounding box center [1065, 467] width 216 height 27
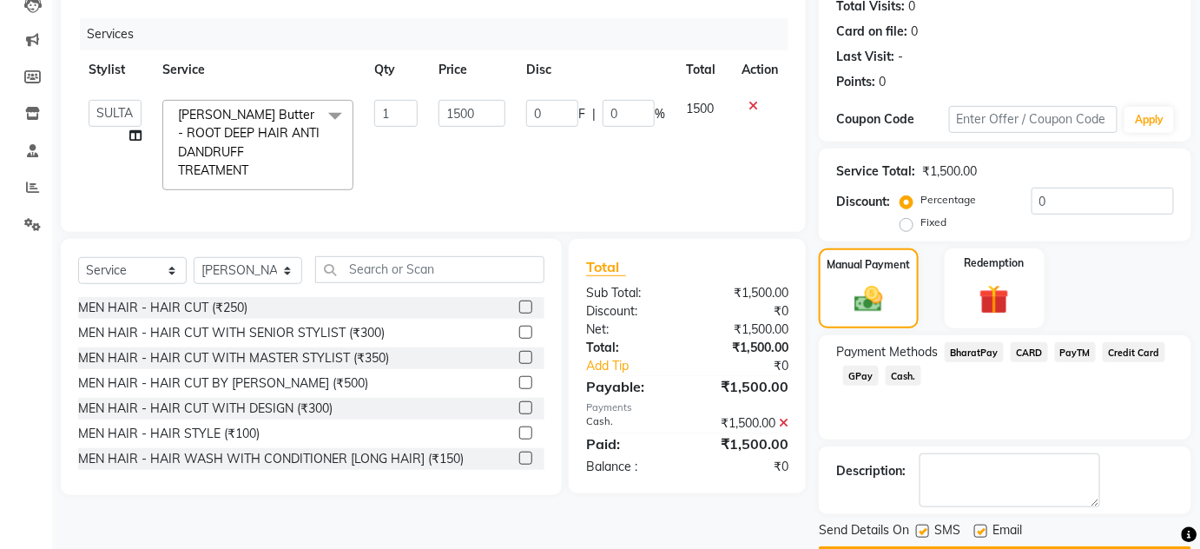
scroll to position [246, 0]
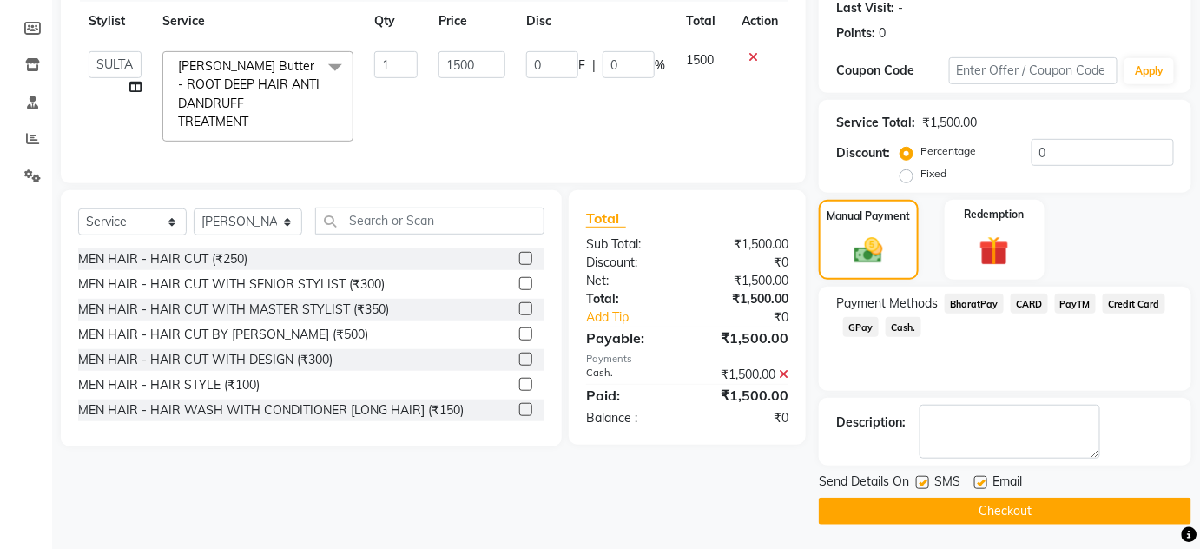
click at [932, 500] on button "Checkout" at bounding box center [1005, 510] width 372 height 27
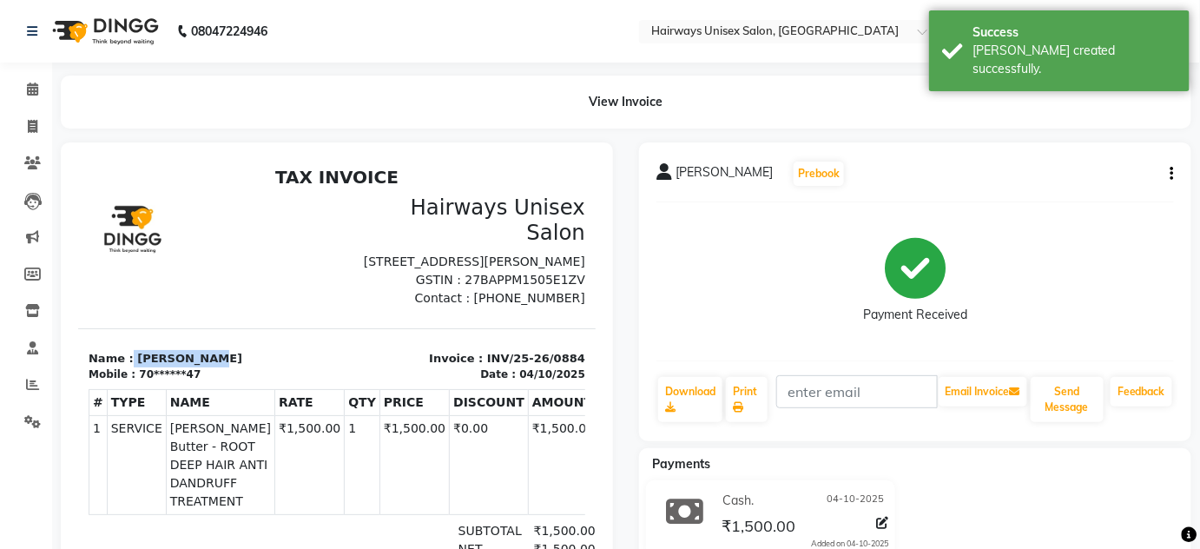
drag, startPoint x: 125, startPoint y: 366, endPoint x: 246, endPoint y: 372, distance: 120.8
click at [246, 366] on p "Name : [PERSON_NAME]" at bounding box center [207, 357] width 238 height 17
copy p "[PERSON_NAME]"
click at [35, 127] on icon at bounding box center [33, 126] width 10 height 13
select select "service"
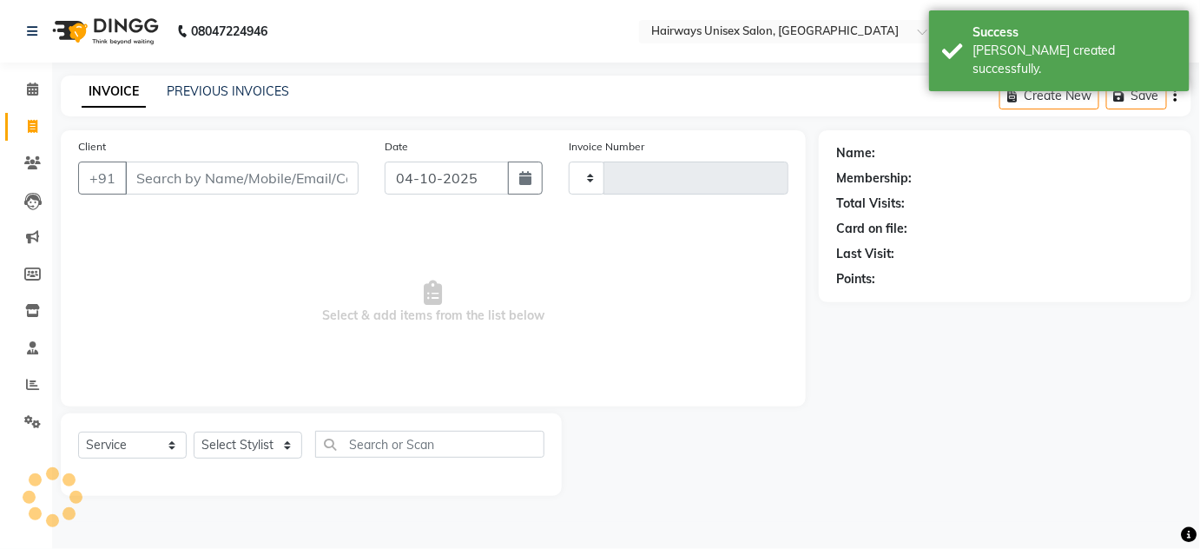
type input "1950"
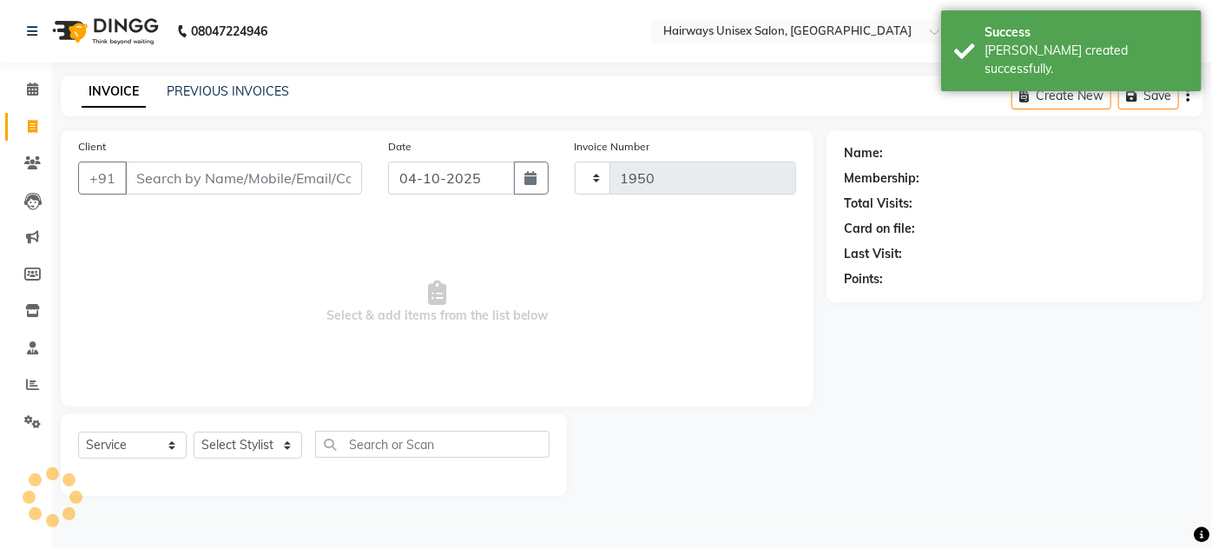
select select "8320"
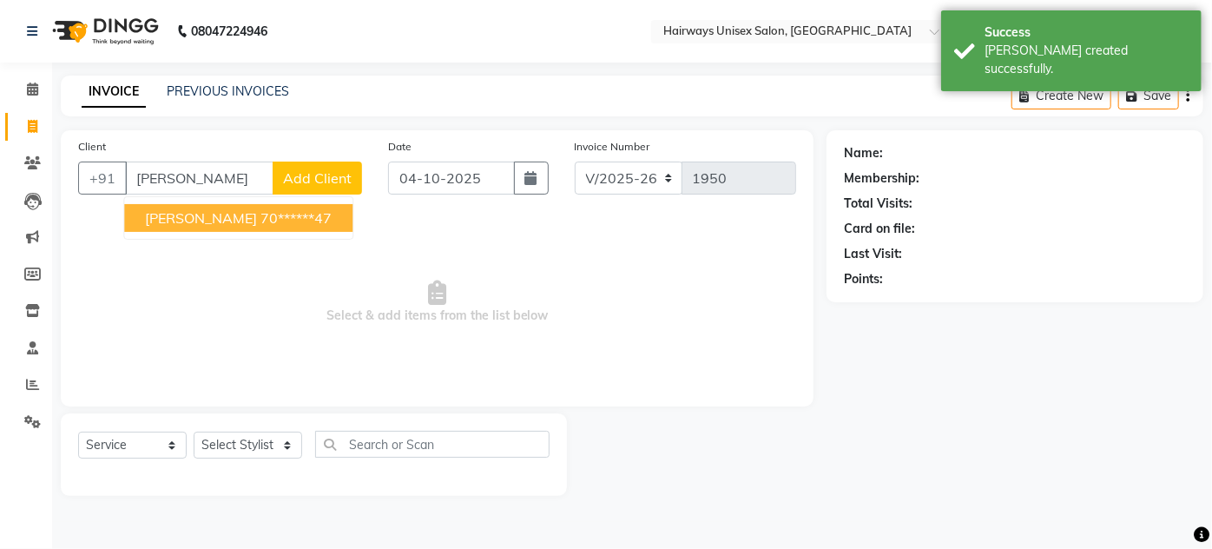
click at [271, 229] on button "[PERSON_NAME] 70******47" at bounding box center [238, 218] width 228 height 28
type input "70******47"
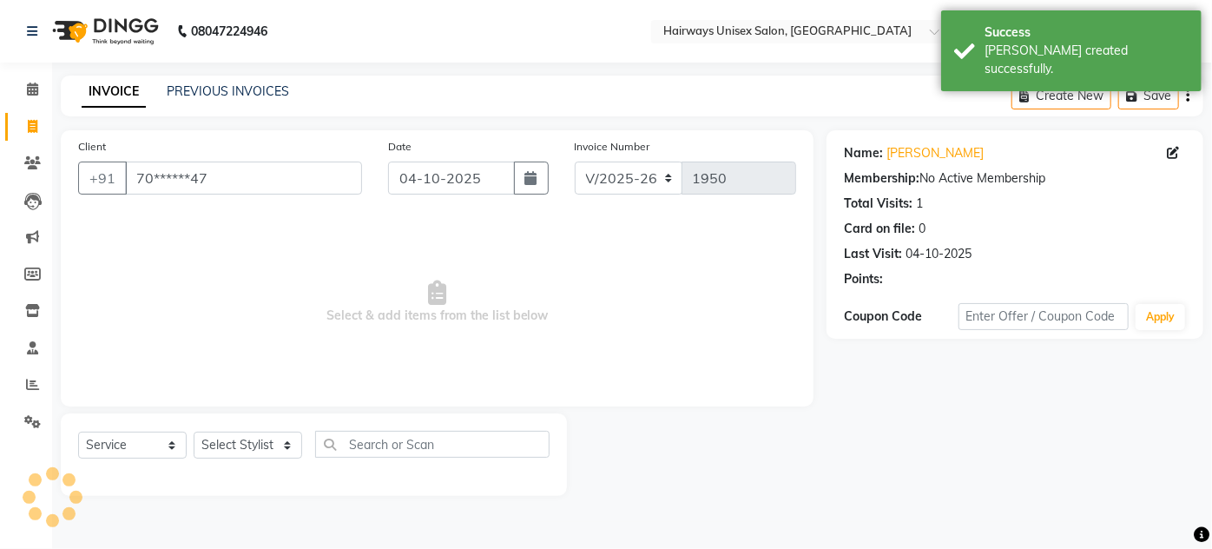
click at [271, 219] on span "Select & add items from the list below" at bounding box center [437, 302] width 718 height 174
click at [228, 446] on select "Select Stylist [PERSON_NAME] [PERSON_NAME] [PERSON_NAME] MAMTA POOJA [PERSON_NA…" at bounding box center [248, 444] width 109 height 27
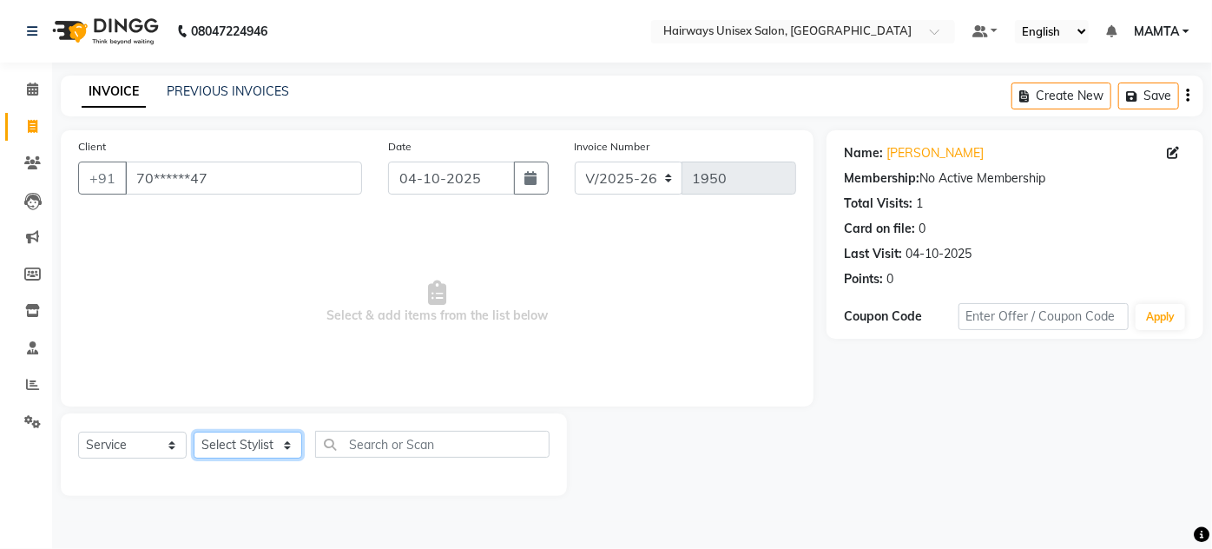
select select "80493"
click at [194, 431] on select "Select Stylist [PERSON_NAME] [PERSON_NAME] [PERSON_NAME] MAMTA POOJA [PERSON_NA…" at bounding box center [248, 444] width 109 height 27
click at [103, 453] on select "Select Service Product Membership Package Voucher Prepaid Gift Card" at bounding box center [132, 444] width 109 height 27
click at [78, 431] on select "Select Service Product Membership Package Voucher Prepaid Gift Card" at bounding box center [132, 444] width 109 height 27
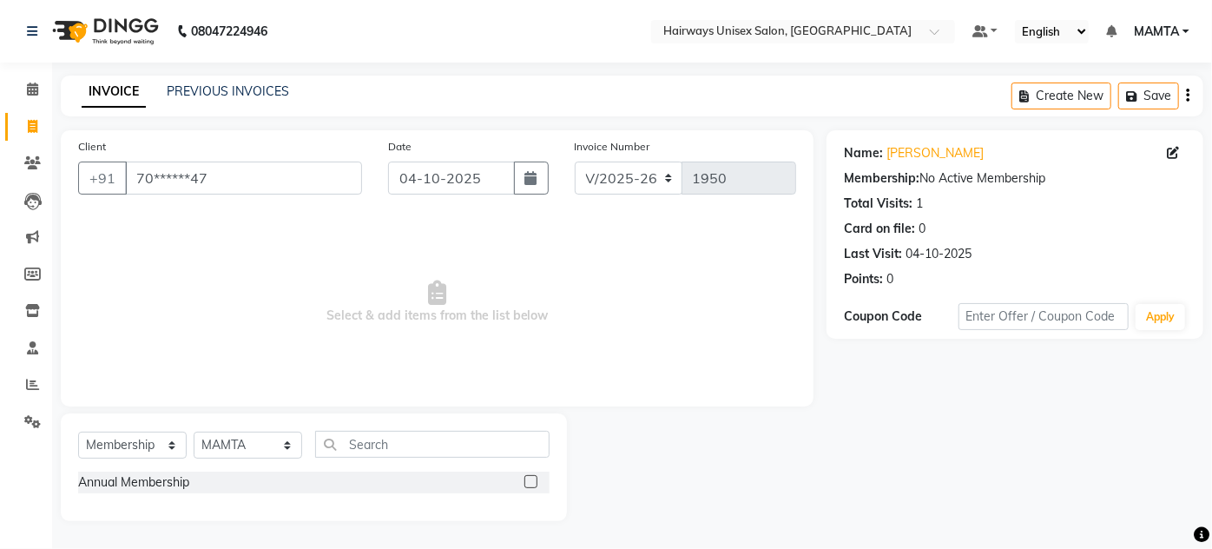
click at [537, 476] on div at bounding box center [536, 482] width 25 height 22
click at [536, 483] on label at bounding box center [530, 481] width 13 height 13
click at [536, 483] on input "checkbox" at bounding box center [529, 482] width 11 height 11
select select "select"
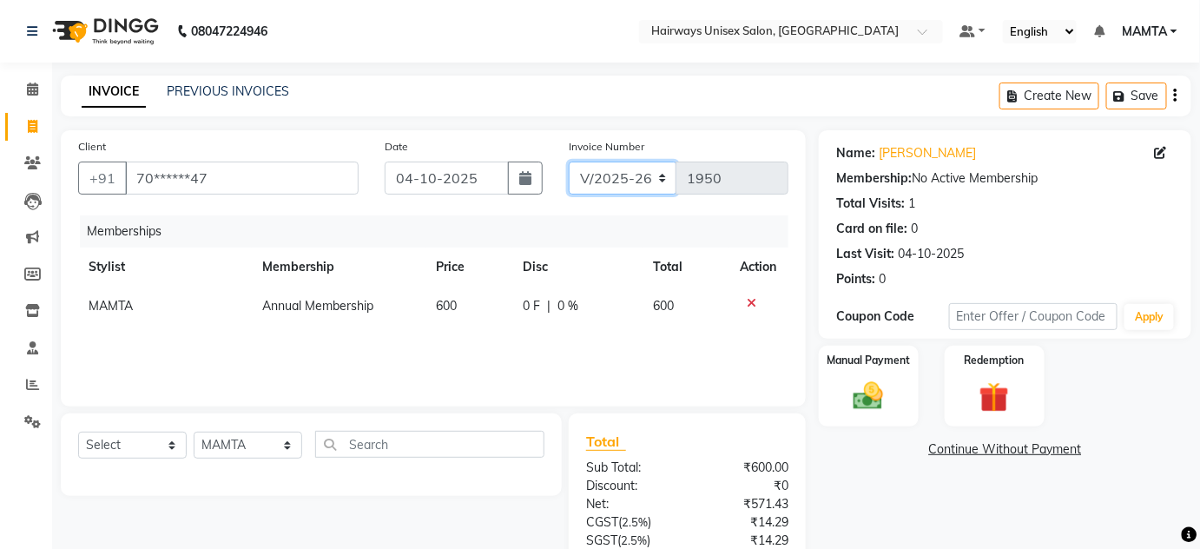
click at [648, 170] on select "INV/25-26 V/2025-26" at bounding box center [623, 177] width 109 height 33
select select "8645"
click at [569, 161] on select "INV/25-26 V/2025-26" at bounding box center [623, 177] width 109 height 33
type input "0885"
click at [1174, 95] on icon "button" at bounding box center [1175, 95] width 3 height 1
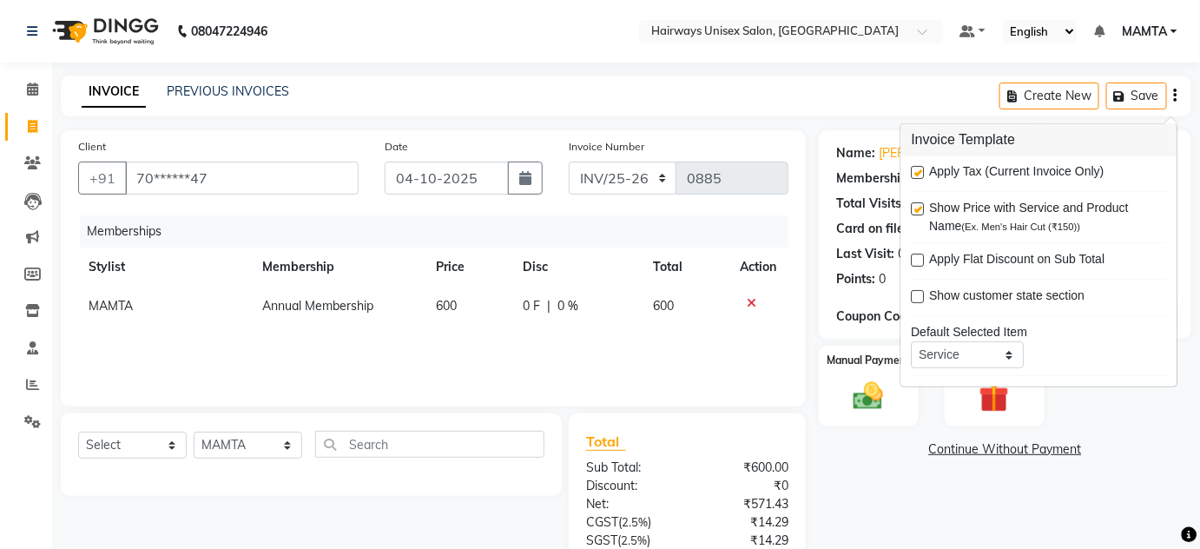
click at [918, 170] on label at bounding box center [917, 172] width 13 height 13
click at [918, 170] on input "checkbox" at bounding box center [916, 173] width 11 height 11
checkbox input "false"
click at [847, 116] on main "INVOICE PREVIOUS INVOICES Create New Save Client +91 70******47 Date 04-10-2025…" at bounding box center [626, 358] width 1148 height 564
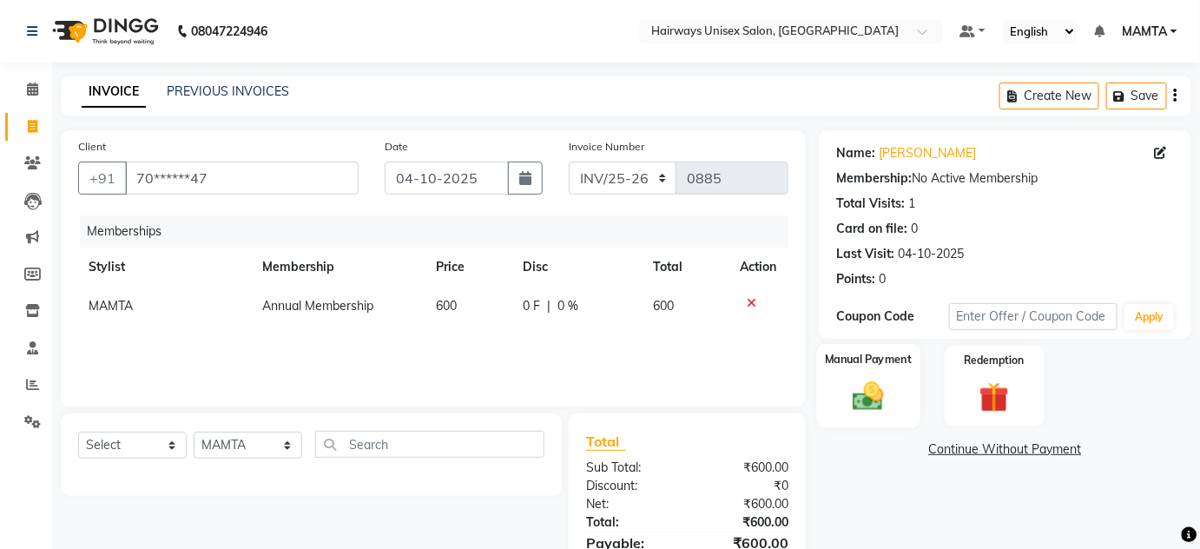
scroll to position [90, 0]
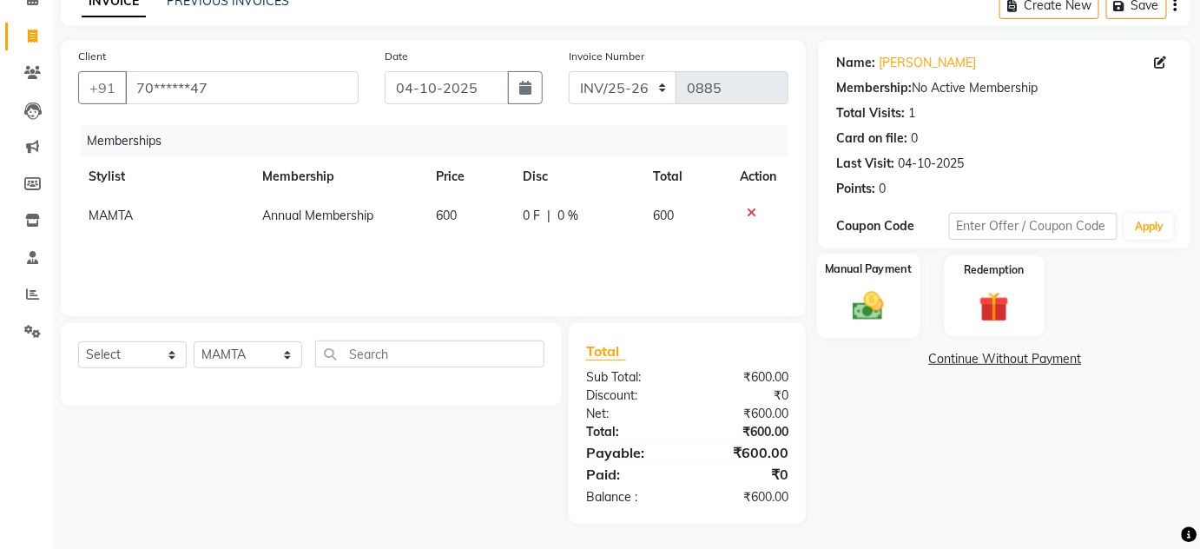
click at [872, 296] on img at bounding box center [868, 306] width 50 height 36
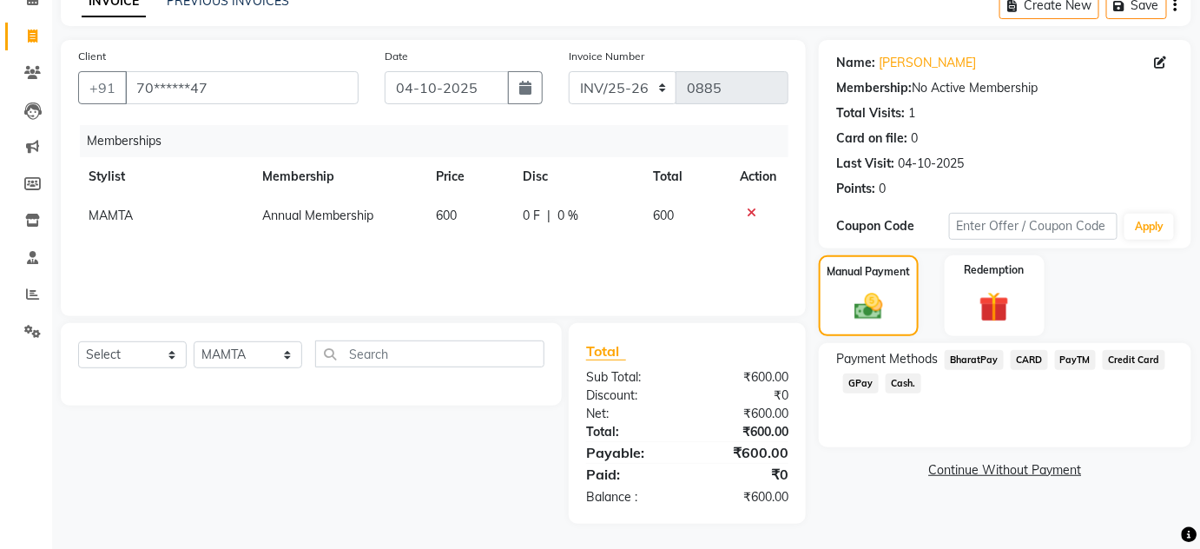
click at [901, 378] on span "Cash." at bounding box center [903, 383] width 36 height 20
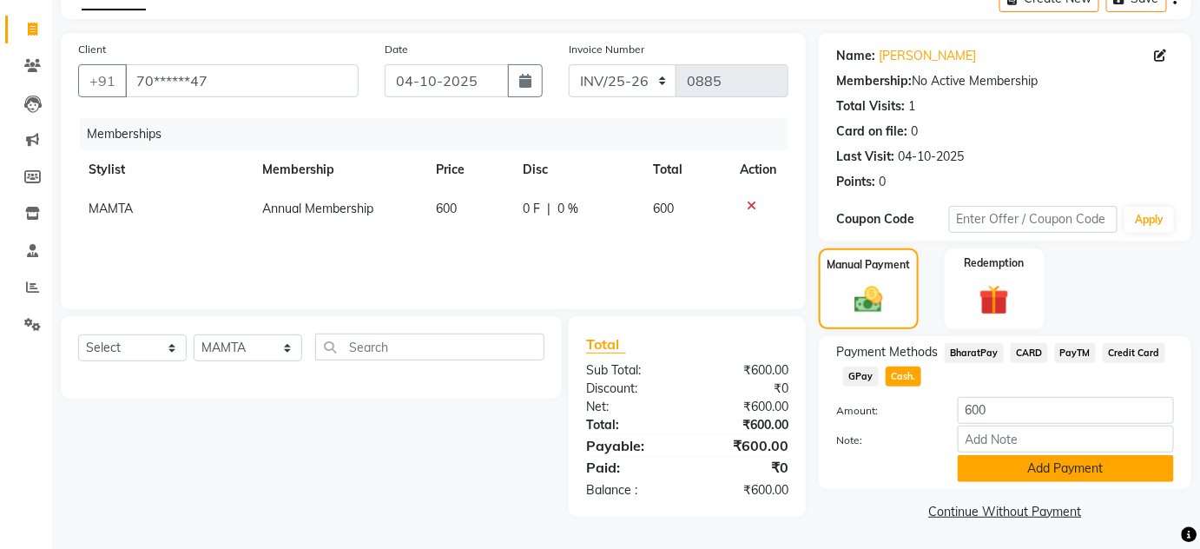
click at [1039, 464] on button "Add Payment" at bounding box center [1065, 468] width 216 height 27
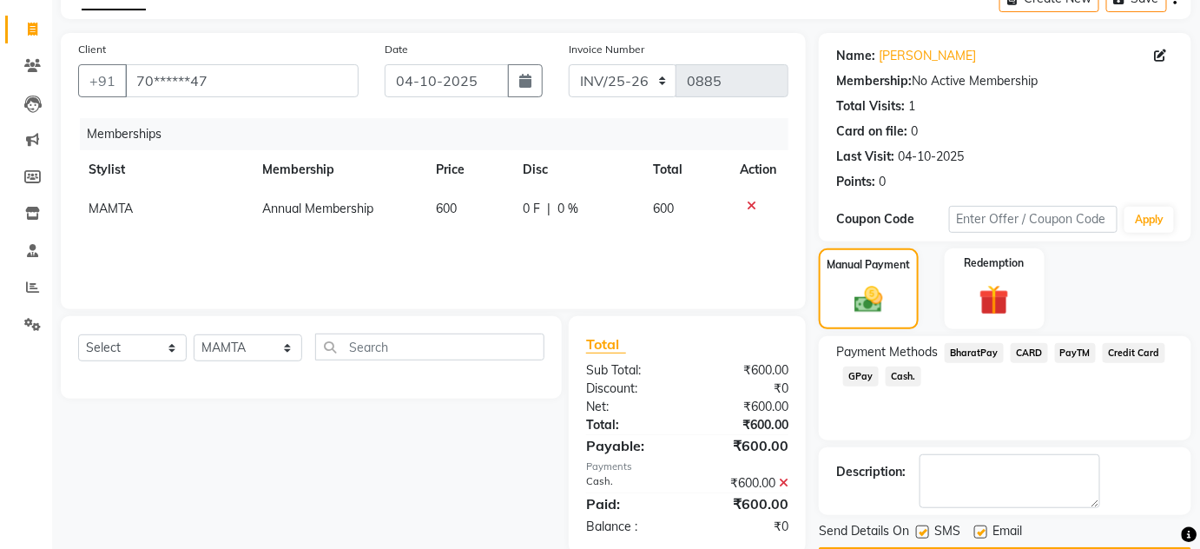
scroll to position [147, 0]
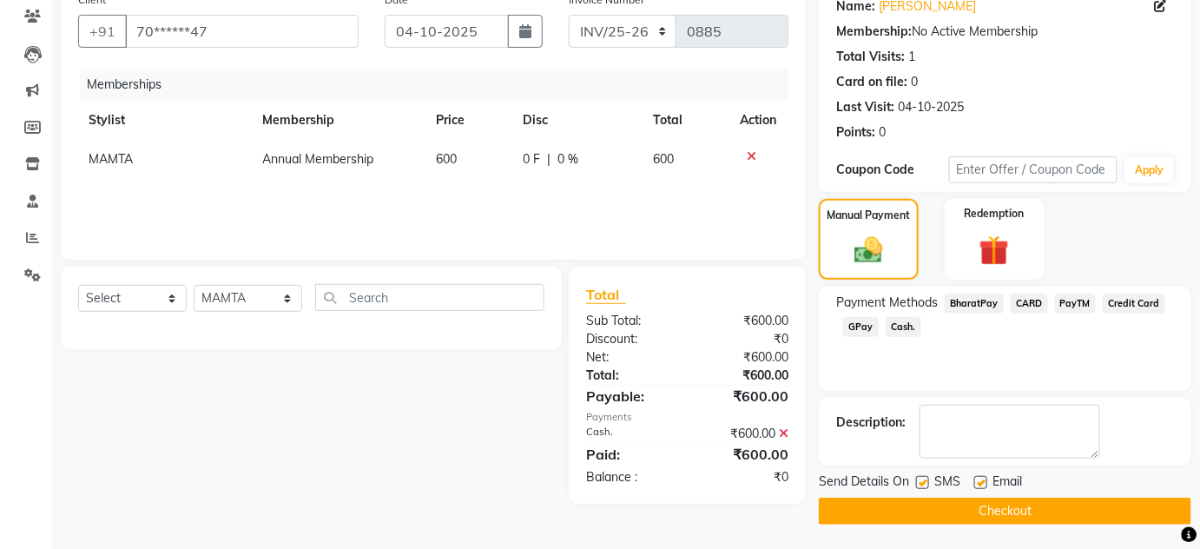
click at [930, 481] on div "SMS" at bounding box center [945, 483] width 58 height 22
click at [977, 483] on label at bounding box center [980, 482] width 13 height 13
click at [977, 483] on input "checkbox" at bounding box center [979, 482] width 11 height 11
checkbox input "false"
click at [920, 480] on label at bounding box center [922, 482] width 13 height 13
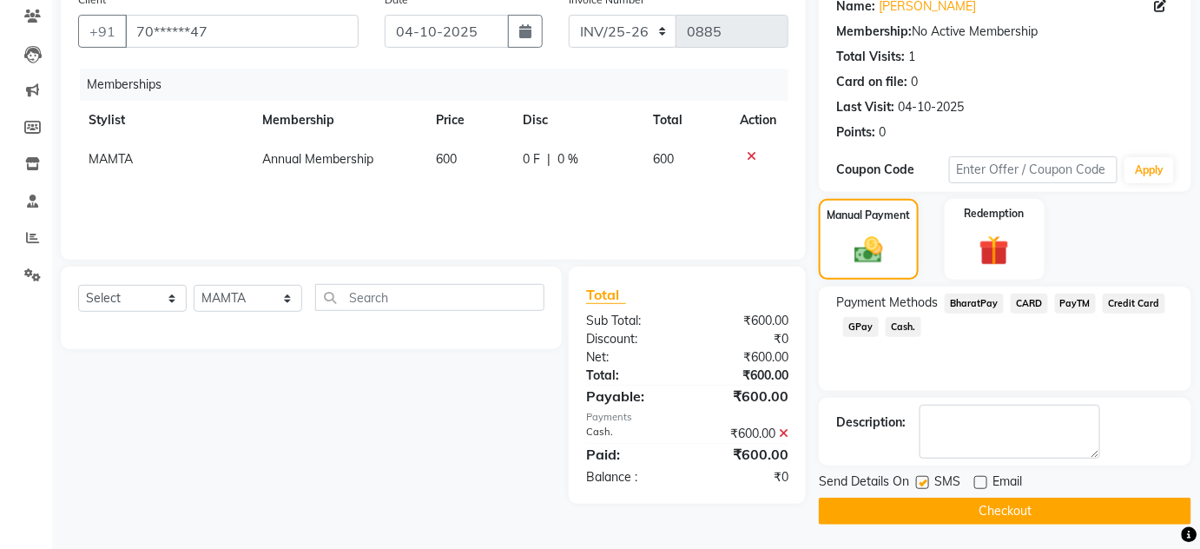
click at [920, 480] on input "checkbox" at bounding box center [921, 482] width 11 height 11
click at [918, 485] on label at bounding box center [922, 482] width 13 height 13
click at [918, 485] on input "checkbox" at bounding box center [921, 482] width 11 height 11
checkbox input "true"
click at [975, 476] on label at bounding box center [980, 482] width 13 height 13
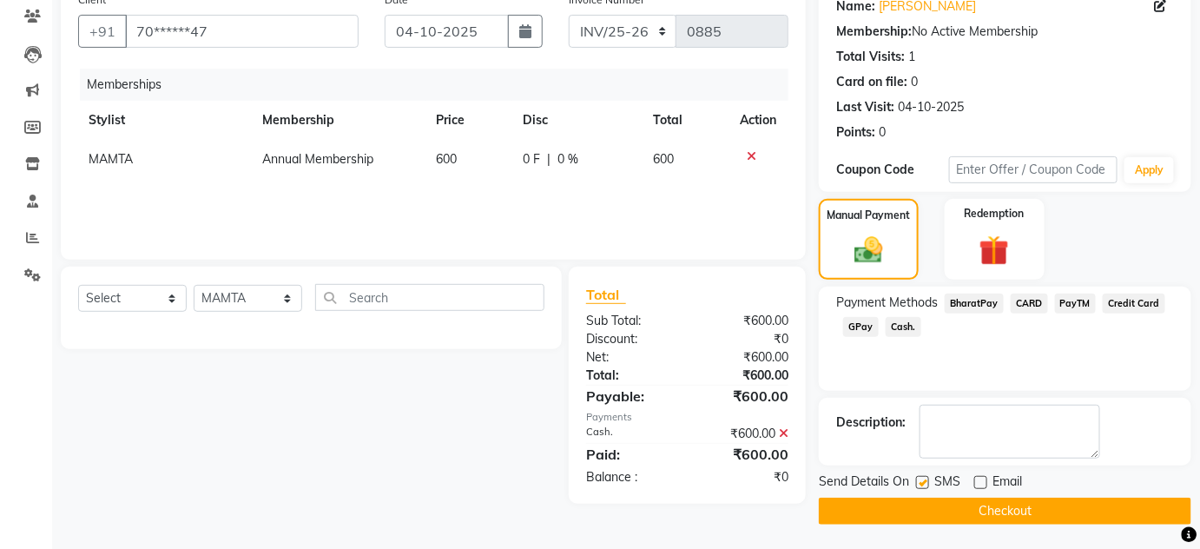
click at [975, 477] on input "checkbox" at bounding box center [979, 482] width 11 height 11
checkbox input "true"
click at [973, 500] on button "Checkout" at bounding box center [1005, 510] width 372 height 27
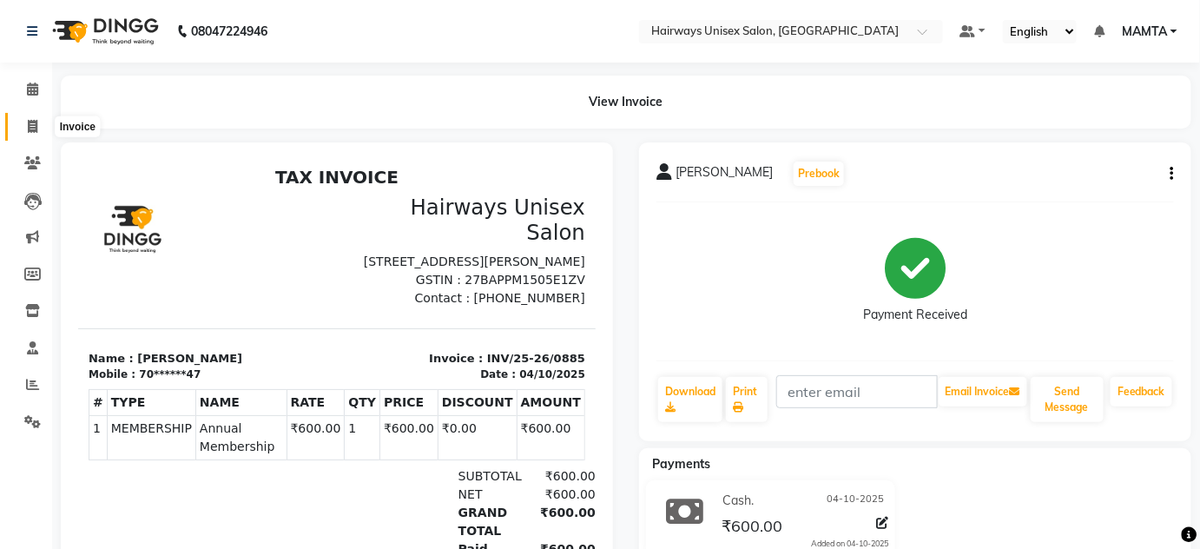
click at [30, 123] on icon at bounding box center [33, 126] width 10 height 13
select select "8320"
select select "service"
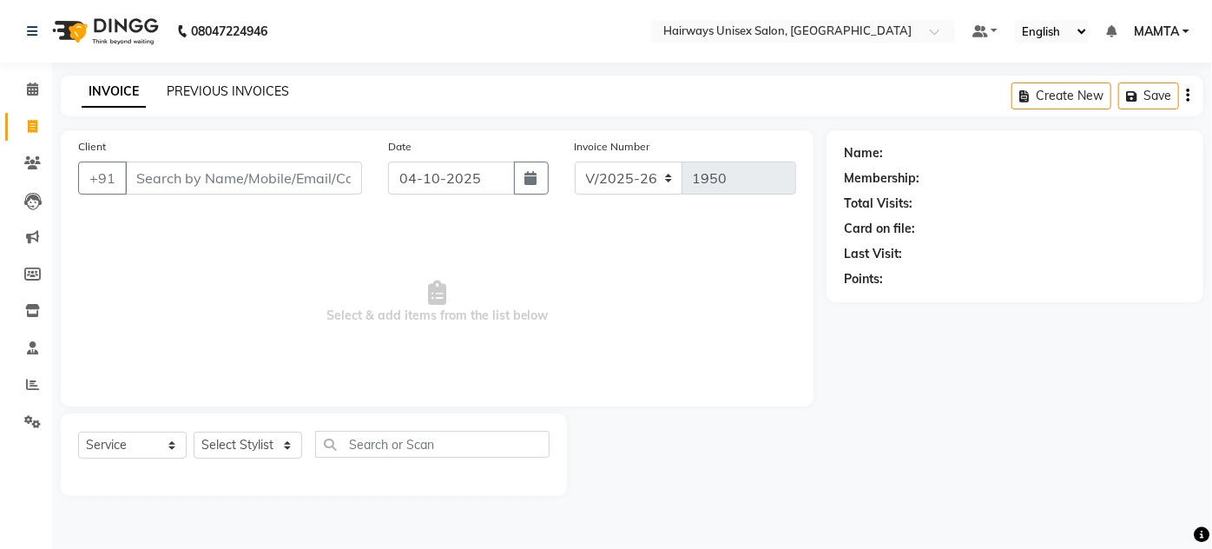
click at [184, 96] on link "PREVIOUS INVOICES" at bounding box center [228, 91] width 122 height 16
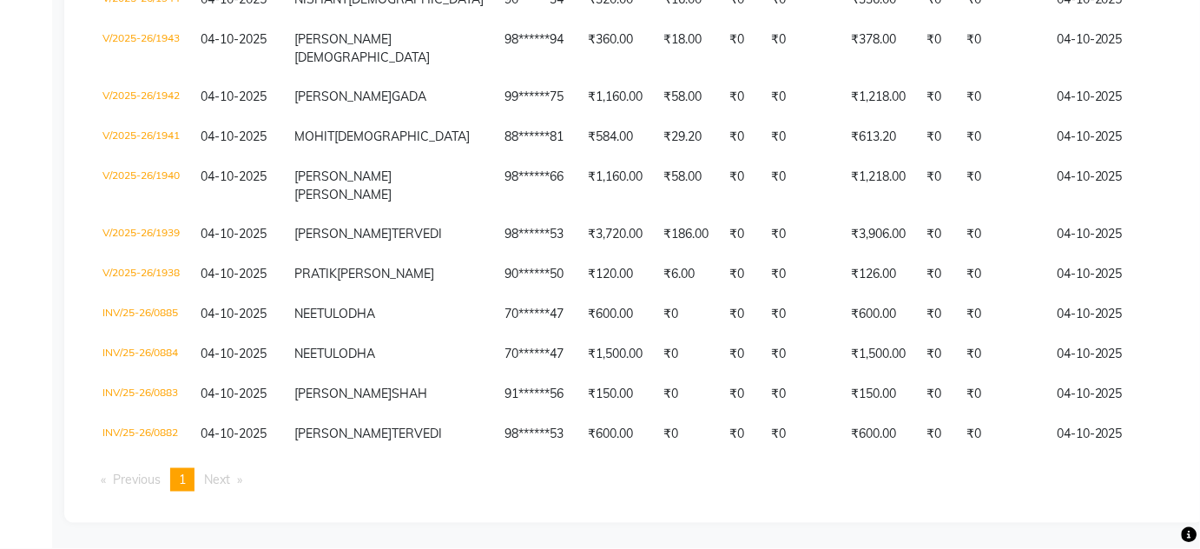
scroll to position [710, 0]
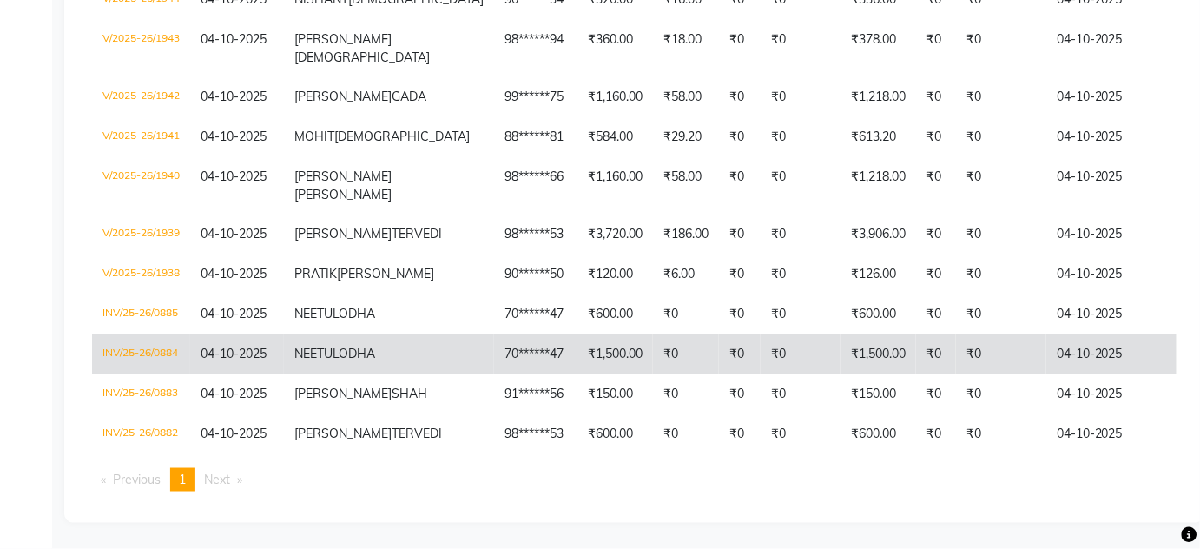
click at [494, 334] on td "70******47" at bounding box center [535, 354] width 83 height 40
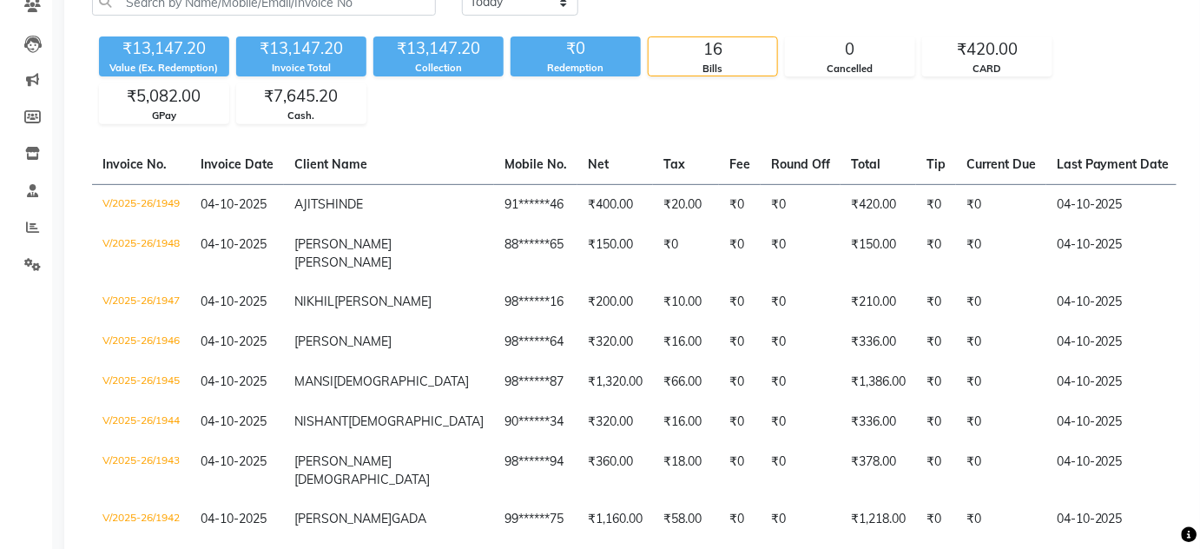
scroll to position [0, 0]
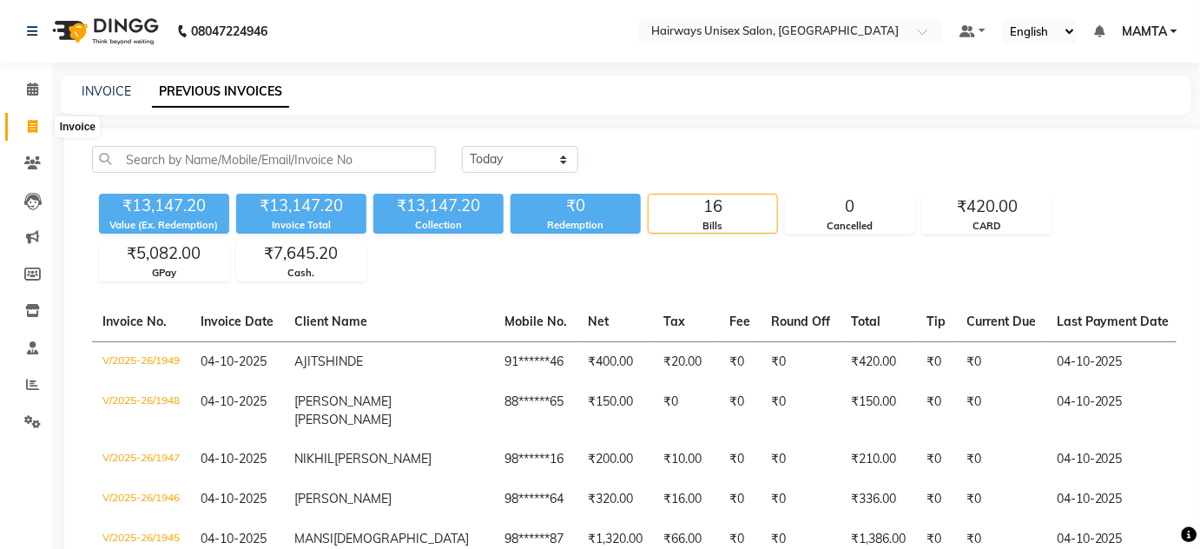
click at [23, 135] on span at bounding box center [32, 127] width 30 height 20
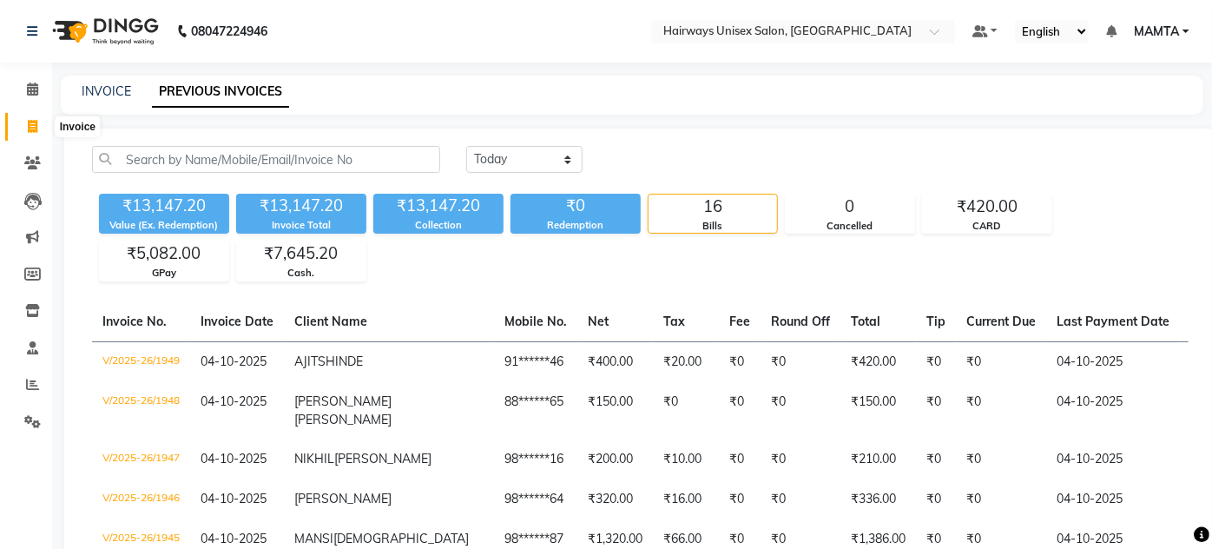
select select "service"
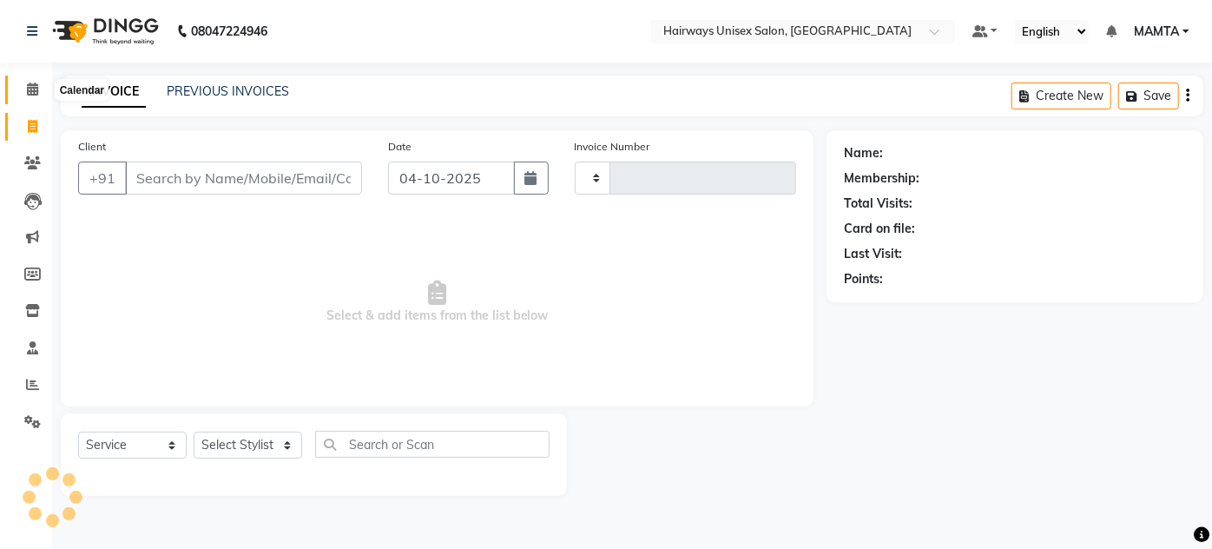
click at [31, 87] on icon at bounding box center [32, 88] width 11 height 13
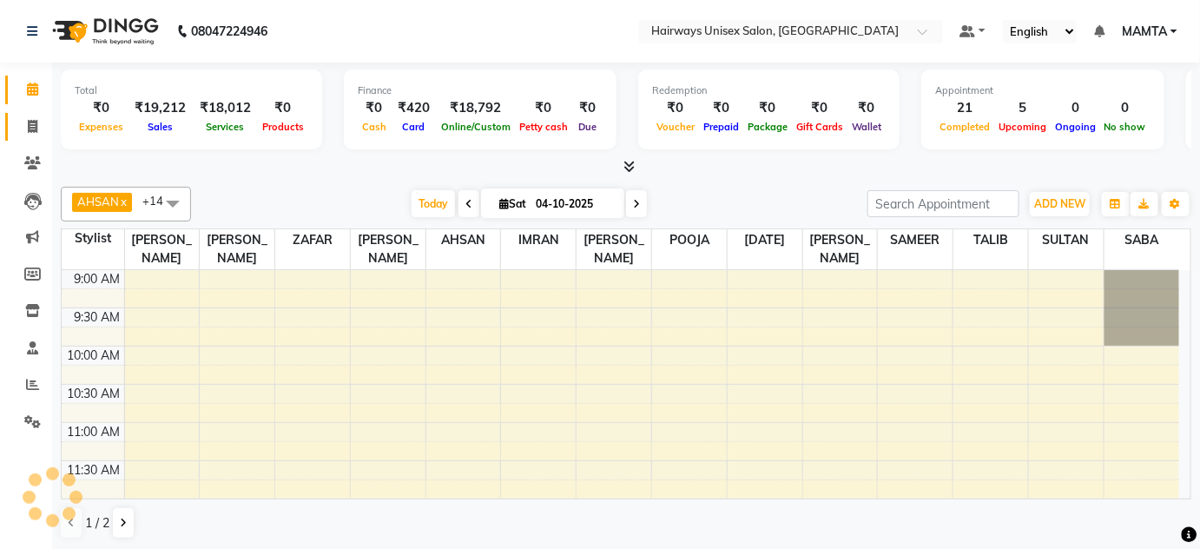
click at [35, 128] on icon at bounding box center [33, 126] width 10 height 13
select select "8320"
select select "service"
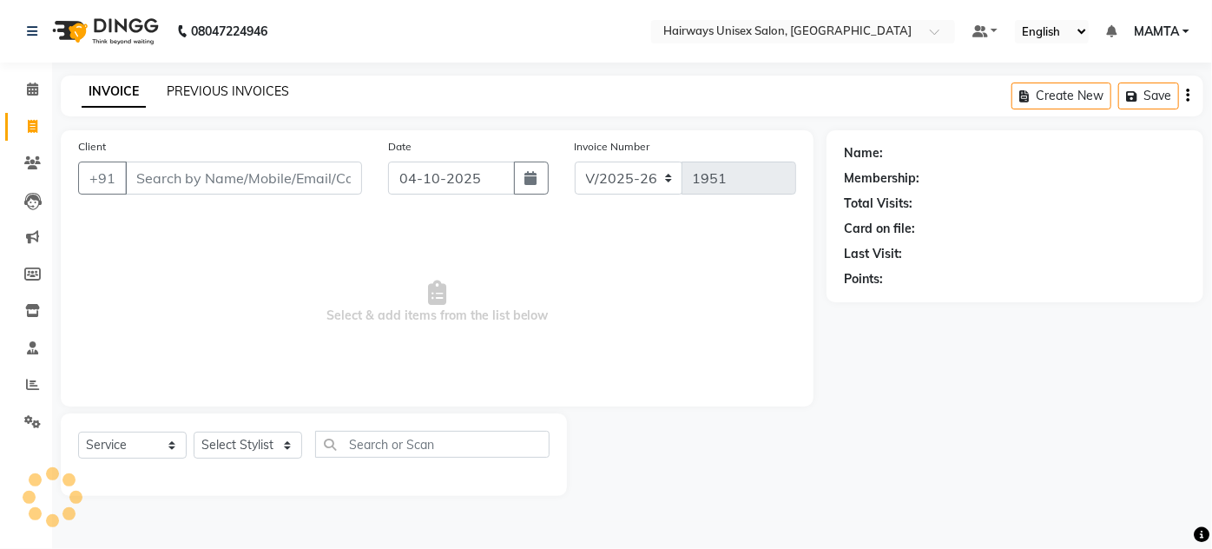
click at [250, 85] on link "PREVIOUS INVOICES" at bounding box center [228, 91] width 122 height 16
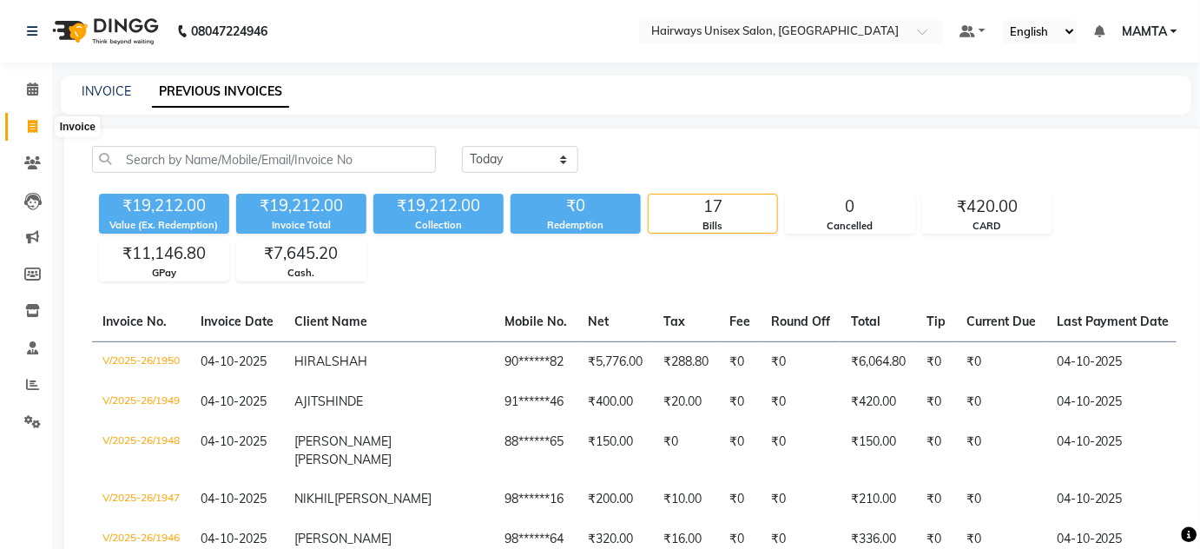
click at [37, 119] on span at bounding box center [32, 127] width 30 height 20
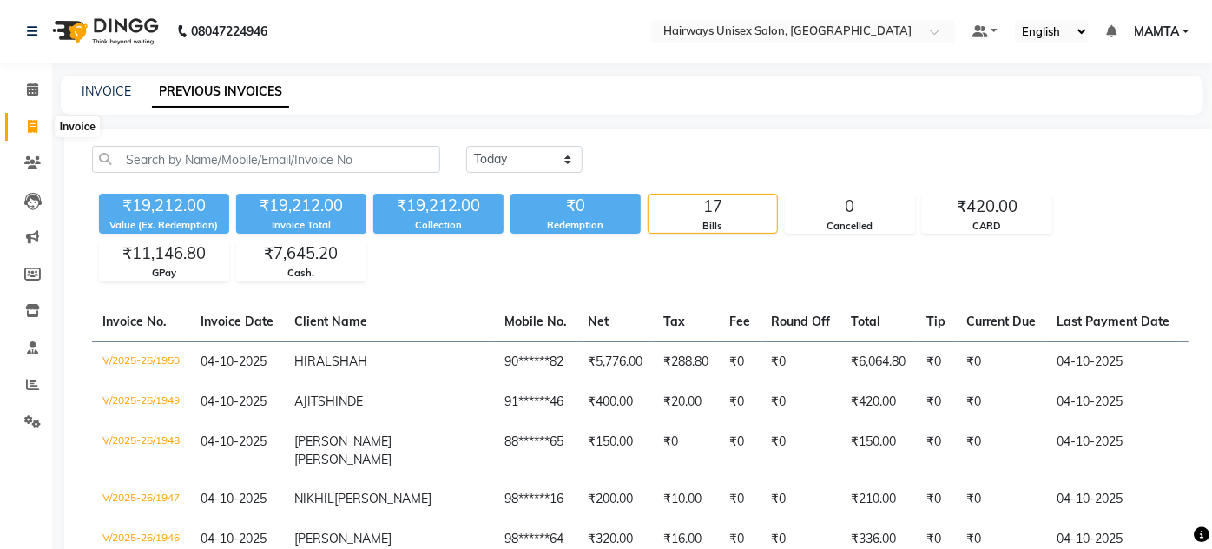
select select "8320"
select select "service"
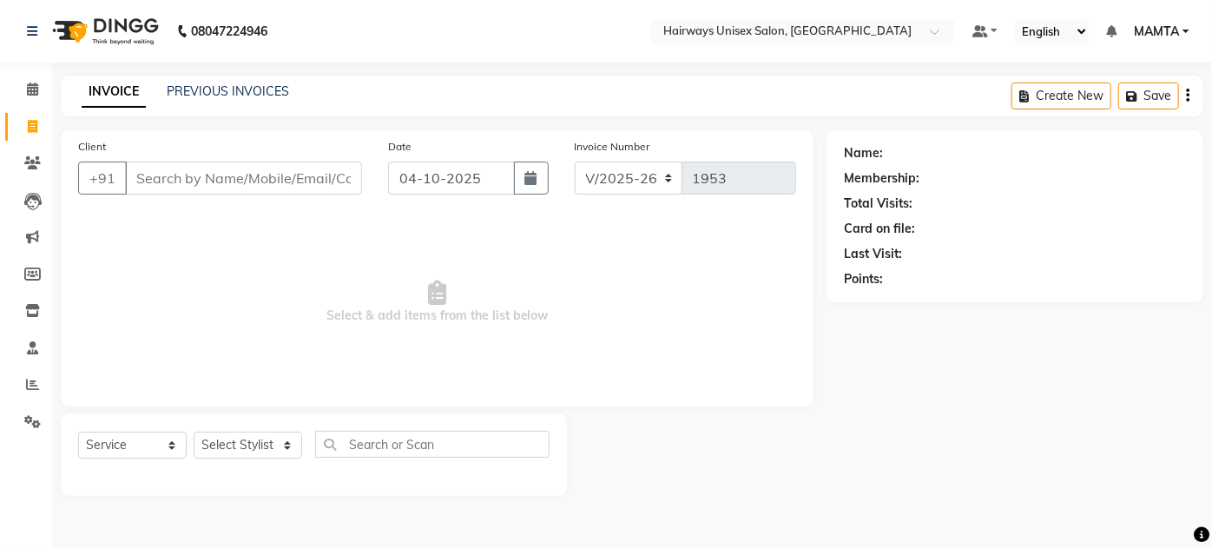
click at [206, 108] on div "INVOICE PREVIOUS INVOICES Create New Save" at bounding box center [632, 96] width 1142 height 41
click at [207, 76] on div "INVOICE PREVIOUS INVOICES Create New Save" at bounding box center [632, 96] width 1142 height 41
click at [208, 85] on link "PREVIOUS INVOICES" at bounding box center [228, 91] width 122 height 16
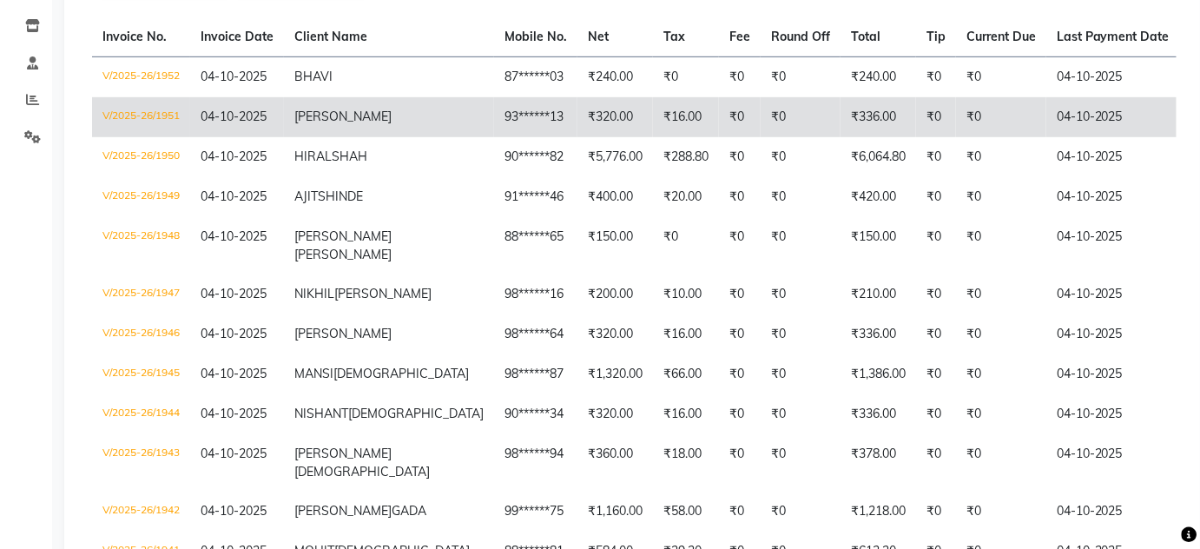
scroll to position [48, 0]
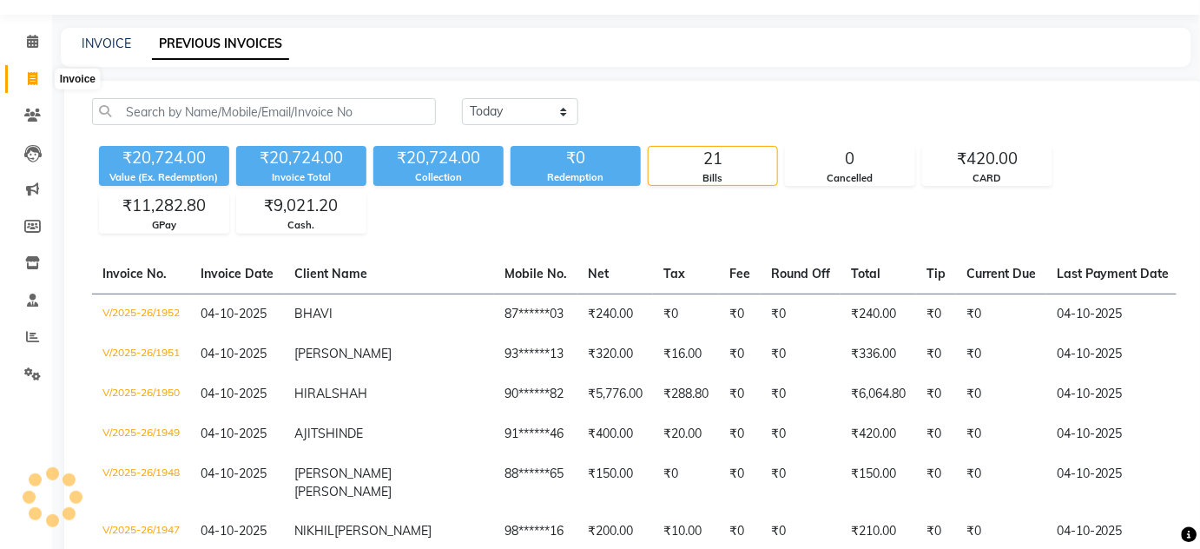
click at [31, 82] on icon at bounding box center [33, 78] width 10 height 13
select select "8320"
select select "service"
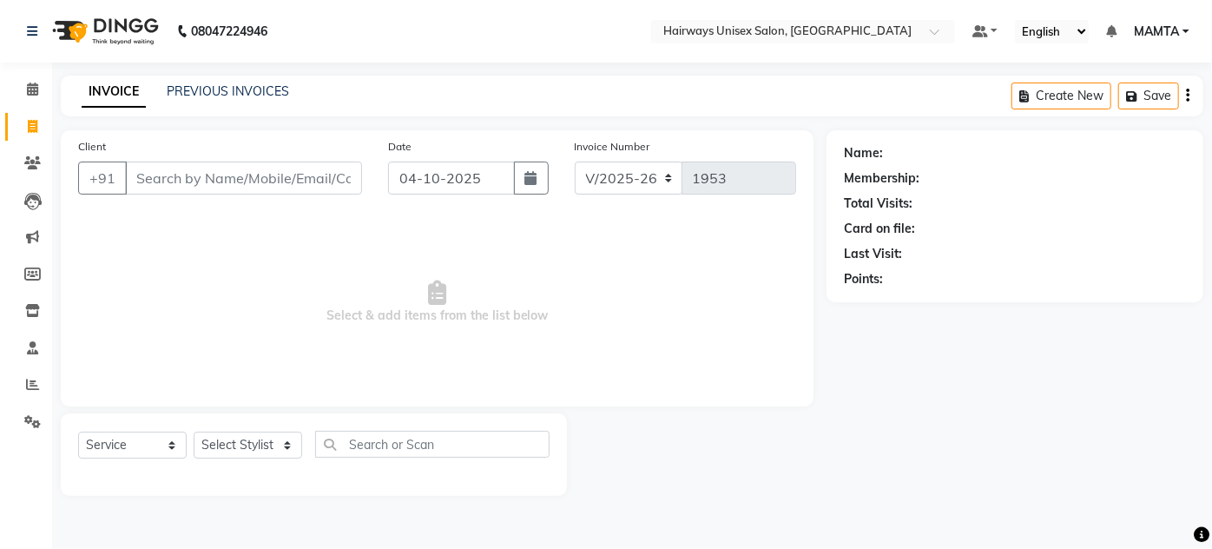
click at [202, 102] on div "INVOICE PREVIOUS INVOICES Create New Save" at bounding box center [632, 96] width 1142 height 41
click at [207, 88] on link "PREVIOUS INVOICES" at bounding box center [228, 91] width 122 height 16
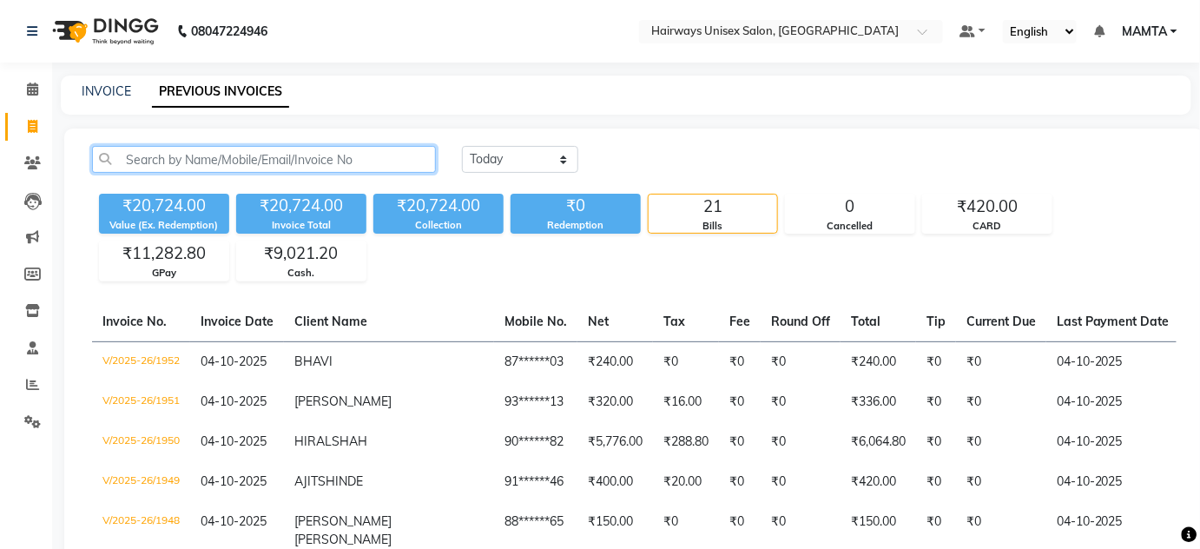
click at [189, 150] on input "text" at bounding box center [264, 159] width 344 height 27
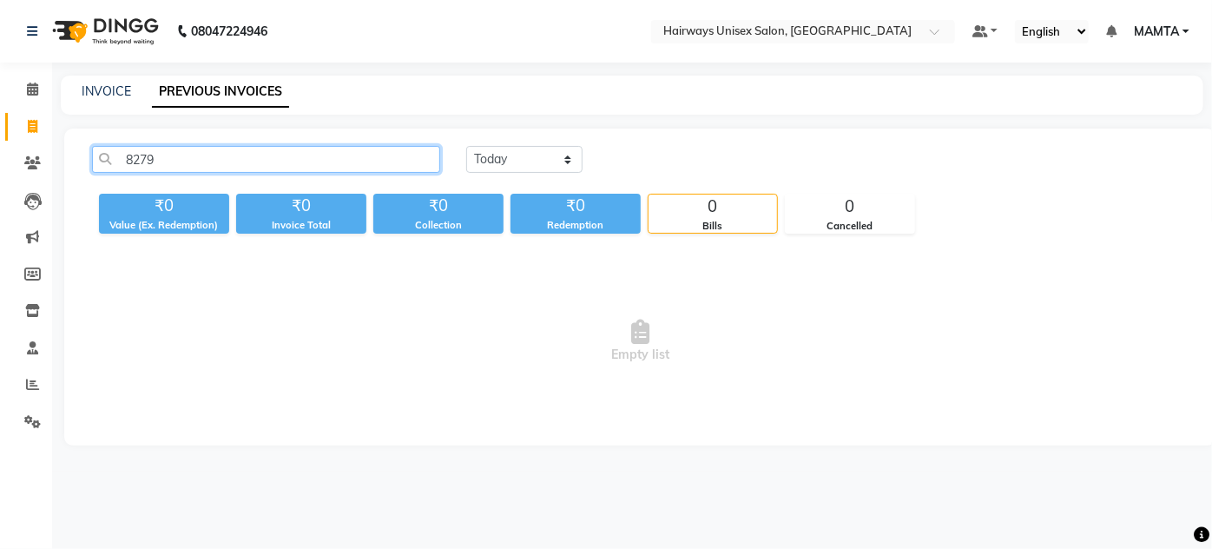
type input "8279"
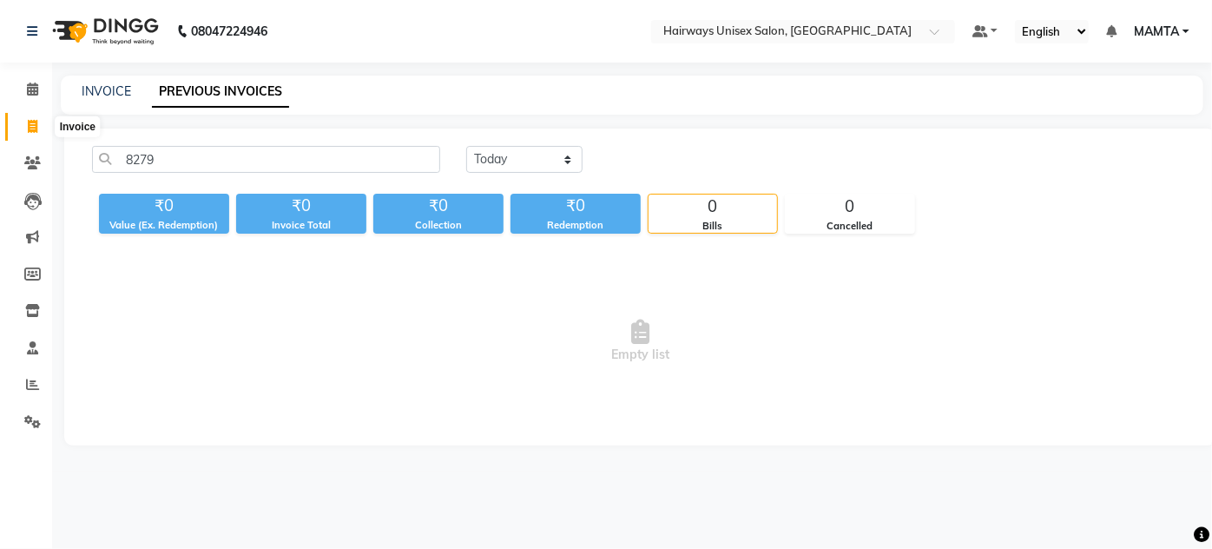
click at [44, 122] on span at bounding box center [32, 127] width 30 height 20
select select "8320"
select select "service"
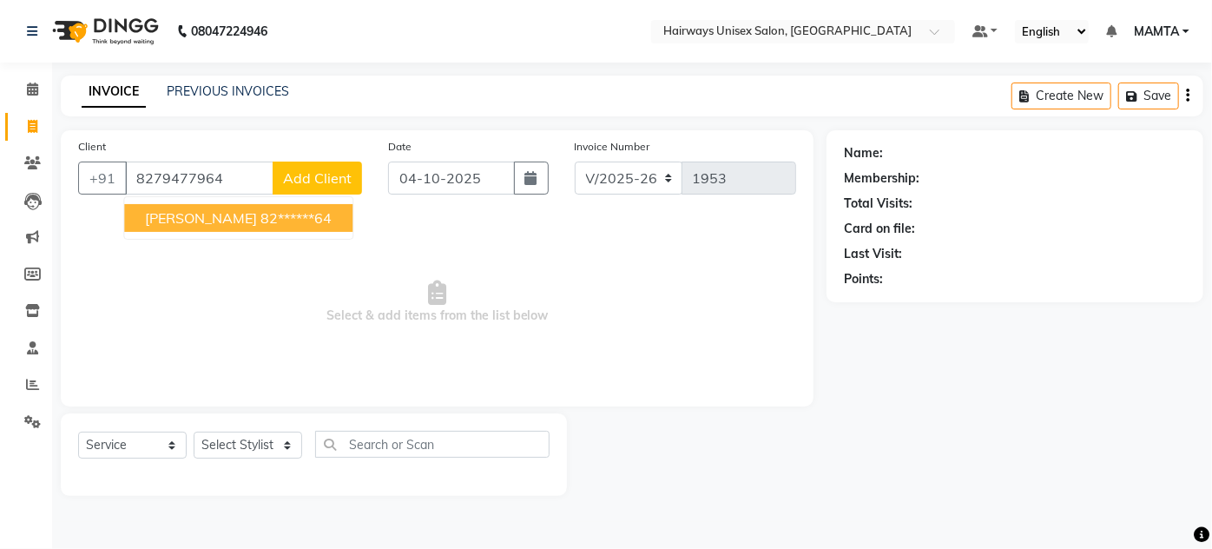
type input "8279477964"
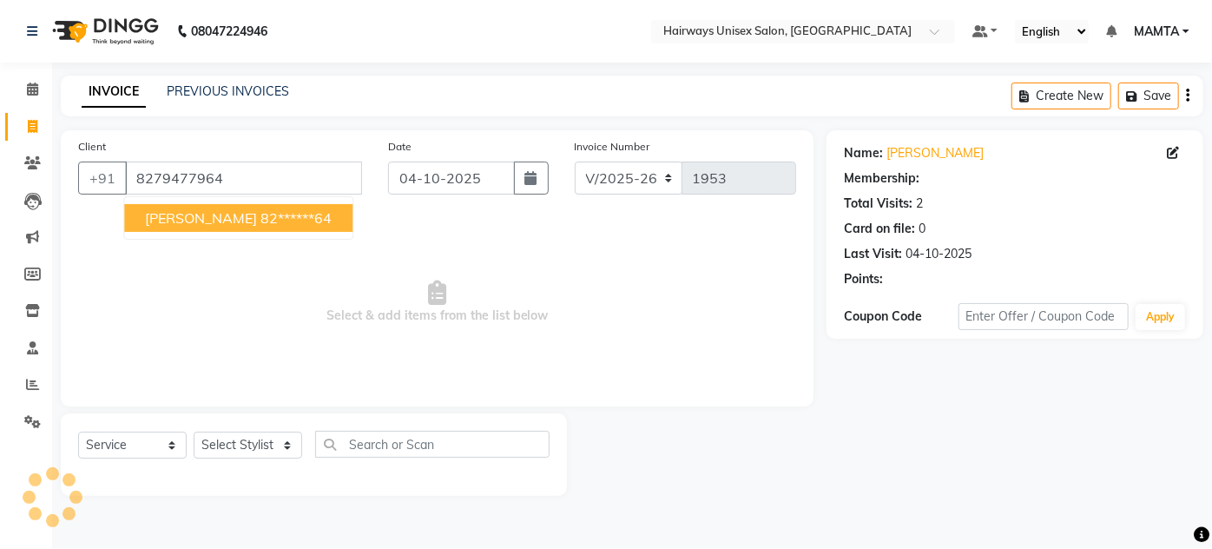
select select "1: Object"
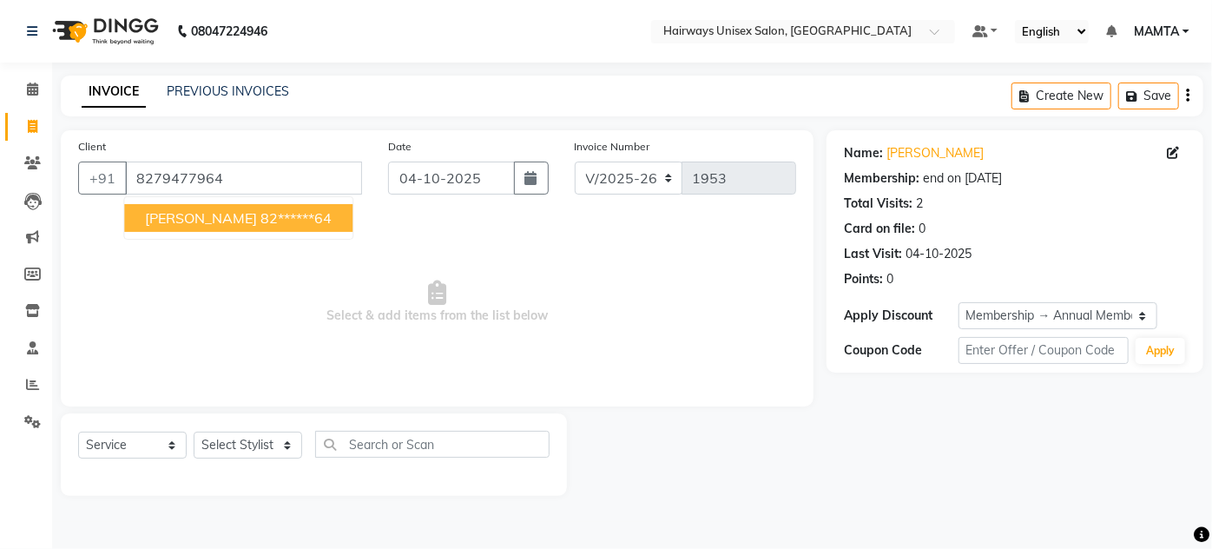
click at [202, 219] on span "[PERSON_NAME]" at bounding box center [201, 217] width 112 height 17
type input "82******64"
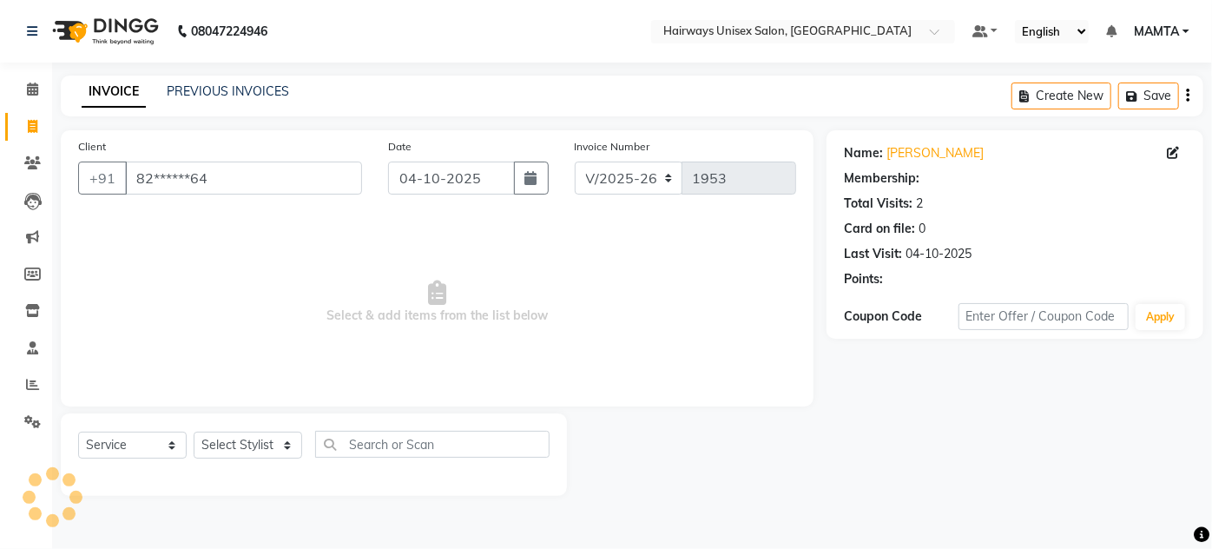
select select "1: Object"
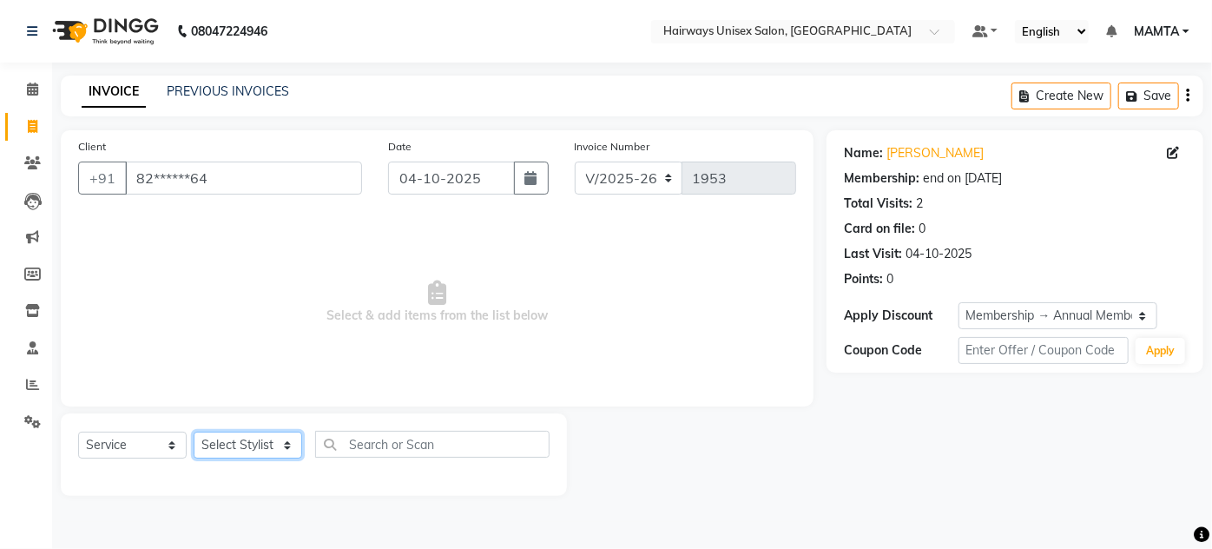
click at [247, 447] on select "Select Stylist [PERSON_NAME] [PERSON_NAME] [PERSON_NAME] MAMTA POOJA [PERSON_NA…" at bounding box center [248, 444] width 109 height 27
select select "91587"
click at [194, 431] on select "Select Stylist [PERSON_NAME] [PERSON_NAME] [PERSON_NAME] MAMTA POOJA [PERSON_NA…" at bounding box center [248, 444] width 109 height 27
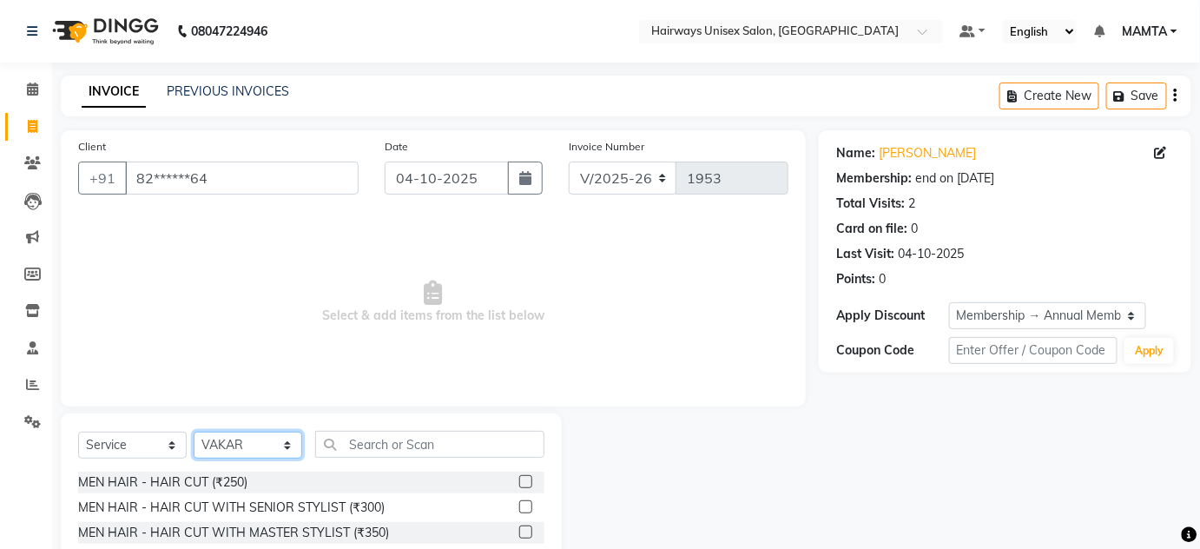
scroll to position [146, 0]
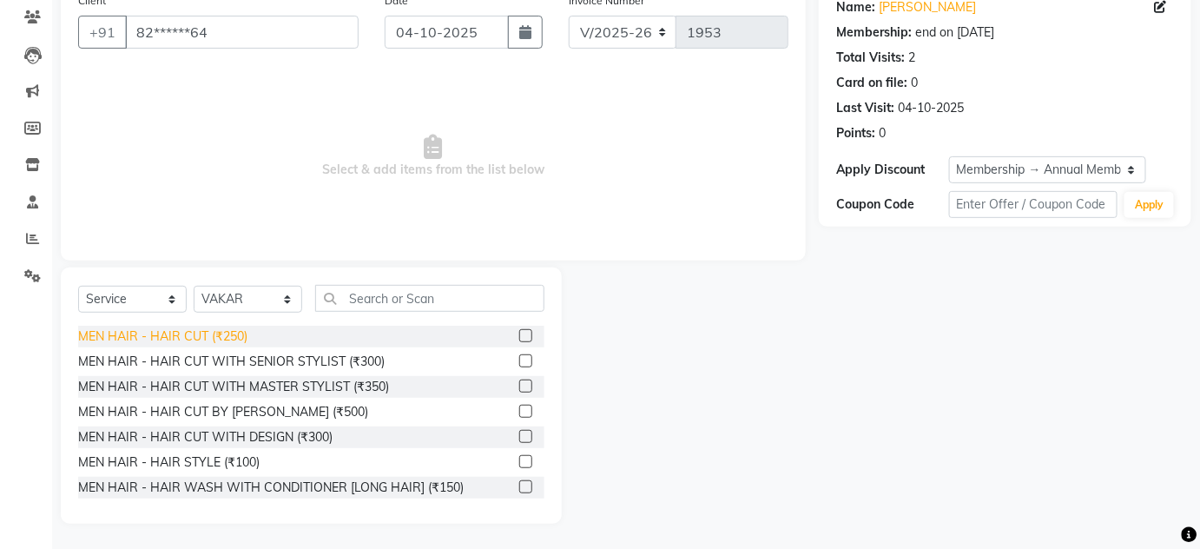
click at [220, 340] on div "MEN HAIR - HAIR CUT (₹250)" at bounding box center [162, 336] width 169 height 18
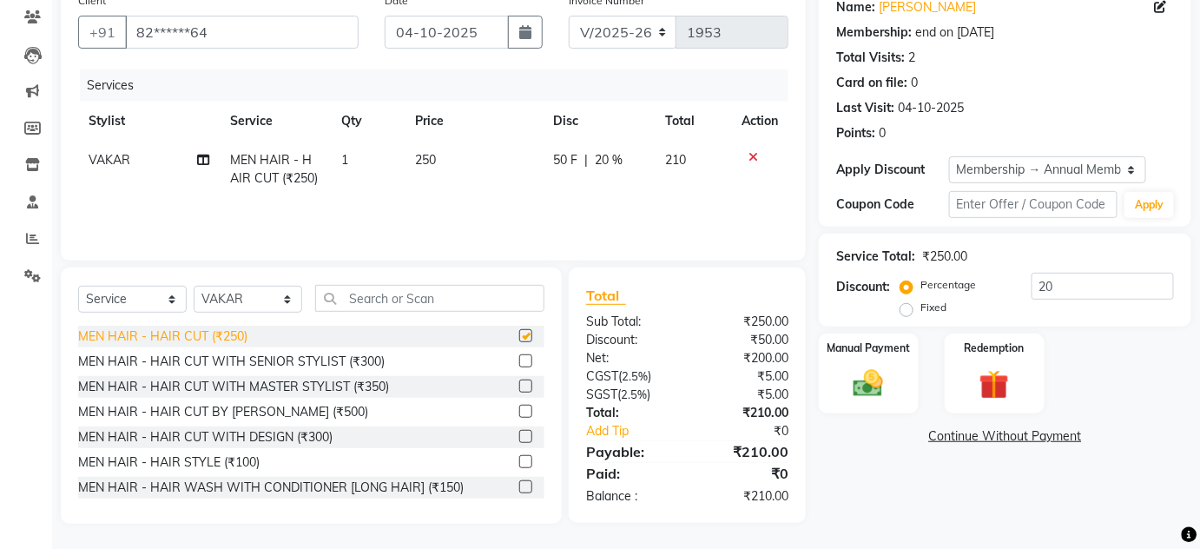
checkbox input "false"
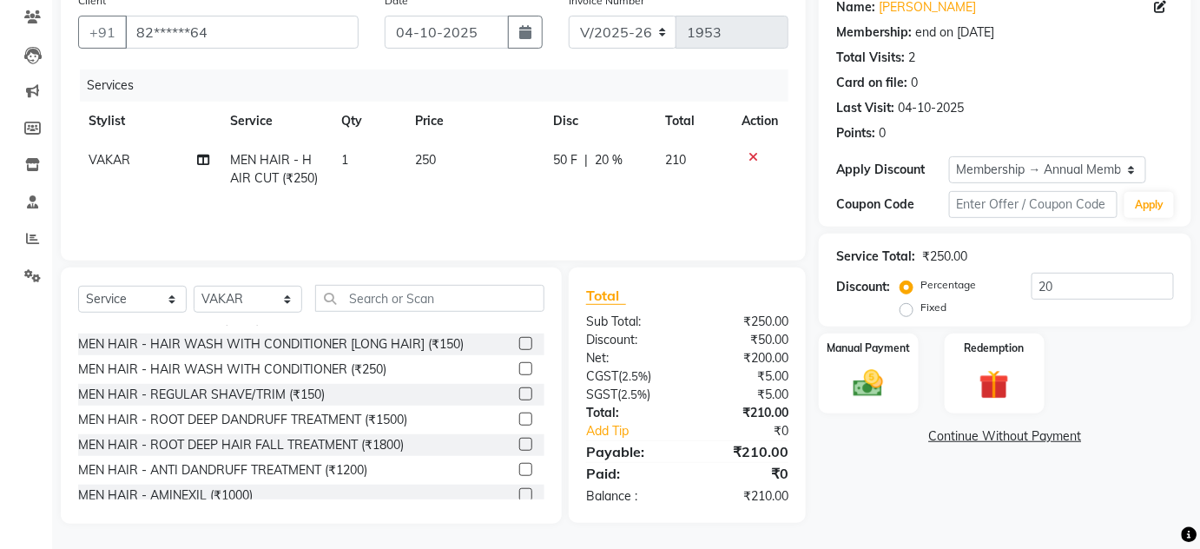
scroll to position [157, 0]
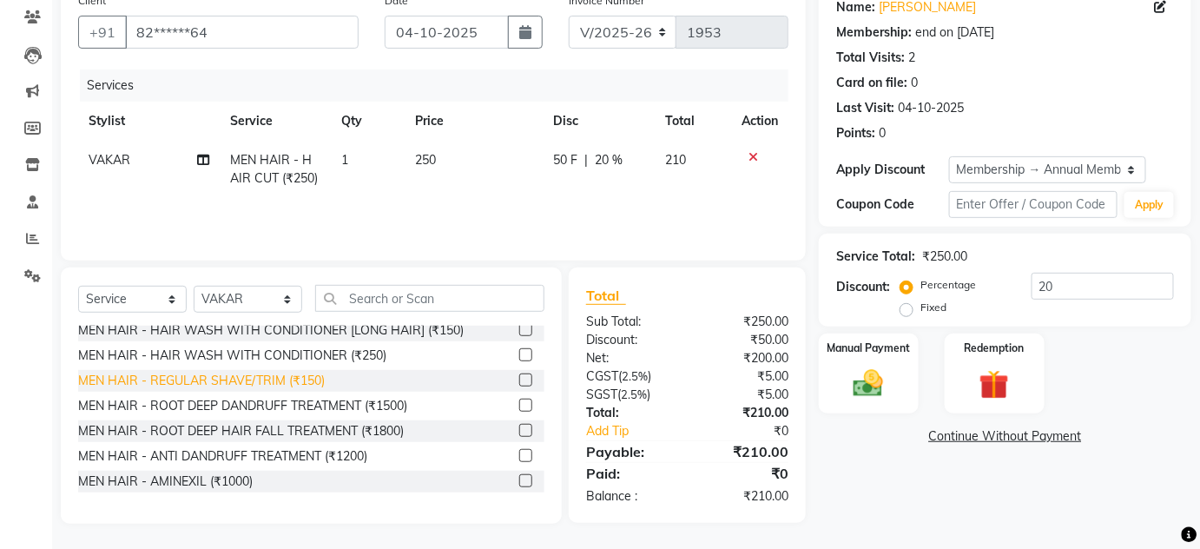
click at [261, 374] on div "MEN HAIR - REGULAR SHAVE/TRIM (₹150)" at bounding box center [201, 381] width 247 height 18
checkbox input "false"
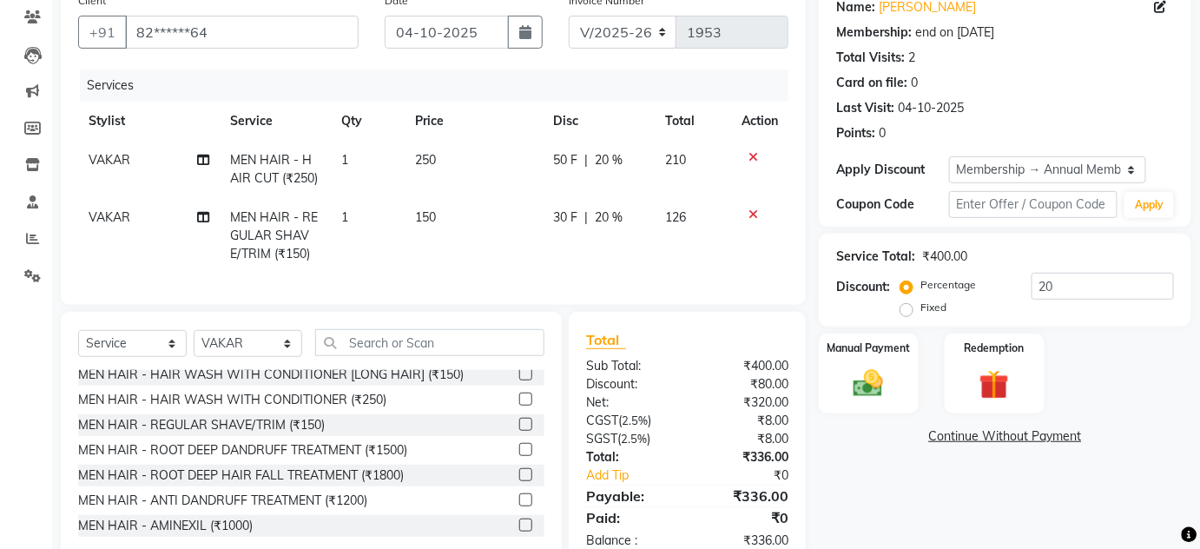
scroll to position [202, 0]
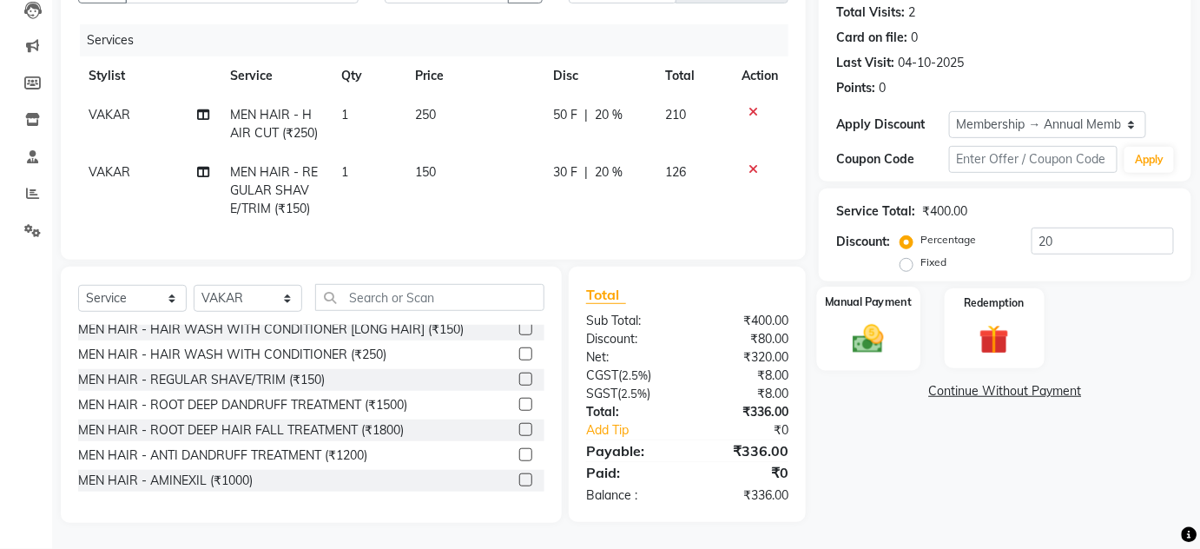
click at [867, 320] on img at bounding box center [868, 338] width 50 height 36
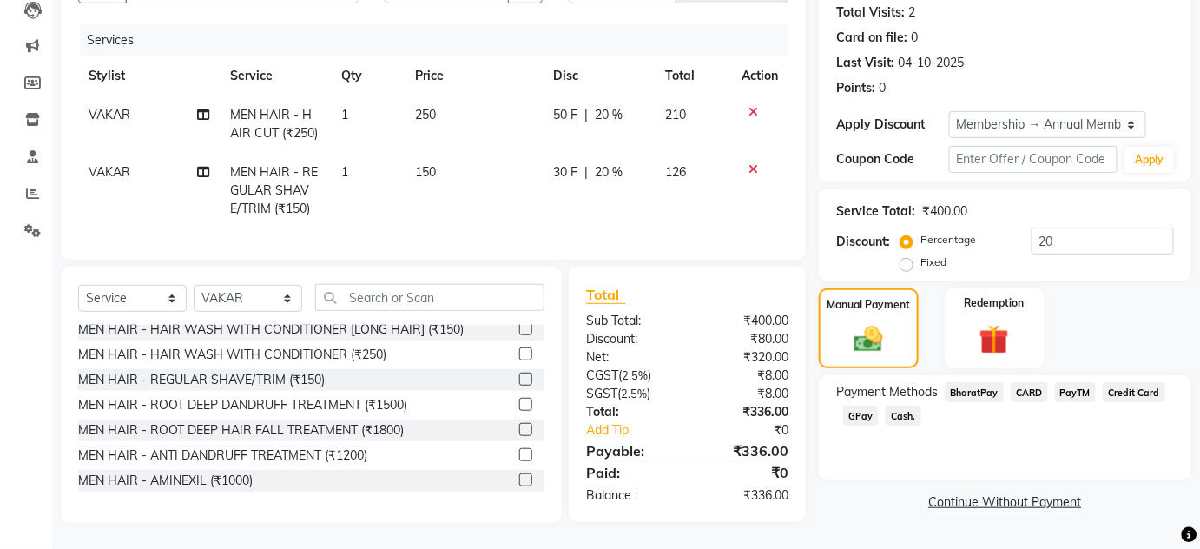
click at [910, 414] on div "Cash." at bounding box center [899, 416] width 43 height 23
click at [914, 411] on span "Cash." at bounding box center [903, 415] width 36 height 20
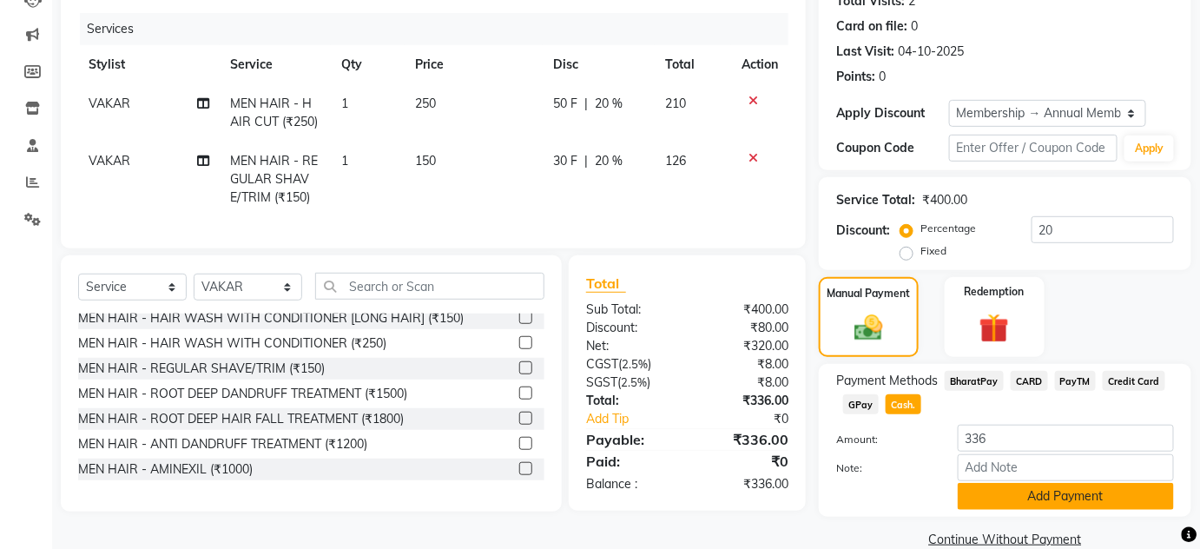
click at [1067, 483] on button "Add Payment" at bounding box center [1065, 496] width 216 height 27
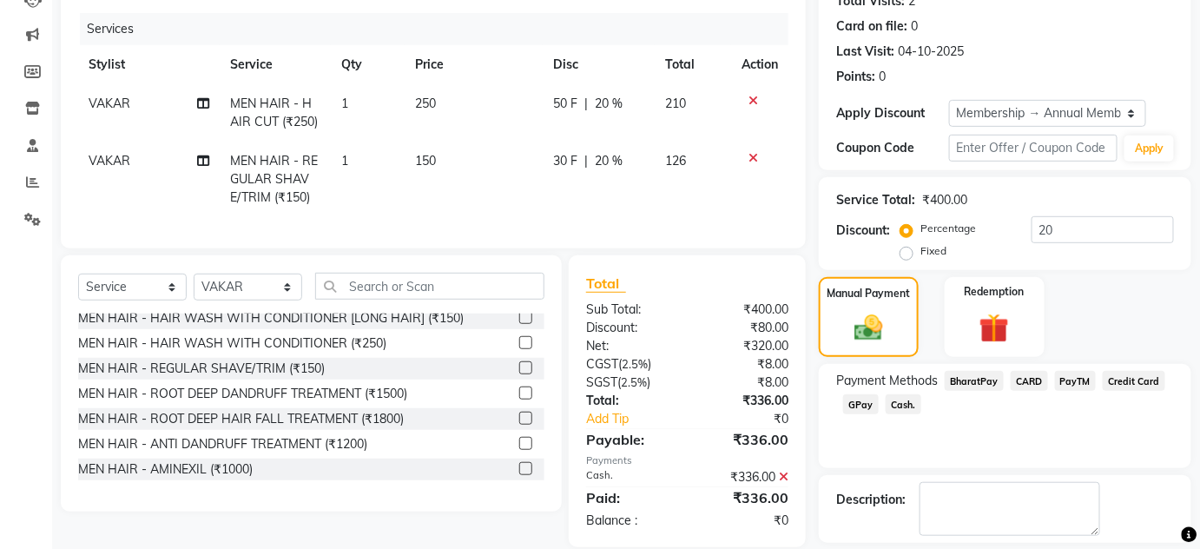
scroll to position [231, 0]
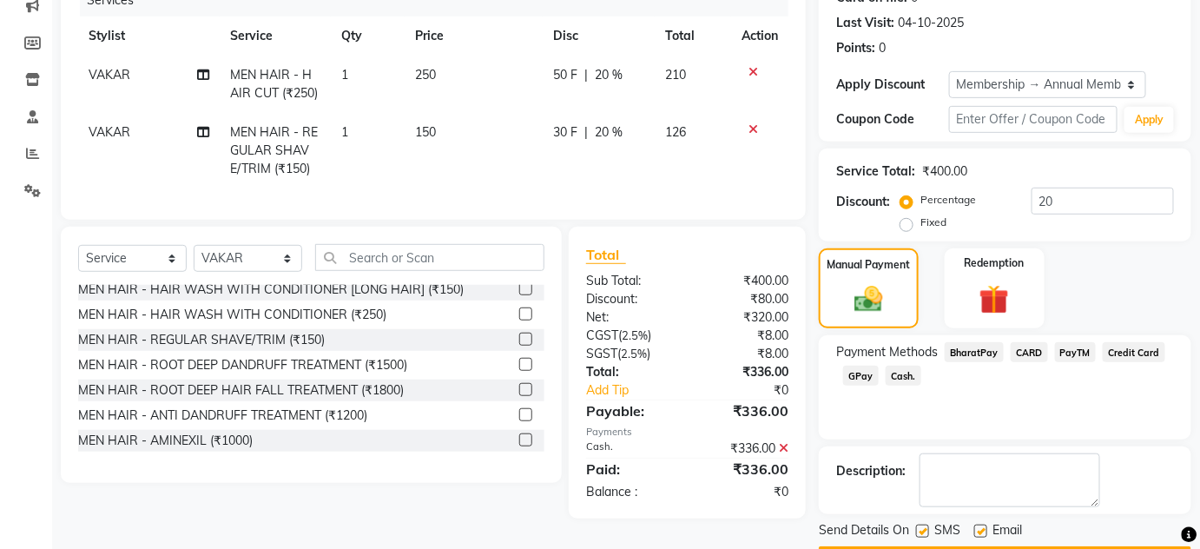
click at [924, 524] on label at bounding box center [922, 530] width 13 height 13
click at [924, 526] on input "checkbox" at bounding box center [921, 531] width 11 height 11
checkbox input "false"
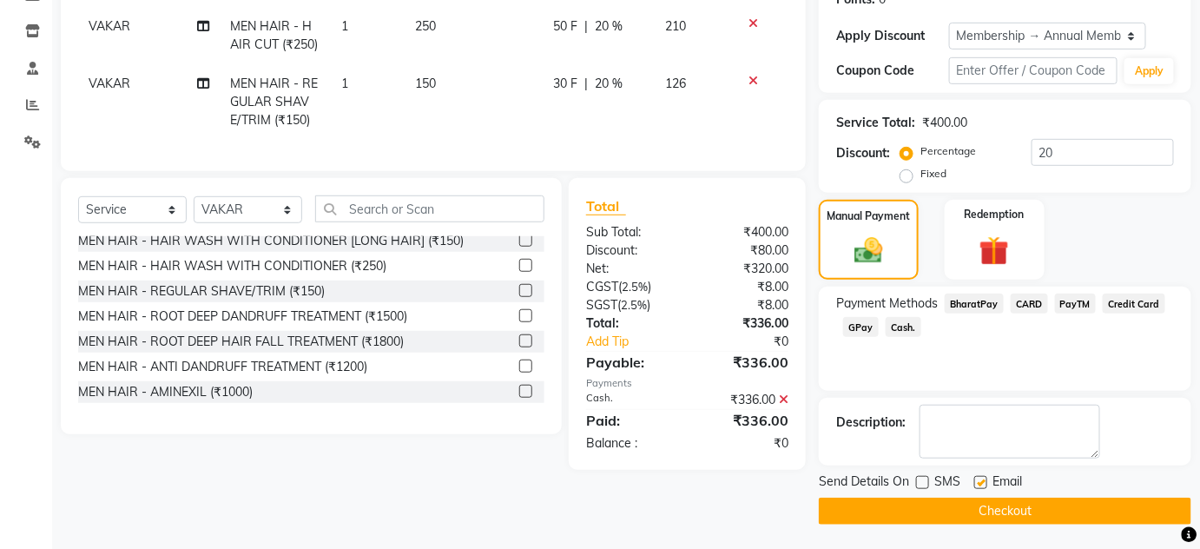
click at [985, 481] on label at bounding box center [980, 482] width 13 height 13
click at [985, 481] on input "checkbox" at bounding box center [979, 482] width 11 height 11
checkbox input "false"
click at [986, 510] on button "Checkout" at bounding box center [1005, 510] width 372 height 27
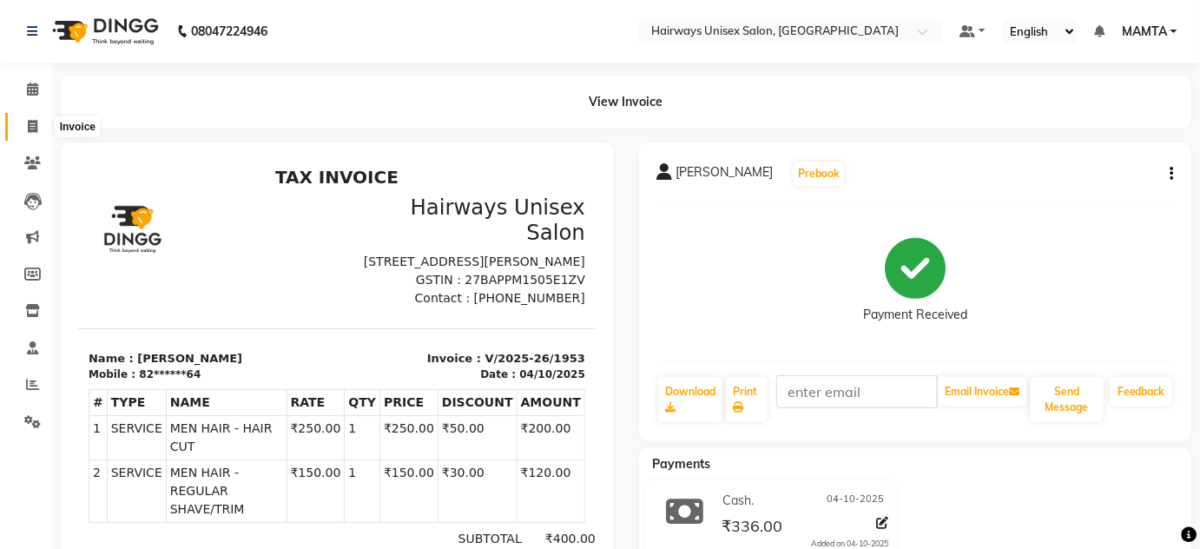
click at [43, 127] on span at bounding box center [32, 127] width 30 height 20
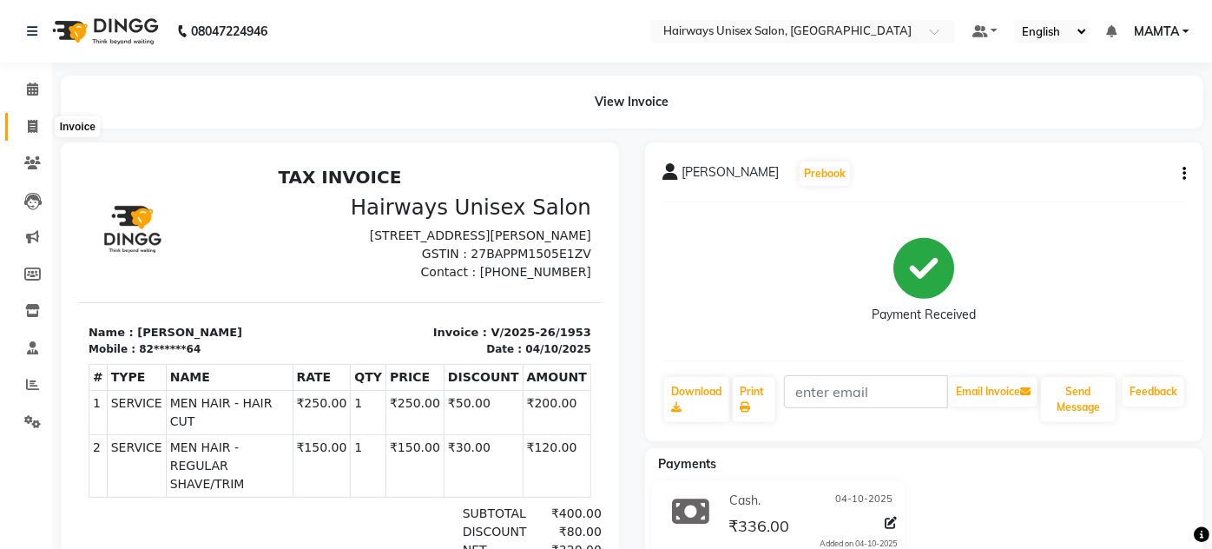
select select "service"
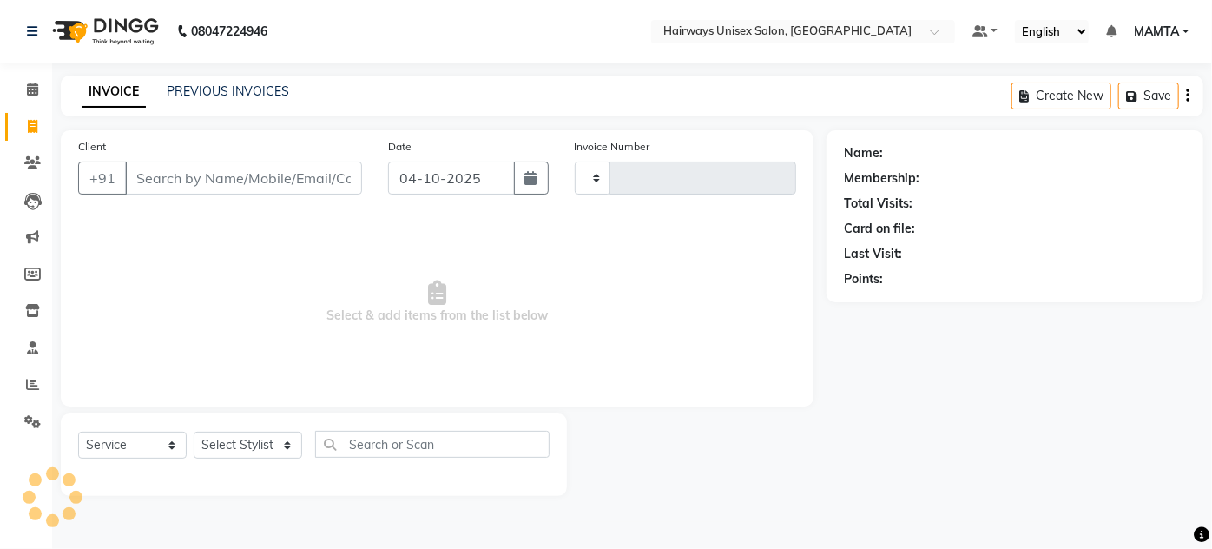
type input "1954"
select select "8320"
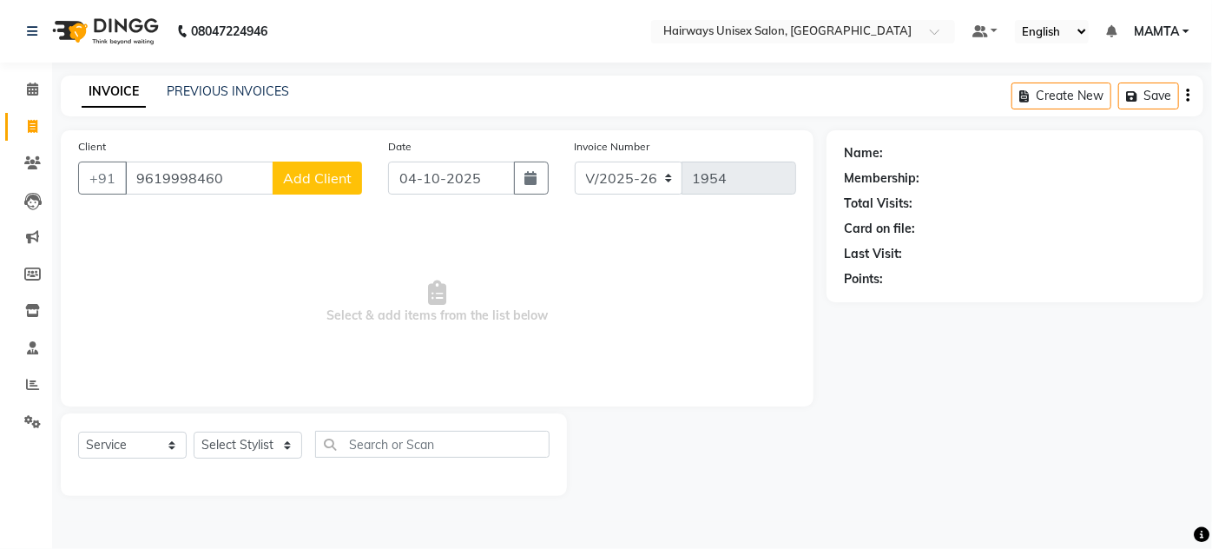
type input "9619998460"
click at [331, 173] on span "Add Client" at bounding box center [317, 177] width 69 height 17
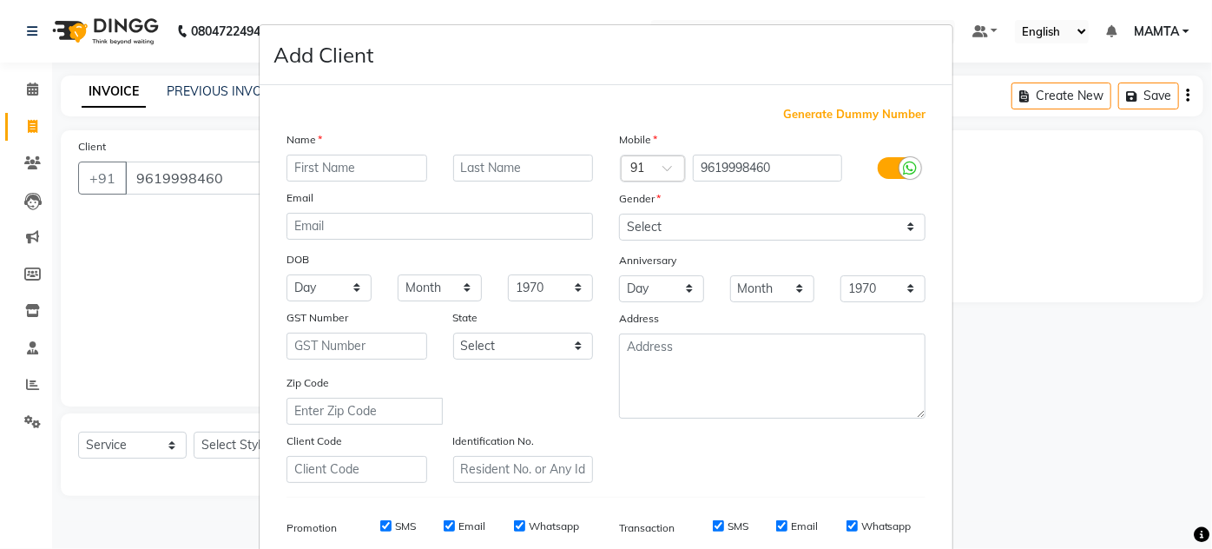
scroll to position [252, 0]
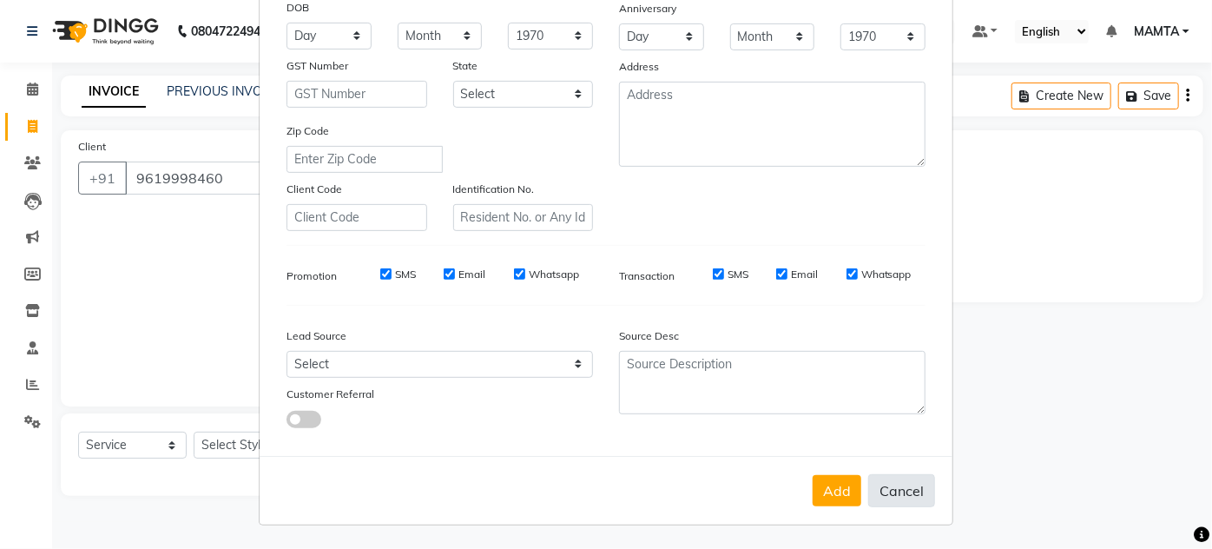
click at [917, 506] on button "Cancel" at bounding box center [901, 490] width 67 height 33
select select
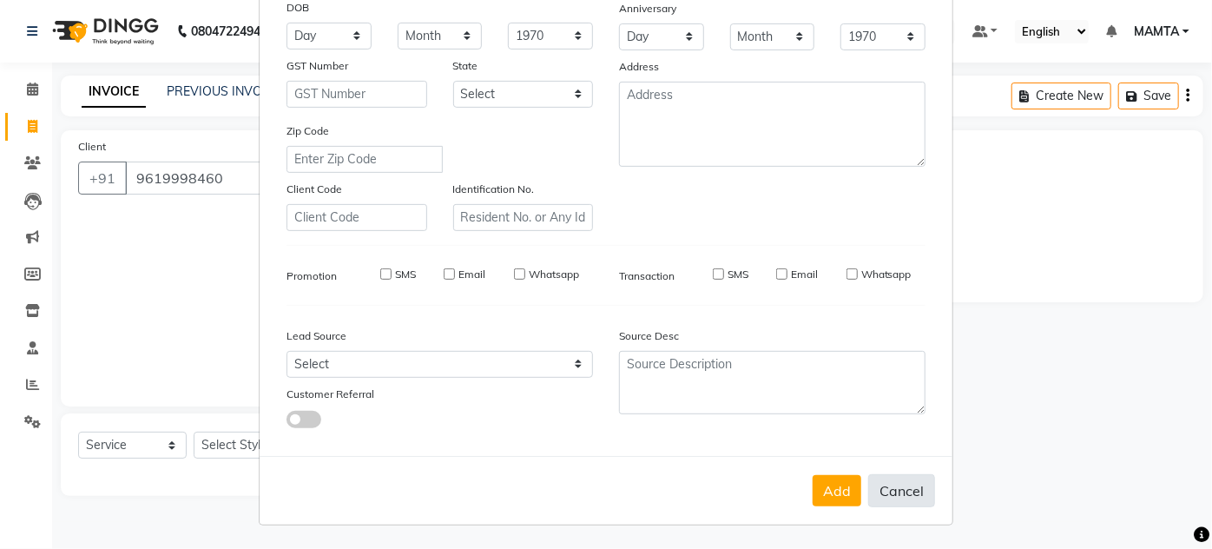
select select
checkbox input "false"
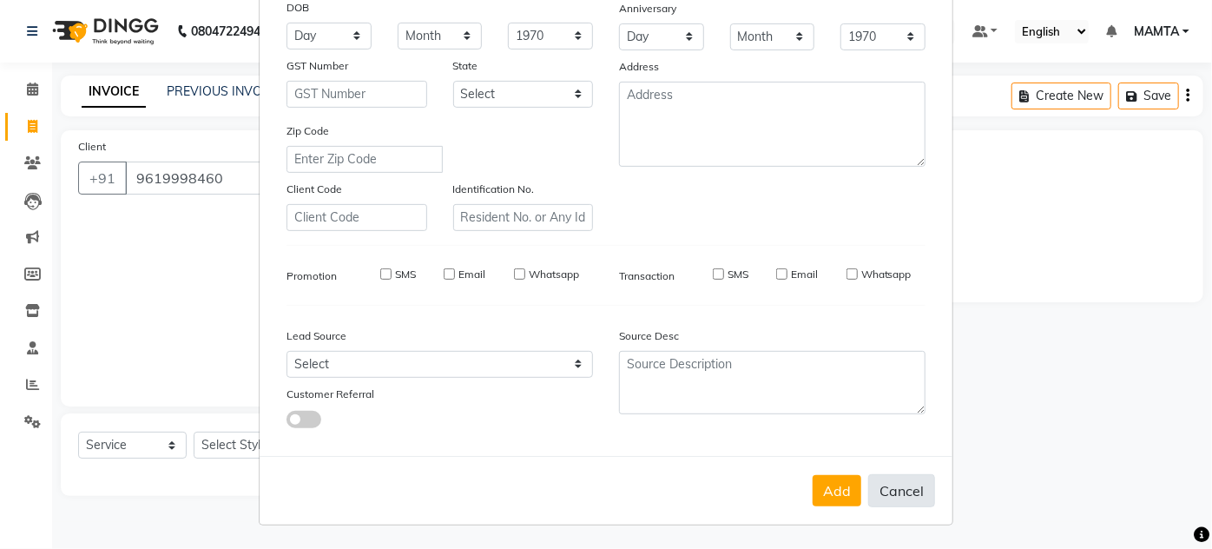
checkbox input "false"
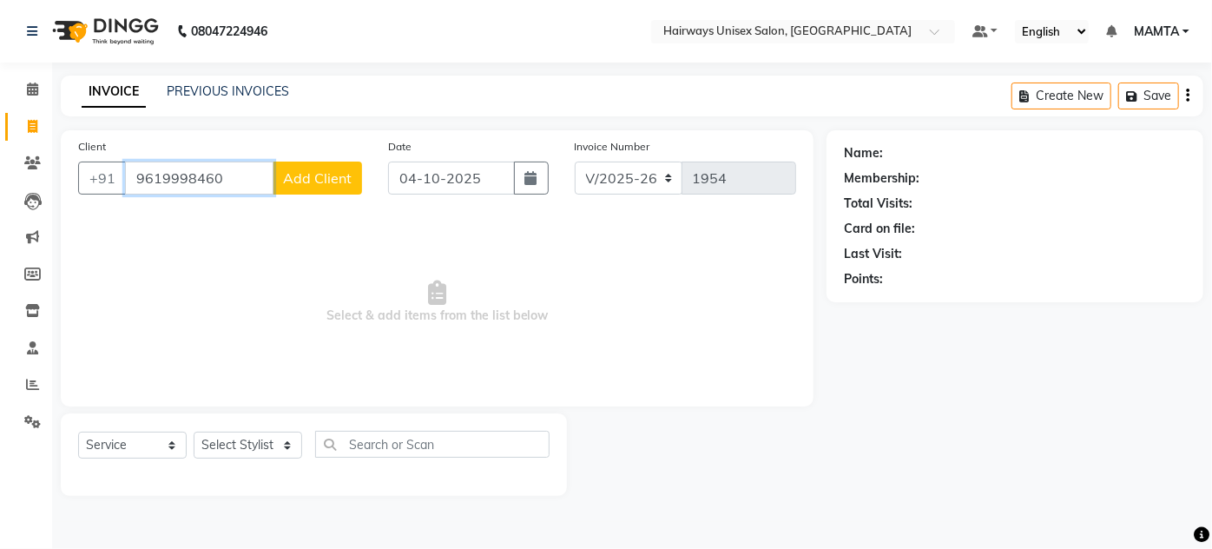
click at [240, 184] on input "9619998460" at bounding box center [199, 177] width 148 height 33
click at [233, 174] on input "9619998640" at bounding box center [199, 177] width 148 height 33
type input "9619998640"
click at [39, 122] on span at bounding box center [32, 127] width 30 height 20
select select "service"
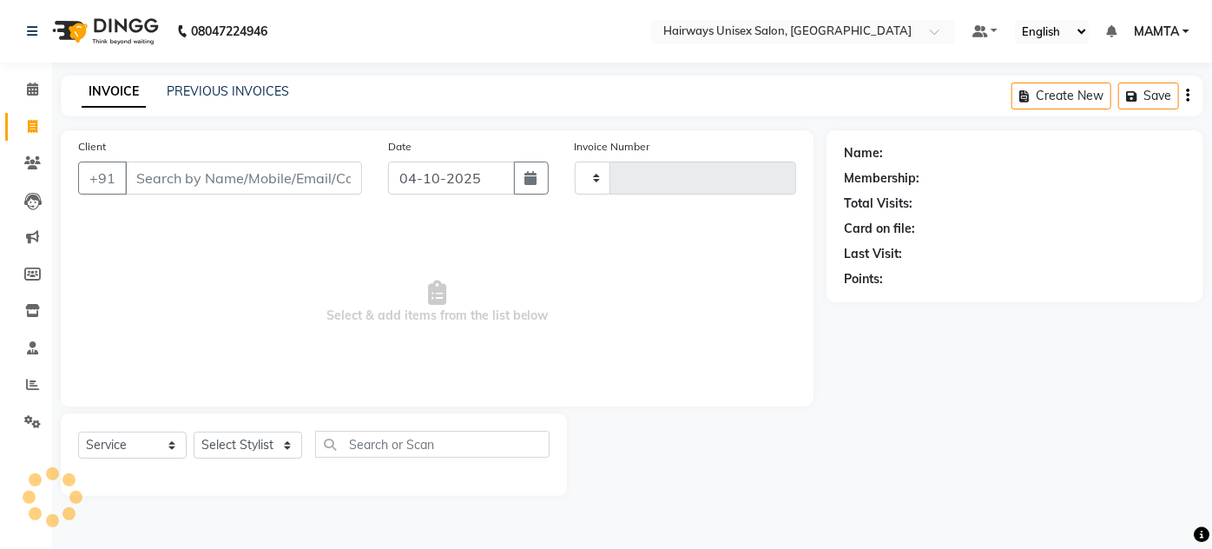
type input "1954"
select select "8320"
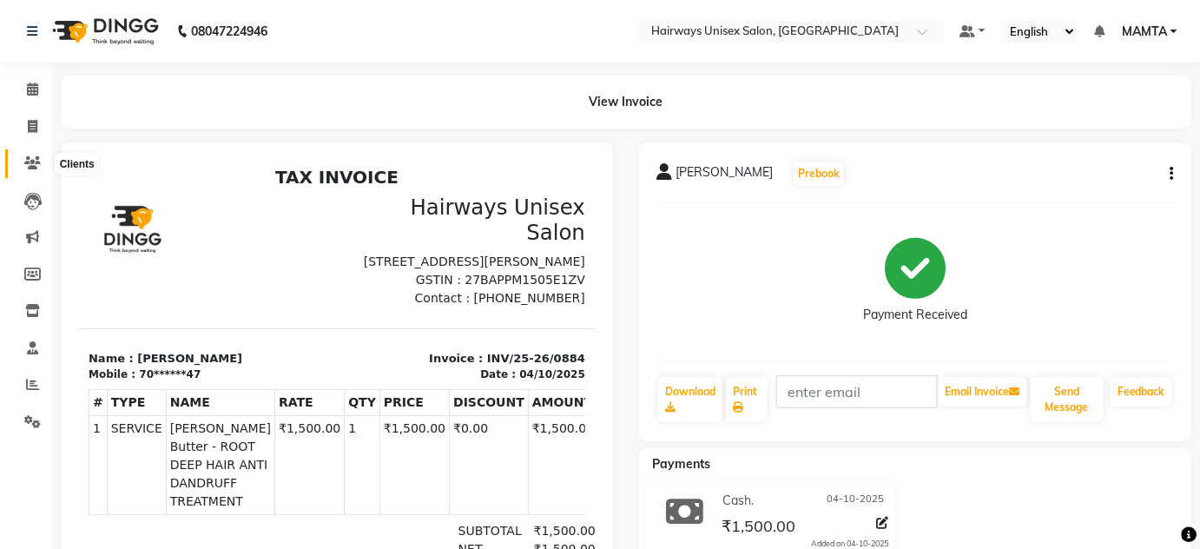
click at [37, 155] on span at bounding box center [32, 164] width 30 height 20
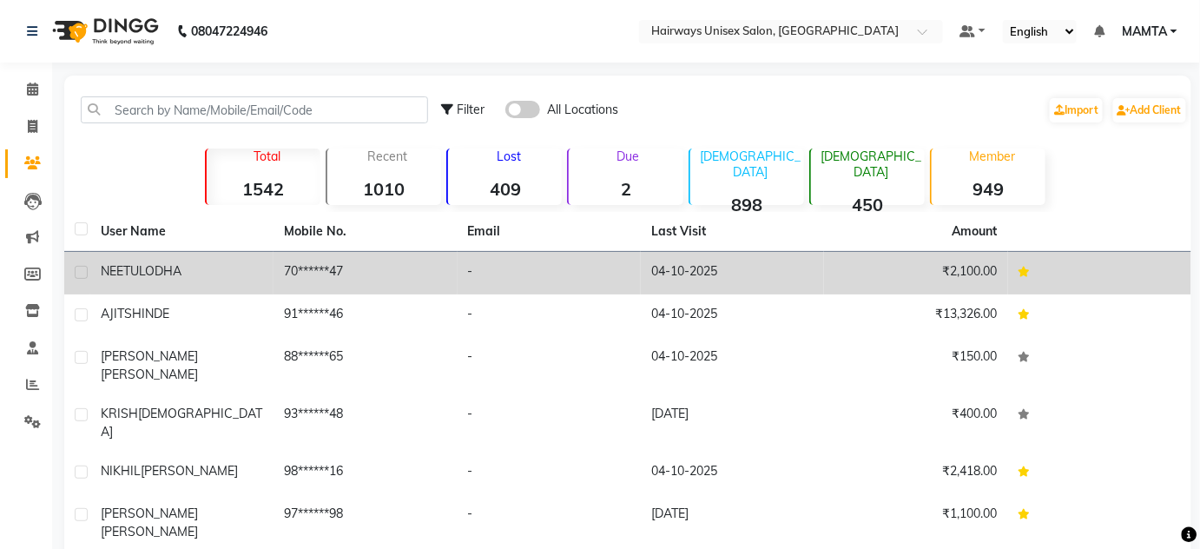
click at [261, 282] on td "[PERSON_NAME]" at bounding box center [181, 273] width 183 height 43
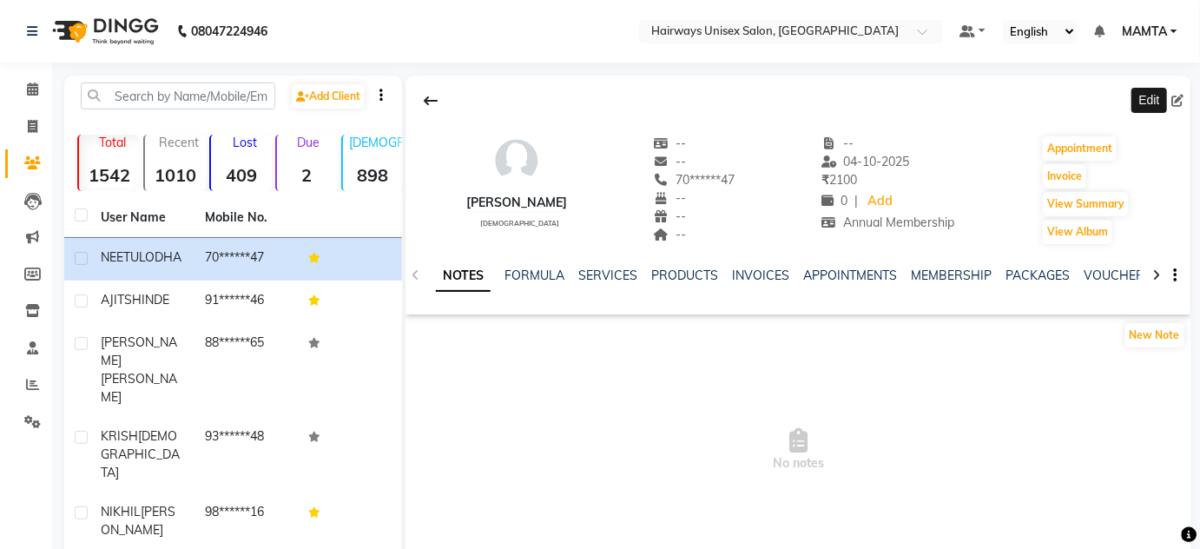
click at [1179, 101] on icon at bounding box center [1178, 101] width 12 height 12
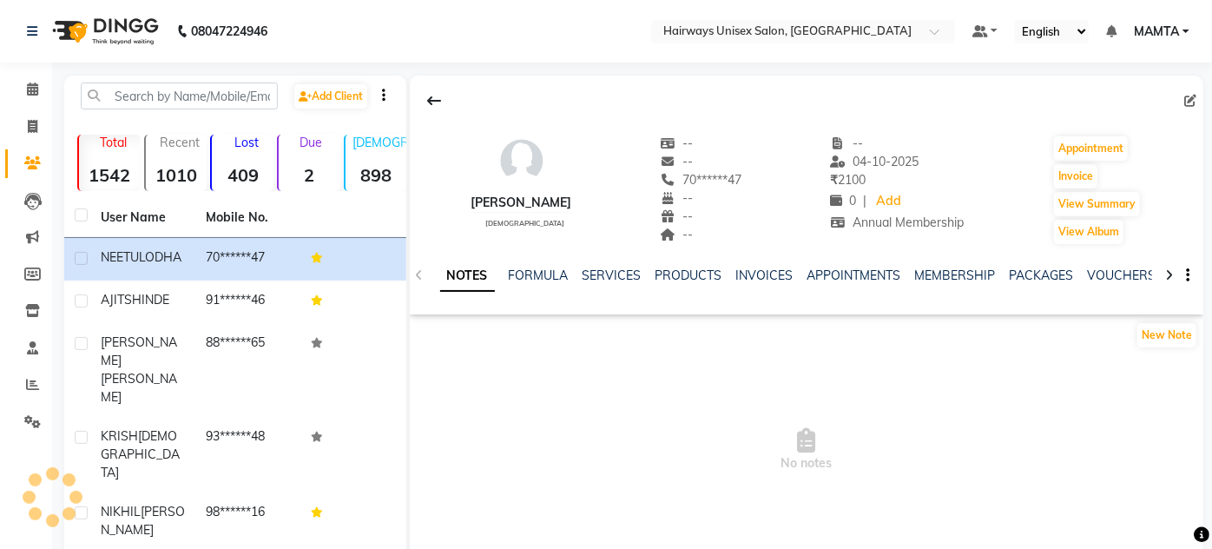
select select "[DEMOGRAPHIC_DATA]"
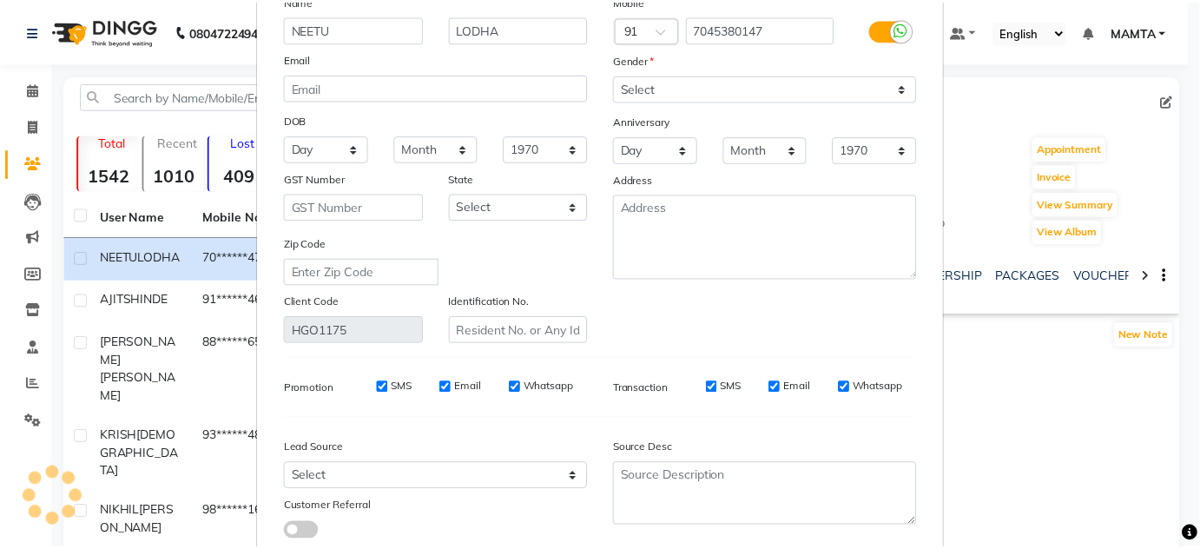
scroll to position [220, 0]
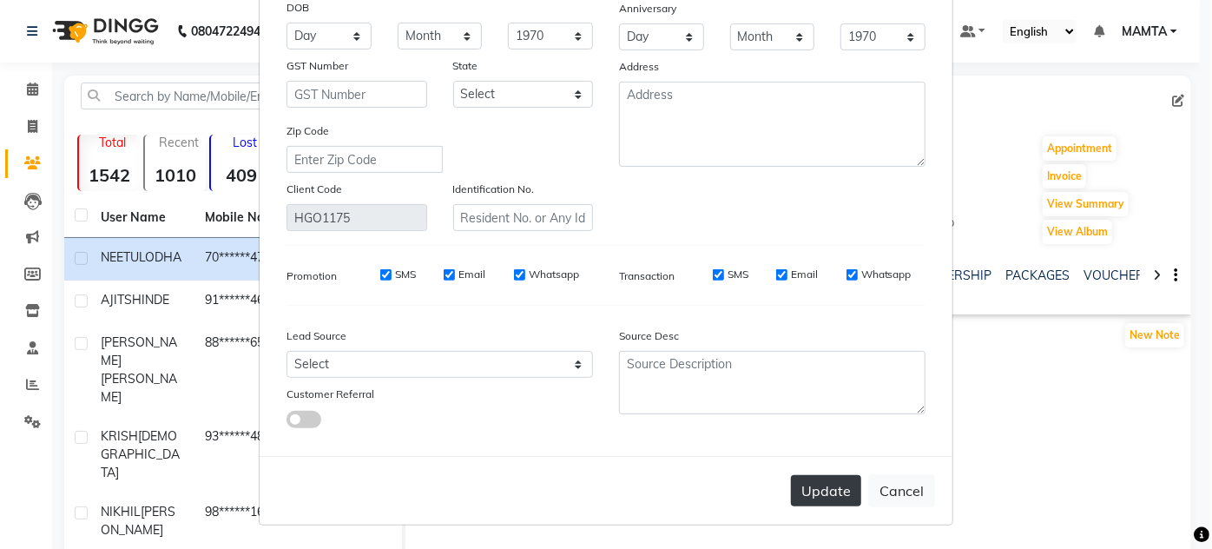
click at [814, 497] on button "Update" at bounding box center [826, 490] width 70 height 31
select select
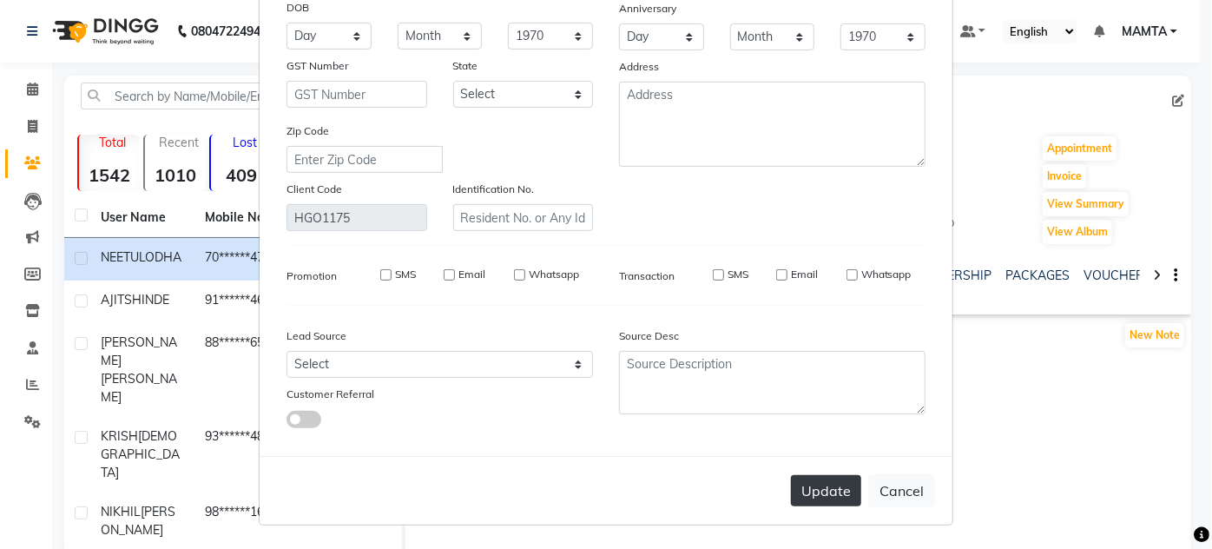
select select
checkbox input "false"
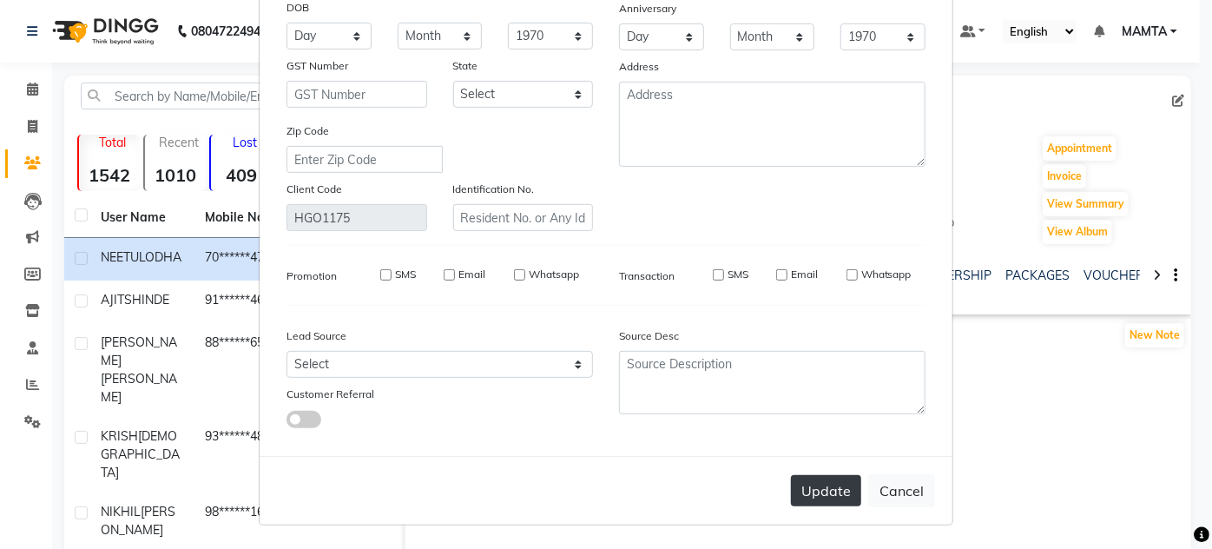
checkbox input "false"
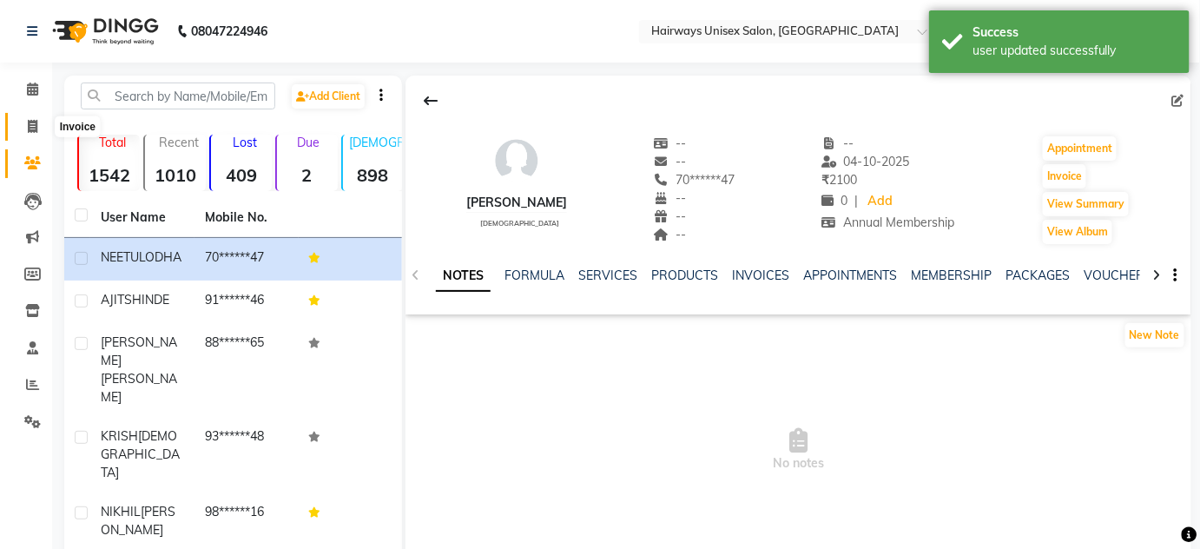
click at [25, 128] on span at bounding box center [32, 127] width 30 height 20
select select "8320"
select select "service"
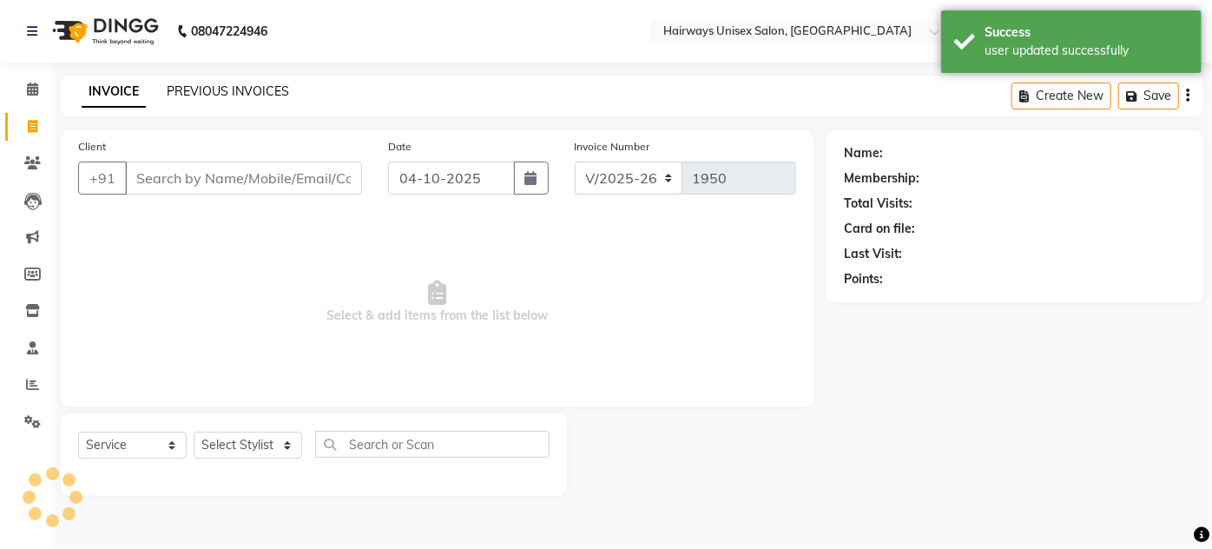
click at [250, 85] on link "PREVIOUS INVOICES" at bounding box center [228, 91] width 122 height 16
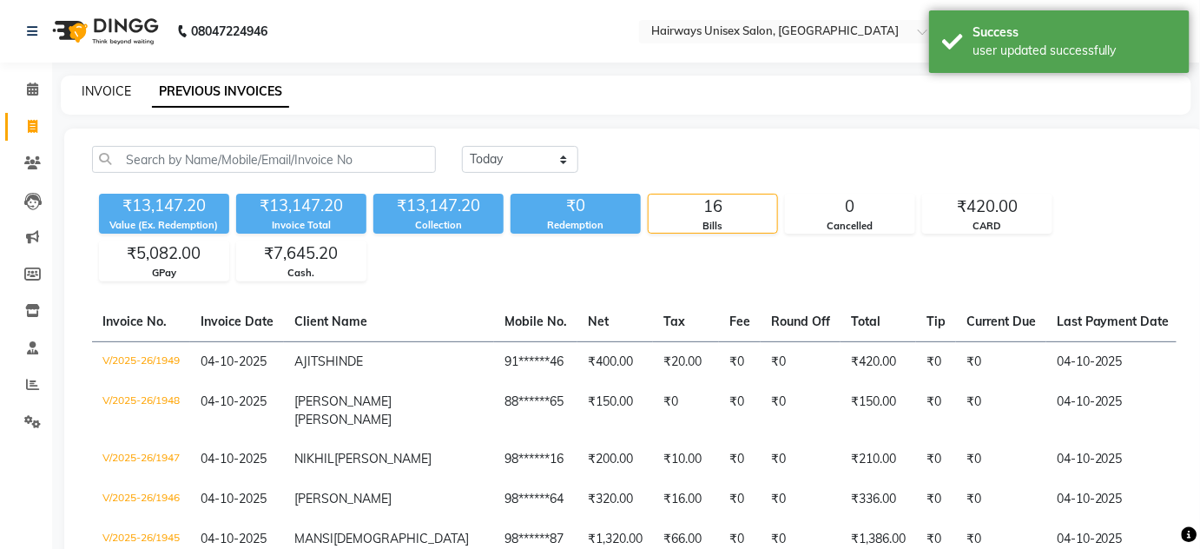
click at [95, 95] on link "INVOICE" at bounding box center [106, 91] width 49 height 16
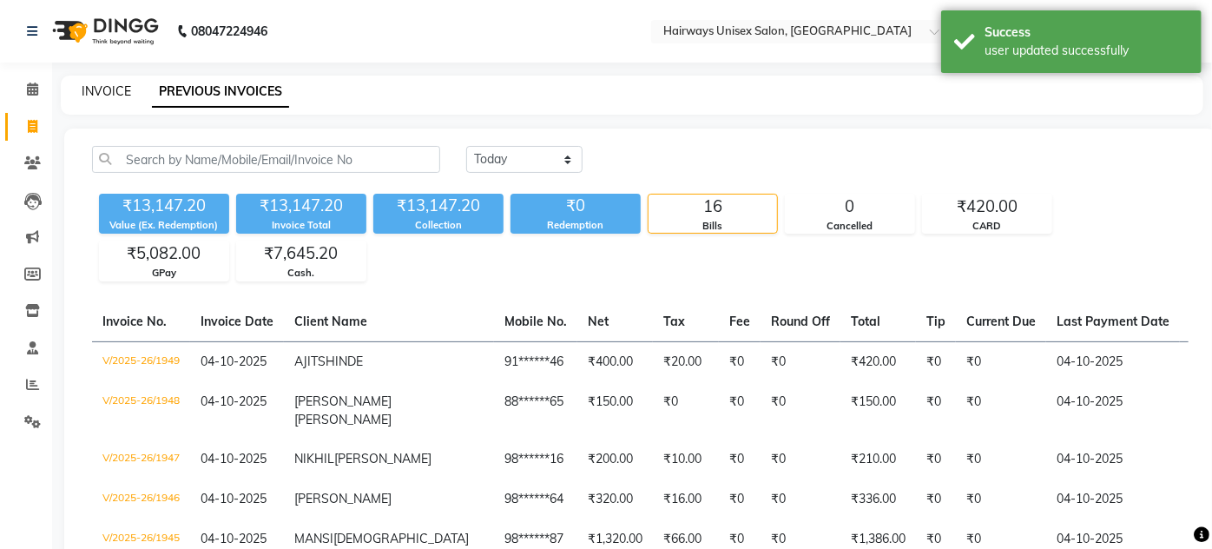
select select "8320"
select select "service"
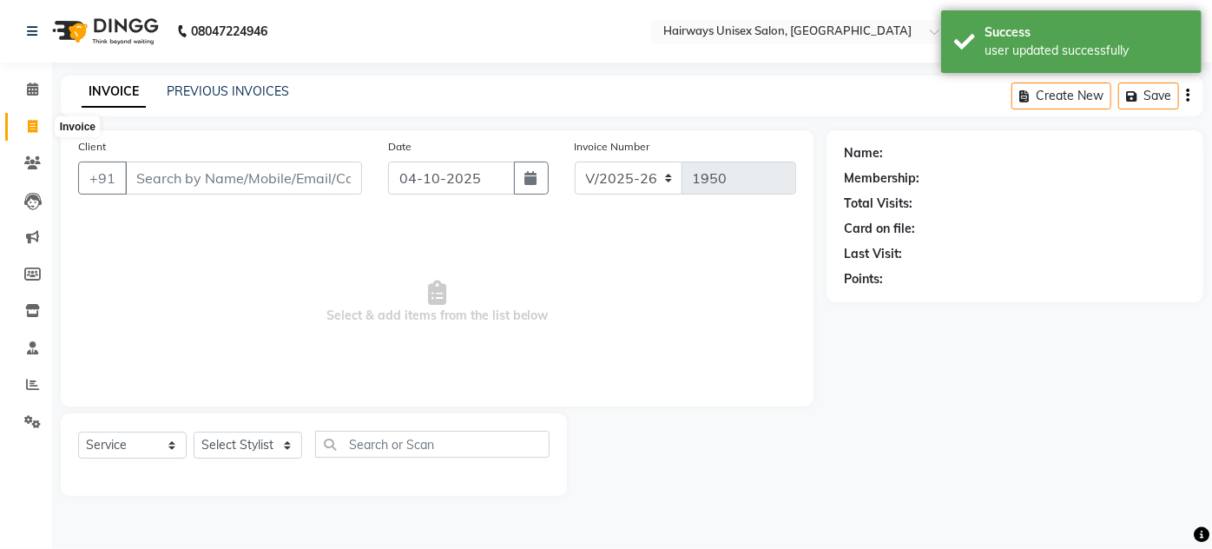
click at [25, 117] on span at bounding box center [32, 127] width 30 height 20
select select "service"
type input "1950"
select select "8320"
click at [29, 89] on icon at bounding box center [32, 88] width 11 height 13
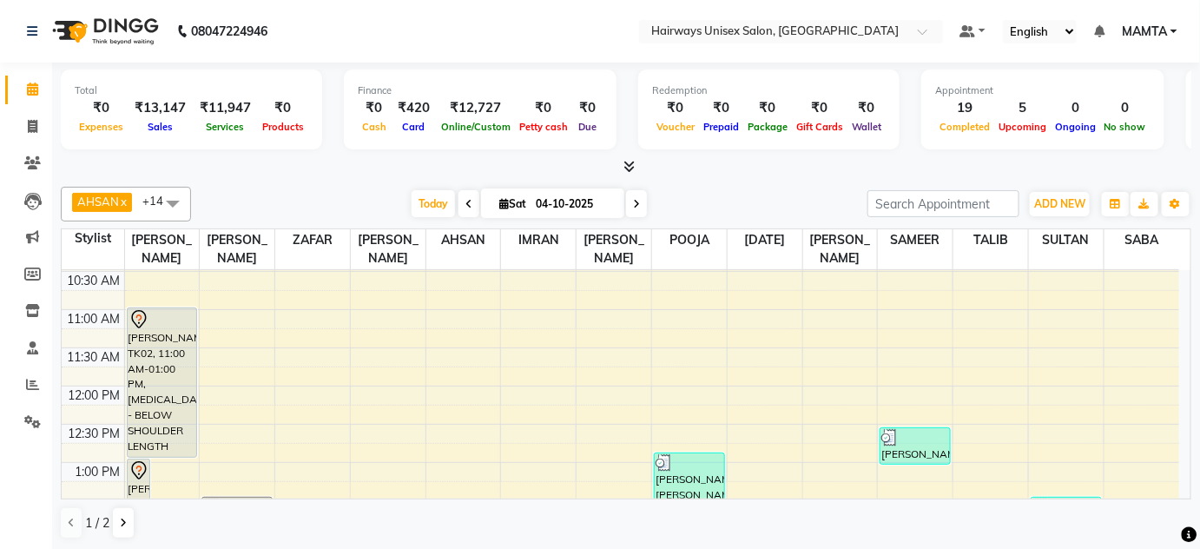
scroll to position [236, 0]
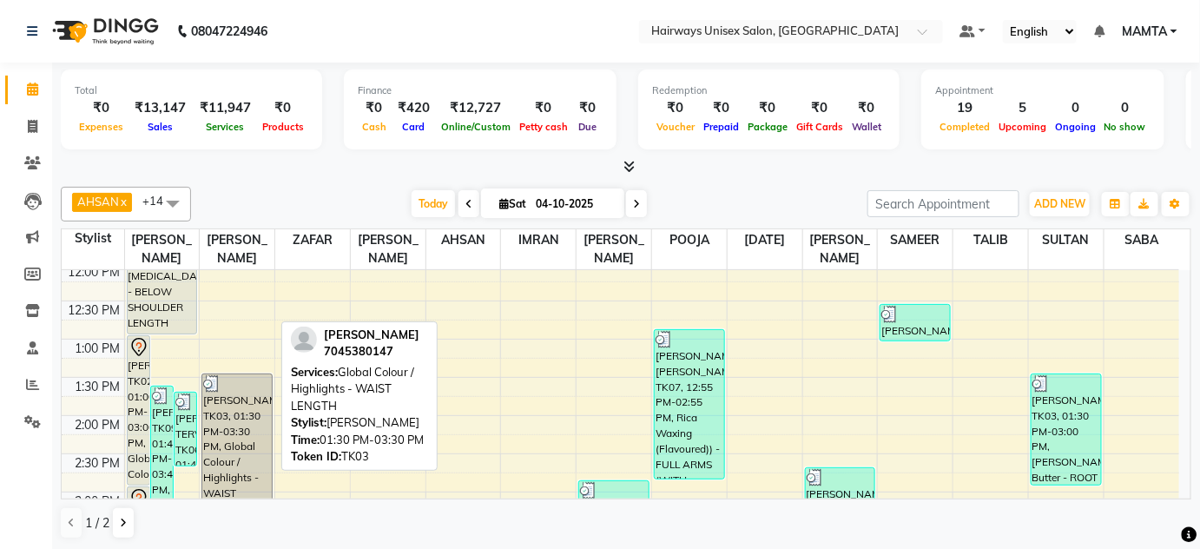
click at [202, 419] on div "[PERSON_NAME], TK03, 01:30 PM-03:30 PM, Global Colour / Highlights - WAIST LENG…" at bounding box center [236, 448] width 69 height 148
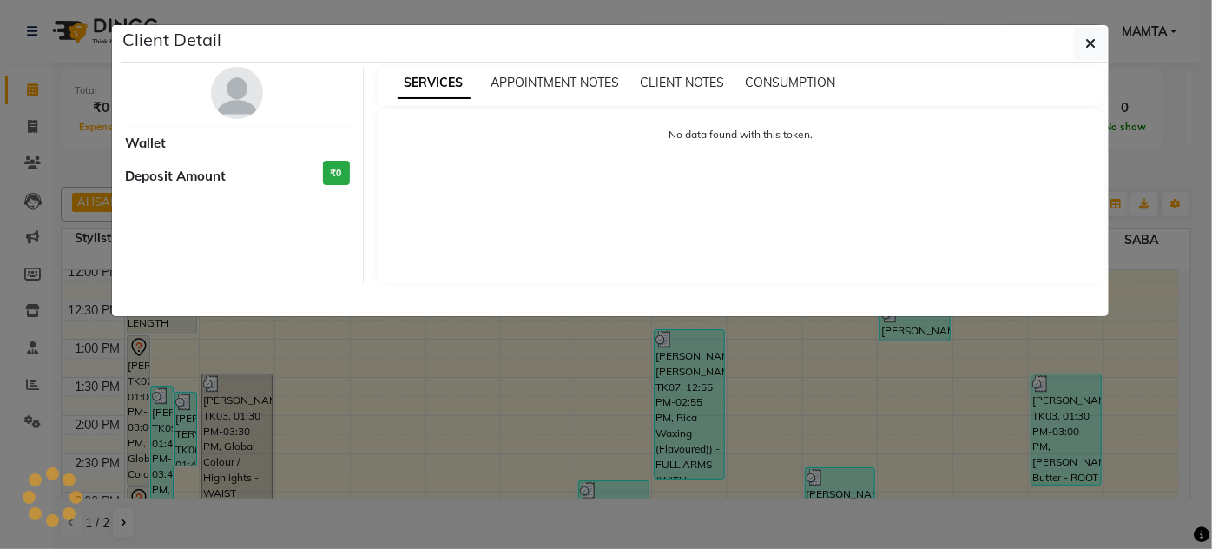
select select "3"
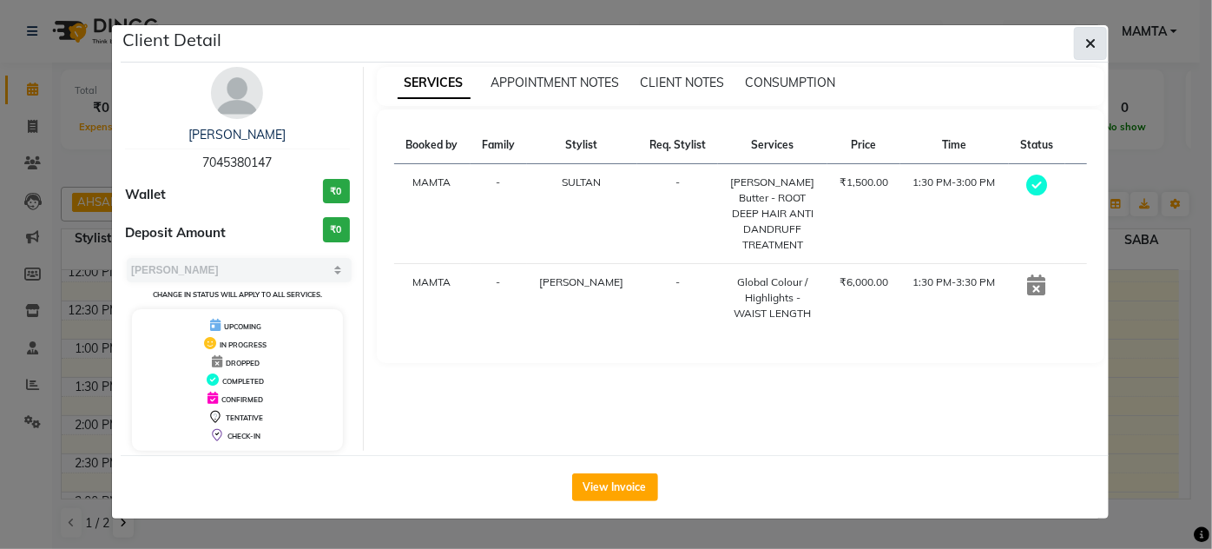
click at [1095, 50] on span "button" at bounding box center [1090, 43] width 10 height 17
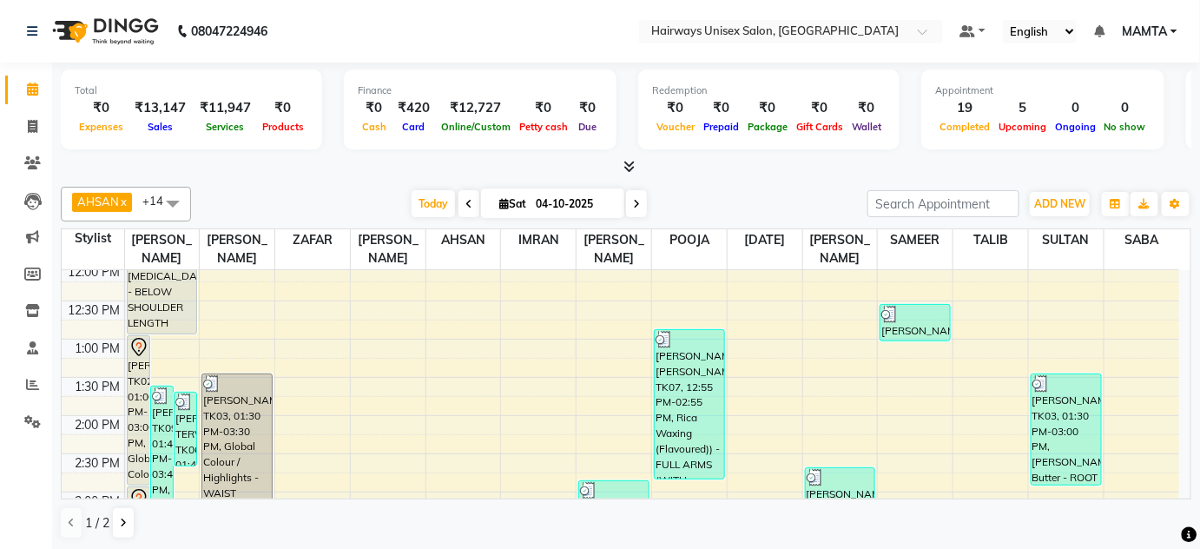
click at [635, 205] on icon at bounding box center [636, 204] width 7 height 10
type input "05-10-2025"
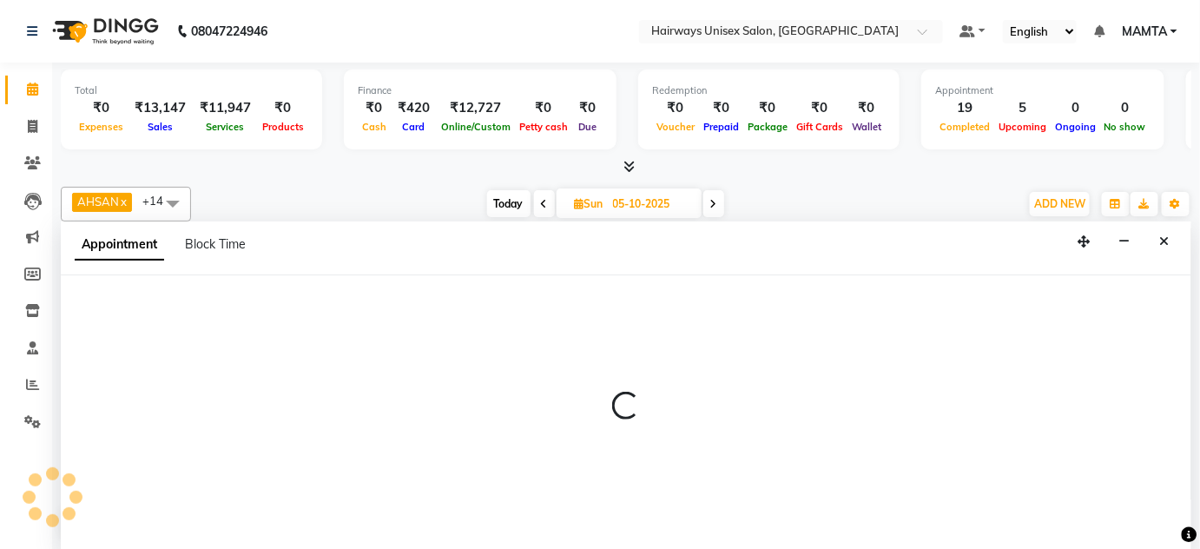
scroll to position [0, 0]
select select "80504"
select select "tentative"
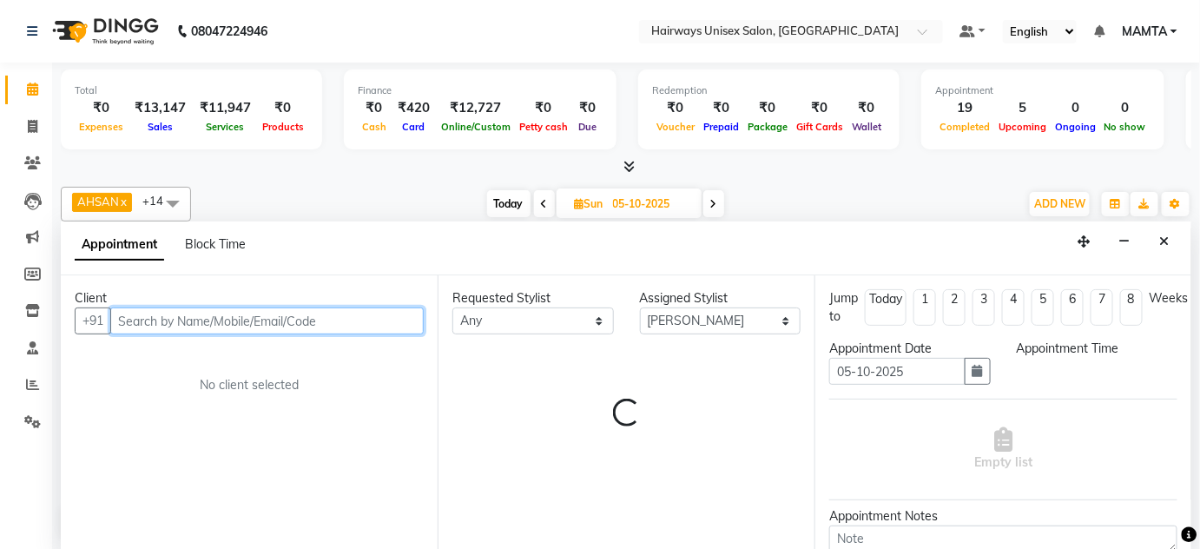
select select "870"
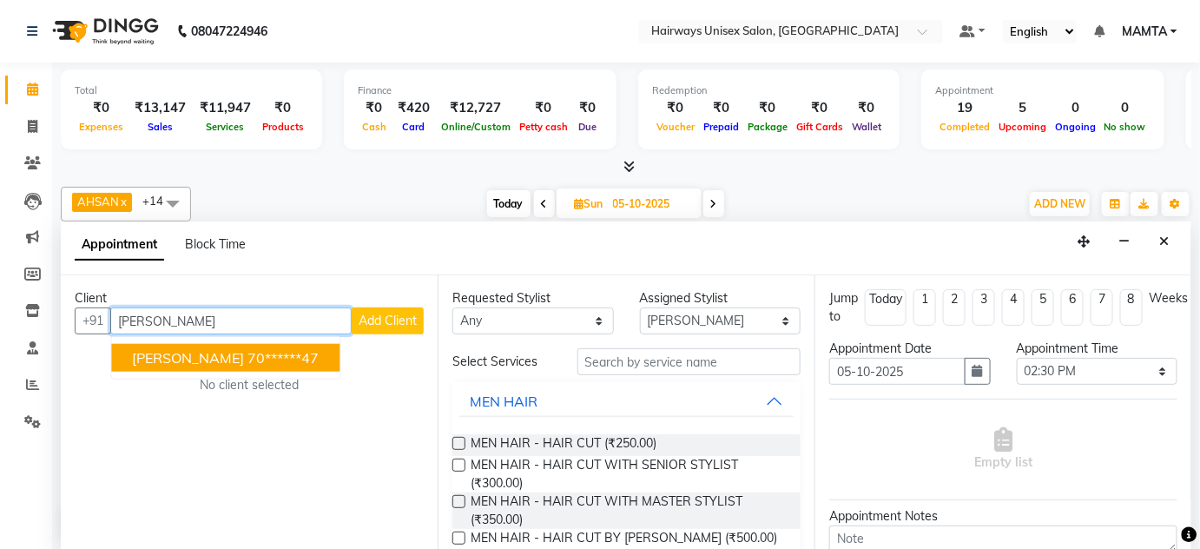
click at [240, 365] on button "[PERSON_NAME] 70******47" at bounding box center [225, 358] width 228 height 28
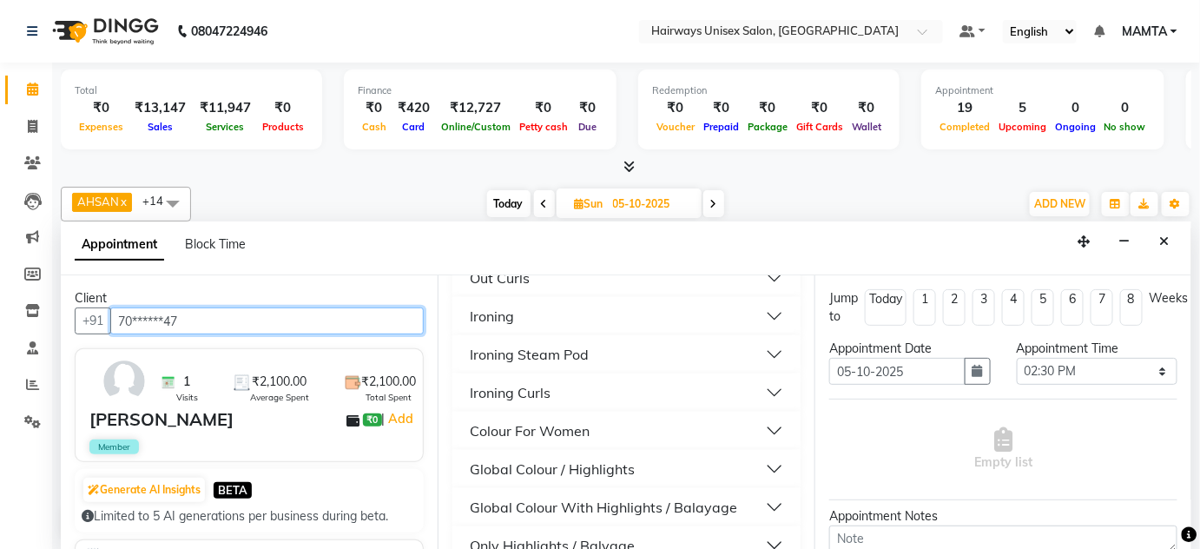
scroll to position [868, 0]
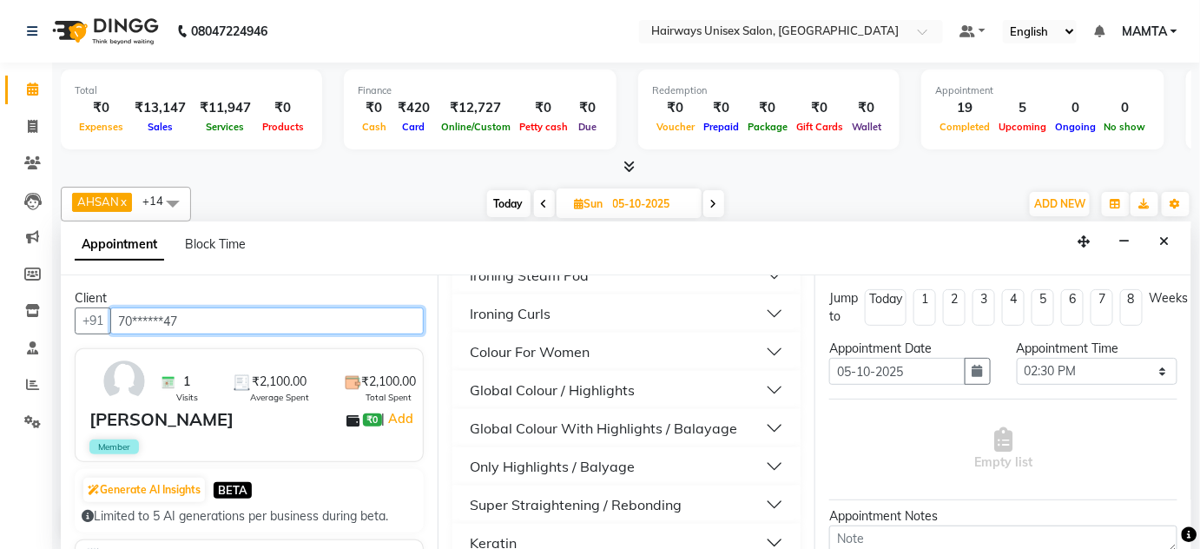
type input "70******47"
click at [588, 438] on div "Global Colour With Highlights / Balayage" at bounding box center [603, 428] width 267 height 21
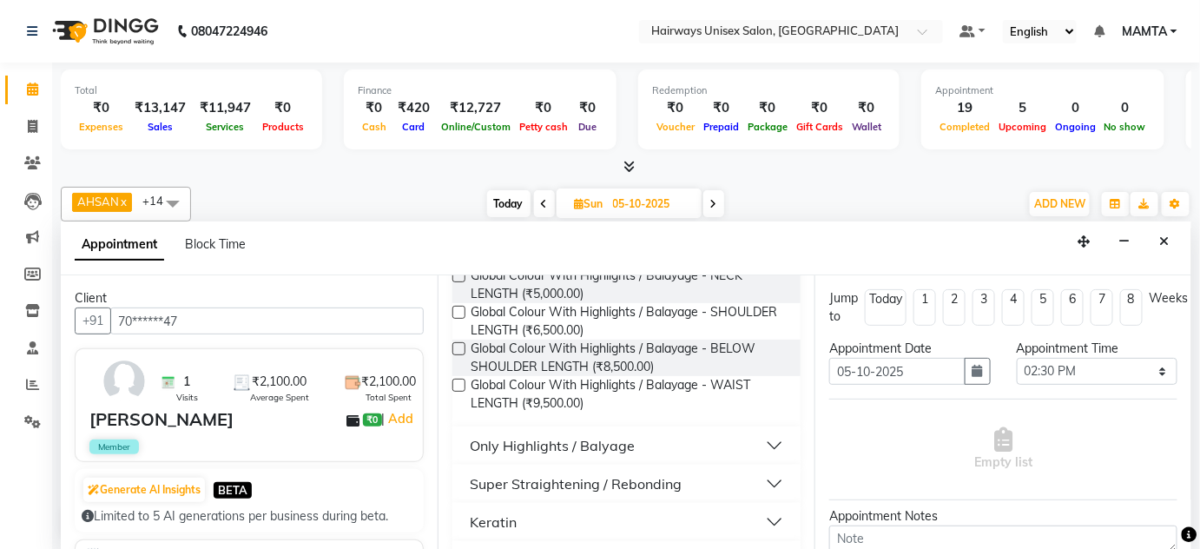
scroll to position [1104, 0]
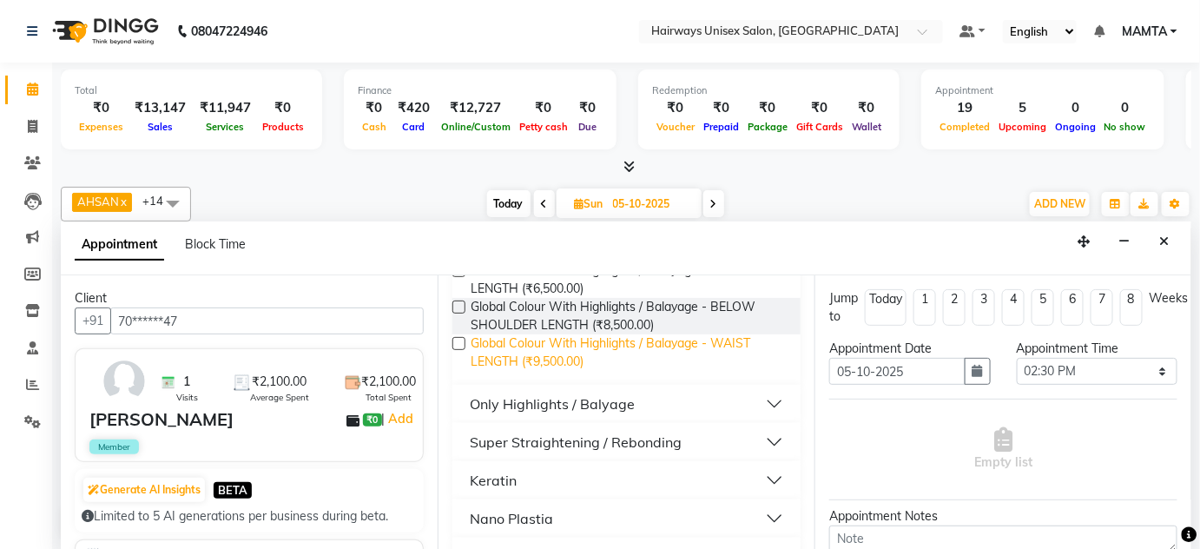
click at [543, 371] on span "Global Colour With Highlights / Balayage - WAIST LENGTH (₹9,500.00)" at bounding box center [628, 352] width 316 height 36
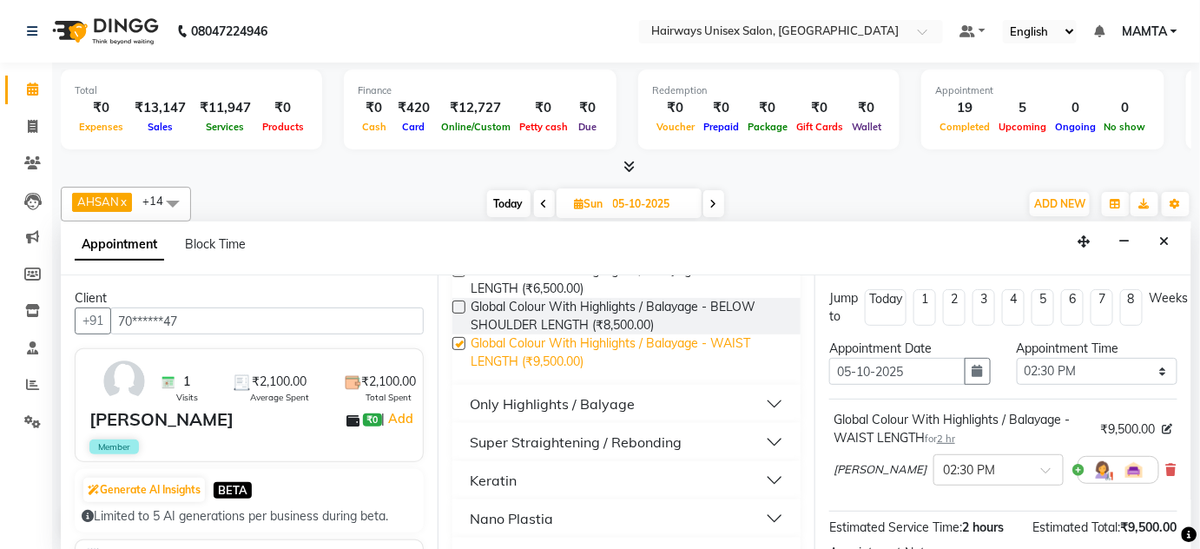
checkbox input "false"
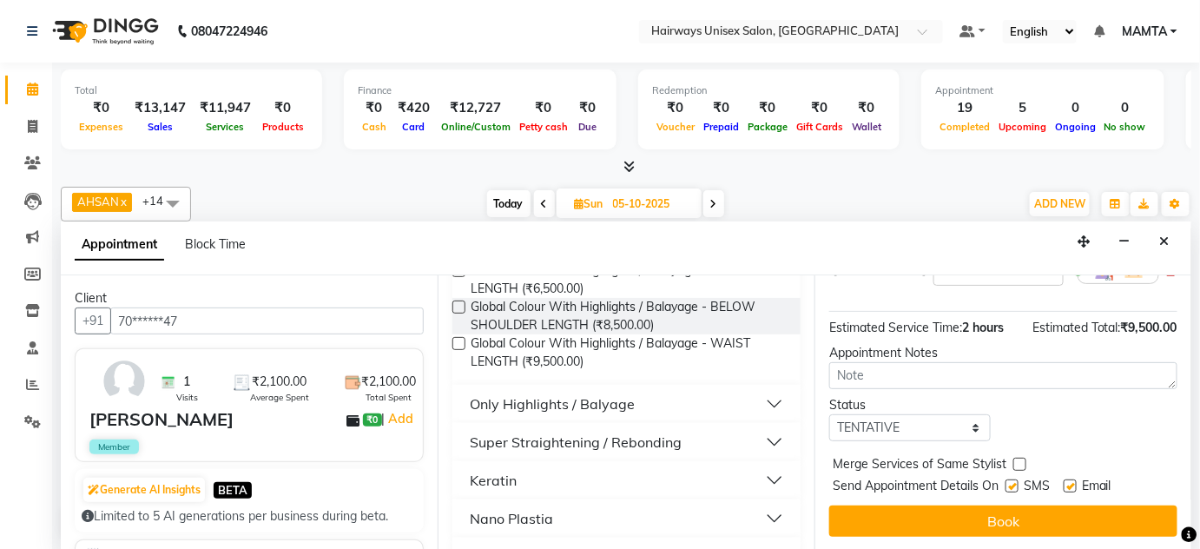
click at [1014, 486] on label at bounding box center [1011, 485] width 13 height 13
click at [1014, 486] on input "checkbox" at bounding box center [1010, 487] width 11 height 11
checkbox input "false"
click at [1075, 480] on label at bounding box center [1069, 485] width 13 height 13
click at [1075, 482] on input "checkbox" at bounding box center [1068, 487] width 11 height 11
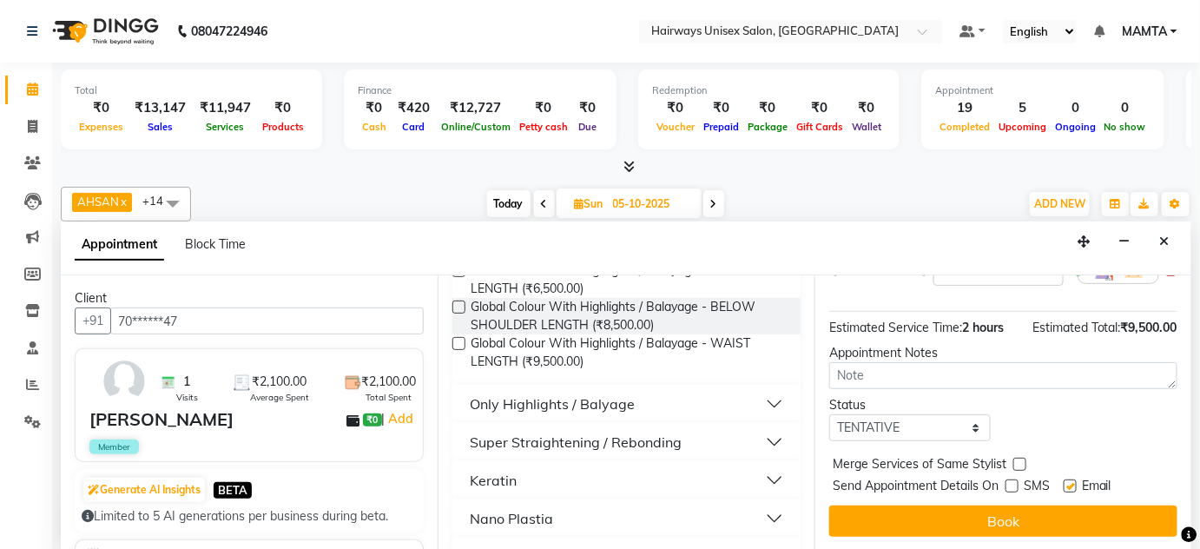
checkbox input "false"
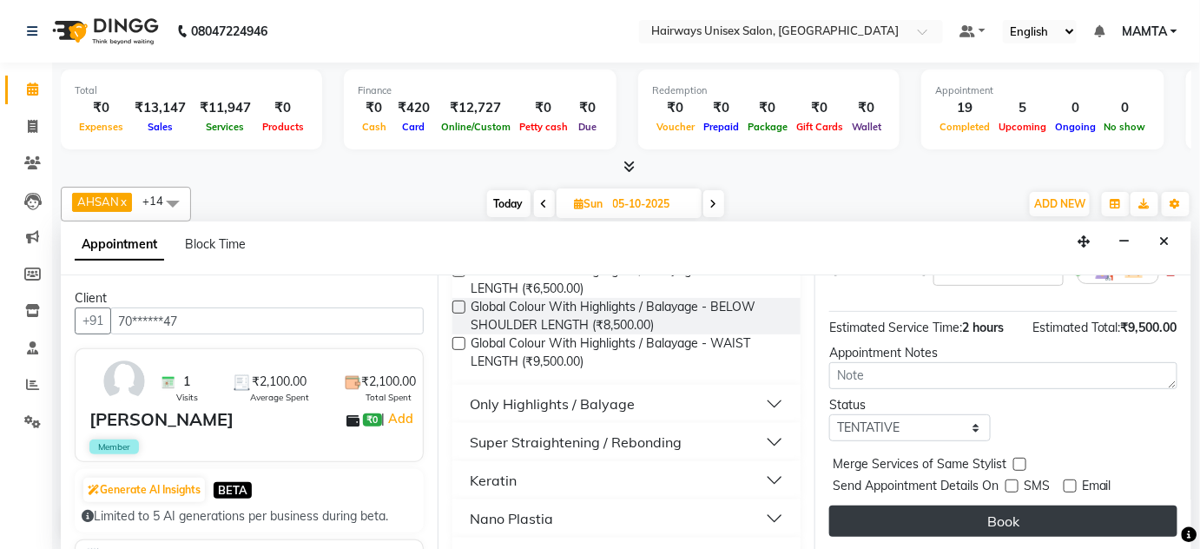
click at [1068, 514] on button "Book" at bounding box center [1003, 520] width 348 height 31
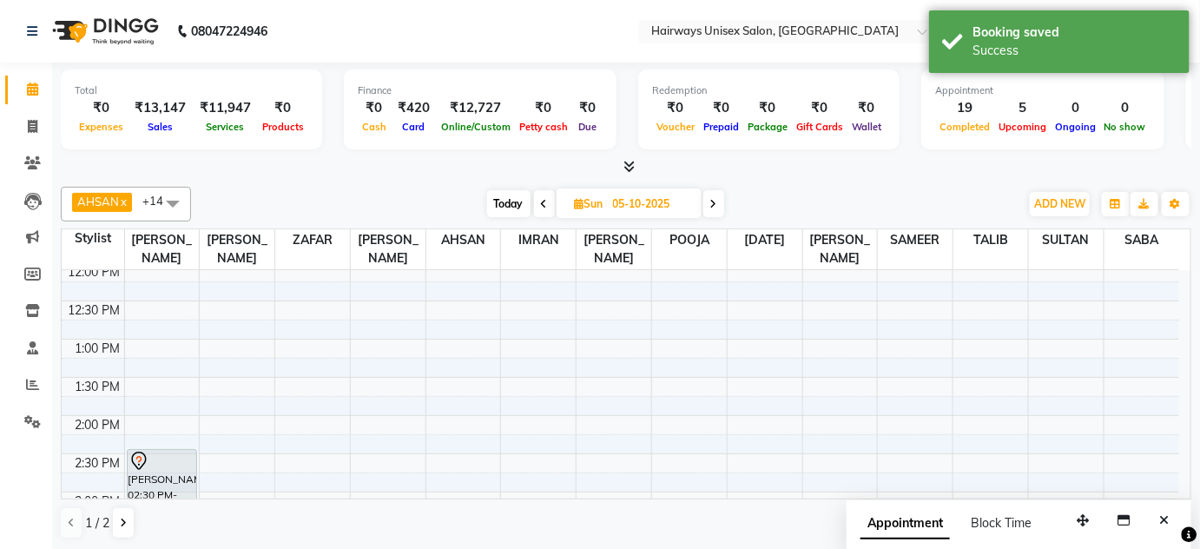
scroll to position [394, 0]
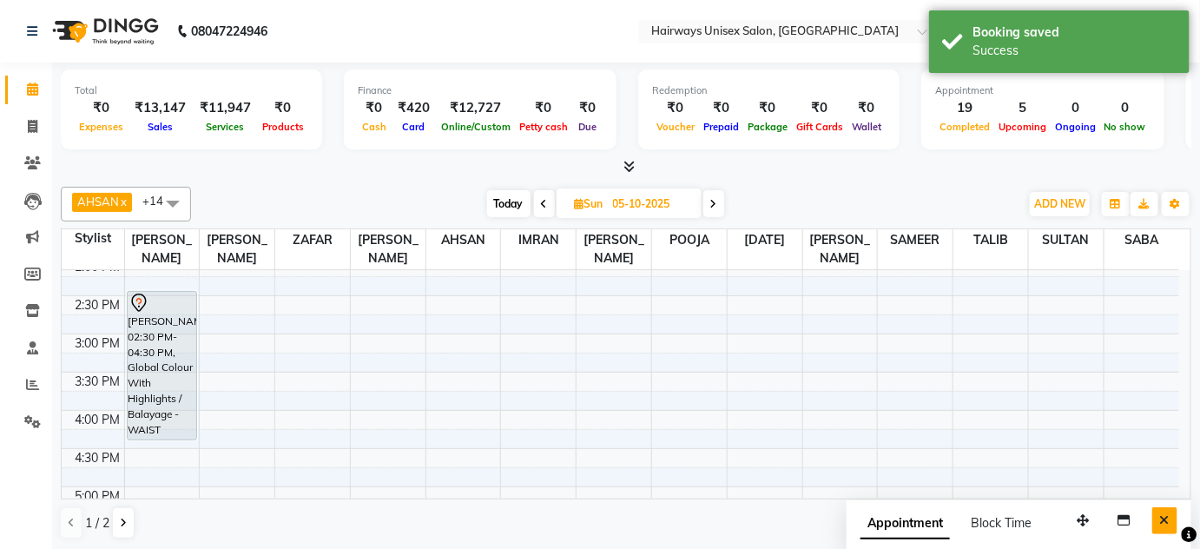
click at [1164, 517] on icon "Close" at bounding box center [1165, 520] width 10 height 12
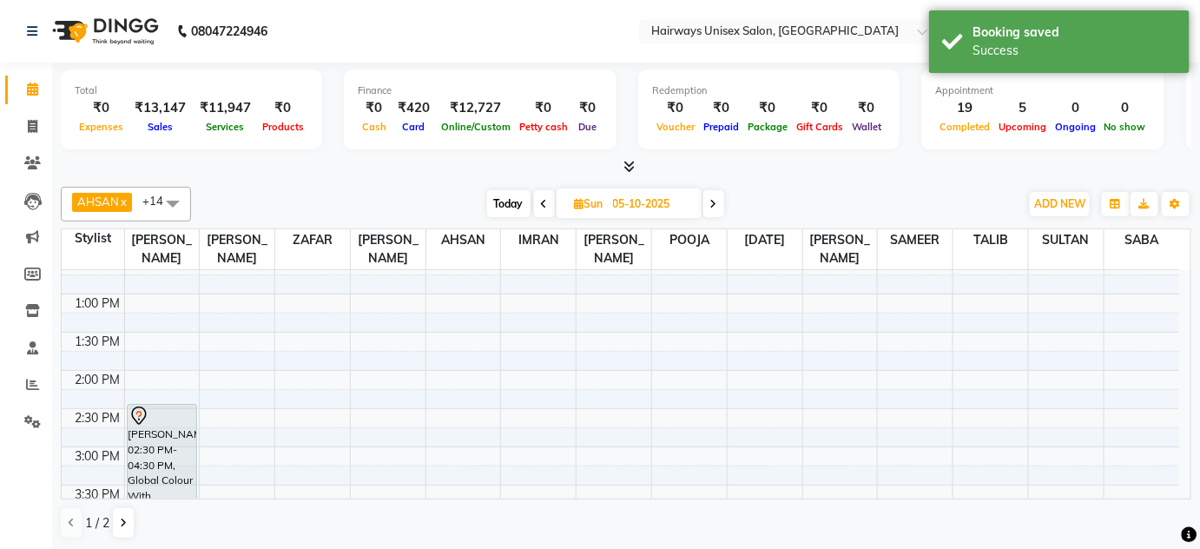
scroll to position [0, 0]
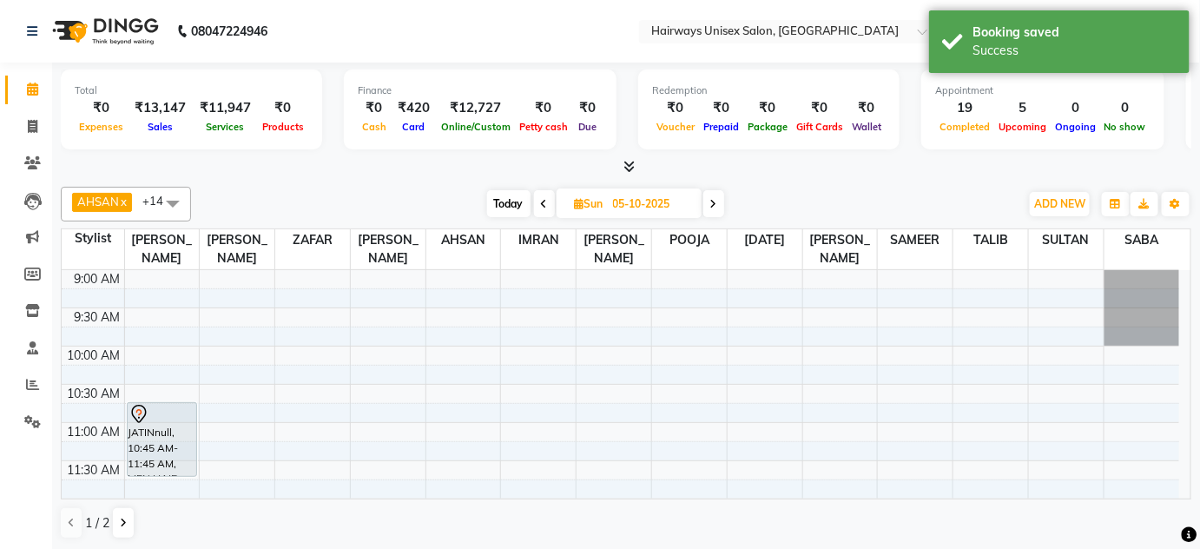
click at [549, 202] on span at bounding box center [544, 203] width 21 height 27
type input "04-10-2025"
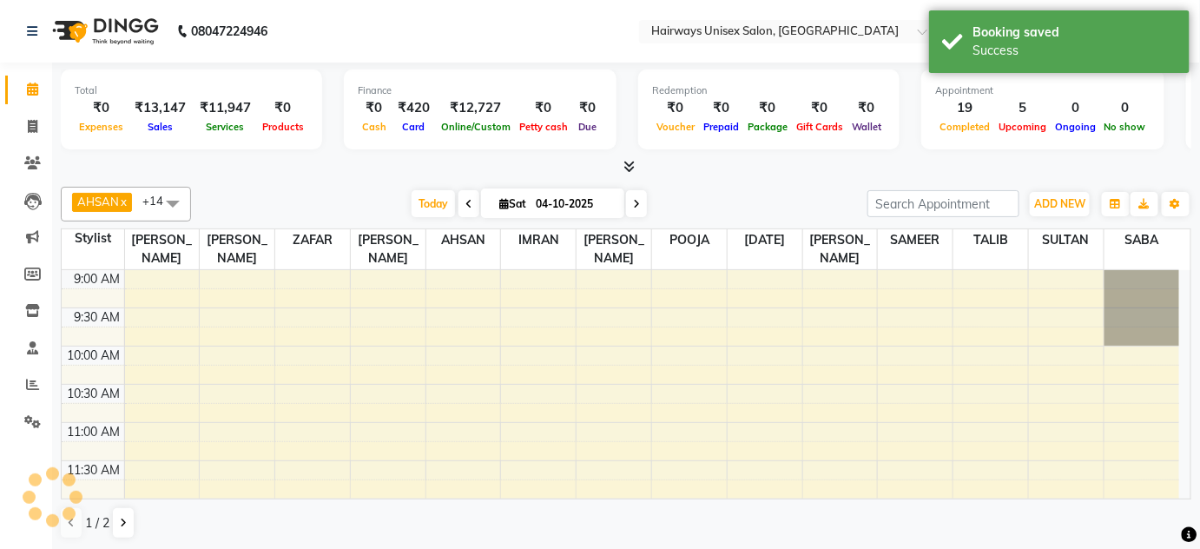
scroll to position [680, 0]
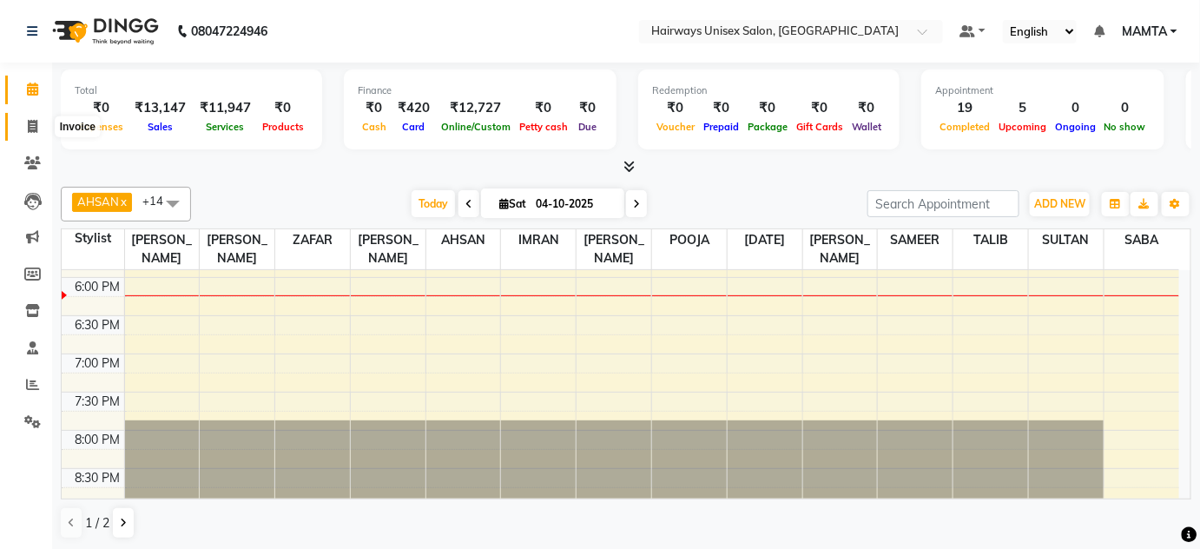
click at [36, 122] on icon at bounding box center [33, 126] width 10 height 13
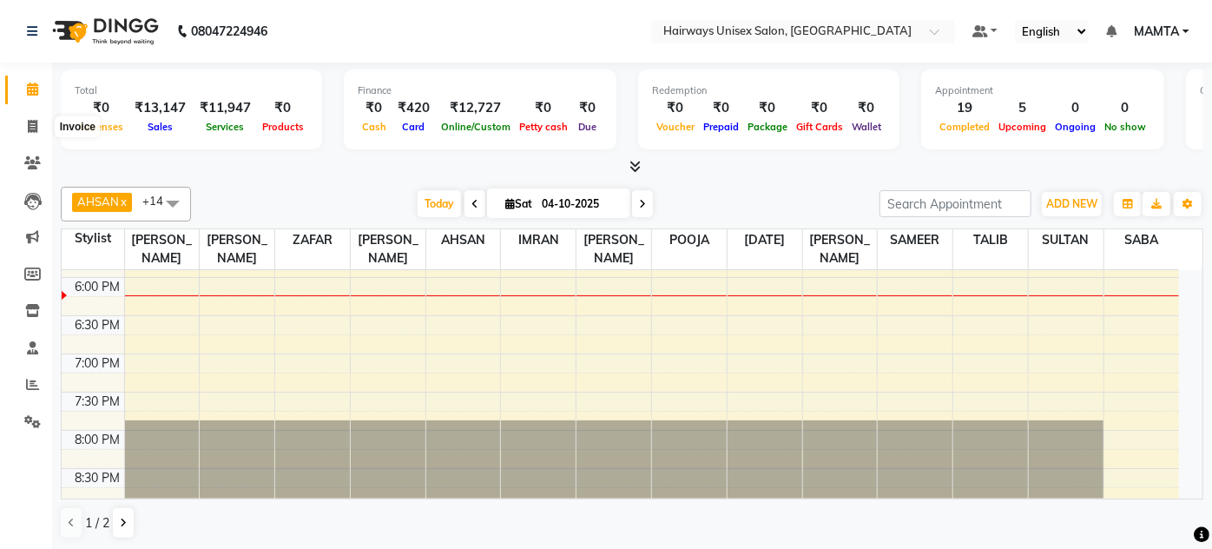
select select "8320"
select select "service"
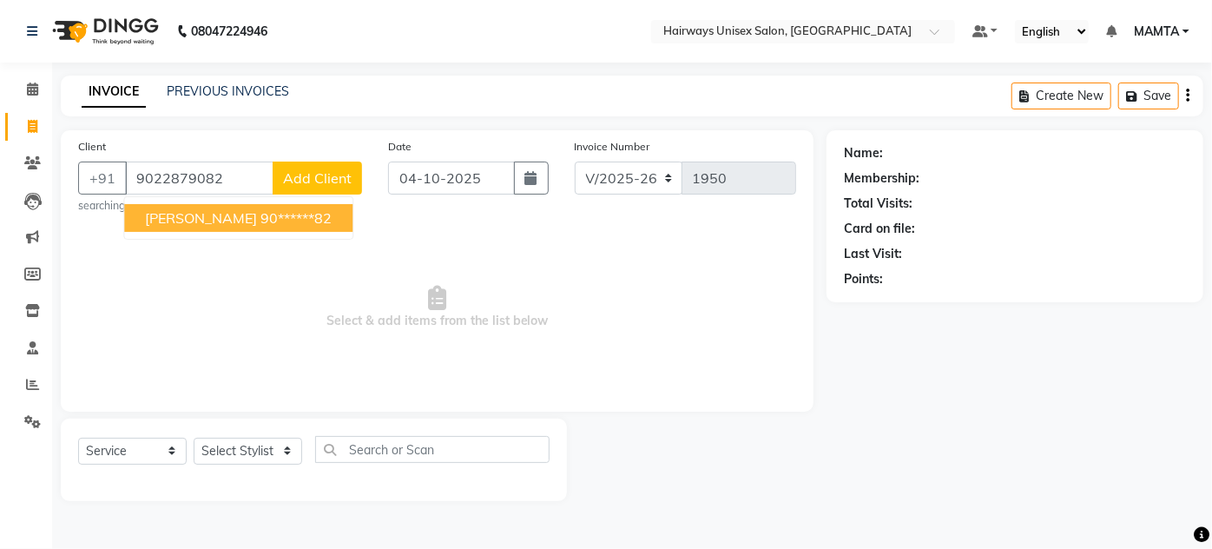
type input "9022879082"
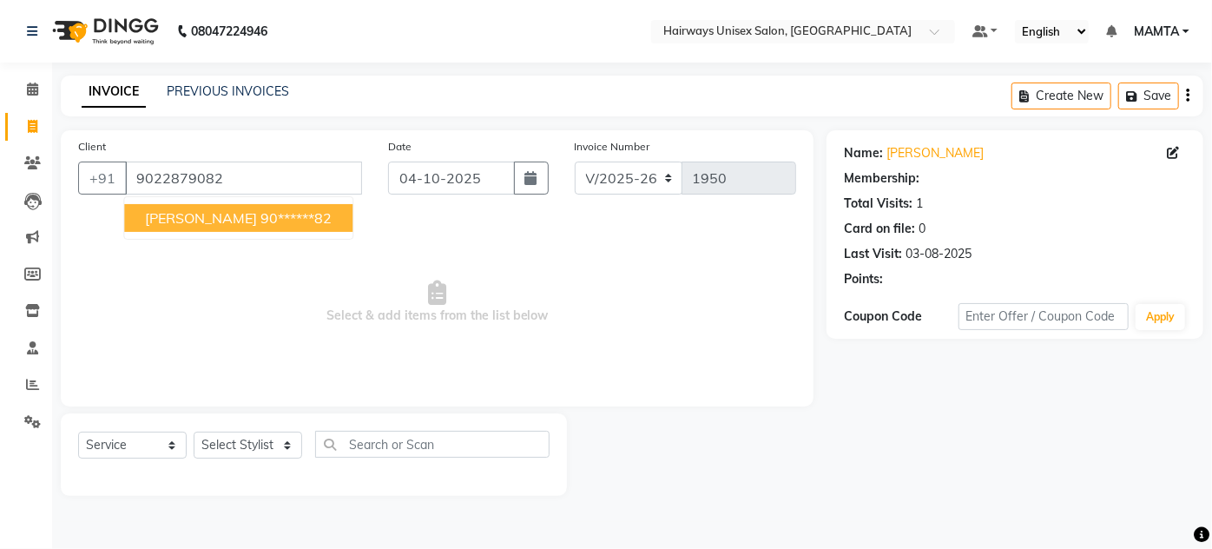
select select "1: Object"
click at [207, 215] on span "HIRAL SHAH" at bounding box center [201, 217] width 112 height 17
type input "90******82"
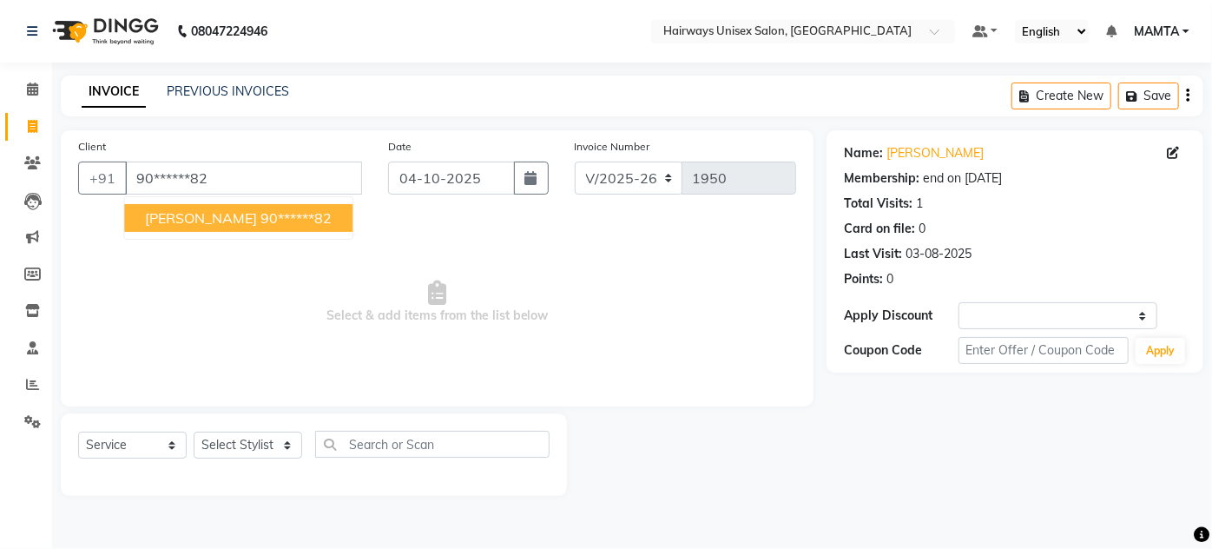
select select "1: Object"
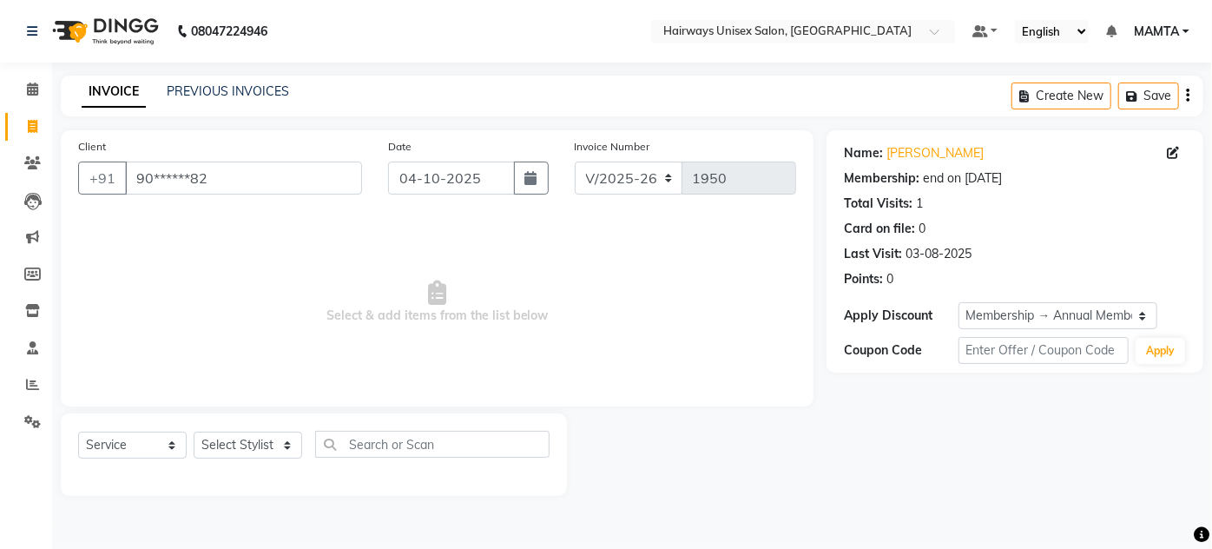
click at [259, 427] on div "Select Service Product Membership Package Voucher Prepaid Gift Card Select Styl…" at bounding box center [314, 454] width 506 height 82
click at [257, 442] on select "Select Stylist AHSAN AZAD IMRAN Kamal Salmani KASHISH MAMTA POOJA PUMMY RAJA SA…" at bounding box center [248, 444] width 109 height 27
select select "80510"
click at [194, 431] on select "Select Stylist AHSAN AZAD IMRAN Kamal Salmani KASHISH MAMTA POOJA PUMMY RAJA SA…" at bounding box center [248, 444] width 109 height 27
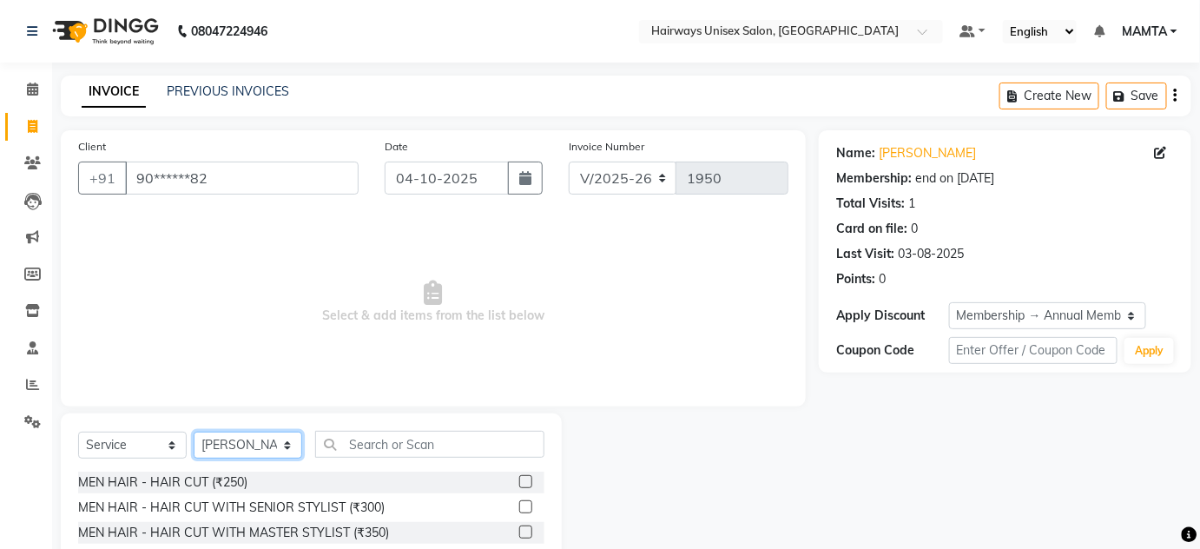
scroll to position [146, 0]
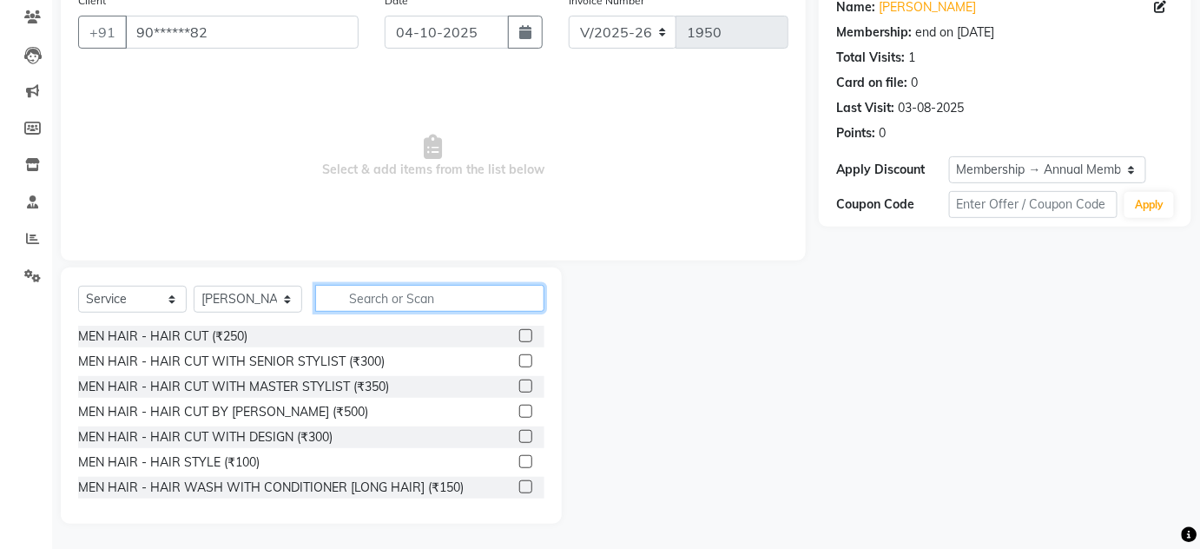
click at [461, 300] on input "text" at bounding box center [429, 298] width 229 height 27
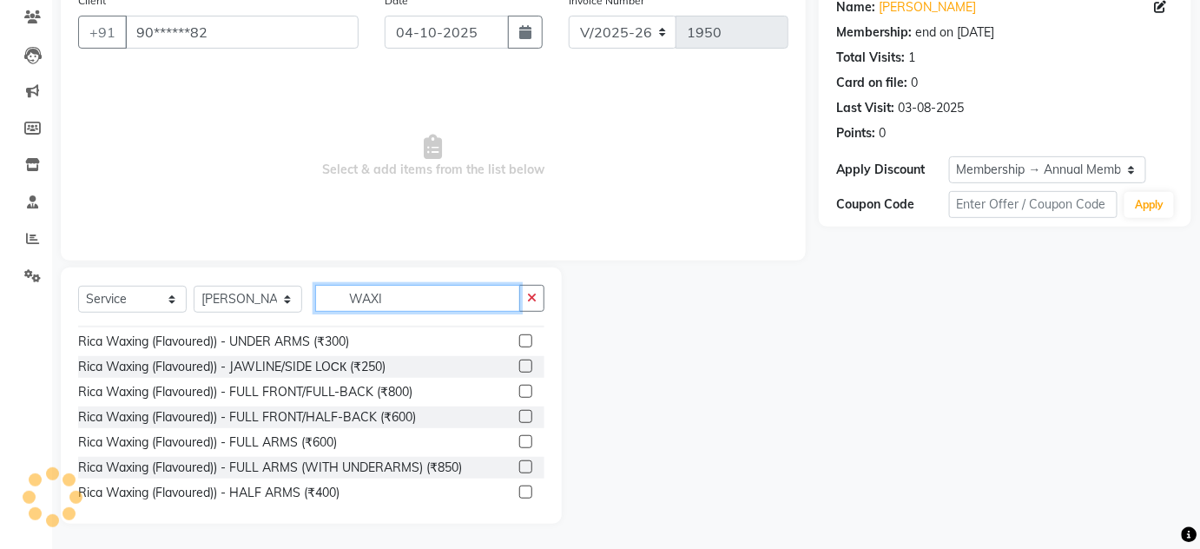
scroll to position [552, 0]
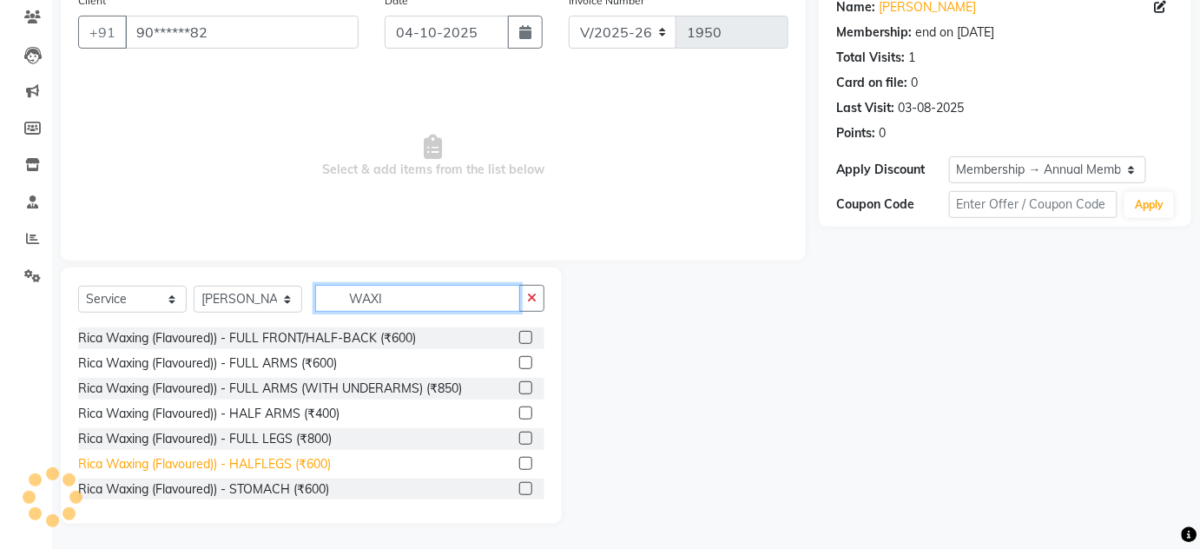
type input "WAXI"
click at [270, 462] on div "Rica Waxing (Flavoured)) - HALFLEGS (₹600)" at bounding box center [204, 464] width 253 height 18
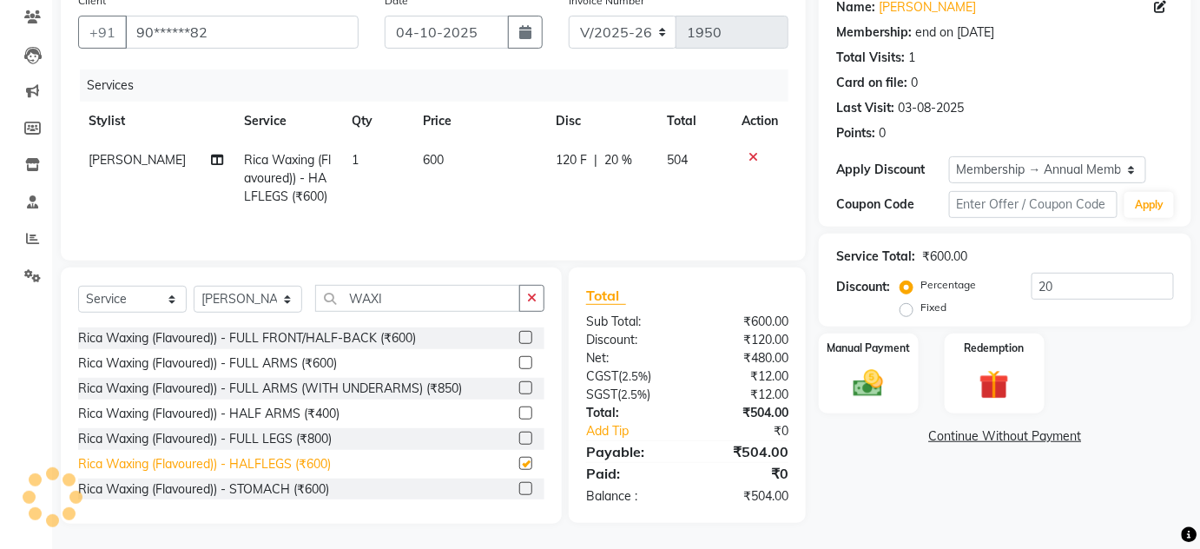
checkbox input "false"
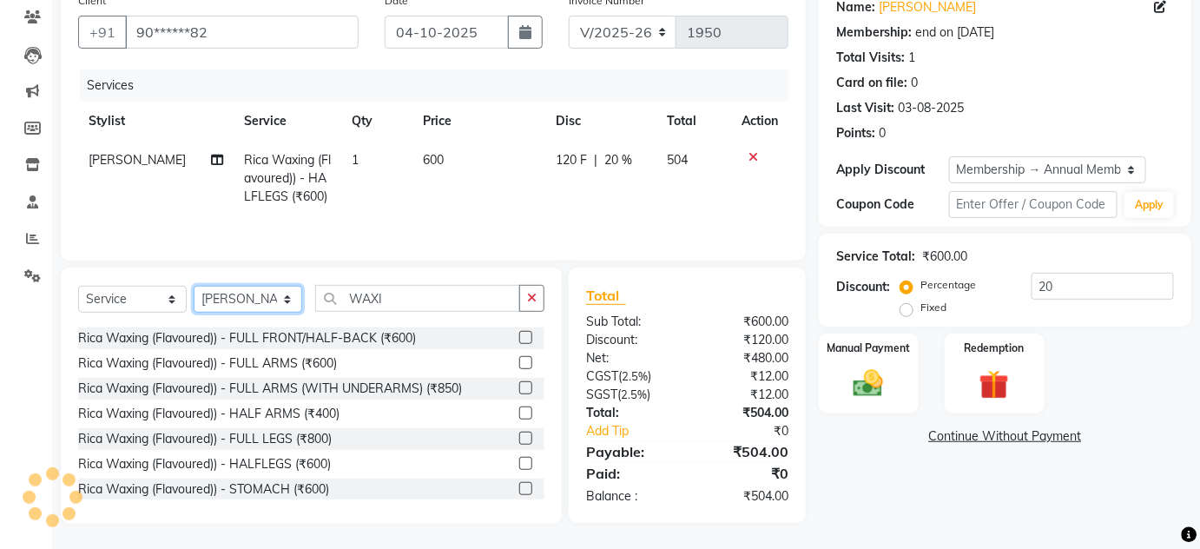
click at [256, 305] on select "Select Stylist AHSAN AZAD IMRAN Kamal Salmani KASHISH MAMTA POOJA PUMMY RAJA SA…" at bounding box center [248, 299] width 109 height 27
select select "80504"
click at [194, 286] on select "Select Stylist AHSAN AZAD IMRAN Kamal Salmani KASHISH MAMTA POOJA PUMMY RAJA SA…" at bounding box center [248, 299] width 109 height 27
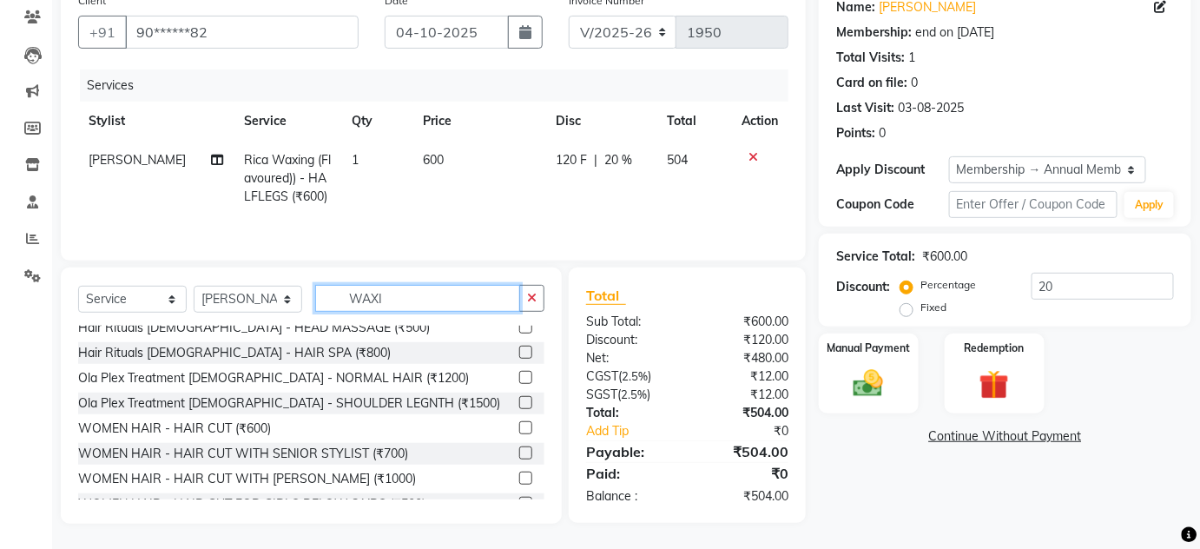
drag, startPoint x: 413, startPoint y: 291, endPoint x: 326, endPoint y: 286, distance: 86.9
click at [326, 286] on input "WAXI" at bounding box center [417, 298] width 205 height 27
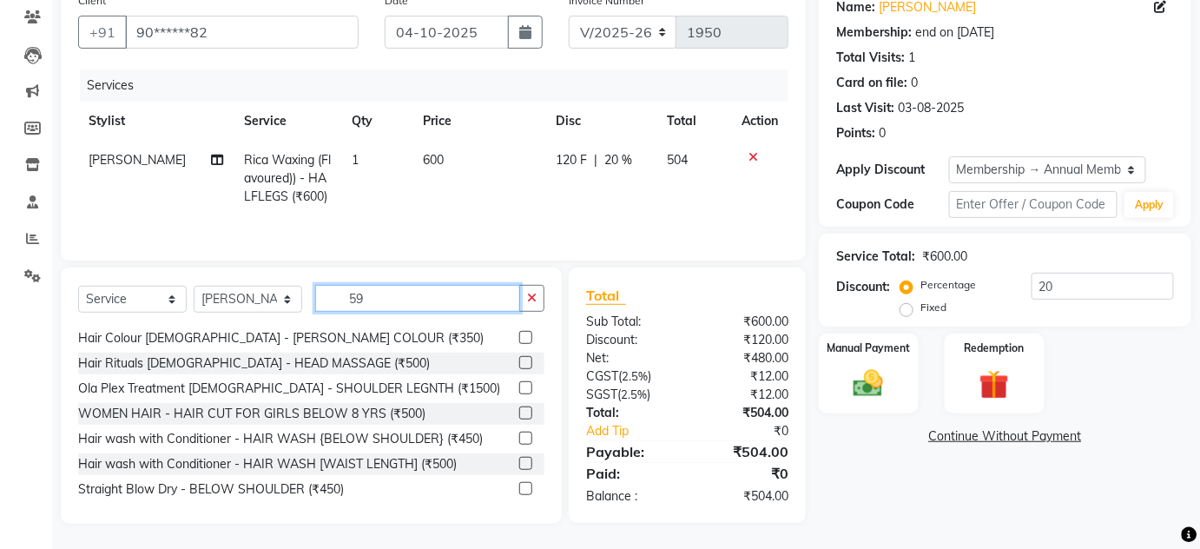
scroll to position [145, 0]
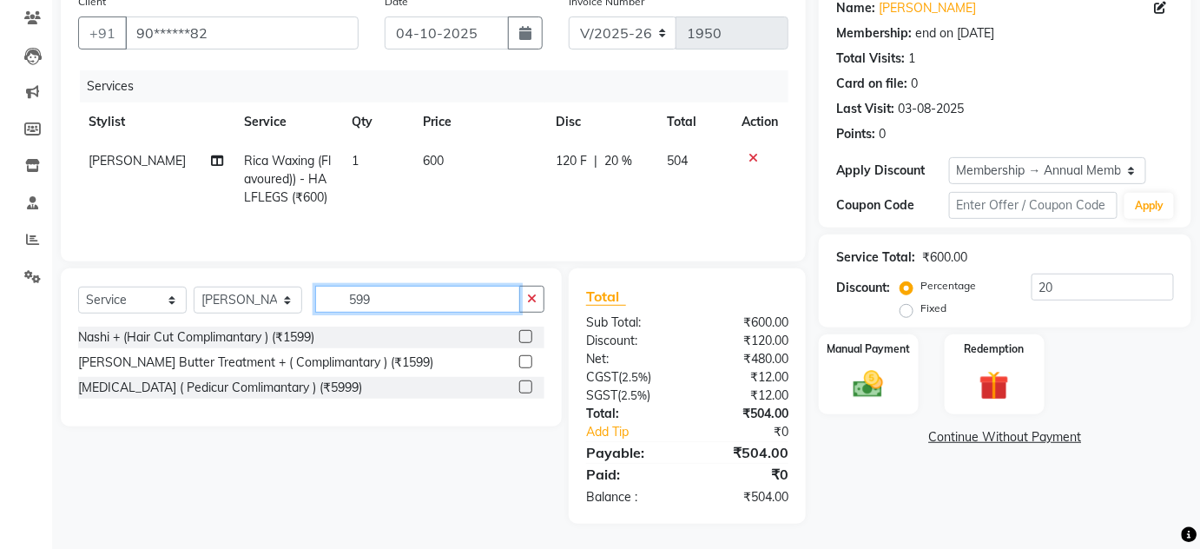
type input "5999"
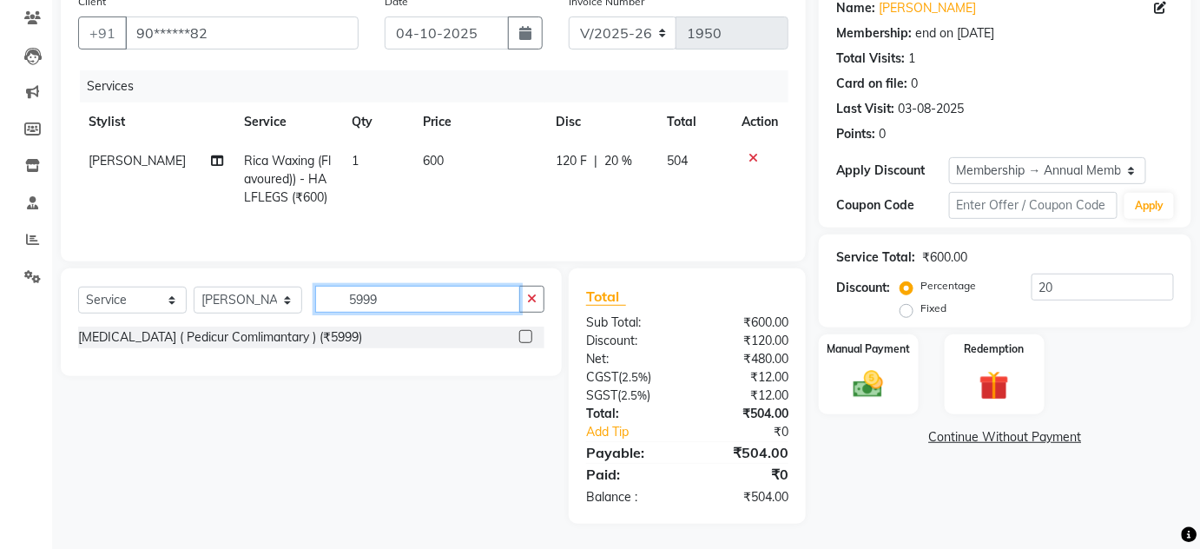
drag, startPoint x: 392, startPoint y: 293, endPoint x: 333, endPoint y: 286, distance: 59.4
click at [333, 286] on input "5999" at bounding box center [417, 299] width 205 height 27
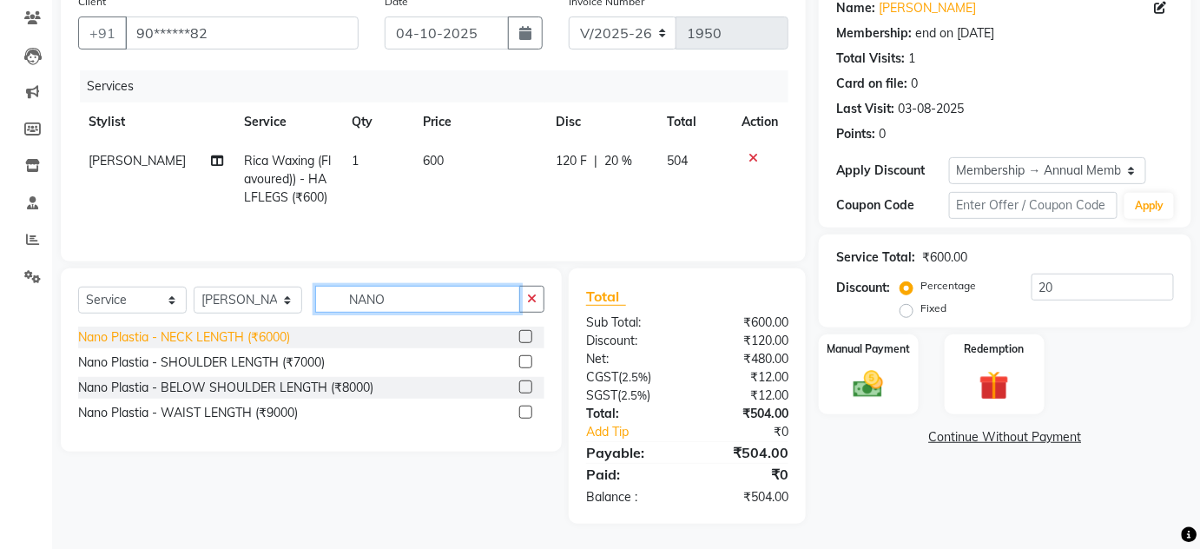
type input "NANO"
click at [260, 333] on div "Nano Plastia - NECK LENGTH (₹6000)" at bounding box center [184, 337] width 212 height 18
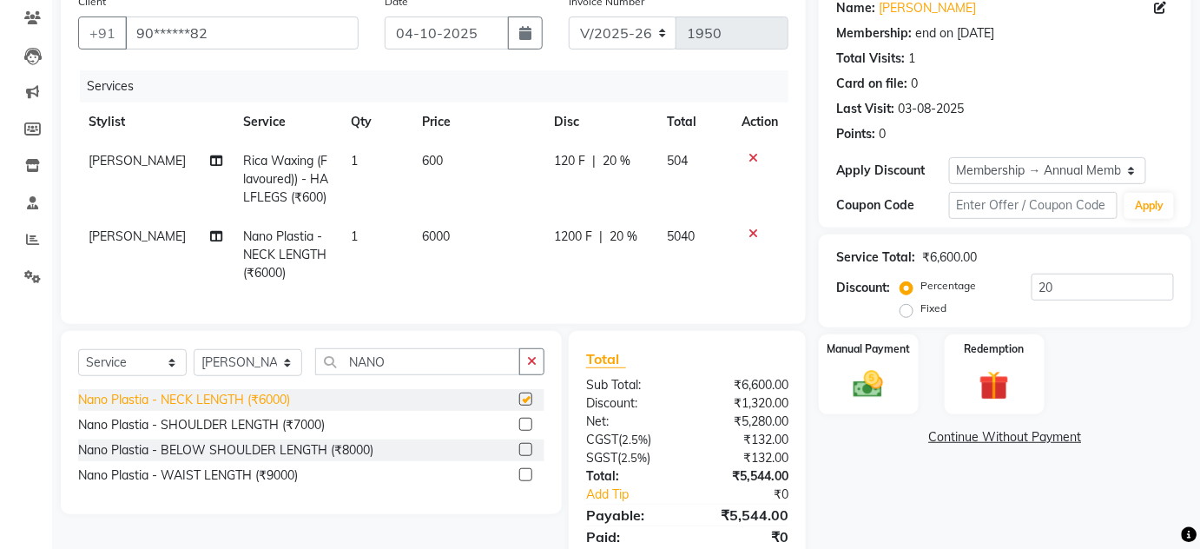
checkbox input "false"
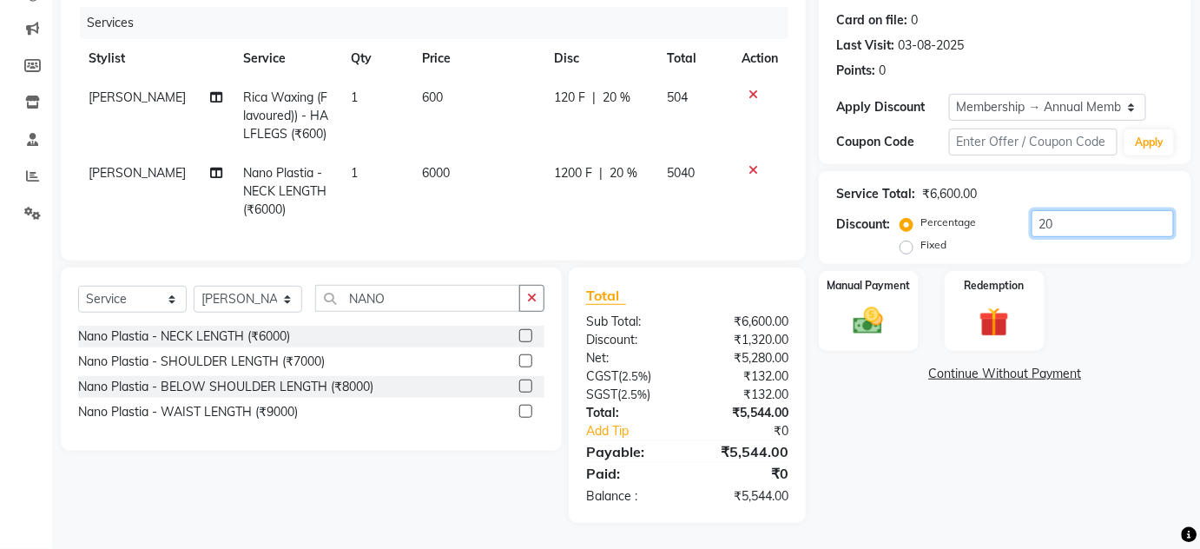
click at [1054, 216] on input "20" at bounding box center [1102, 223] width 142 height 27
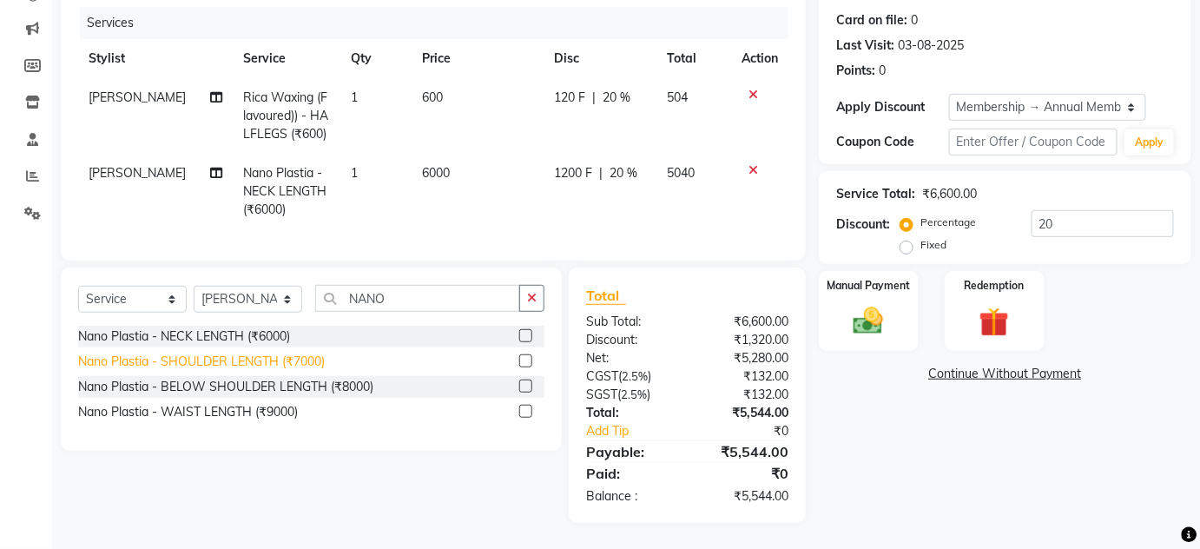
click at [285, 360] on div "Nano Plastia - SHOULDER LENGTH (₹7000)" at bounding box center [201, 361] width 247 height 18
checkbox input "false"
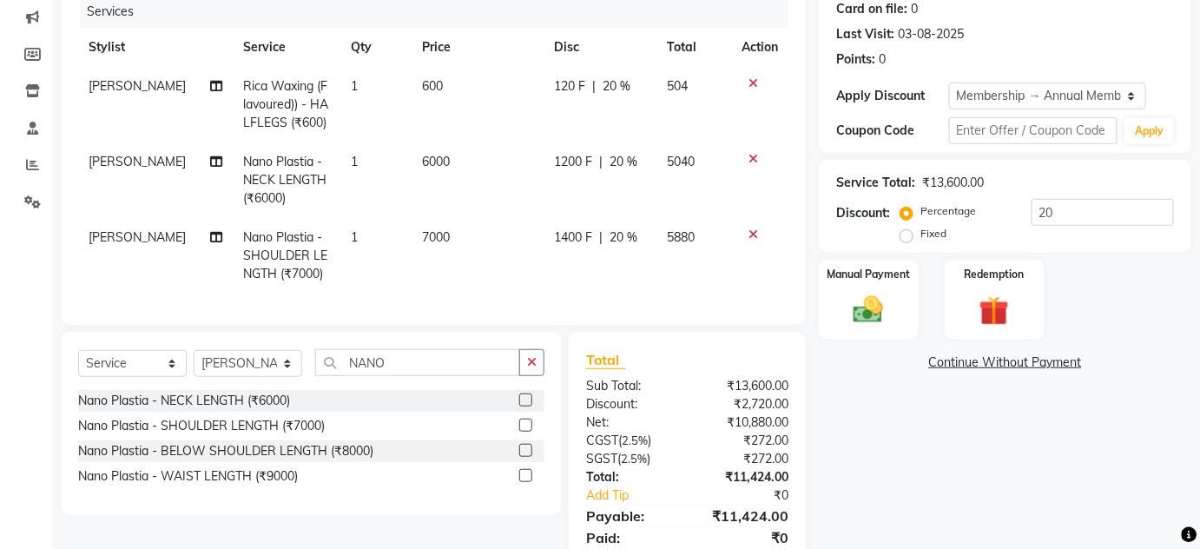
click at [753, 155] on icon at bounding box center [753, 159] width 10 height 12
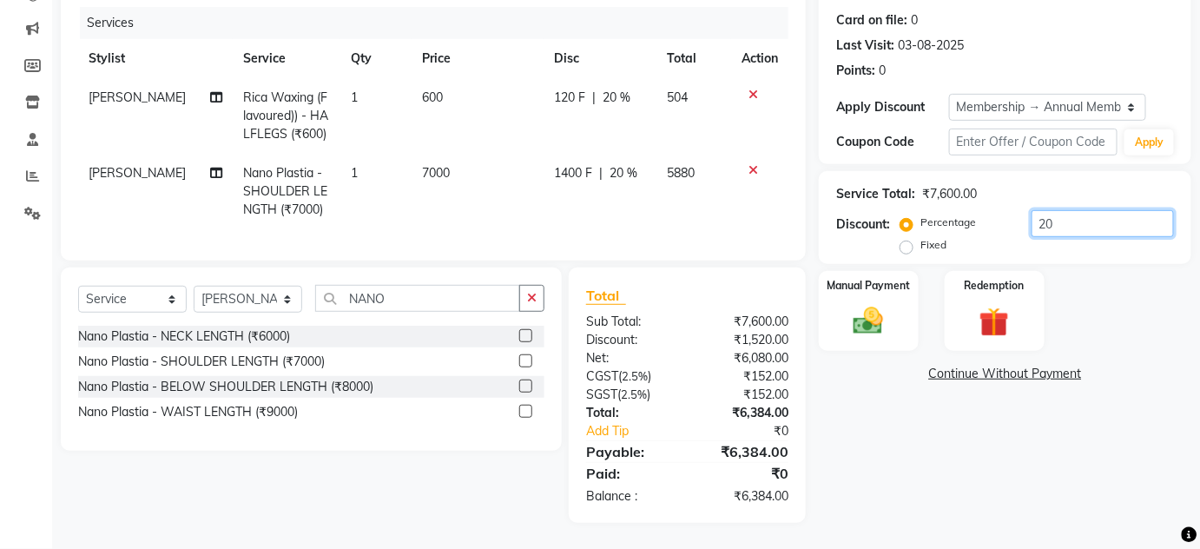
click at [1110, 211] on input "20" at bounding box center [1102, 223] width 142 height 27
type input "2"
type input "1"
type input "24"
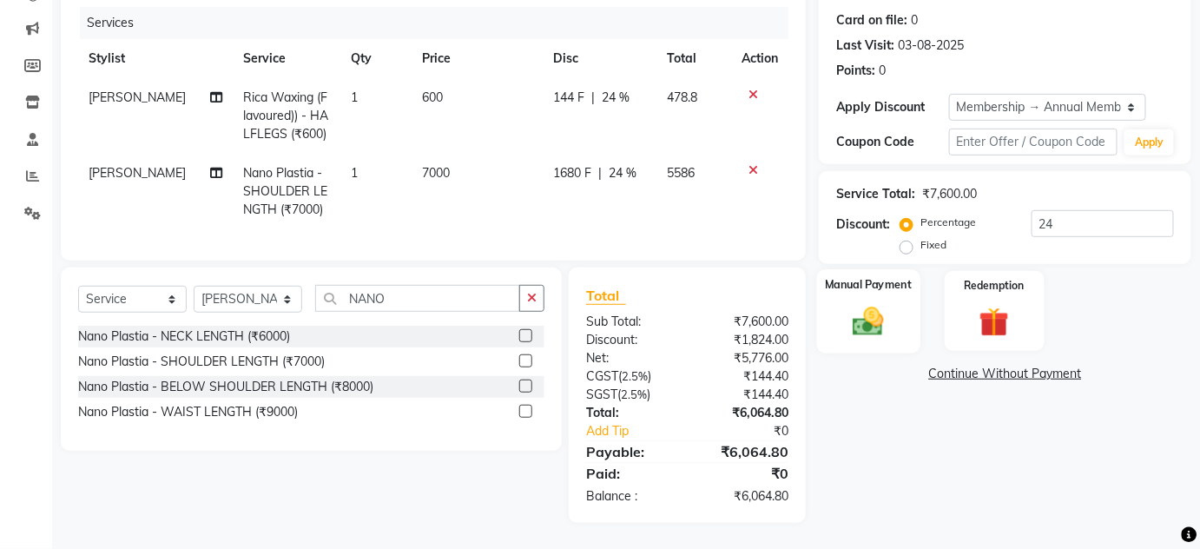
click at [876, 303] on img at bounding box center [868, 321] width 50 height 36
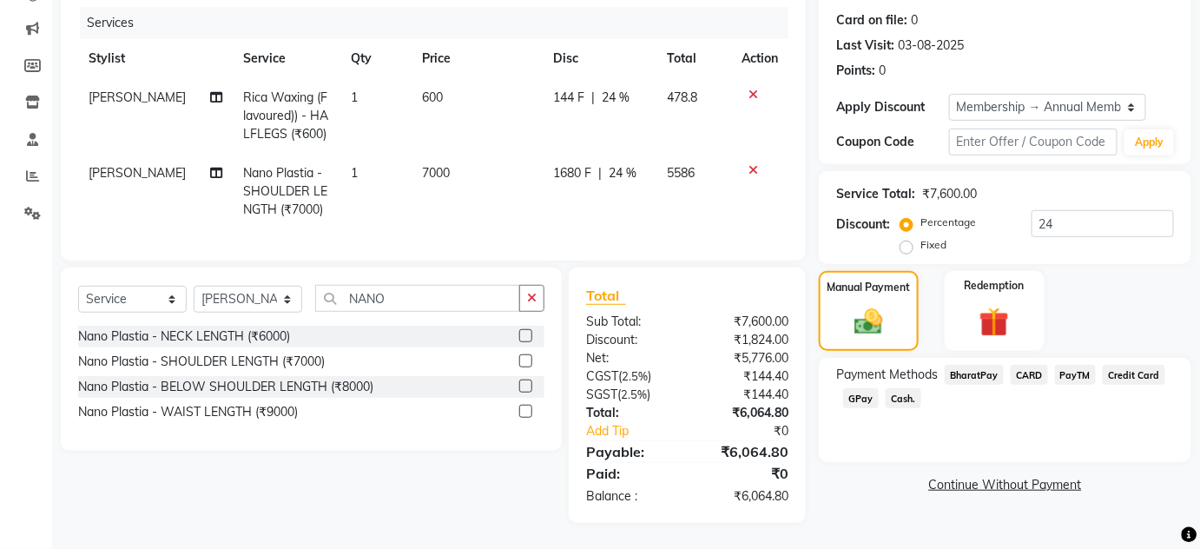
click at [857, 388] on span "GPay" at bounding box center [861, 398] width 36 height 20
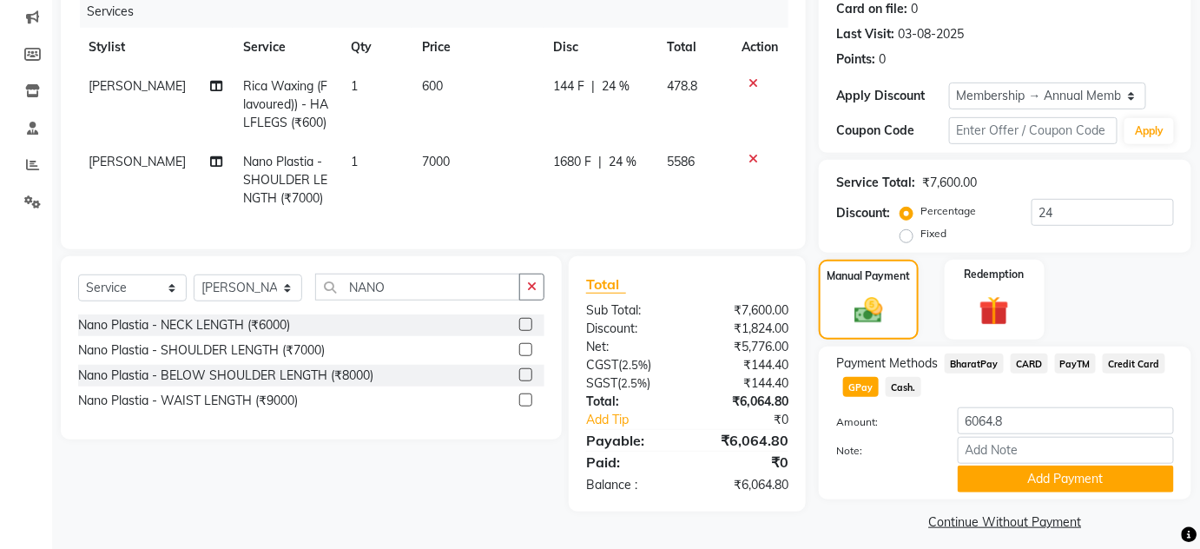
click at [900, 391] on span "Cash." at bounding box center [903, 387] width 36 height 20
click at [843, 385] on span "GPay" at bounding box center [861, 387] width 36 height 20
click at [857, 385] on span "GPay" at bounding box center [861, 387] width 36 height 20
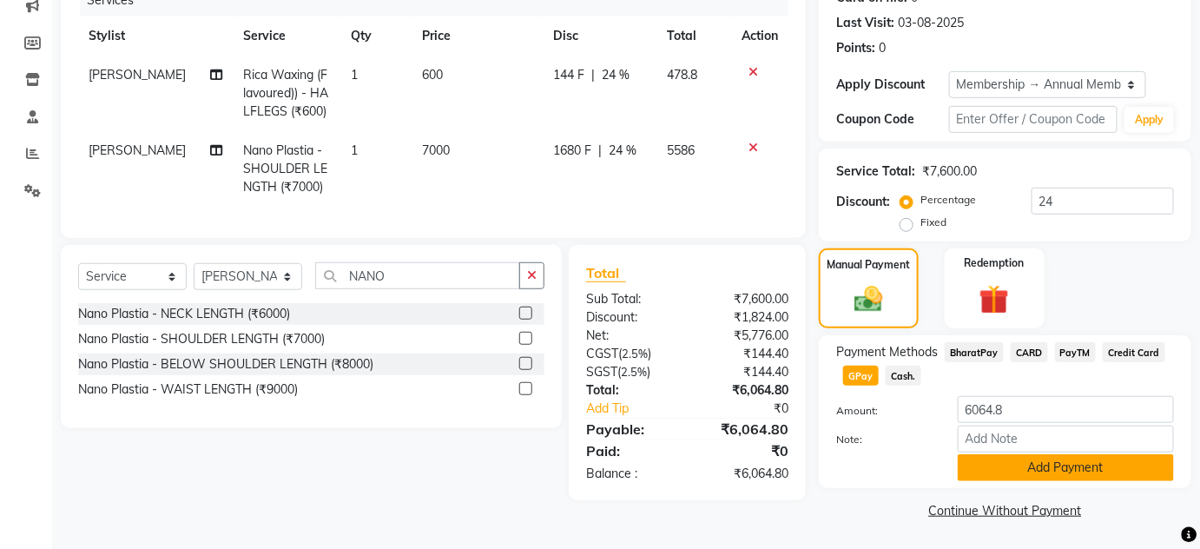
click at [1071, 469] on button "Add Payment" at bounding box center [1065, 467] width 216 height 27
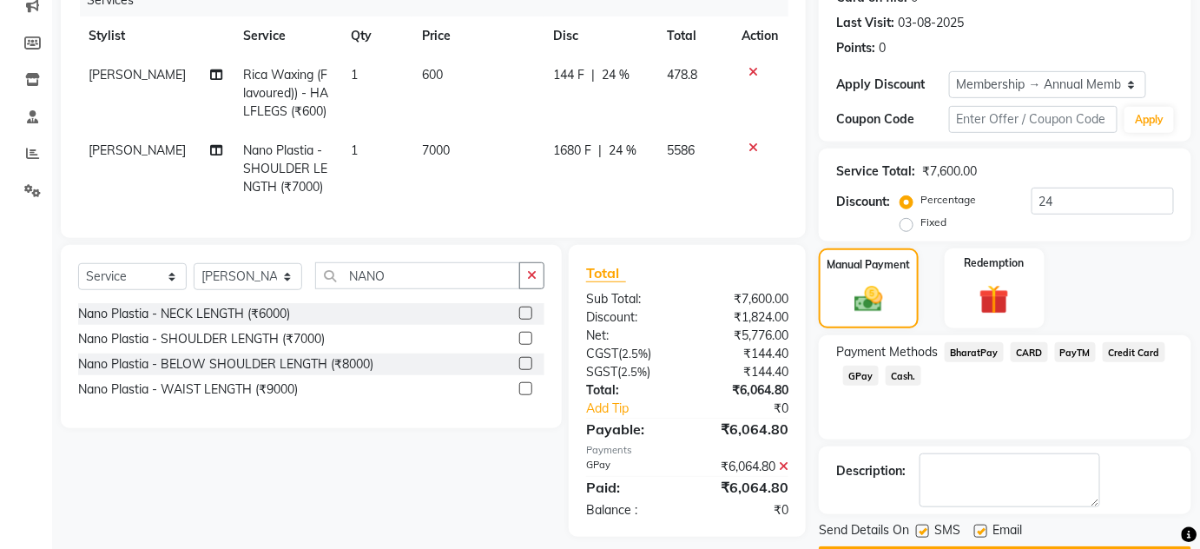
scroll to position [280, 0]
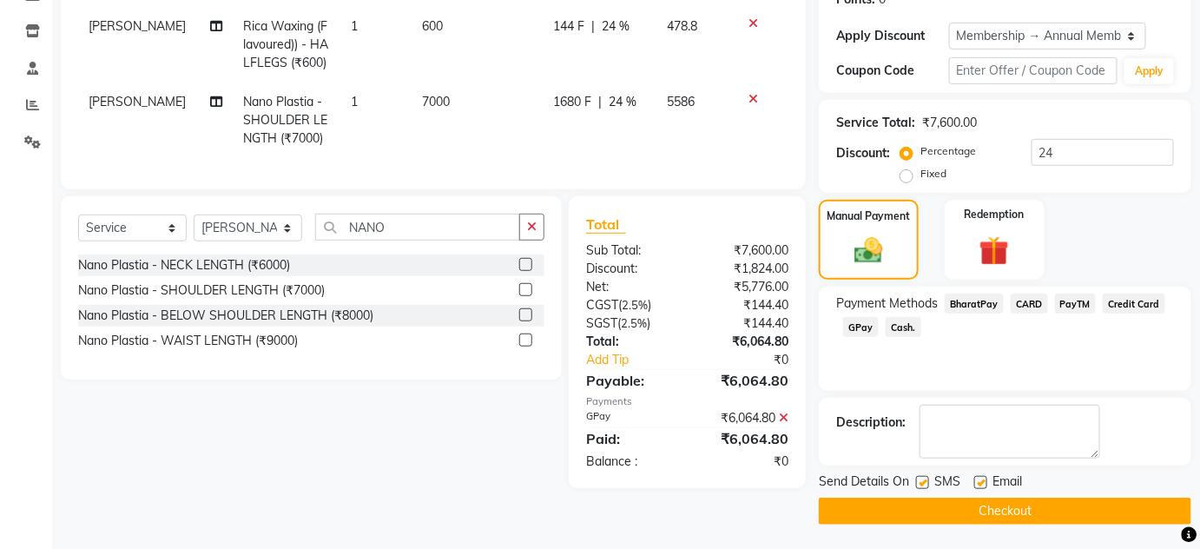
click at [923, 480] on label at bounding box center [922, 482] width 13 height 13
click at [923, 480] on input "checkbox" at bounding box center [921, 482] width 11 height 11
checkbox input "false"
click at [983, 478] on label at bounding box center [980, 482] width 13 height 13
click at [983, 478] on input "checkbox" at bounding box center [979, 482] width 11 height 11
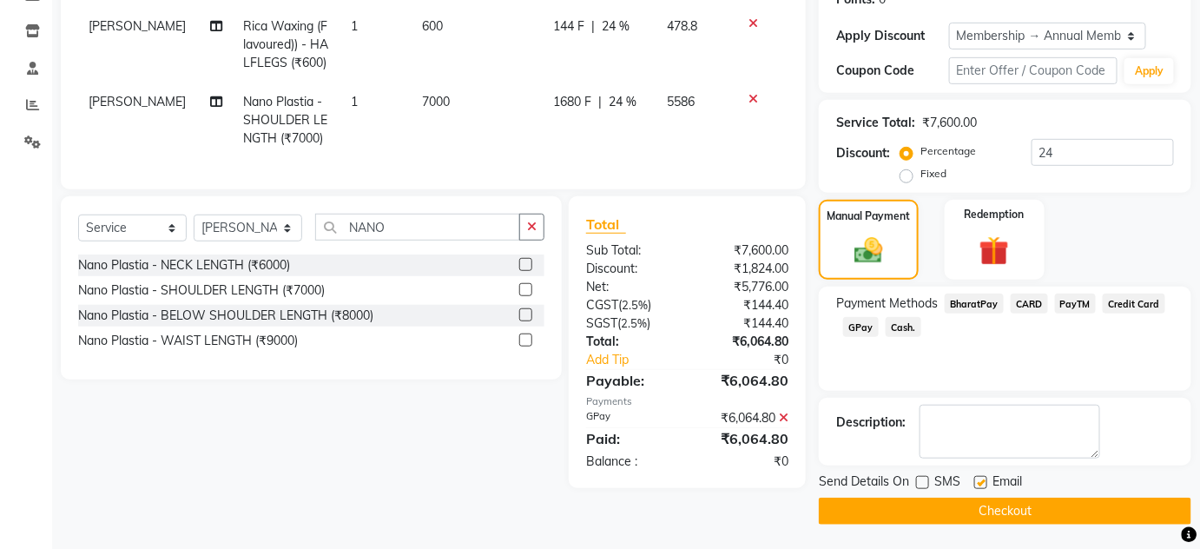
checkbox input "false"
click at [986, 510] on button "Checkout" at bounding box center [1005, 510] width 372 height 27
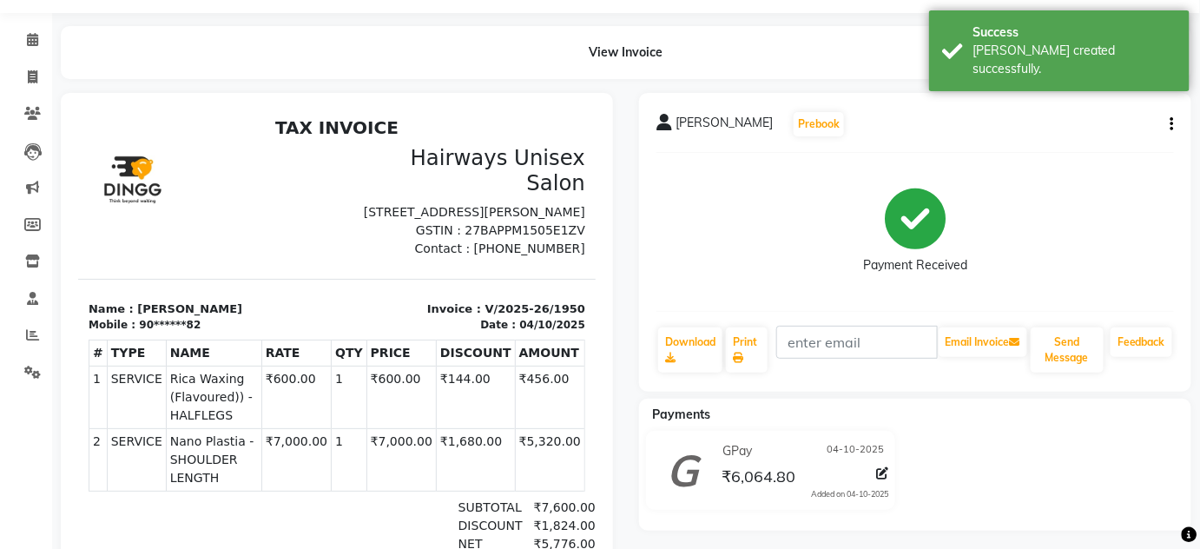
scroll to position [49, 0]
drag, startPoint x: 125, startPoint y: 320, endPoint x: 203, endPoint y: 312, distance: 78.6
click at [203, 312] on p "Name : HIRAL SHAH" at bounding box center [207, 308] width 238 height 17
copy p "HIRAL SHAH"
click at [36, 69] on span at bounding box center [32, 79] width 30 height 20
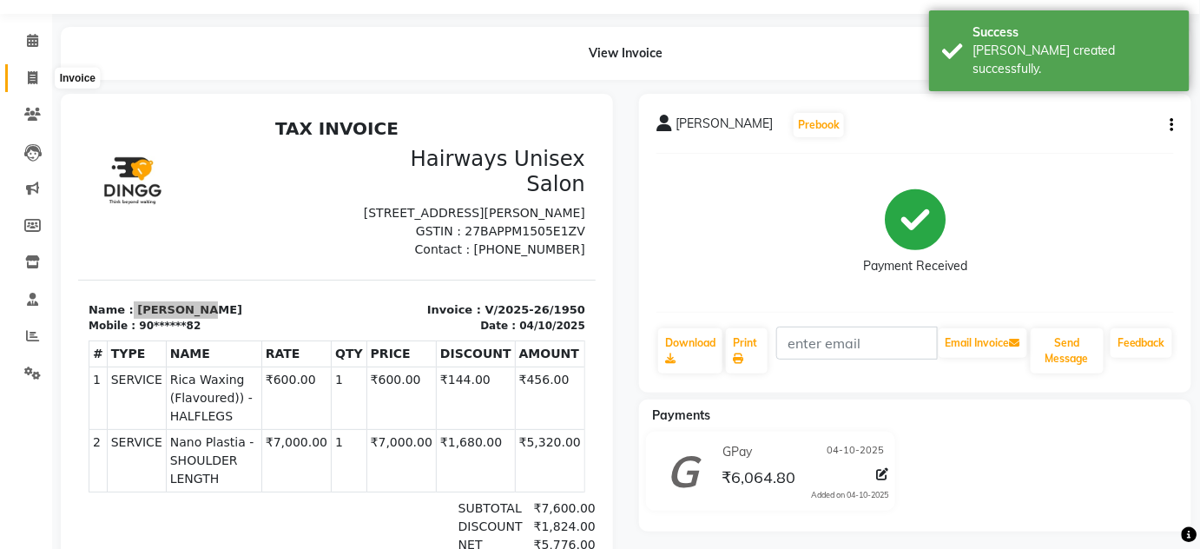
select select "service"
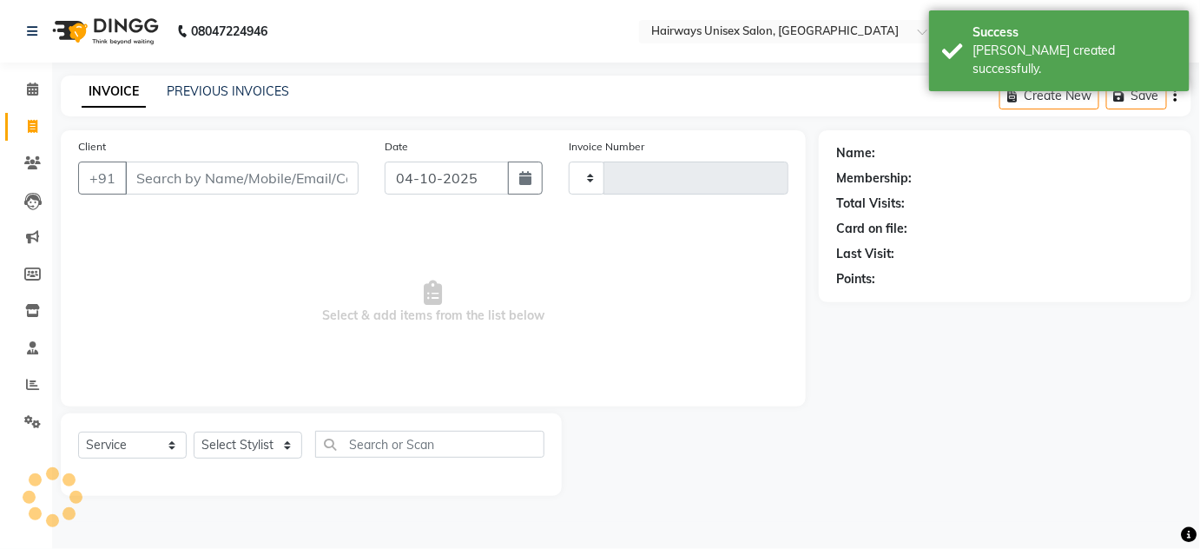
type input "1951"
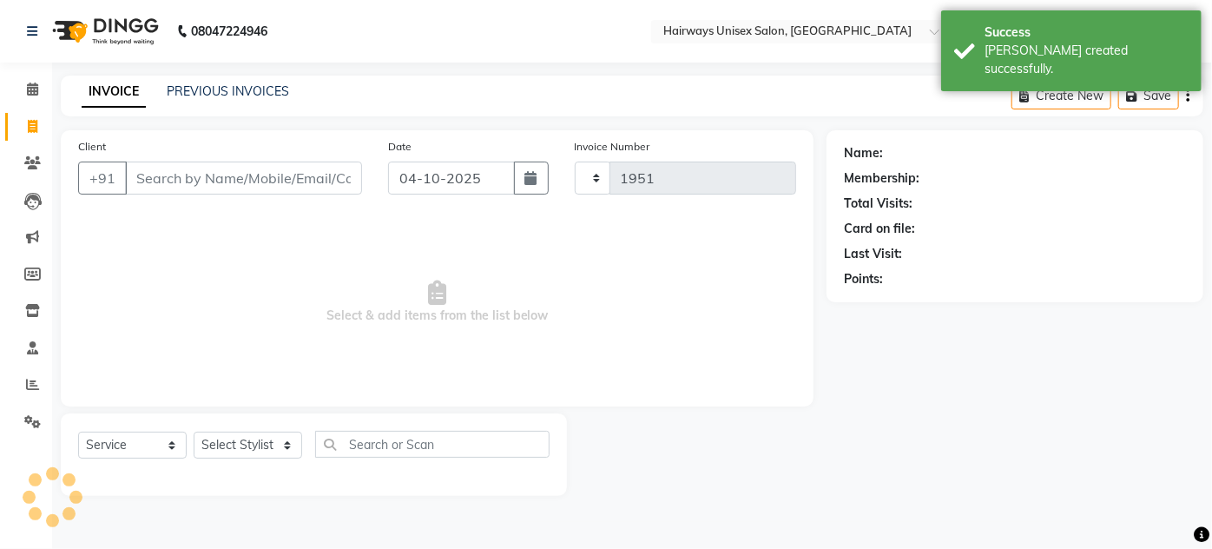
select select "8320"
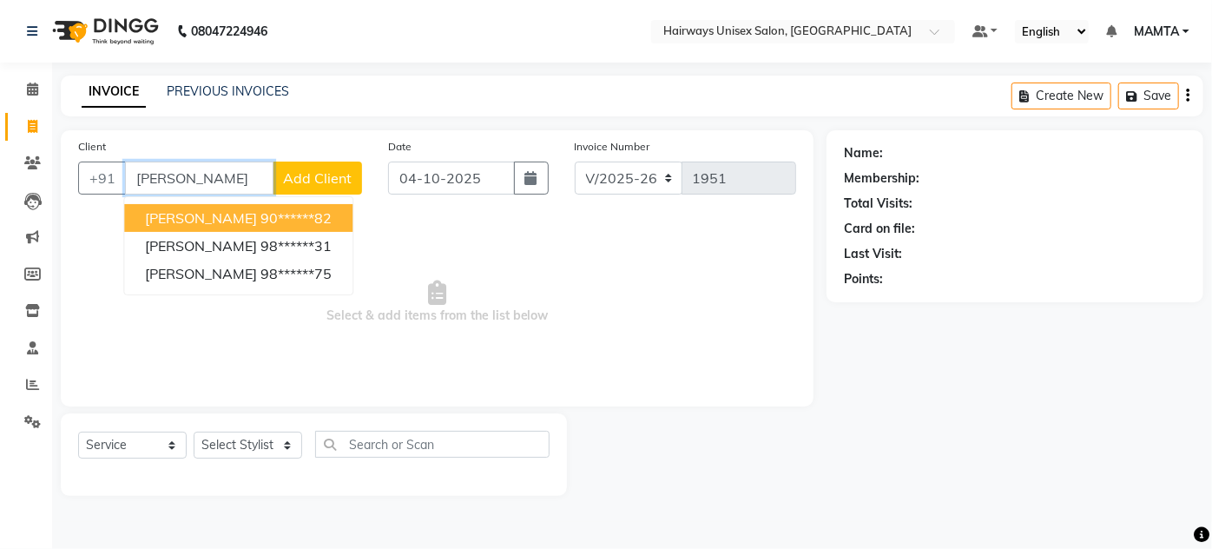
click at [303, 218] on ngb-highlight "90******82" at bounding box center [295, 217] width 71 height 17
type input "90******82"
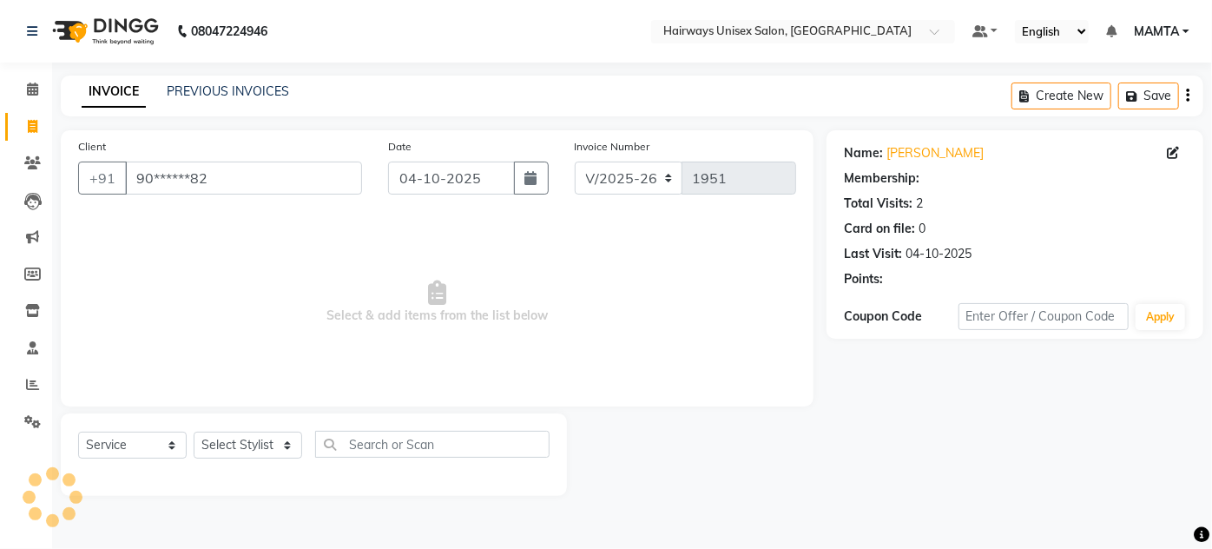
select select "1: Object"
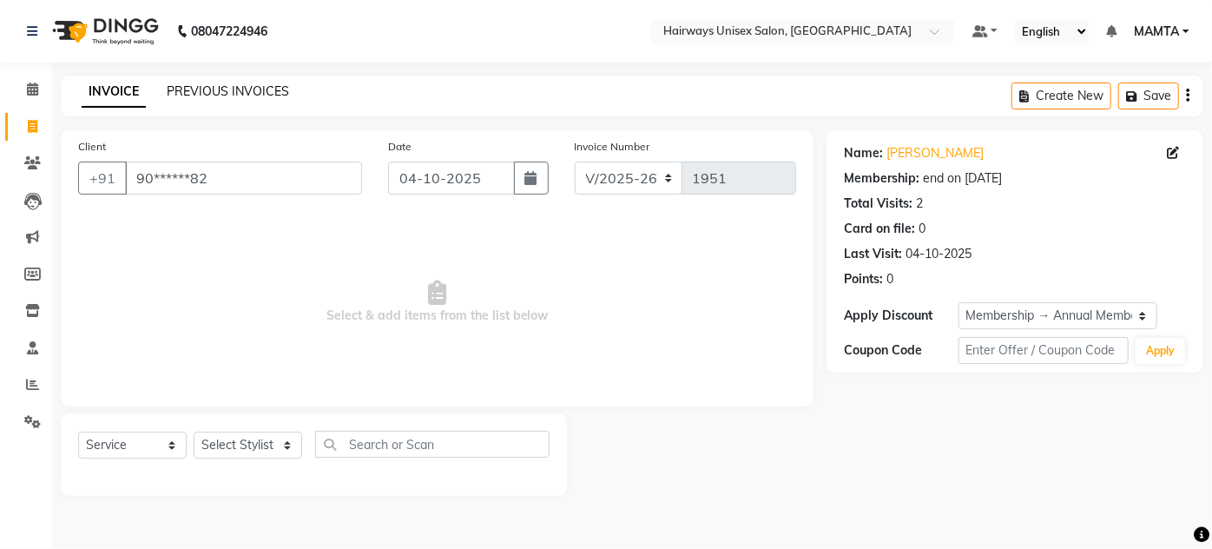
click at [238, 92] on link "PREVIOUS INVOICES" at bounding box center [228, 91] width 122 height 16
click at [248, 444] on select "Select Stylist AHSAN AZAD IMRAN Kamal Salmani KASHISH MAMTA POOJA PUMMY RAJA SA…" at bounding box center [248, 444] width 109 height 27
select select "80493"
click at [194, 431] on select "Select Stylist AHSAN AZAD IMRAN Kamal Salmani KASHISH MAMTA POOJA PUMMY RAJA SA…" at bounding box center [248, 444] width 109 height 27
click at [142, 450] on select "Select Service Product Membership Package Voucher Prepaid Gift Card" at bounding box center [132, 444] width 109 height 27
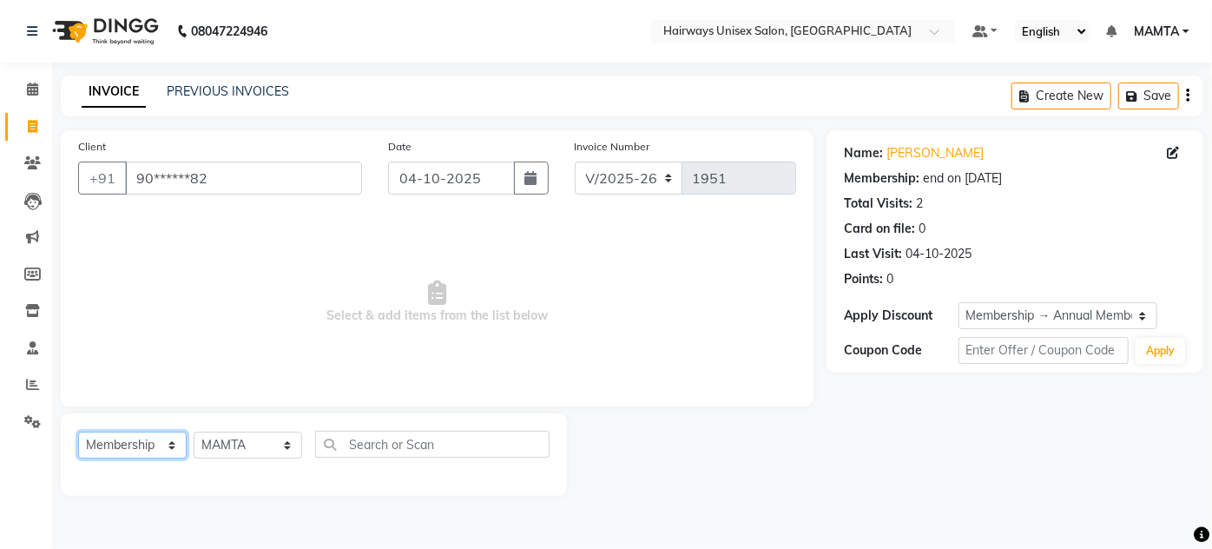
click at [78, 431] on select "Select Service Product Membership Package Voucher Prepaid Gift Card" at bounding box center [132, 444] width 109 height 27
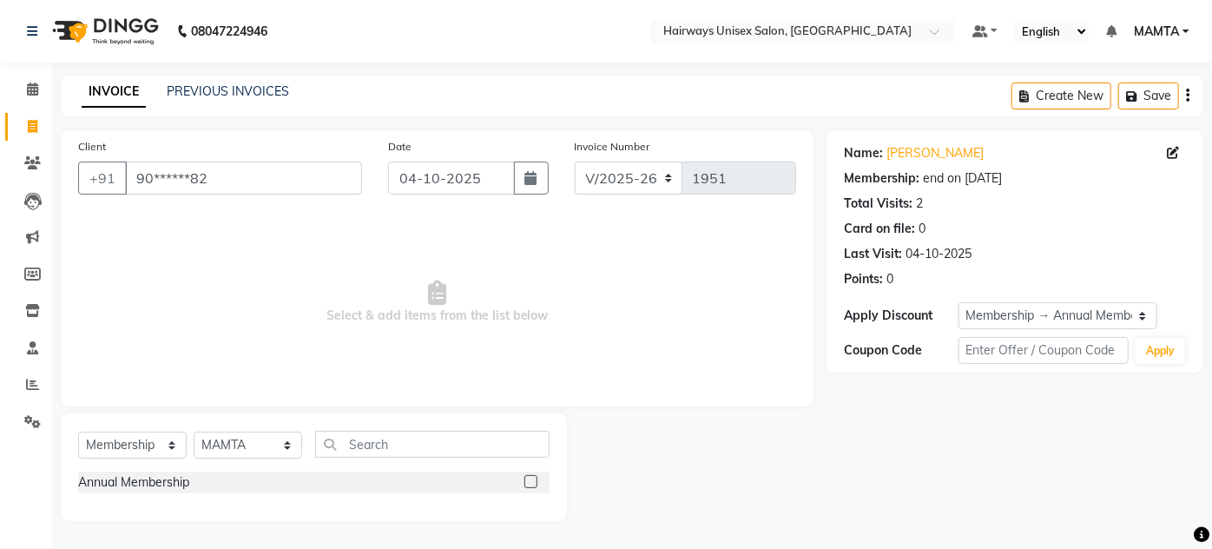
click at [527, 482] on label at bounding box center [530, 481] width 13 height 13
click at [527, 482] on input "checkbox" at bounding box center [529, 482] width 11 height 11
select select "select"
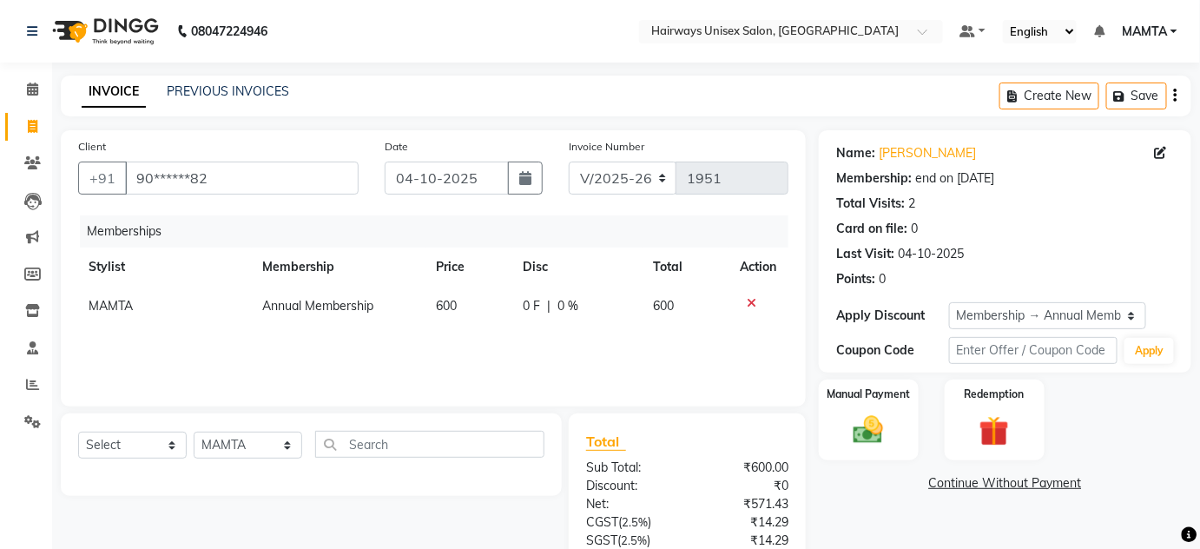
click at [568, 180] on div "Invoice Number INV/25-26 V/2025-26 1951" at bounding box center [679, 172] width 246 height 71
click at [599, 183] on select "INV/25-26 V/2025-26" at bounding box center [623, 177] width 109 height 33
select select "8645"
click at [569, 161] on select "INV/25-26 V/2025-26" at bounding box center [623, 177] width 109 height 33
type input "0886"
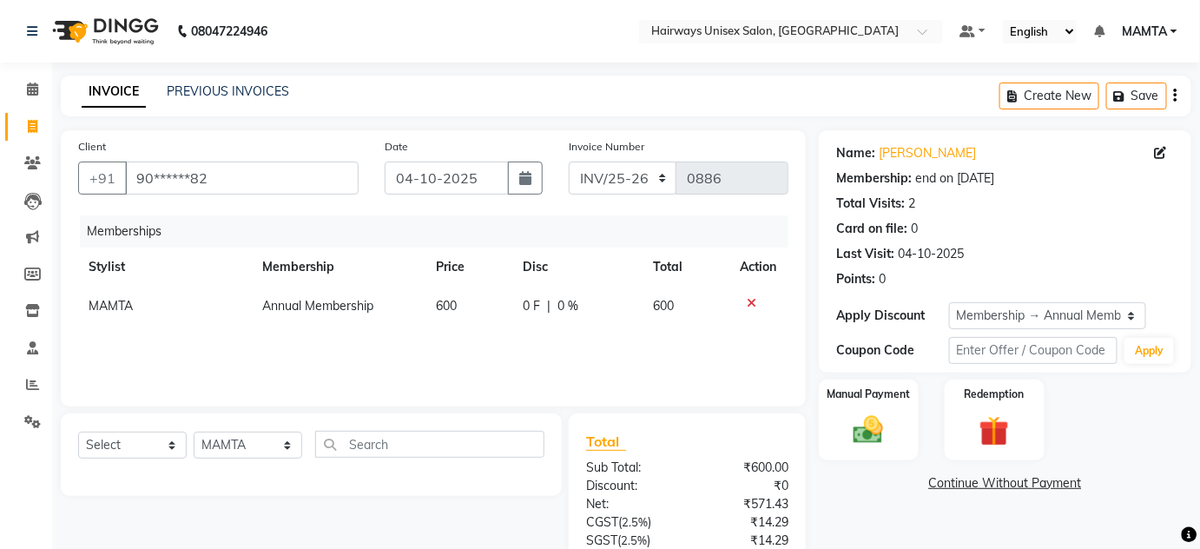
click at [1178, 103] on div "Create New Save" at bounding box center [1095, 96] width 192 height 41
click at [1177, 89] on button "button" at bounding box center [1175, 96] width 3 height 41
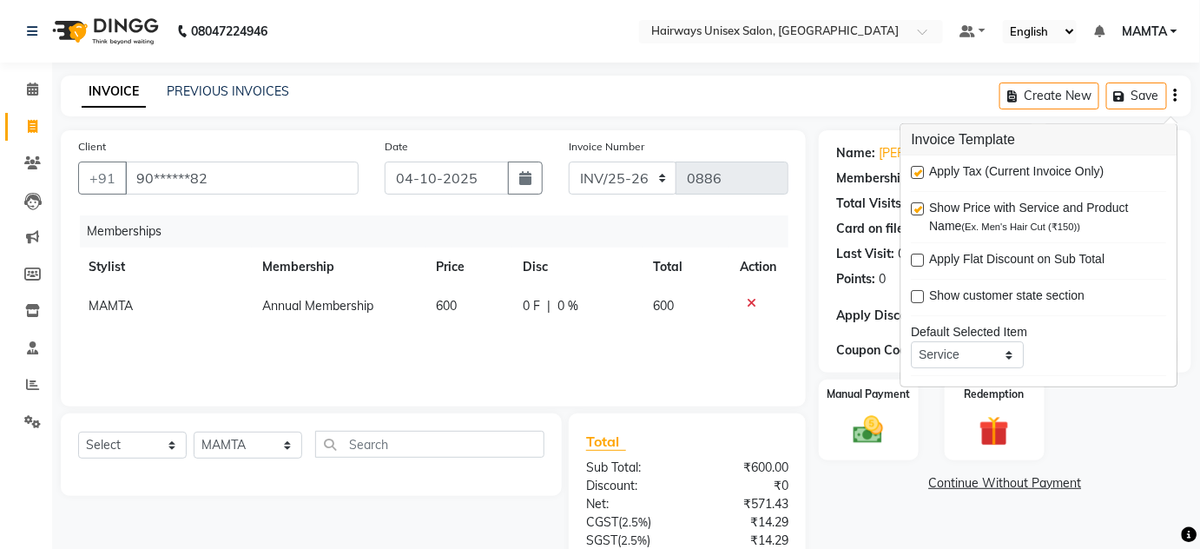
click at [920, 172] on label at bounding box center [917, 172] width 13 height 13
click at [920, 172] on input "checkbox" at bounding box center [916, 173] width 11 height 11
checkbox input "false"
click at [846, 122] on main "INVOICE PREVIOUS INVOICES Create New Save Client +91 90******82 Date 04-10-2025…" at bounding box center [626, 358] width 1148 height 564
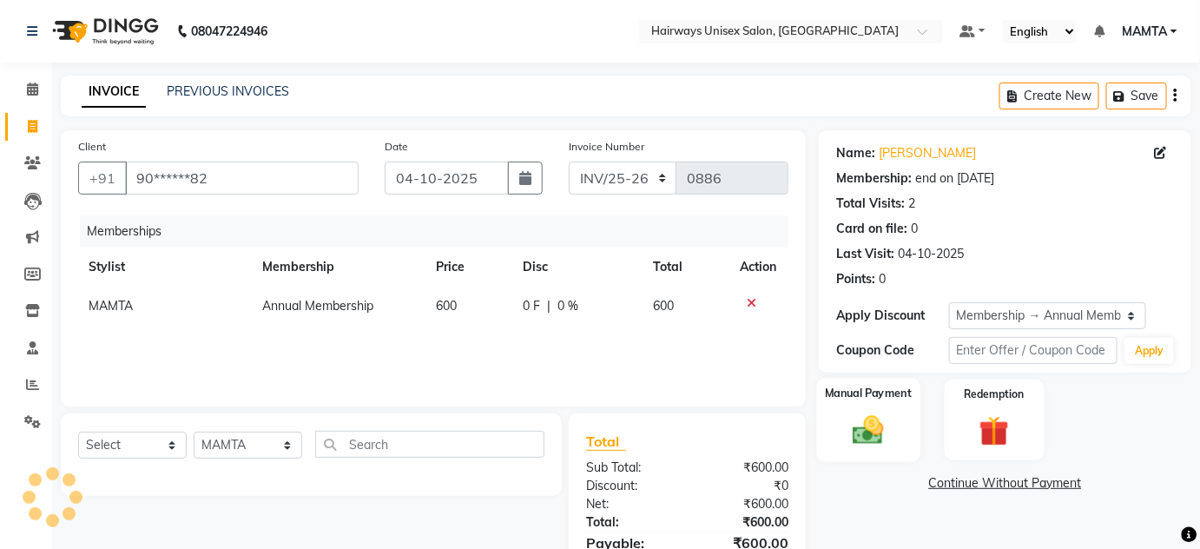
scroll to position [90, 0]
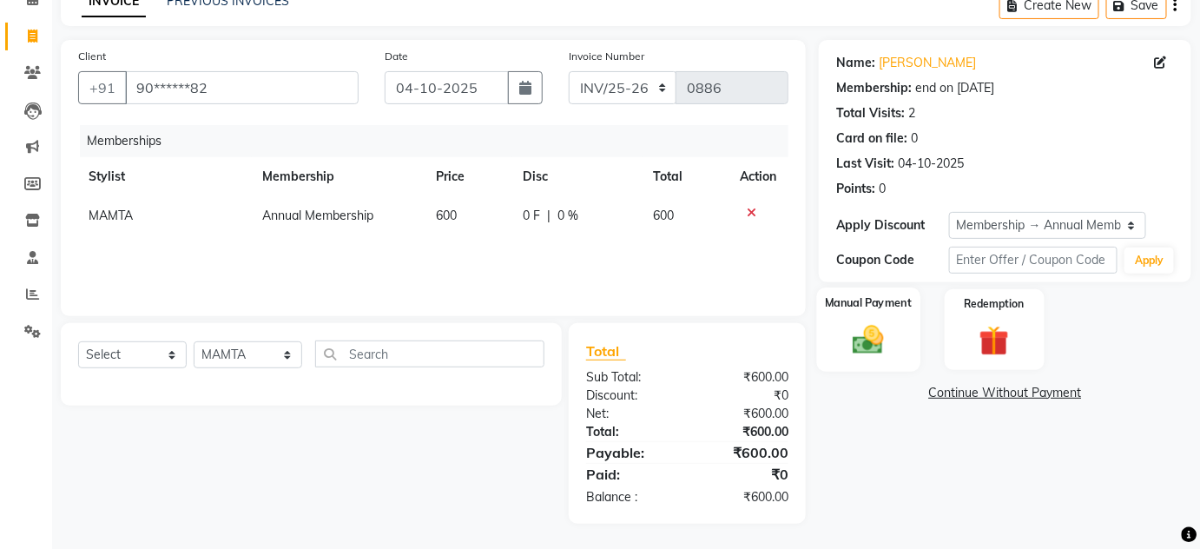
click at [858, 309] on label "Manual Payment" at bounding box center [868, 302] width 87 height 16
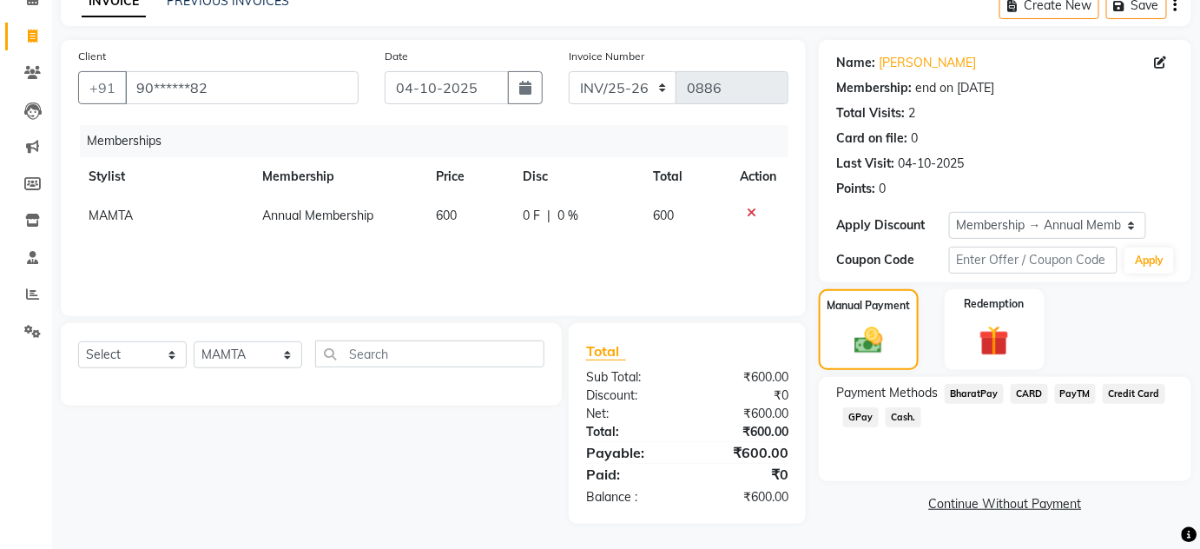
click at [898, 418] on span "Cash." at bounding box center [903, 417] width 36 height 20
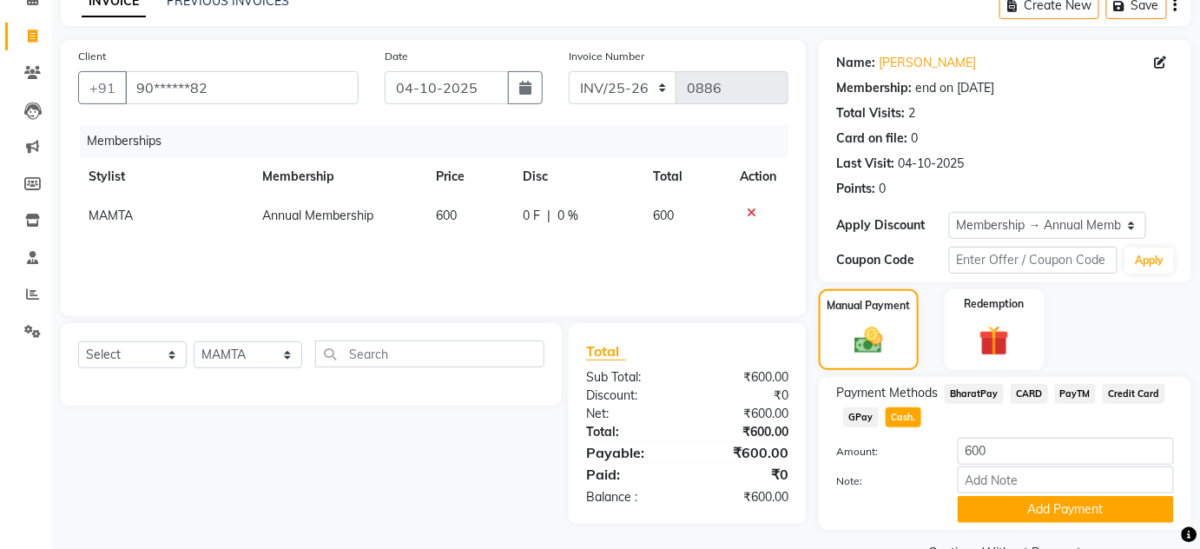
scroll to position [132, 0]
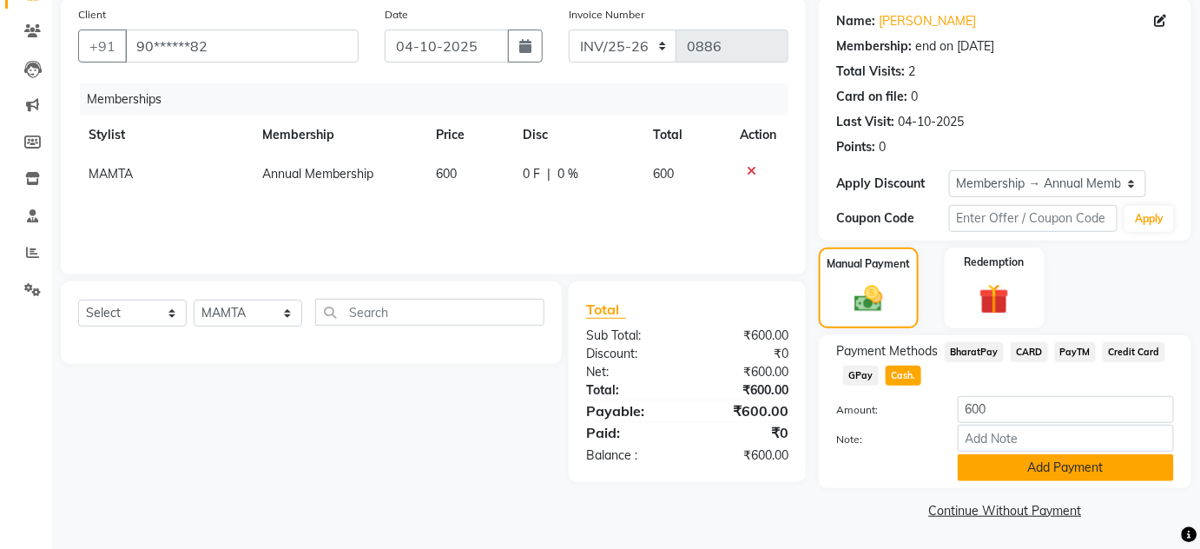
click at [1018, 460] on button "Add Payment" at bounding box center [1065, 467] width 216 height 27
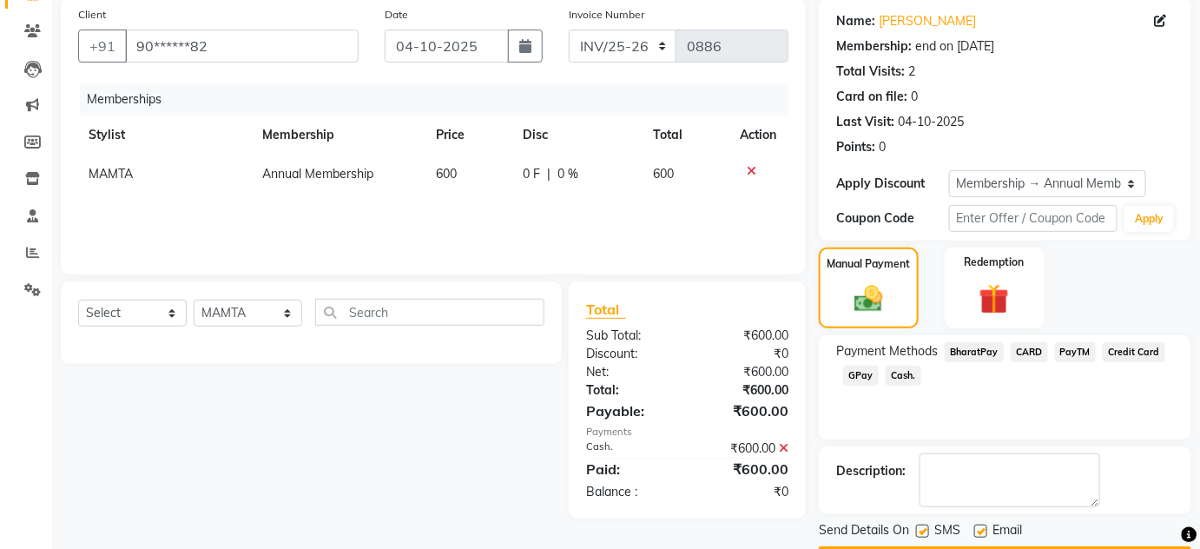
scroll to position [181, 0]
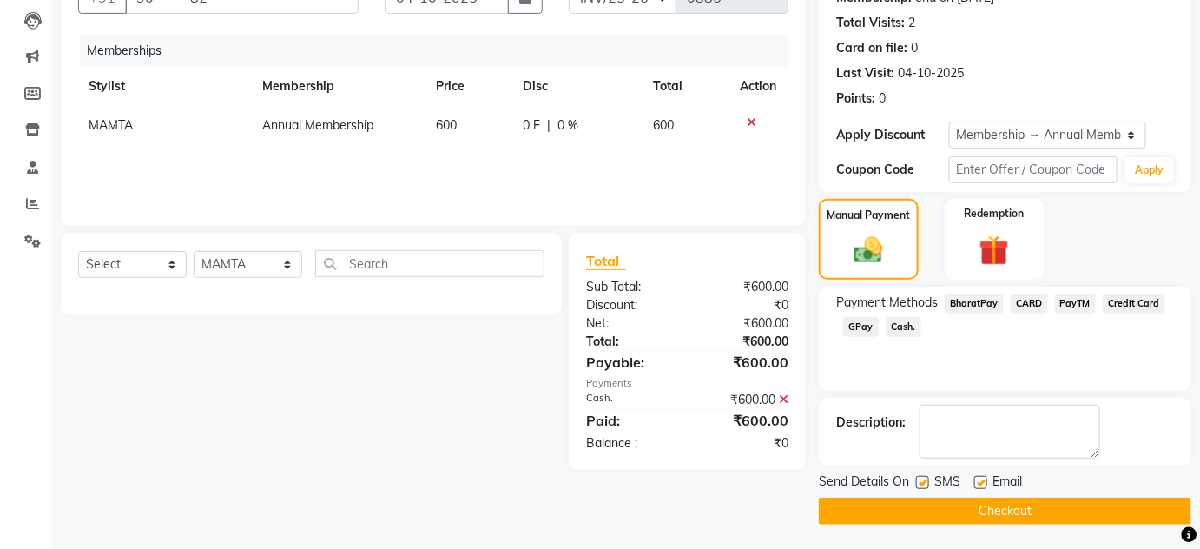
click at [1029, 506] on button "Checkout" at bounding box center [1005, 510] width 372 height 27
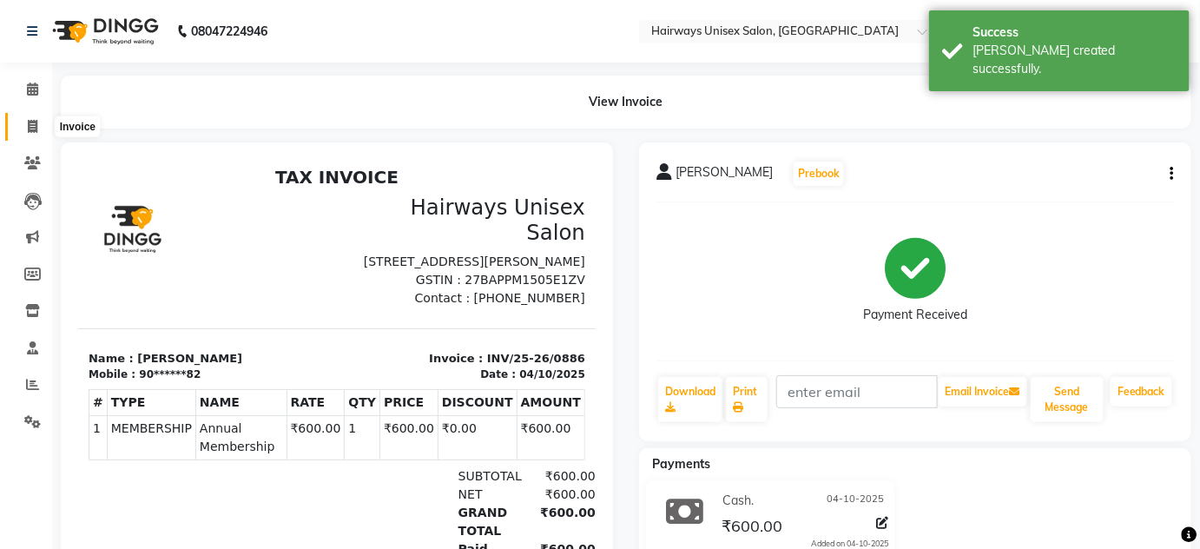
click at [24, 128] on span at bounding box center [32, 127] width 30 height 20
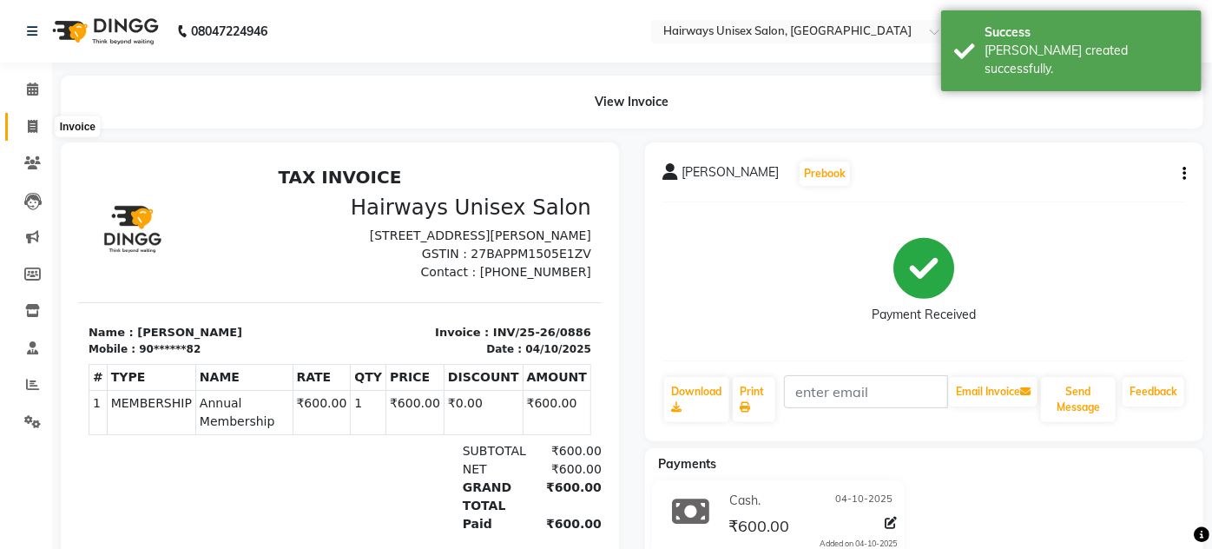
select select "8320"
select select "service"
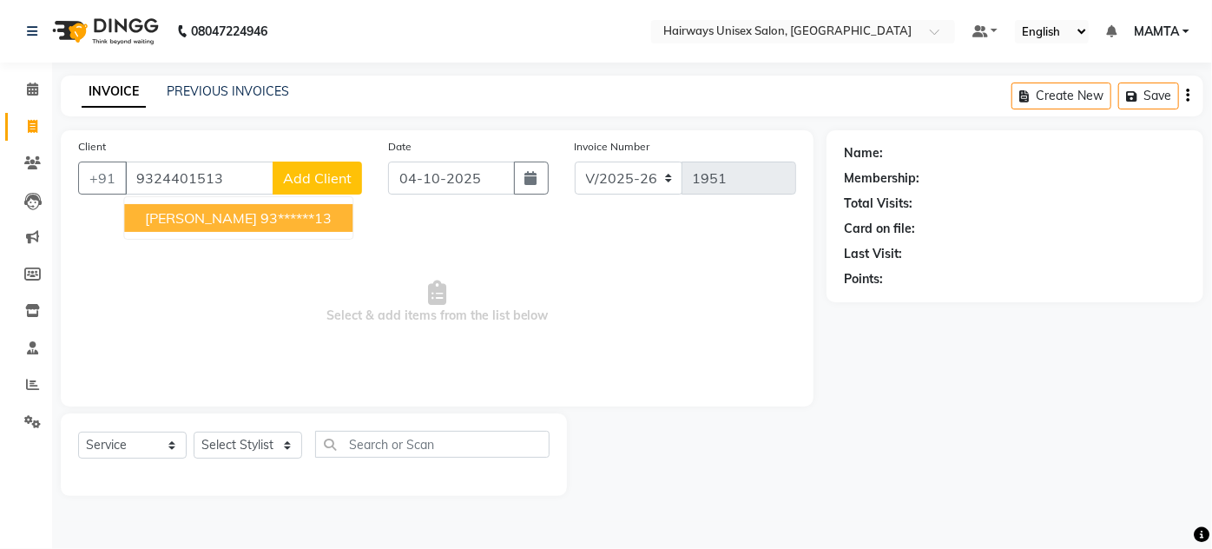
type input "9324401513"
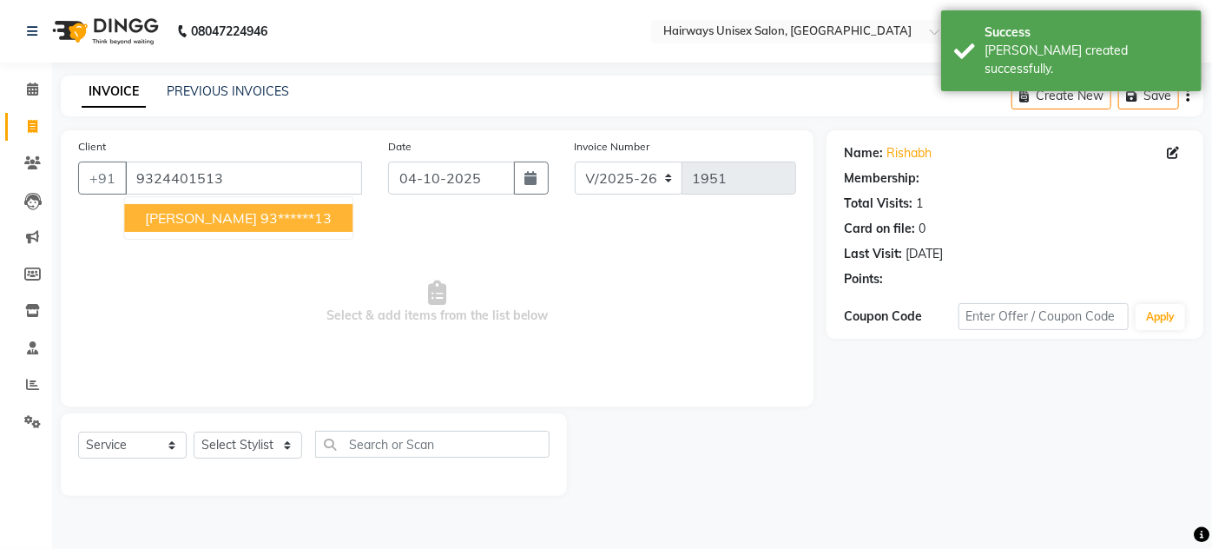
select select "1: Object"
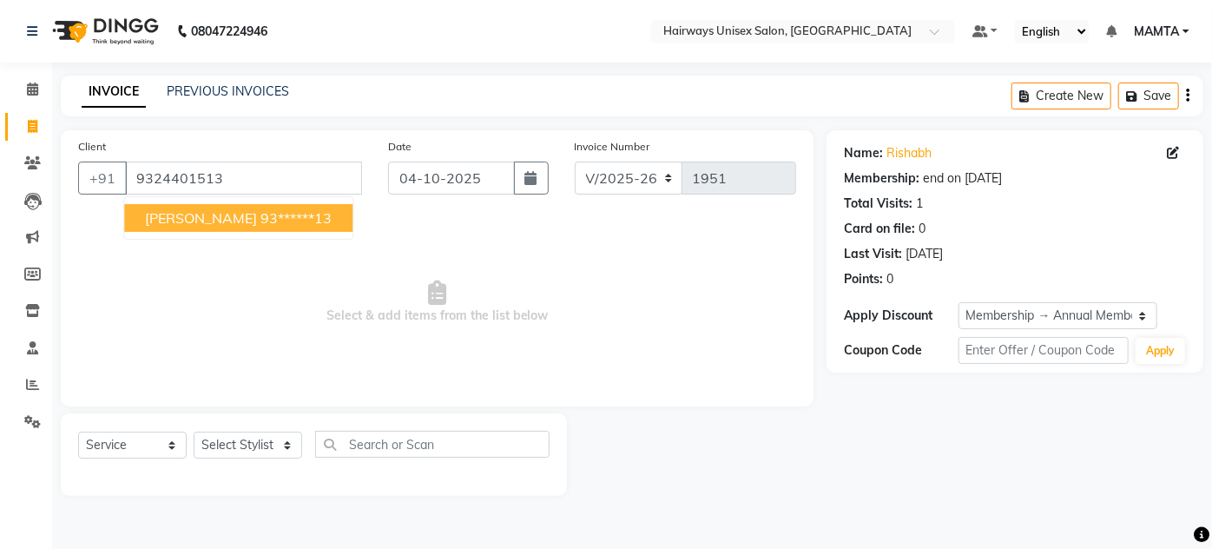
click at [172, 201] on ngb-typeahead-window "RISHABH 93******13" at bounding box center [238, 217] width 230 height 43
click at [181, 211] on span "RISHABH" at bounding box center [201, 217] width 112 height 17
type input "93******13"
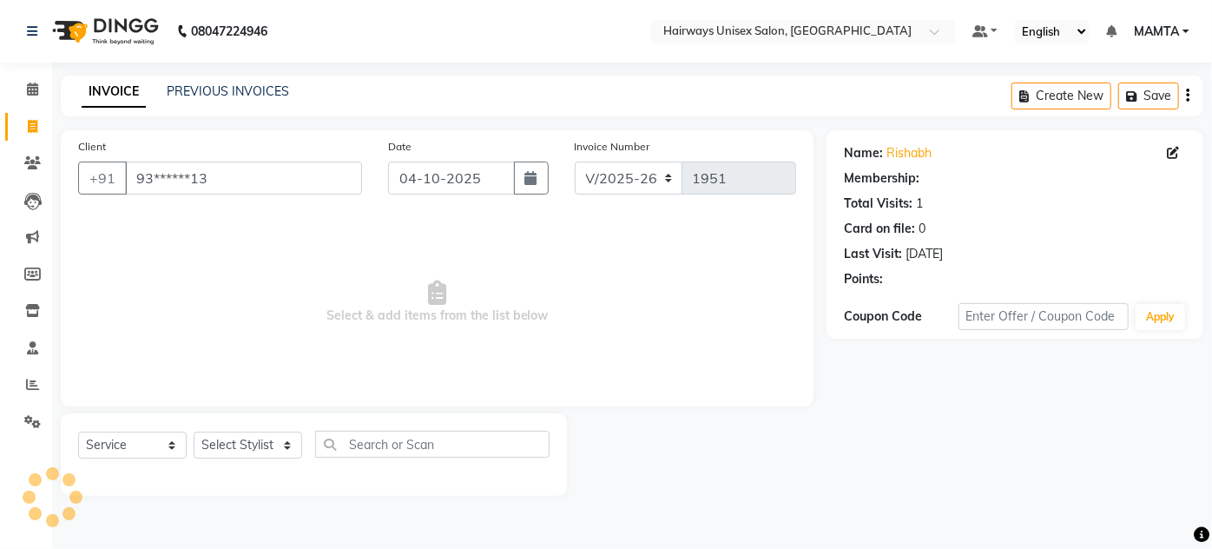
select select "1: Object"
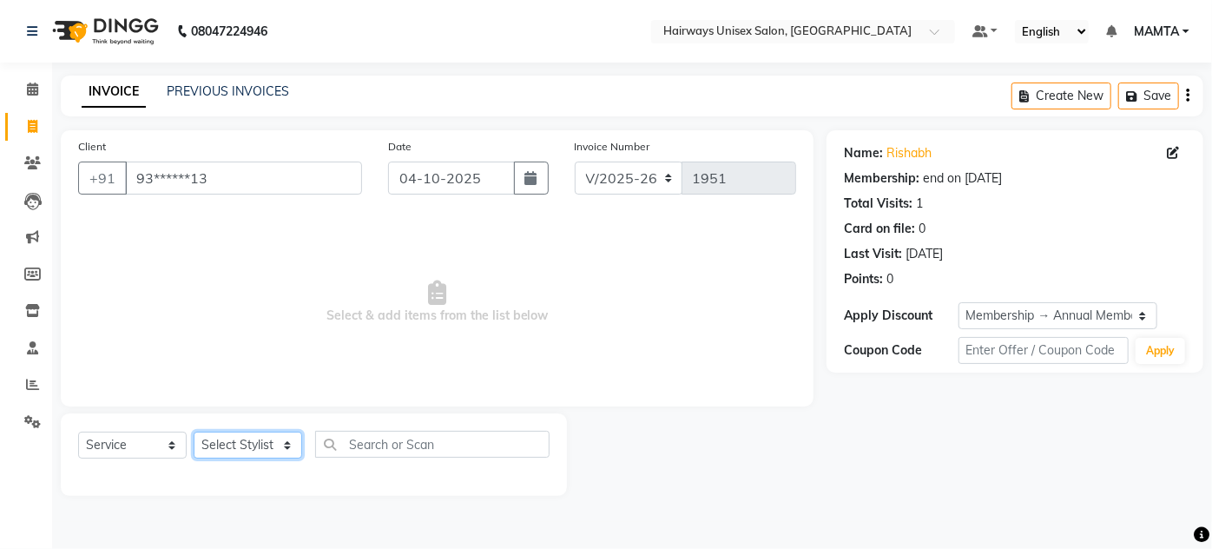
click at [251, 441] on select "Select Stylist AHSAN AZAD IMRAN Kamal Salmani KASHISH MAMTA POOJA PUMMY RAJA SA…" at bounding box center [248, 444] width 109 height 27
select select "80508"
click at [194, 431] on select "Select Stylist AHSAN AZAD IMRAN Kamal Salmani KASHISH MAMTA POOJA PUMMY RAJA SA…" at bounding box center [248, 444] width 109 height 27
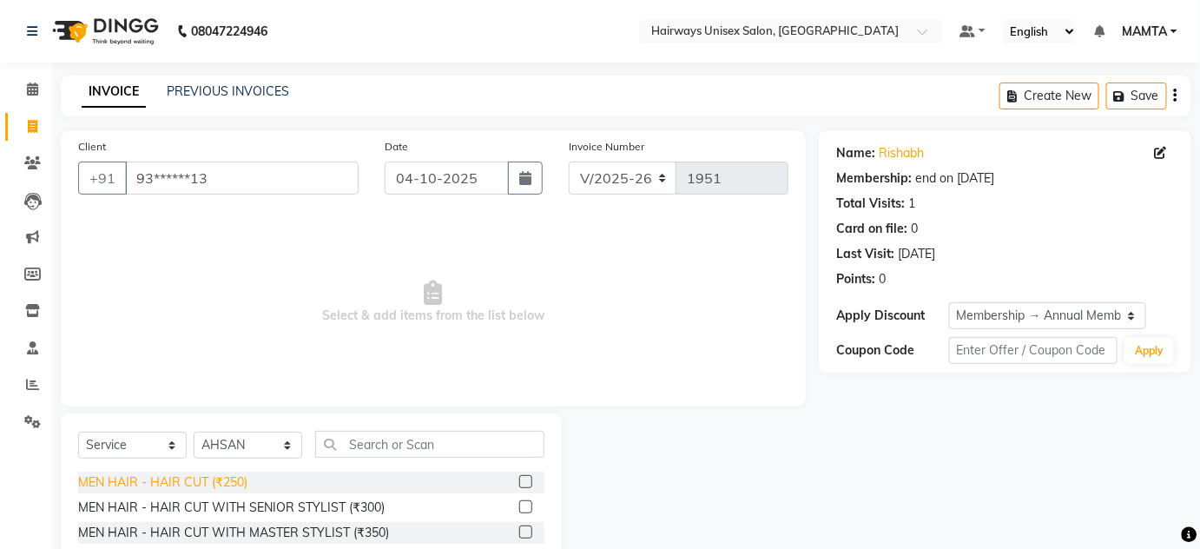
click at [238, 488] on div "MEN HAIR - HAIR CUT (₹250)" at bounding box center [162, 482] width 169 height 18
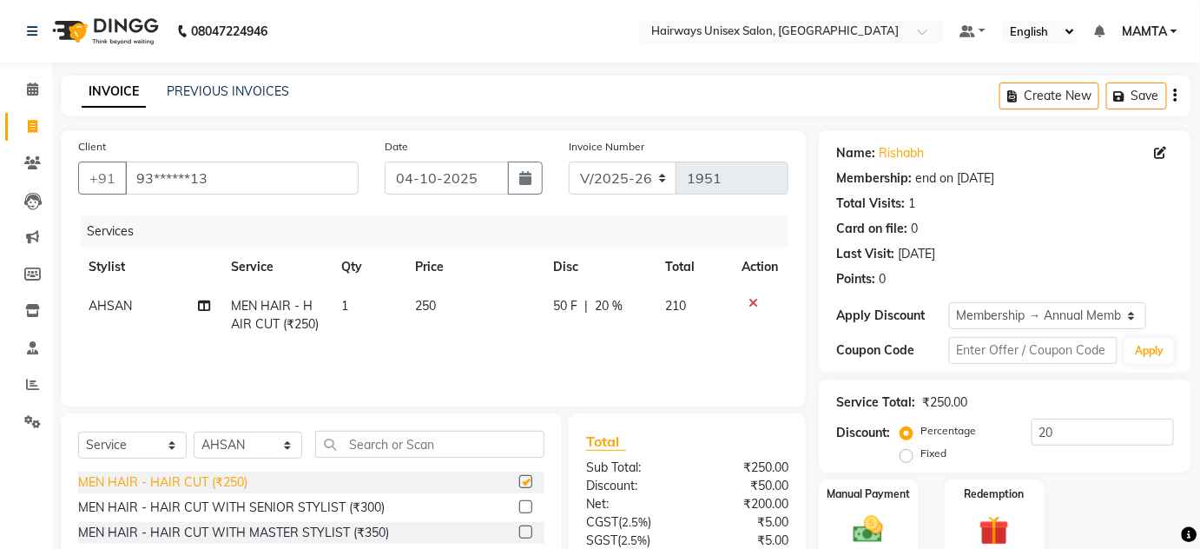
checkbox input "false"
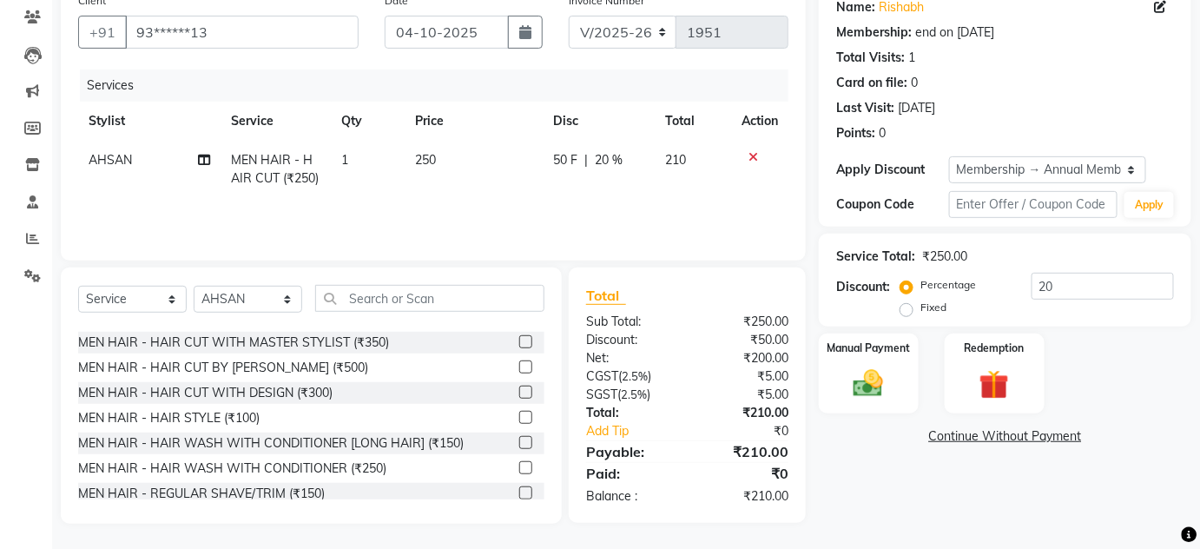
scroll to position [78, 0]
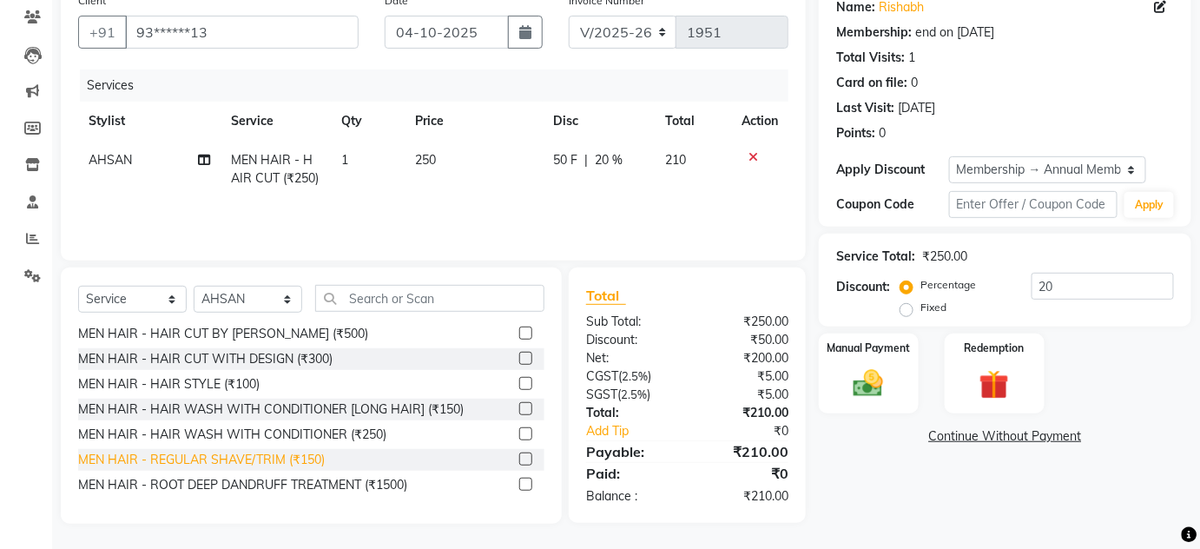
click at [260, 463] on div "MEN HAIR - REGULAR SHAVE/TRIM (₹150)" at bounding box center [201, 460] width 247 height 18
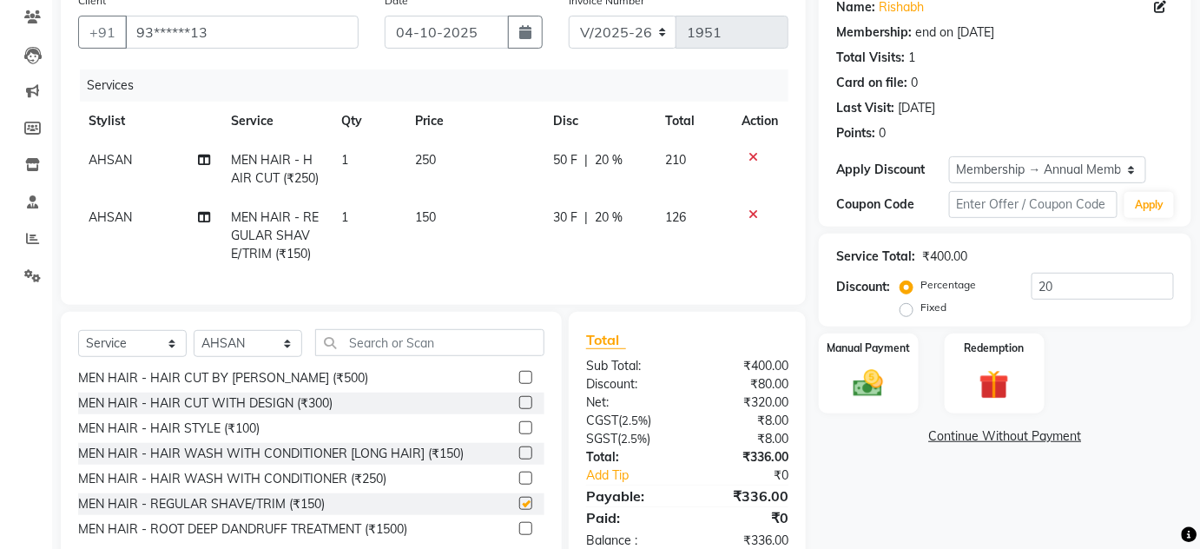
checkbox input "false"
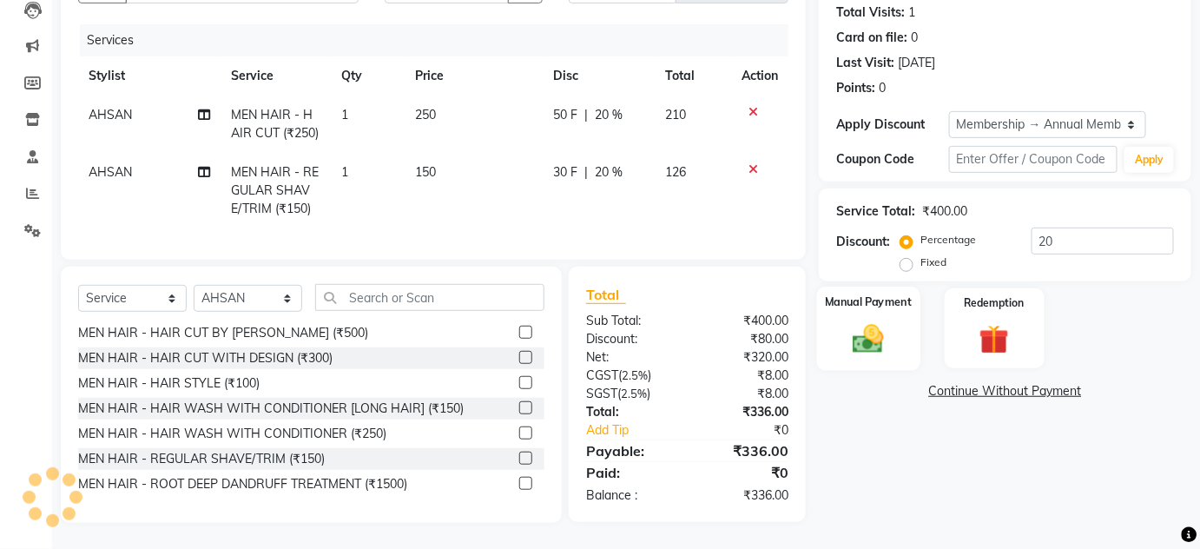
click at [881, 335] on img at bounding box center [868, 338] width 50 height 36
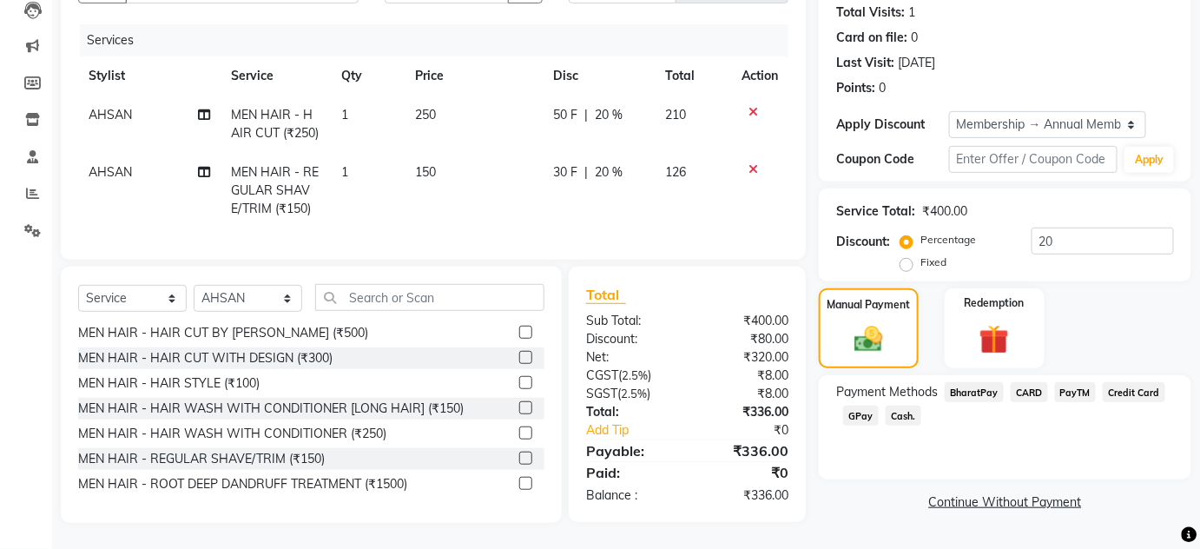
click at [909, 405] on span "Cash." at bounding box center [903, 415] width 36 height 20
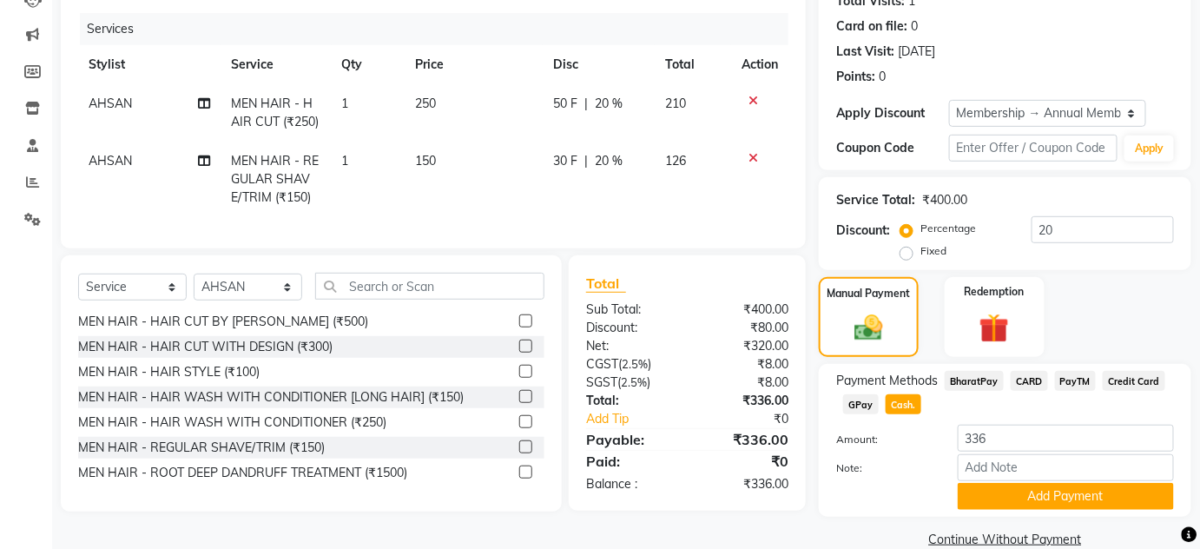
scroll to position [231, 0]
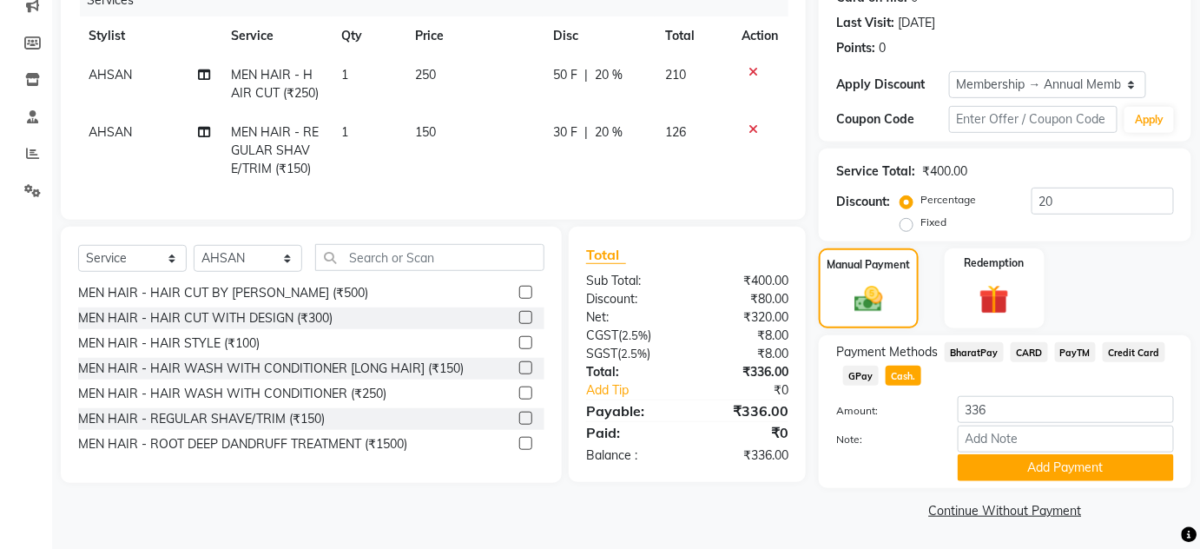
click at [845, 371] on span "GPay" at bounding box center [861, 375] width 36 height 20
click at [911, 382] on span "Cash." at bounding box center [903, 375] width 36 height 20
click at [1056, 474] on button "Add Payment" at bounding box center [1065, 467] width 216 height 27
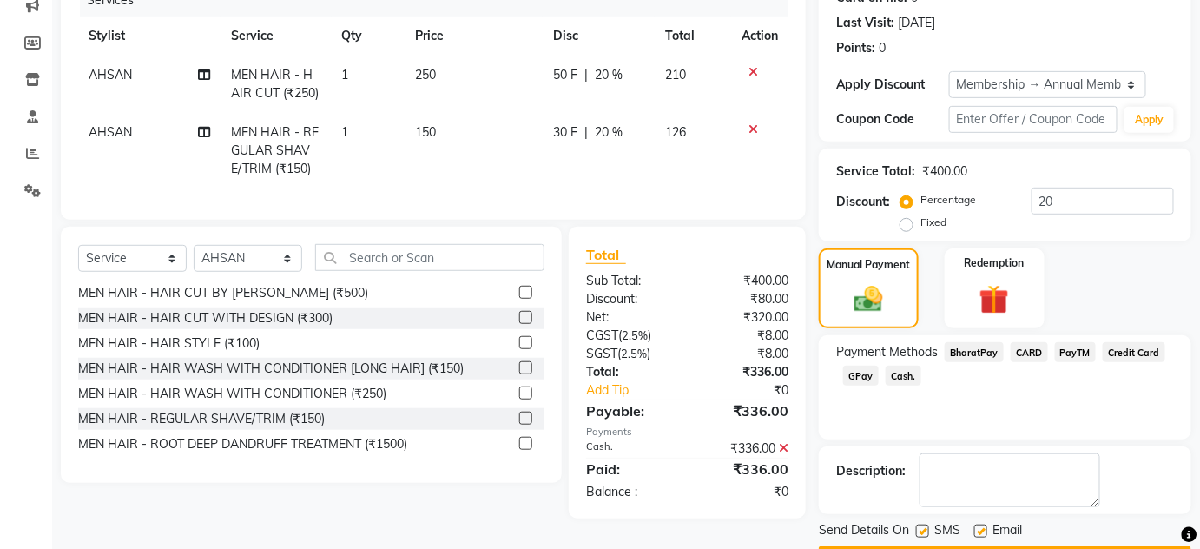
scroll to position [280, 0]
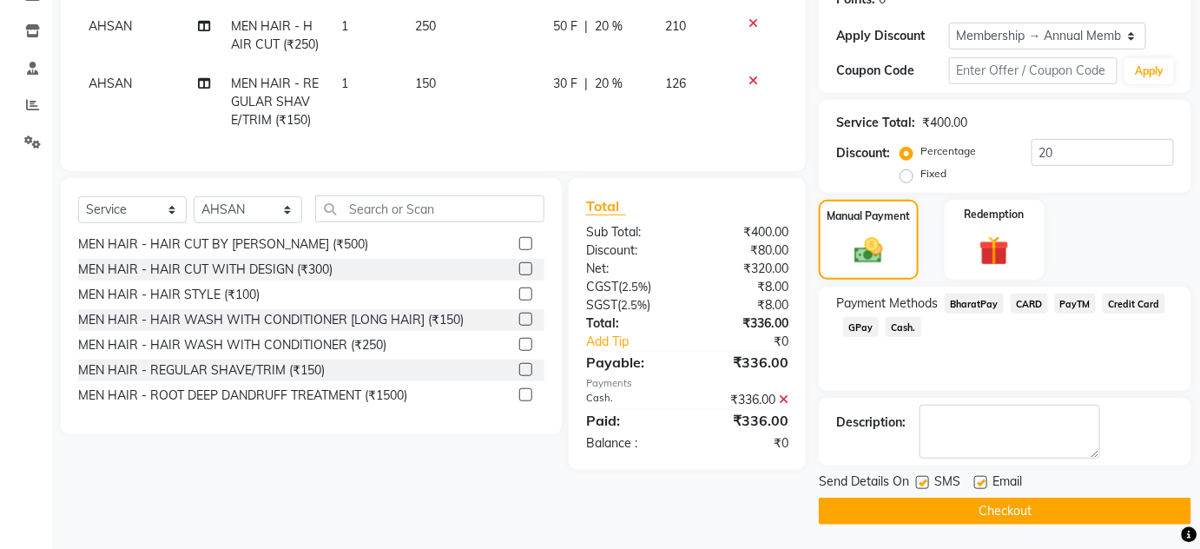
click at [851, 326] on span "GPay" at bounding box center [861, 327] width 36 height 20
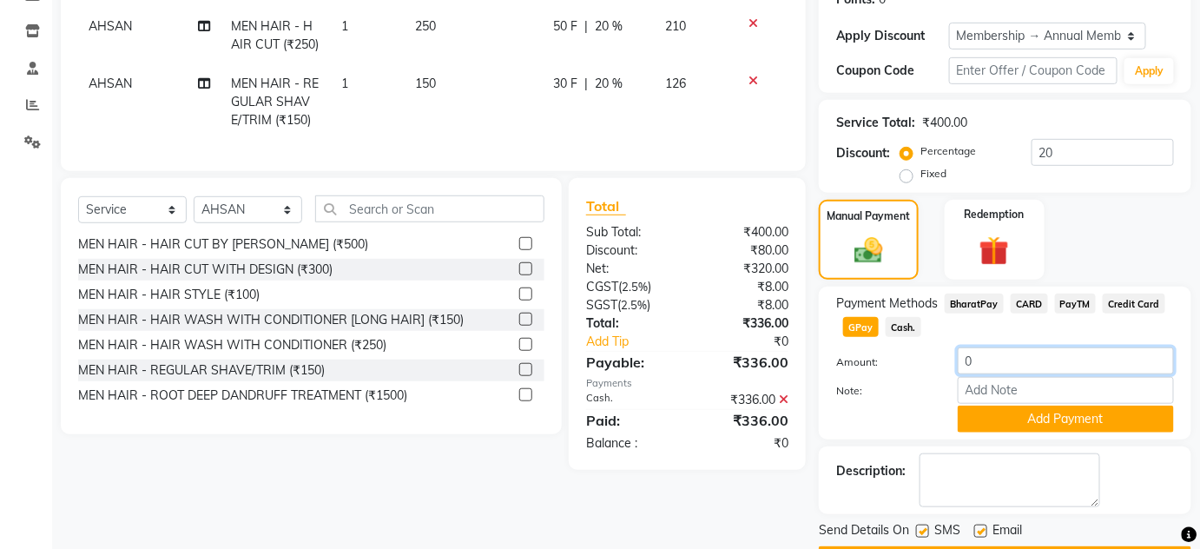
click at [1020, 358] on input "0" at bounding box center [1065, 360] width 216 height 27
type input "130"
click at [1023, 414] on button "Add Payment" at bounding box center [1065, 418] width 216 height 27
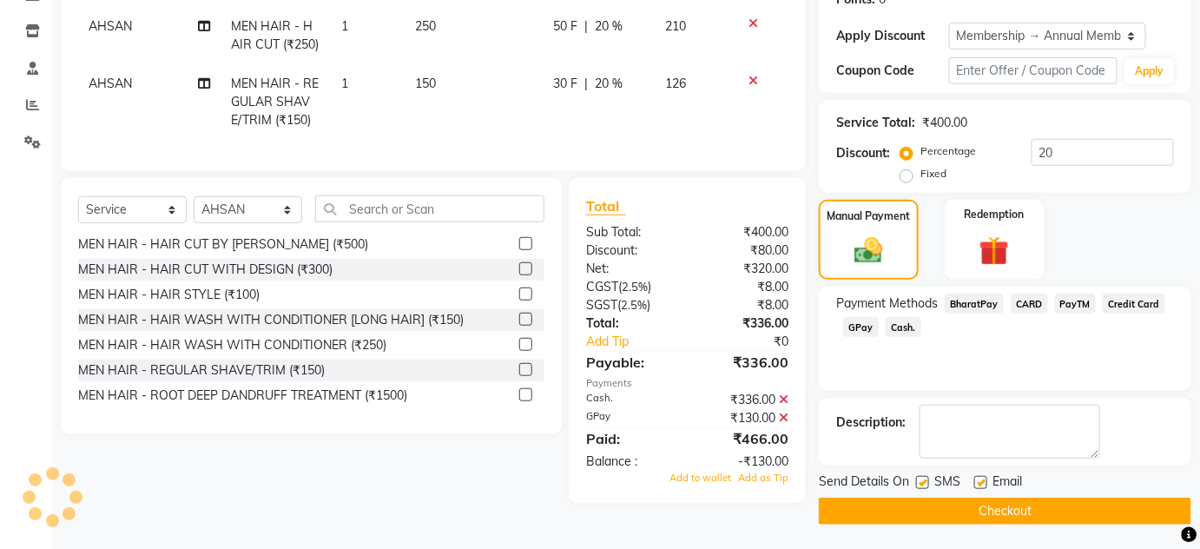
click at [786, 405] on icon at bounding box center [784, 399] width 10 height 12
click at [896, 322] on span "Cash." at bounding box center [903, 327] width 36 height 20
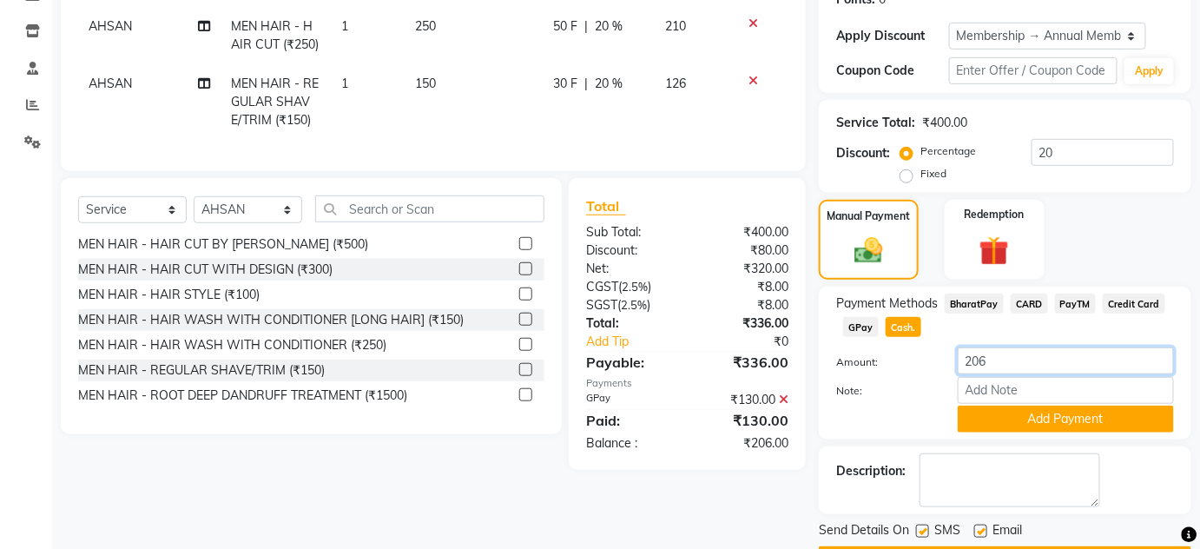
click at [1002, 363] on input "206" at bounding box center [1065, 360] width 216 height 27
type input "2"
type input "200"
click at [1026, 423] on button "Add Payment" at bounding box center [1065, 418] width 216 height 27
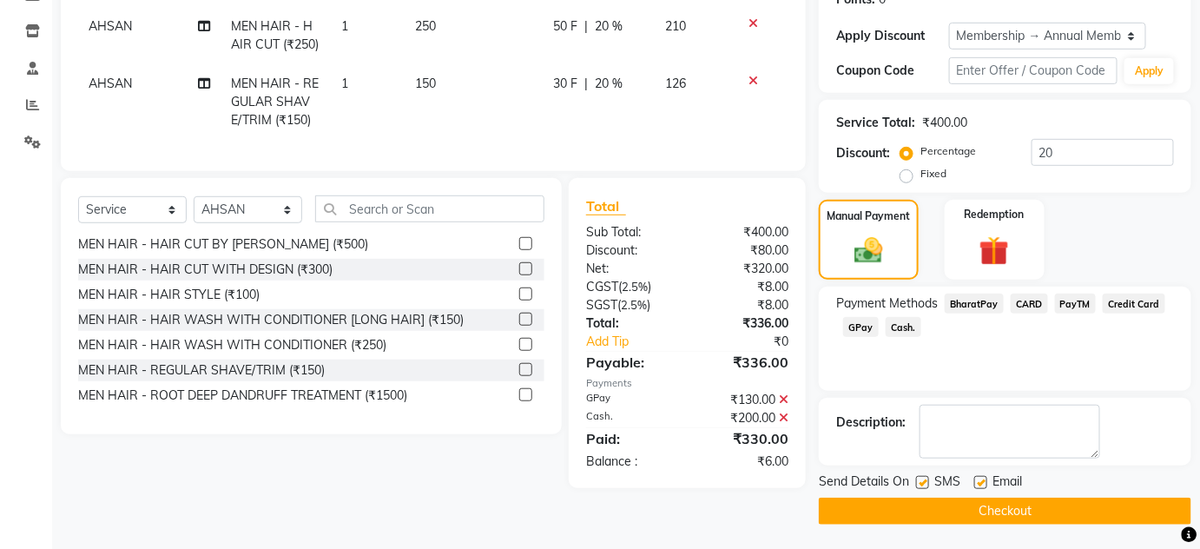
click at [790, 425] on div "₹200.00" at bounding box center [744, 418] width 115 height 18
click at [788, 425] on div "₹200.00" at bounding box center [744, 418] width 115 height 18
click at [778, 427] on div "₹200.00" at bounding box center [744, 418] width 115 height 18
click at [783, 424] on icon at bounding box center [784, 417] width 10 height 12
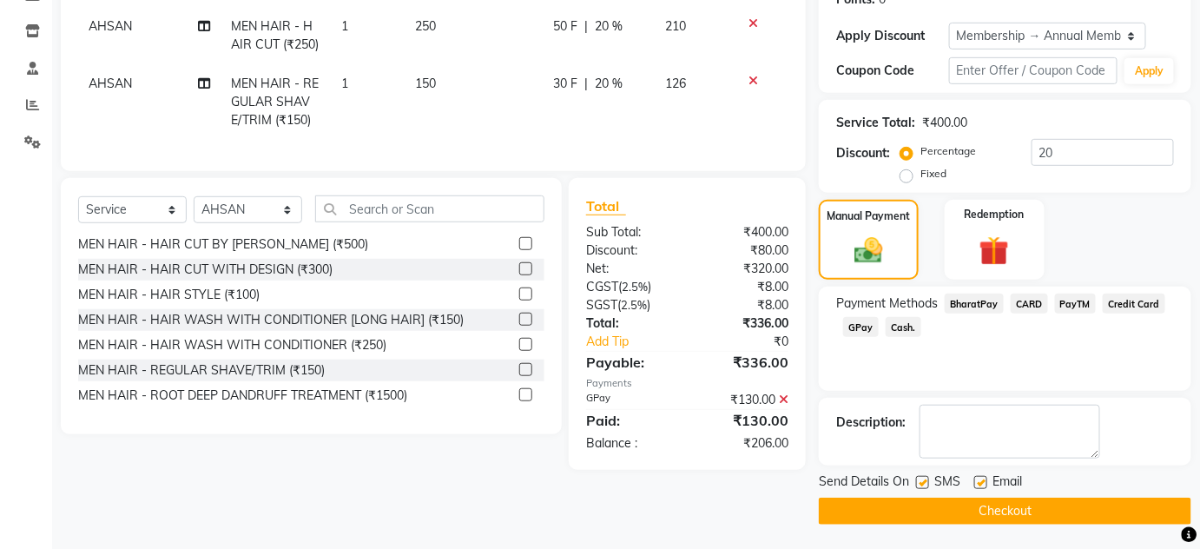
click at [785, 405] on icon at bounding box center [784, 399] width 10 height 12
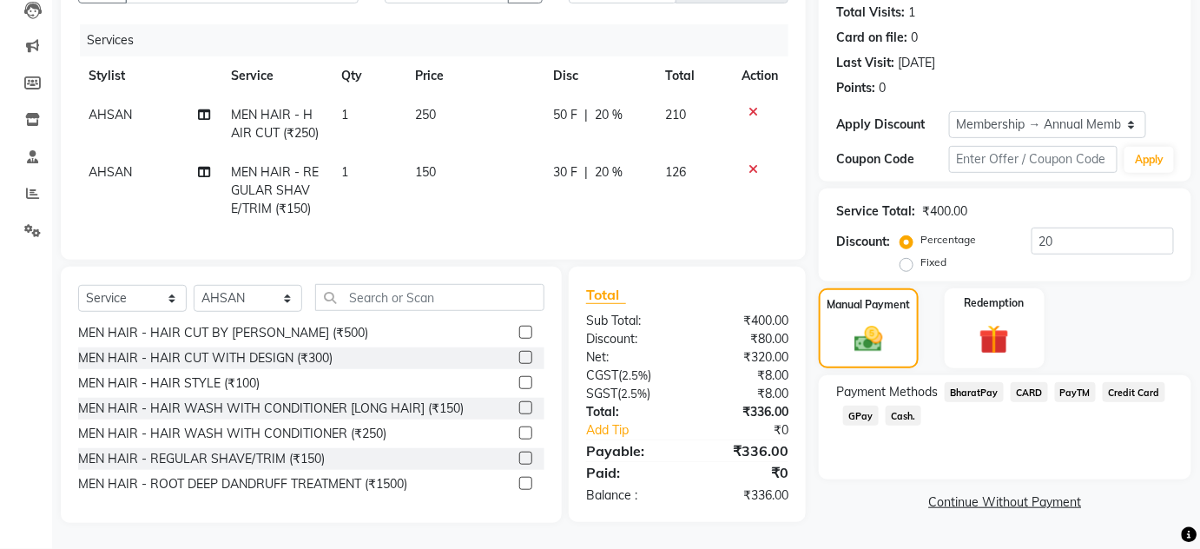
scroll to position [202, 0]
click at [842, 405] on div "GPay" at bounding box center [857, 416] width 43 height 23
click at [858, 405] on span "GPay" at bounding box center [861, 415] width 36 height 20
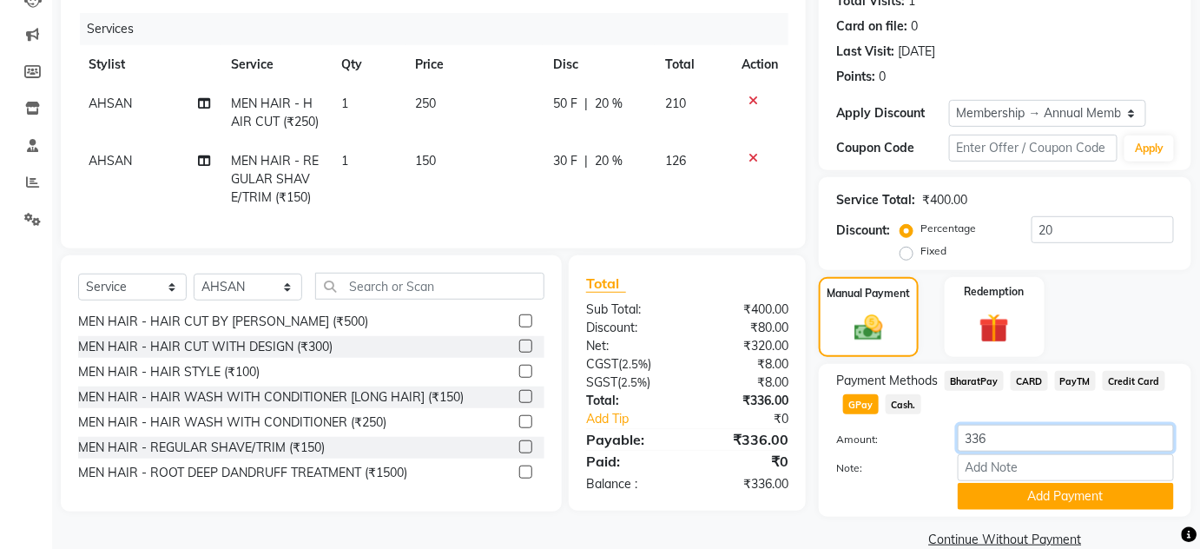
drag, startPoint x: 1002, startPoint y: 440, endPoint x: 929, endPoint y: 440, distance: 72.9
click at [929, 440] on div "Amount: 336" at bounding box center [1005, 439] width 364 height 30
type input "136"
click at [1005, 497] on button "Add Payment" at bounding box center [1065, 496] width 216 height 27
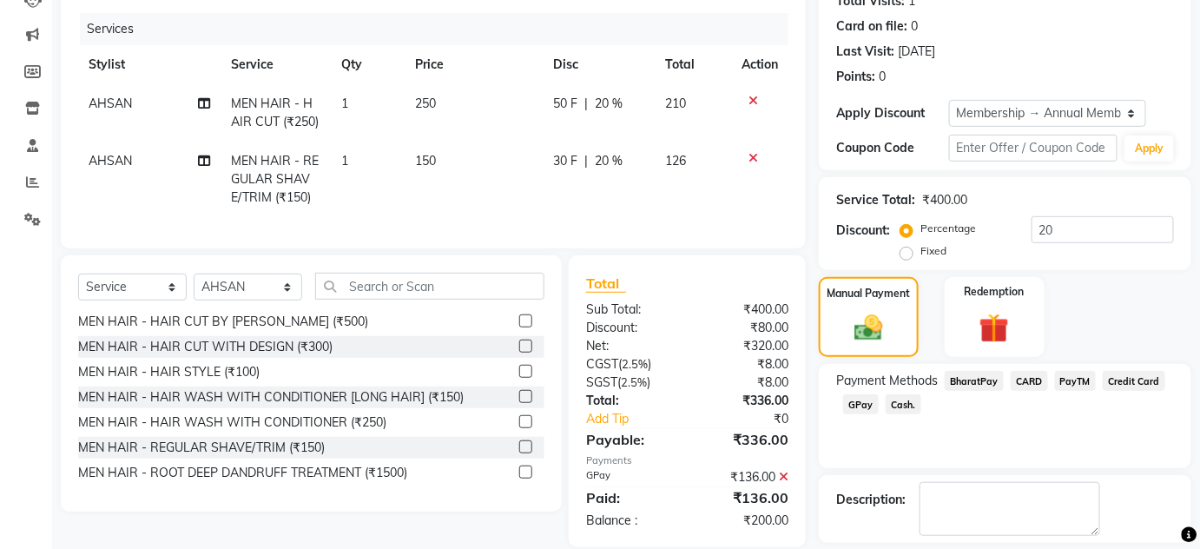
scroll to position [280, 0]
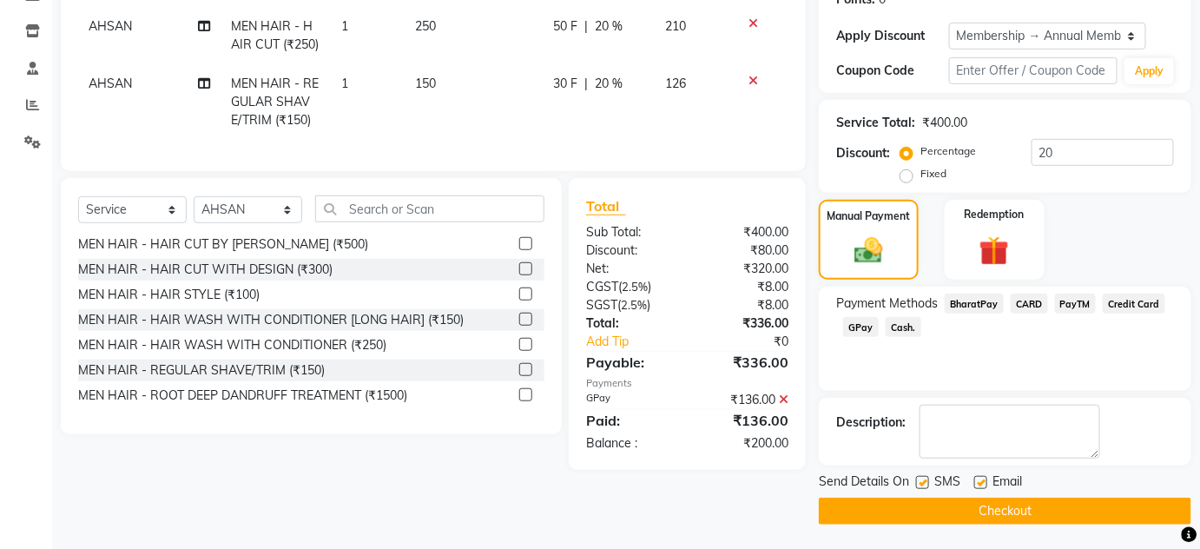
click at [898, 319] on span "Cash." at bounding box center [903, 327] width 36 height 20
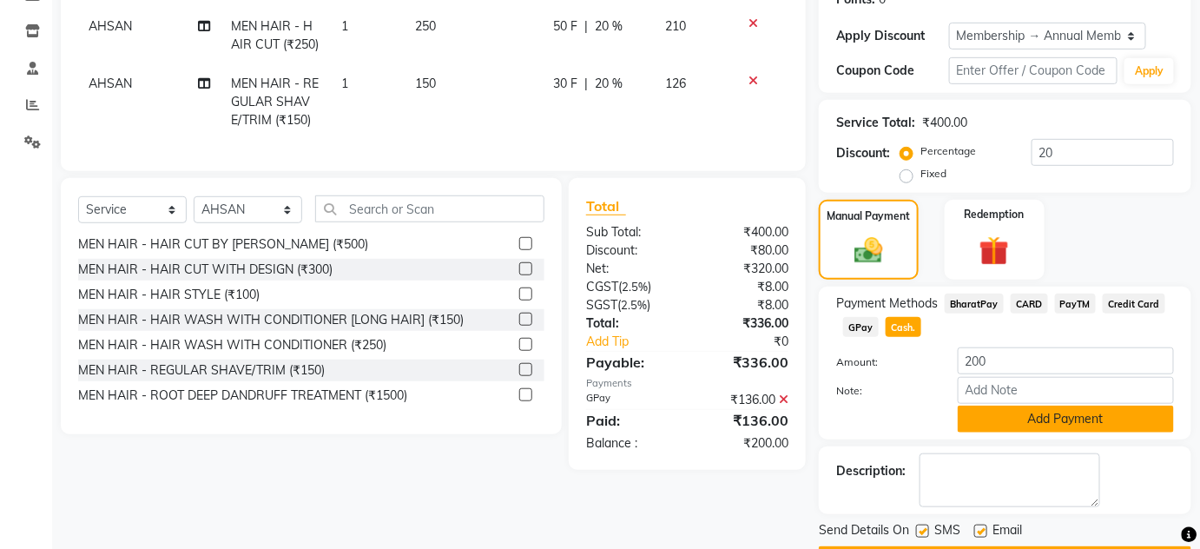
click at [1020, 424] on button "Add Payment" at bounding box center [1065, 418] width 216 height 27
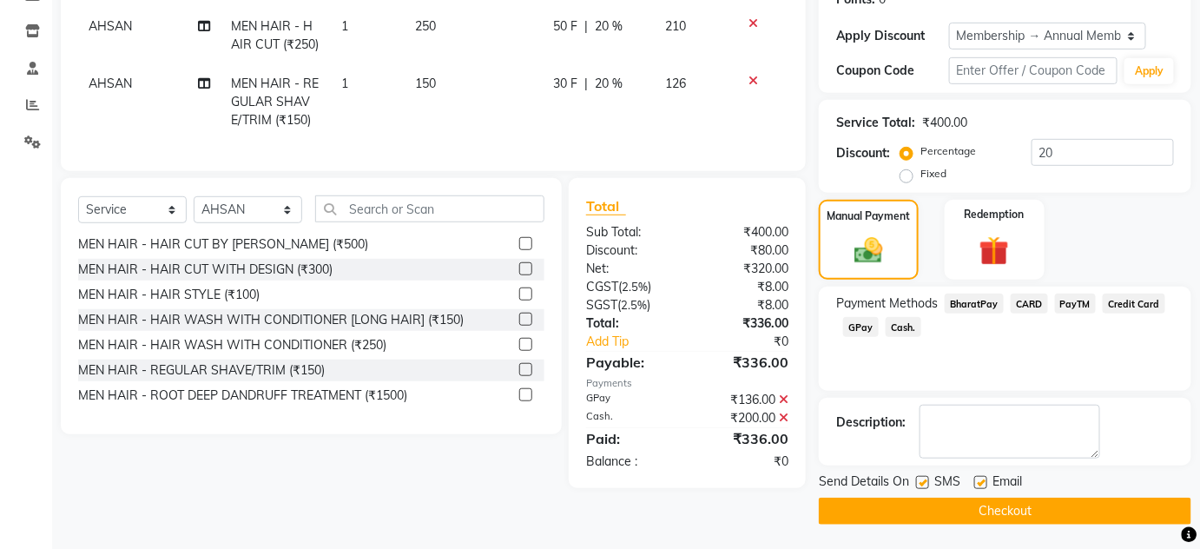
click at [981, 510] on button "Checkout" at bounding box center [1005, 510] width 372 height 27
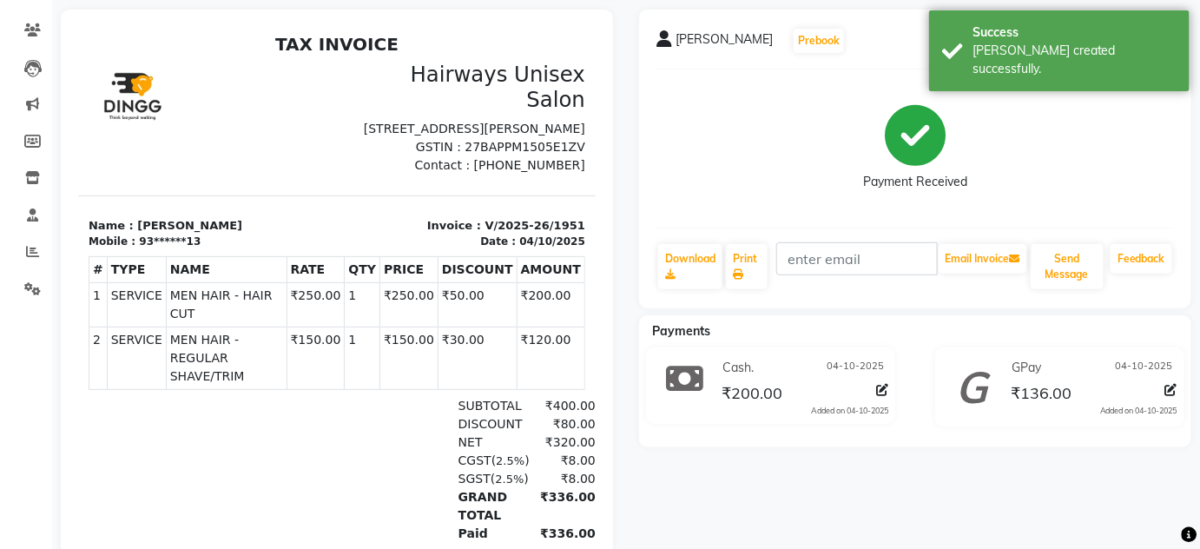
scroll to position [12, 0]
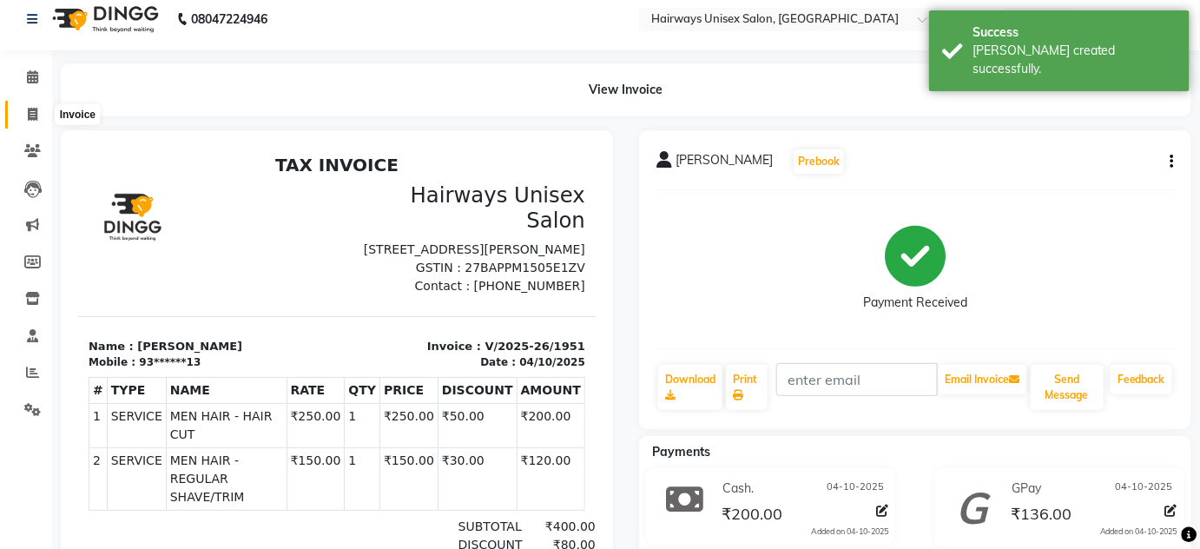
click at [39, 115] on span at bounding box center [32, 115] width 30 height 20
select select "service"
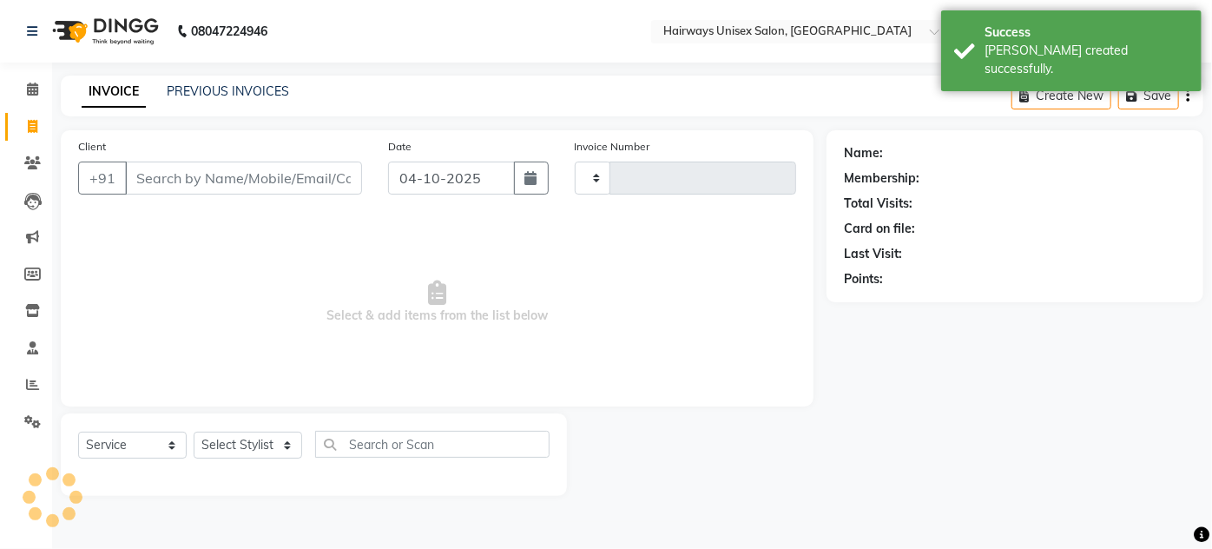
type input "1952"
select select "8320"
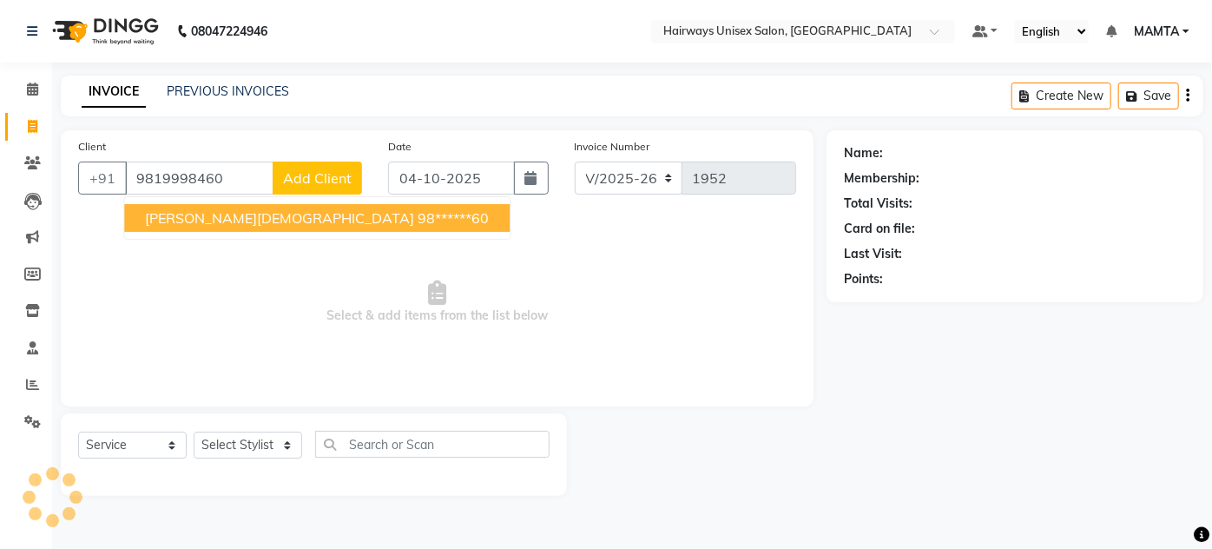
type input "9819998460"
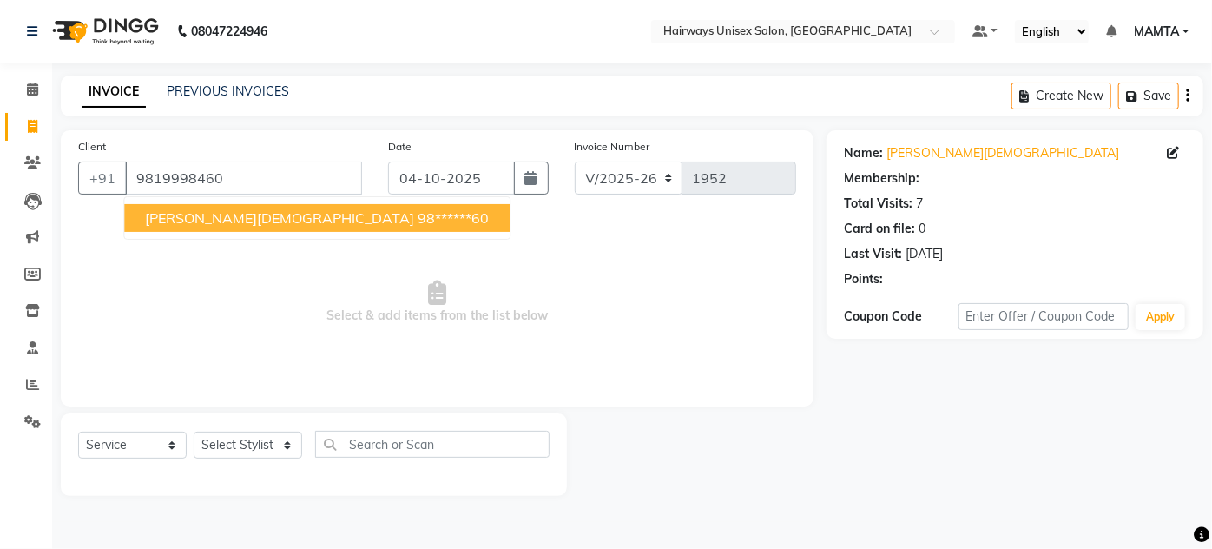
select select "1: Object"
click at [418, 209] on ngb-highlight "98******60" at bounding box center [453, 217] width 71 height 17
type input "98******60"
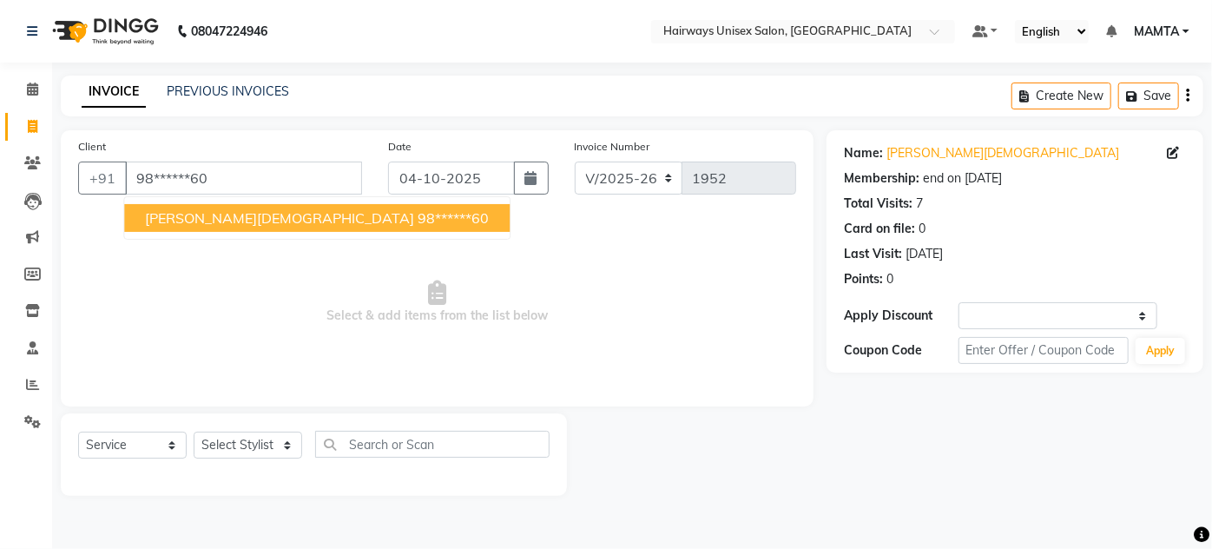
select select "1: Object"
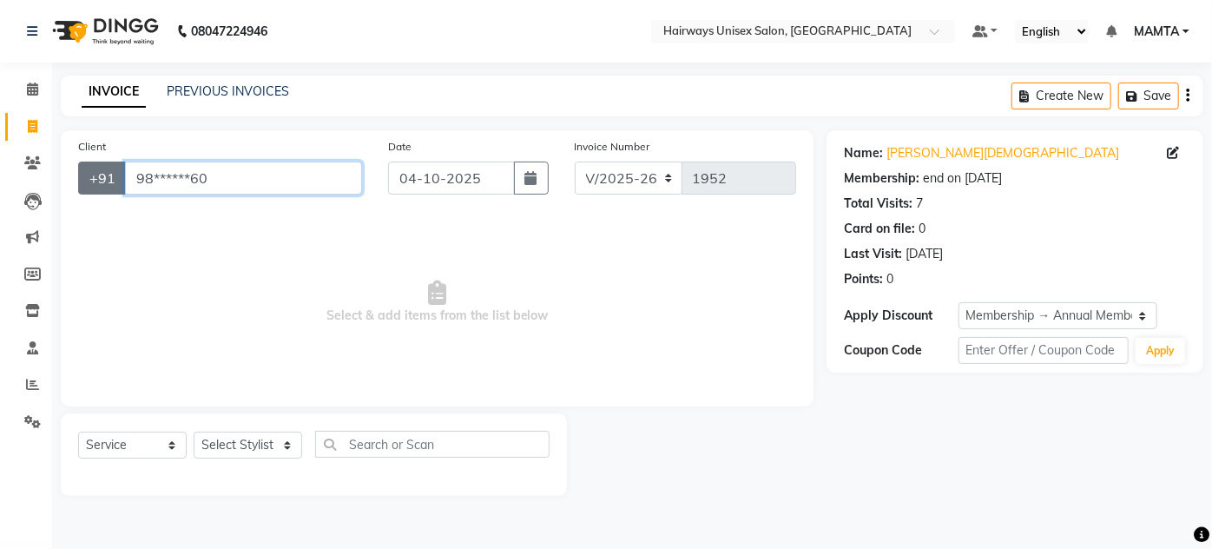
drag, startPoint x: 240, startPoint y: 176, endPoint x: 109, endPoint y: 182, distance: 132.1
click at [109, 182] on div "+91 98******60" at bounding box center [220, 177] width 284 height 33
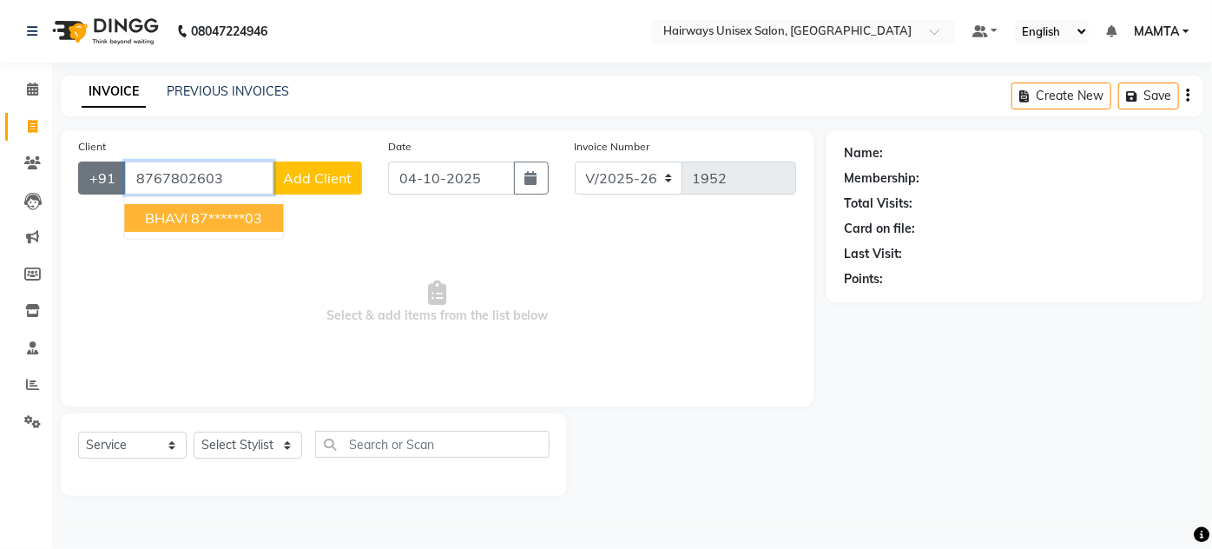
type input "8767802603"
select select "1: Object"
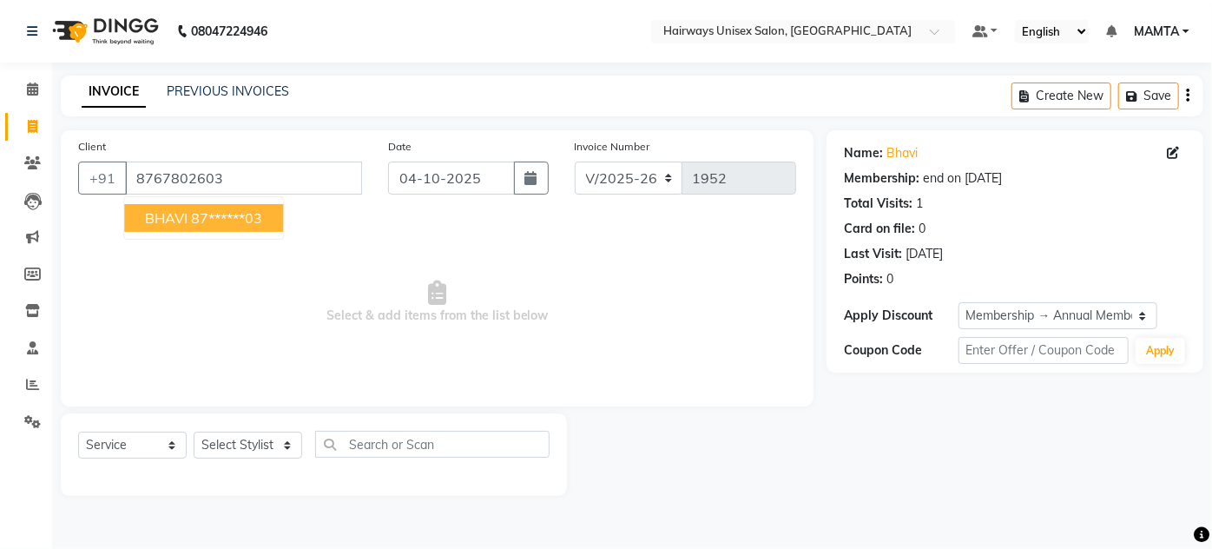
click at [185, 227] on button "BHAVI 87******03" at bounding box center [203, 218] width 159 height 28
type input "87******03"
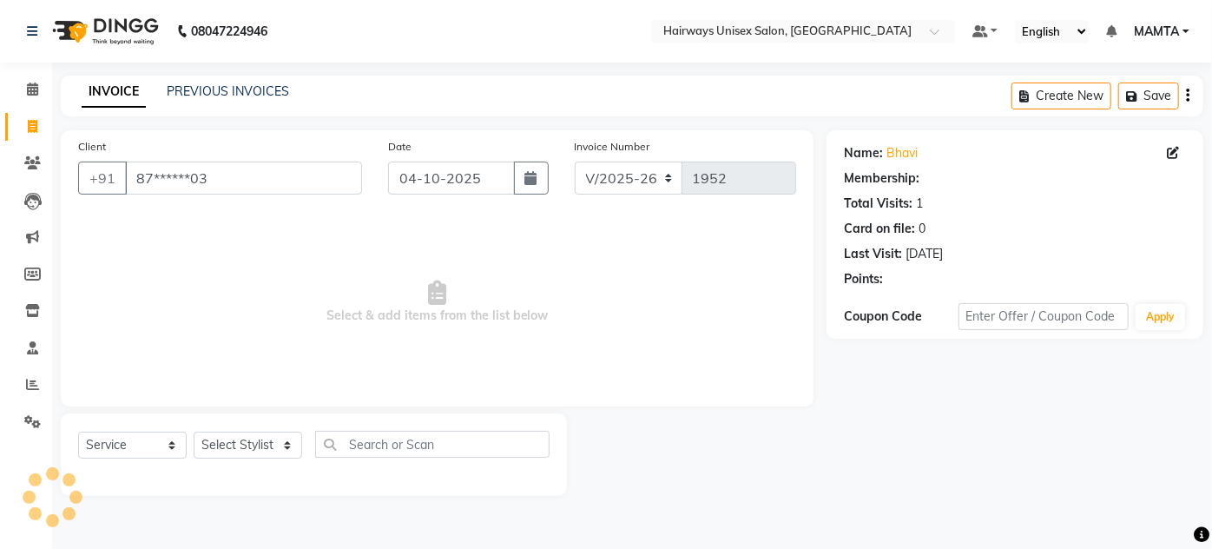
select select "1: Object"
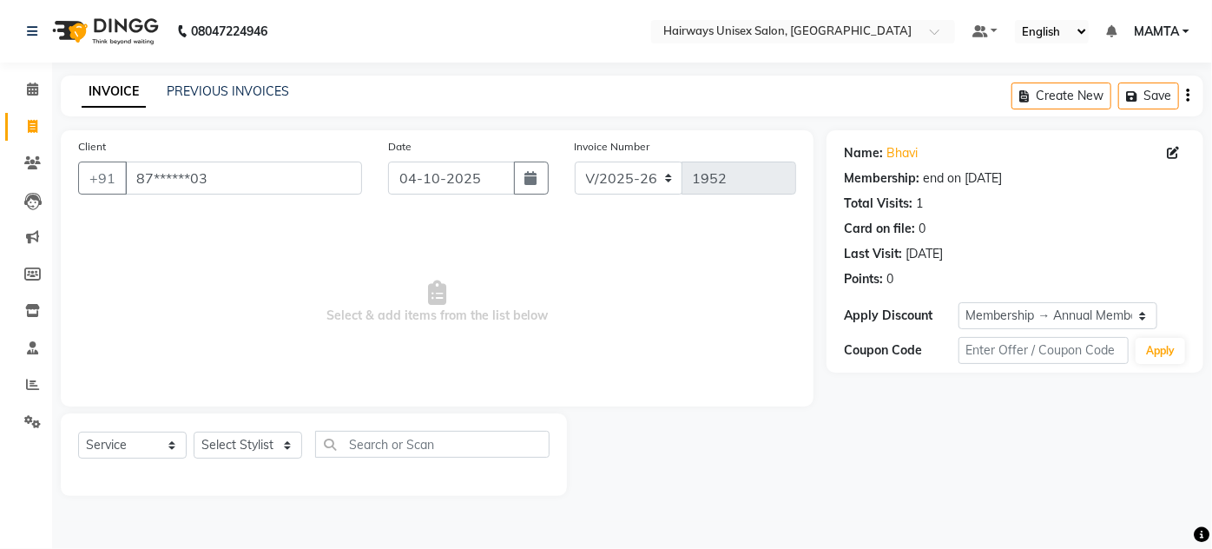
click at [249, 471] on div at bounding box center [313, 474] width 471 height 7
click at [247, 449] on select "Select Stylist AHSAN AZAD IMRAN Kamal Salmani KASHISH MAMTA POOJA PUMMY RAJA SA…" at bounding box center [248, 444] width 109 height 27
select select "90288"
click at [194, 431] on select "Select Stylist AHSAN AZAD IMRAN Kamal Salmani KASHISH MAMTA POOJA PUMMY RAJA SA…" at bounding box center [248, 444] width 109 height 27
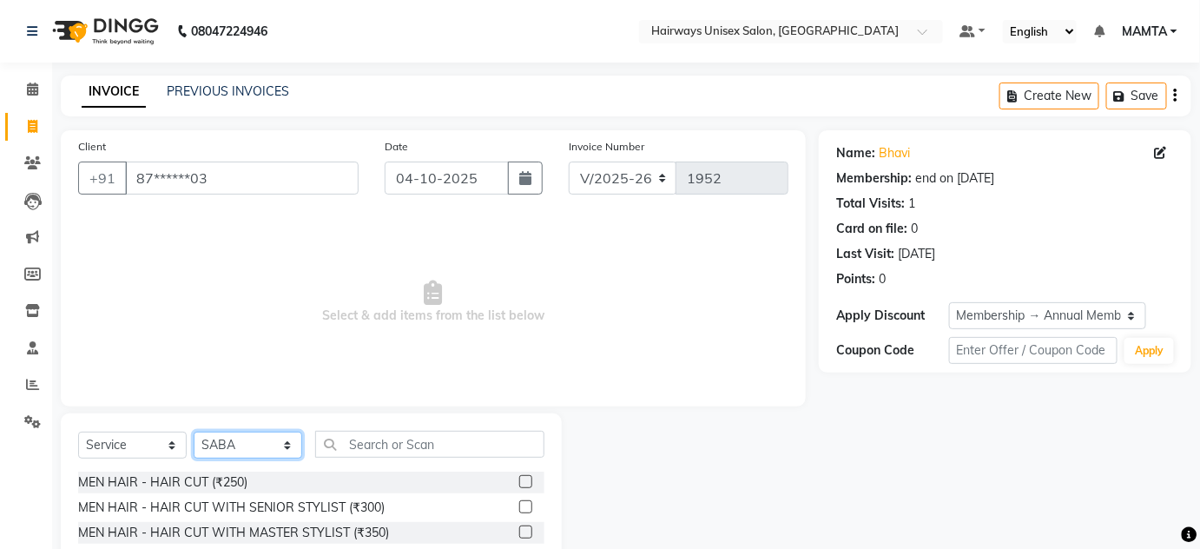
scroll to position [146, 0]
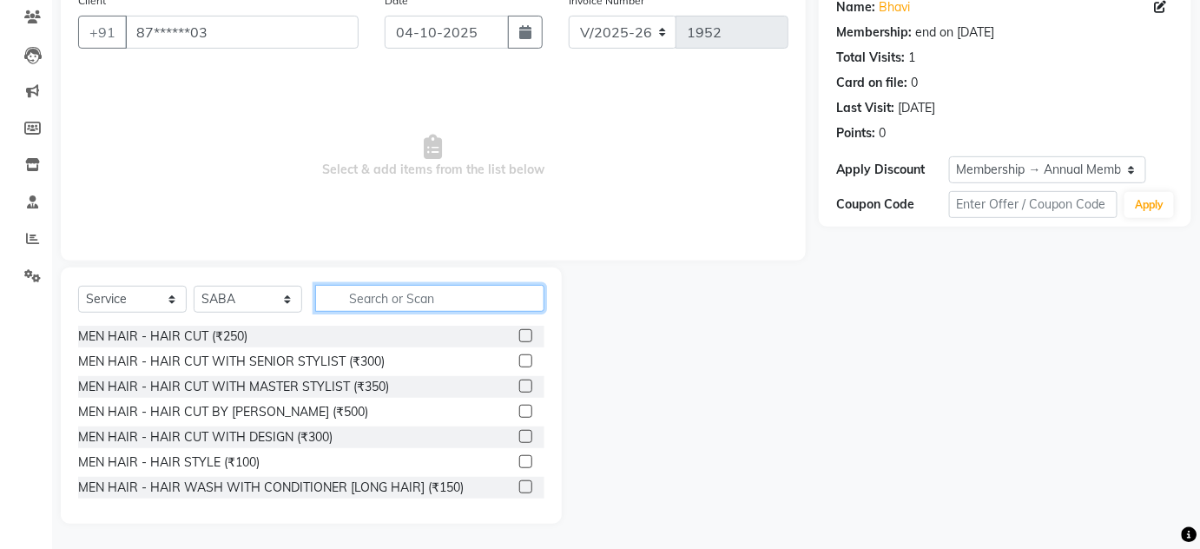
click at [401, 291] on input "text" at bounding box center [429, 298] width 229 height 27
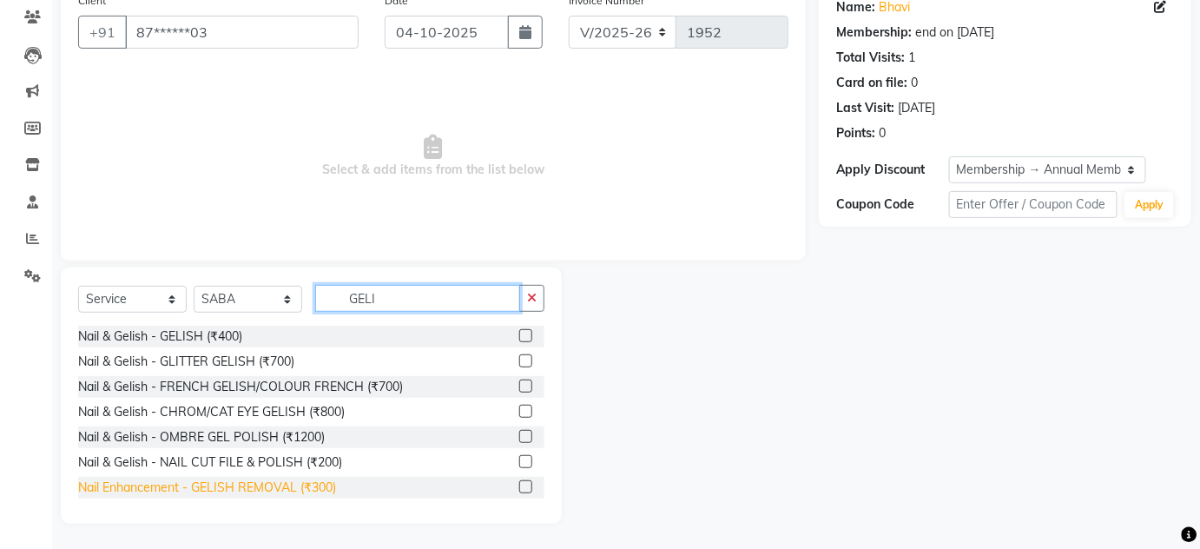
type input "GELI"
click at [208, 492] on div "Nail Enhancement - GELISH REMOVAL (₹300)" at bounding box center [207, 487] width 258 height 18
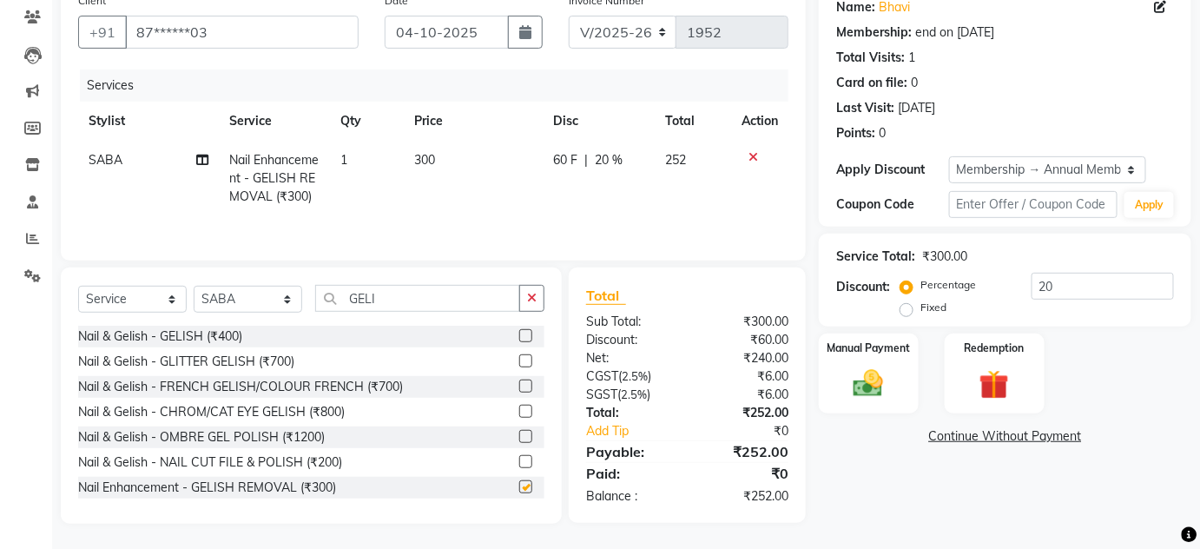
checkbox input "false"
click at [845, 367] on img at bounding box center [868, 383] width 50 height 36
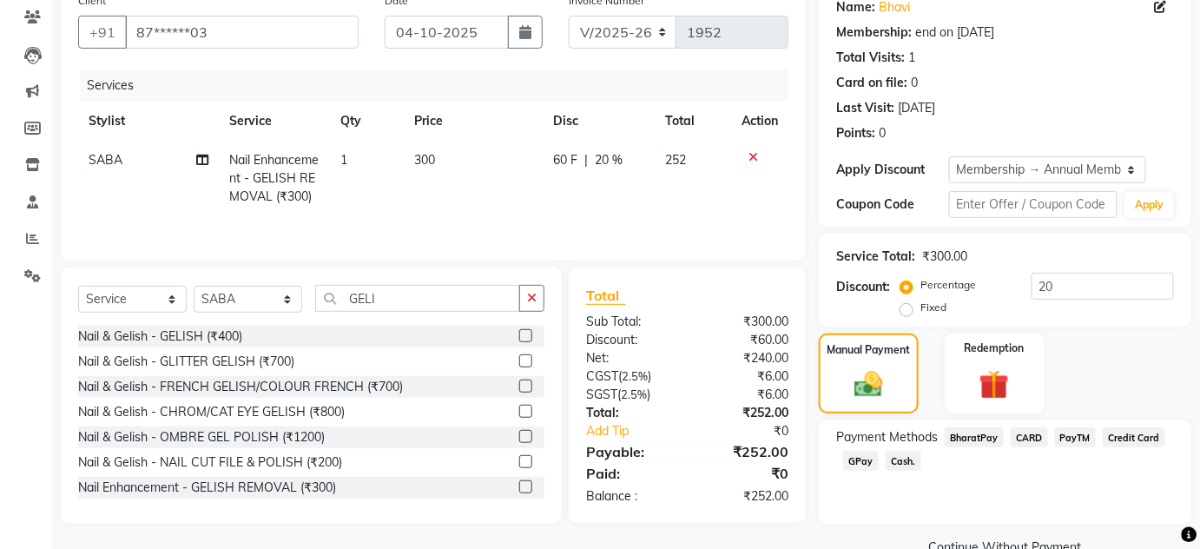
scroll to position [182, 0]
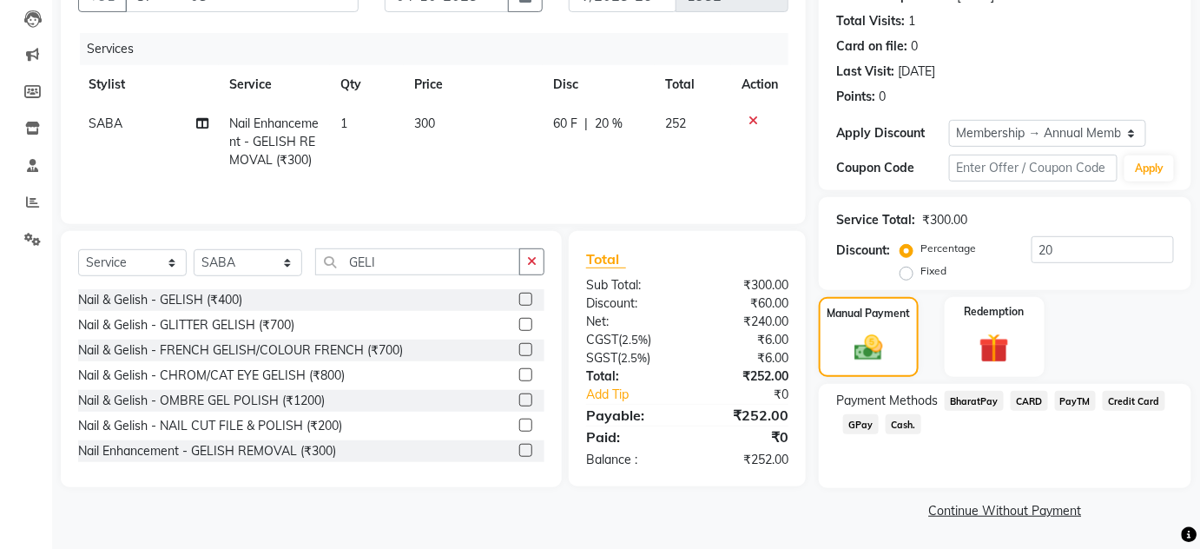
click at [896, 422] on span "Cash." at bounding box center [903, 424] width 36 height 20
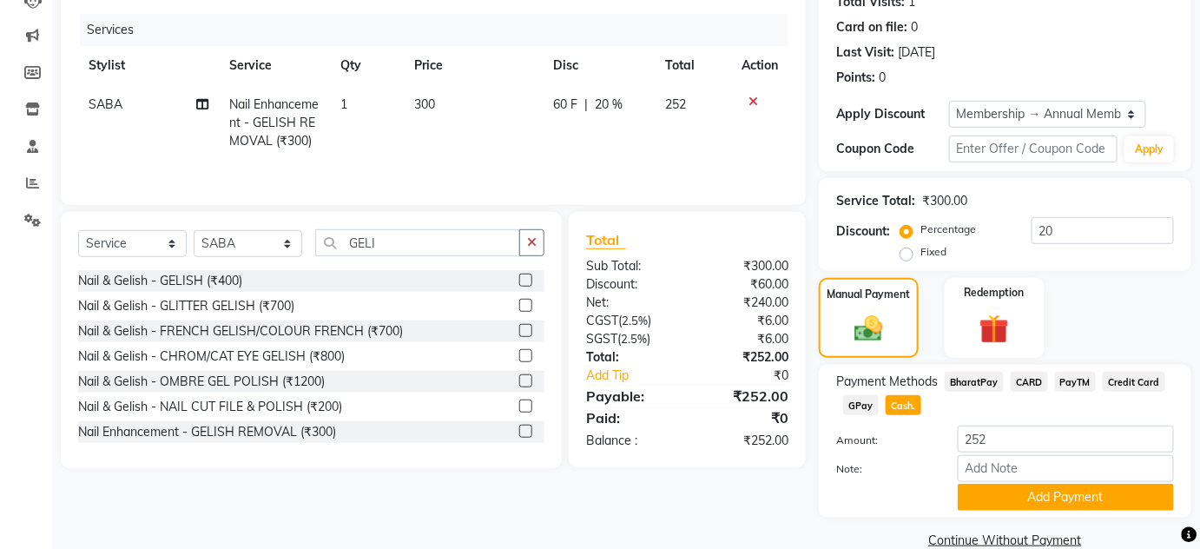
scroll to position [74, 0]
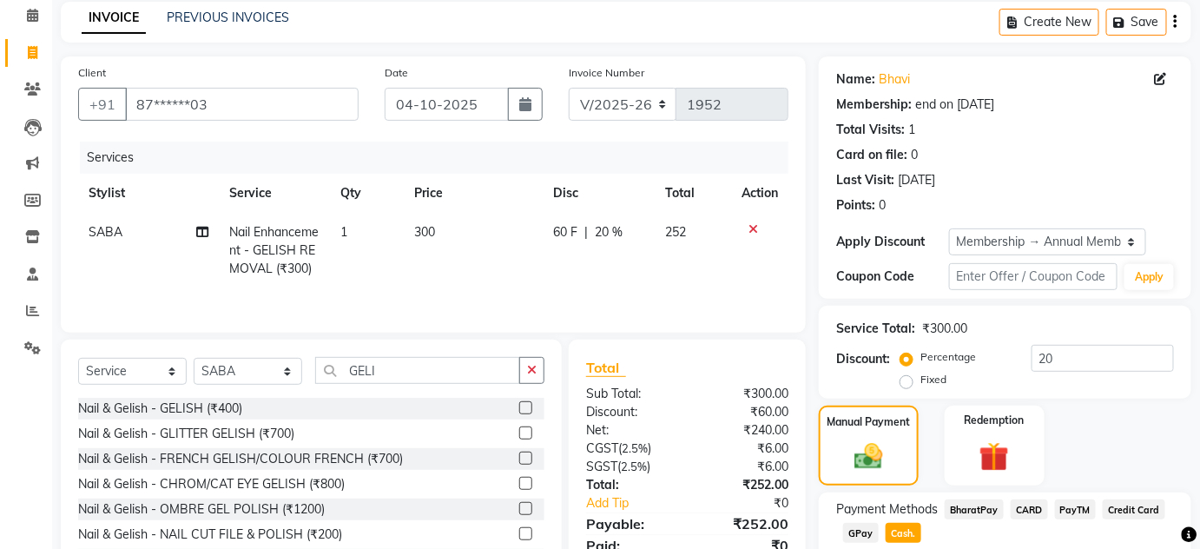
click at [1180, 23] on div "Create New Save" at bounding box center [1095, 22] width 192 height 41
click at [1176, 23] on icon "button" at bounding box center [1175, 22] width 3 height 1
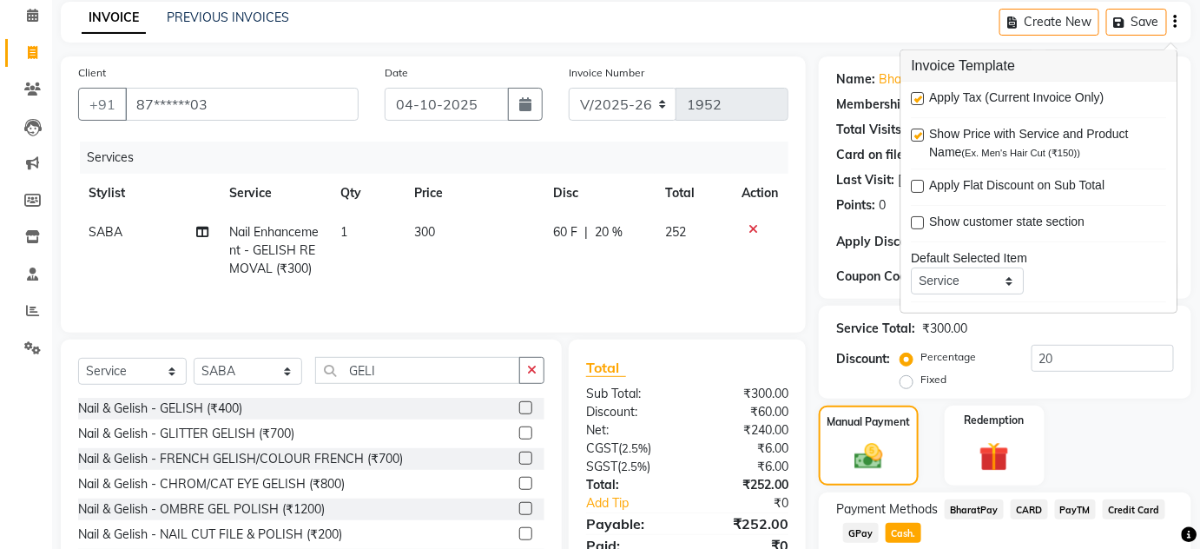
click at [918, 100] on label at bounding box center [917, 98] width 13 height 13
click at [918, 100] on input "checkbox" at bounding box center [916, 99] width 11 height 11
checkbox input "false"
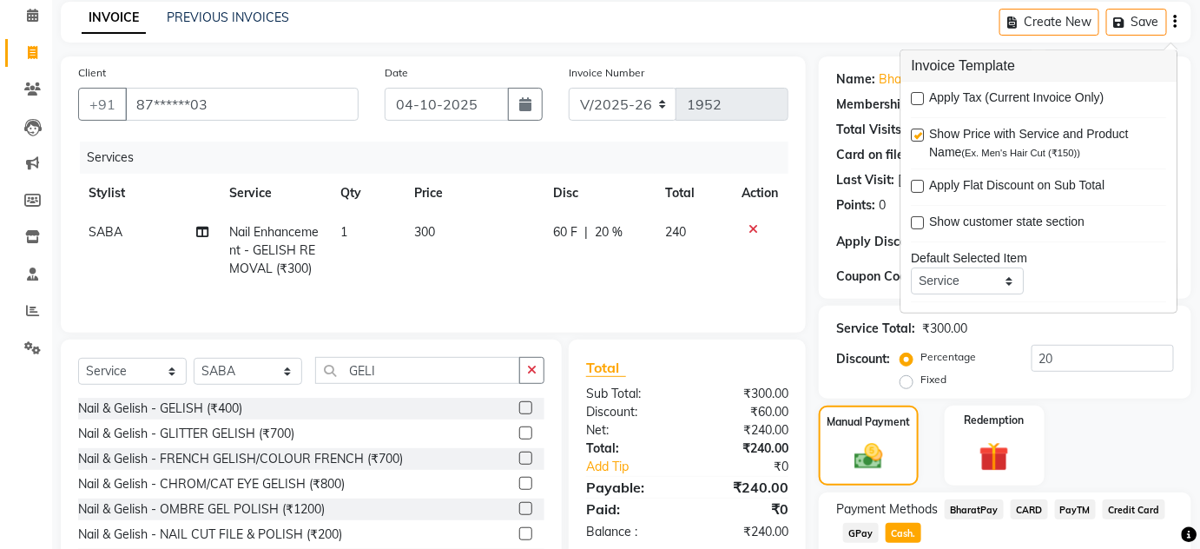
click at [795, 38] on div "INVOICE PREVIOUS INVOICES Create New Save" at bounding box center [626, 22] width 1130 height 41
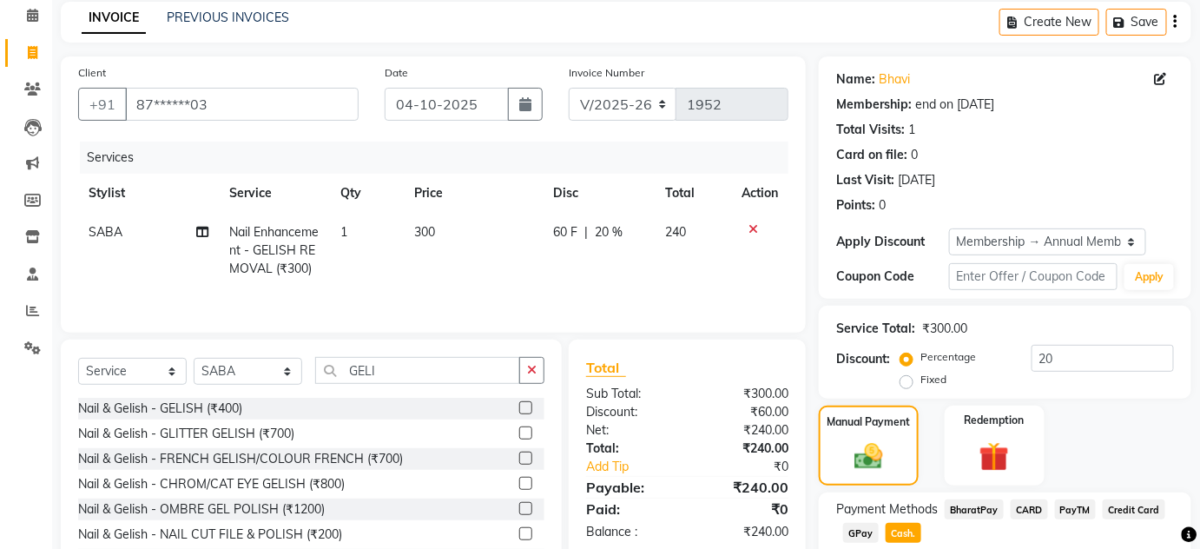
scroll to position [231, 0]
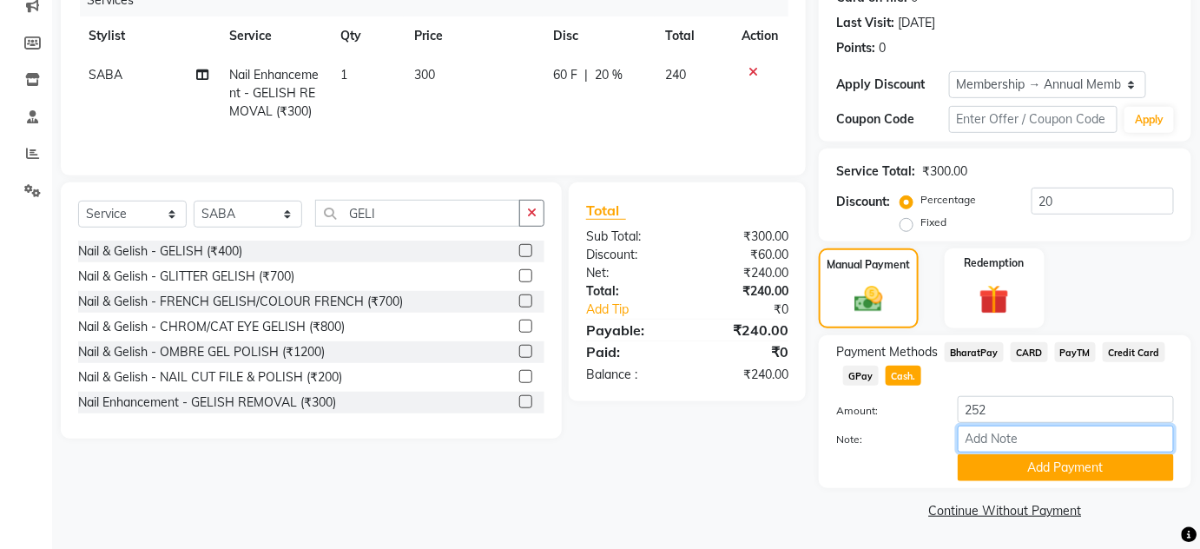
click at [1007, 446] on input "Note:" at bounding box center [1065, 438] width 216 height 27
click at [1007, 457] on button "Add Payment" at bounding box center [1065, 467] width 216 height 27
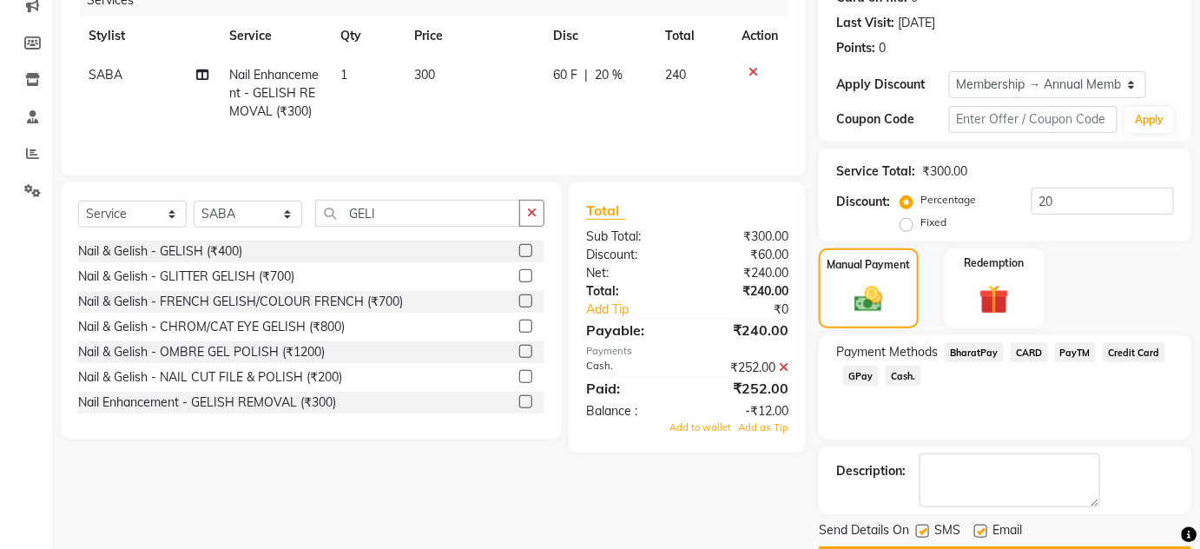
scroll to position [280, 0]
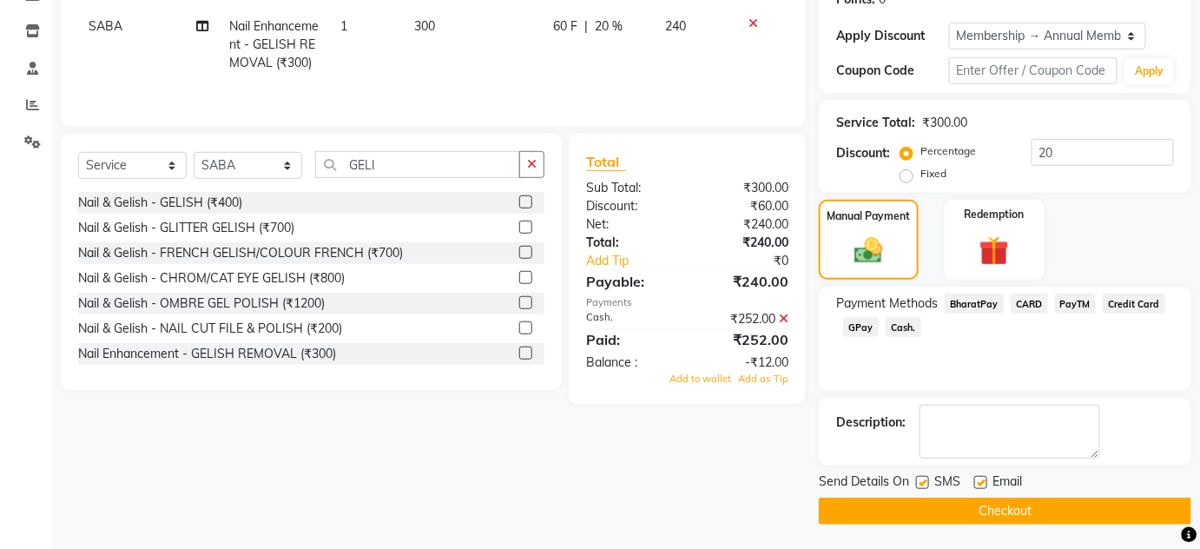
click at [921, 477] on label at bounding box center [922, 482] width 13 height 13
click at [921, 477] on input "checkbox" at bounding box center [921, 482] width 11 height 11
checkbox input "false"
click at [978, 477] on label at bounding box center [980, 482] width 13 height 13
click at [978, 477] on input "checkbox" at bounding box center [979, 482] width 11 height 11
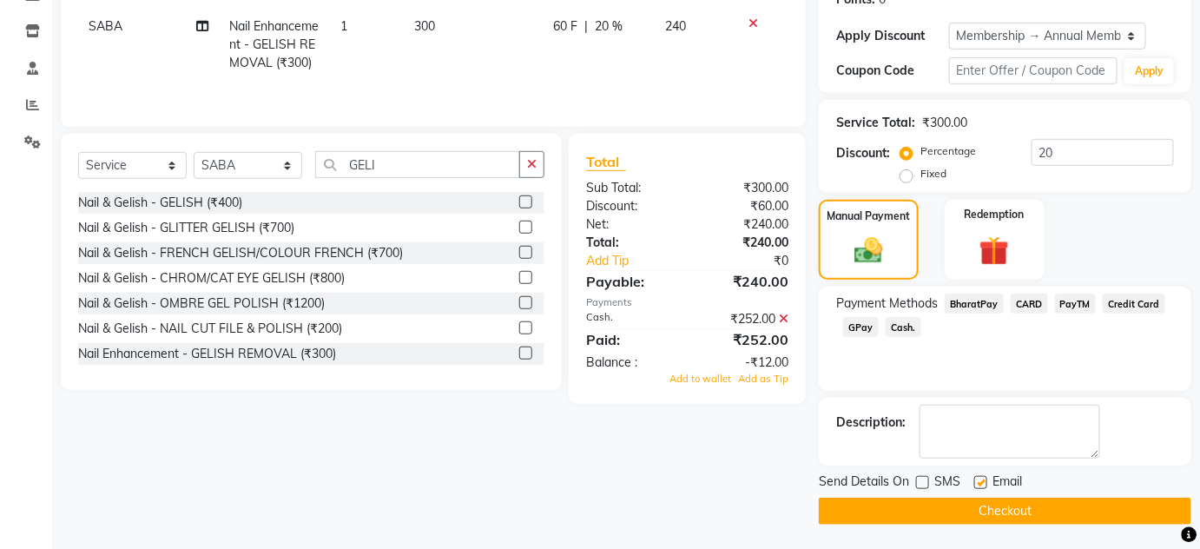
checkbox input "false"
click at [974, 510] on button "Checkout" at bounding box center [1005, 510] width 372 height 27
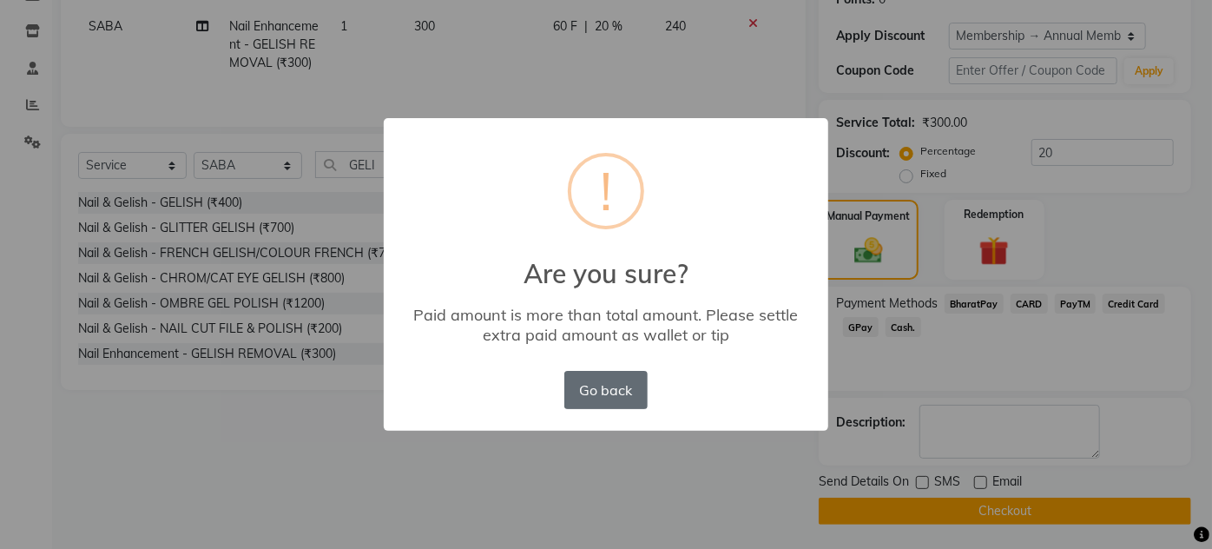
click at [643, 388] on button "Go back" at bounding box center [605, 390] width 83 height 38
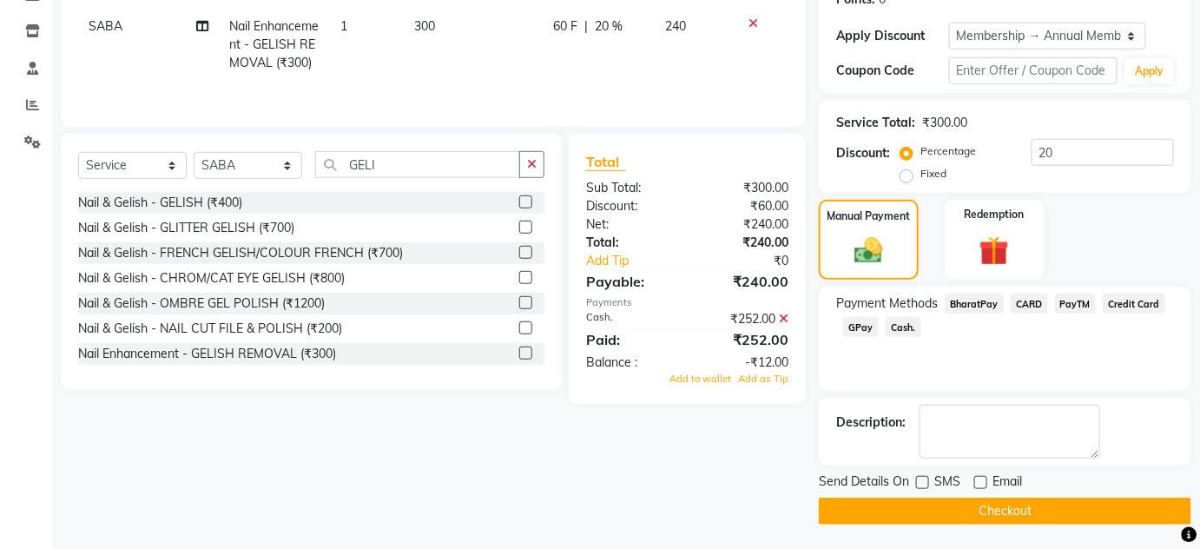
click at [786, 319] on icon at bounding box center [784, 318] width 10 height 12
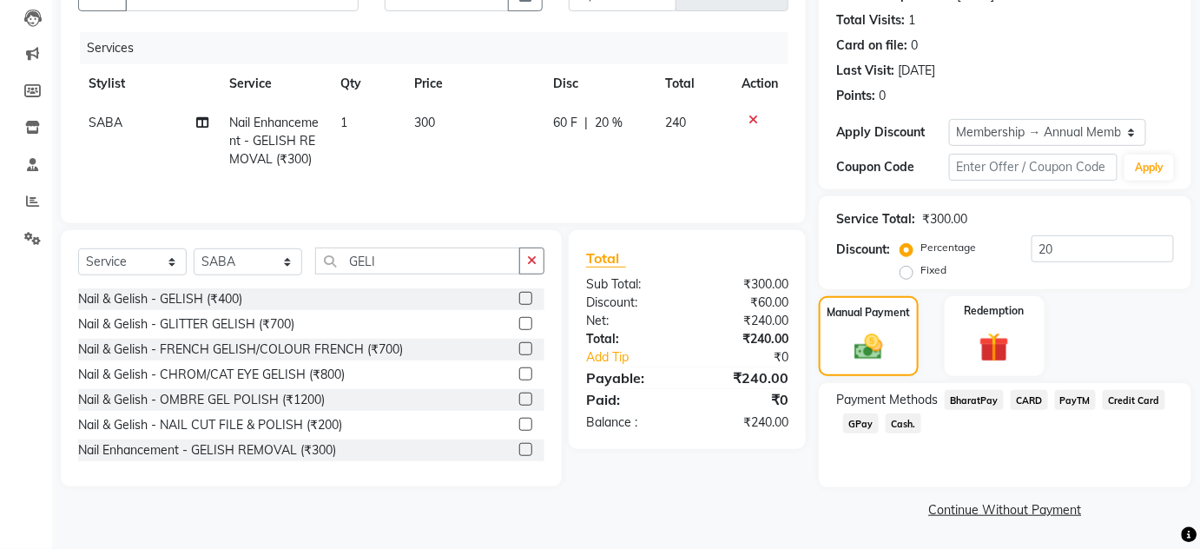
scroll to position [182, 0]
click at [910, 418] on span "Cash." at bounding box center [903, 424] width 36 height 20
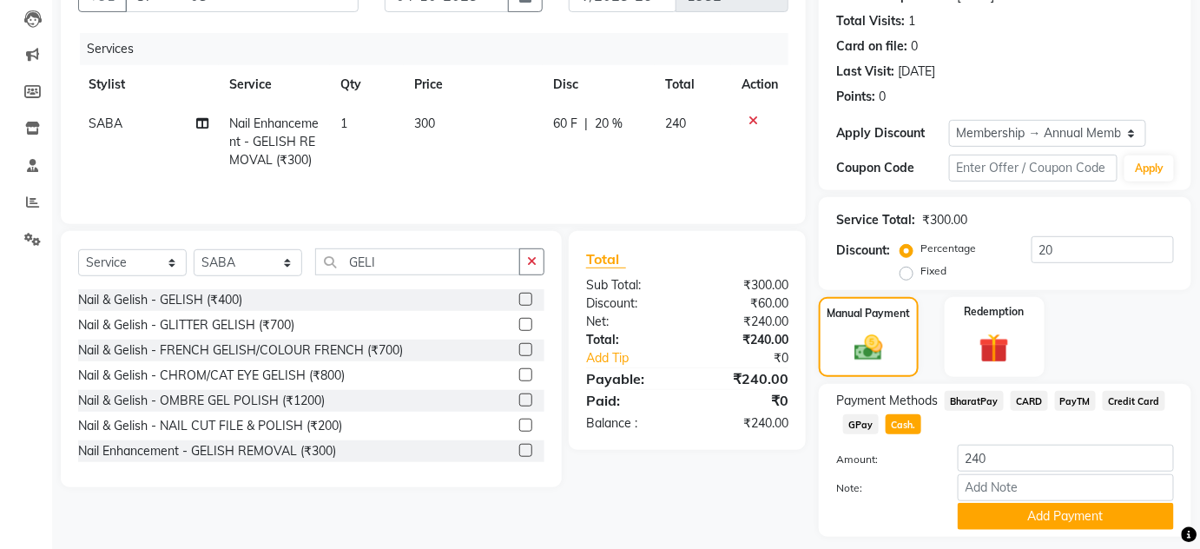
scroll to position [231, 0]
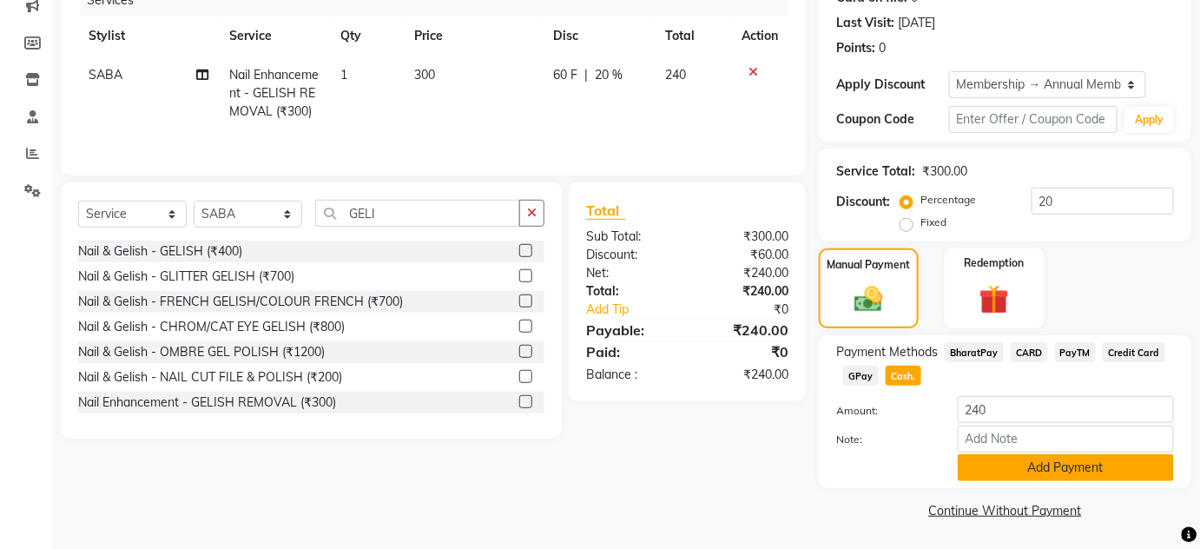
click at [1025, 467] on button "Add Payment" at bounding box center [1065, 467] width 216 height 27
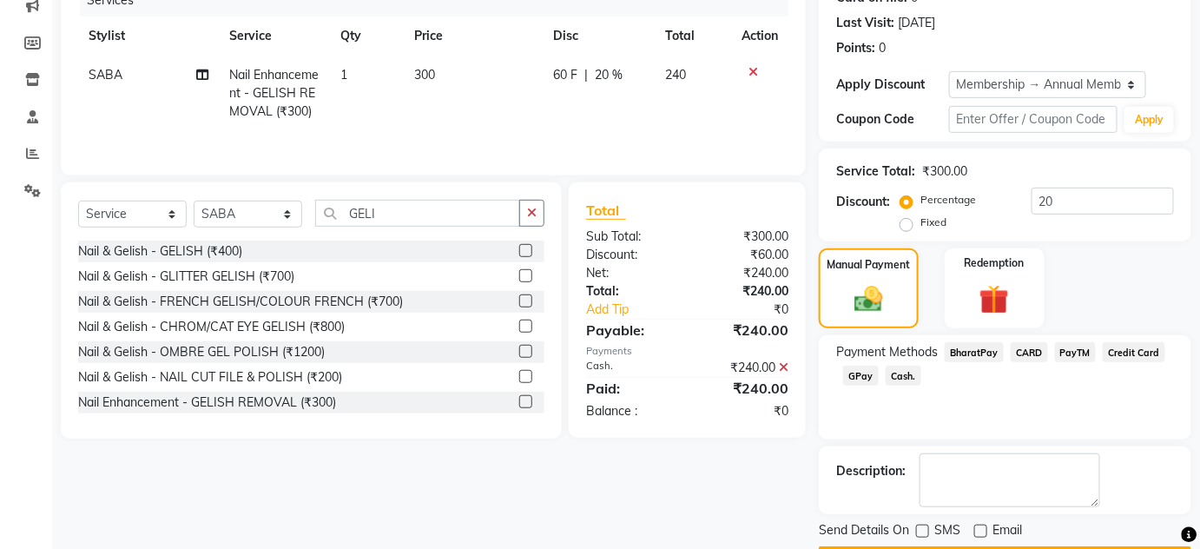
scroll to position [280, 0]
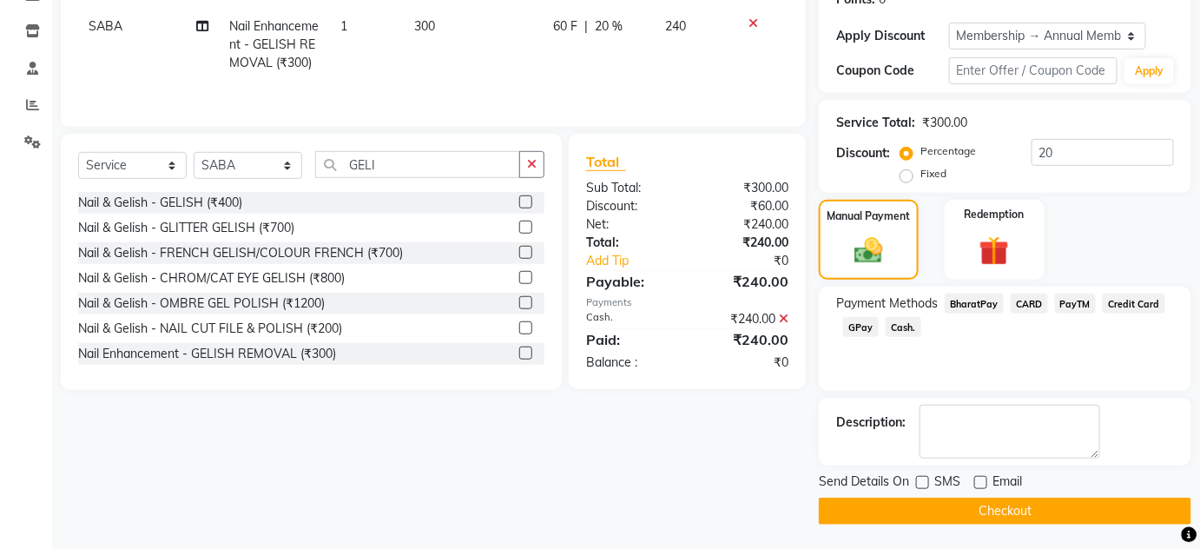
click at [953, 512] on button "Checkout" at bounding box center [1005, 510] width 372 height 27
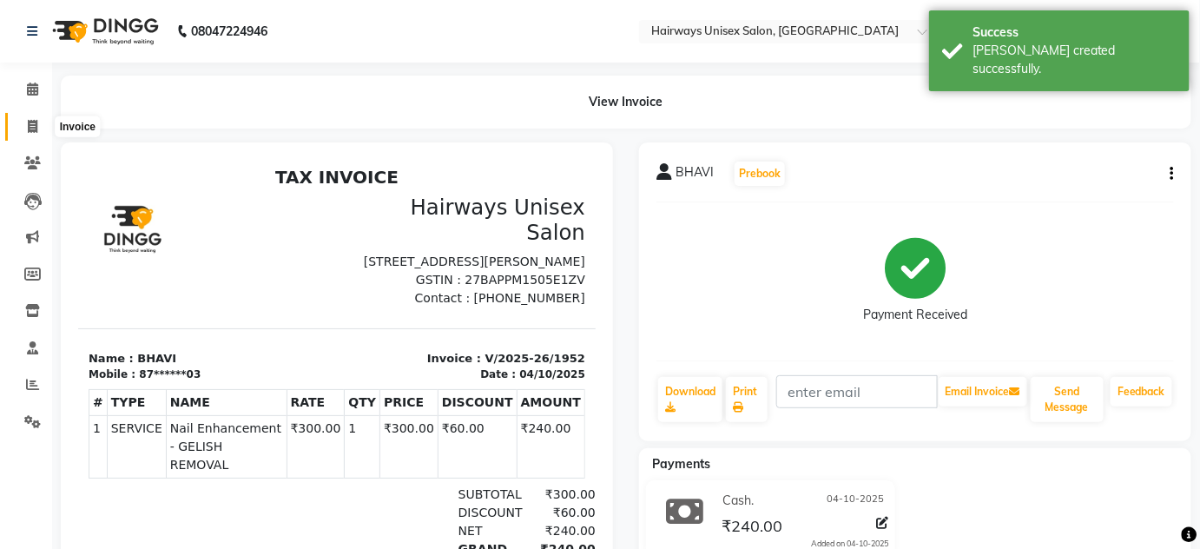
click at [46, 128] on span at bounding box center [32, 127] width 30 height 20
select select "service"
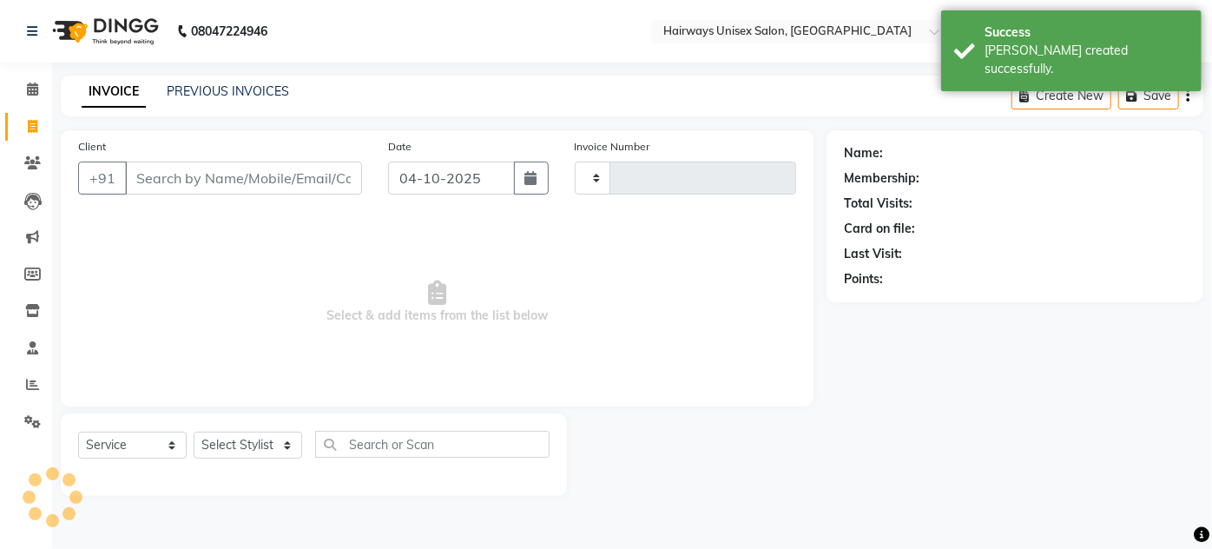
type input "1953"
select select "8320"
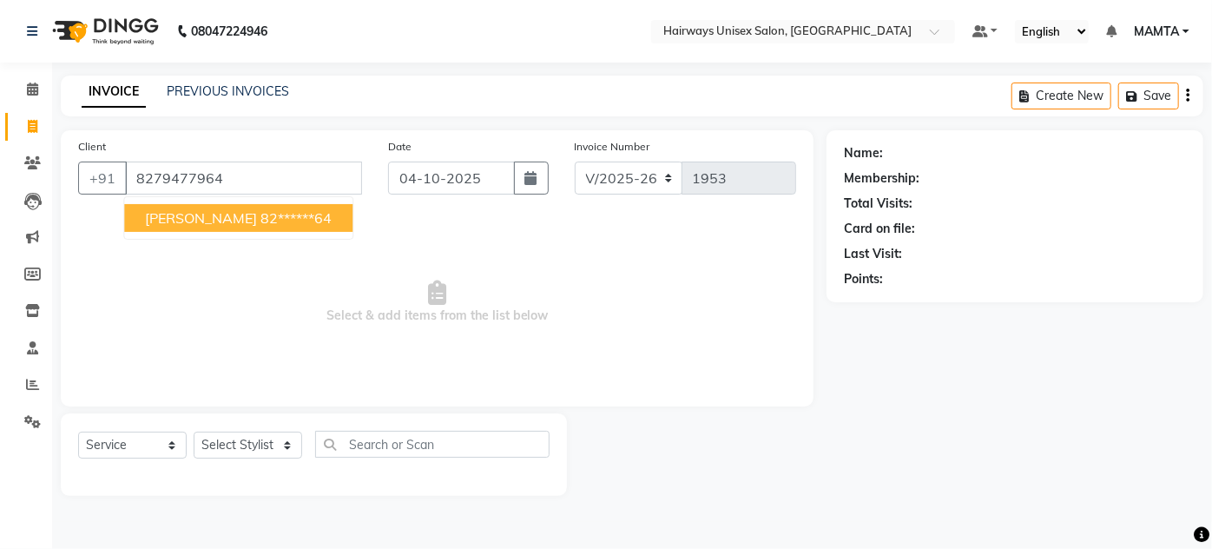
type input "8279477964"
select select "1: Object"
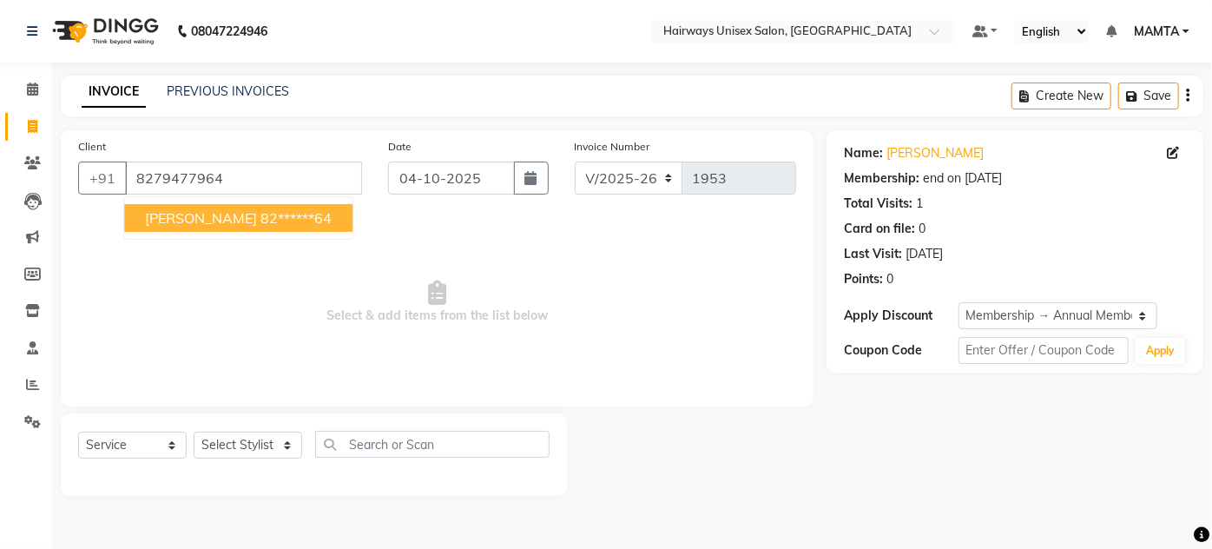
click at [229, 232] on ngb-typeahead-window "SUSHIL GUPTA 82******64" at bounding box center [238, 217] width 230 height 43
click at [103, 448] on select "Select Service Product Membership Package Voucher Prepaid Gift Card" at bounding box center [132, 444] width 109 height 27
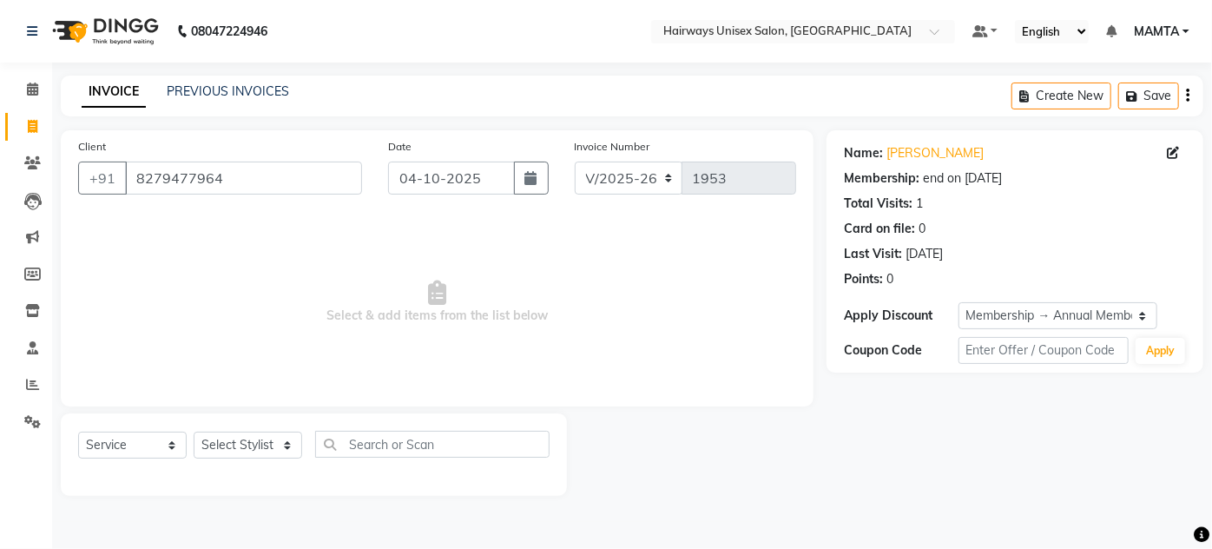
click at [263, 293] on span "Select & add items from the list below" at bounding box center [437, 302] width 718 height 174
click at [273, 179] on input "8279477964" at bounding box center [243, 177] width 237 height 33
click at [250, 457] on select "Select Stylist AHSAN AZAD IMRAN Kamal Salmani KASHISH MAMTA POOJA PUMMY RAJA SA…" at bounding box center [248, 444] width 109 height 27
select select "91587"
click at [194, 431] on select "Select Stylist AHSAN AZAD IMRAN Kamal Salmani KASHISH MAMTA POOJA PUMMY RAJA SA…" at bounding box center [248, 444] width 109 height 27
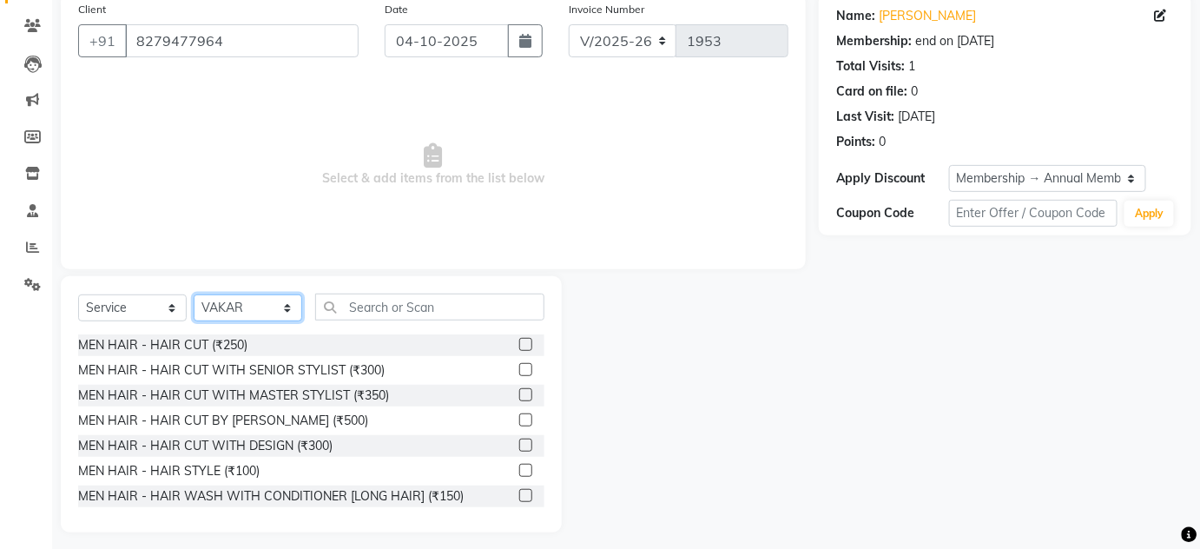
scroll to position [146, 0]
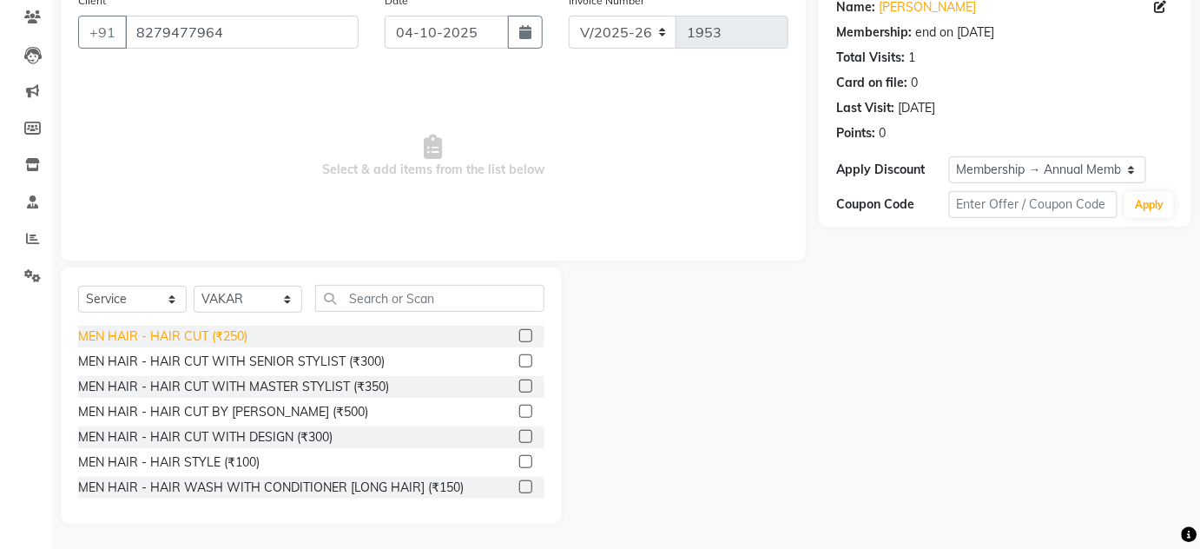
click at [214, 339] on div "MEN HAIR - HAIR CUT (₹250)" at bounding box center [162, 336] width 169 height 18
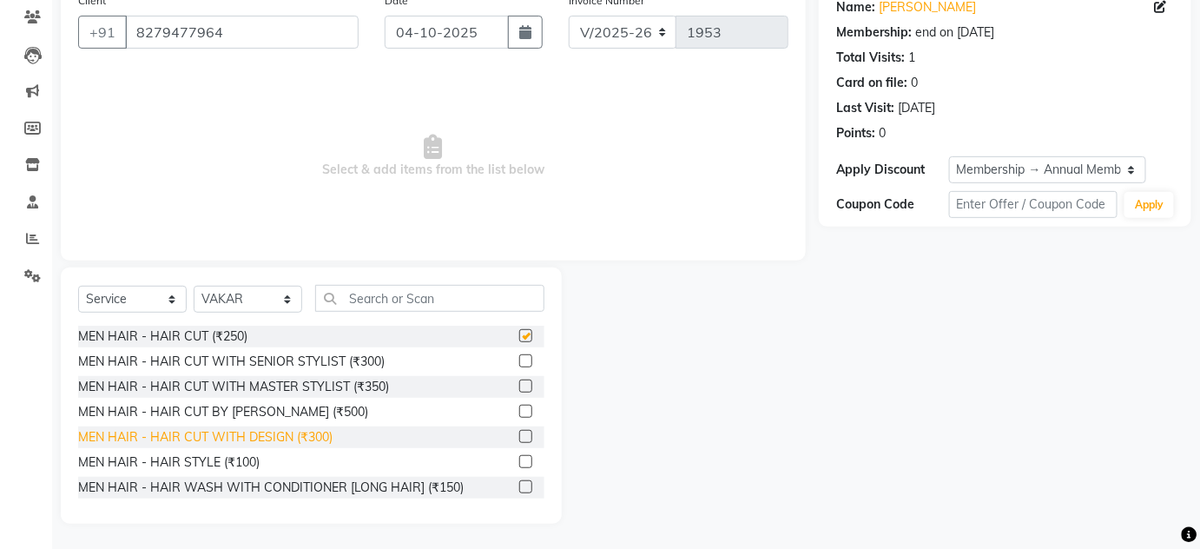
checkbox input "false"
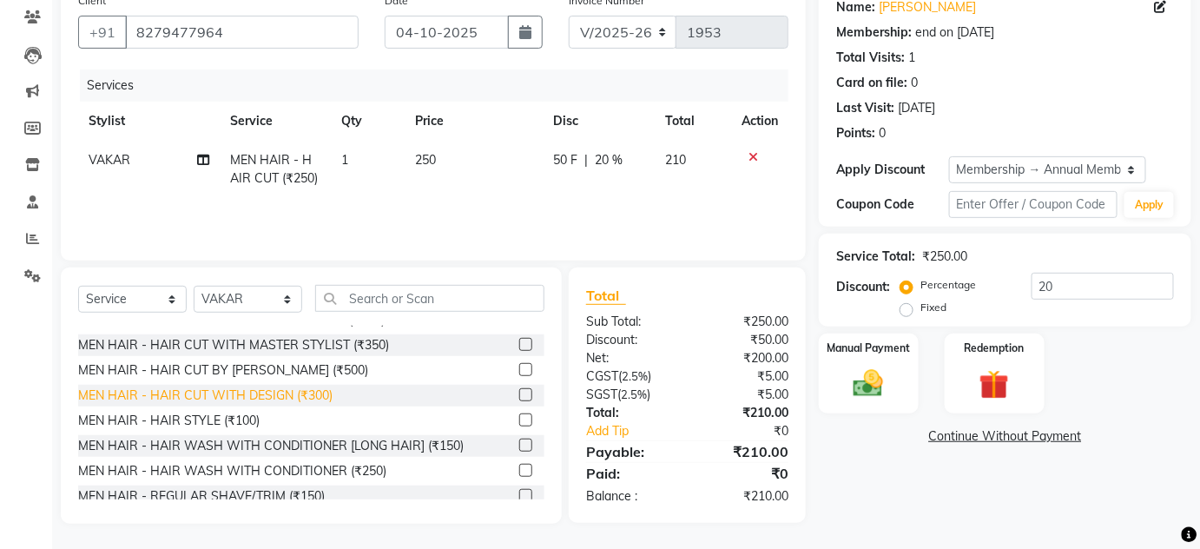
scroll to position [78, 0]
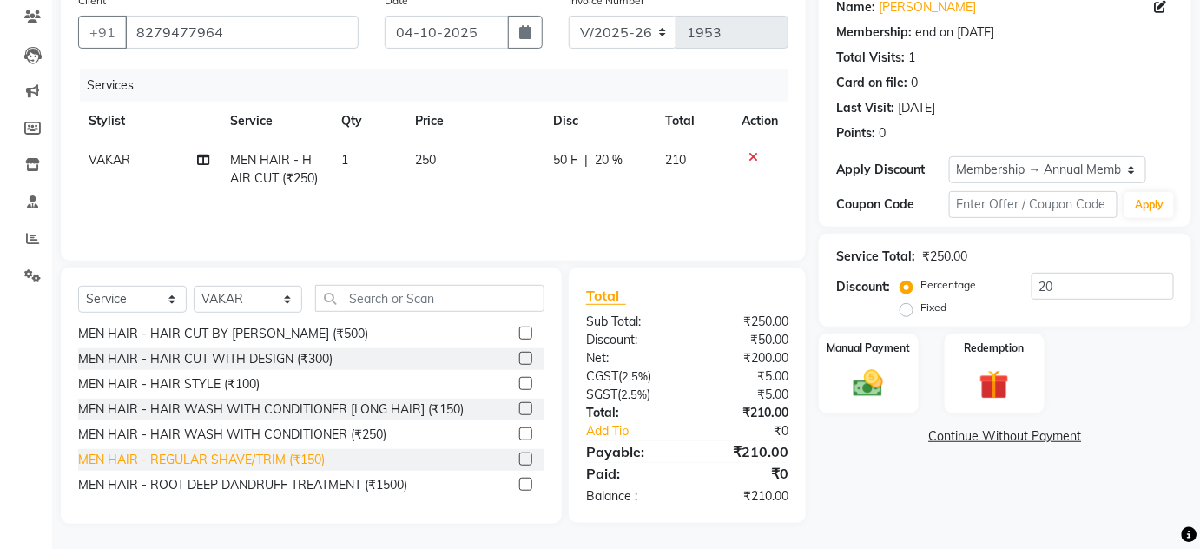
click at [271, 456] on div "MEN HAIR - REGULAR SHAVE/TRIM (₹150)" at bounding box center [201, 460] width 247 height 18
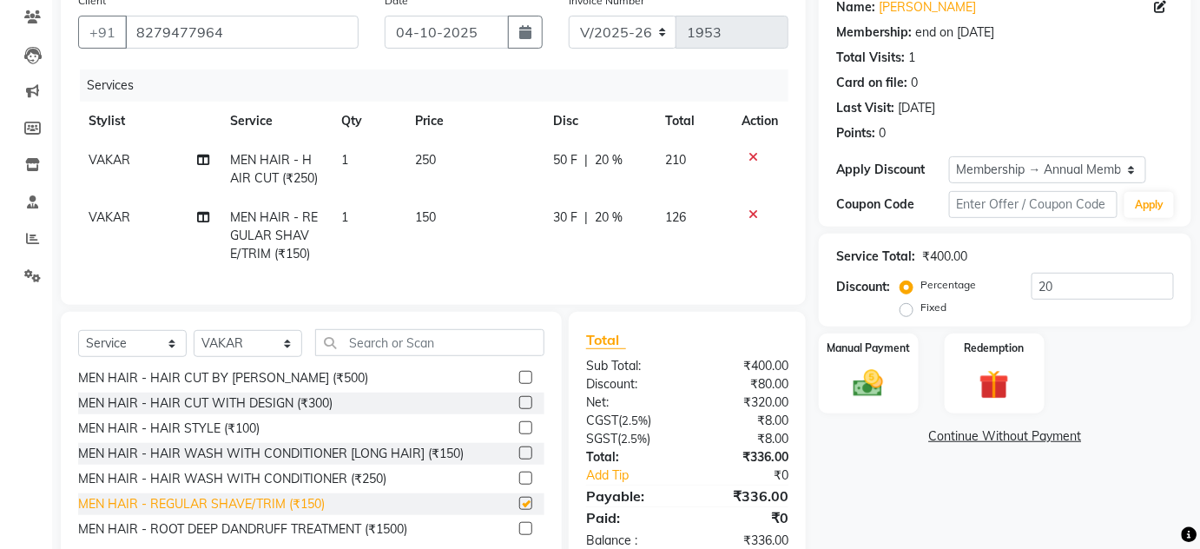
checkbox input "false"
click at [826, 397] on div "Manual Payment" at bounding box center [868, 374] width 103 height 84
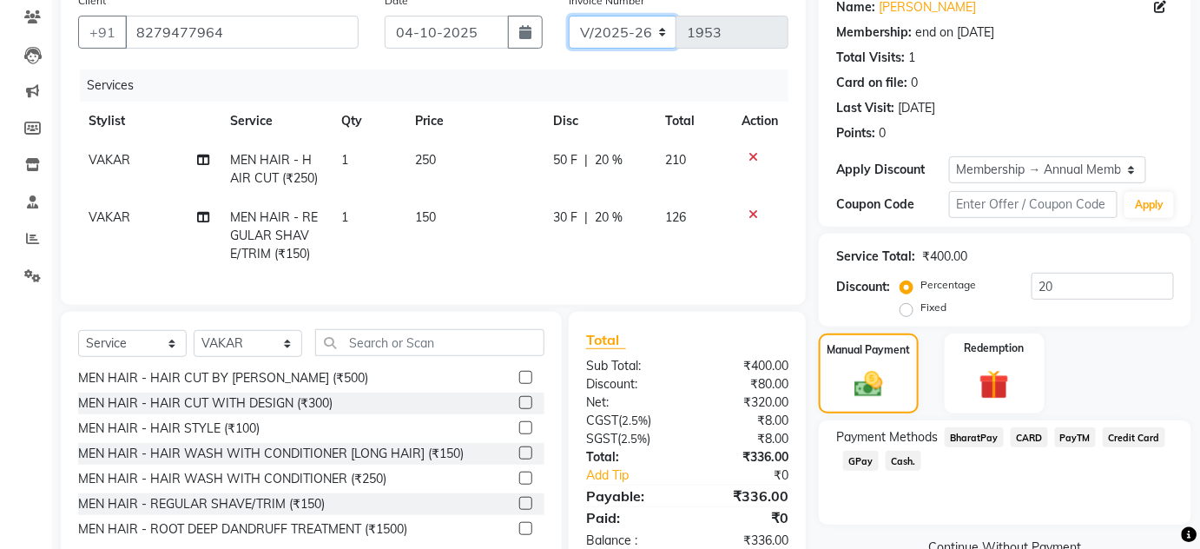
click at [648, 36] on select "INV/25-26 V/2025-26" at bounding box center [623, 32] width 109 height 33
select select "8645"
click at [569, 16] on select "INV/25-26 V/2025-26" at bounding box center [623, 32] width 109 height 33
type input "0887"
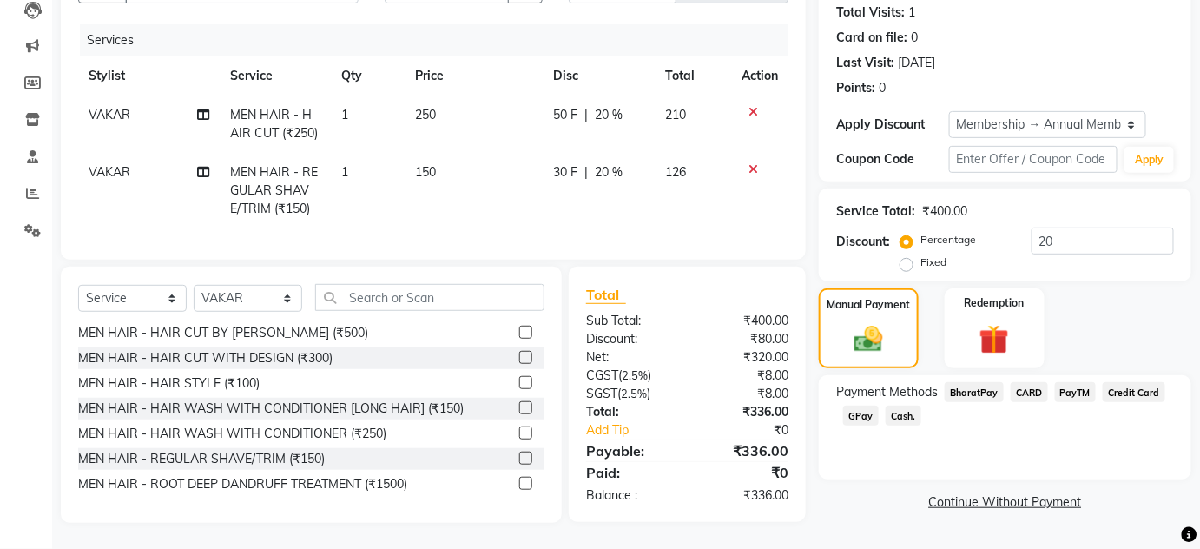
click at [904, 409] on span "Cash." at bounding box center [903, 415] width 36 height 20
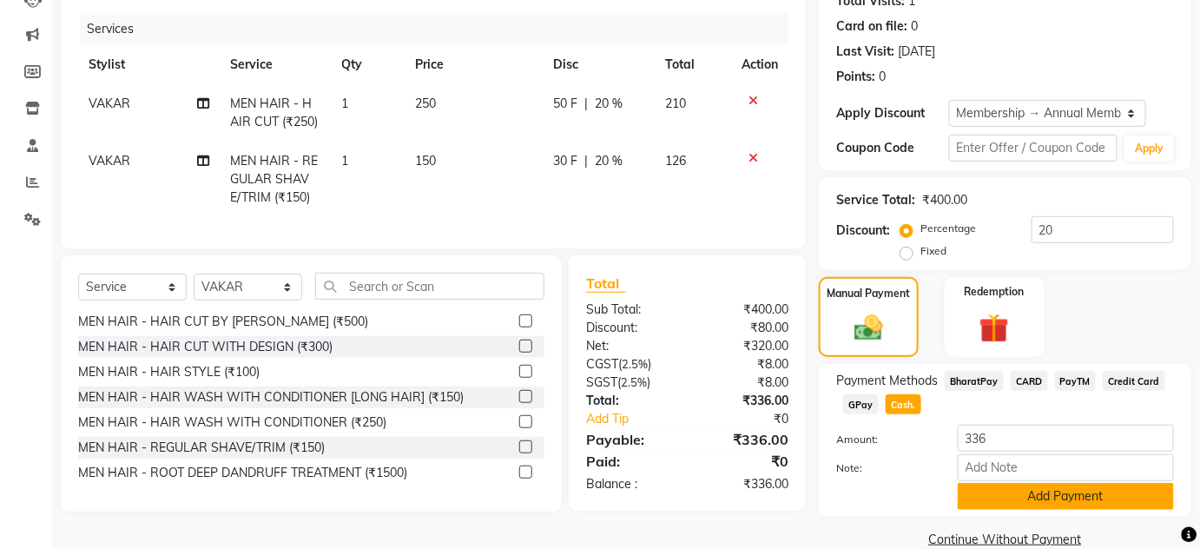
scroll to position [231, 0]
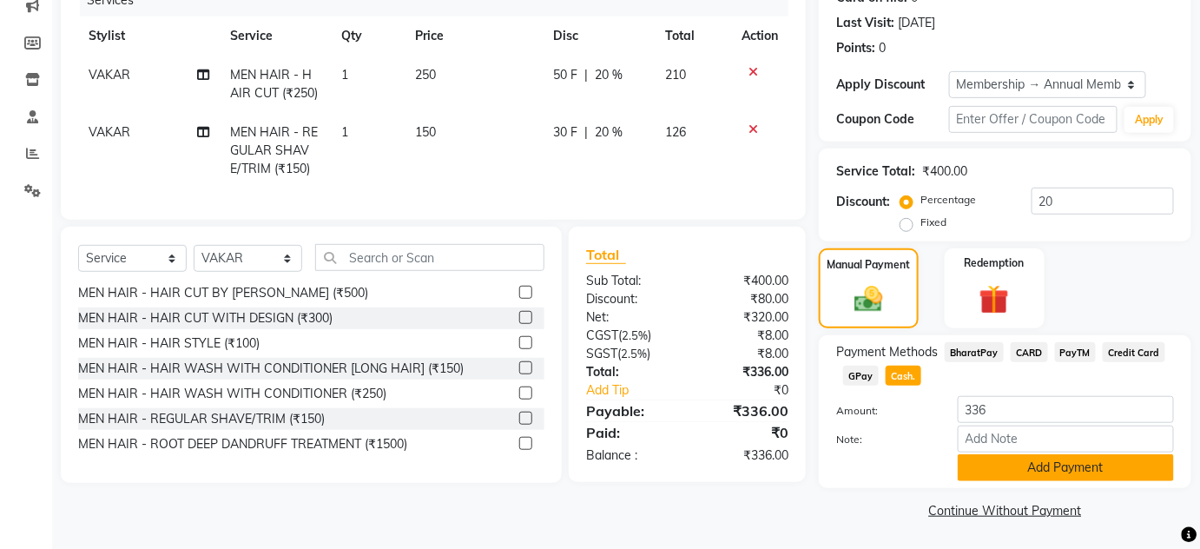
click at [1029, 469] on button "Add Payment" at bounding box center [1065, 467] width 216 height 27
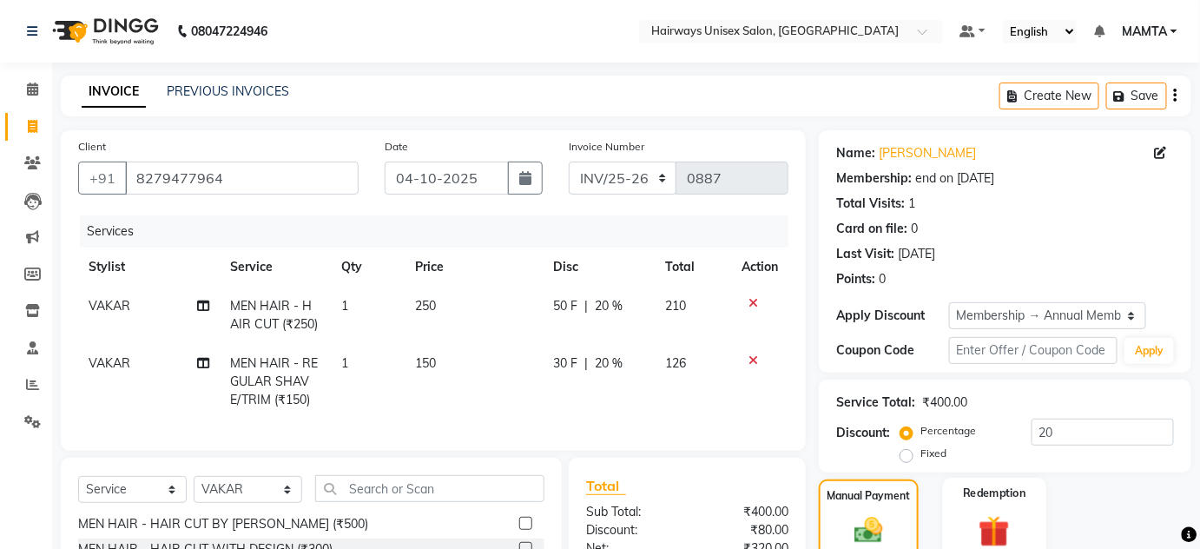
scroll to position [280, 0]
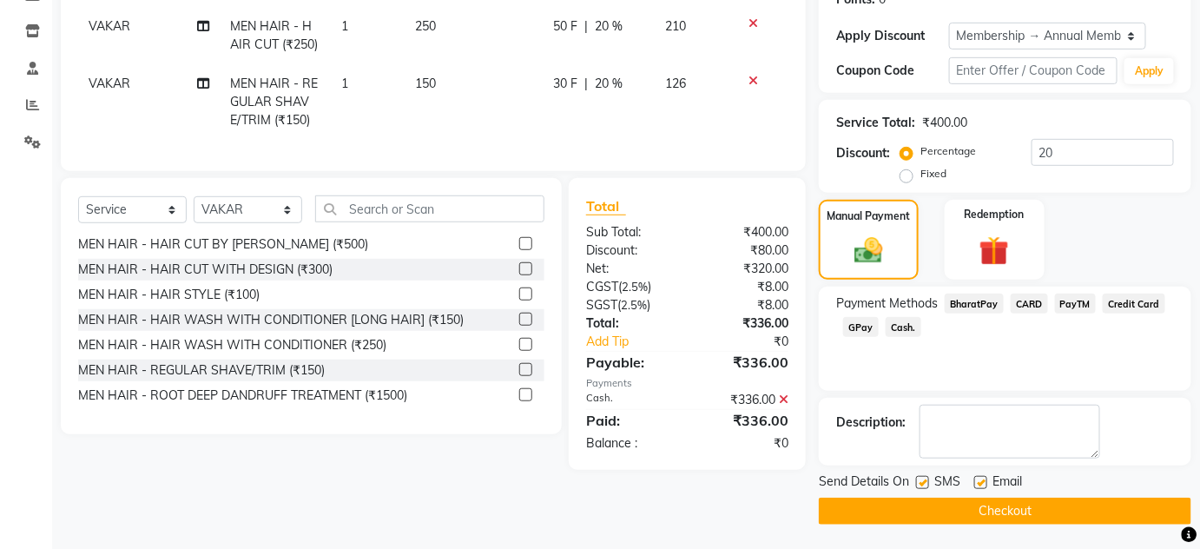
click at [1000, 516] on button "Checkout" at bounding box center [1005, 510] width 372 height 27
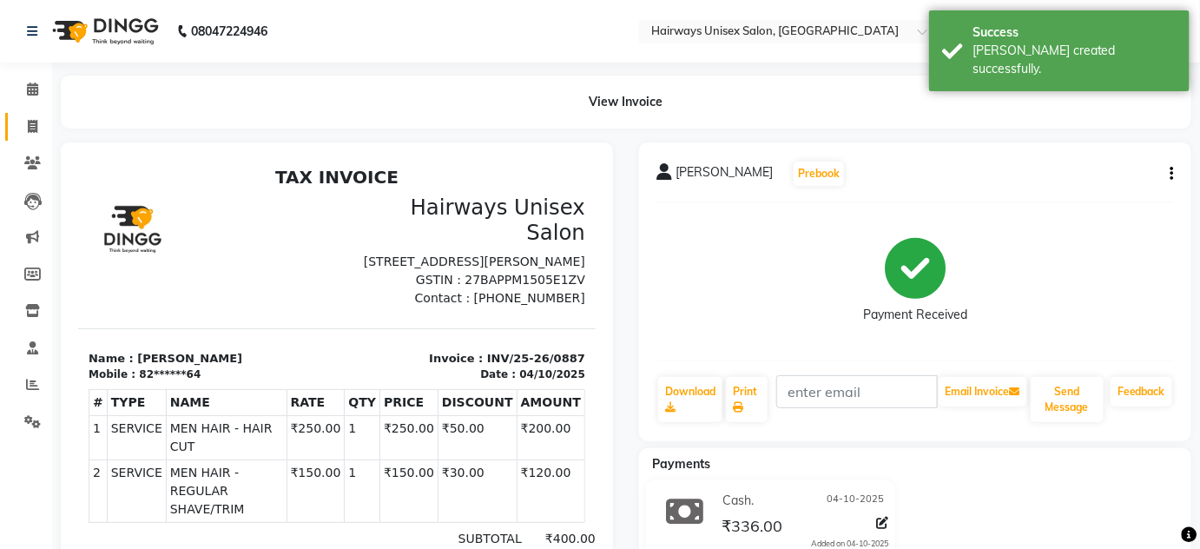
click at [44, 137] on link "Invoice" at bounding box center [26, 127] width 42 height 29
select select "service"
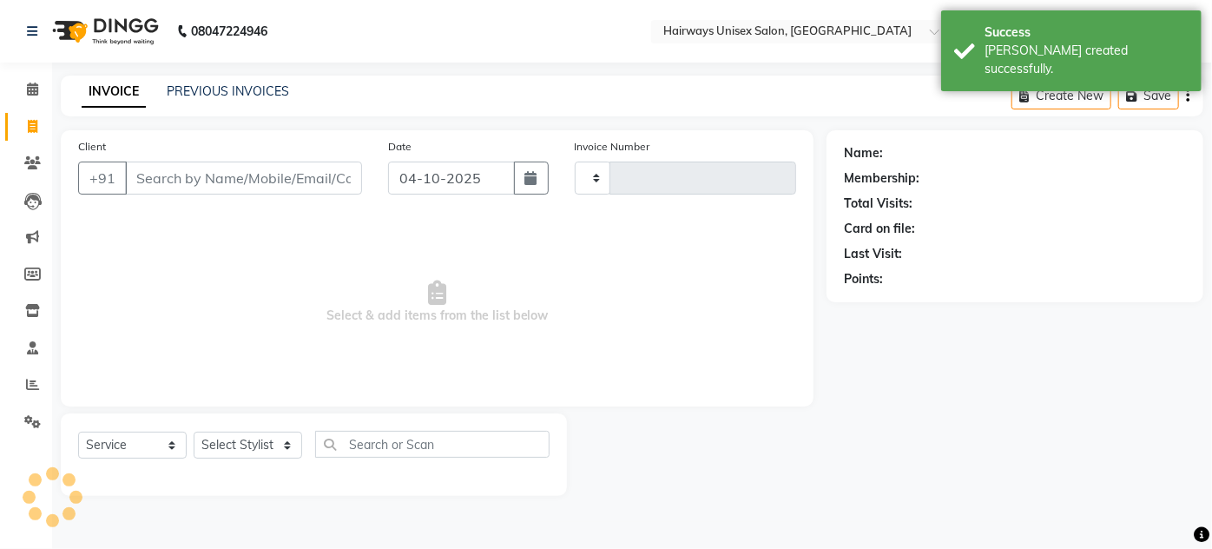
type input "1953"
select select "8320"
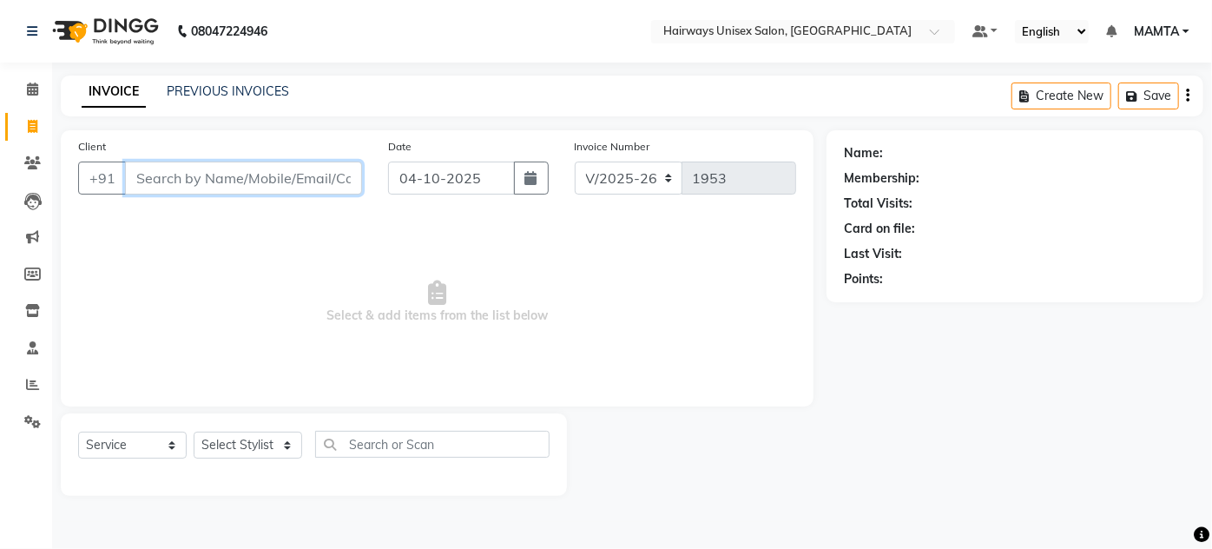
click at [236, 178] on input "Client" at bounding box center [243, 177] width 237 height 33
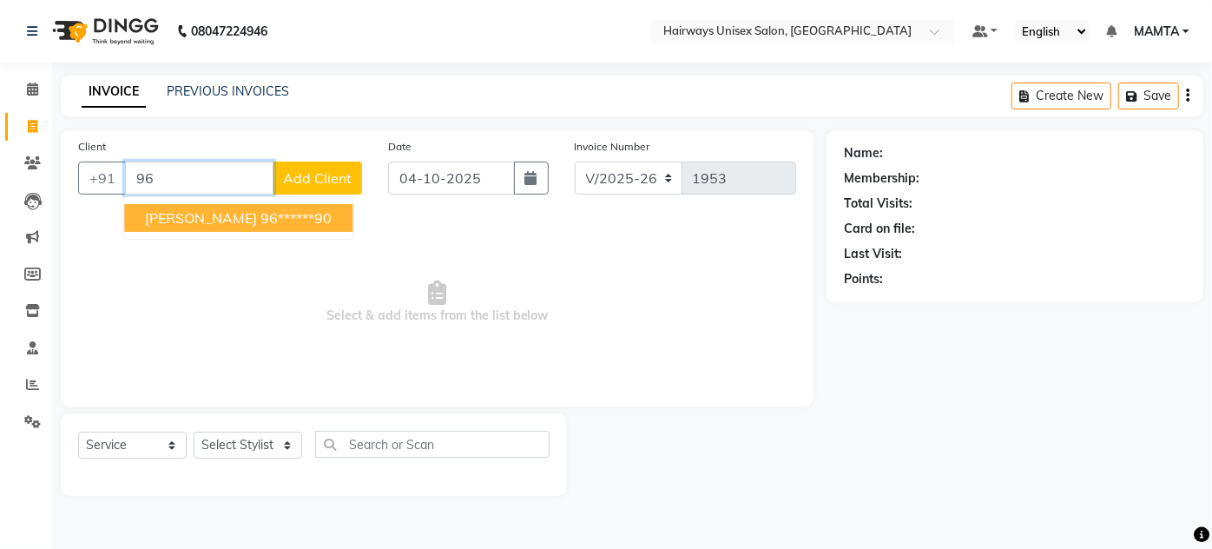
type input "9"
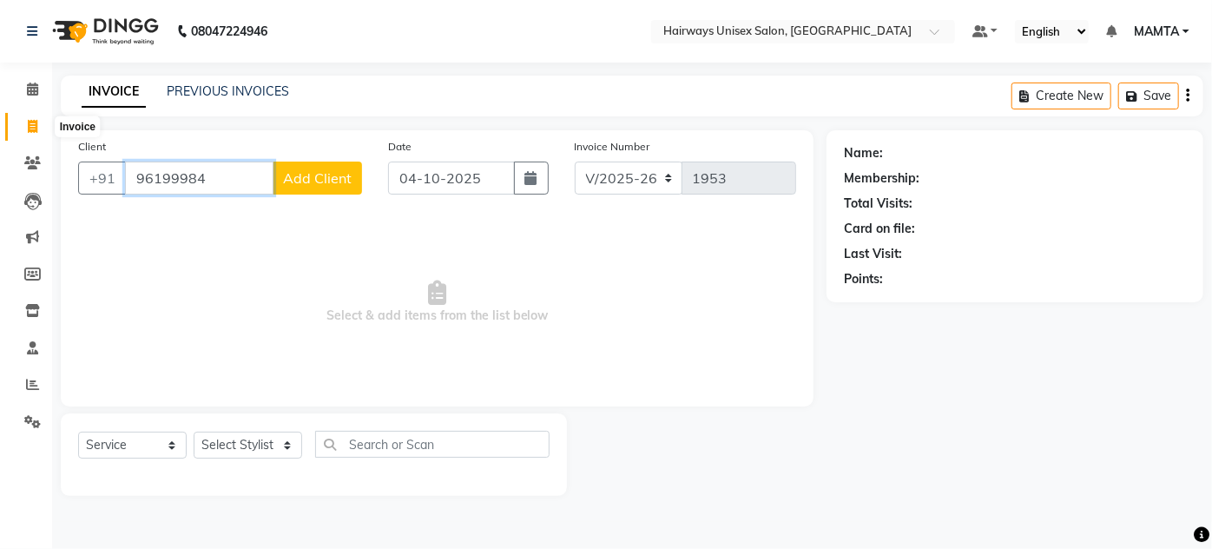
type input "96199984"
click at [23, 128] on span at bounding box center [32, 127] width 30 height 20
select select "service"
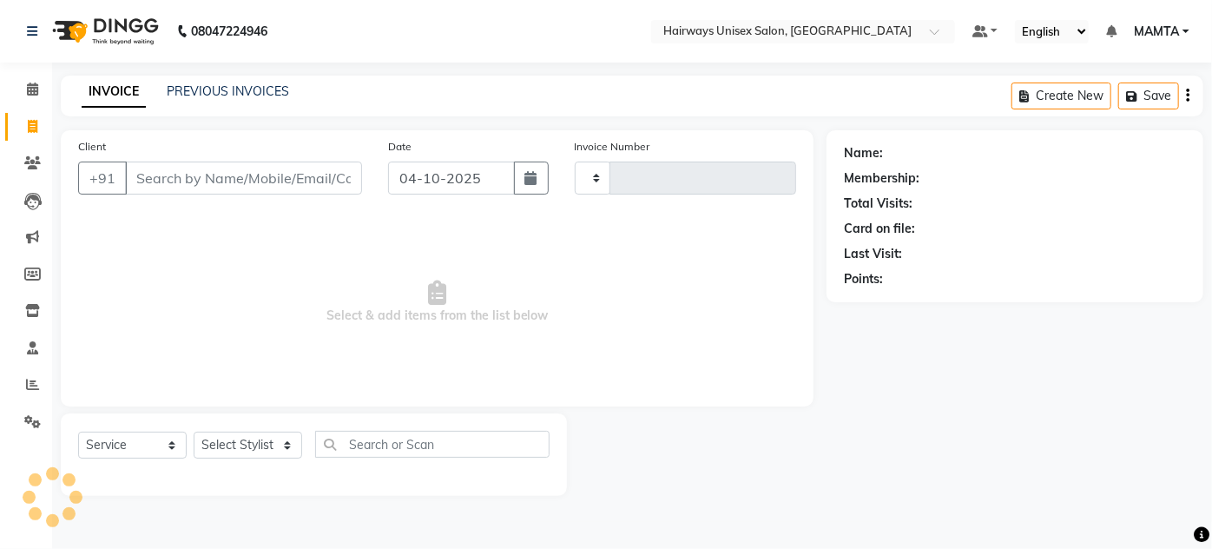
type input "1954"
select select "8320"
click at [192, 191] on input "Client" at bounding box center [243, 177] width 237 height 33
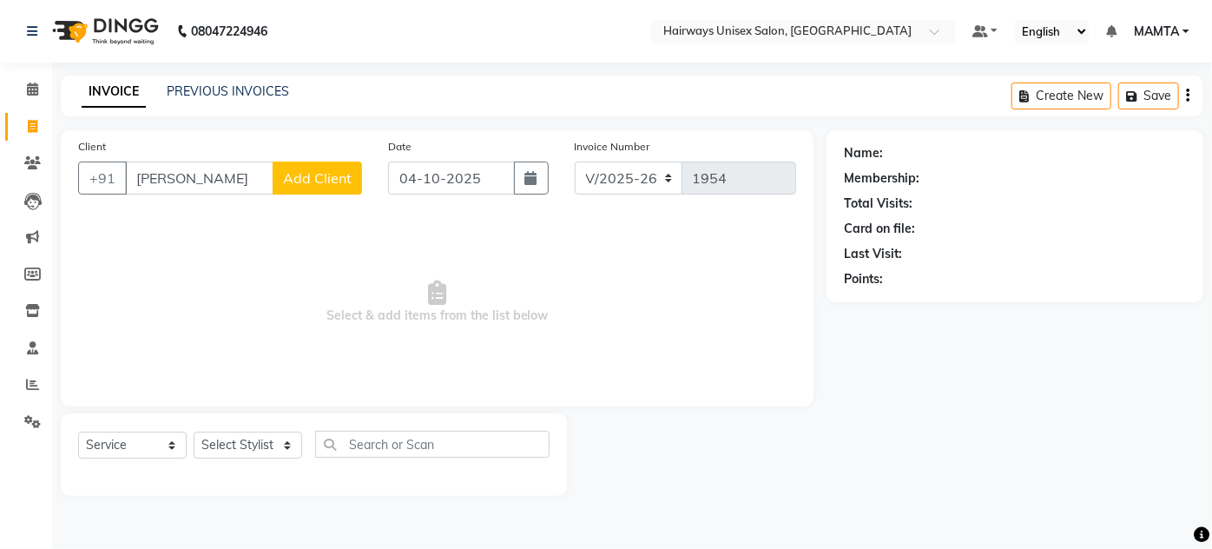
drag, startPoint x: 211, startPoint y: 174, endPoint x: 135, endPoint y: 170, distance: 76.5
click at [135, 170] on input "DHRUMIT" at bounding box center [199, 177] width 148 height 33
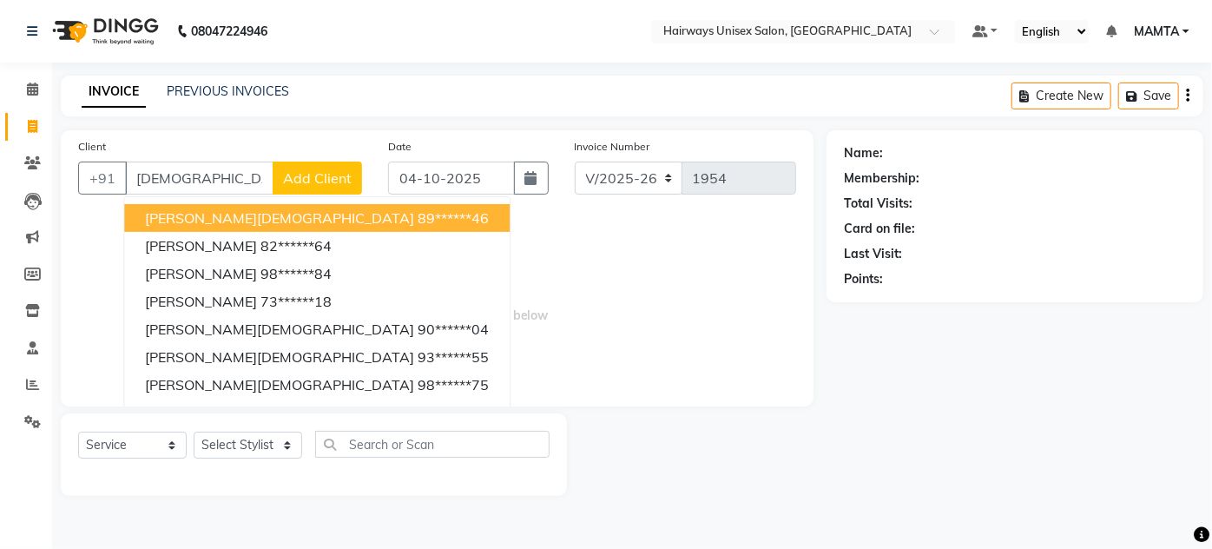
type input "[DEMOGRAPHIC_DATA]"
click at [440, 233] on span "Select & add items from the list below" at bounding box center [437, 302] width 718 height 174
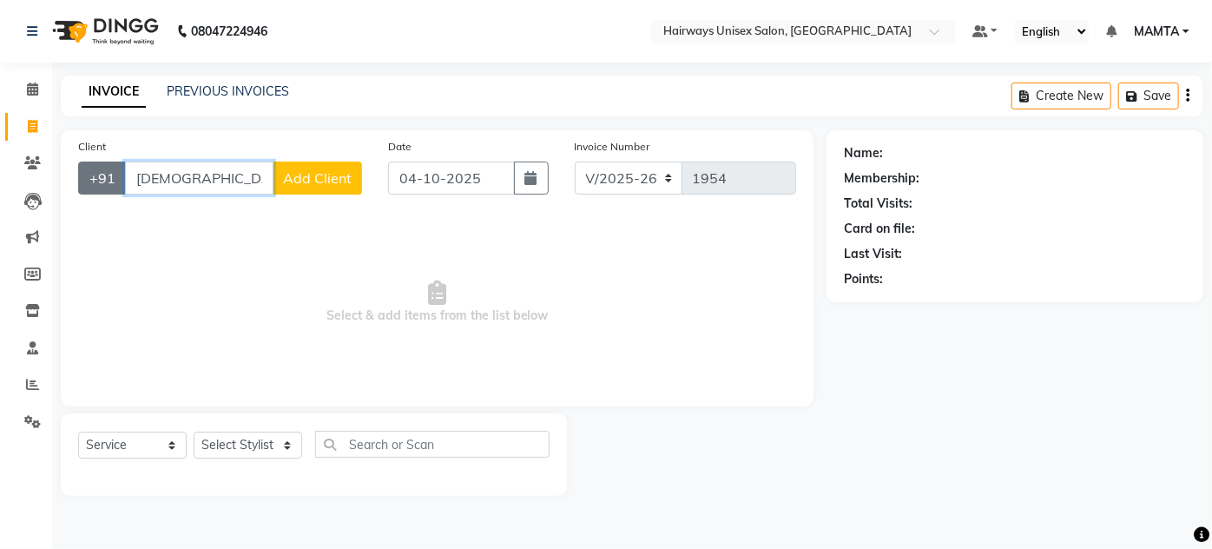
drag, startPoint x: 195, startPoint y: 173, endPoint x: 85, endPoint y: 165, distance: 110.5
click at [85, 165] on div "+91 JAIN Add Client" at bounding box center [220, 177] width 284 height 33
click at [185, 180] on input "Client" at bounding box center [243, 177] width 237 height 33
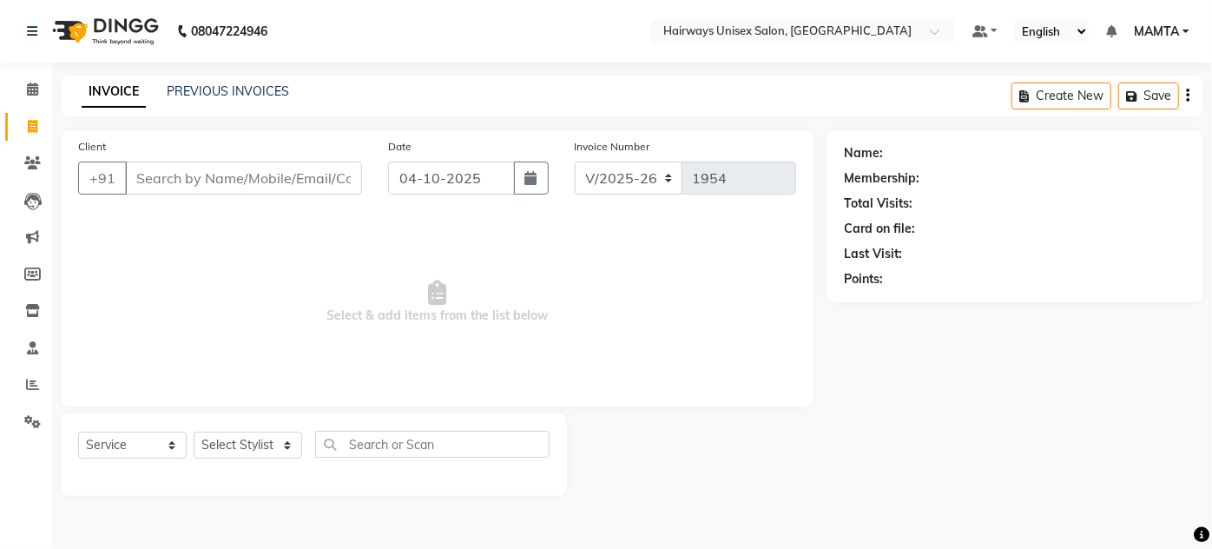
click at [243, 76] on div "INVOICE PREVIOUS INVOICES Create New Save" at bounding box center [632, 96] width 1142 height 41
click at [240, 82] on div "PREVIOUS INVOICES" at bounding box center [228, 91] width 122 height 18
click at [300, 197] on div "Client +91" at bounding box center [220, 172] width 310 height 71
click at [274, 165] on input "Client" at bounding box center [243, 177] width 237 height 33
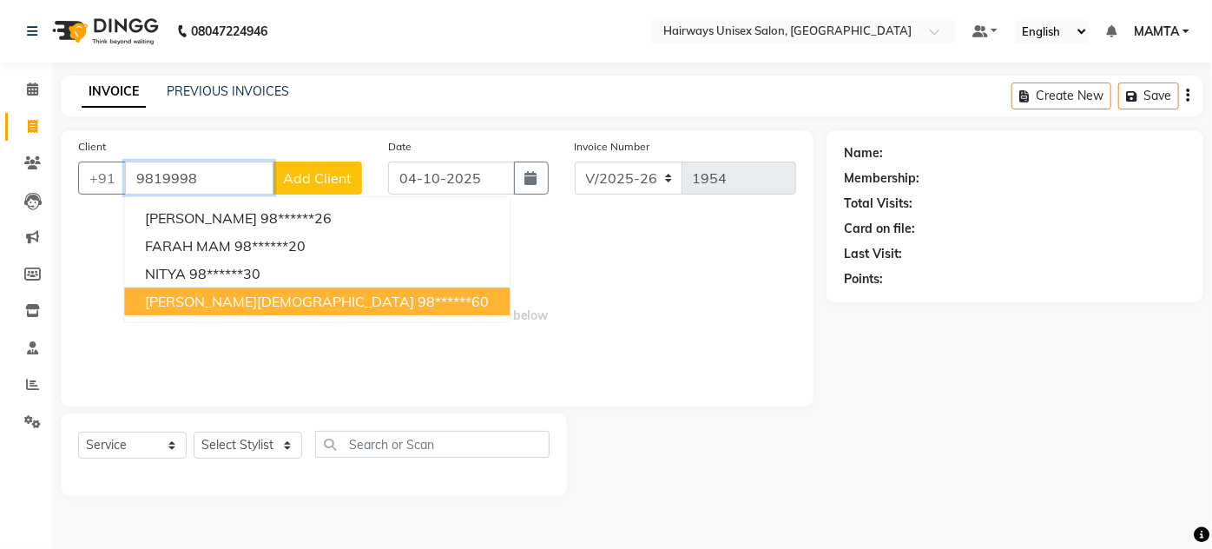
click at [297, 320] on ngb-typeahead-window "DILIP CHUDASMA 98******26 FARAH MAM 98******20 NITYA 98******30 DHRUMIT JAIN 98…" at bounding box center [316, 259] width 387 height 127
click at [232, 302] on span "DHRUMIT JAIN" at bounding box center [279, 301] width 269 height 17
type input "98******60"
select select "1: Object"
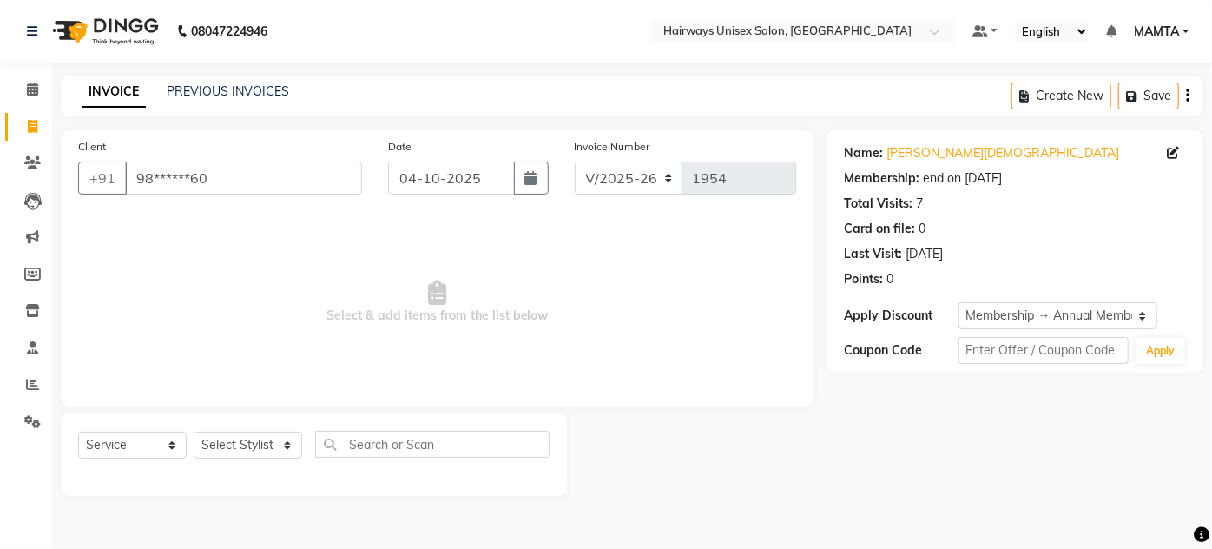
click at [127, 460] on div "Select Service Product Membership Package Voucher Prepaid Gift Card Select Styl…" at bounding box center [313, 451] width 471 height 41
click at [129, 451] on select "Select Service Product Membership Package Voucher Prepaid Gift Card" at bounding box center [132, 444] width 109 height 27
click at [311, 336] on span "Select & add items from the list below" at bounding box center [437, 302] width 718 height 174
click at [253, 444] on select "Select Stylist AHSAN AZAD IMRAN Kamal Salmani KASHISH MAMTA POOJA PUMMY RAJA SA…" at bounding box center [248, 444] width 109 height 27
select select "80856"
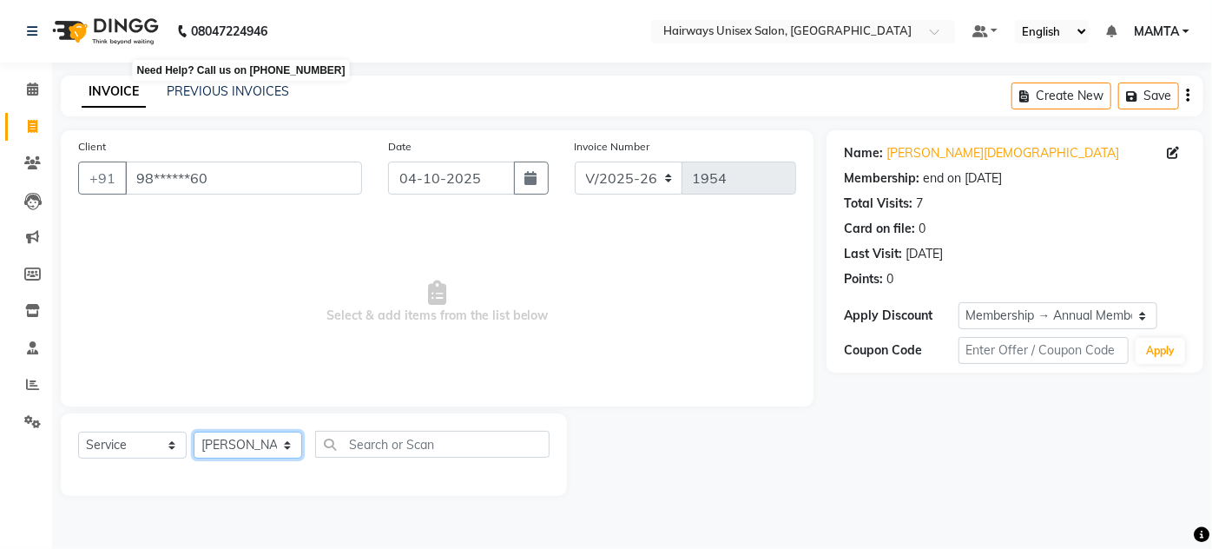
click at [194, 431] on select "Select Stylist AHSAN AZAD IMRAN Kamal Salmani KASHISH MAMTA POOJA PUMMY RAJA SA…" at bounding box center [248, 444] width 109 height 27
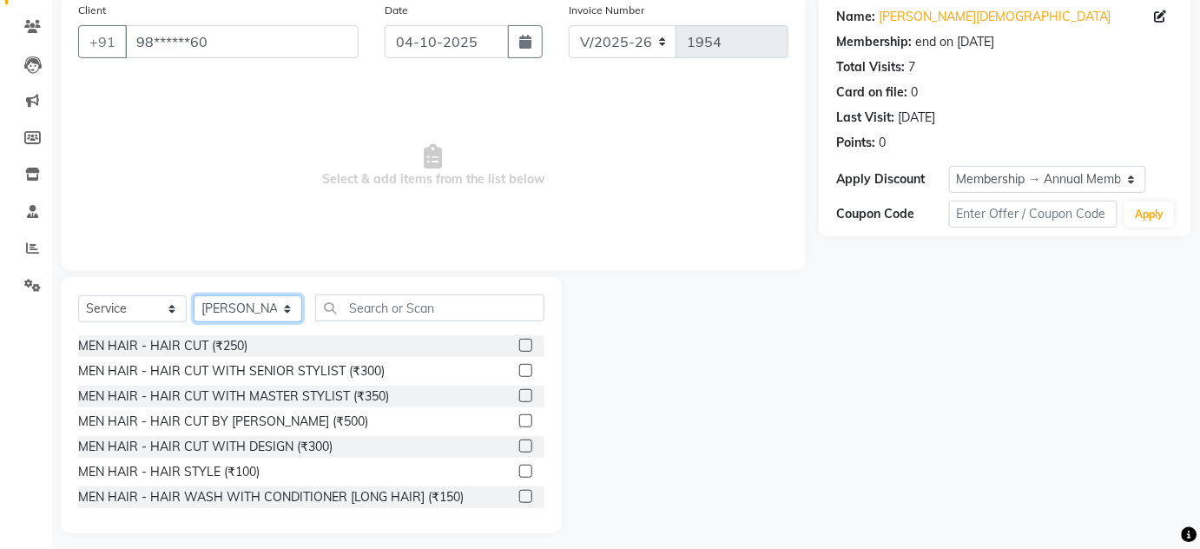
scroll to position [146, 0]
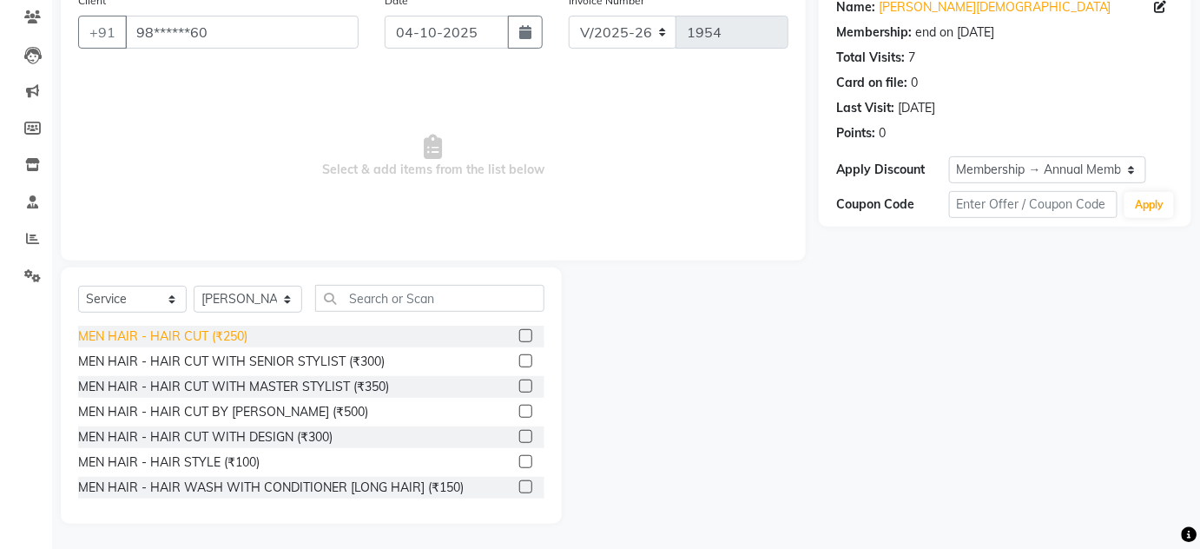
click at [157, 329] on div "MEN HAIR - HAIR CUT (₹250)" at bounding box center [162, 336] width 169 height 18
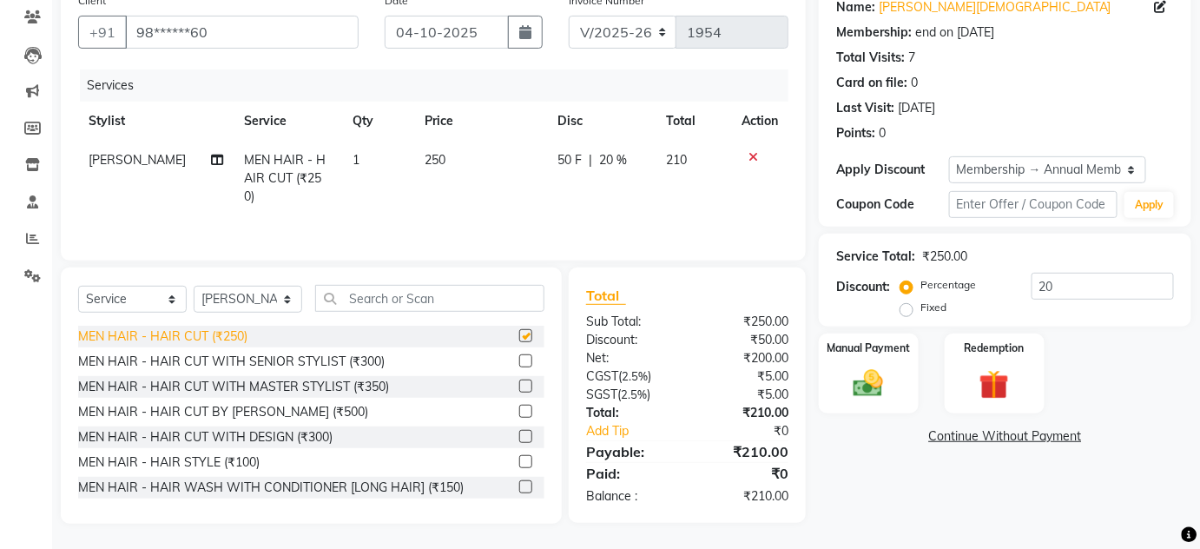
checkbox input "false"
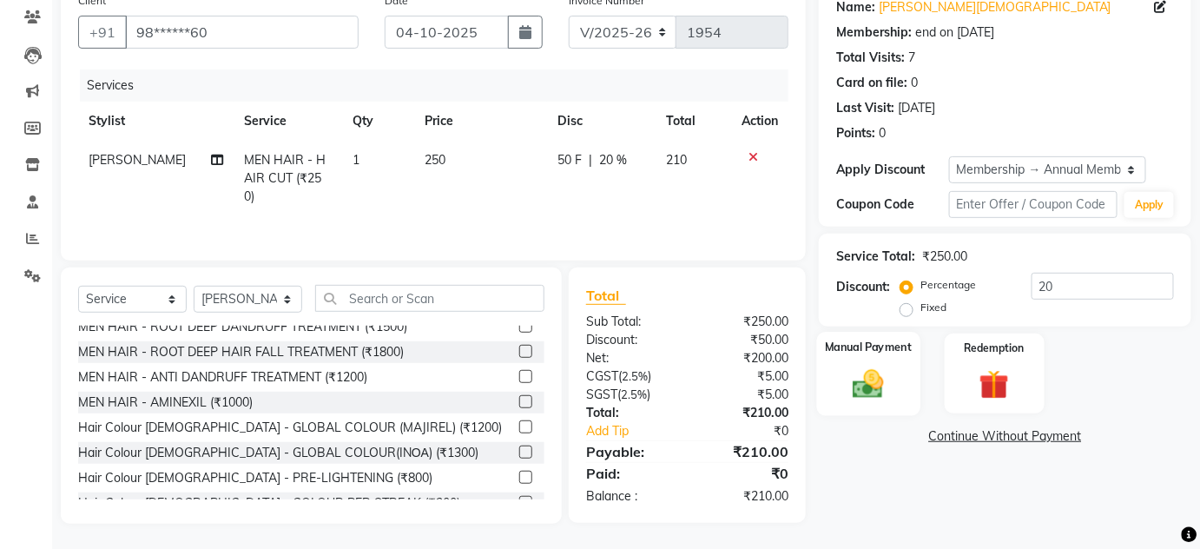
click at [885, 364] on div "Manual Payment" at bounding box center [868, 374] width 103 height 84
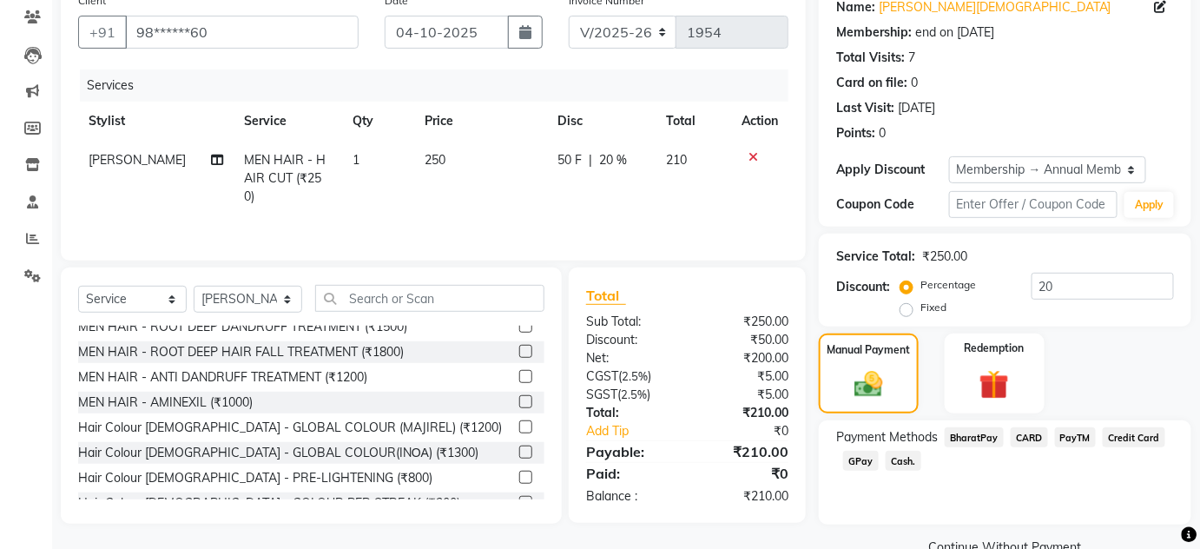
scroll to position [182, 0]
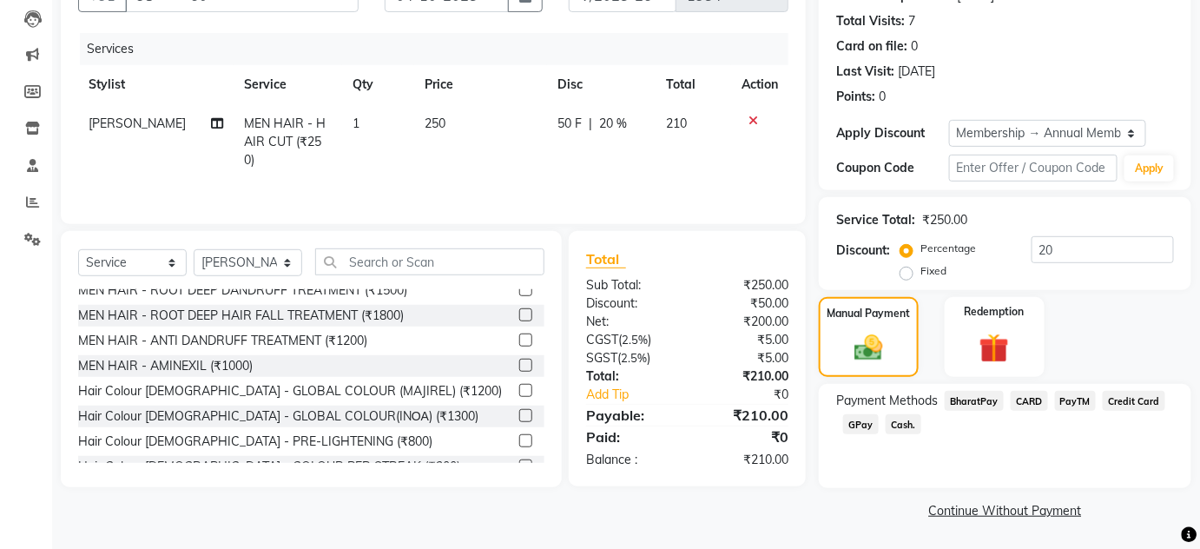
click at [844, 424] on span "GPay" at bounding box center [861, 424] width 36 height 20
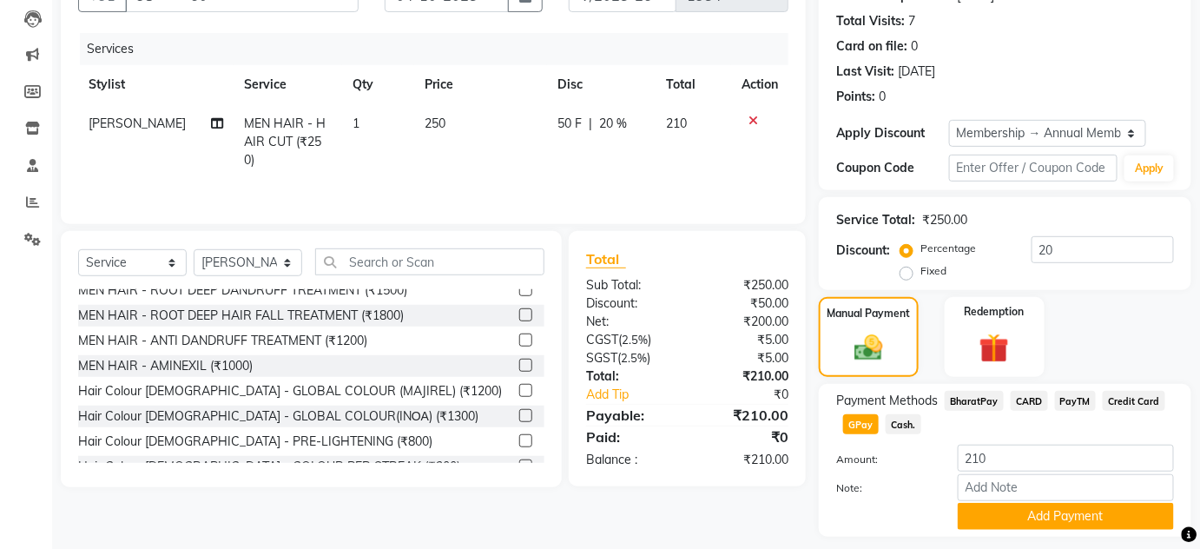
scroll to position [231, 0]
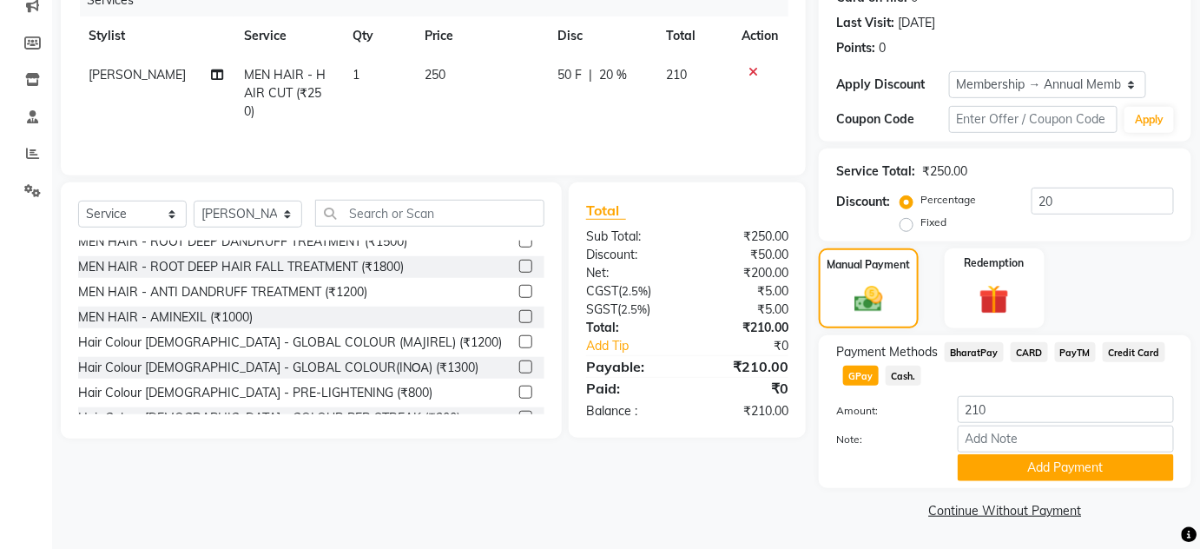
click at [1004, 451] on div "Note:" at bounding box center [1005, 440] width 364 height 30
click at [1005, 458] on button "Add Payment" at bounding box center [1065, 467] width 216 height 27
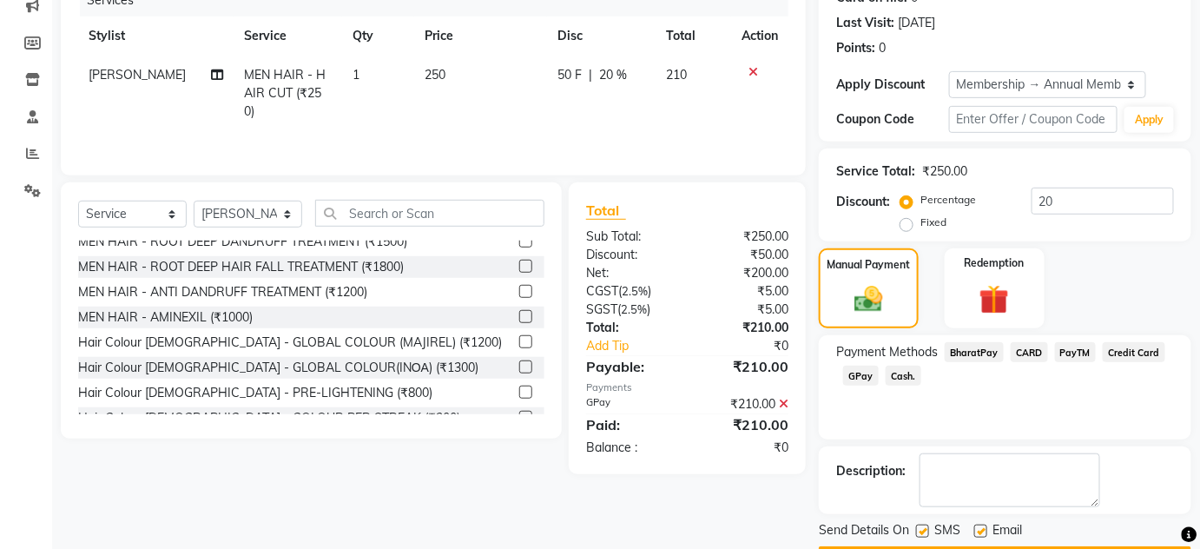
click at [1009, 546] on button "Checkout" at bounding box center [1005, 559] width 372 height 27
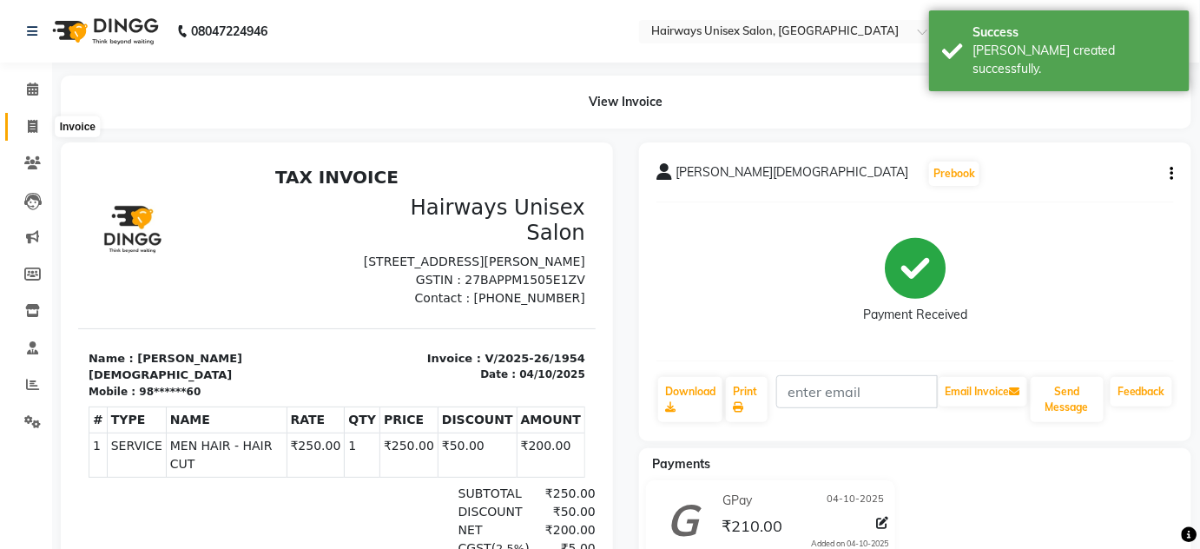
click at [42, 120] on span at bounding box center [32, 127] width 30 height 20
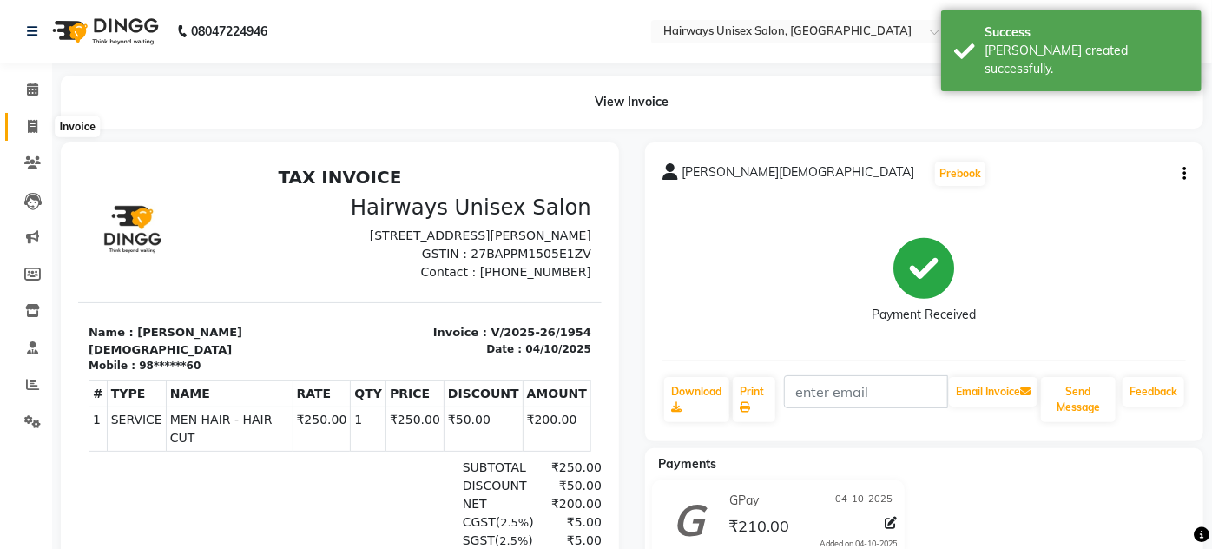
select select "8320"
select select "service"
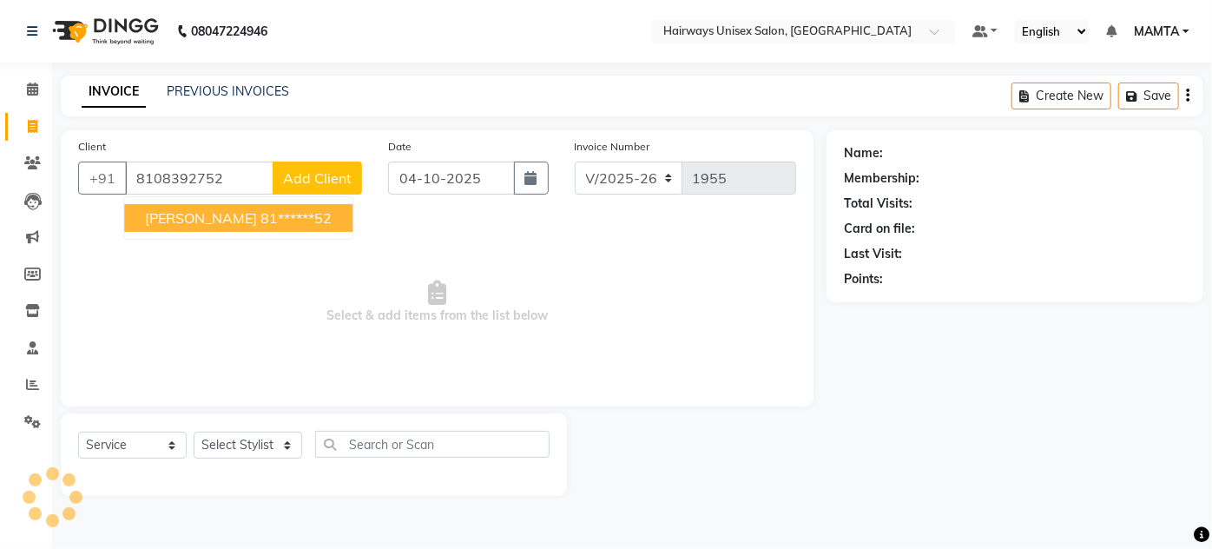
type input "8108392752"
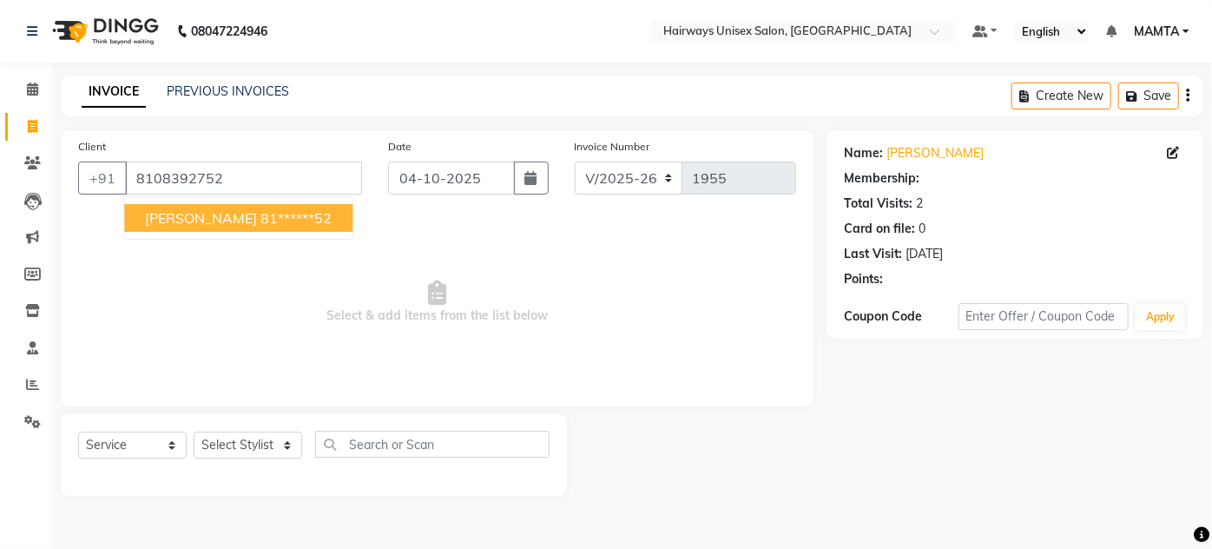
select select "1: Object"
click at [260, 223] on ngb-highlight "81******52" at bounding box center [295, 217] width 71 height 17
type input "81******52"
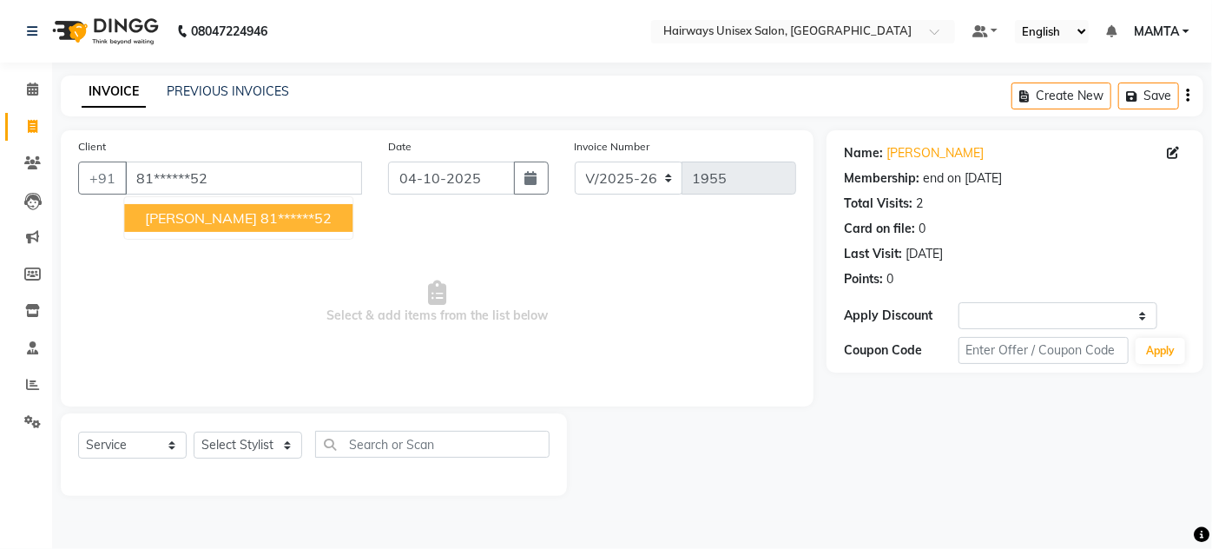
select select "1: Object"
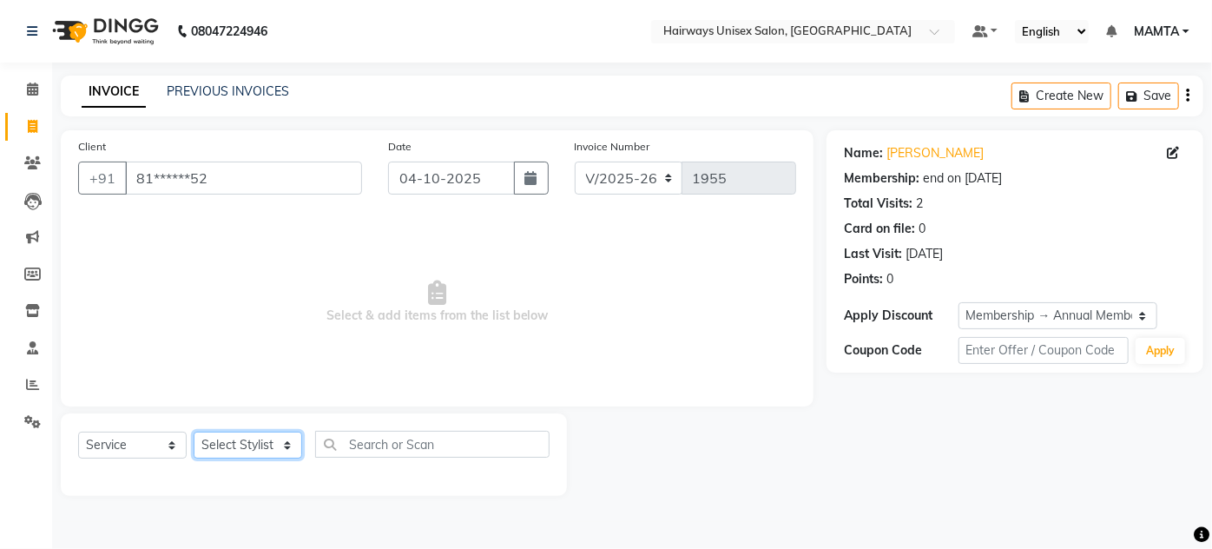
click at [250, 444] on select "Select Stylist AHSAN AZAD IMRAN Kamal Salmani KASHISH MAMTA POOJA PUMMY RAJA SA…" at bounding box center [248, 444] width 109 height 27
select select "80508"
click at [194, 431] on select "Select Stylist AHSAN AZAD IMRAN Kamal Salmani KASHISH MAMTA POOJA PUMMY RAJA SA…" at bounding box center [248, 444] width 109 height 27
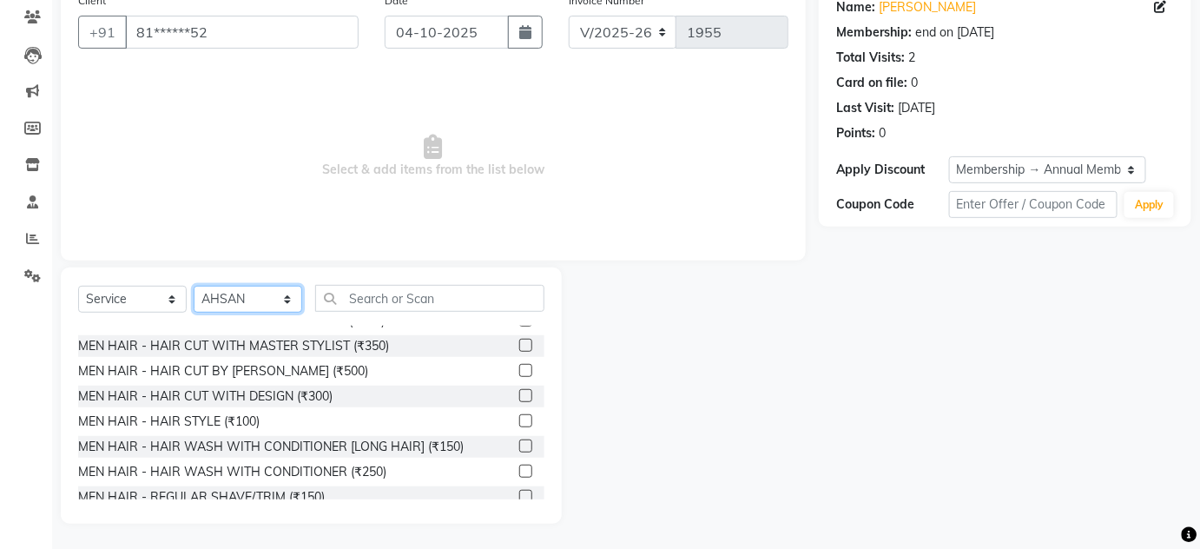
scroll to position [78, 0]
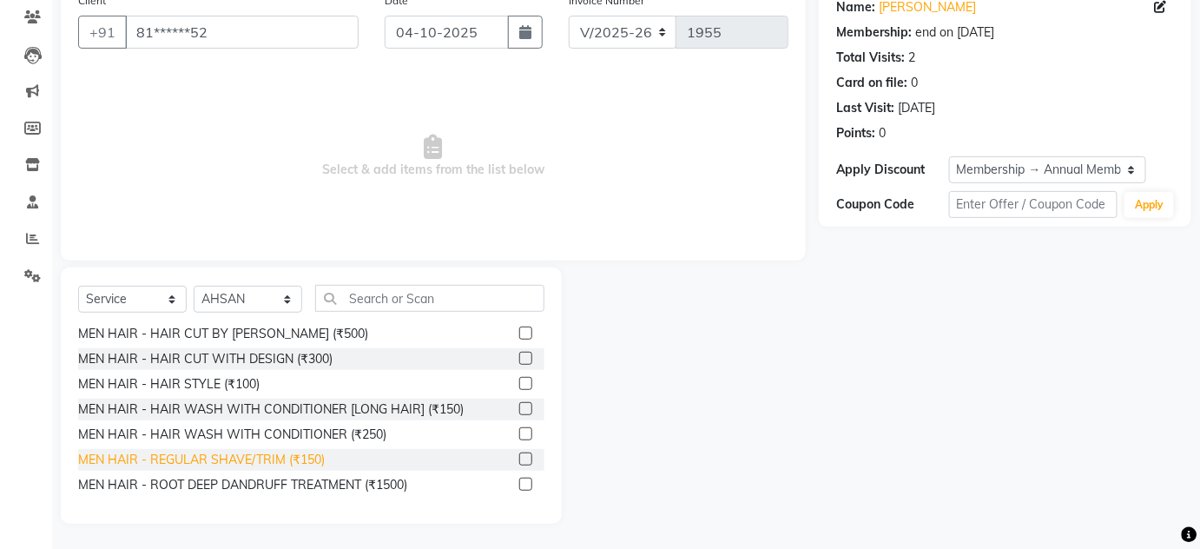
click at [316, 455] on div "MEN HAIR - REGULAR SHAVE/TRIM (₹150)" at bounding box center [201, 460] width 247 height 18
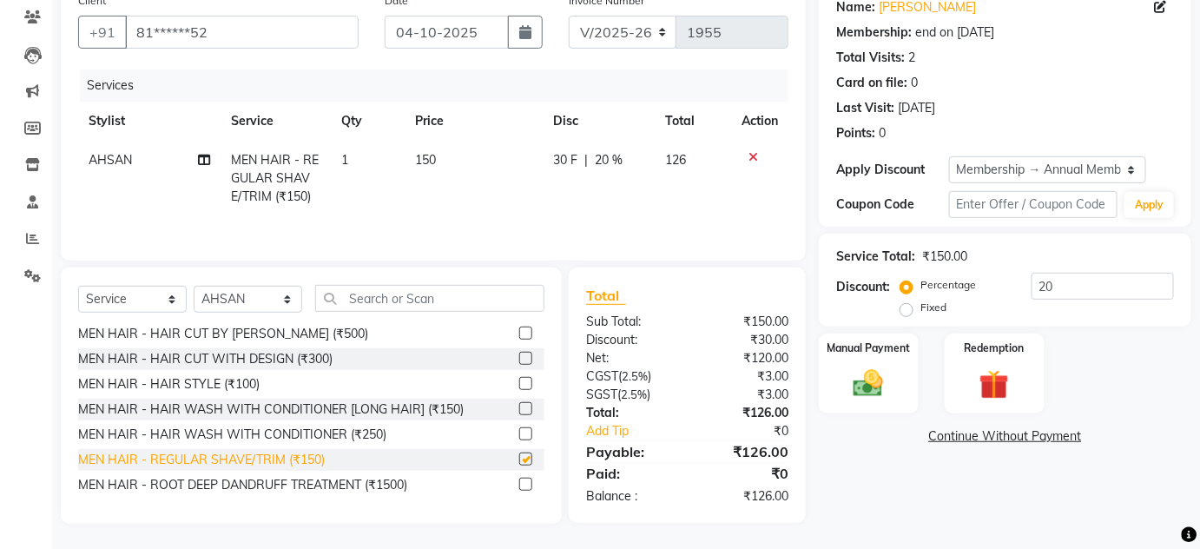
checkbox input "false"
click at [837, 392] on div "Manual Payment" at bounding box center [868, 374] width 103 height 84
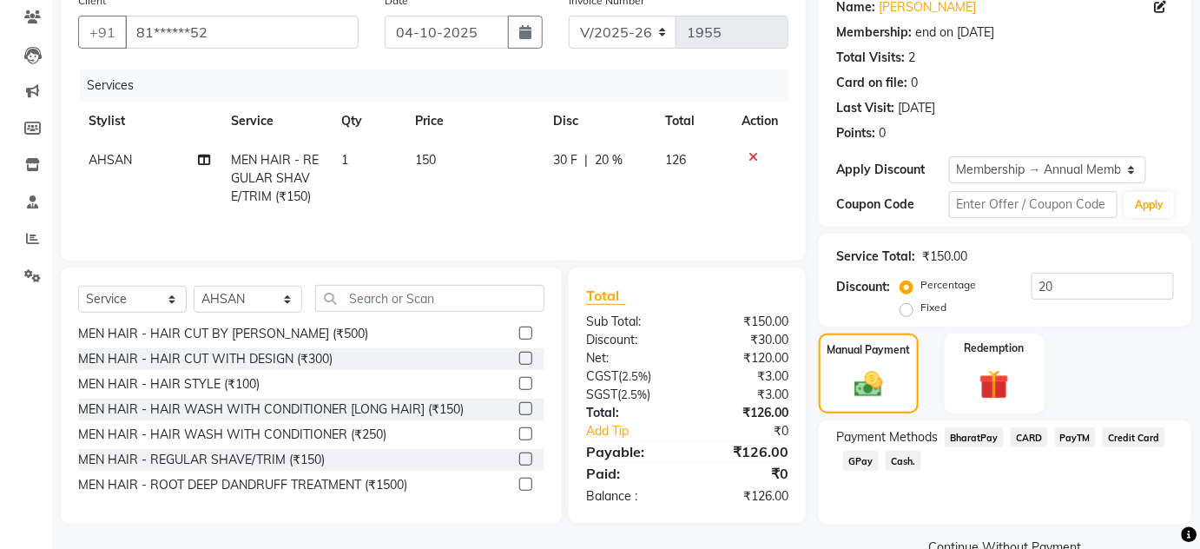
click at [1028, 435] on span "CARD" at bounding box center [1028, 437] width 37 height 20
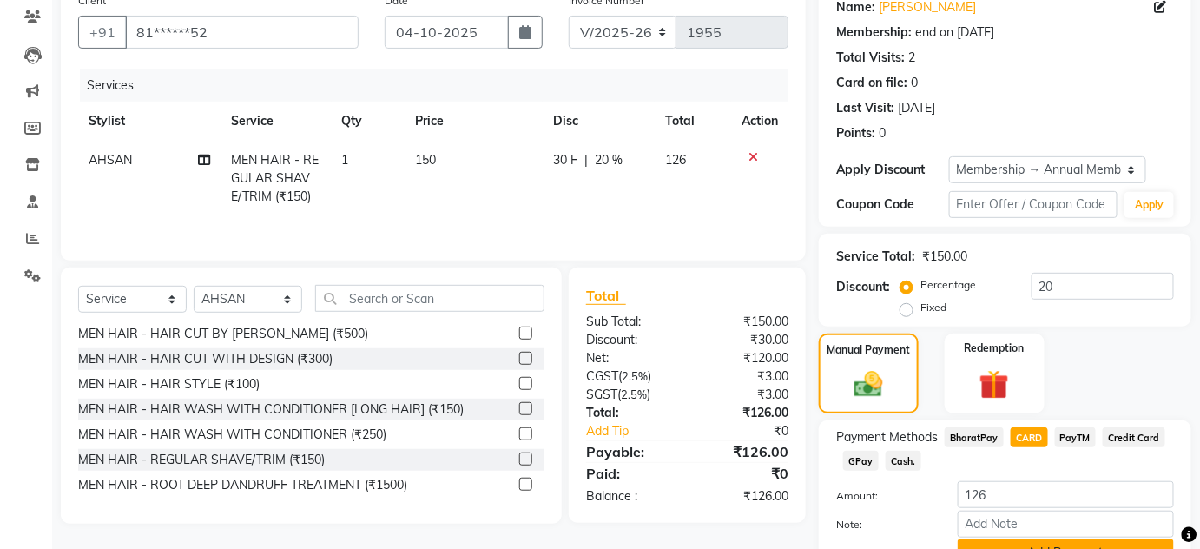
scroll to position [231, 0]
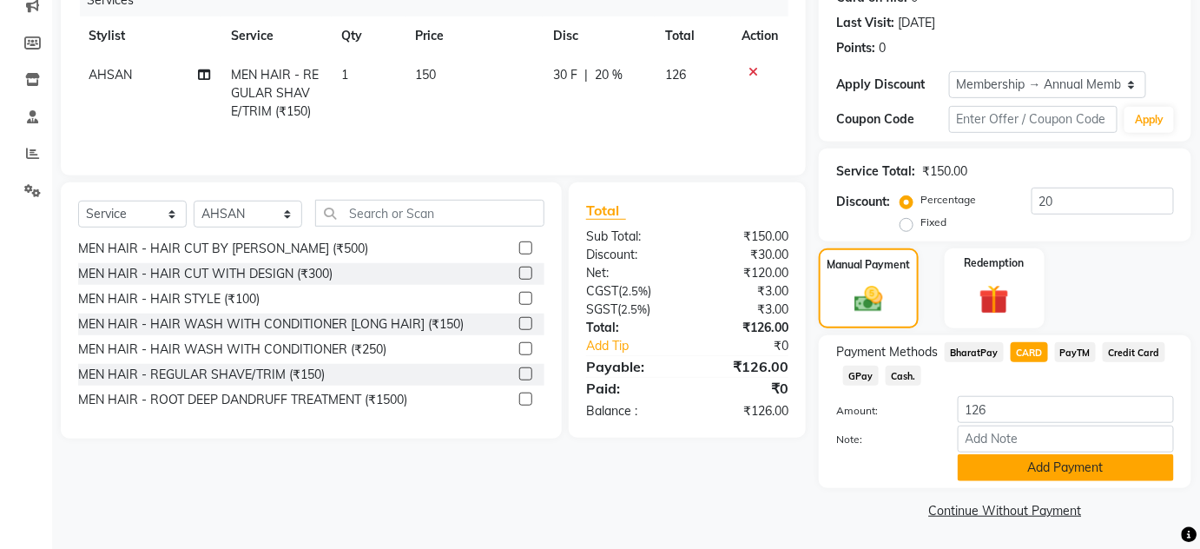
click at [995, 473] on button "Add Payment" at bounding box center [1065, 467] width 216 height 27
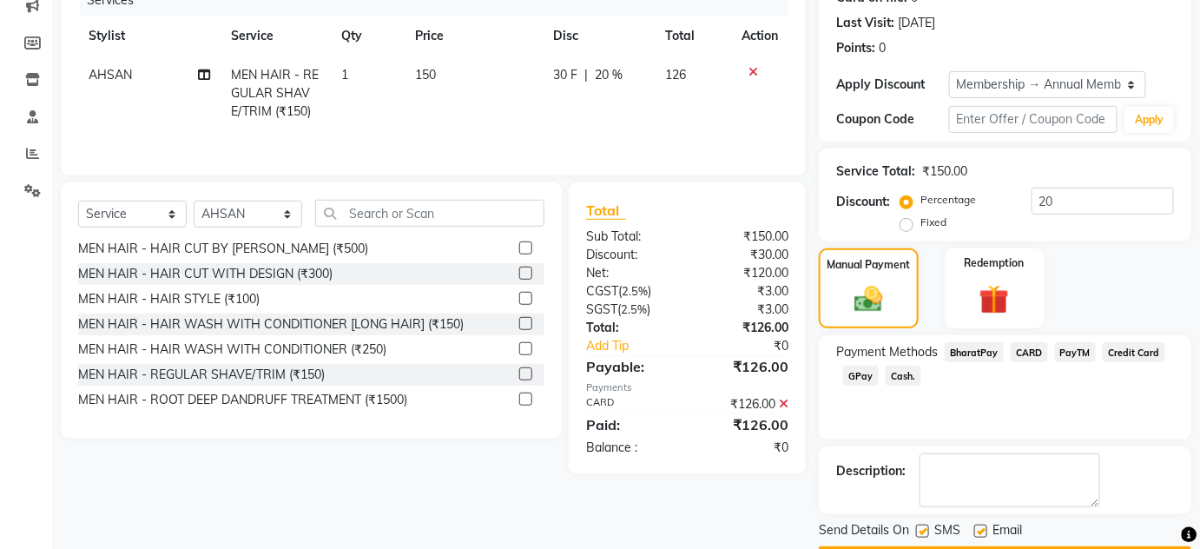
scroll to position [280, 0]
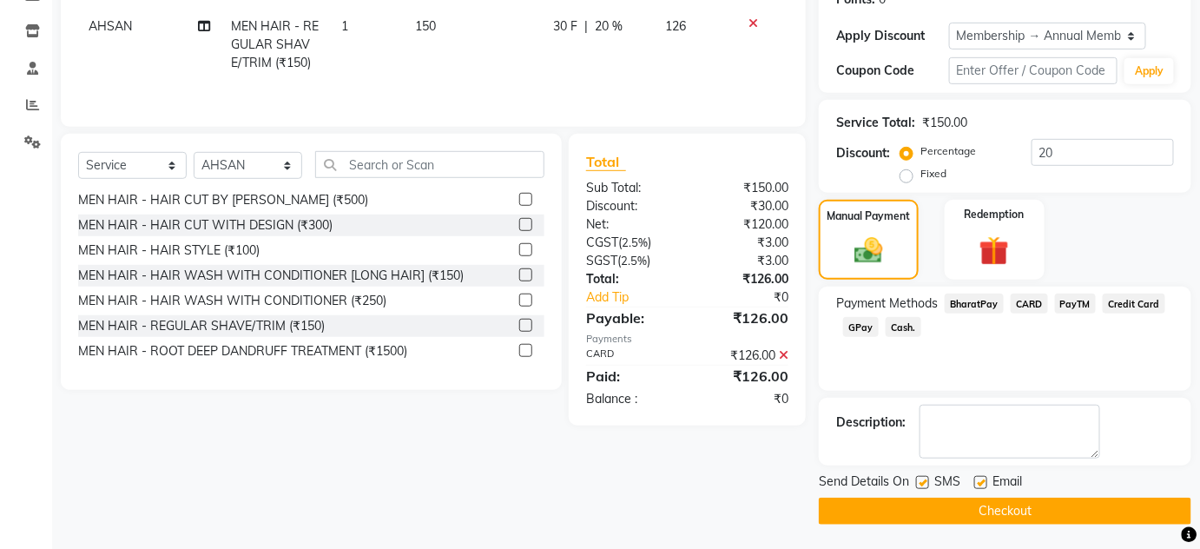
click at [997, 497] on button "Checkout" at bounding box center [1005, 510] width 372 height 27
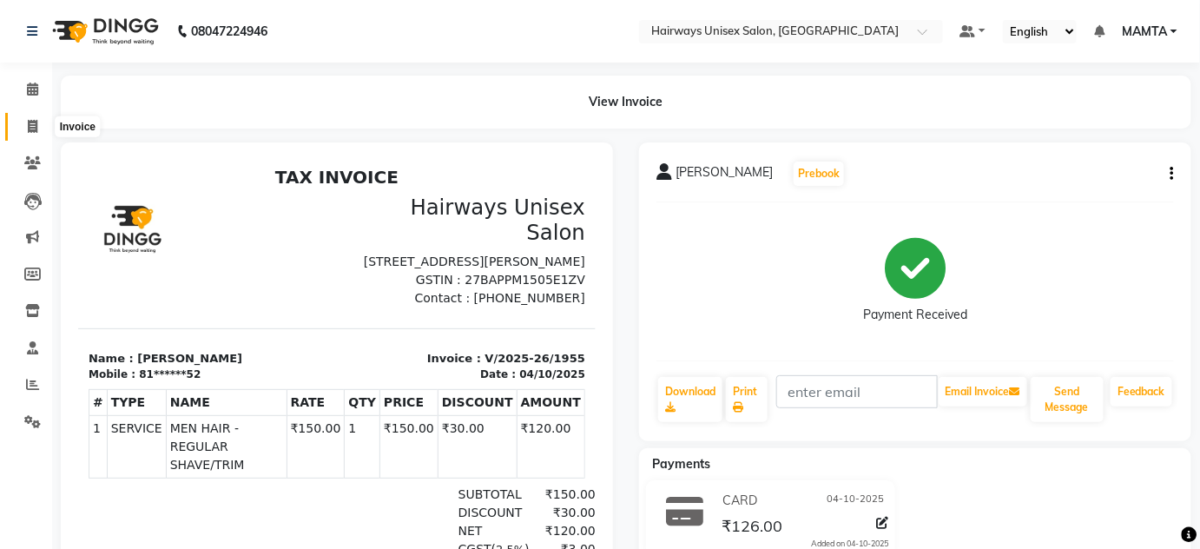
click at [23, 123] on span at bounding box center [32, 127] width 30 height 20
select select "service"
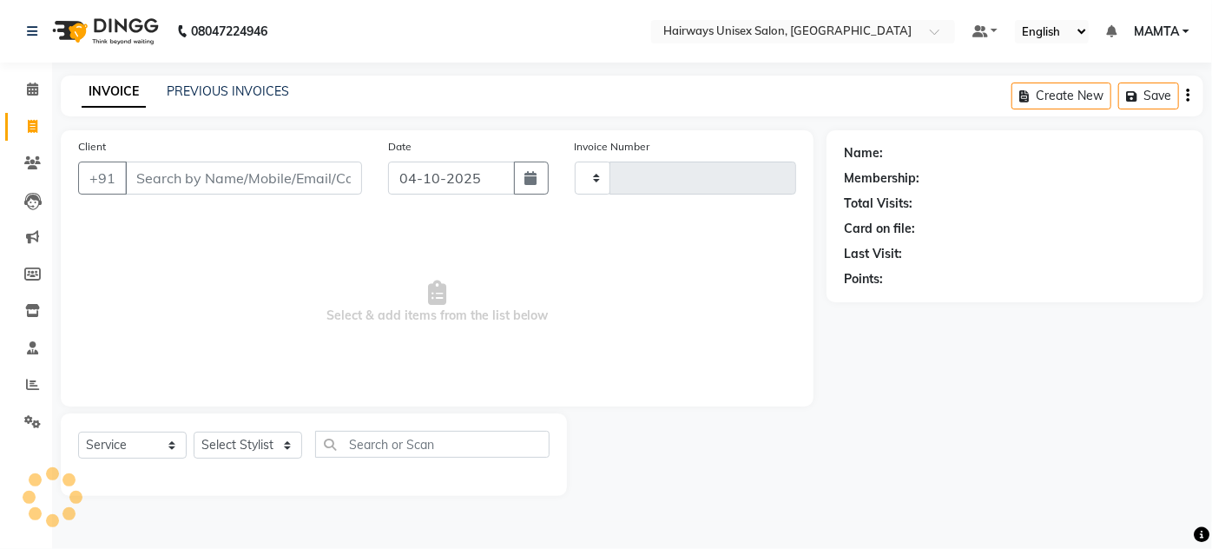
type input "1956"
select select "8320"
click at [38, 123] on span at bounding box center [32, 127] width 30 height 20
select select "8320"
select select "service"
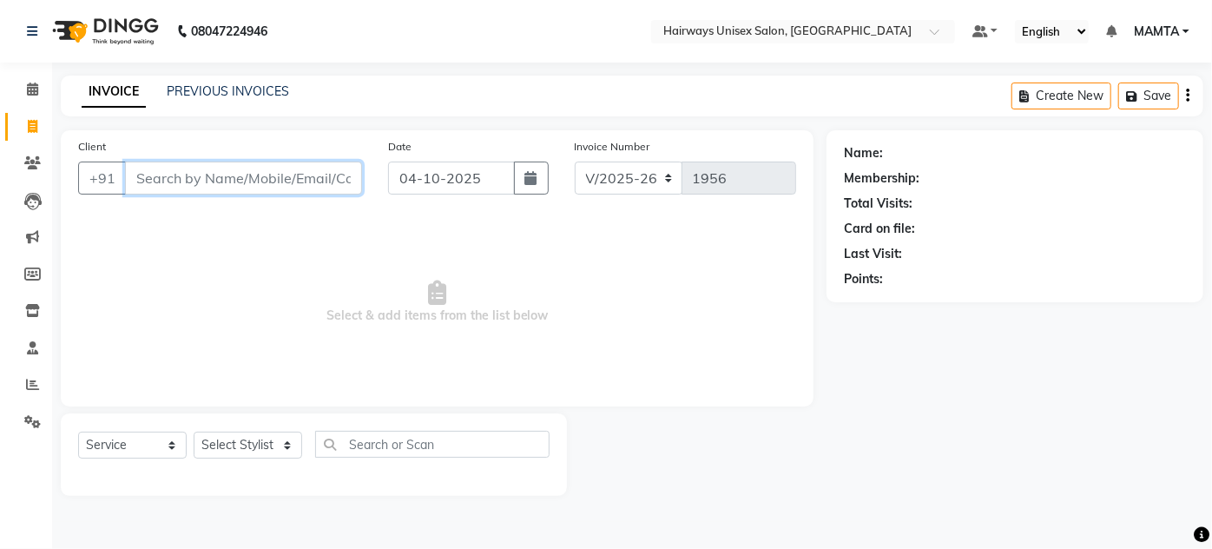
click at [194, 190] on input "Client" at bounding box center [243, 177] width 237 height 33
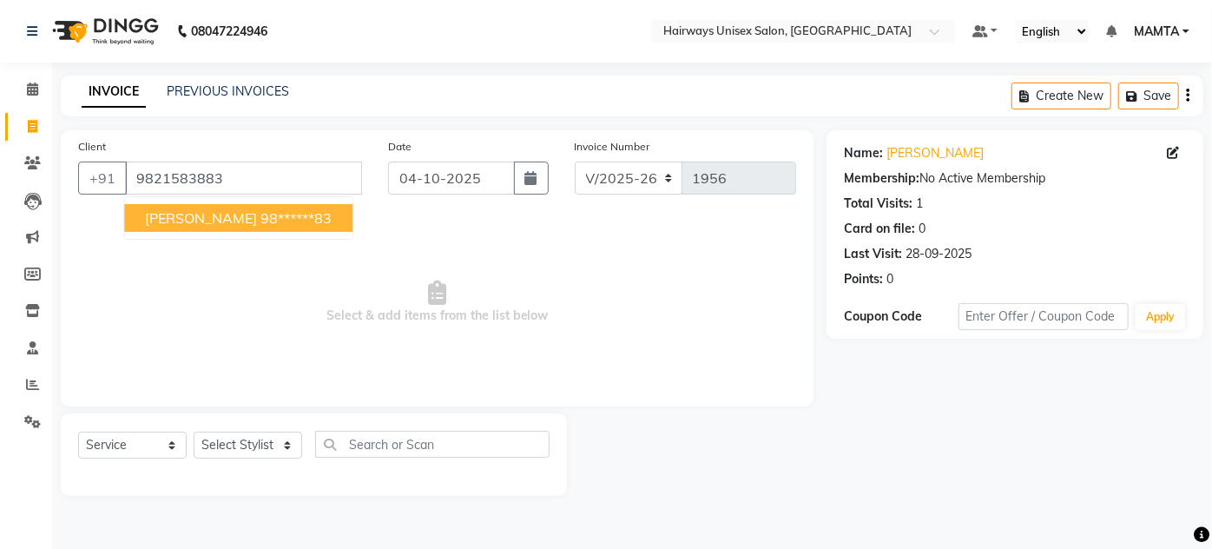
click at [199, 224] on button "HARDIK 98******83" at bounding box center [238, 218] width 228 height 28
type input "98******83"
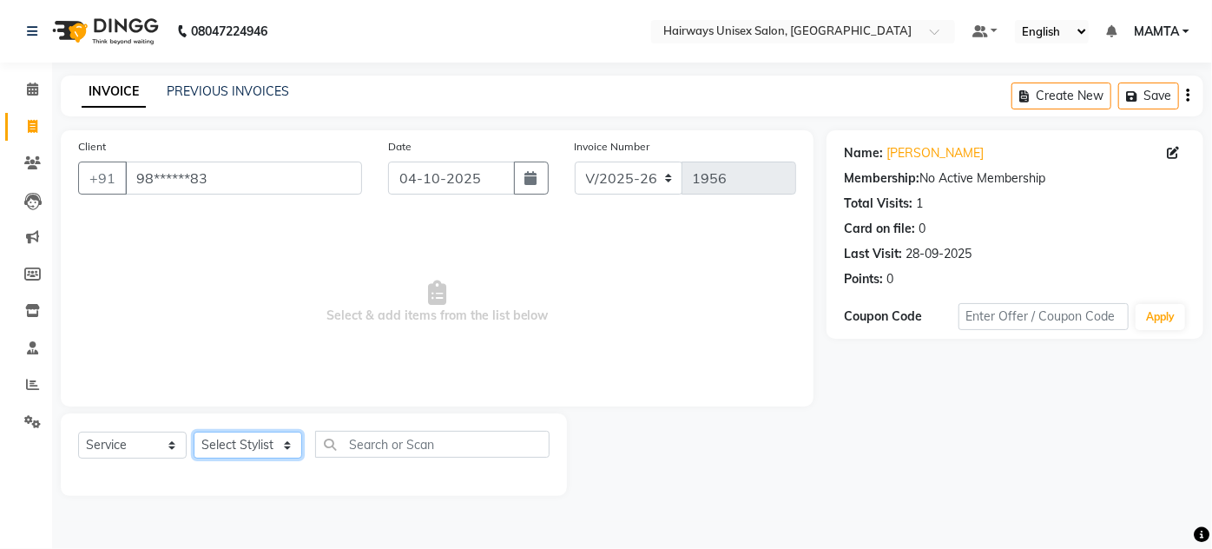
click at [227, 443] on select "Select Stylist AHSAN AZAD IMRAN Kamal Salmani KASHISH MAMTA POOJA PUMMY RAJA SA…" at bounding box center [248, 444] width 109 height 27
select select "80856"
click at [194, 431] on select "Select Stylist AHSAN AZAD IMRAN Kamal Salmani KASHISH MAMTA POOJA PUMMY RAJA SA…" at bounding box center [248, 444] width 109 height 27
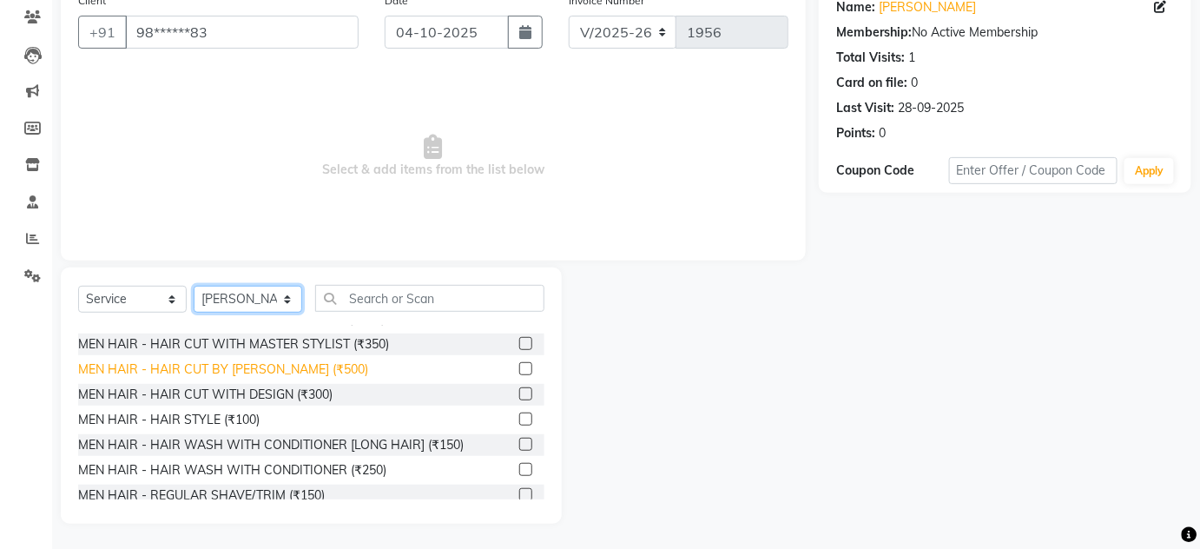
scroll to position [78, 0]
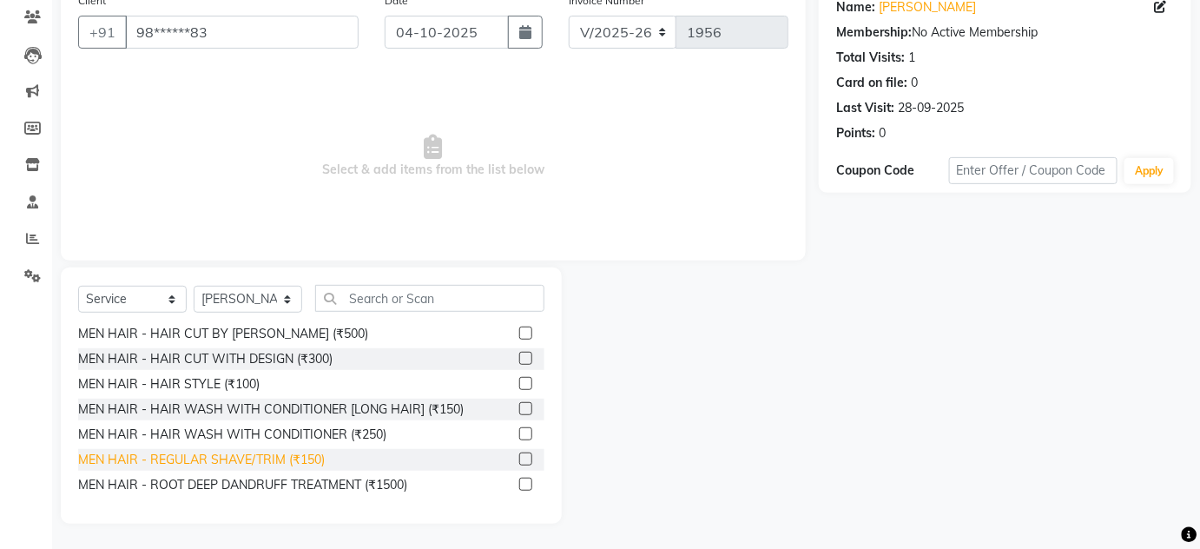
click at [276, 451] on div "MEN HAIR - REGULAR SHAVE/TRIM (₹150)" at bounding box center [201, 460] width 247 height 18
checkbox input "false"
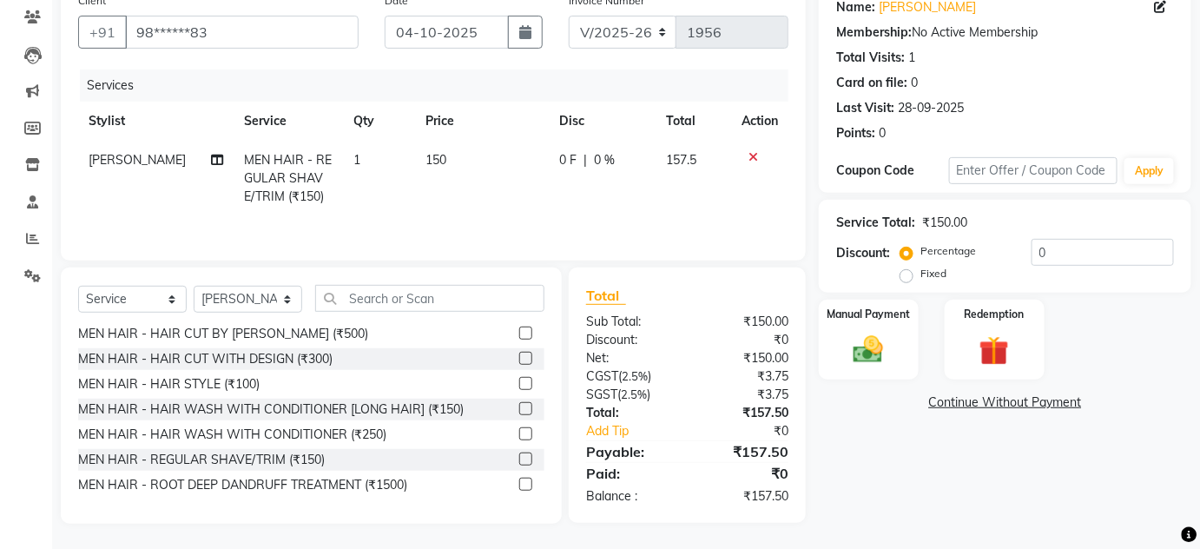
scroll to position [0, 0]
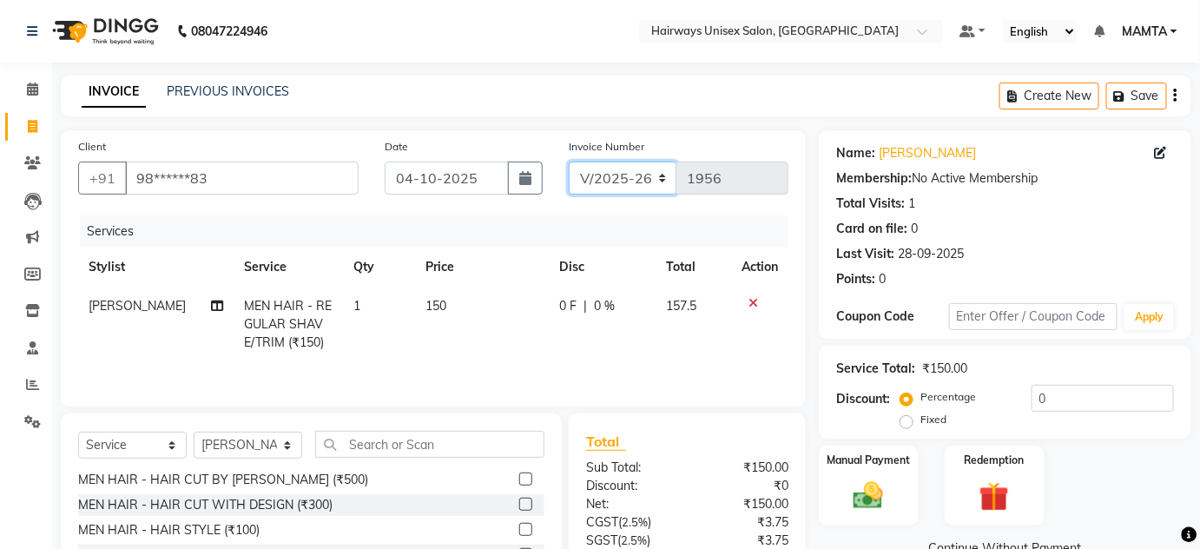
click at [591, 191] on select "INV/25-26 V/2025-26" at bounding box center [623, 177] width 109 height 33
select select "8645"
click at [569, 161] on select "INV/25-26 V/2025-26" at bounding box center [623, 177] width 109 height 33
type input "0888"
click at [1175, 96] on icon "button" at bounding box center [1175, 95] width 3 height 1
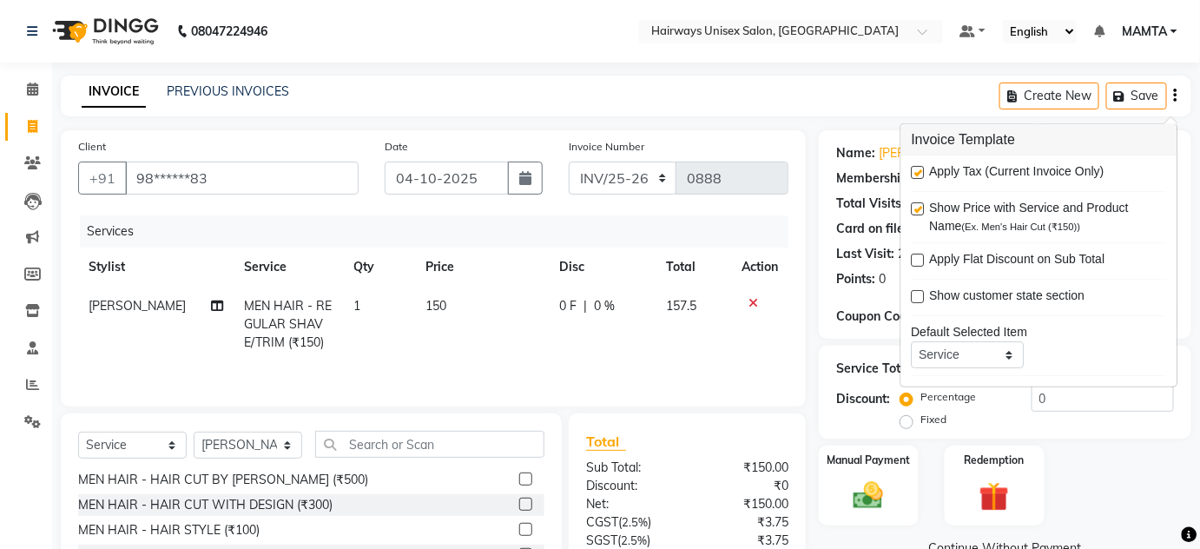
click at [912, 170] on label at bounding box center [917, 172] width 13 height 13
click at [912, 170] on input "checkbox" at bounding box center [916, 173] width 11 height 11
checkbox input "false"
click at [852, 105] on div "INVOICE PREVIOUS INVOICES Create New Save" at bounding box center [626, 96] width 1130 height 41
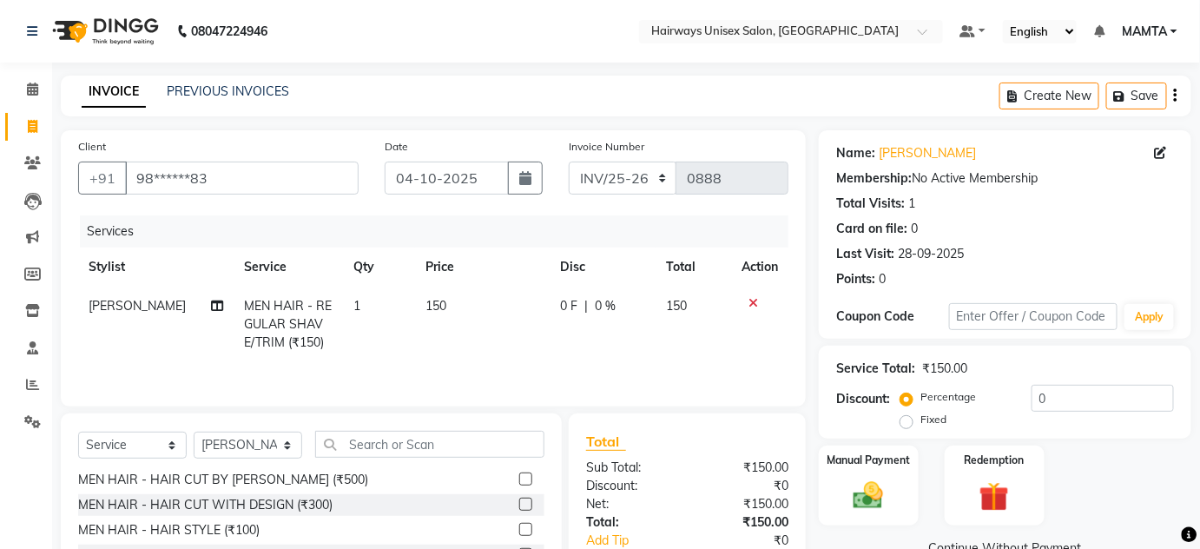
scroll to position [146, 0]
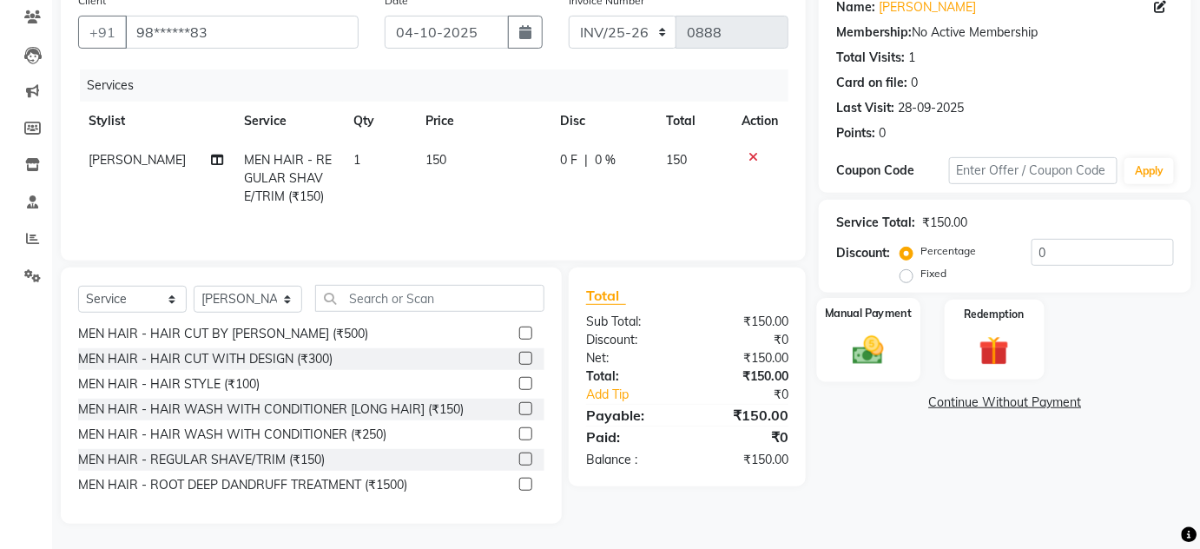
click at [867, 330] on div "Manual Payment" at bounding box center [868, 340] width 103 height 84
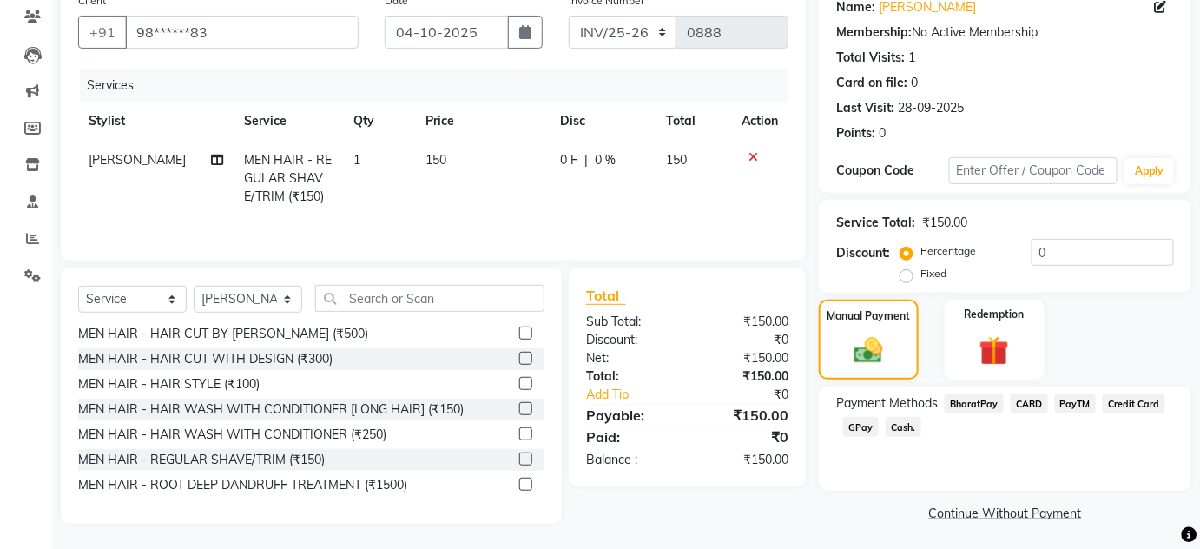
scroll to position [148, 0]
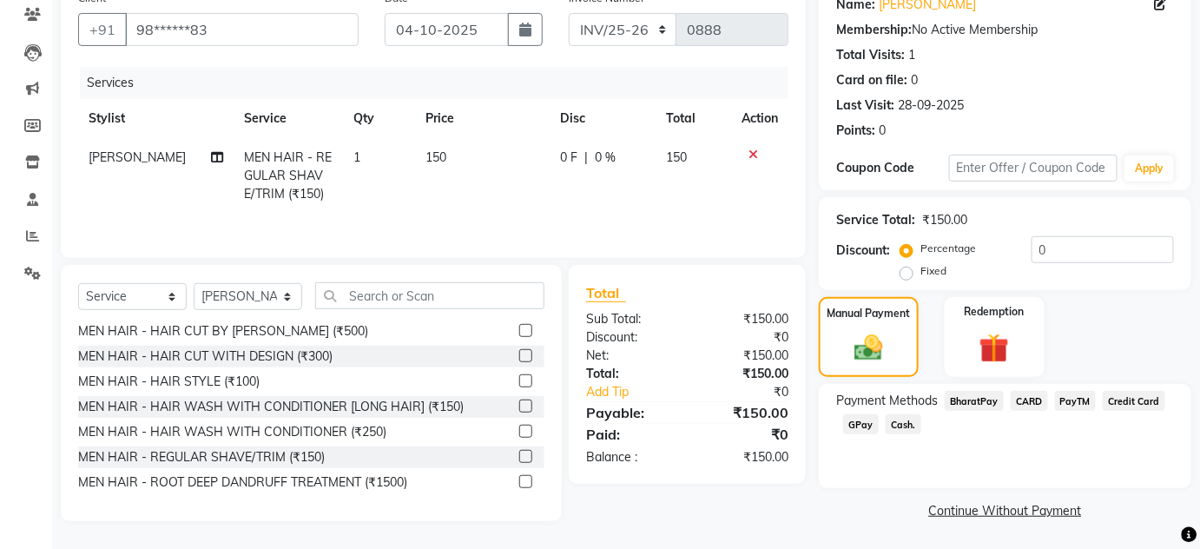
click at [899, 429] on span "Cash." at bounding box center [903, 424] width 36 height 20
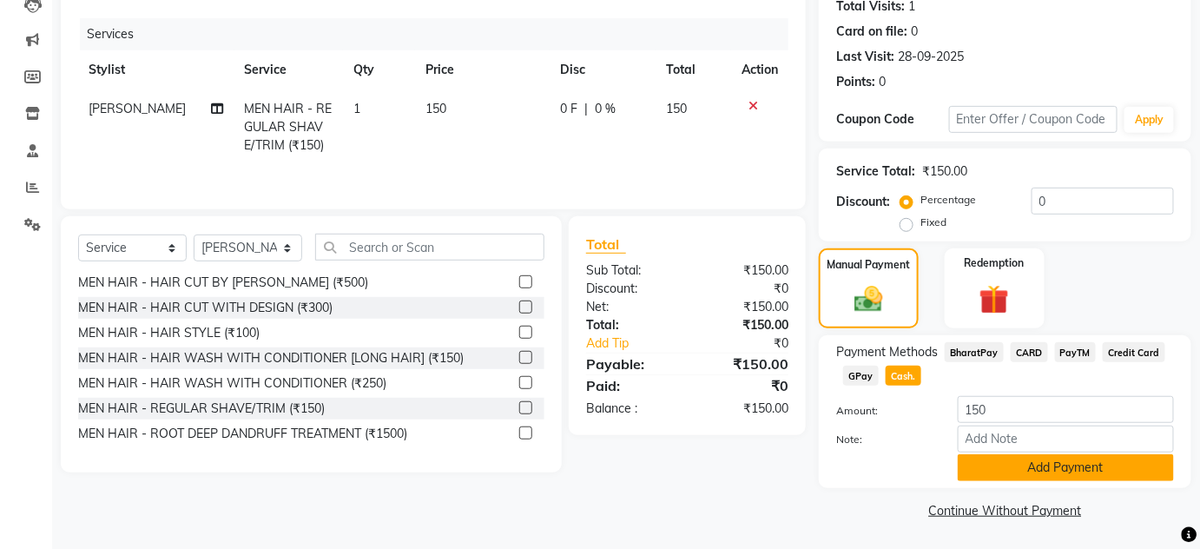
click at [1007, 470] on button "Add Payment" at bounding box center [1065, 467] width 216 height 27
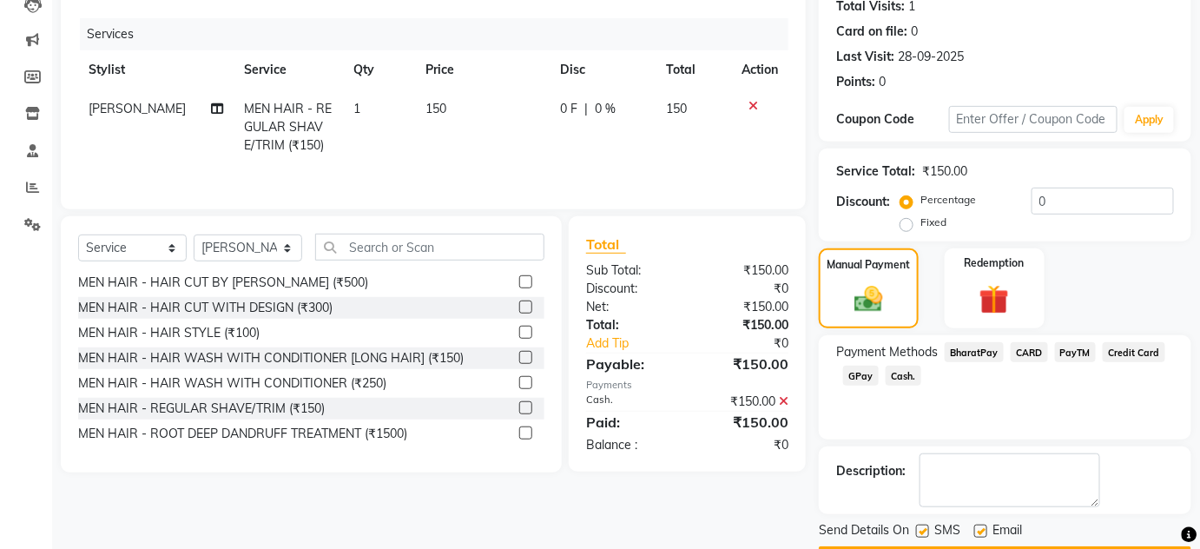
scroll to position [246, 0]
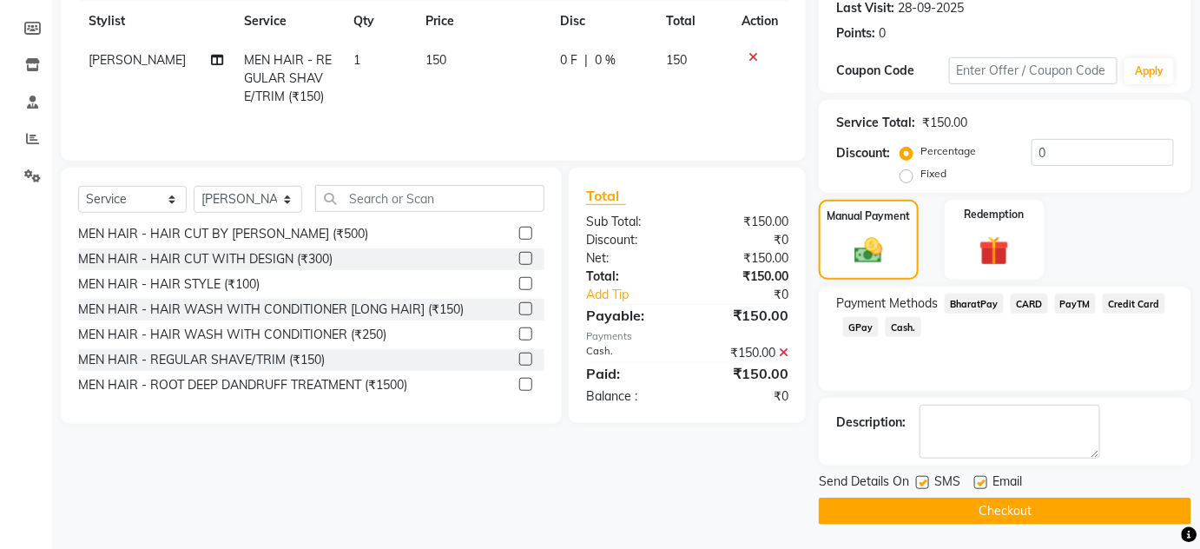
click at [930, 484] on div "SMS" at bounding box center [945, 483] width 58 height 22
click at [984, 483] on label at bounding box center [980, 482] width 13 height 13
click at [984, 483] on input "checkbox" at bounding box center [979, 482] width 11 height 11
checkbox input "false"
click at [925, 482] on label at bounding box center [922, 482] width 13 height 13
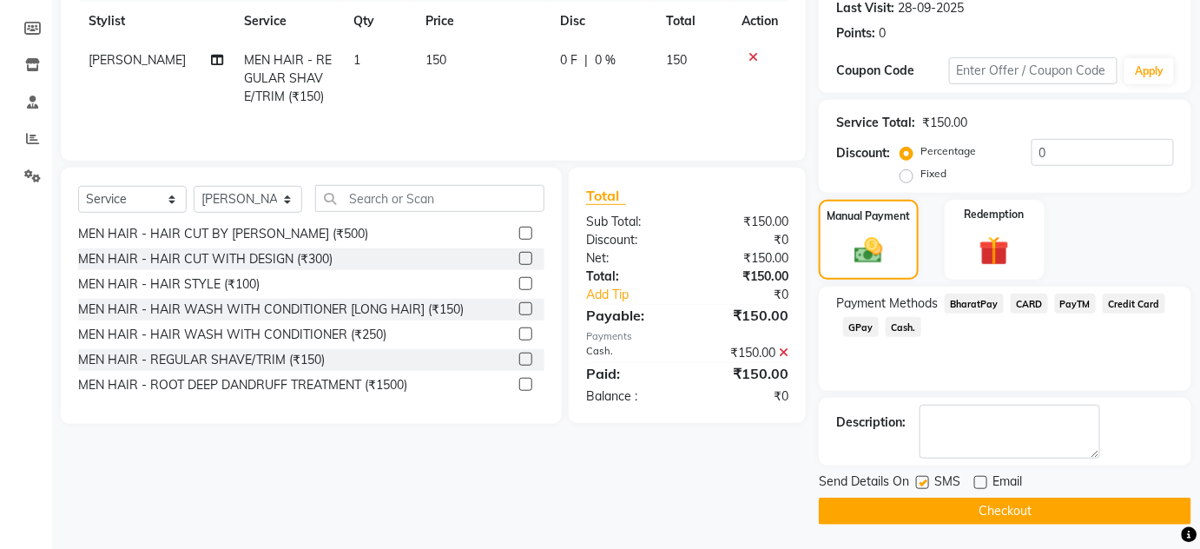
click at [925, 482] on input "checkbox" at bounding box center [921, 482] width 11 height 11
checkbox input "false"
click at [937, 506] on button "Checkout" at bounding box center [1005, 510] width 372 height 27
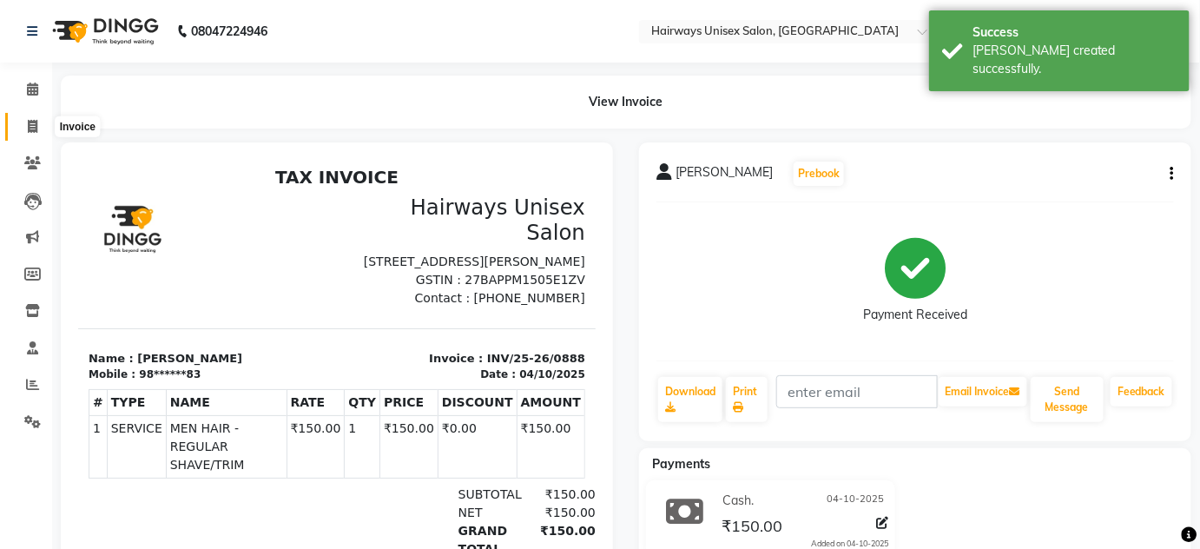
click at [32, 119] on span at bounding box center [32, 127] width 30 height 20
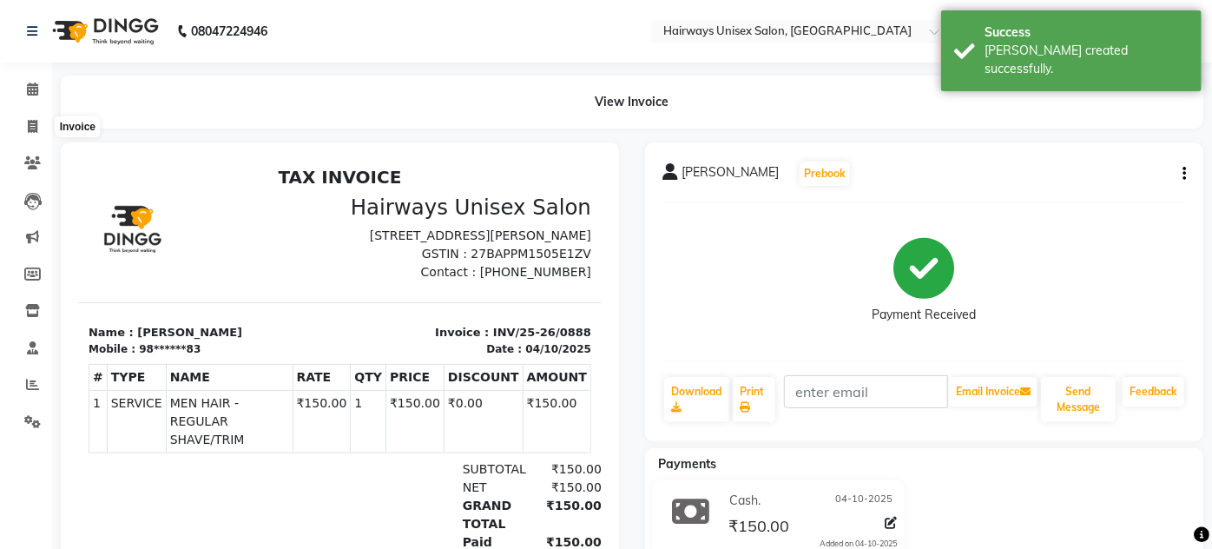
select select "8320"
select select "service"
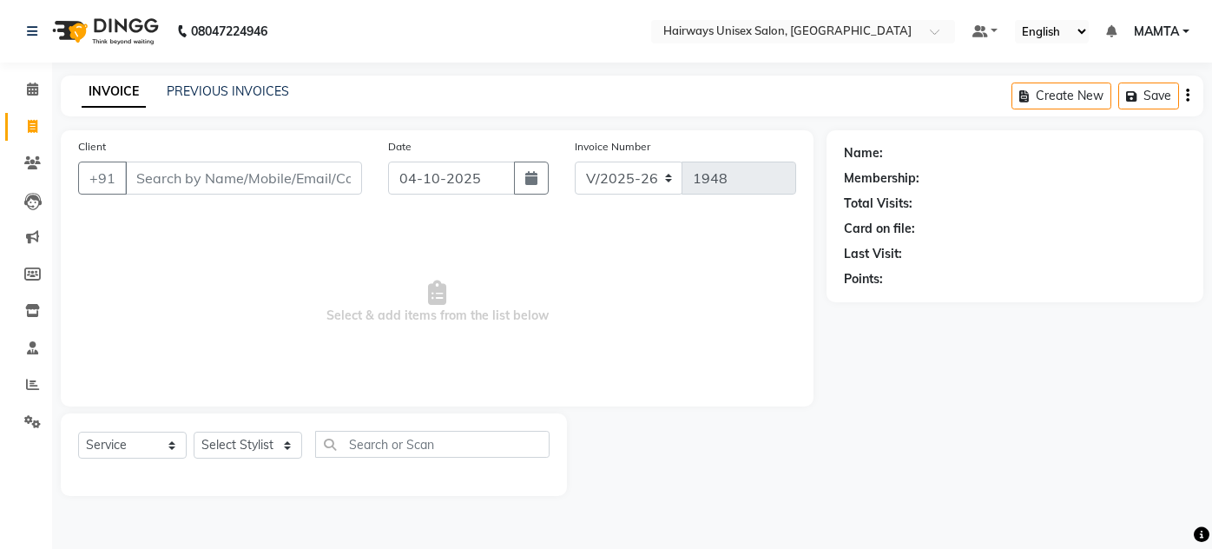
select select "8320"
select select "service"
click at [41, 81] on span at bounding box center [32, 90] width 30 height 20
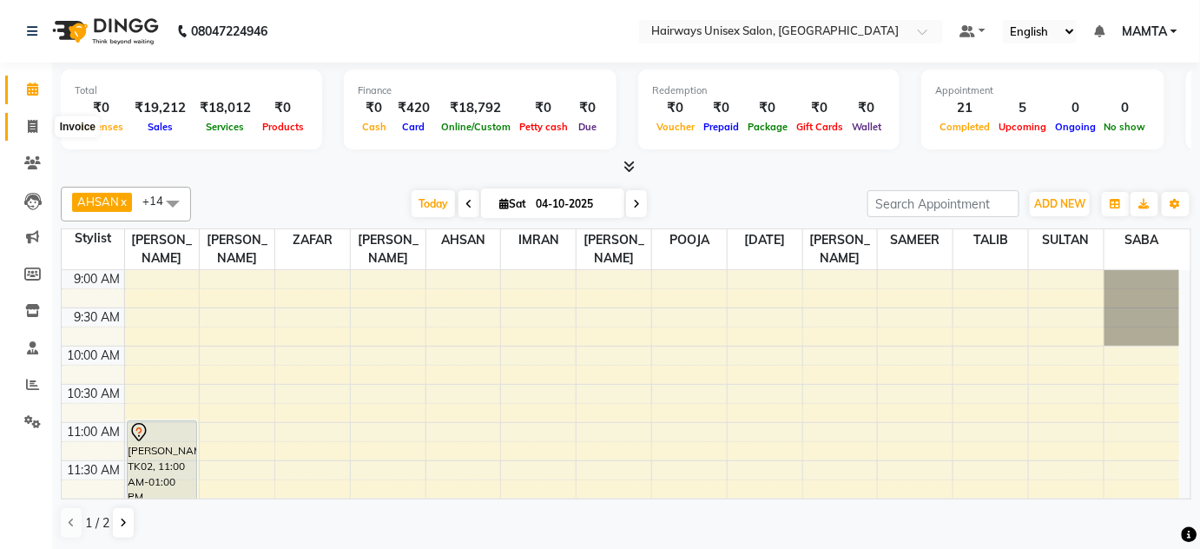
click at [28, 131] on span at bounding box center [32, 127] width 30 height 20
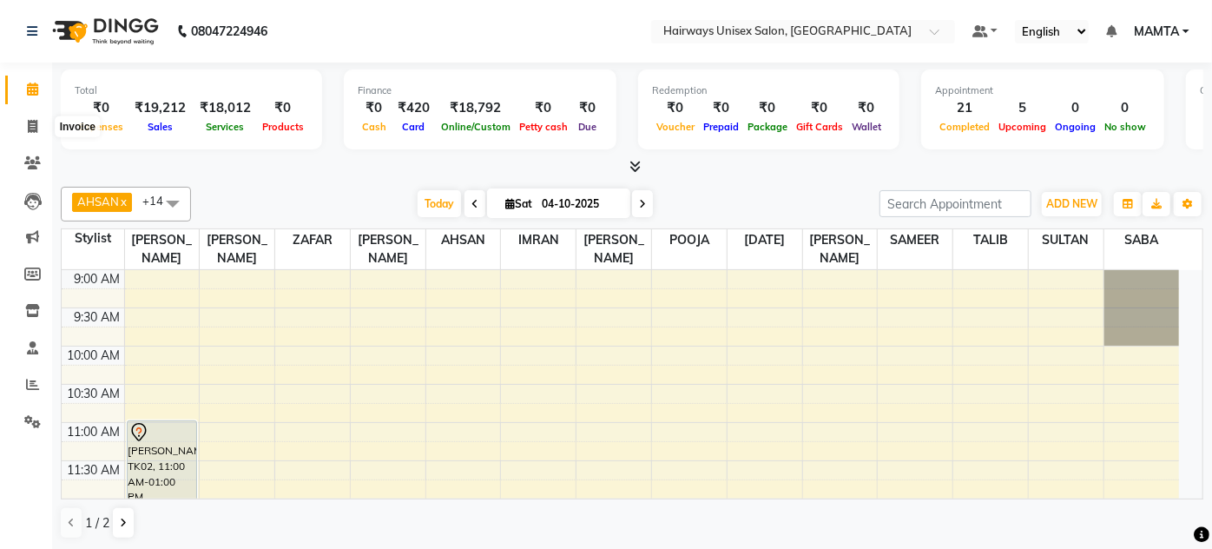
select select "8320"
select select "service"
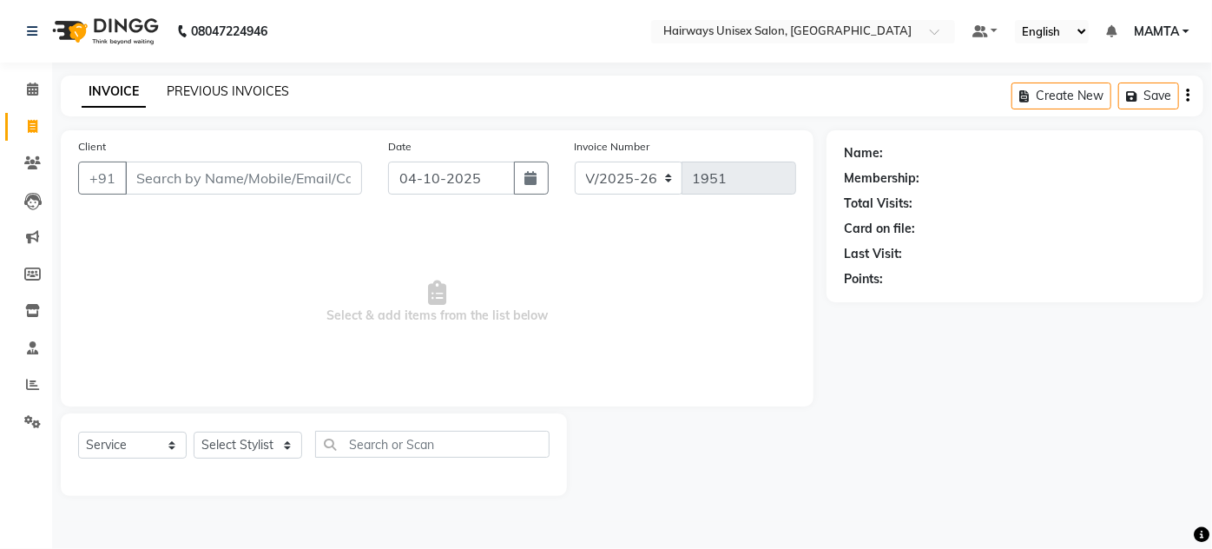
click at [272, 85] on link "PREVIOUS INVOICES" at bounding box center [228, 91] width 122 height 16
